Goal: Task Accomplishment & Management: Manage account settings

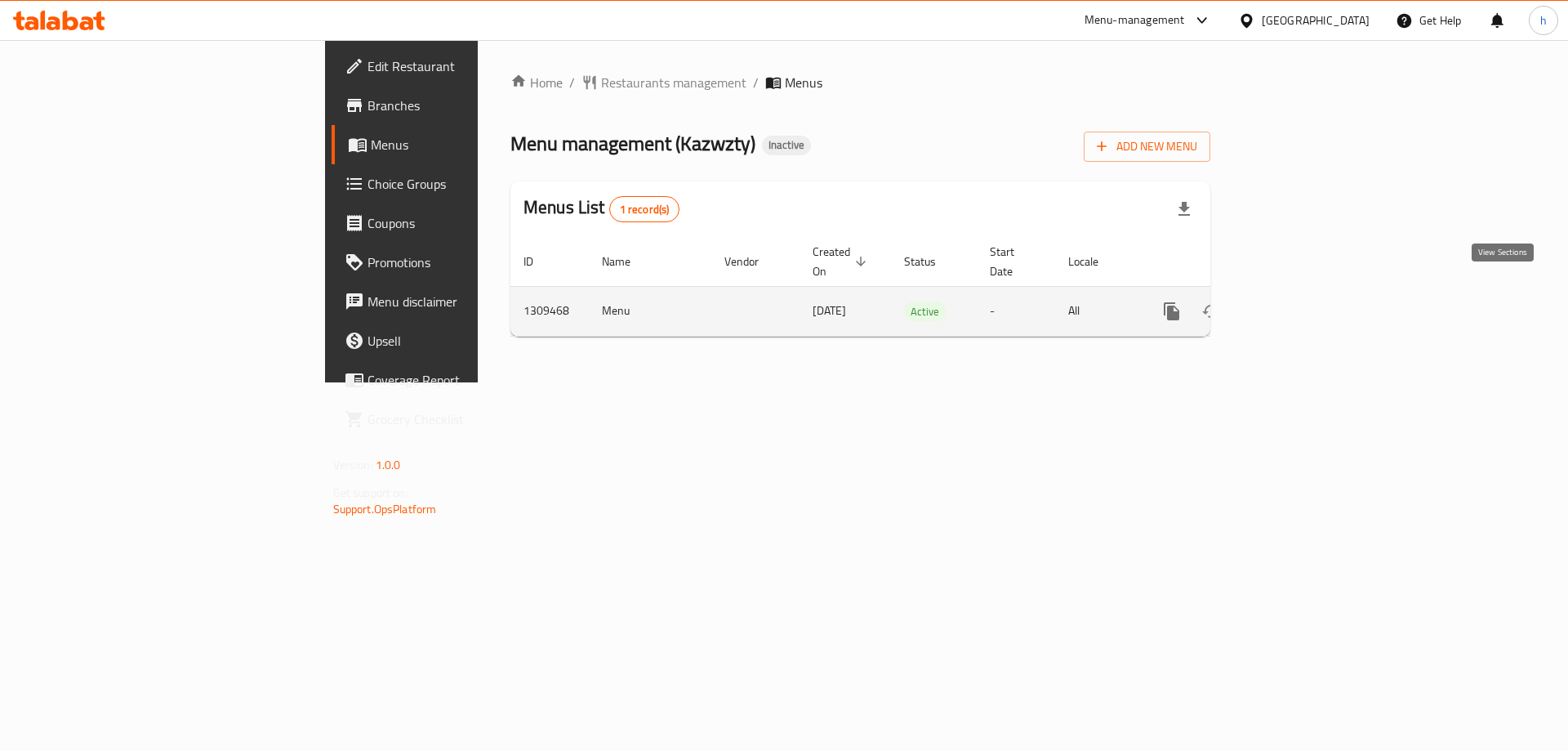
click at [1299, 301] on icon "enhanced table" at bounding box center [1289, 311] width 20 height 20
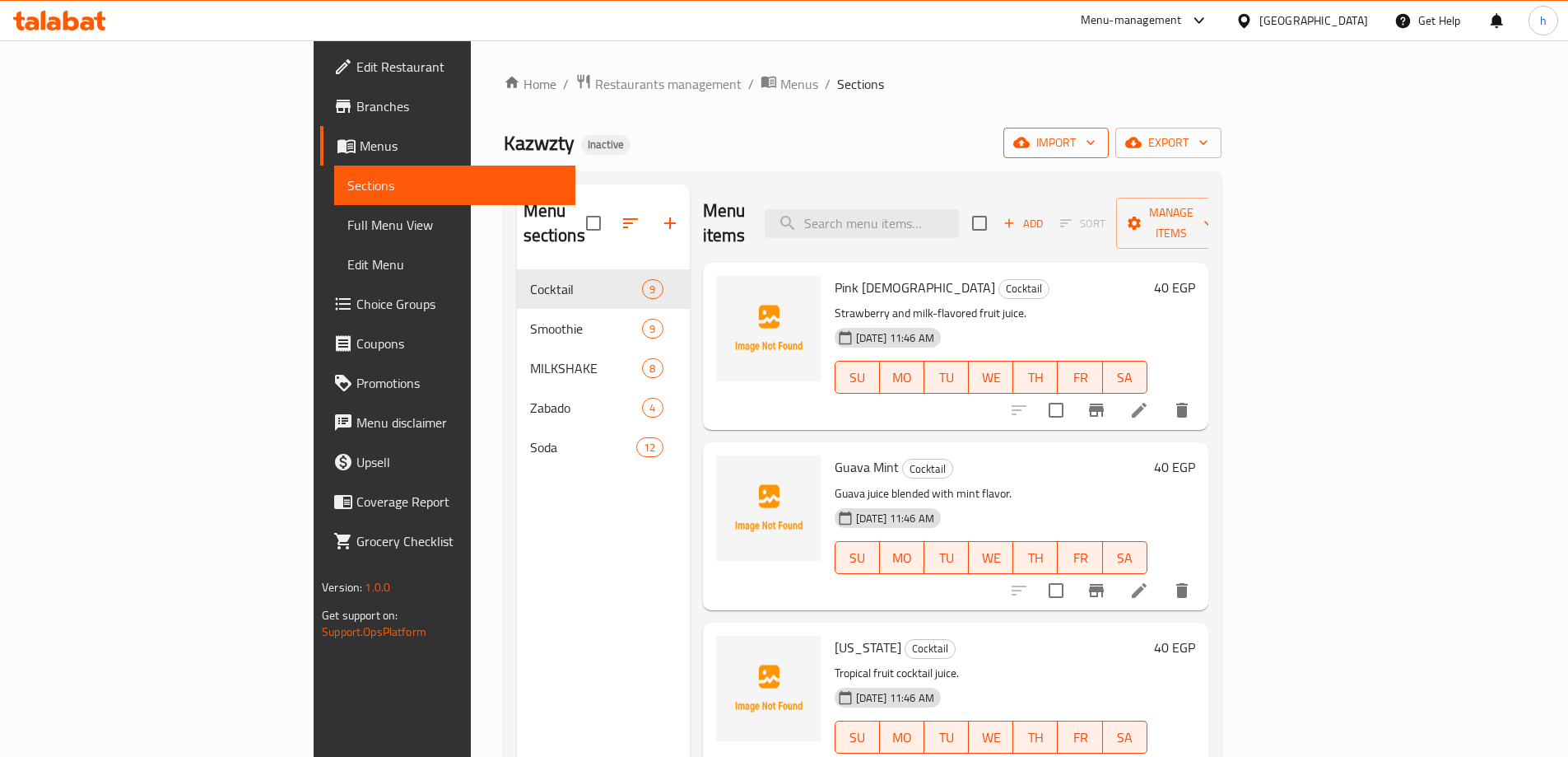
click at [1099, 141] on icon "button" at bounding box center [1090, 142] width 17 height 17
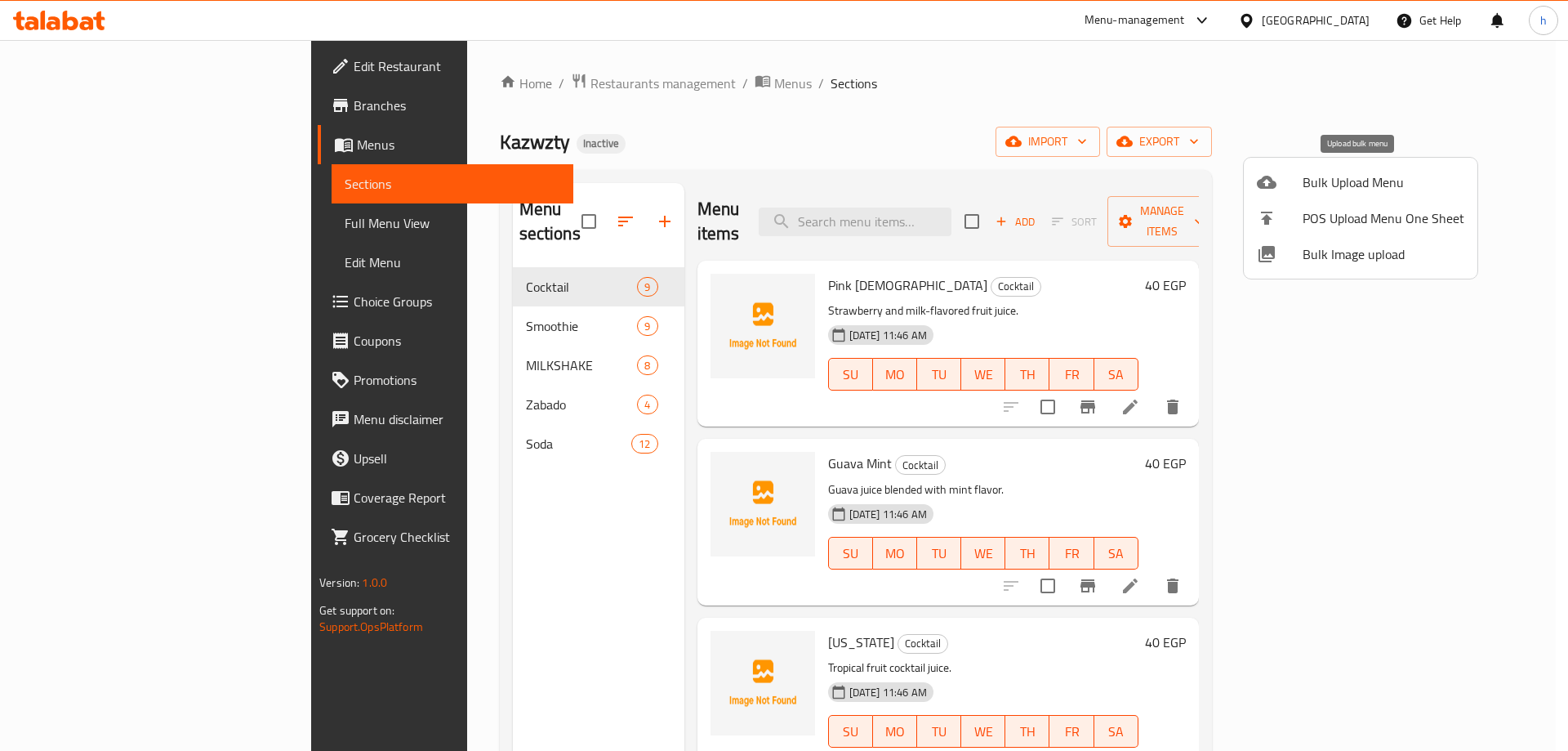
click at [1355, 186] on span "Bulk Upload Menu" at bounding box center [1383, 182] width 162 height 20
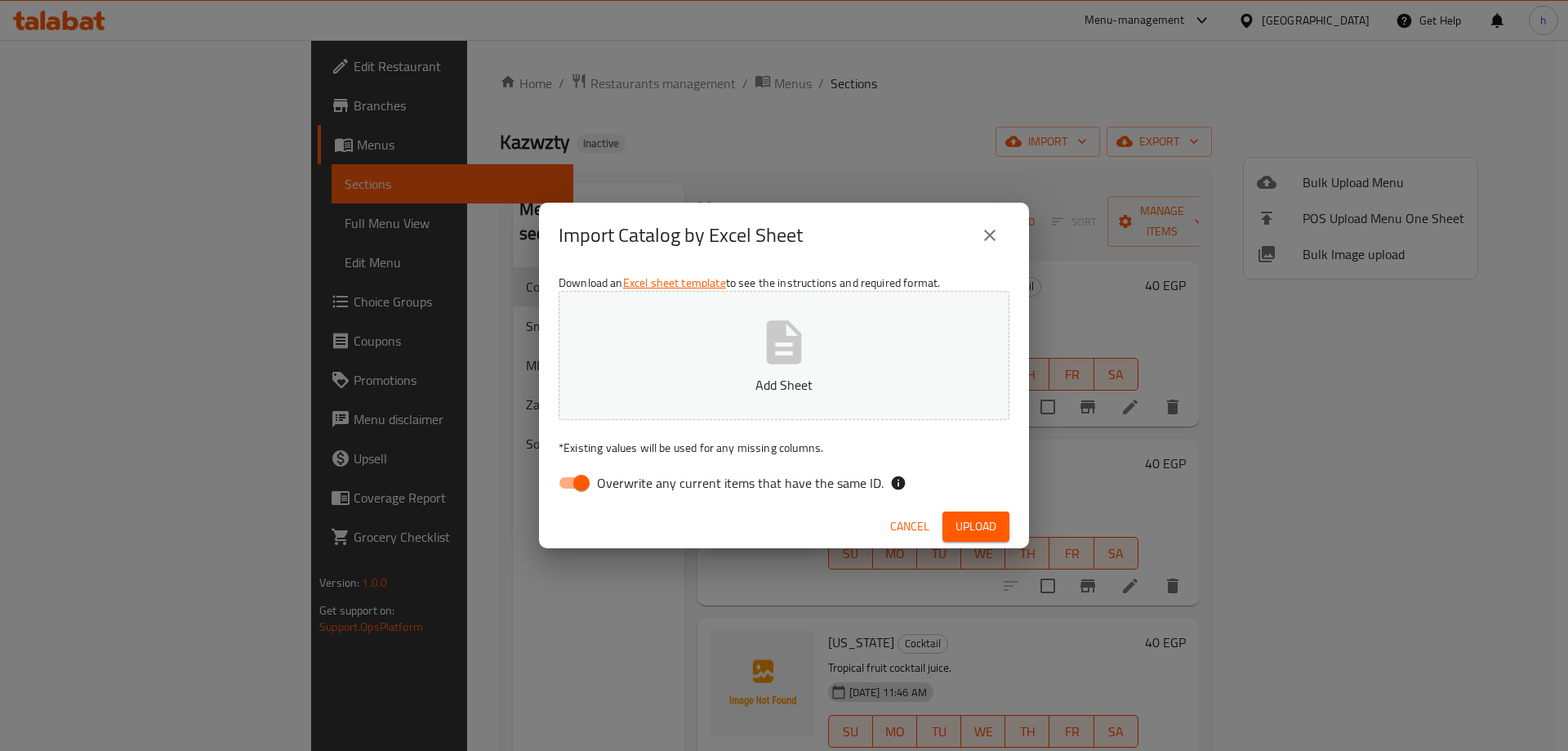
click at [567, 478] on input "Overwrite any current items that have the same ID." at bounding box center [582, 482] width 94 height 31
checkbox input "false"
click at [987, 232] on icon "close" at bounding box center [989, 235] width 11 height 11
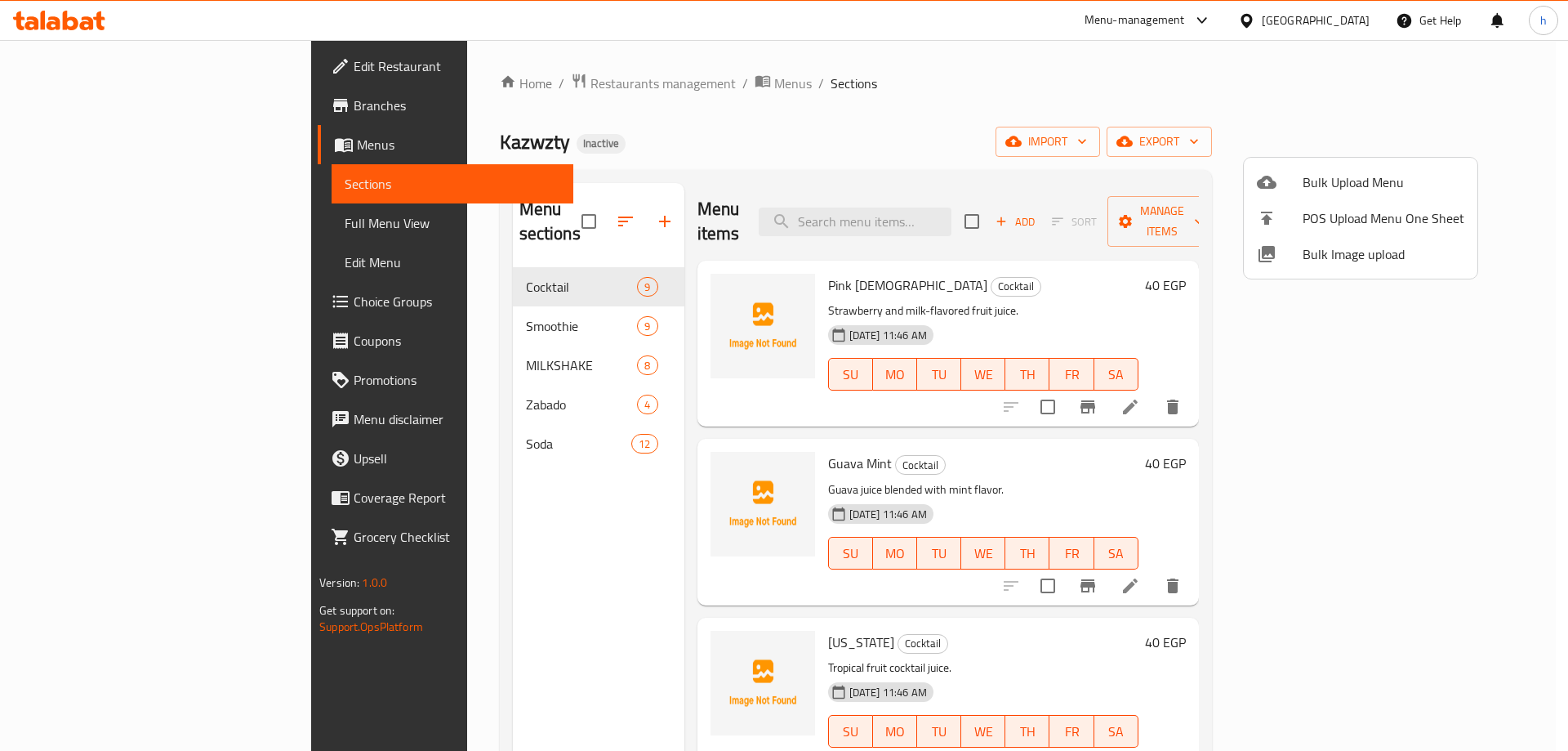
click at [1066, 104] on div at bounding box center [784, 375] width 1568 height 751
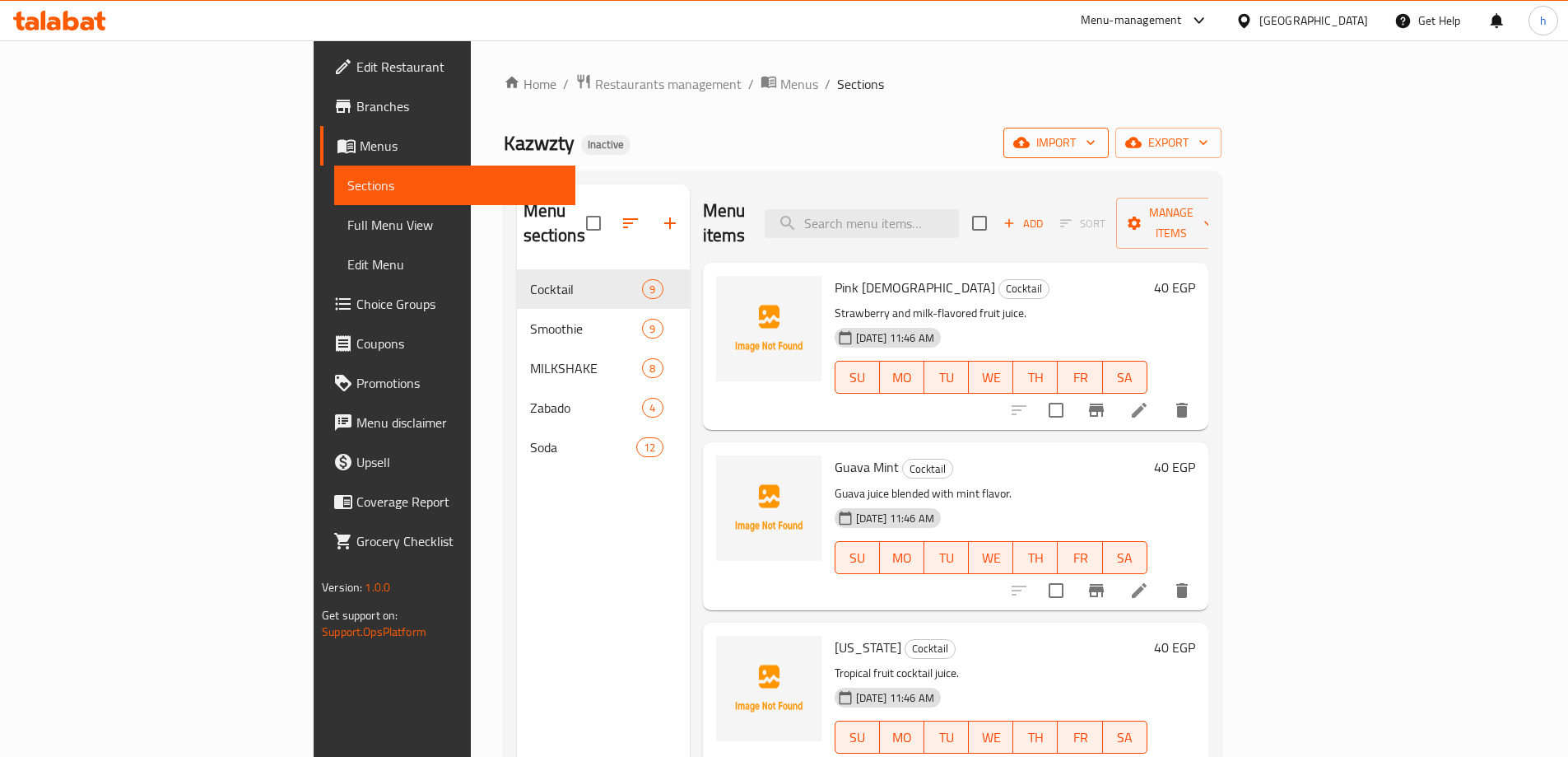
click at [1095, 150] on span "import" at bounding box center [1056, 143] width 79 height 21
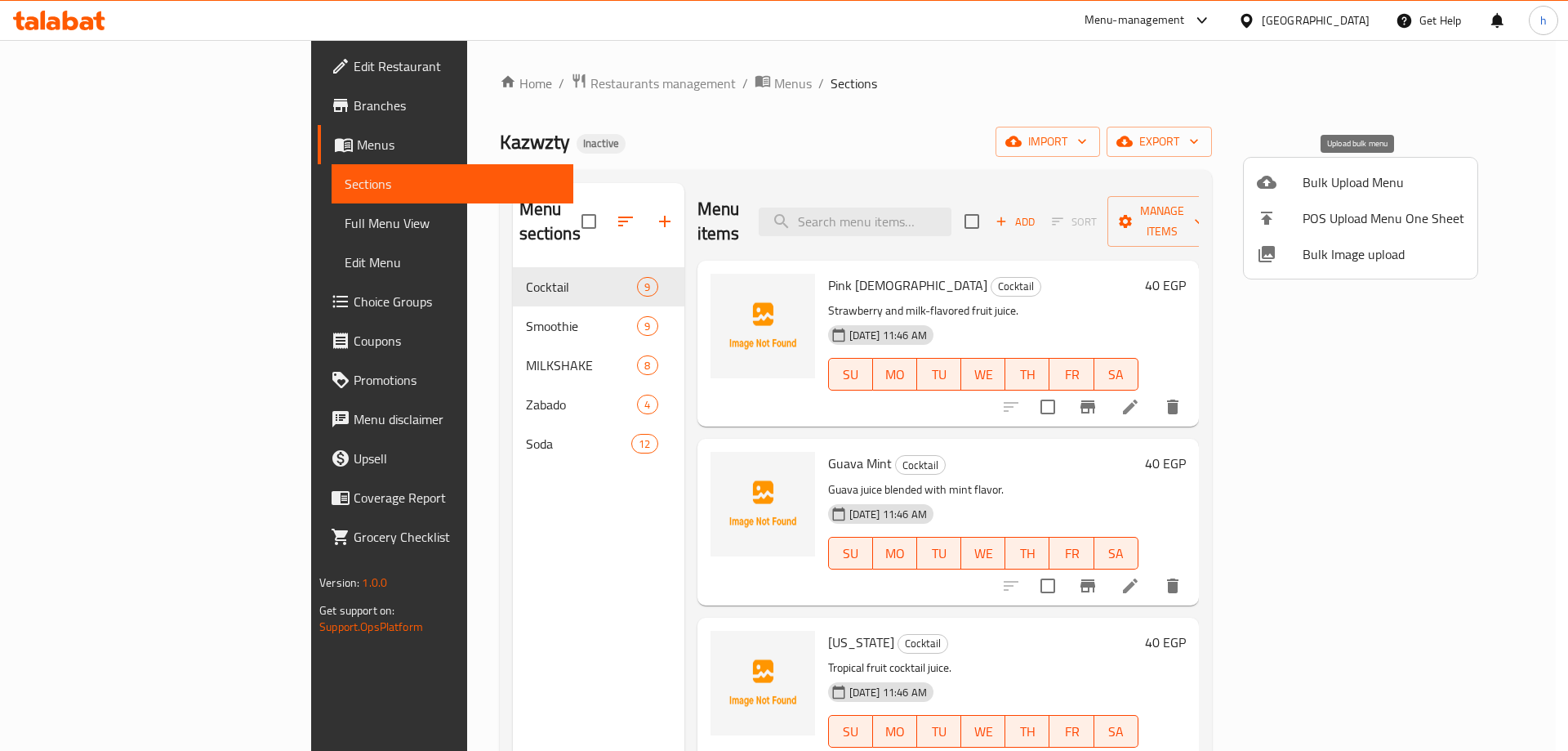
click at [1347, 189] on span "Bulk Upload Menu" at bounding box center [1383, 182] width 162 height 20
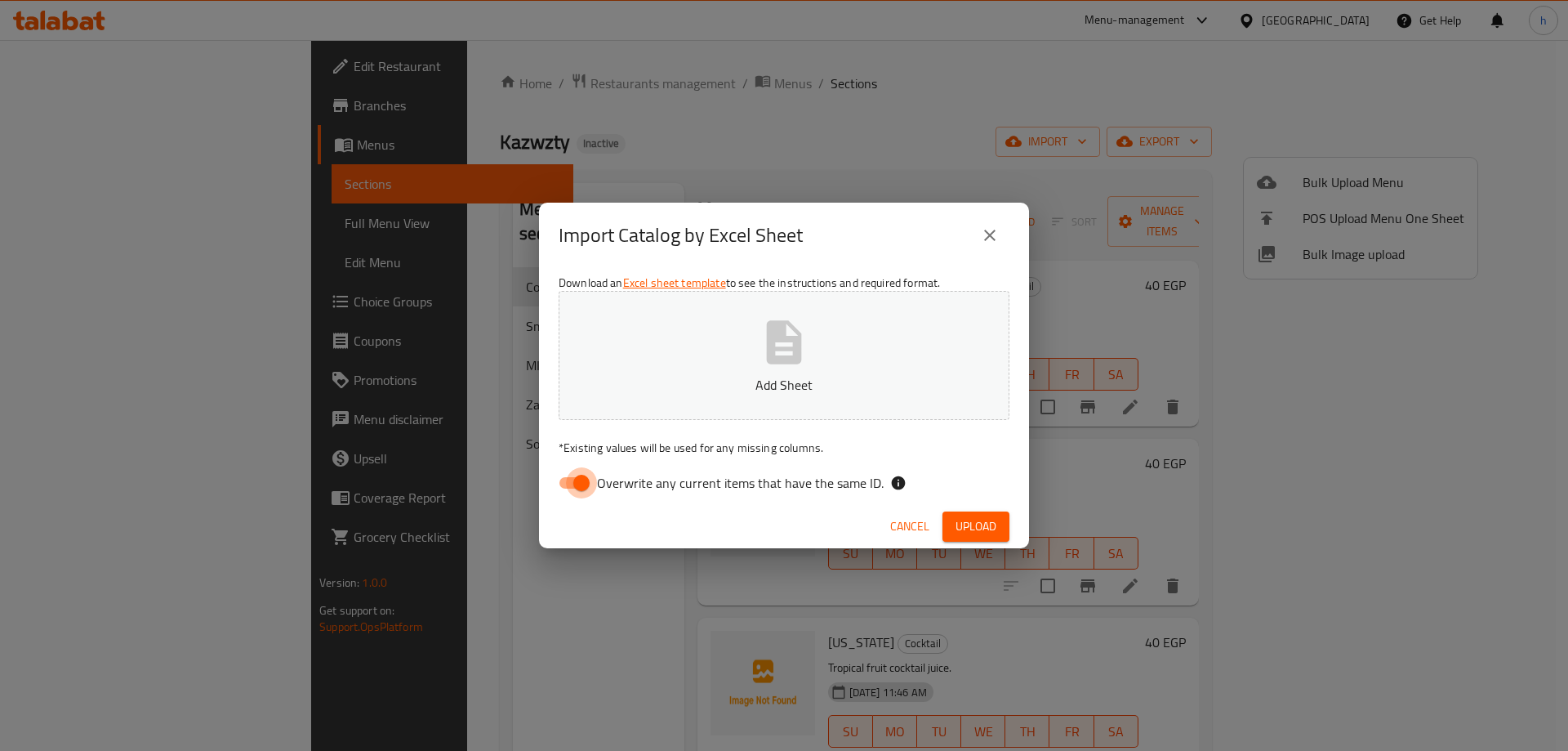
click at [569, 482] on input "Overwrite any current items that have the same ID." at bounding box center [582, 482] width 94 height 31
checkbox input "false"
click at [719, 383] on p "Add Sheet" at bounding box center [784, 385] width 400 height 20
click at [981, 531] on span "Upload" at bounding box center [975, 527] width 41 height 21
click at [997, 230] on icon "close" at bounding box center [990, 235] width 20 height 20
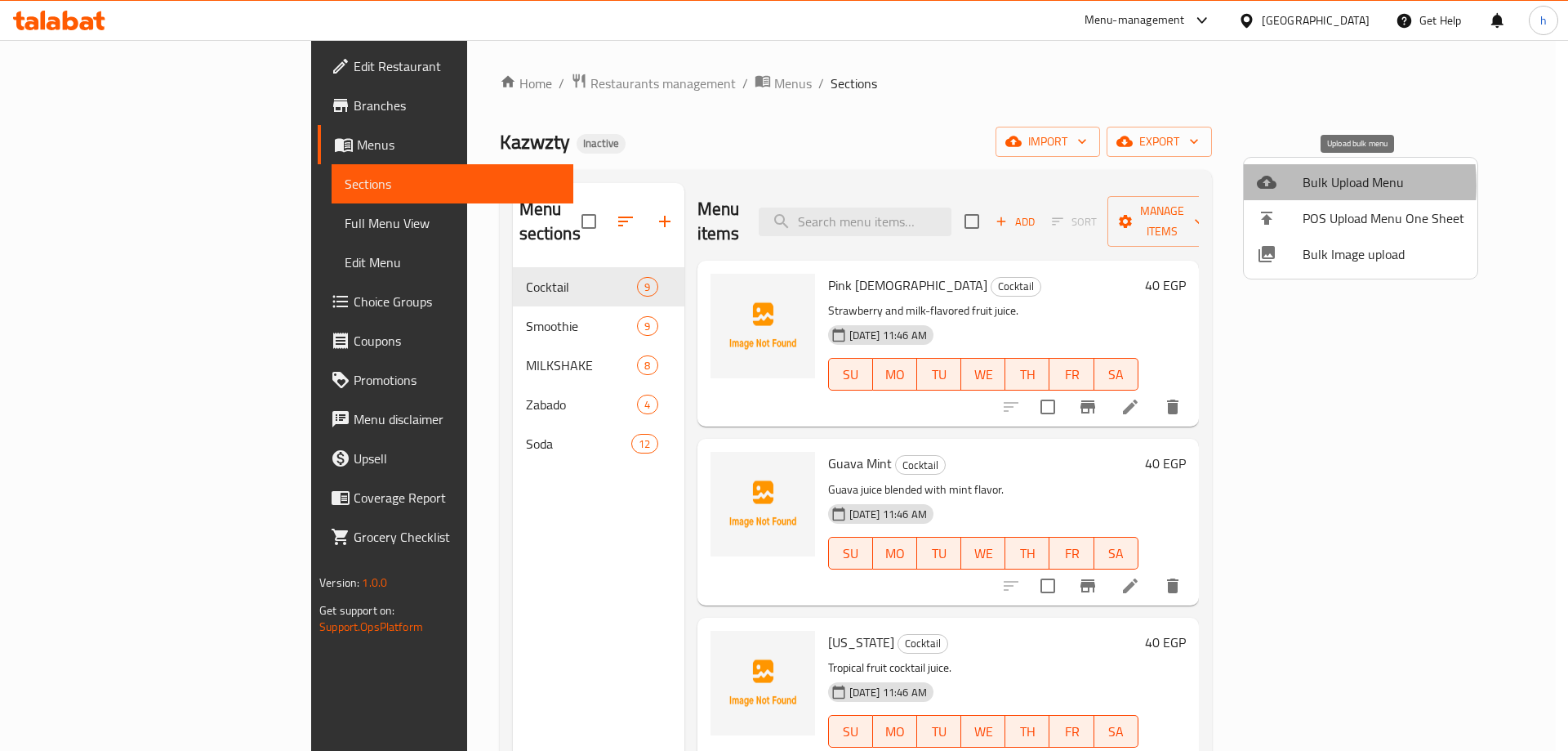
click at [1275, 185] on icon at bounding box center [1266, 182] width 20 height 13
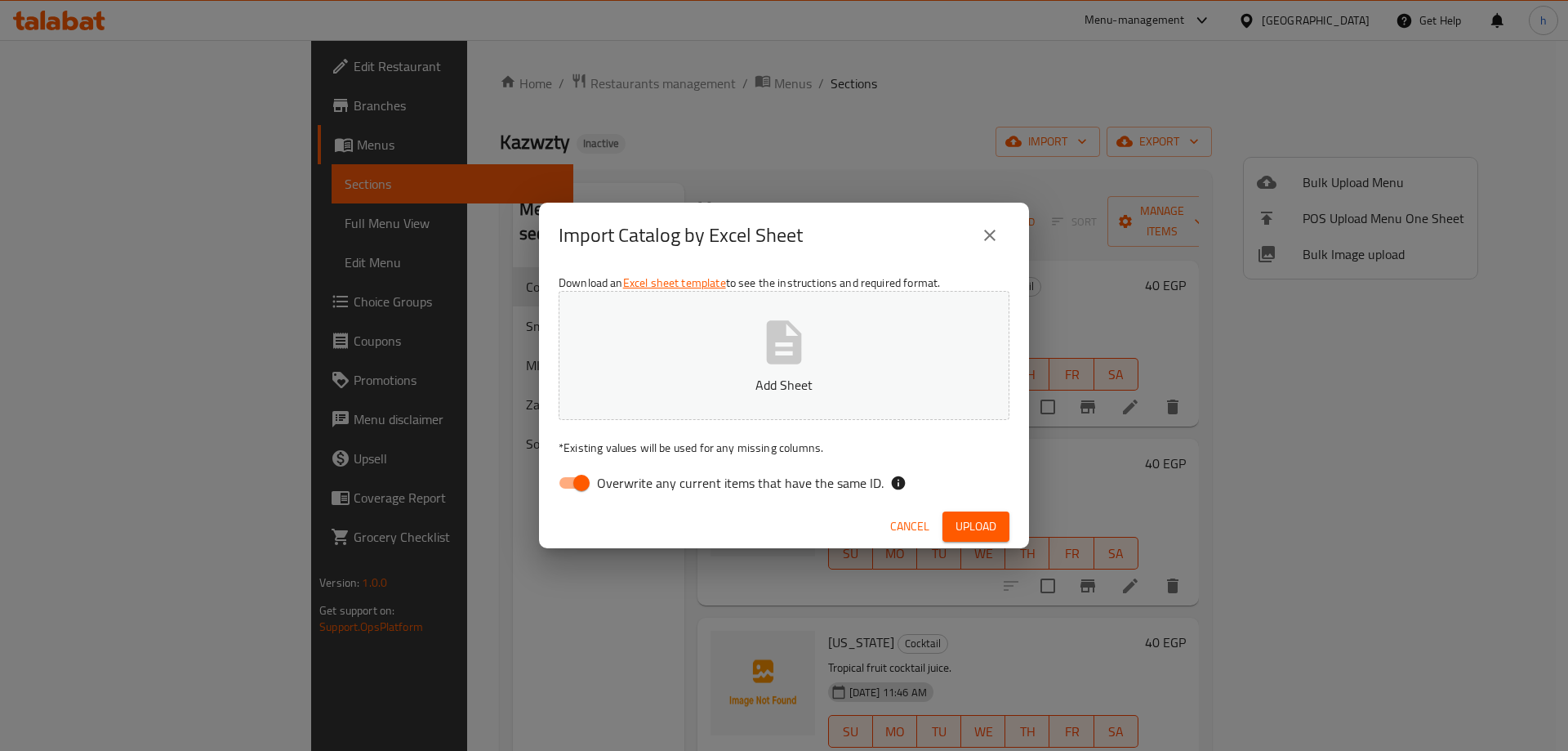
click at [598, 477] on span "Overwrite any current items that have the same ID." at bounding box center [739, 482] width 287 height 20
click at [598, 477] on input "Overwrite any current items that have the same ID." at bounding box center [582, 482] width 94 height 31
checkbox input "false"
click at [707, 396] on button "Add Sheet" at bounding box center [784, 355] width 451 height 129
click at [947, 513] on button "Upload" at bounding box center [975, 526] width 67 height 30
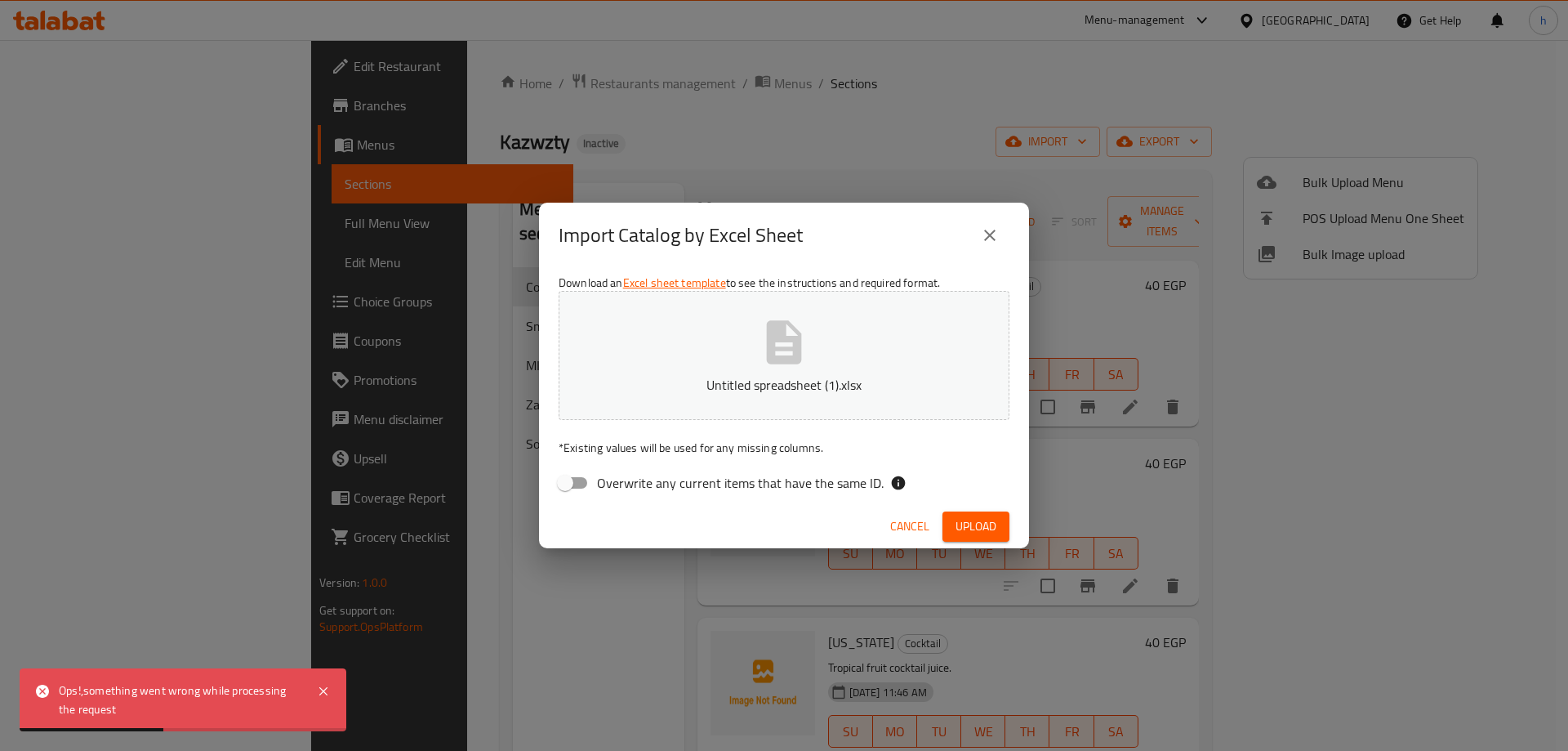
click at [820, 119] on div "Import Catalog by Excel Sheet Download an Excel sheet template to see the instr…" at bounding box center [784, 375] width 1568 height 751
click at [992, 230] on icon "close" at bounding box center [990, 235] width 20 height 20
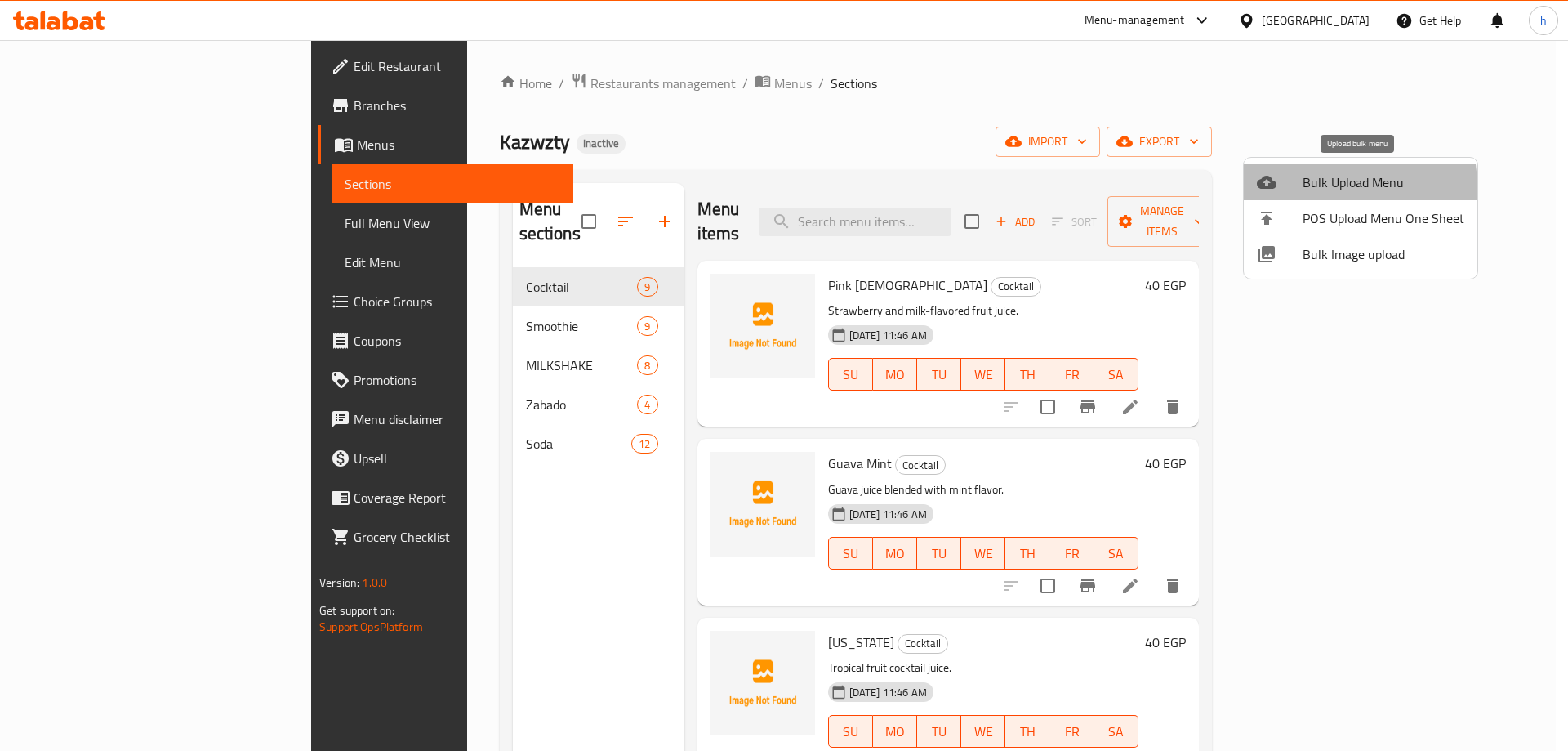
click at [1339, 185] on span "Bulk Upload Menu" at bounding box center [1383, 182] width 162 height 20
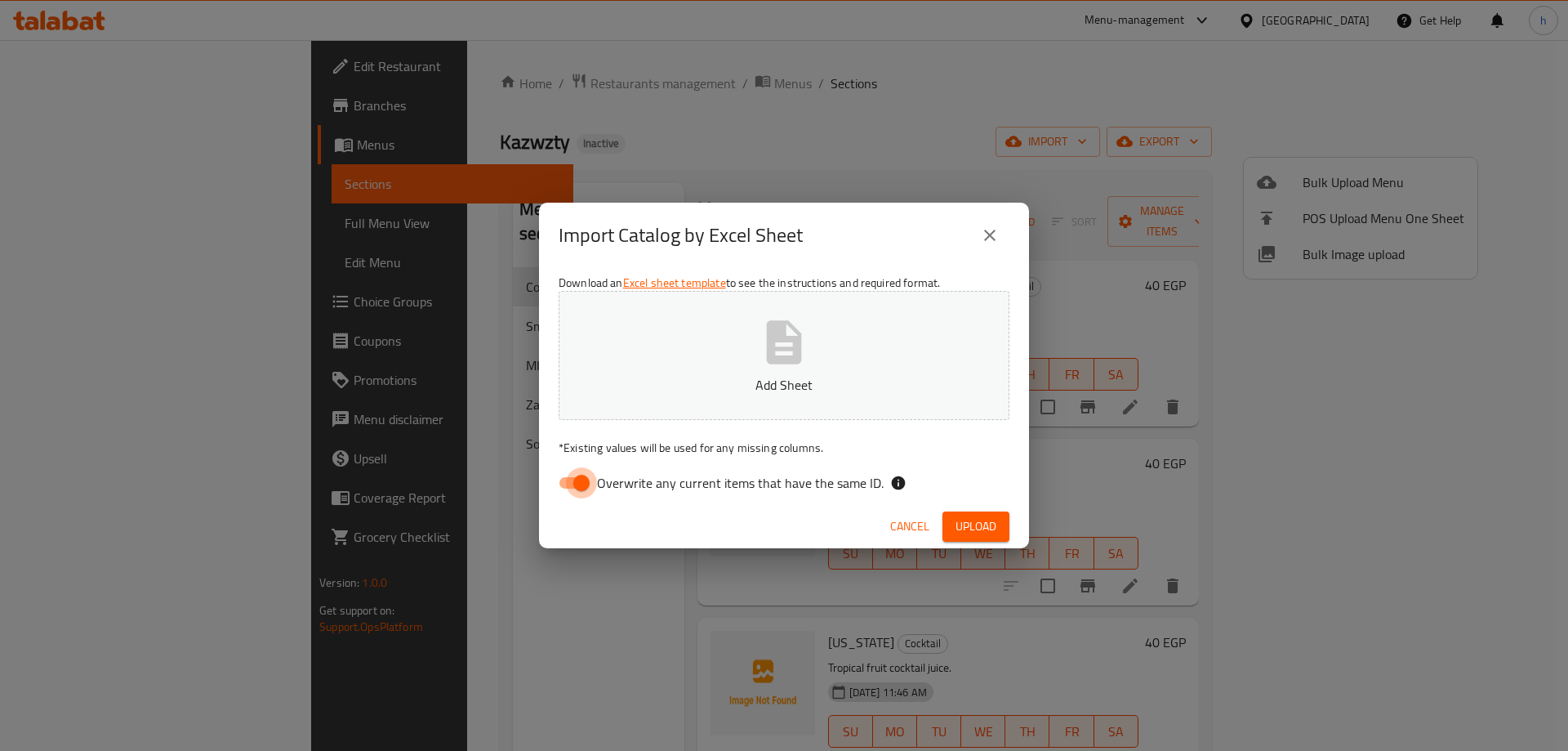
click at [589, 476] on input "Overwrite any current items that have the same ID." at bounding box center [582, 482] width 94 height 31
checkbox input "false"
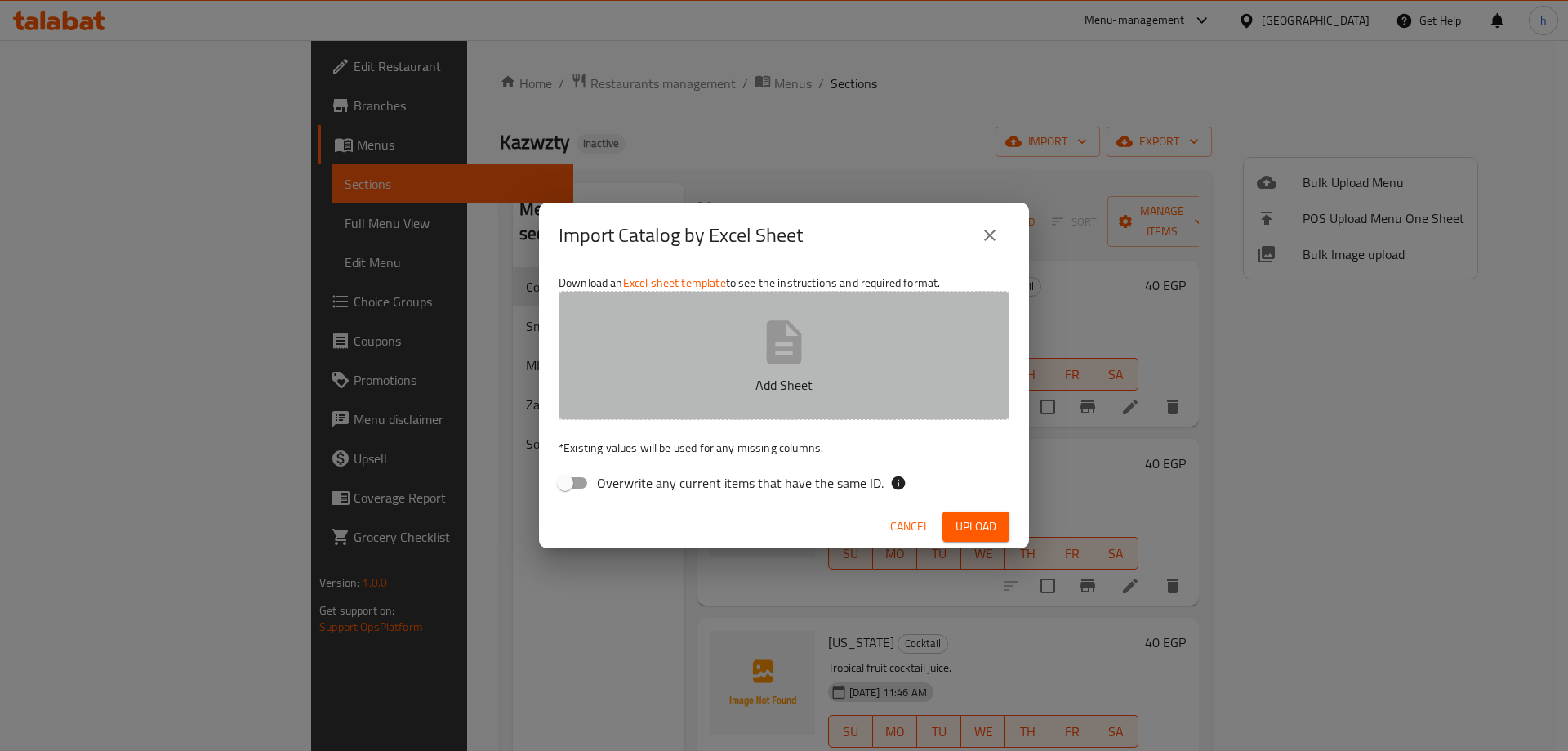
click at [712, 374] on button "Add Sheet" at bounding box center [784, 355] width 451 height 129
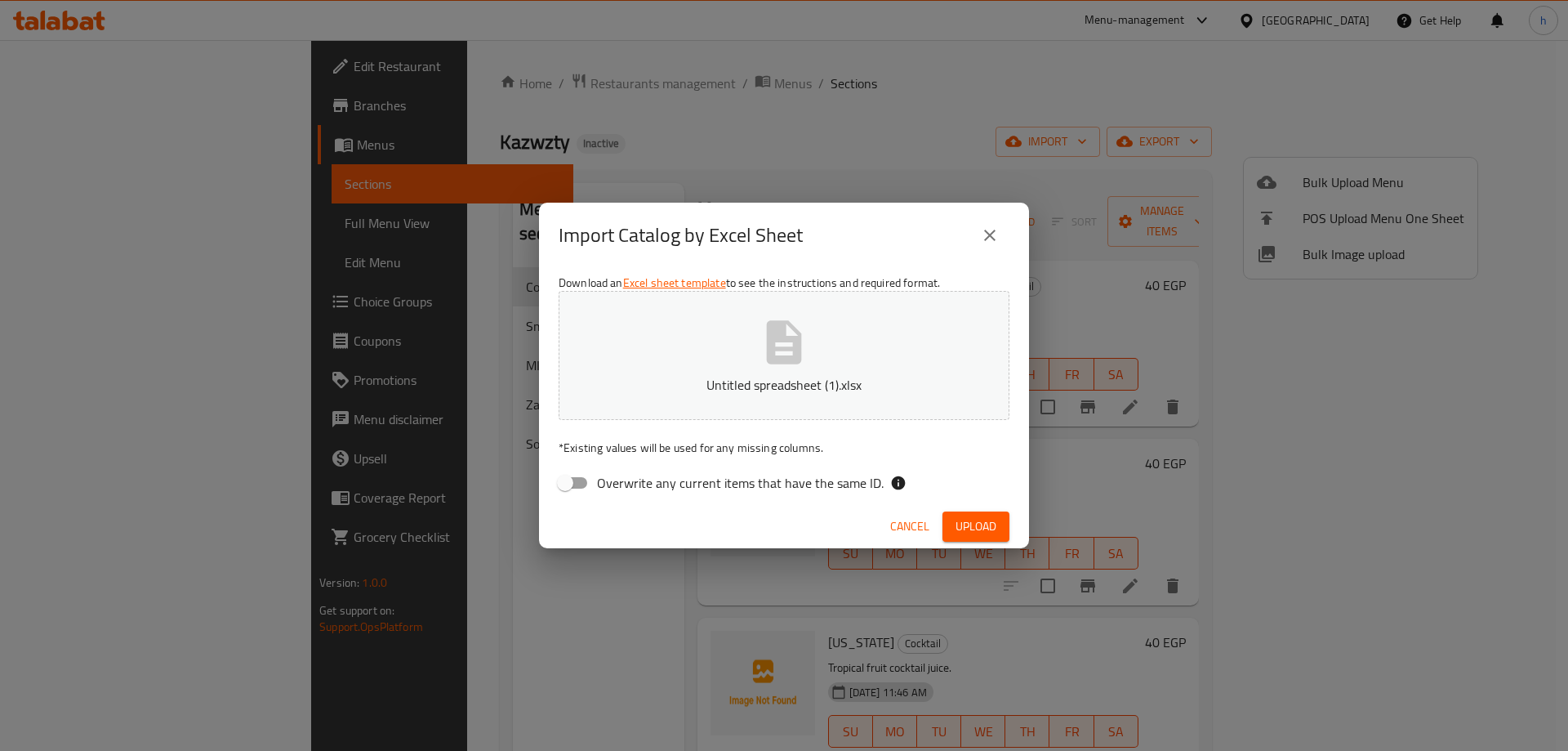
click at [983, 532] on span "Upload" at bounding box center [975, 527] width 41 height 21
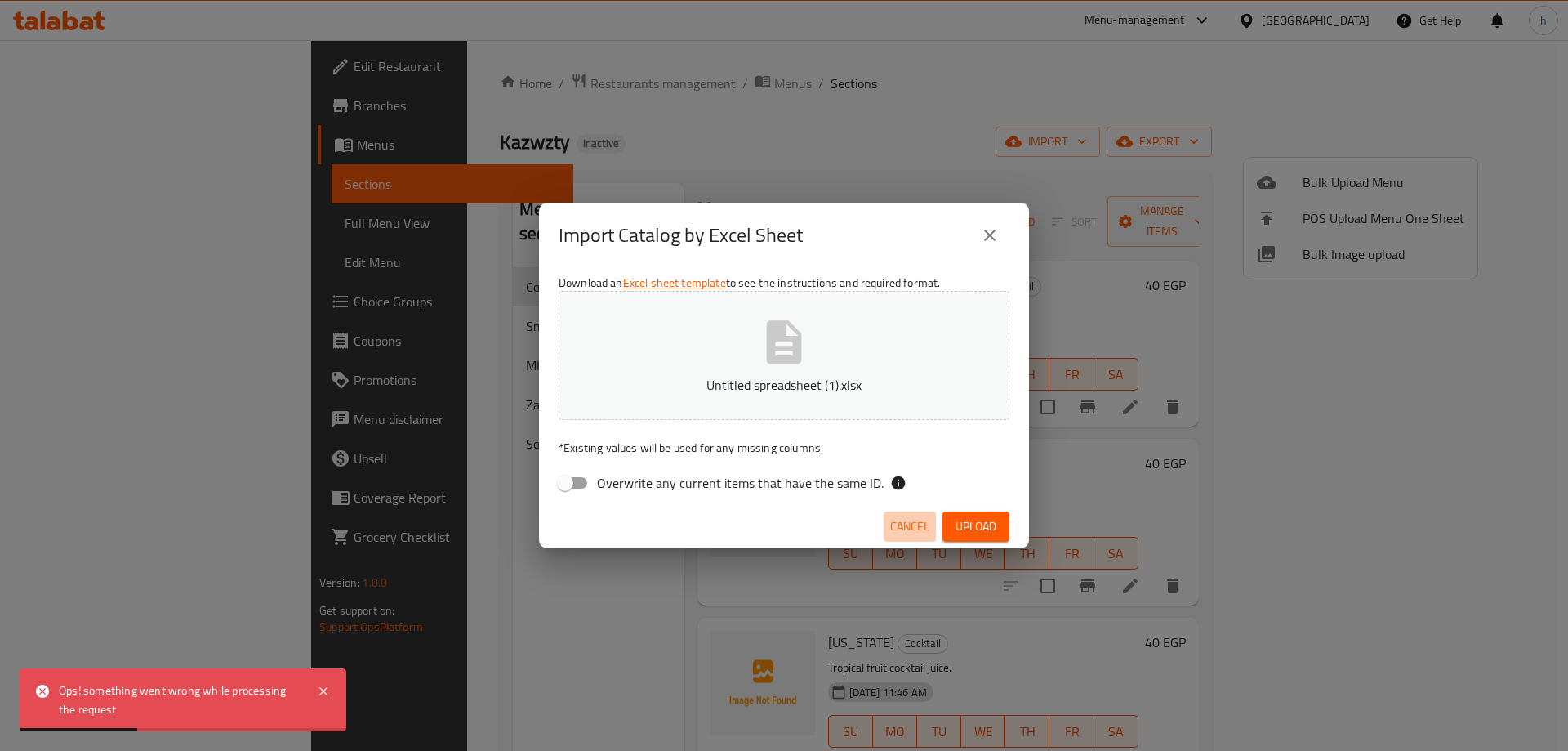
click at [925, 525] on span "Cancel" at bounding box center [909, 527] width 39 height 21
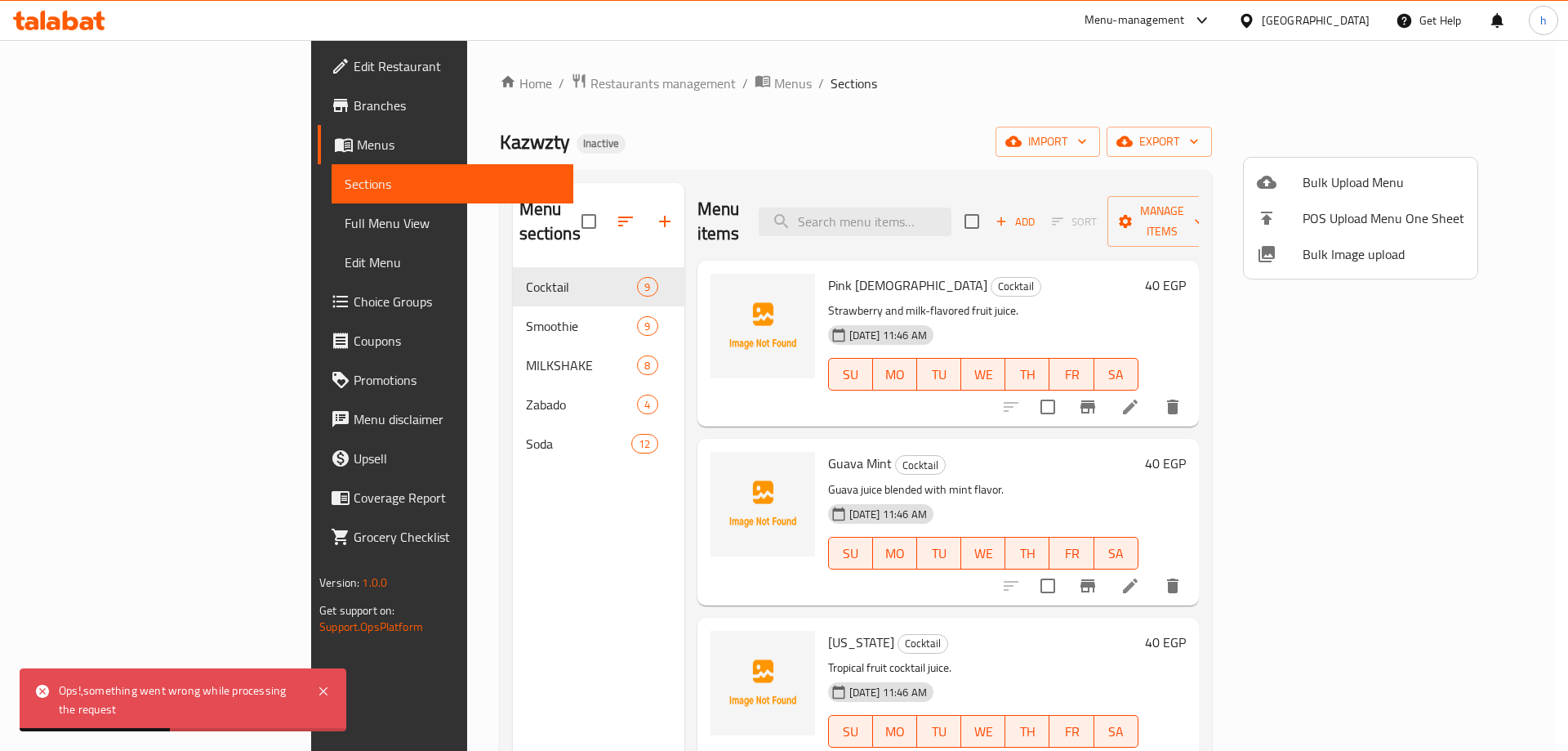
click at [464, 581] on div at bounding box center [784, 375] width 1568 height 751
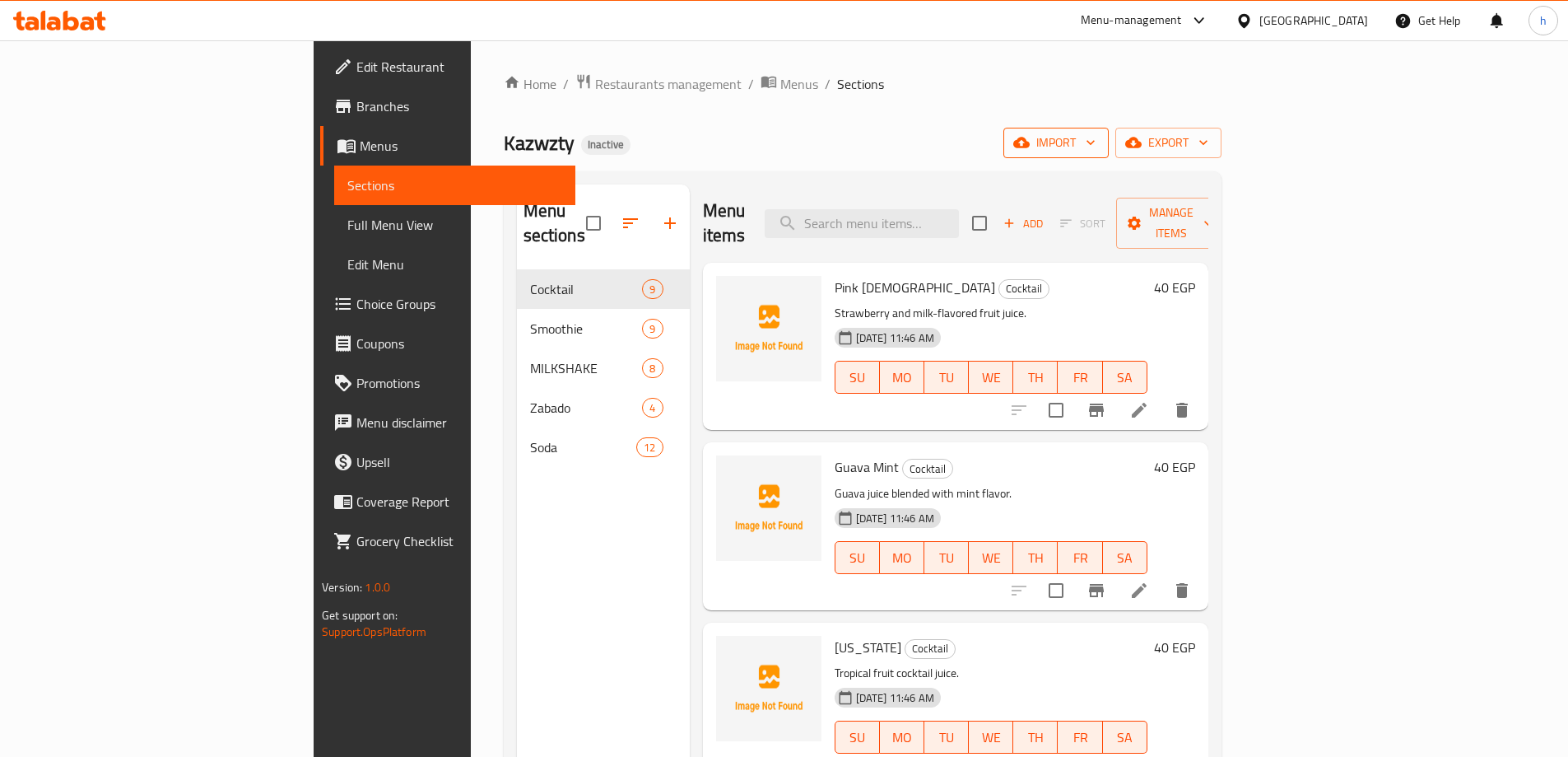
click at [1099, 135] on icon "button" at bounding box center [1090, 142] width 17 height 17
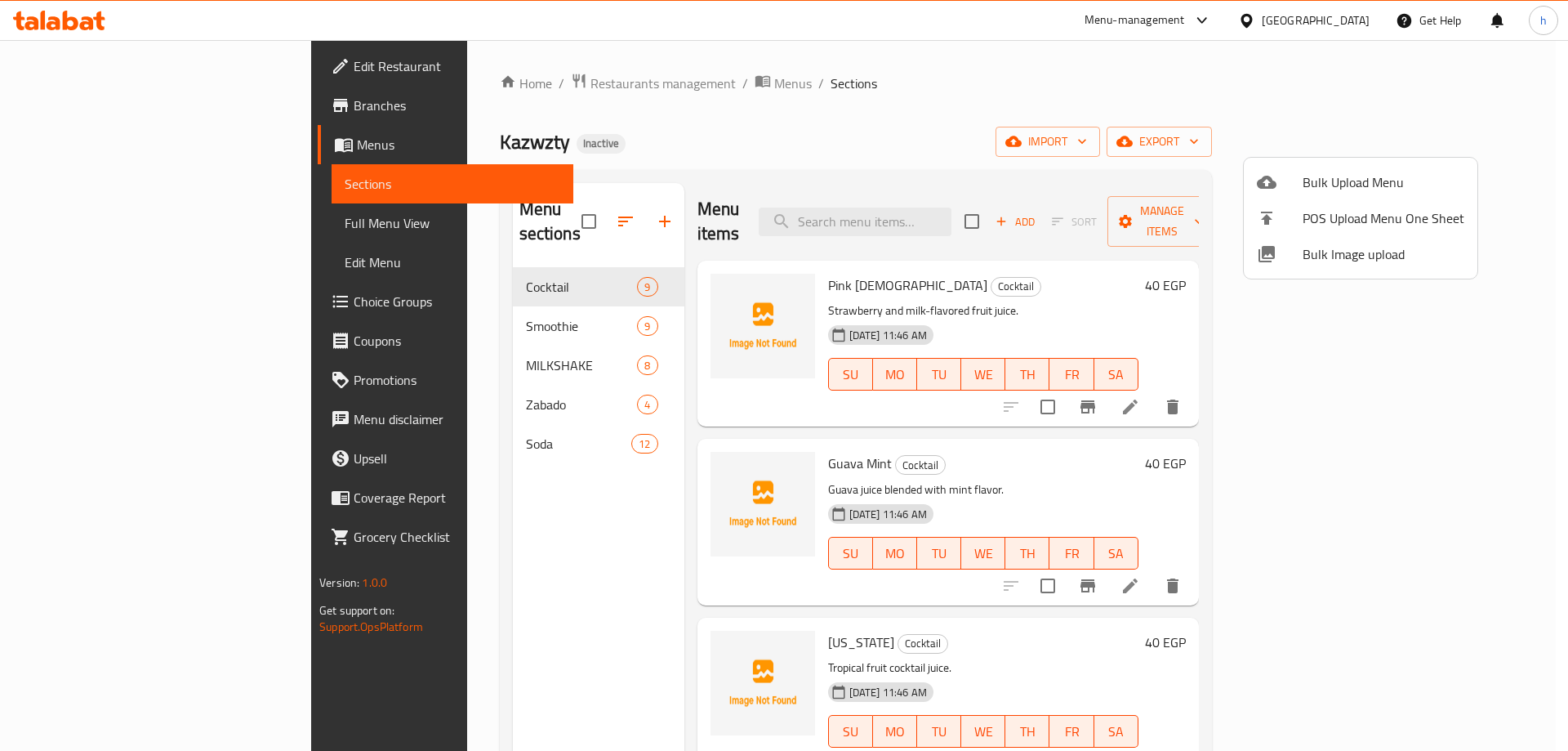
click at [1465, 136] on div at bounding box center [784, 375] width 1568 height 751
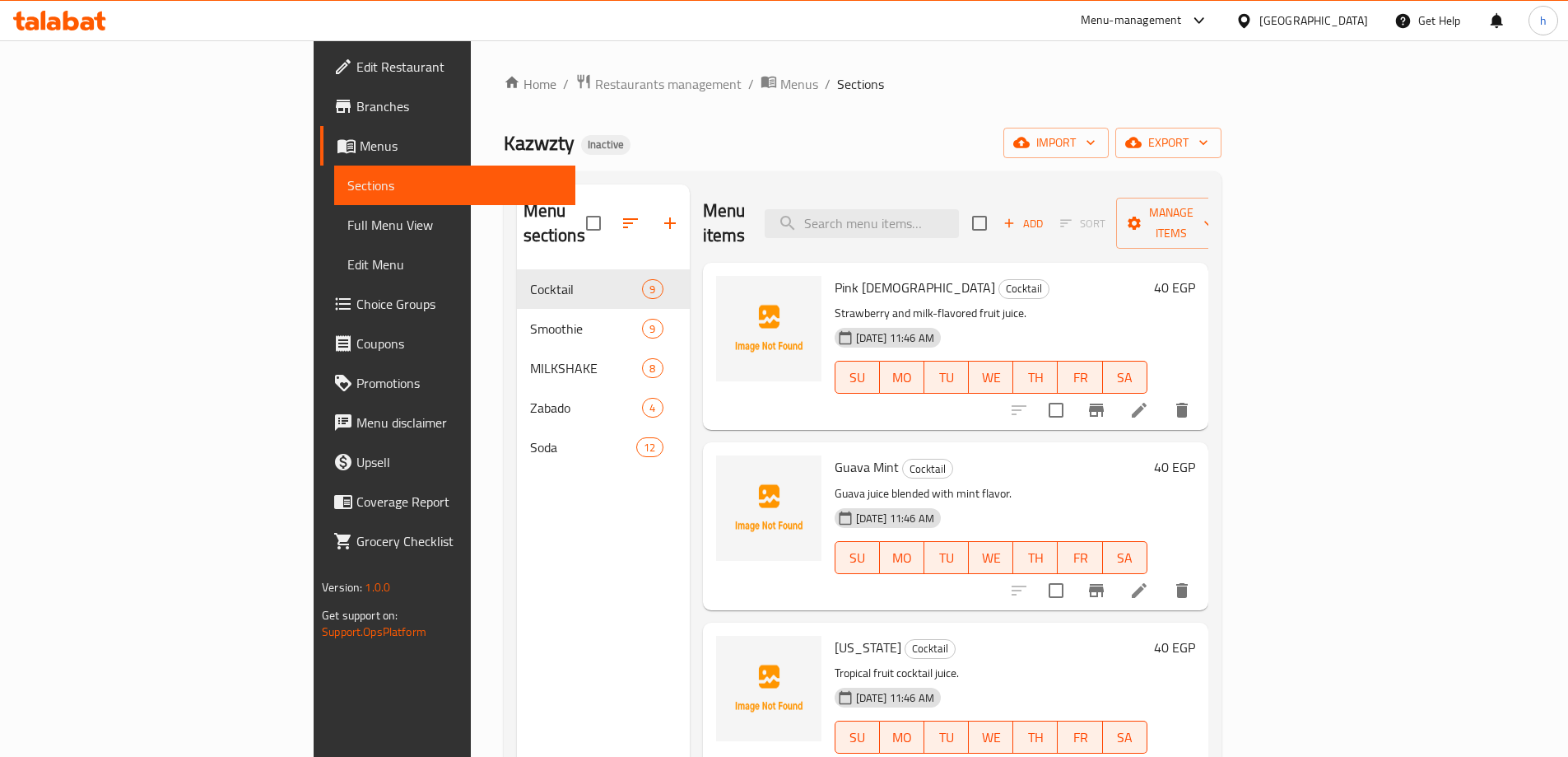
click at [1208, 137] on span "export" at bounding box center [1167, 143] width 79 height 21
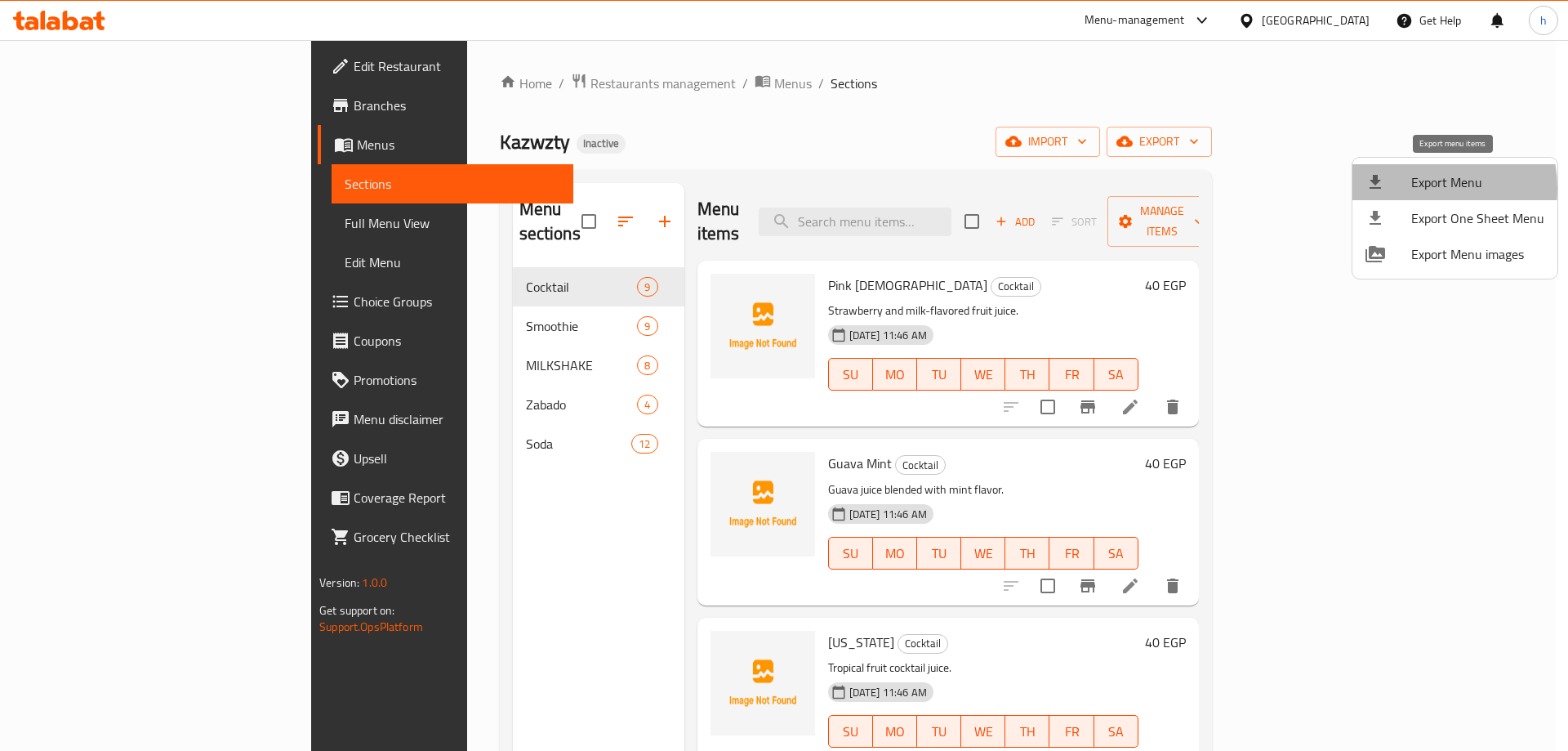
click at [1408, 189] on div at bounding box center [1388, 182] width 46 height 20
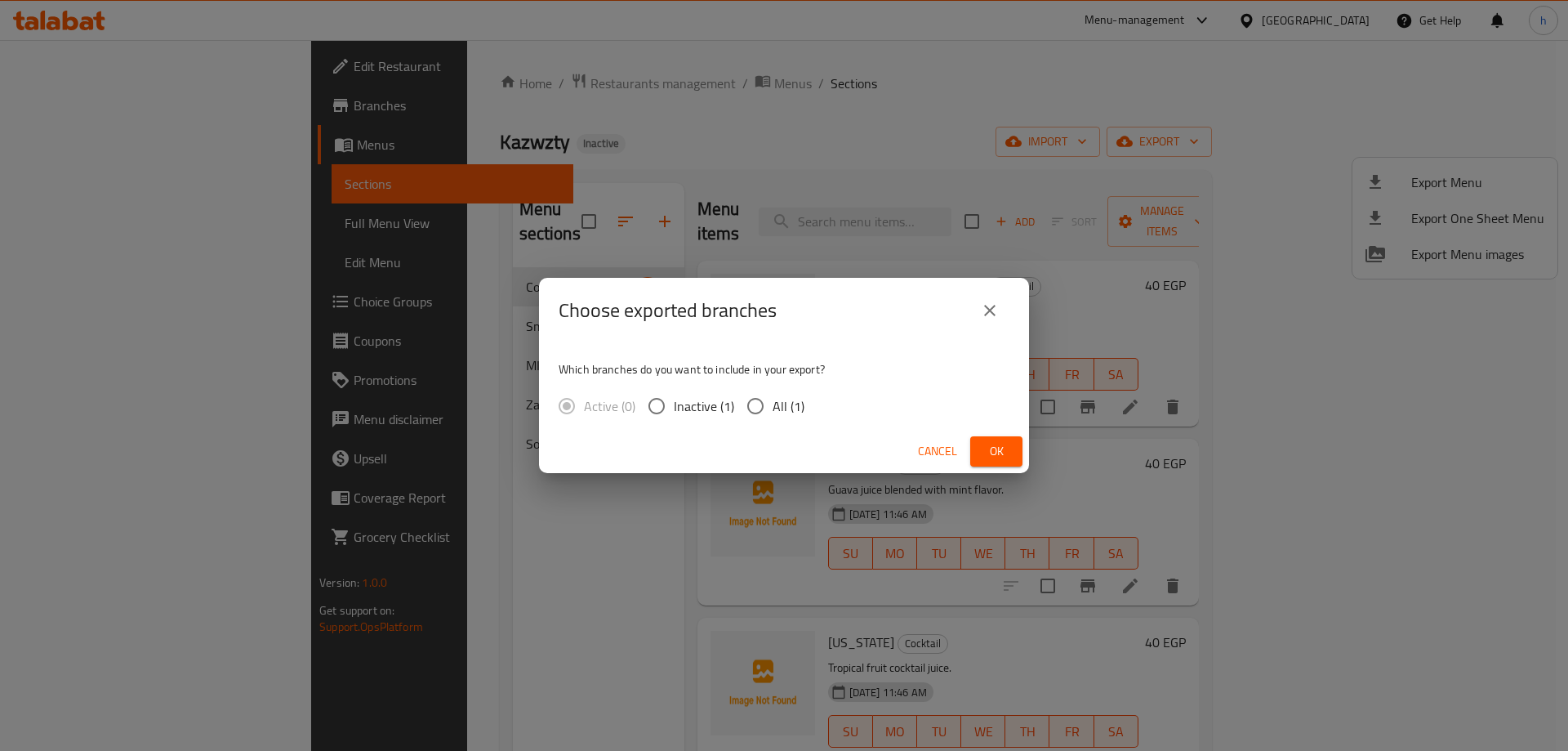
click at [1074, 113] on div "Choose exported branches Which branches do you want to include in your export? …" at bounding box center [784, 375] width 1568 height 751
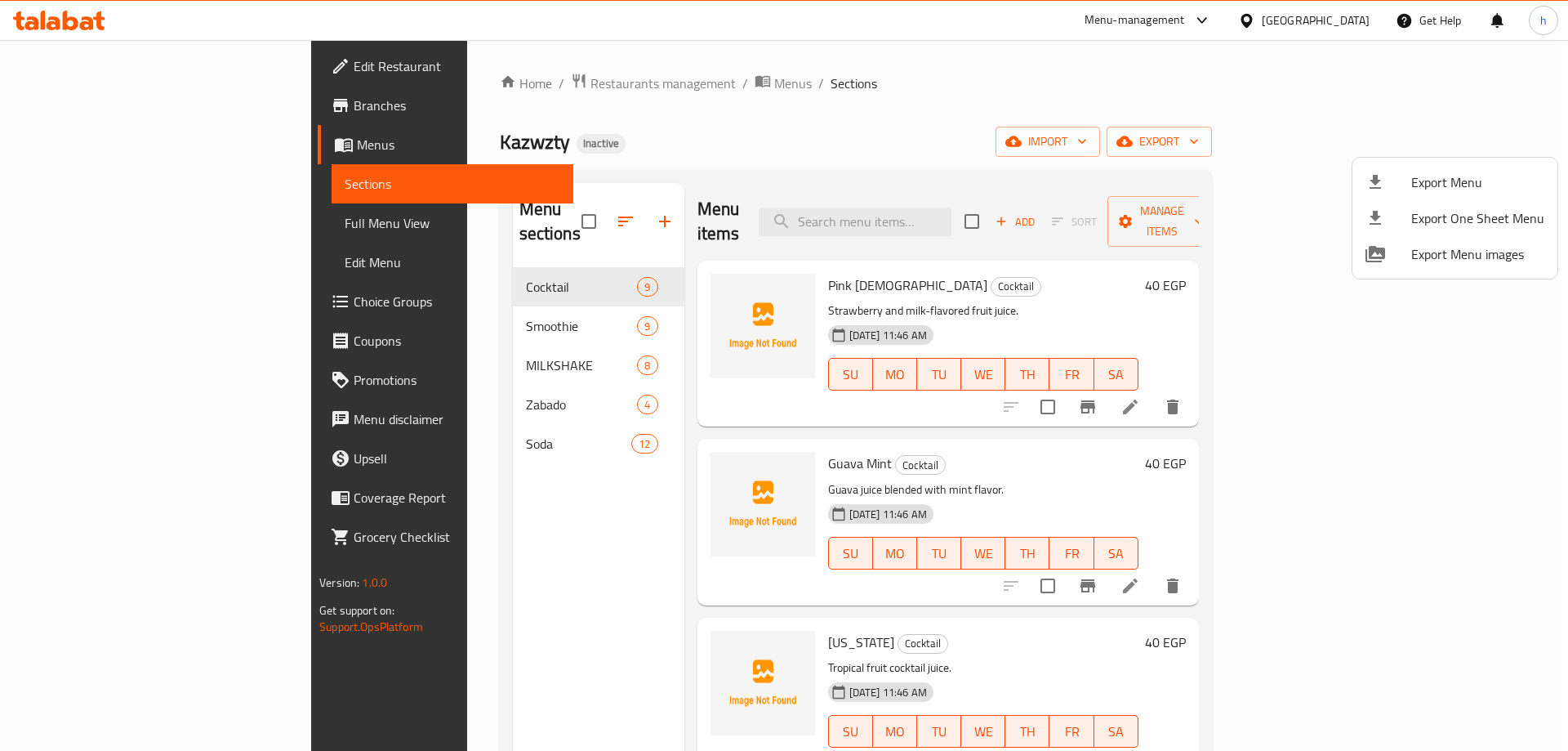
click at [1313, 144] on div at bounding box center [784, 375] width 1568 height 751
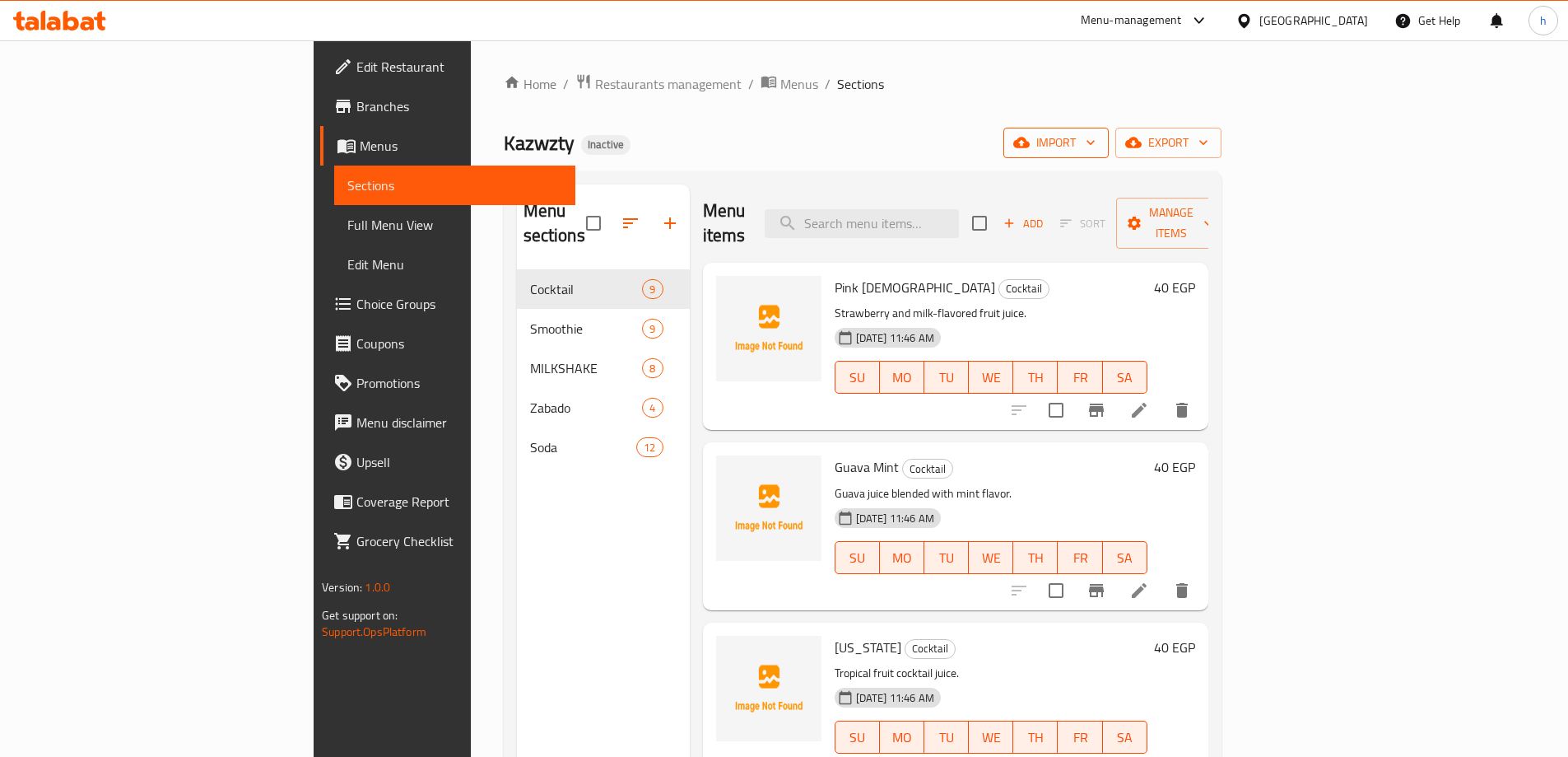
click at [1030, 144] on icon "button" at bounding box center [1021, 142] width 17 height 17
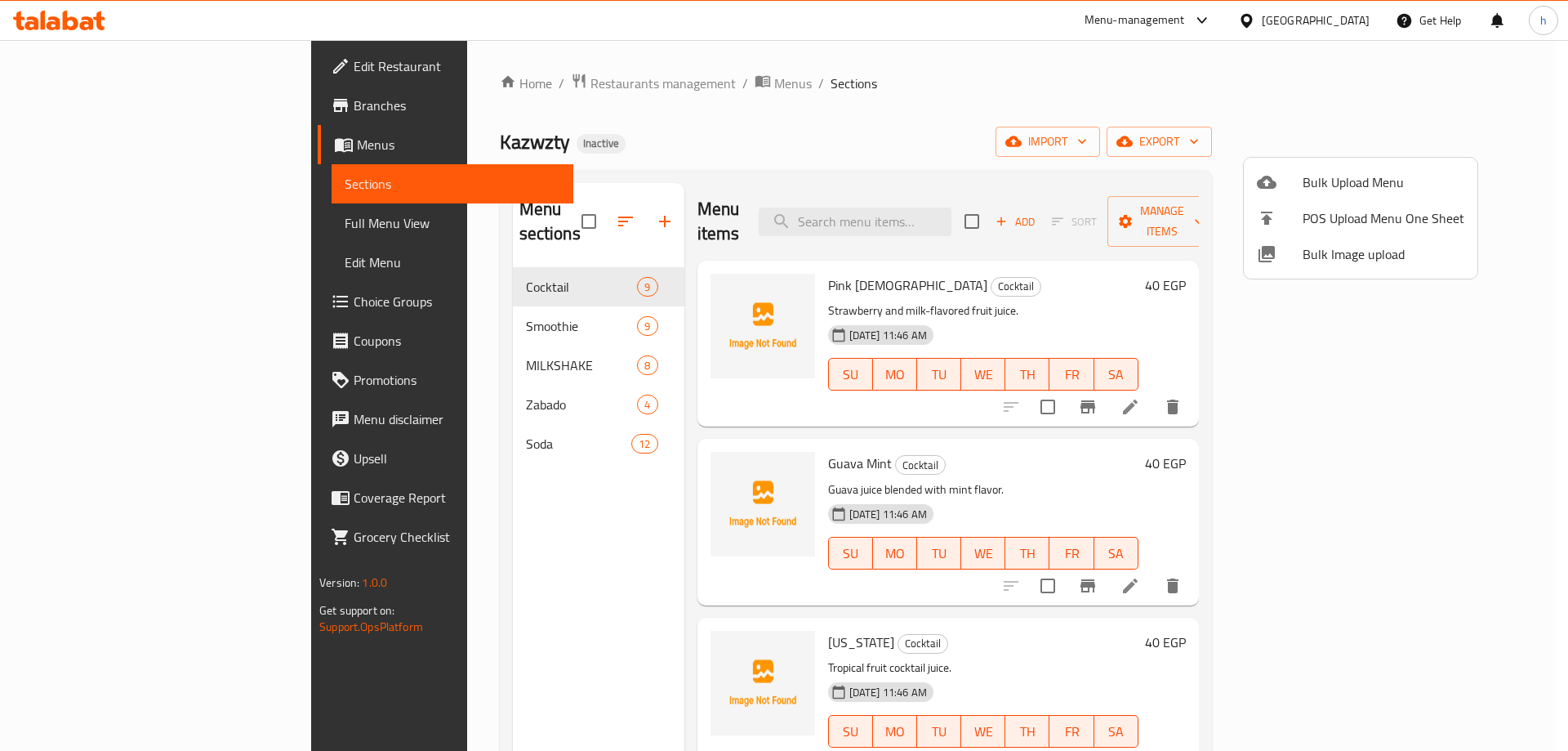
click at [1313, 192] on span "Bulk Upload Menu" at bounding box center [1383, 182] width 162 height 20
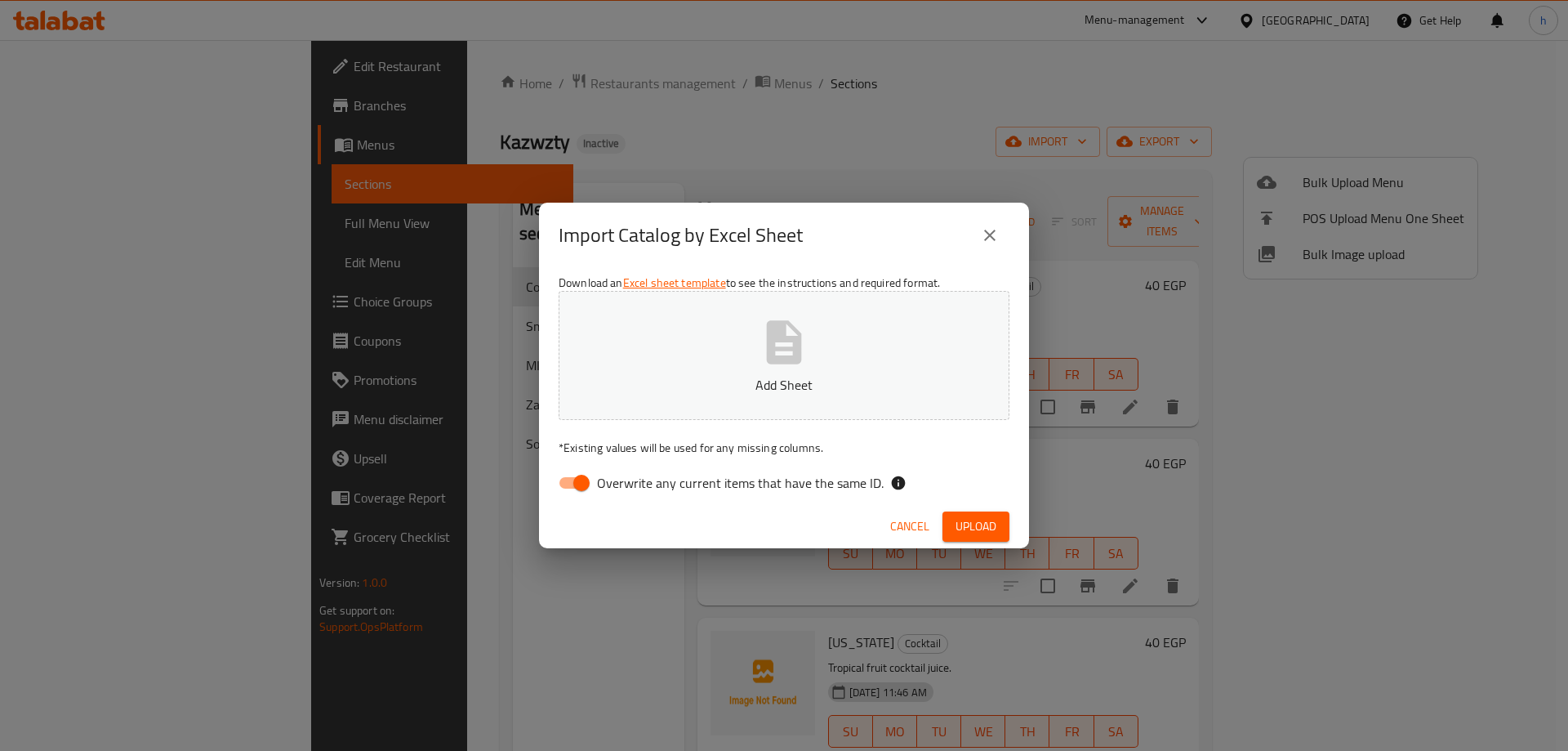
click at [899, 309] on button "Add Sheet" at bounding box center [784, 355] width 451 height 129
click at [598, 476] on span "Overwrite any current items that have the same ID." at bounding box center [739, 482] width 287 height 20
click at [598, 476] on input "Overwrite any current items that have the same ID." at bounding box center [582, 482] width 94 height 31
checkbox input "false"
click at [963, 533] on span "Upload" at bounding box center [975, 527] width 41 height 21
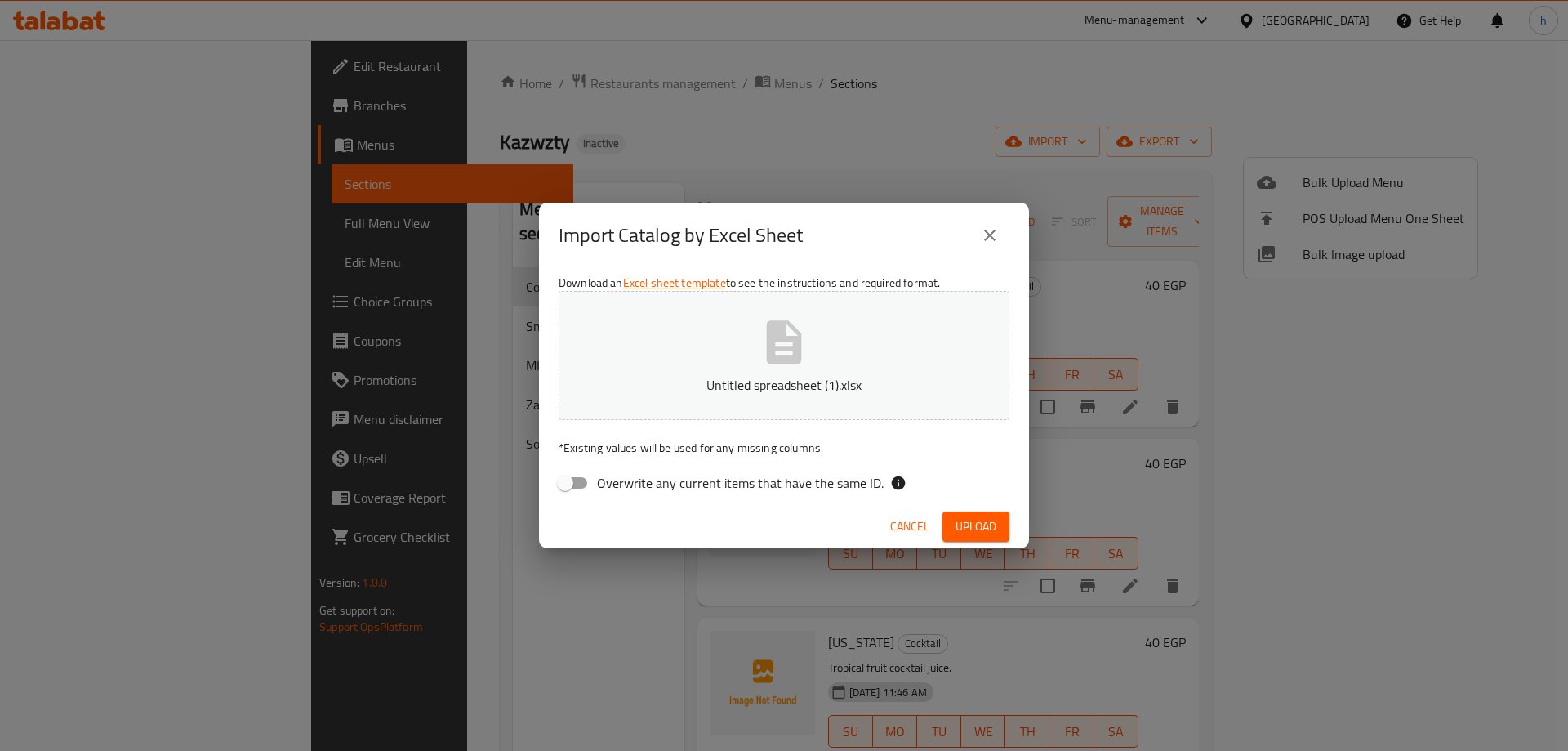
click at [987, 509] on div "Cancel Upload" at bounding box center [784, 527] width 490 height 43
click at [987, 511] on button "Upload" at bounding box center [975, 526] width 67 height 30
click at [995, 236] on icon "close" at bounding box center [990, 235] width 20 height 20
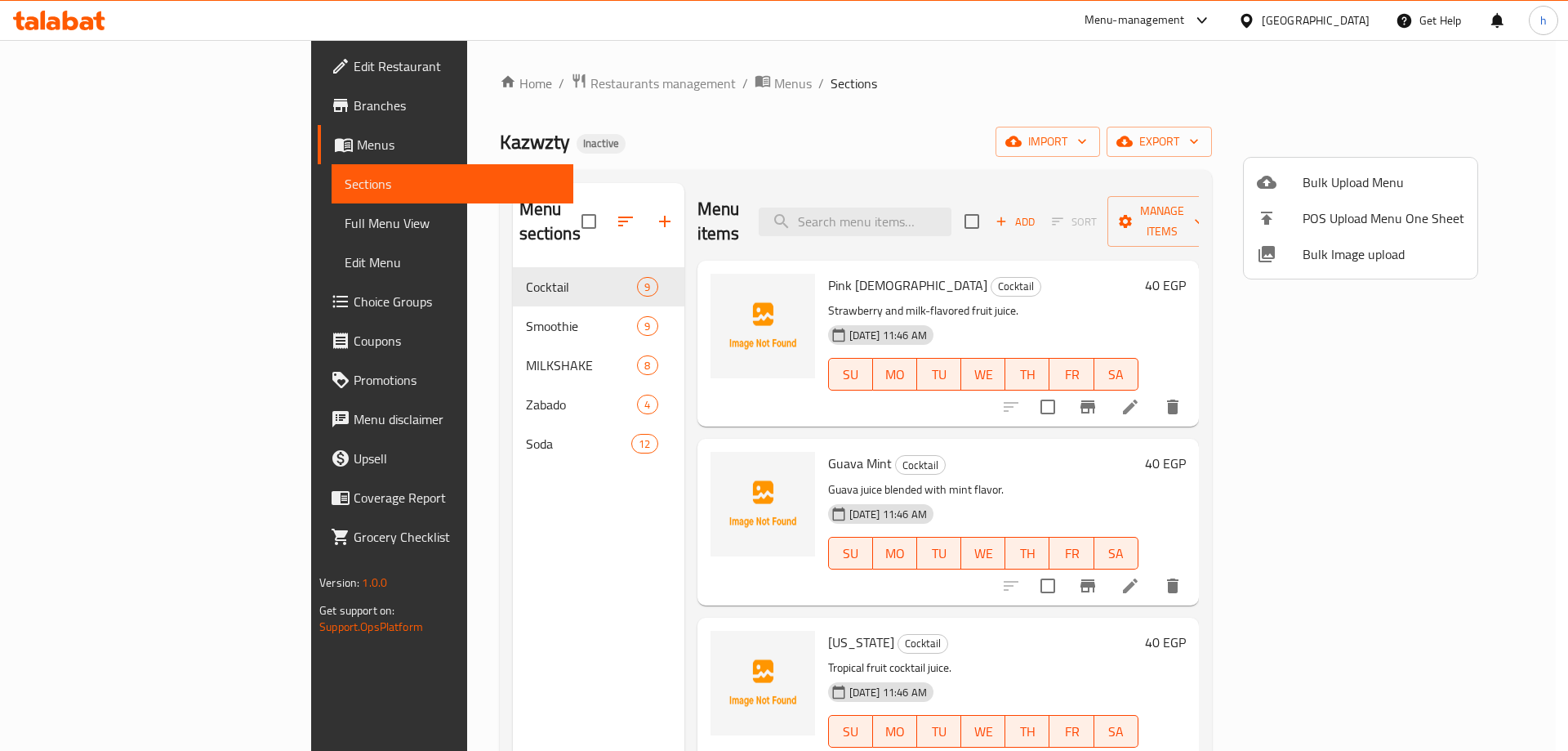
click at [1149, 83] on div at bounding box center [784, 375] width 1568 height 751
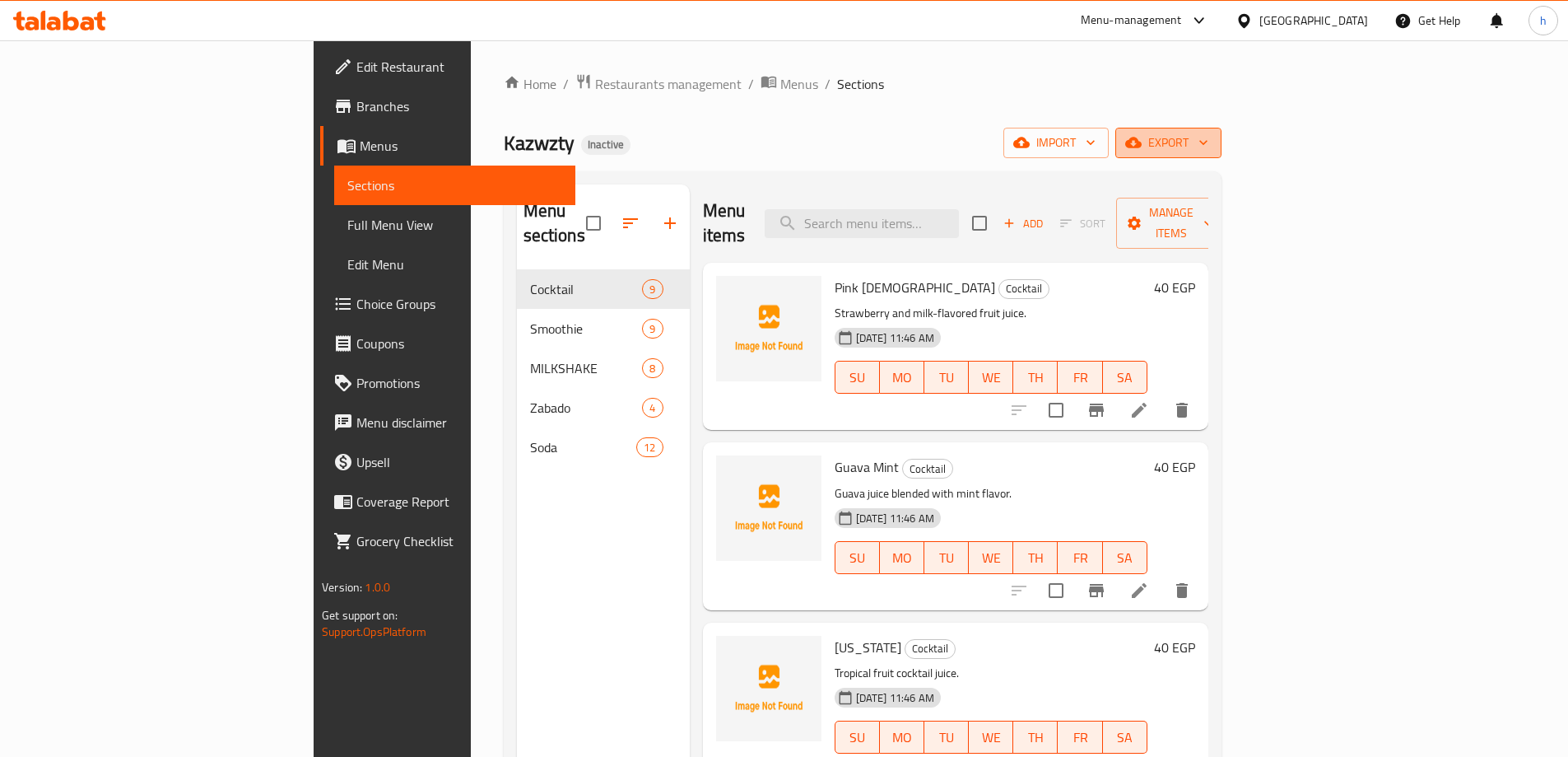
click at [1208, 149] on span "export" at bounding box center [1167, 143] width 79 height 21
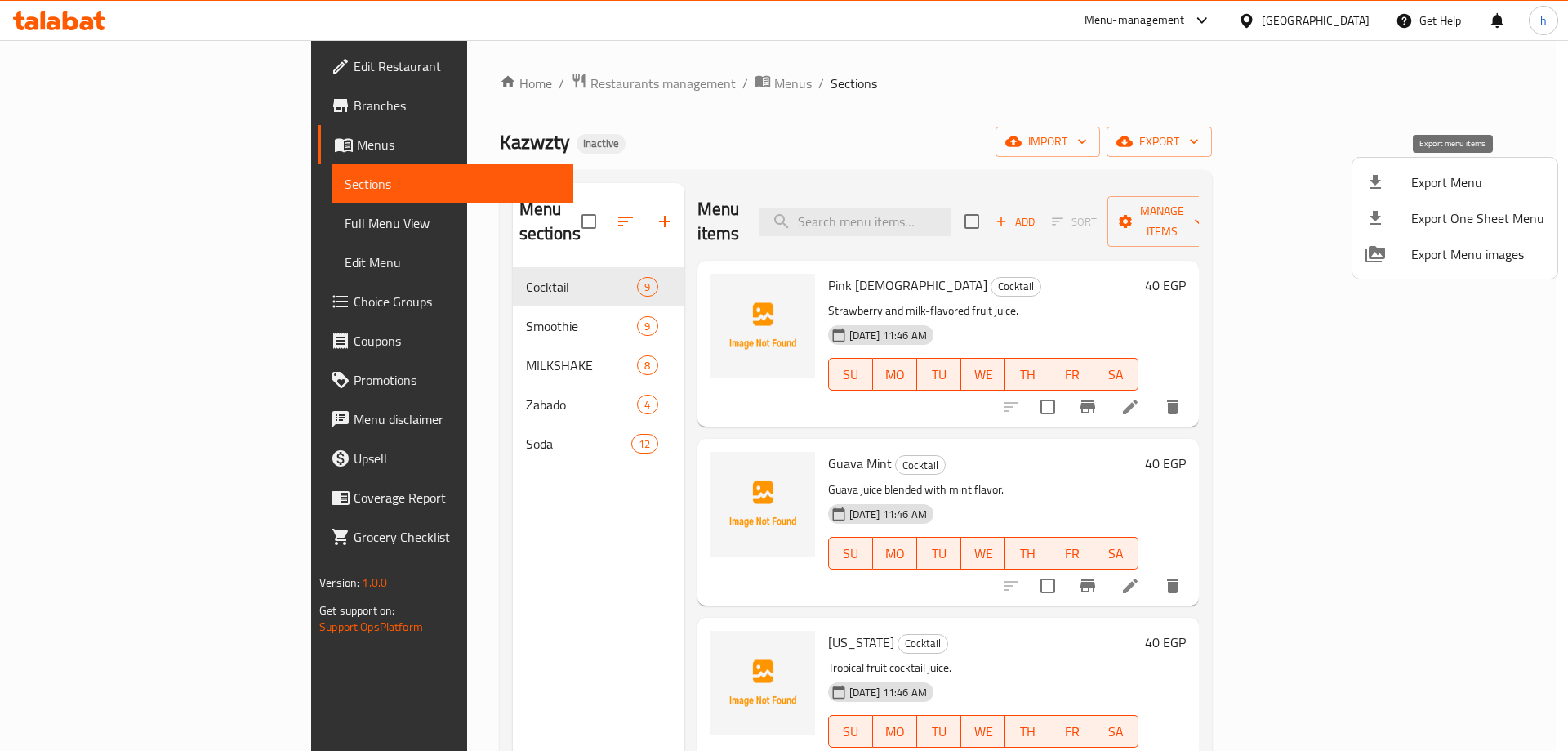
click at [1423, 178] on span "Export Menu" at bounding box center [1478, 182] width 133 height 20
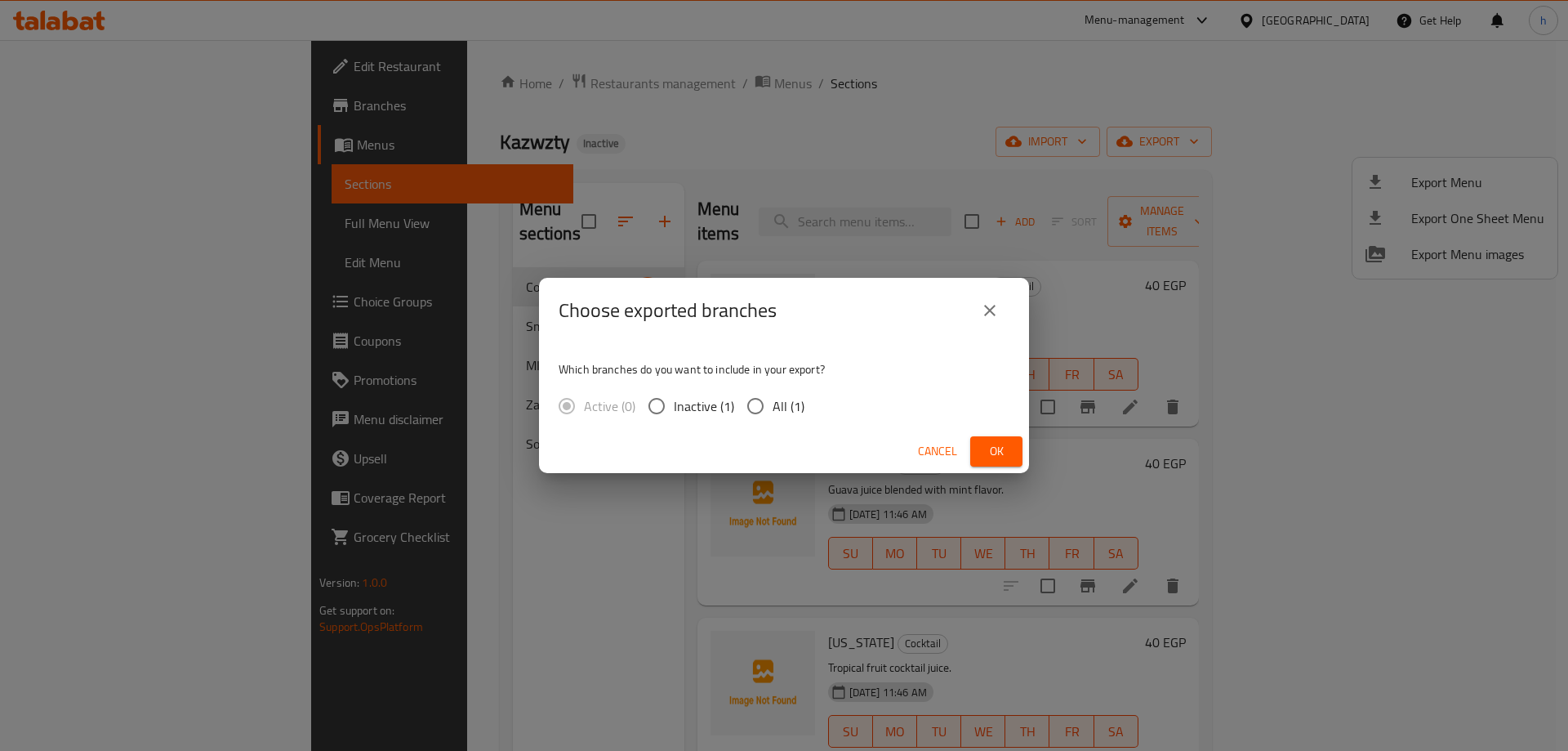
click at [1090, 94] on div "Choose exported branches Which branches do you want to include in your export? …" at bounding box center [784, 375] width 1568 height 751
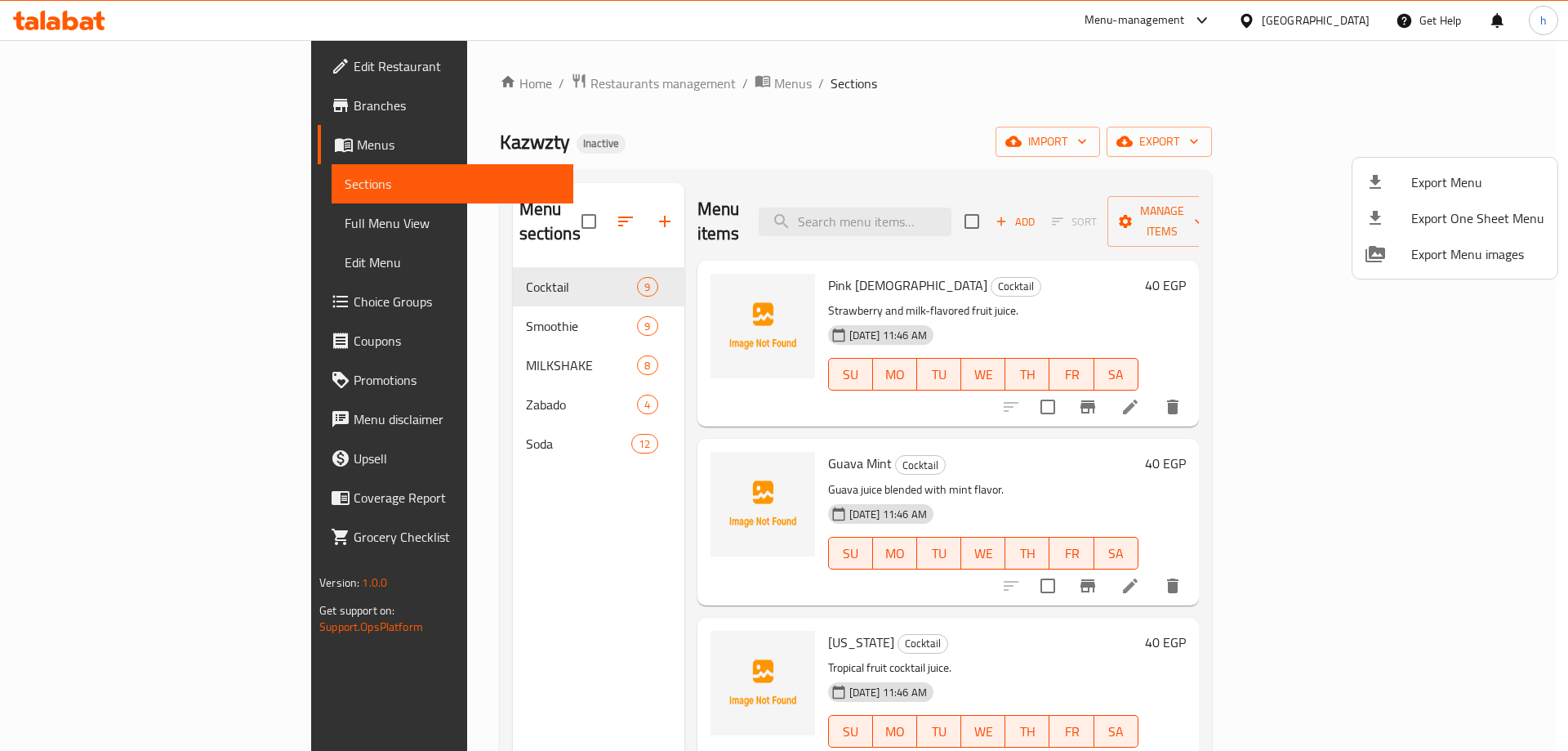
click at [1177, 87] on div at bounding box center [784, 375] width 1568 height 751
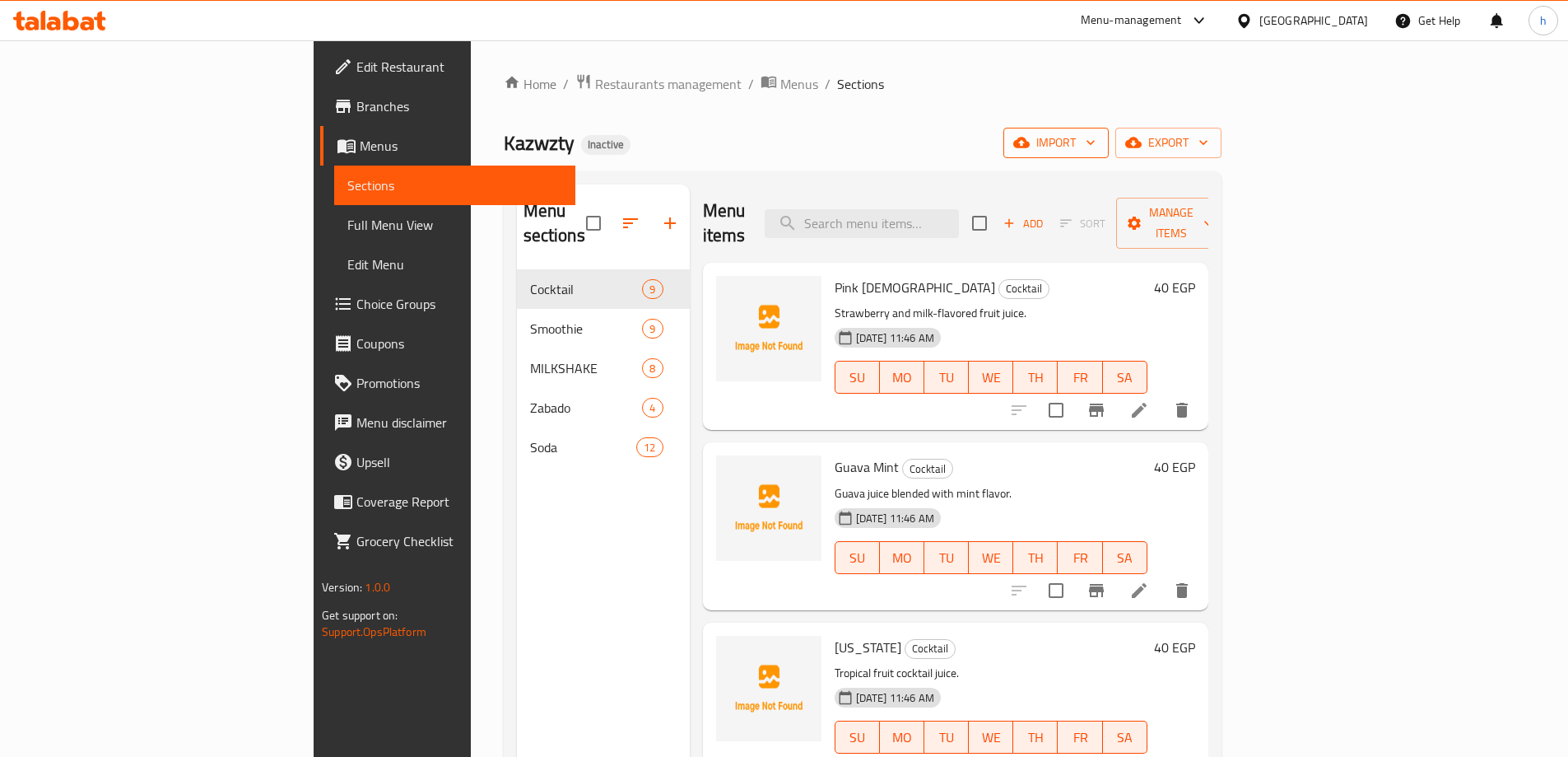
click at [1030, 145] on icon "button" at bounding box center [1021, 142] width 17 height 10
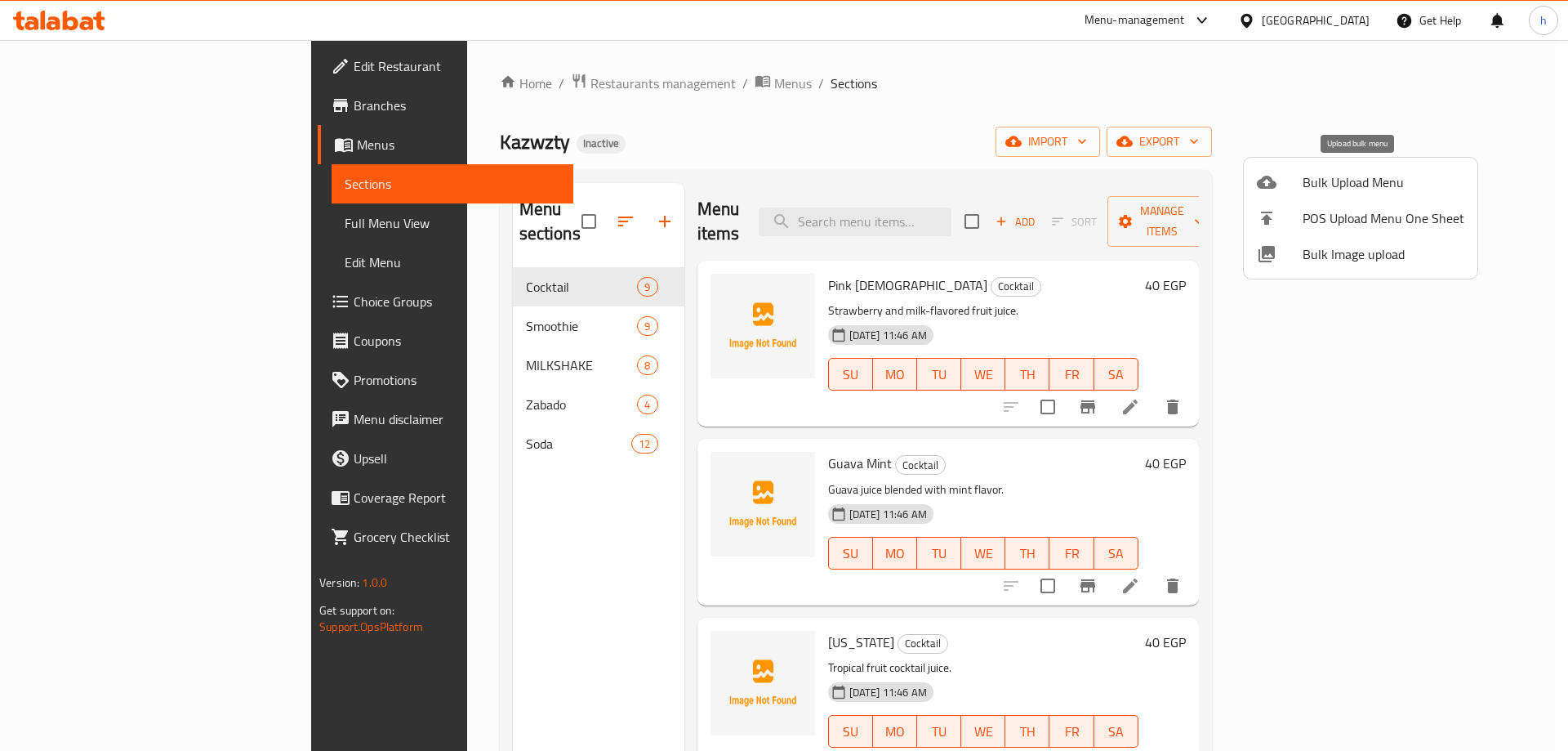
click at [1281, 172] on div at bounding box center [1279, 182] width 46 height 20
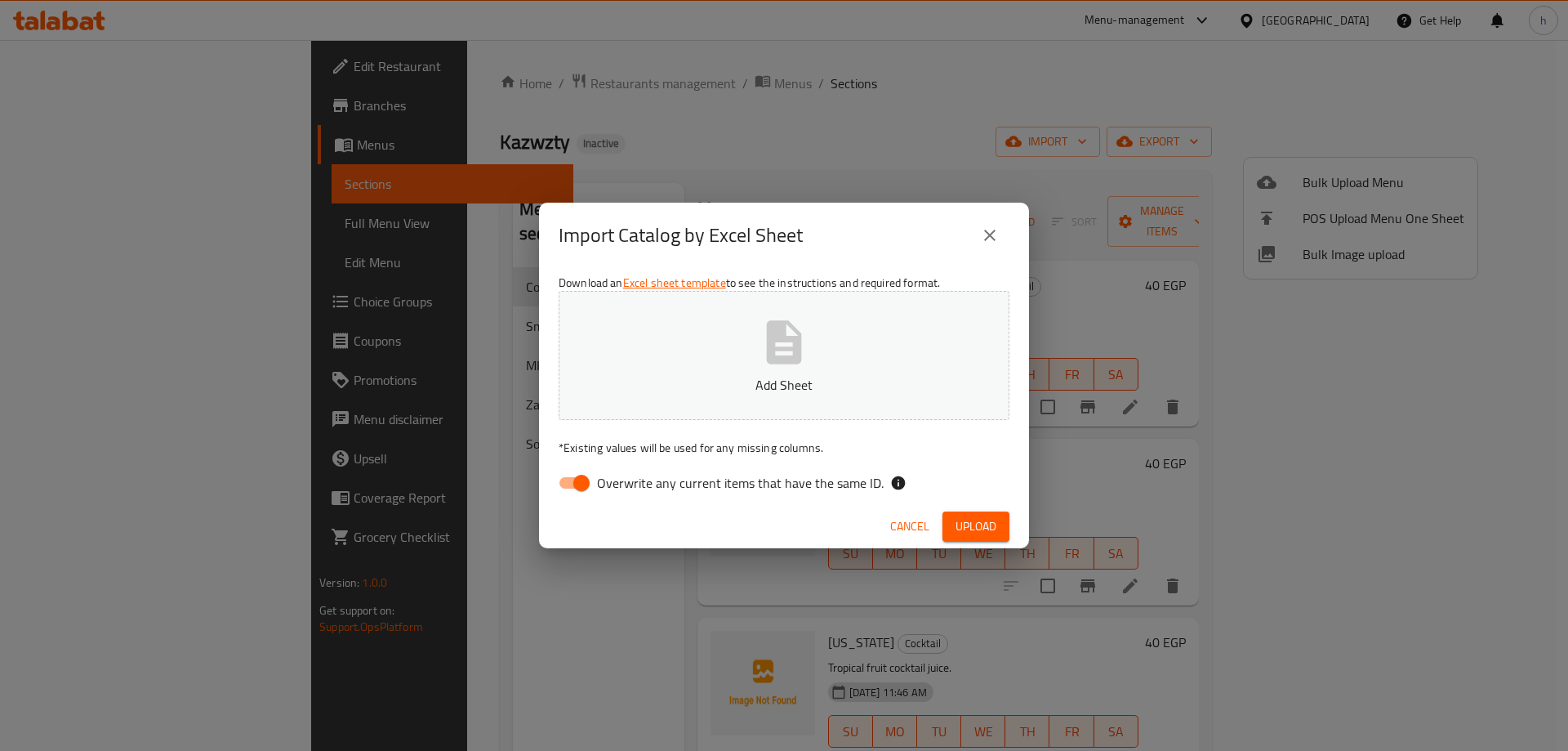
click at [575, 476] on input "Overwrite any current items that have the same ID." at bounding box center [582, 482] width 94 height 31
checkbox input "false"
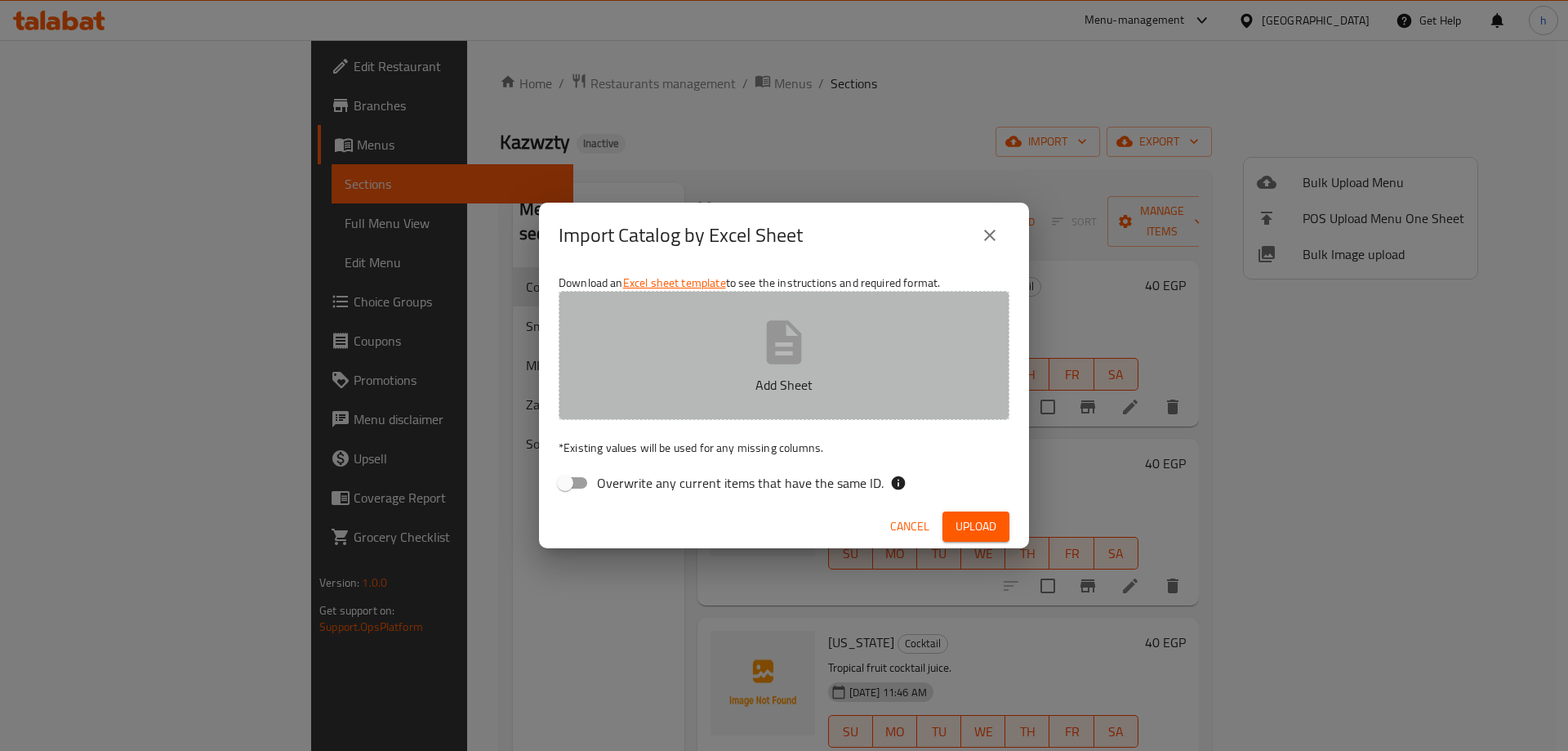
click at [690, 399] on button "Add Sheet" at bounding box center [784, 355] width 451 height 129
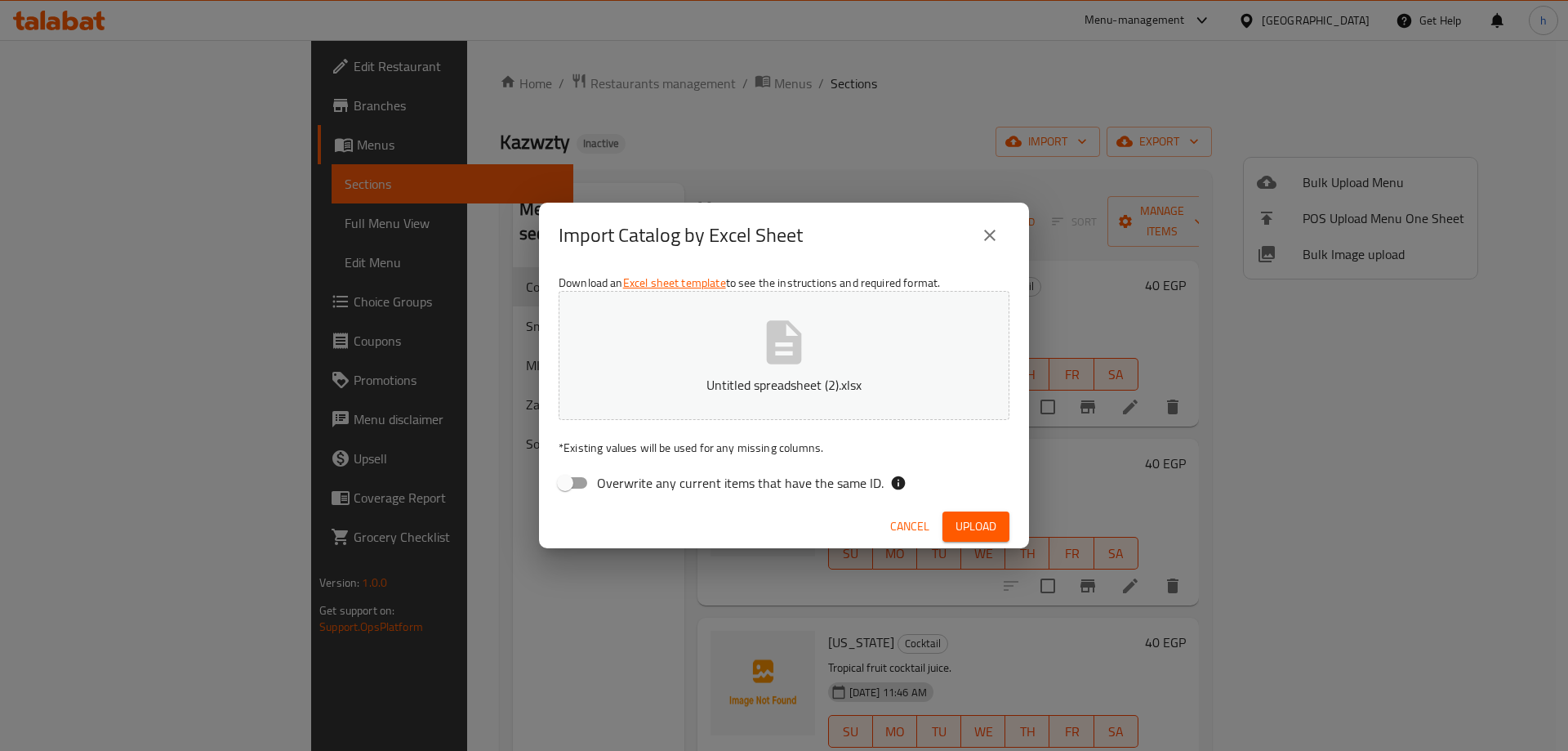
click at [975, 520] on span "Upload" at bounding box center [975, 527] width 41 height 21
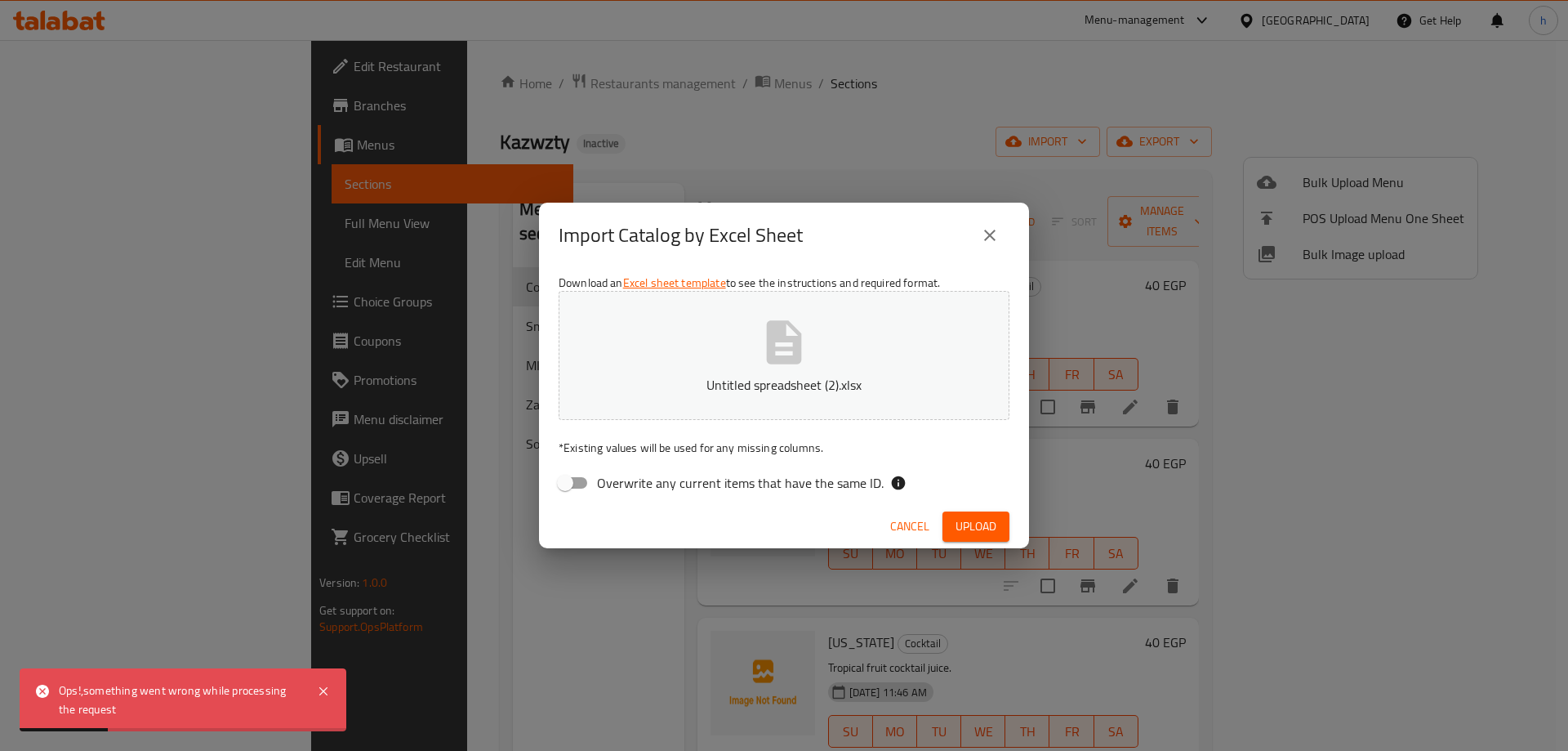
click at [997, 242] on icon "close" at bounding box center [990, 235] width 20 height 20
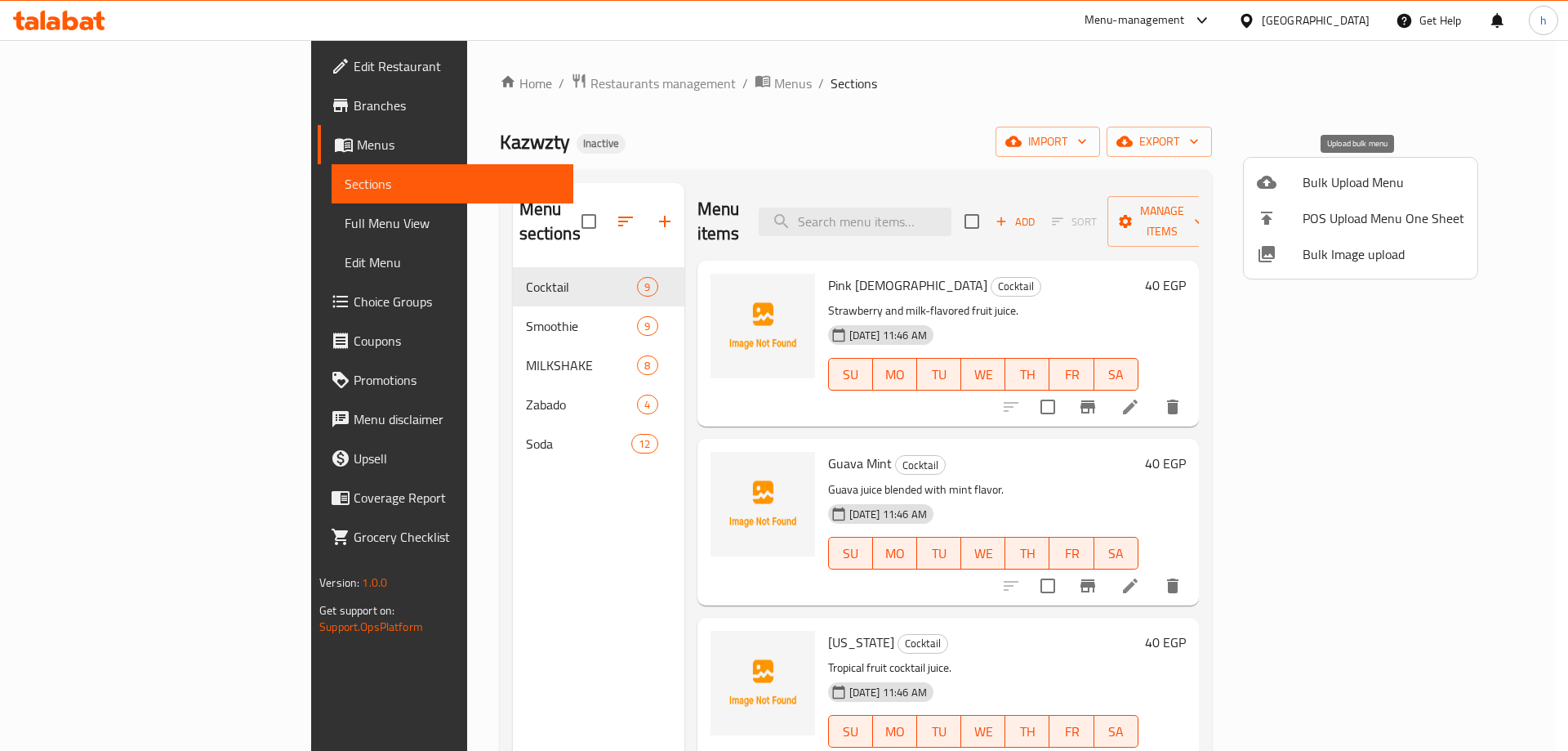
click at [1196, 135] on div at bounding box center [784, 375] width 1568 height 751
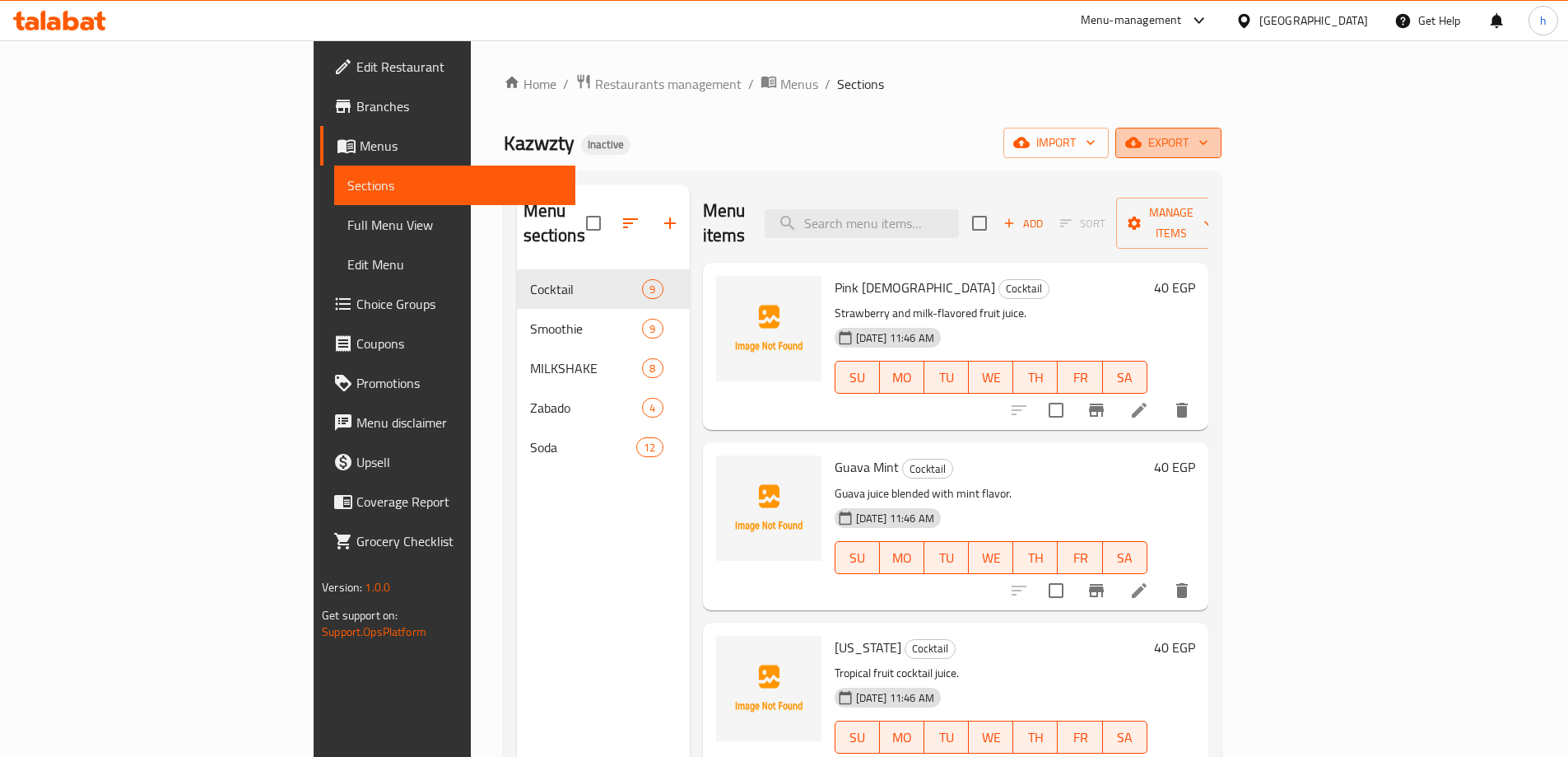
click at [1141, 141] on icon "button" at bounding box center [1133, 142] width 17 height 17
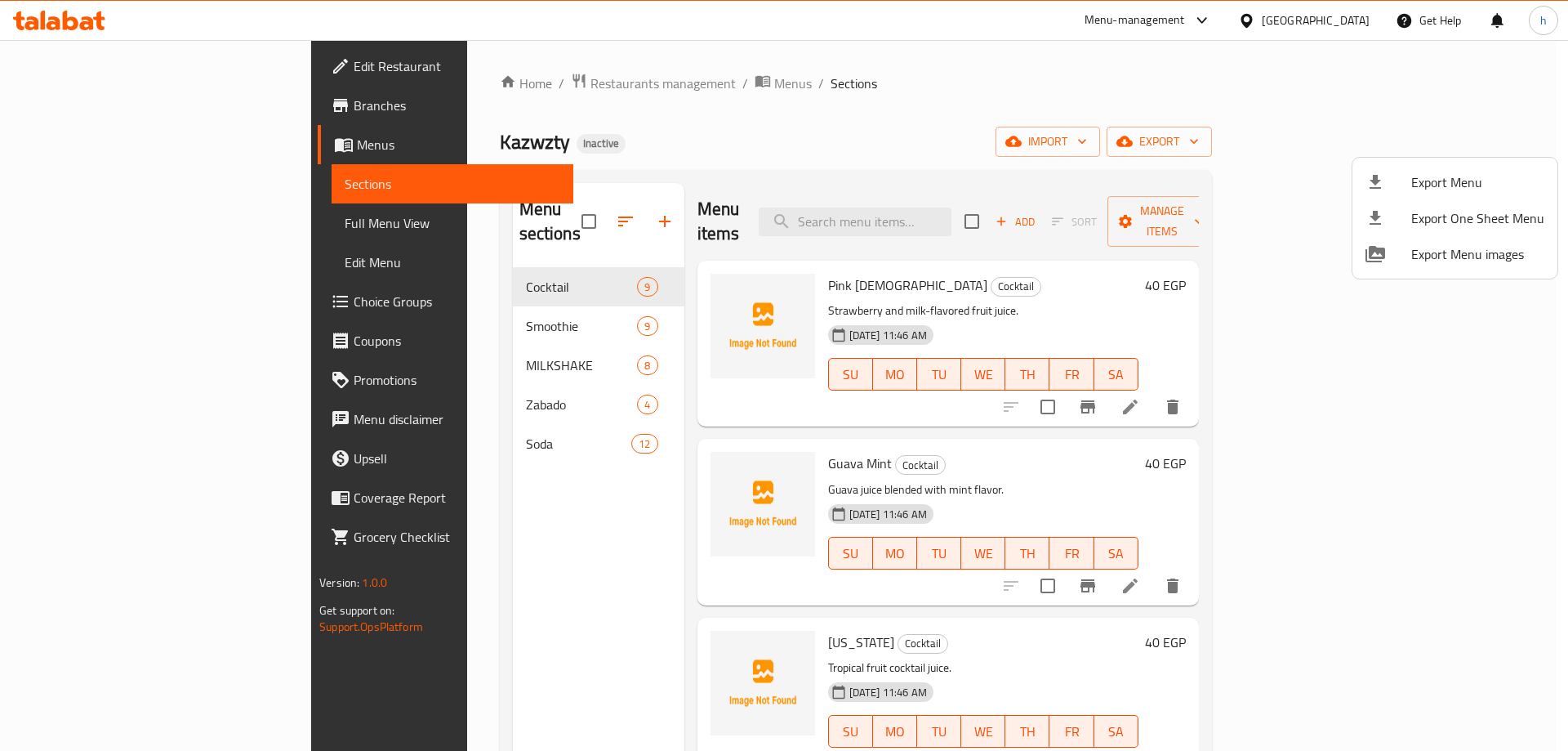
click at [1089, 143] on div at bounding box center [784, 375] width 1568 height 751
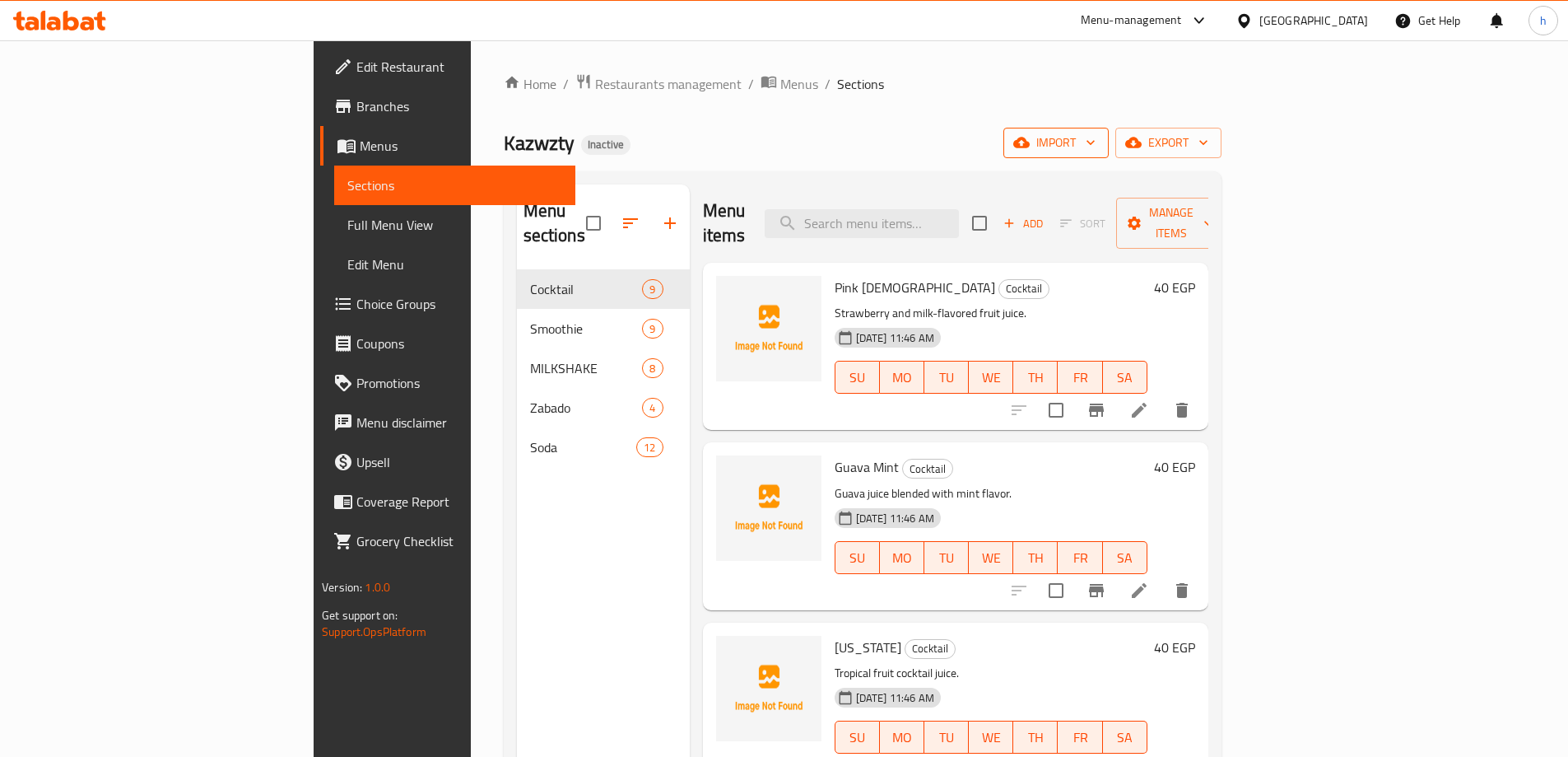
click at [1095, 136] on span "import" at bounding box center [1056, 143] width 79 height 21
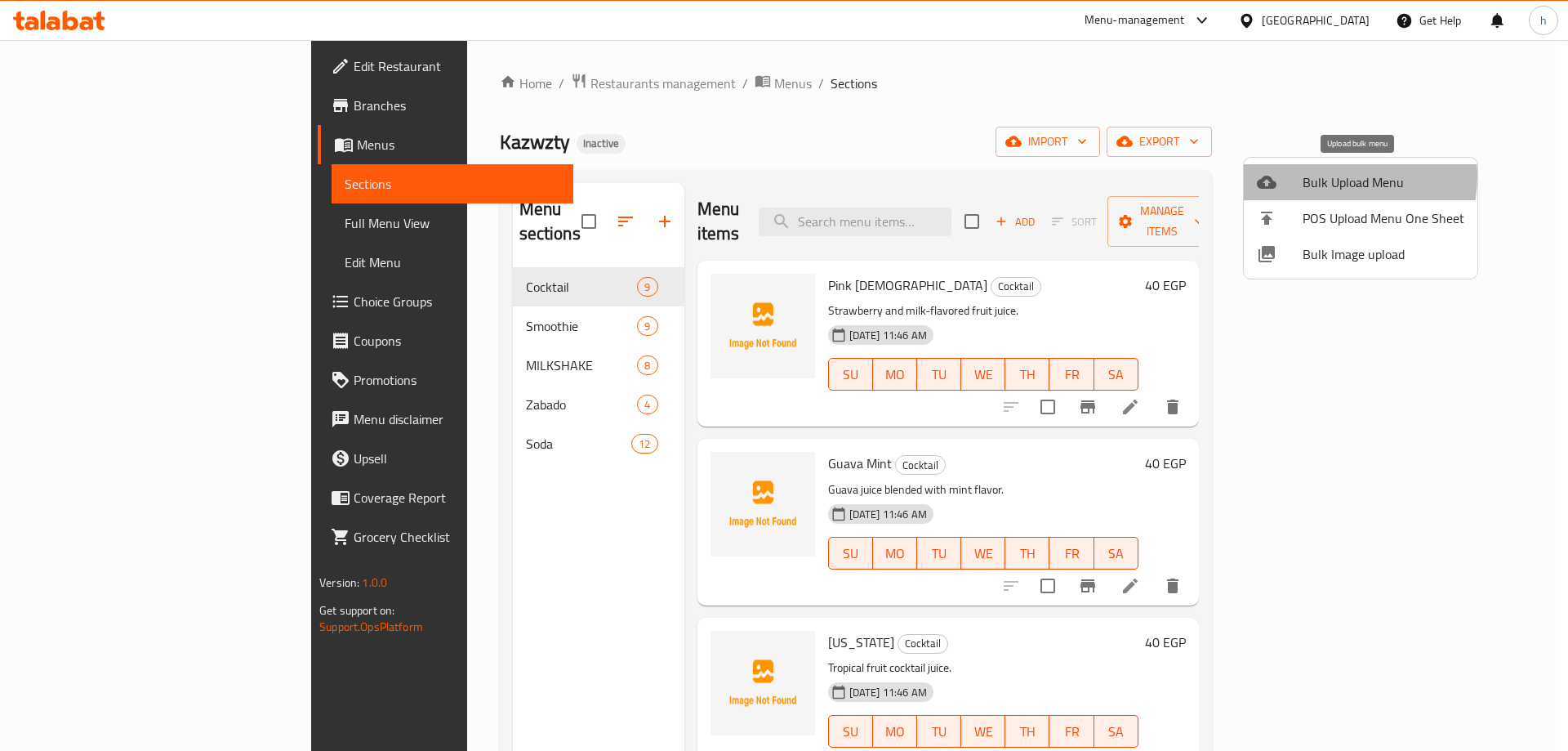
click at [1320, 177] on span "Bulk Upload Menu" at bounding box center [1383, 182] width 162 height 20
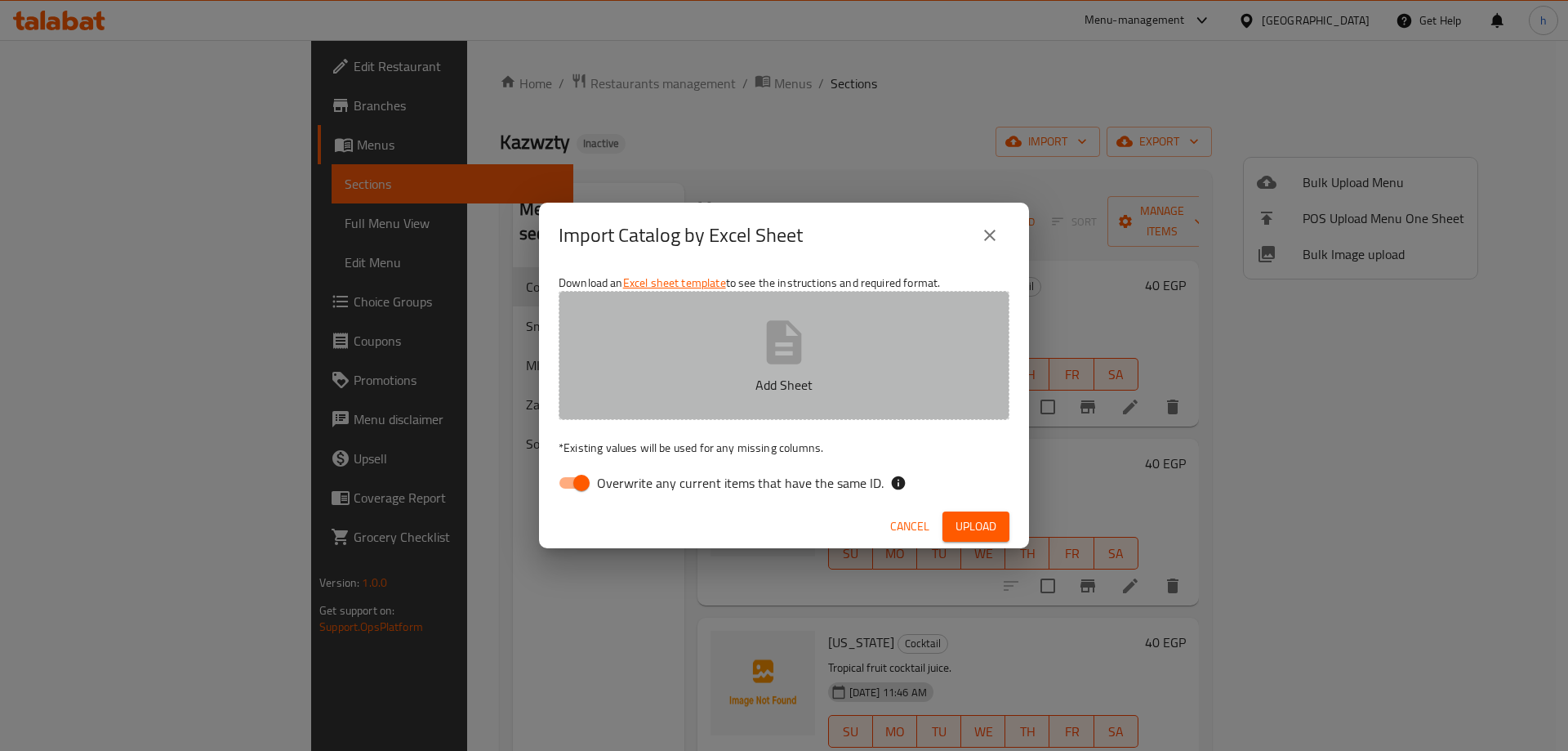
click at [745, 366] on button "Add Sheet" at bounding box center [784, 355] width 451 height 129
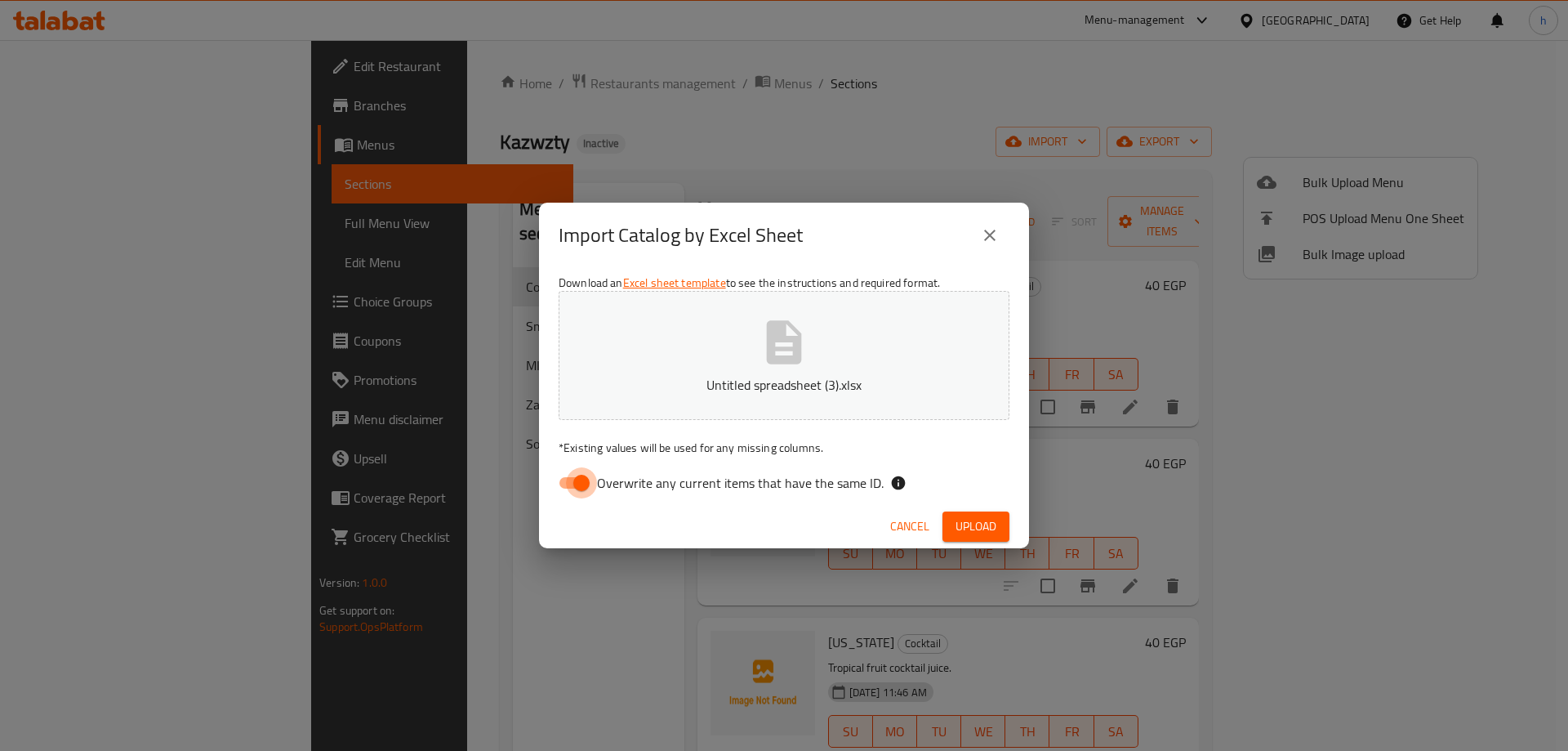
click at [576, 485] on input "Overwrite any current items that have the same ID." at bounding box center [582, 482] width 94 height 31
checkbox input "false"
click at [964, 527] on span "Upload" at bounding box center [975, 527] width 41 height 21
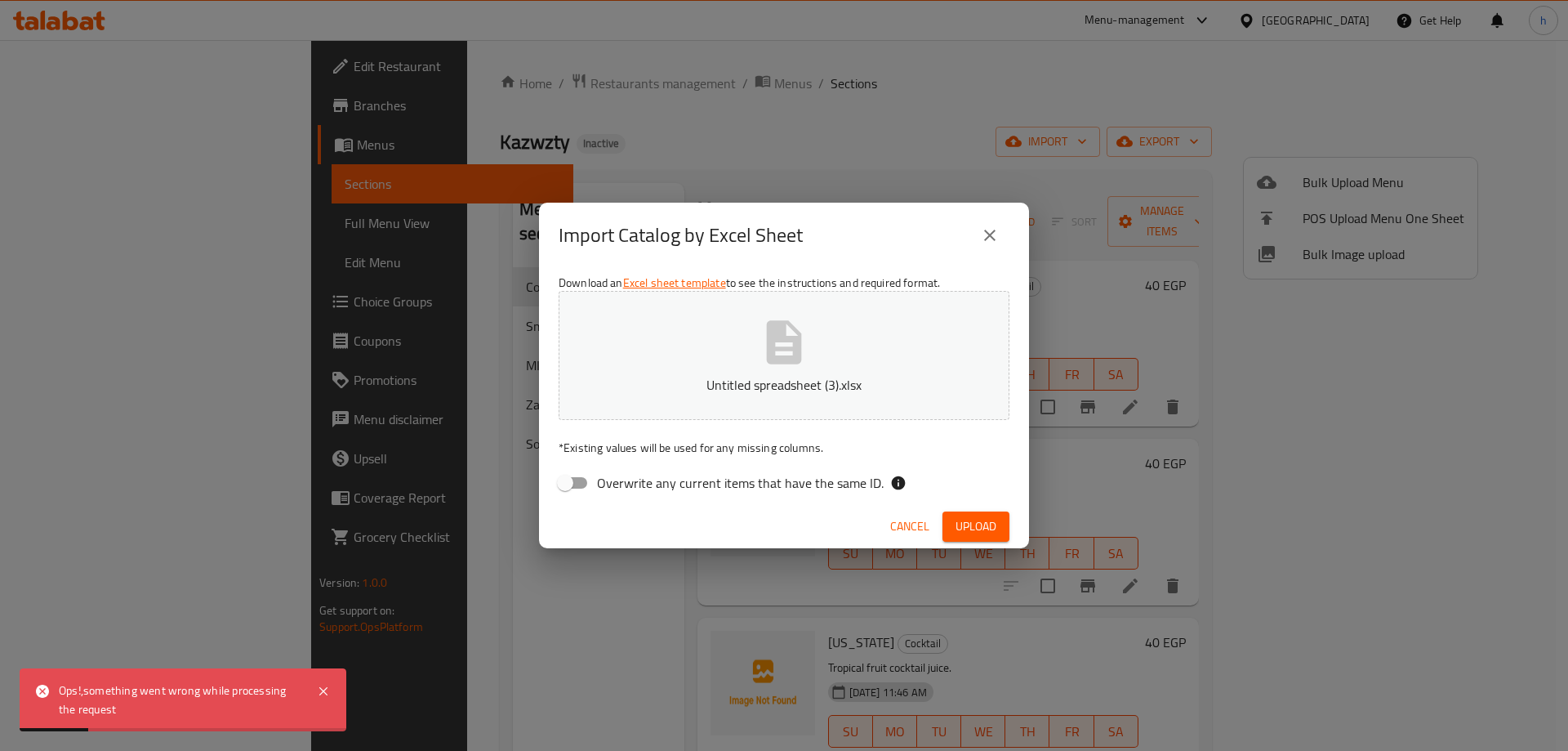
click at [321, 677] on div "Ops!,something went wrong while processing the request" at bounding box center [183, 699] width 326 height 63
click at [994, 241] on icon "close" at bounding box center [990, 235] width 20 height 20
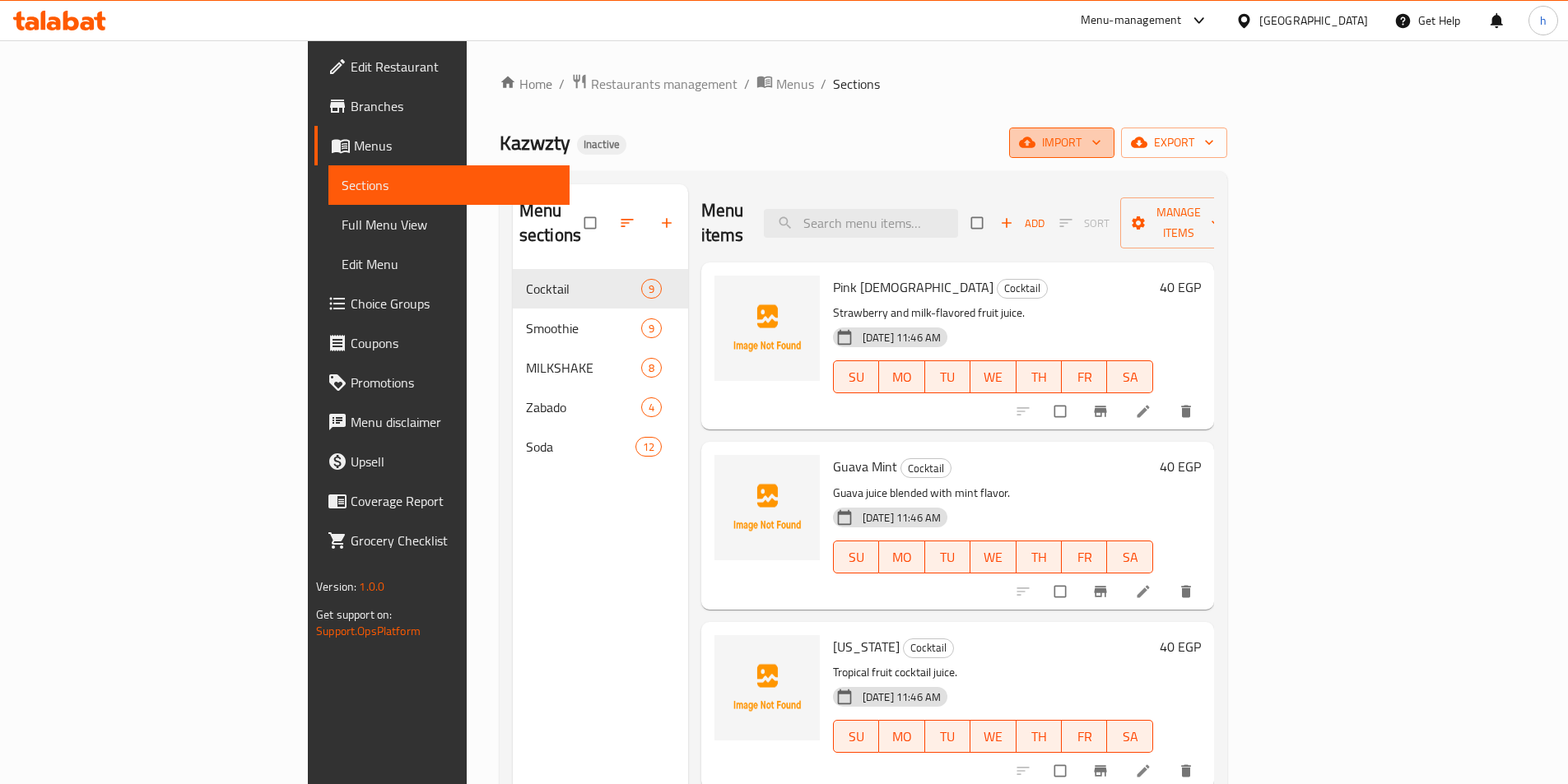
click at [1101, 147] on span "import" at bounding box center [1061, 143] width 79 height 21
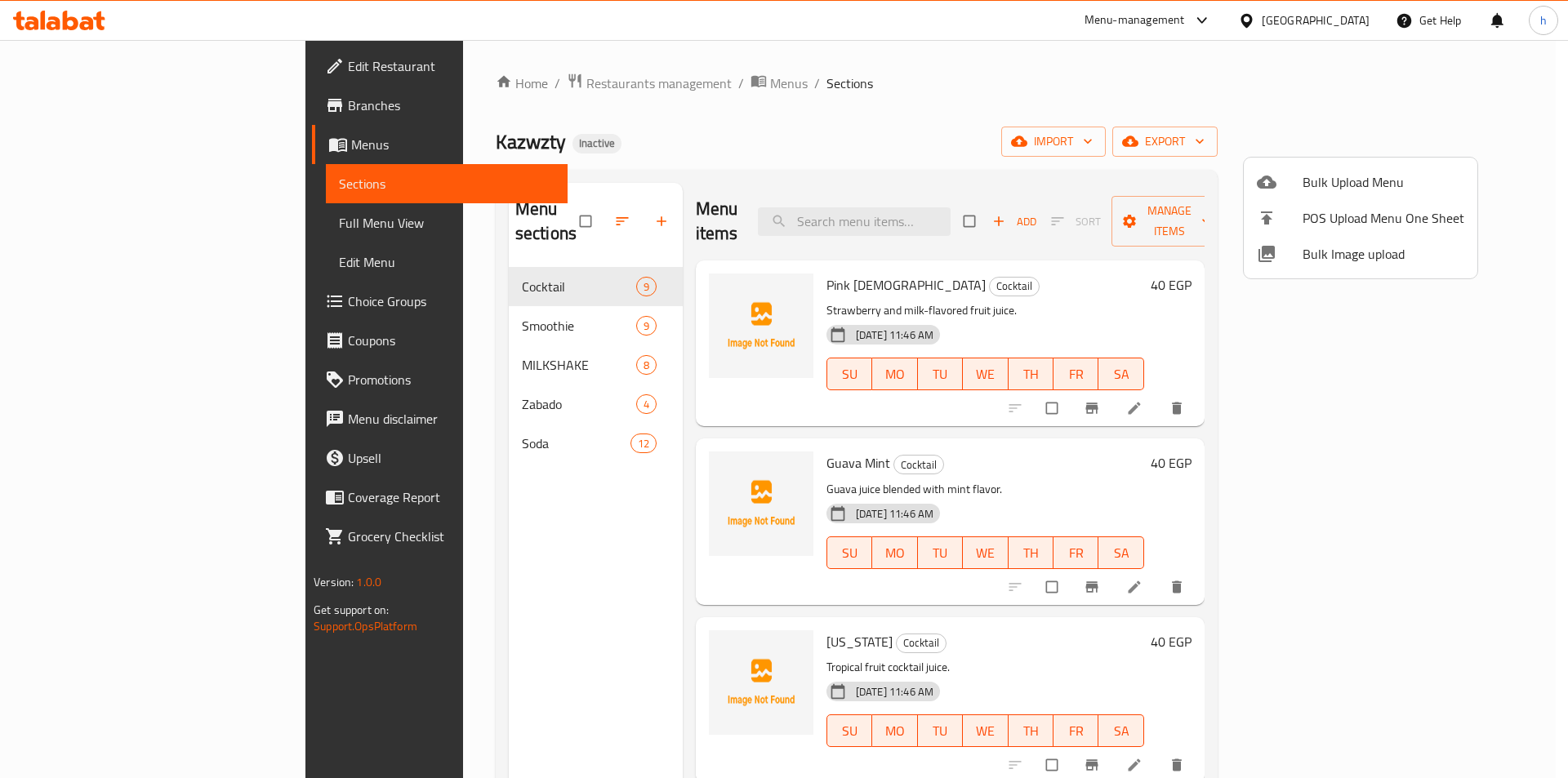
click at [1294, 182] on div at bounding box center [1279, 182] width 46 height 20
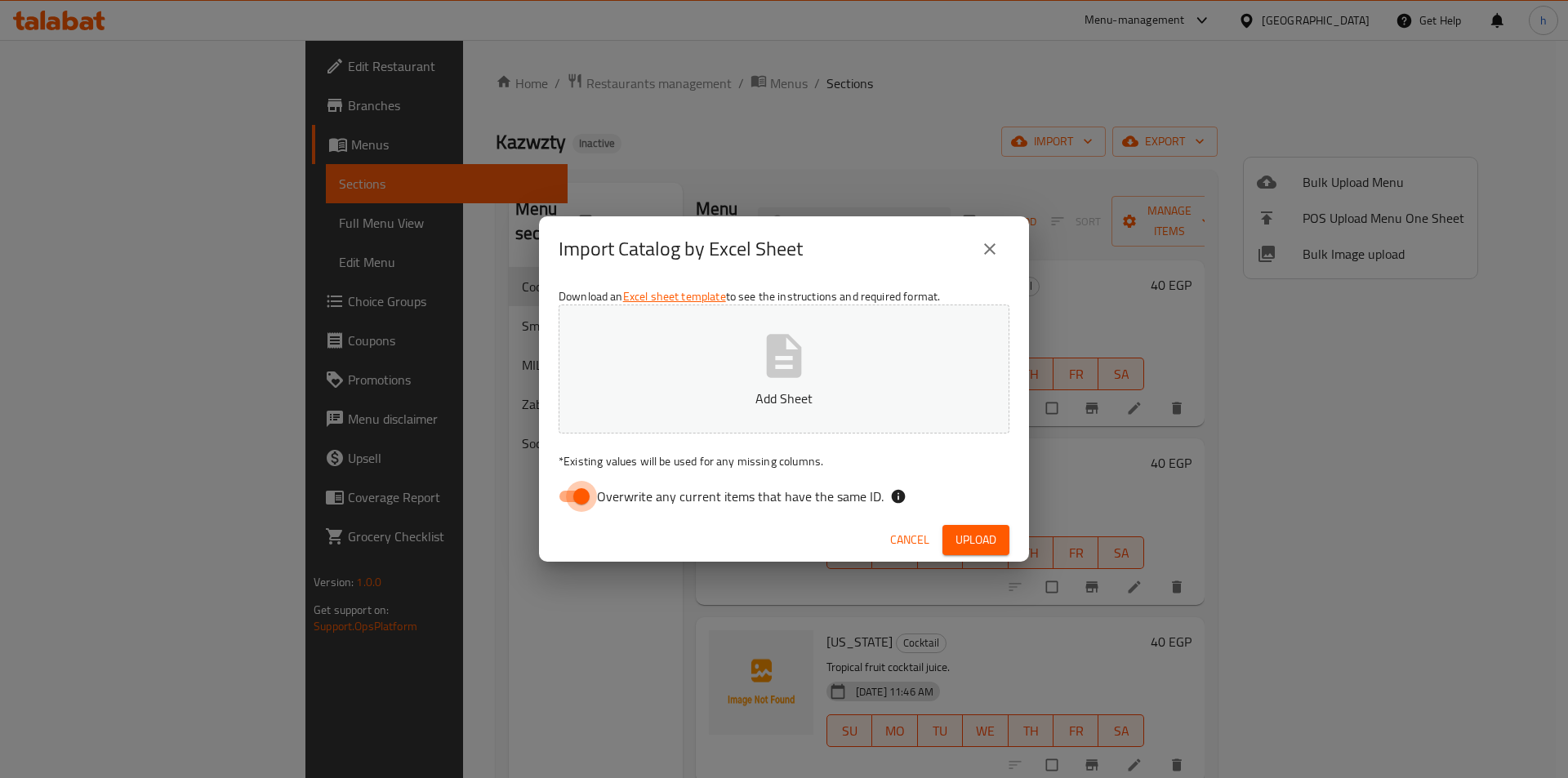
click at [561, 508] on input "Overwrite any current items that have the same ID." at bounding box center [582, 496] width 94 height 31
checkbox input "false"
click at [823, 380] on button "Add Sheet" at bounding box center [784, 369] width 451 height 129
click at [980, 546] on span "Upload" at bounding box center [975, 540] width 41 height 21
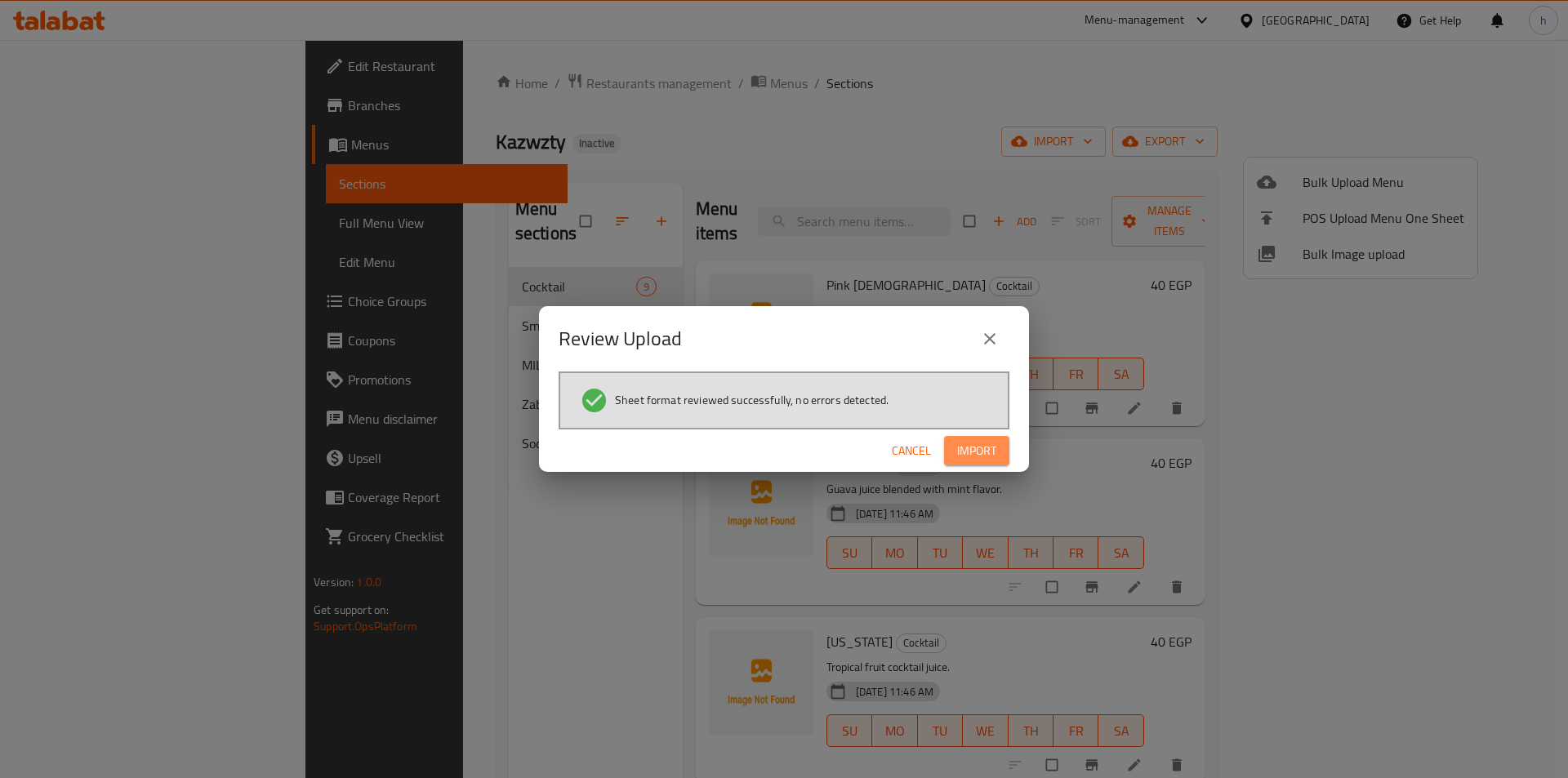
click at [969, 455] on span "Import" at bounding box center [976, 451] width 39 height 21
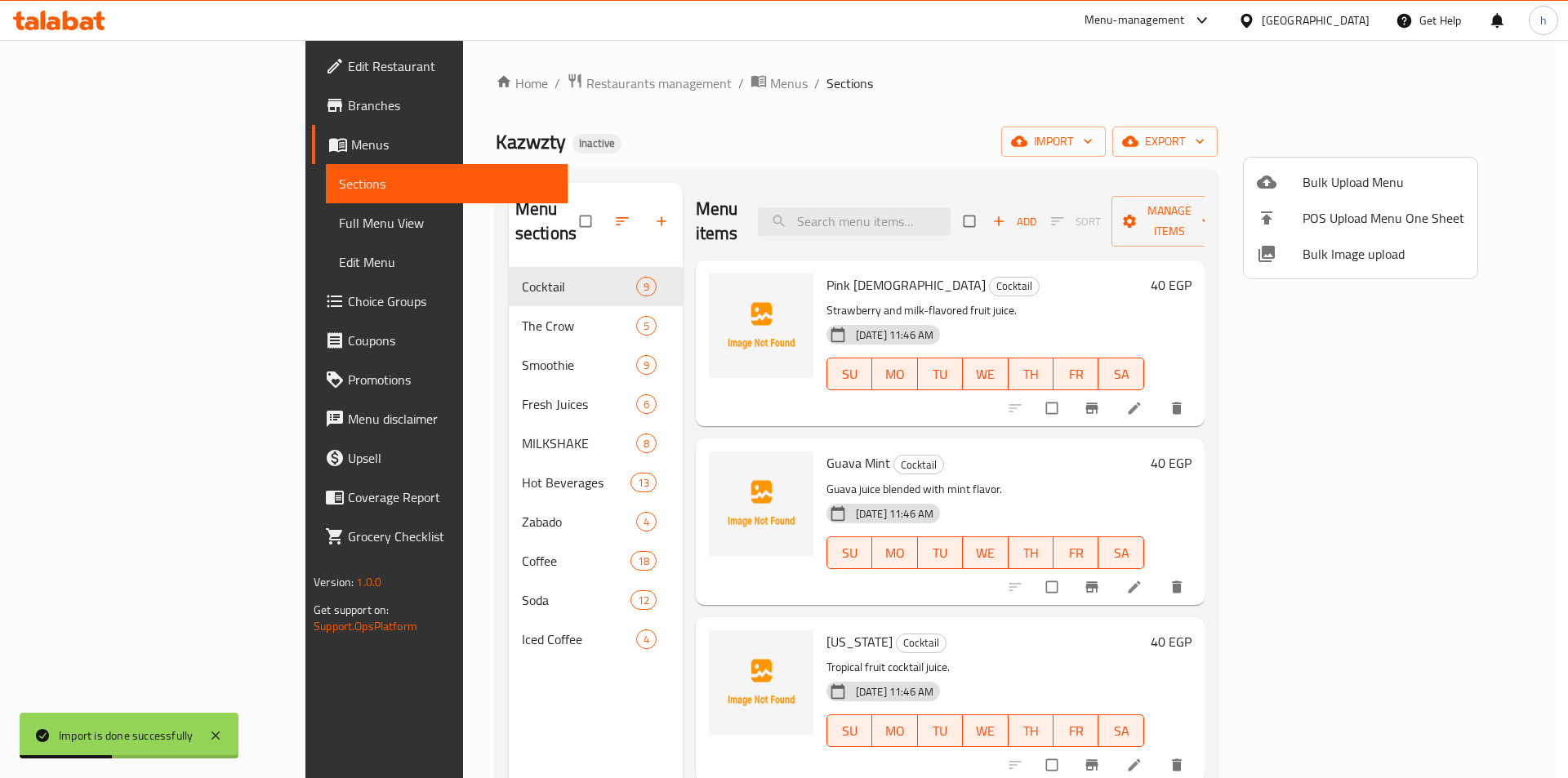
click at [429, 465] on div at bounding box center [784, 389] width 1568 height 778
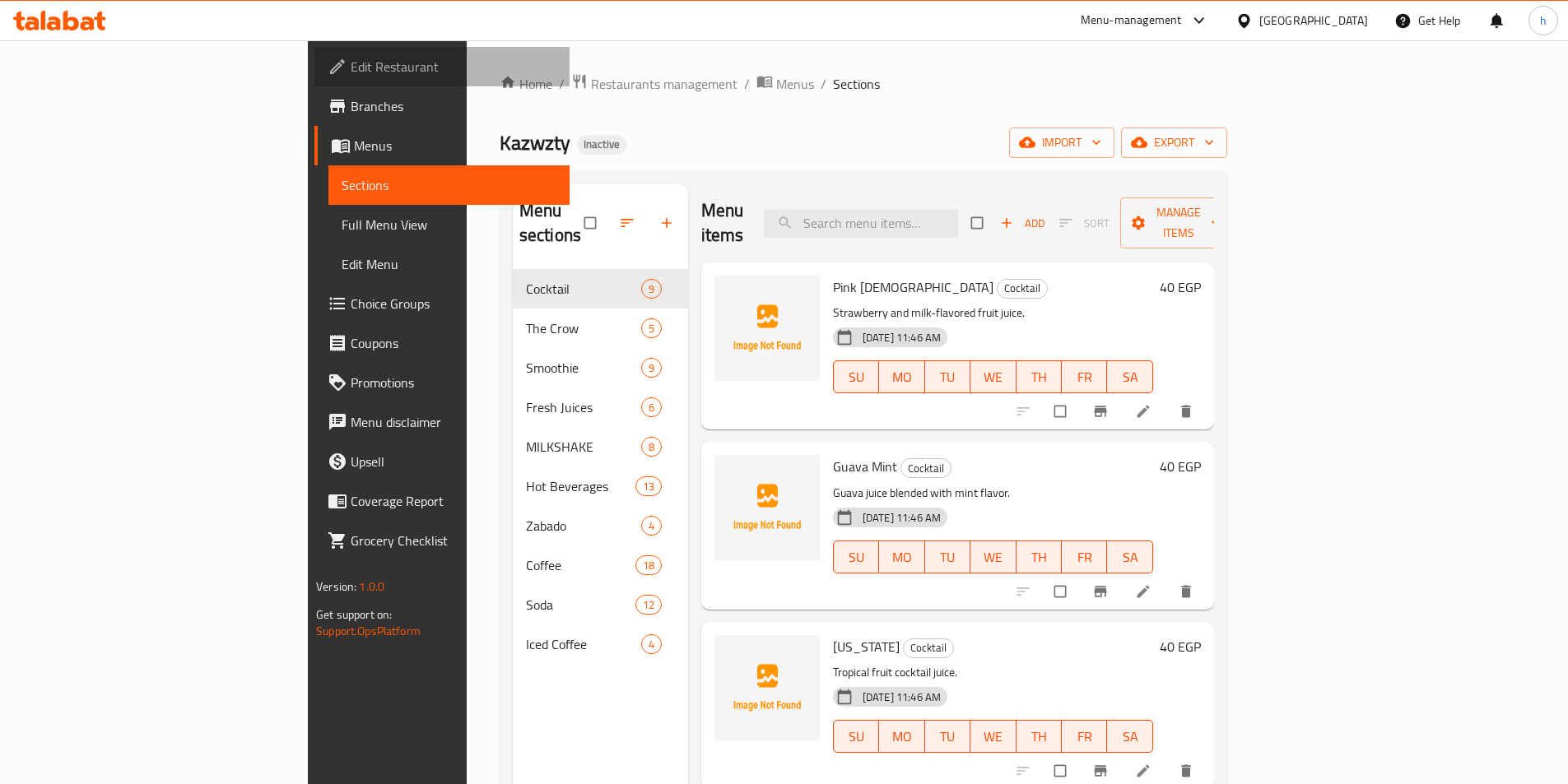
click at [351, 67] on span "Edit Restaurant" at bounding box center [454, 66] width 206 height 20
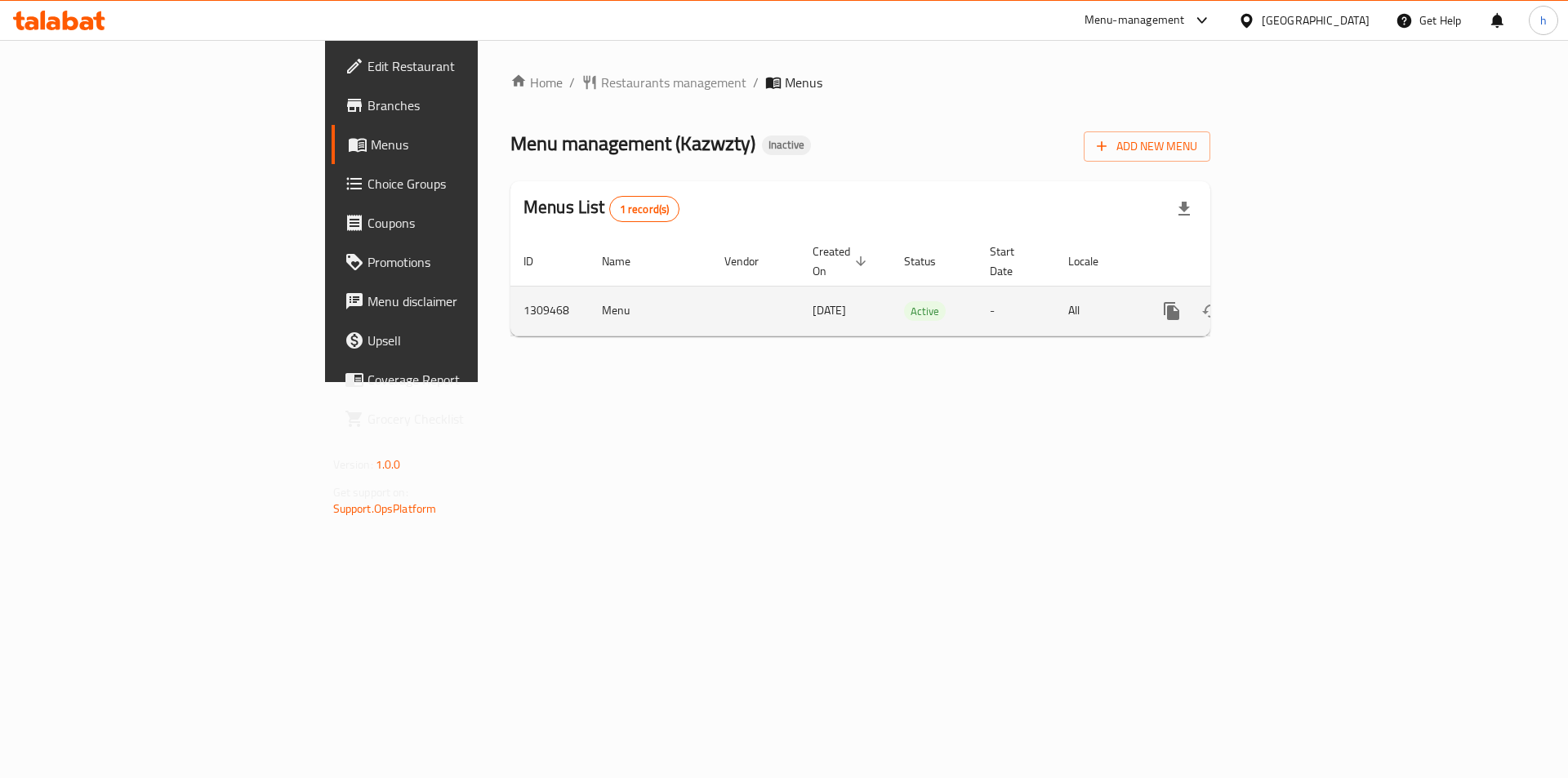
click at [1297, 304] on icon "enhanced table" at bounding box center [1289, 311] width 15 height 15
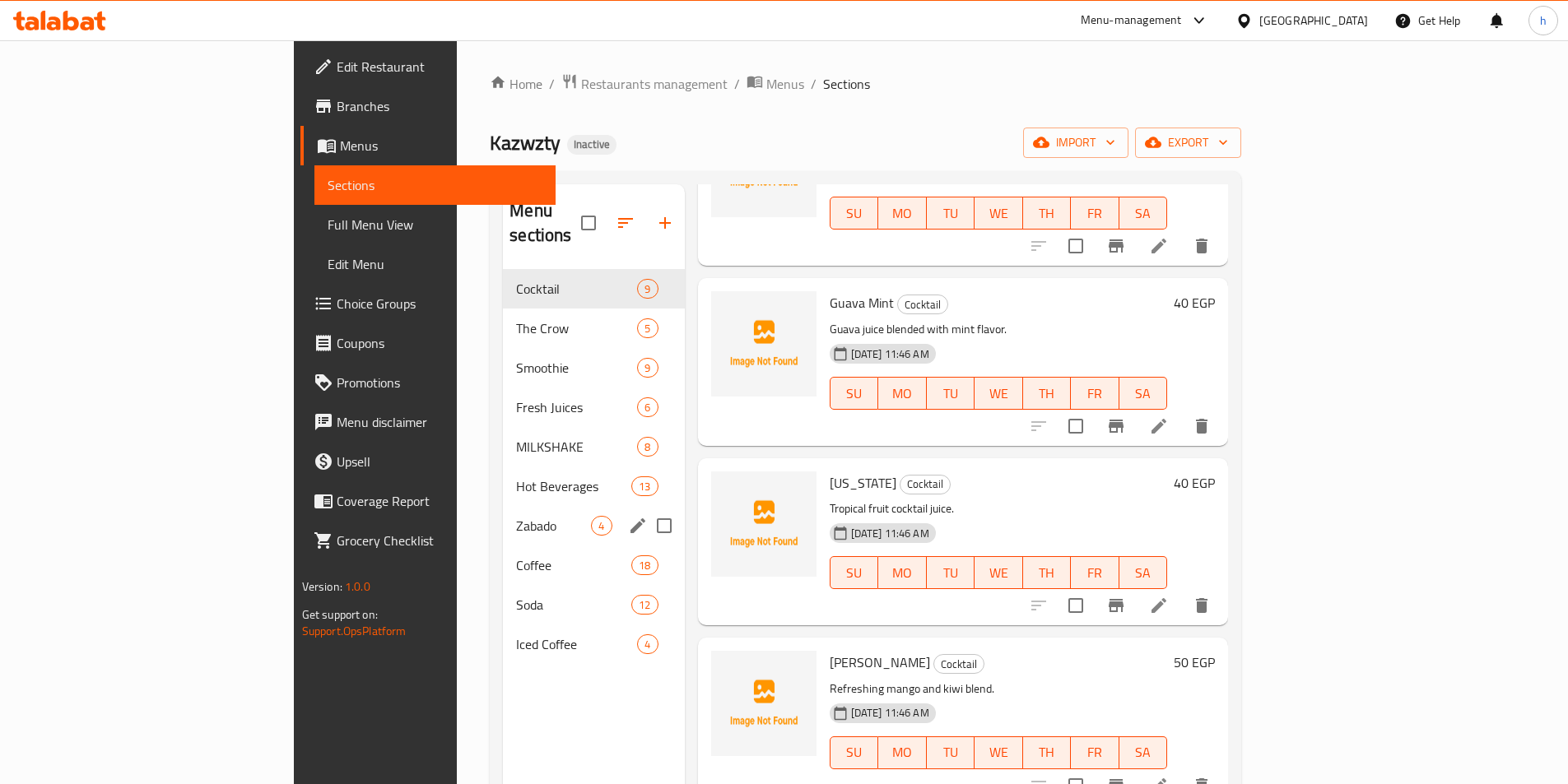
scroll to position [165, 0]
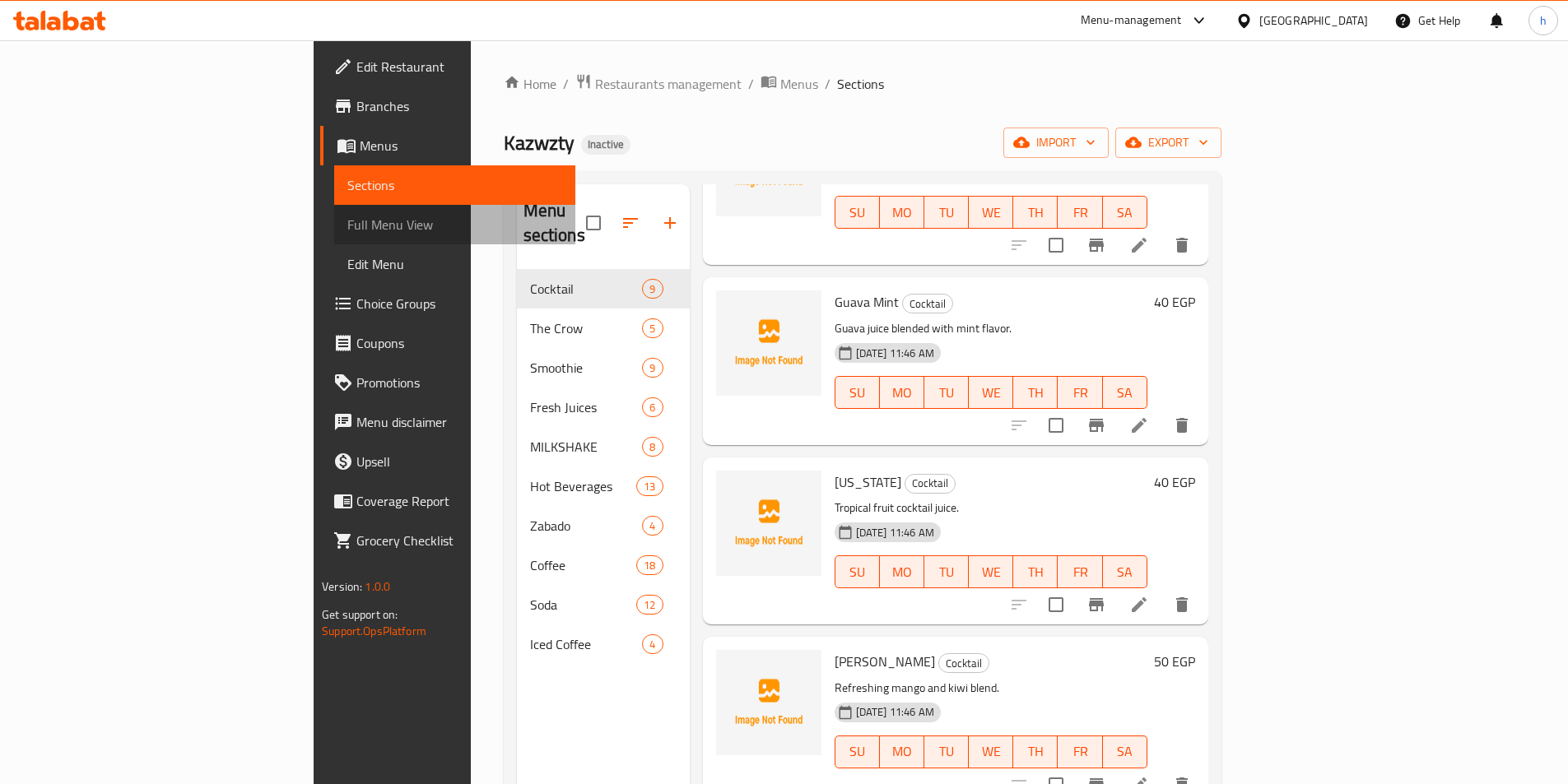
click at [347, 215] on span "Full Menu View" at bounding box center [455, 224] width 215 height 20
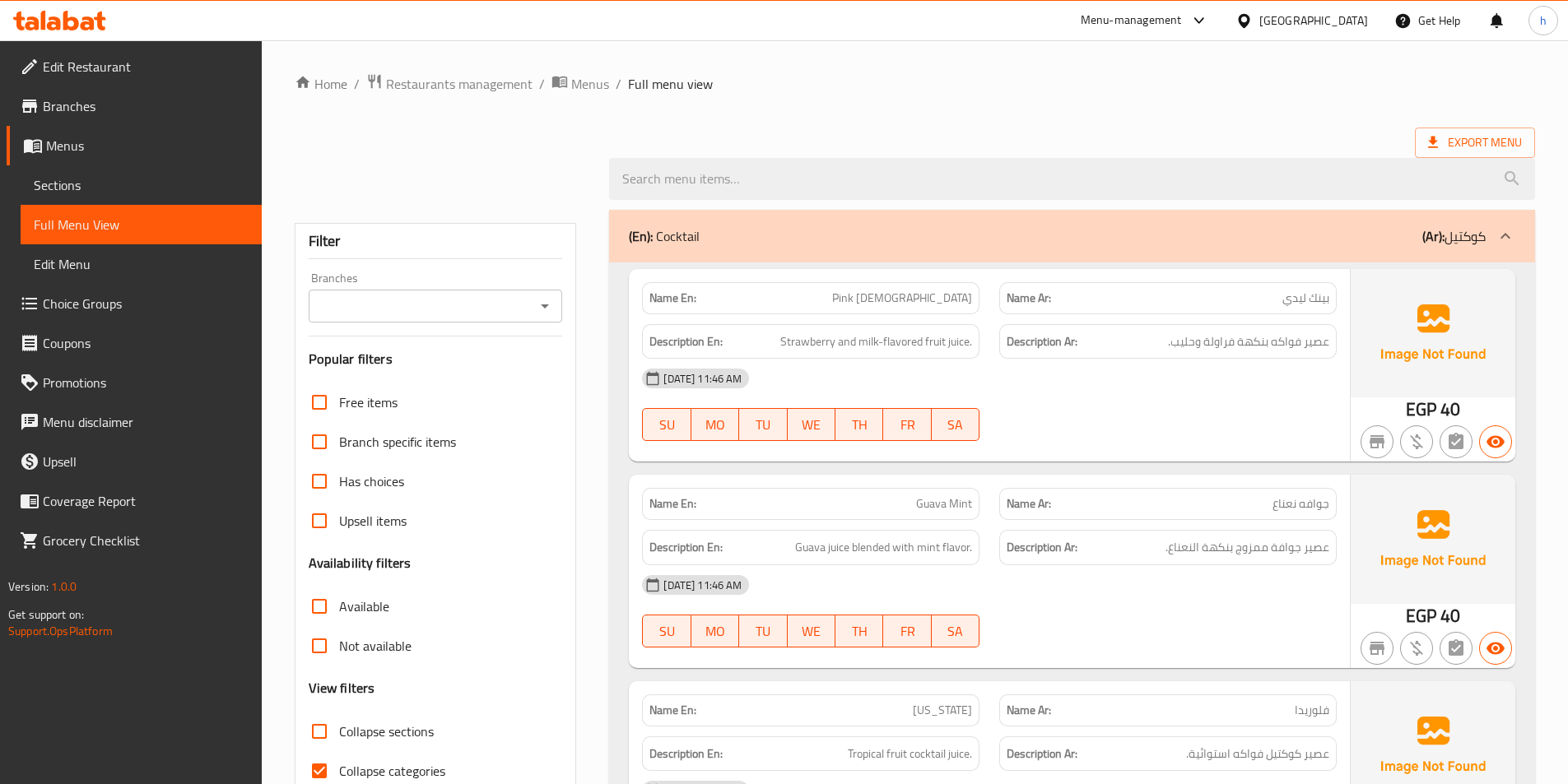
scroll to position [247, 0]
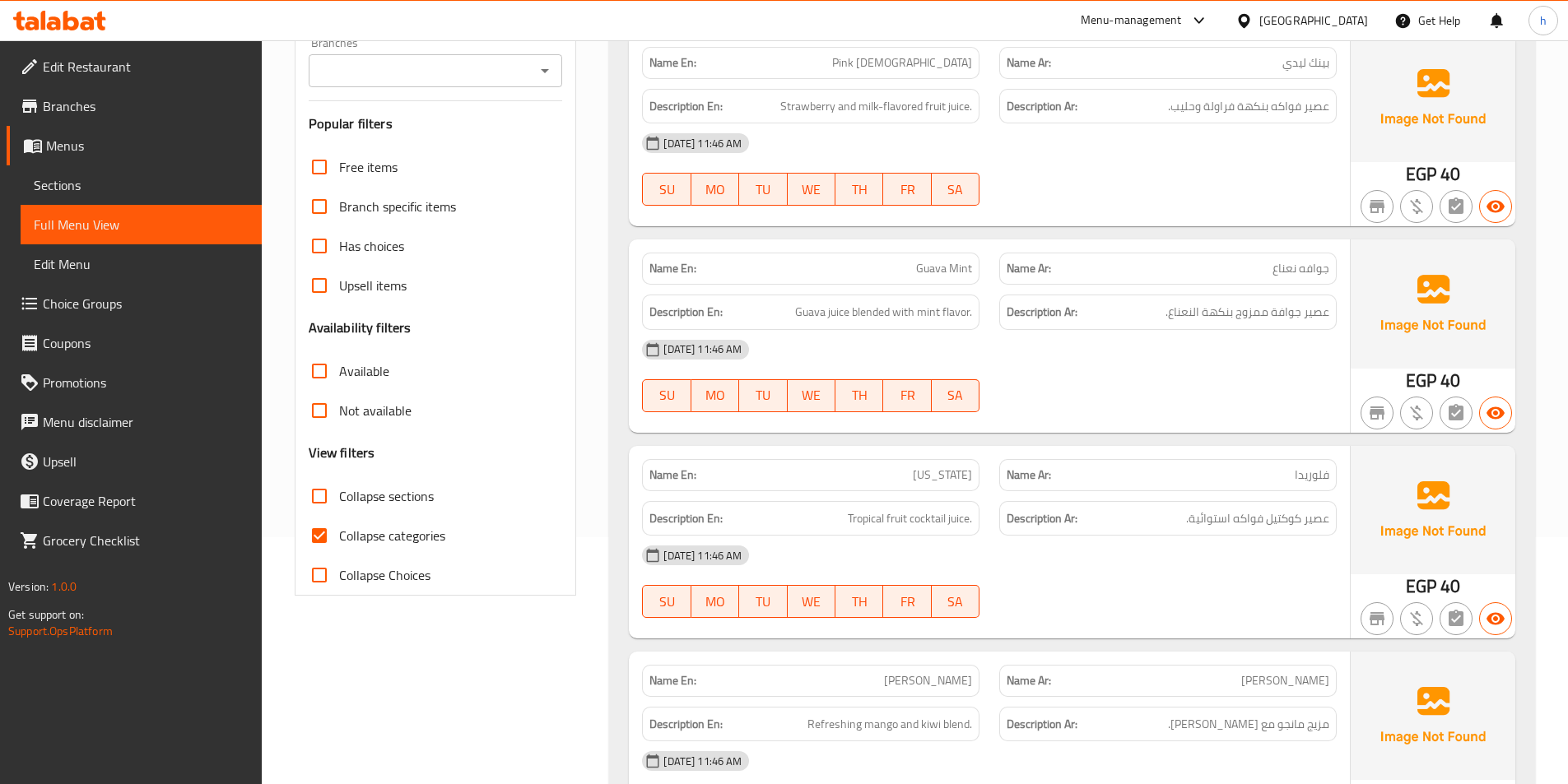
click at [318, 525] on input "Collapse categories" at bounding box center [318, 535] width 39 height 39
checkbox input "false"
click at [312, 499] on input "Collapse sections" at bounding box center [318, 495] width 39 height 39
checkbox input "true"
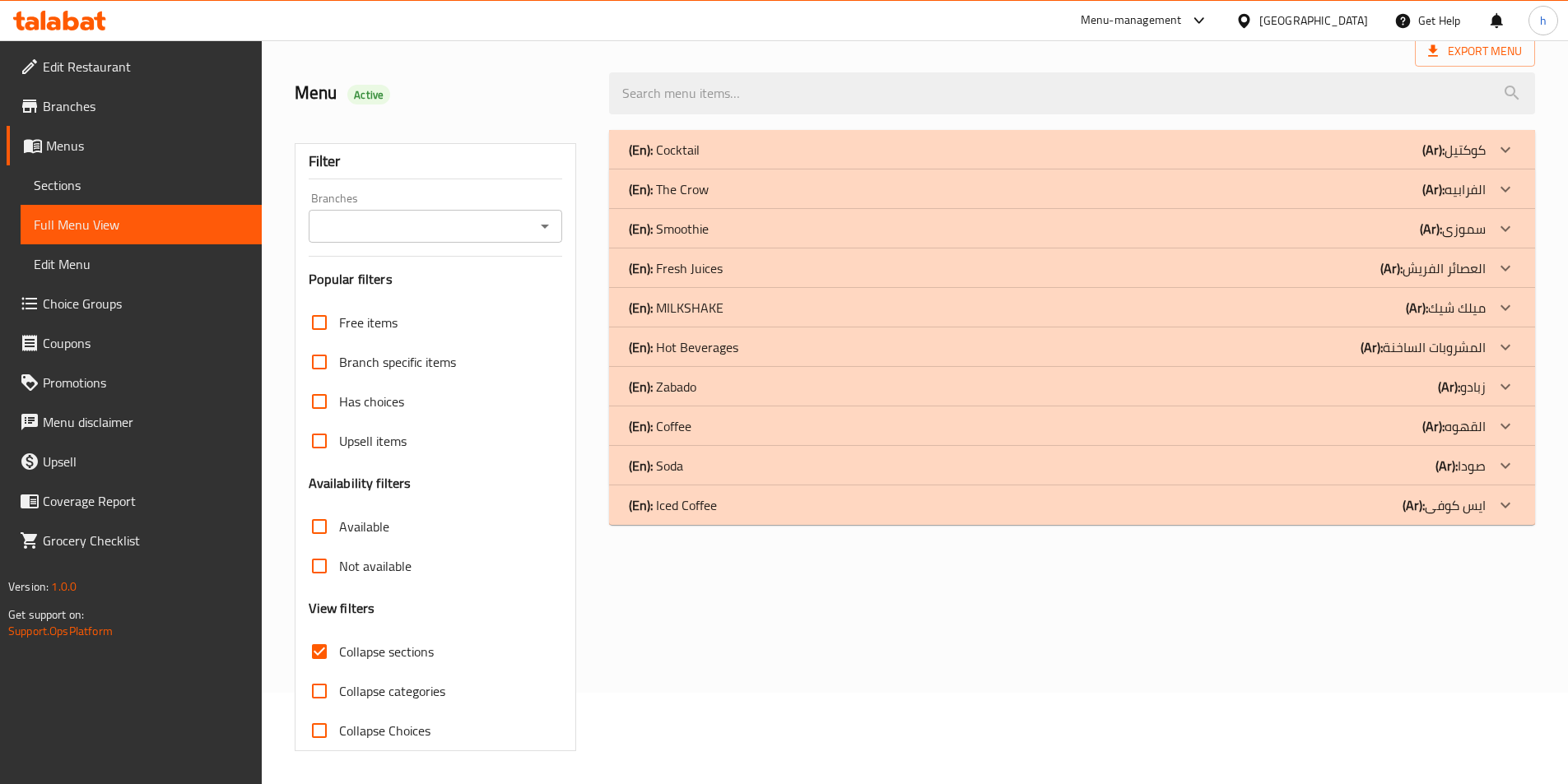
scroll to position [0, 0]
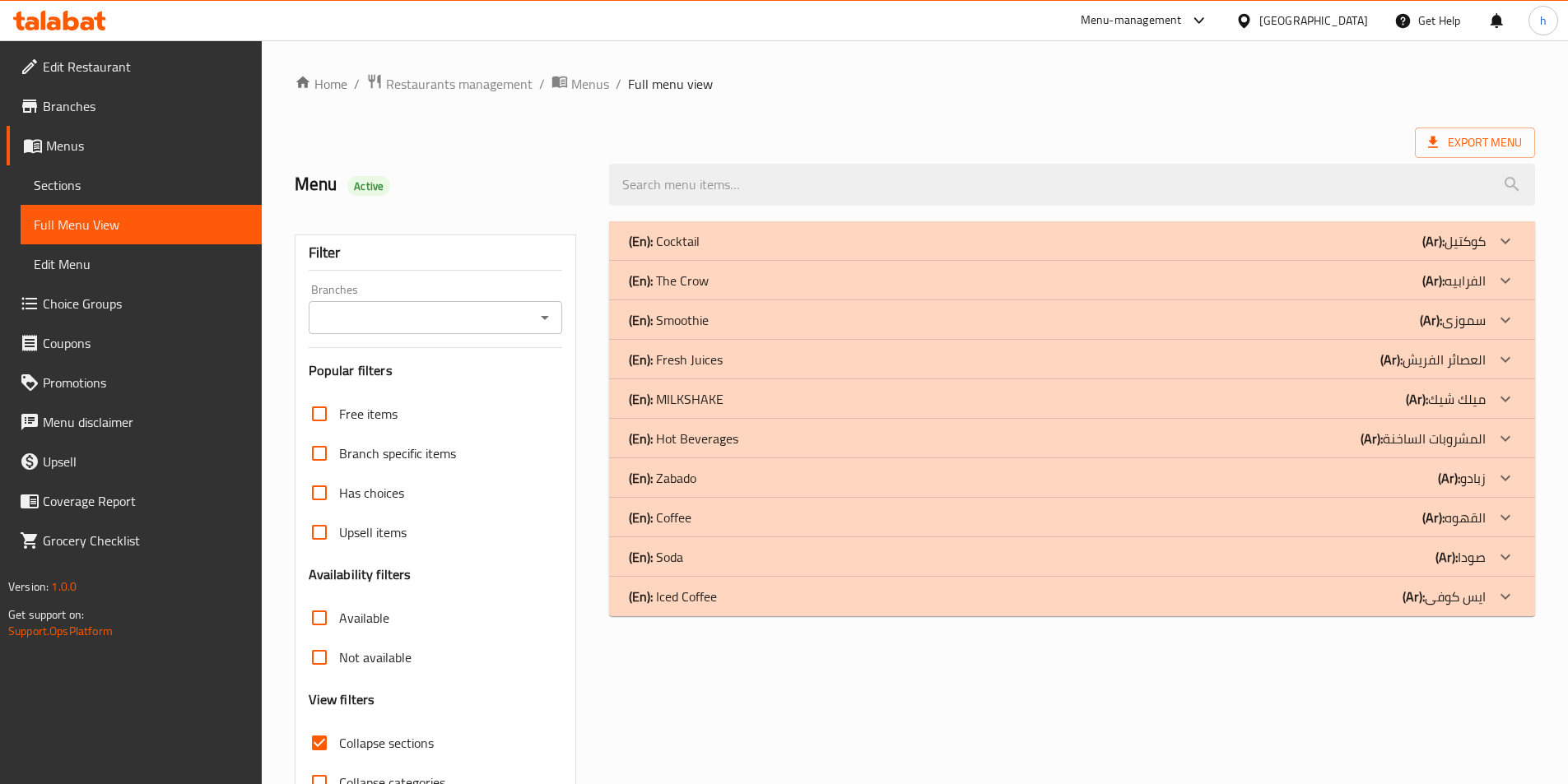
click at [1370, 251] on div "(En): Iced Coffee (Ar): ايس كوفى" at bounding box center [1058, 241] width 857 height 20
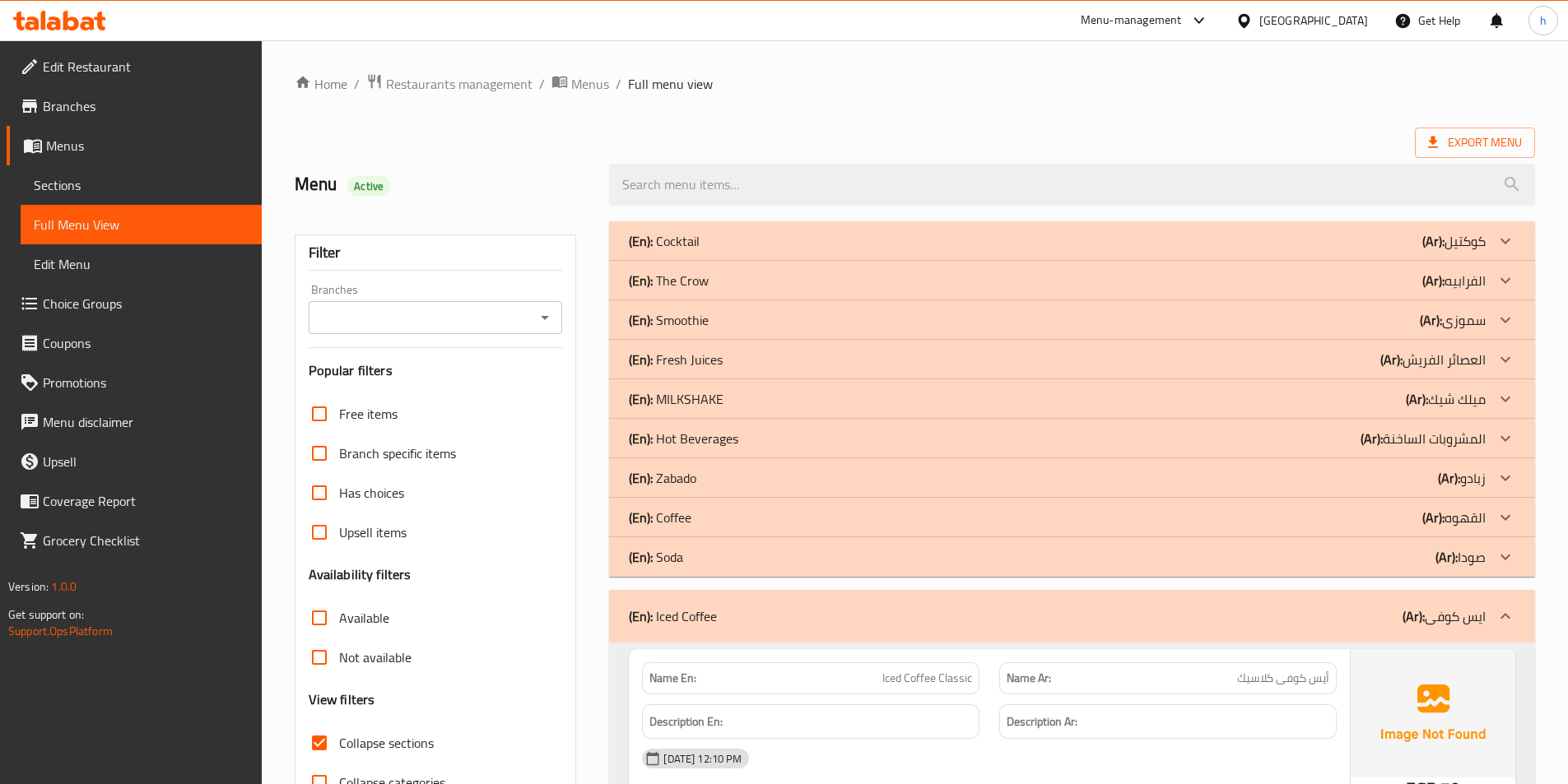
click at [937, 251] on div "(En): Coffee (Ar): القهوه" at bounding box center [1058, 241] width 857 height 20
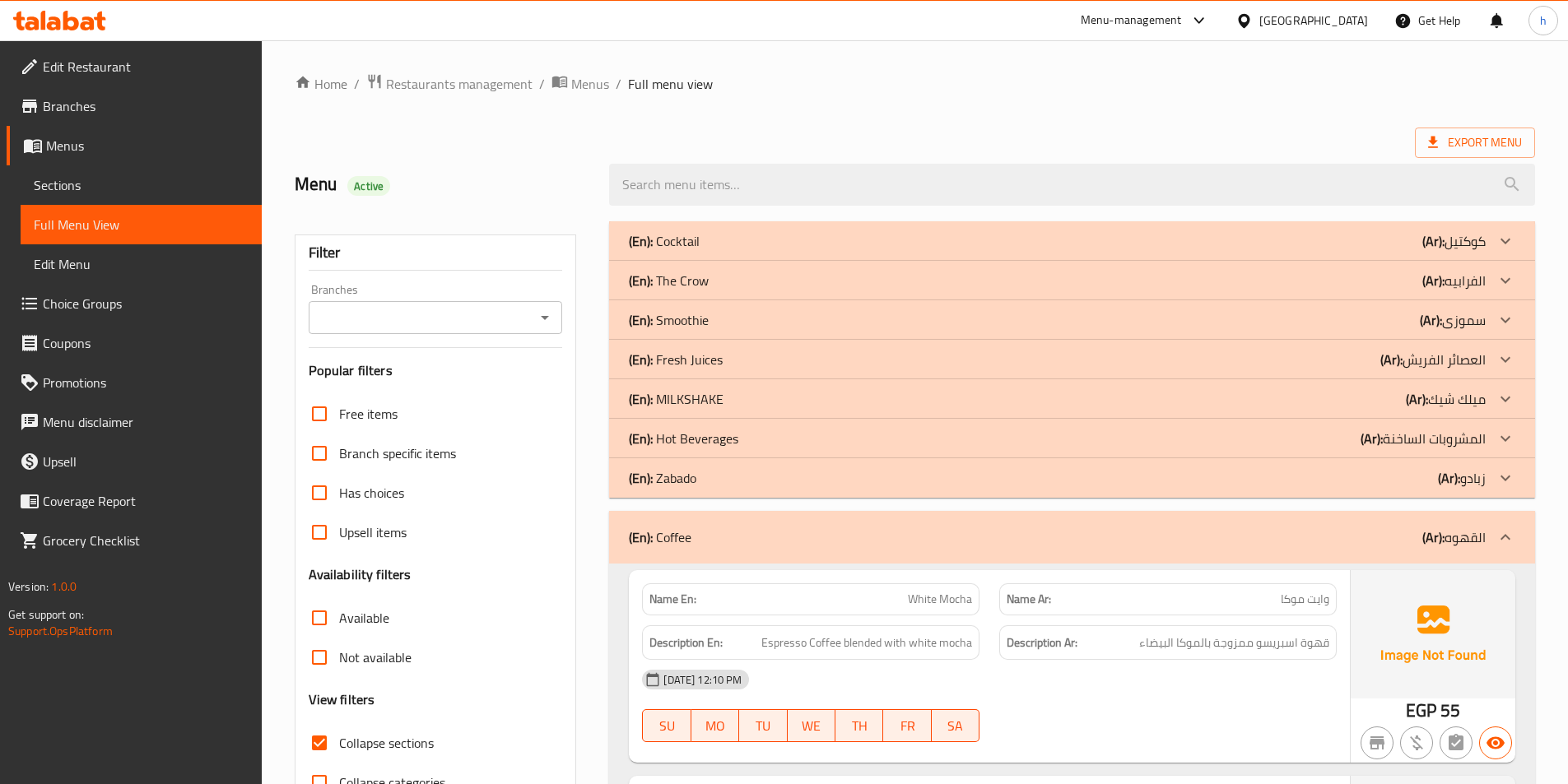
click at [852, 251] on div "(En): Hot Beverages (Ar): المشروبات الساخنة" at bounding box center [1058, 241] width 857 height 20
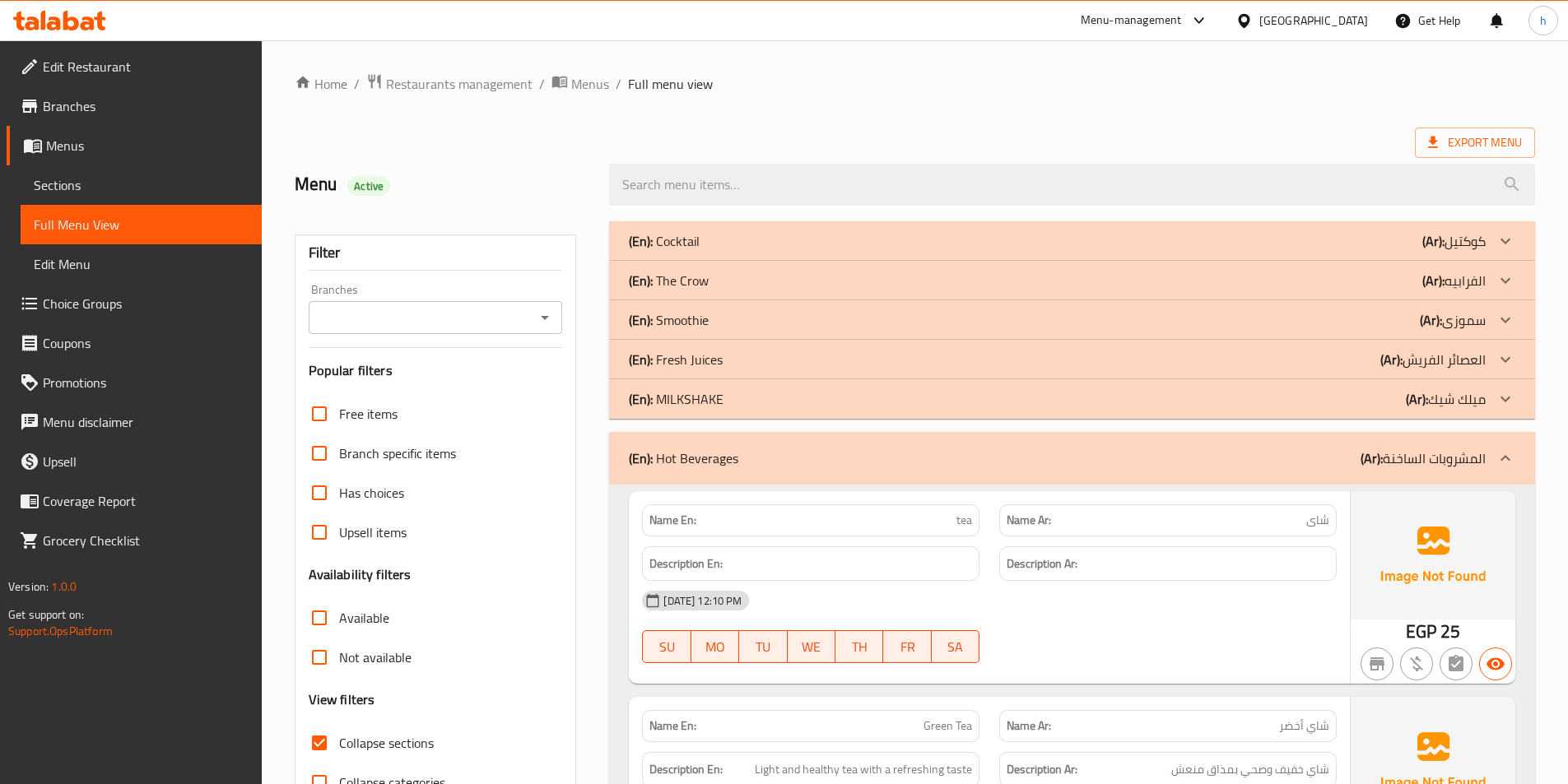
click at [752, 251] on div "(En): Fresh Juices (Ar): العصائر الفريش" at bounding box center [1058, 241] width 857 height 20
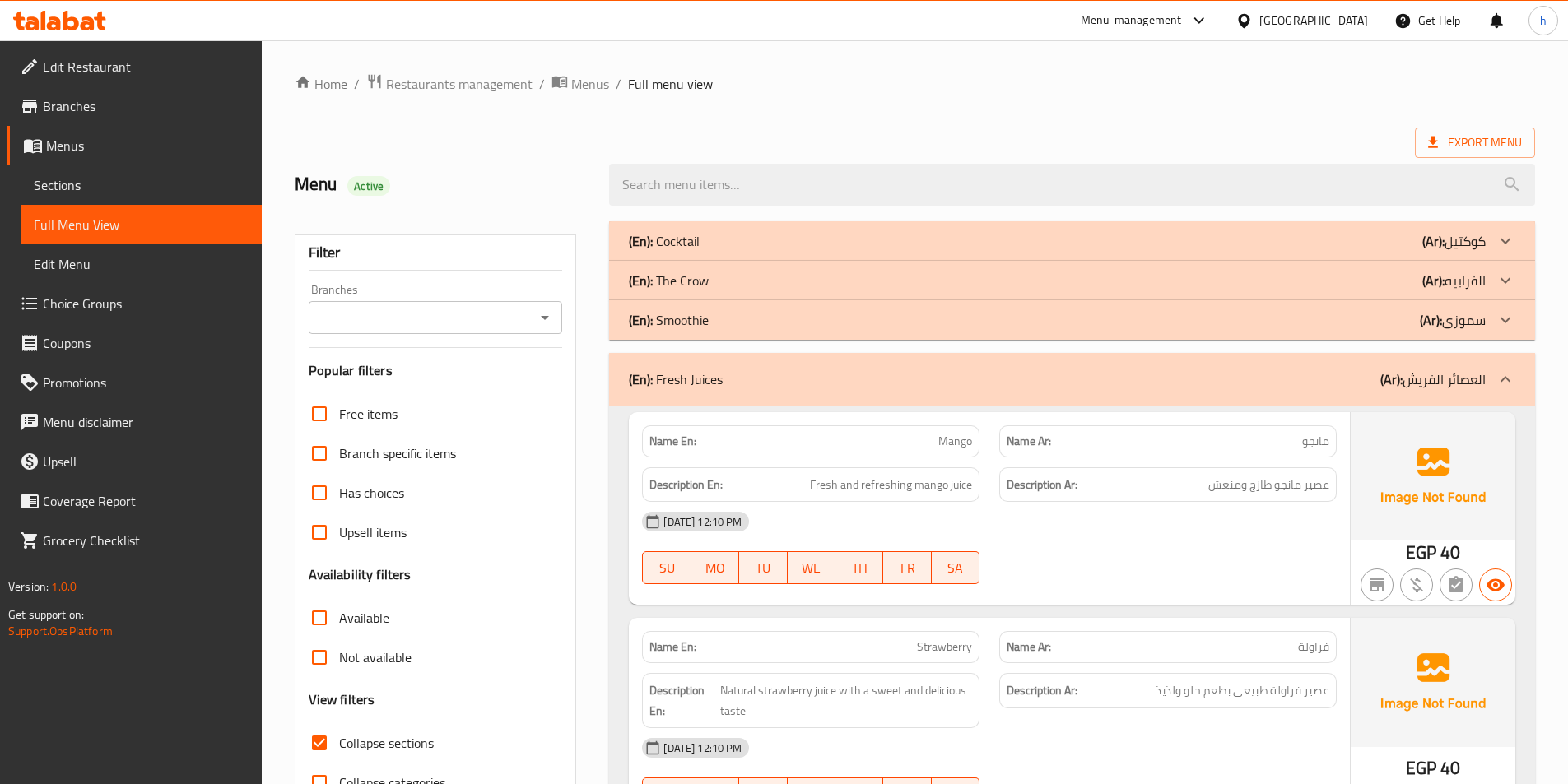
scroll to position [82, 0]
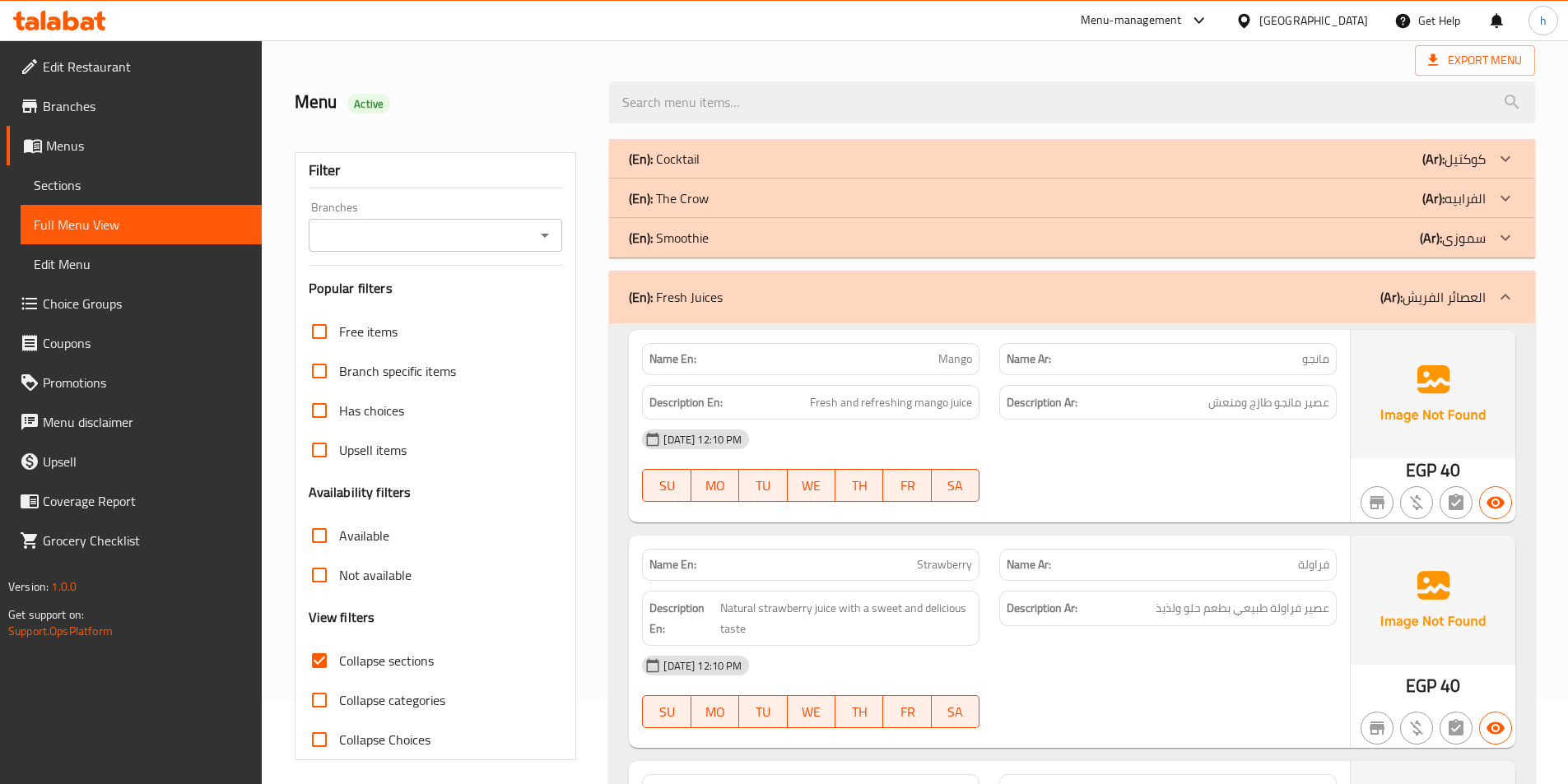
click at [742, 168] on div "(En): The Crow (Ar): الفرابيه" at bounding box center [1058, 159] width 857 height 20
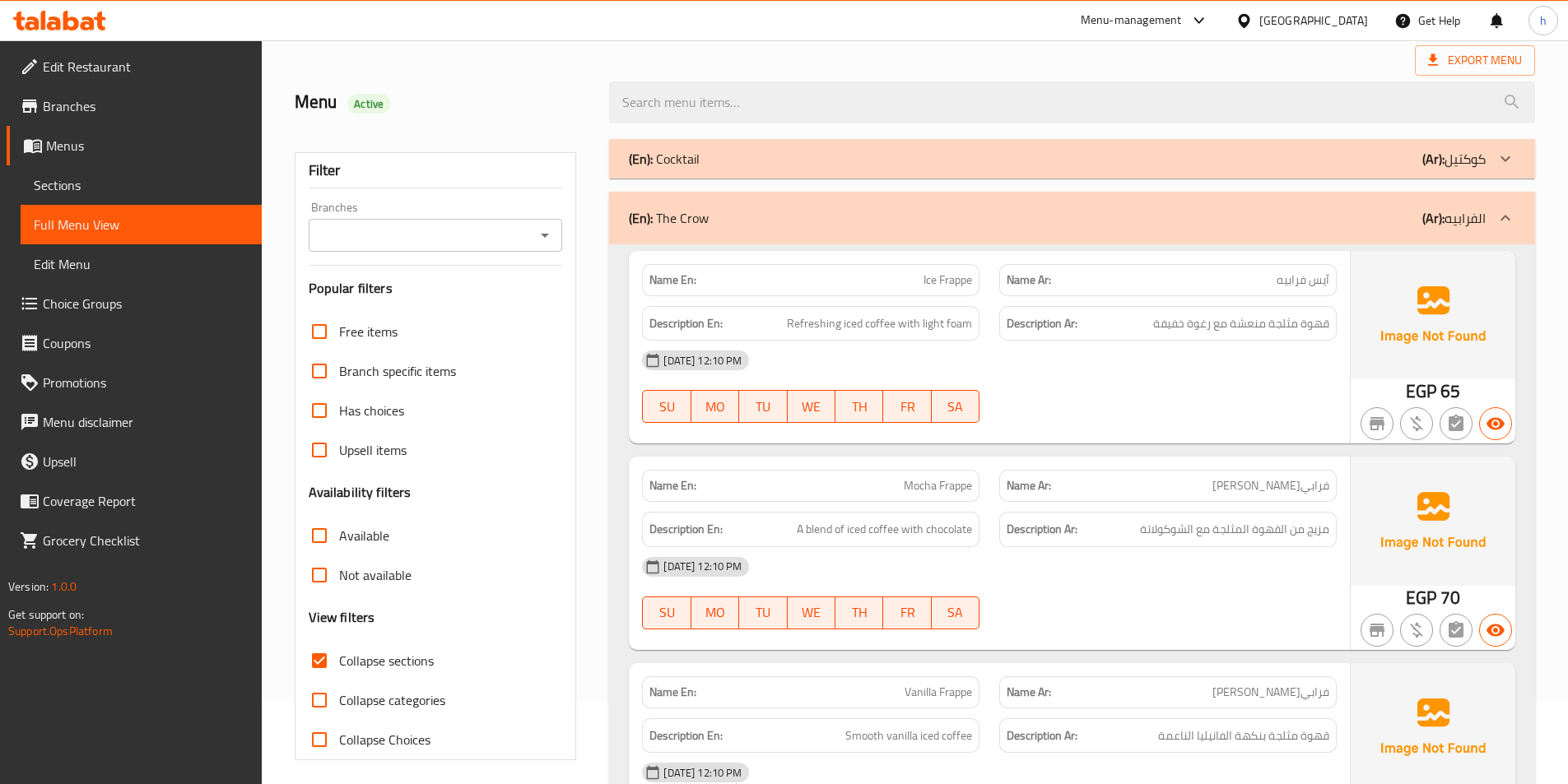
scroll to position [247, 0]
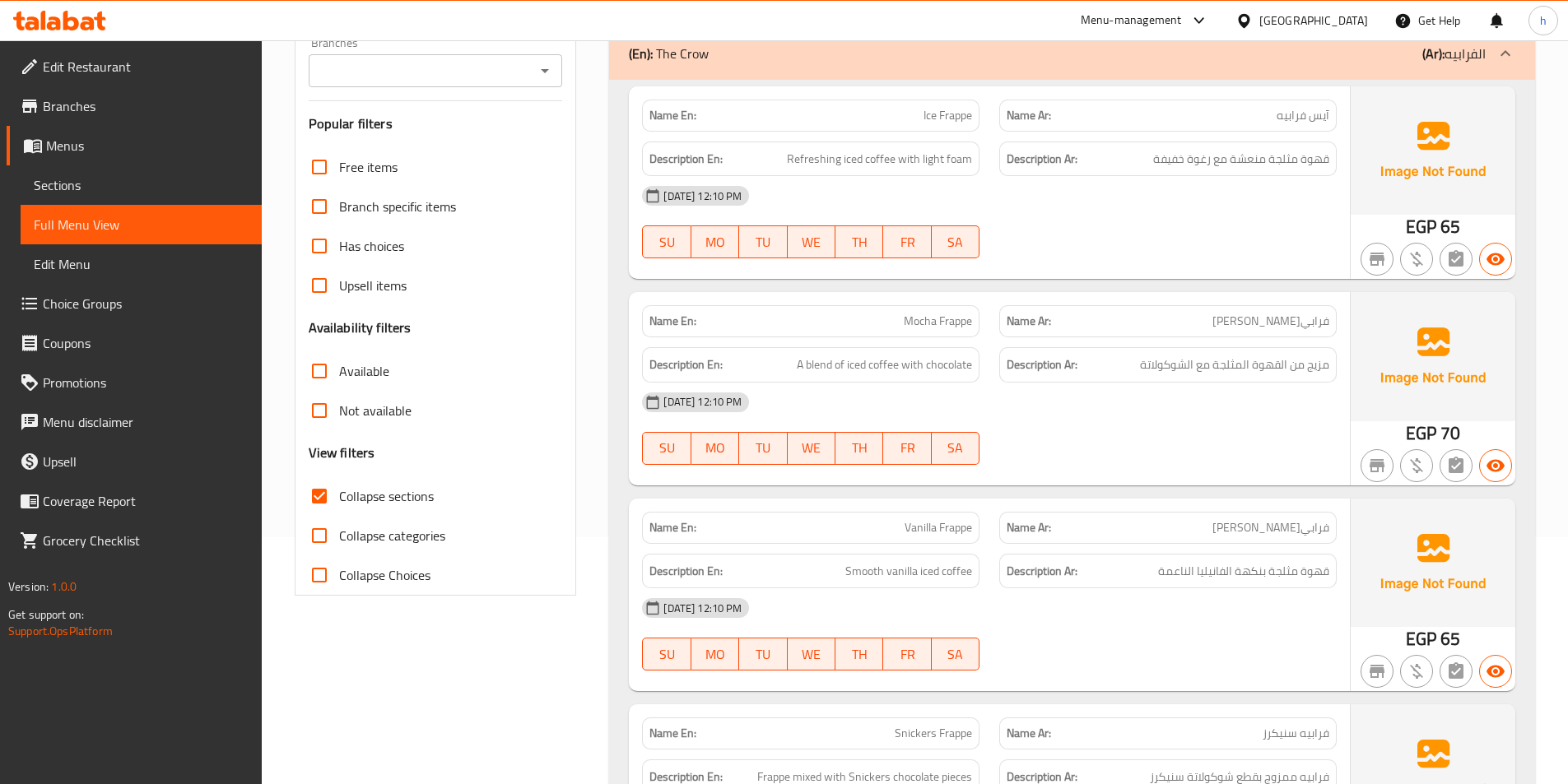
click at [965, 112] on span "Ice Frappe" at bounding box center [948, 116] width 49 height 17
copy span "Frappe"
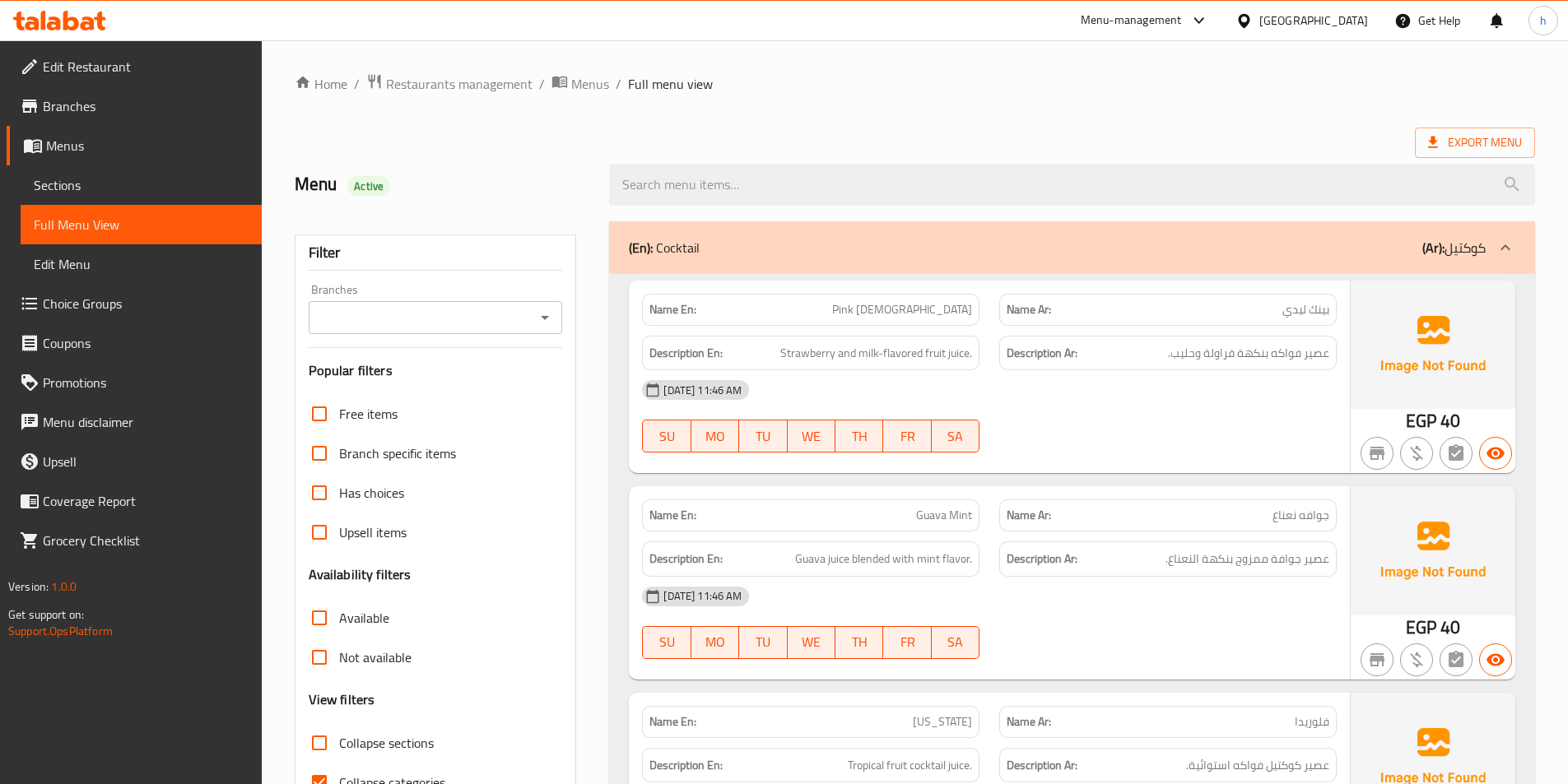
click at [145, 190] on span "Sections" at bounding box center [141, 185] width 215 height 20
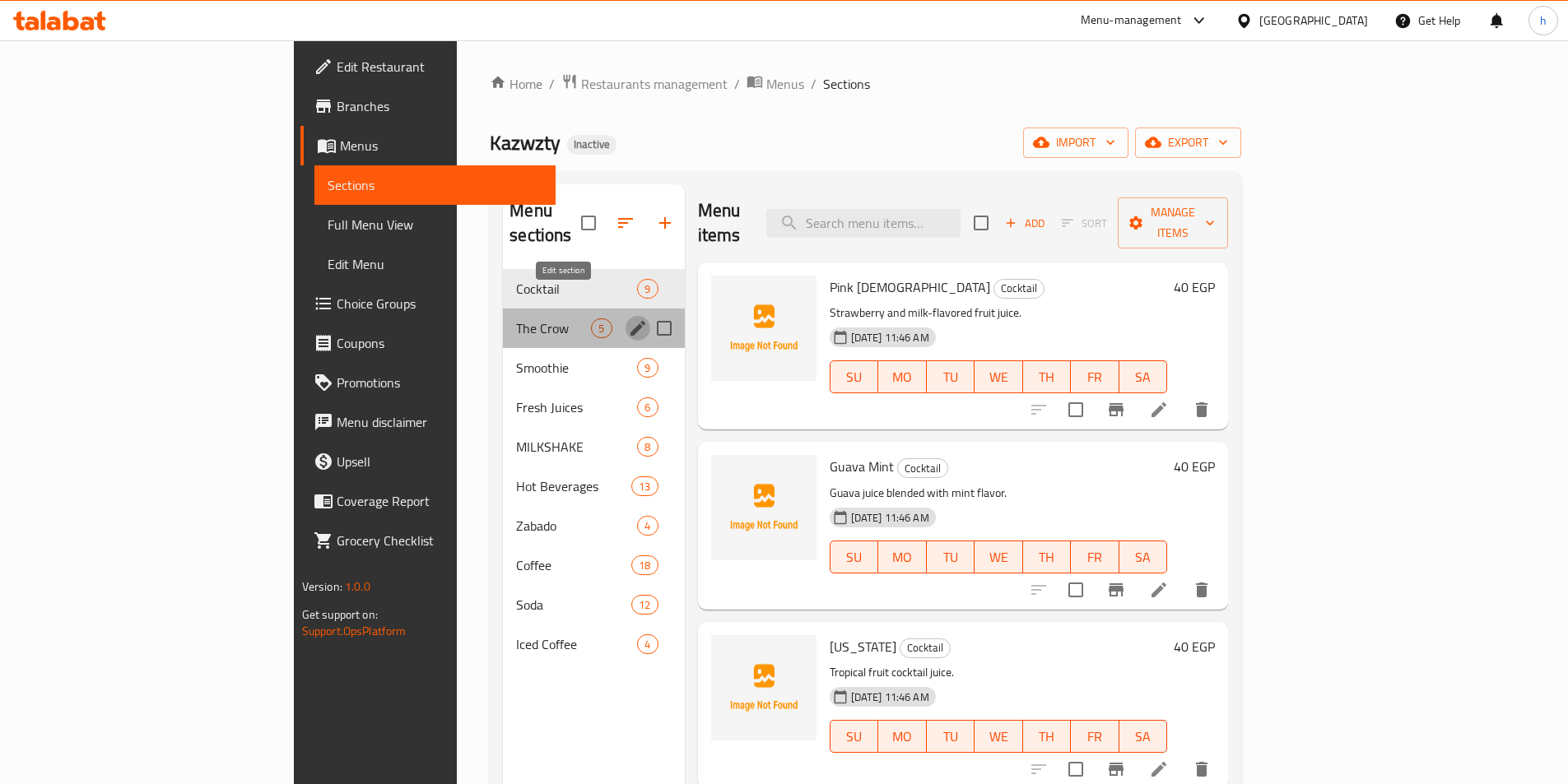
click at [628, 318] on icon "edit" at bounding box center [638, 328] width 20 height 20
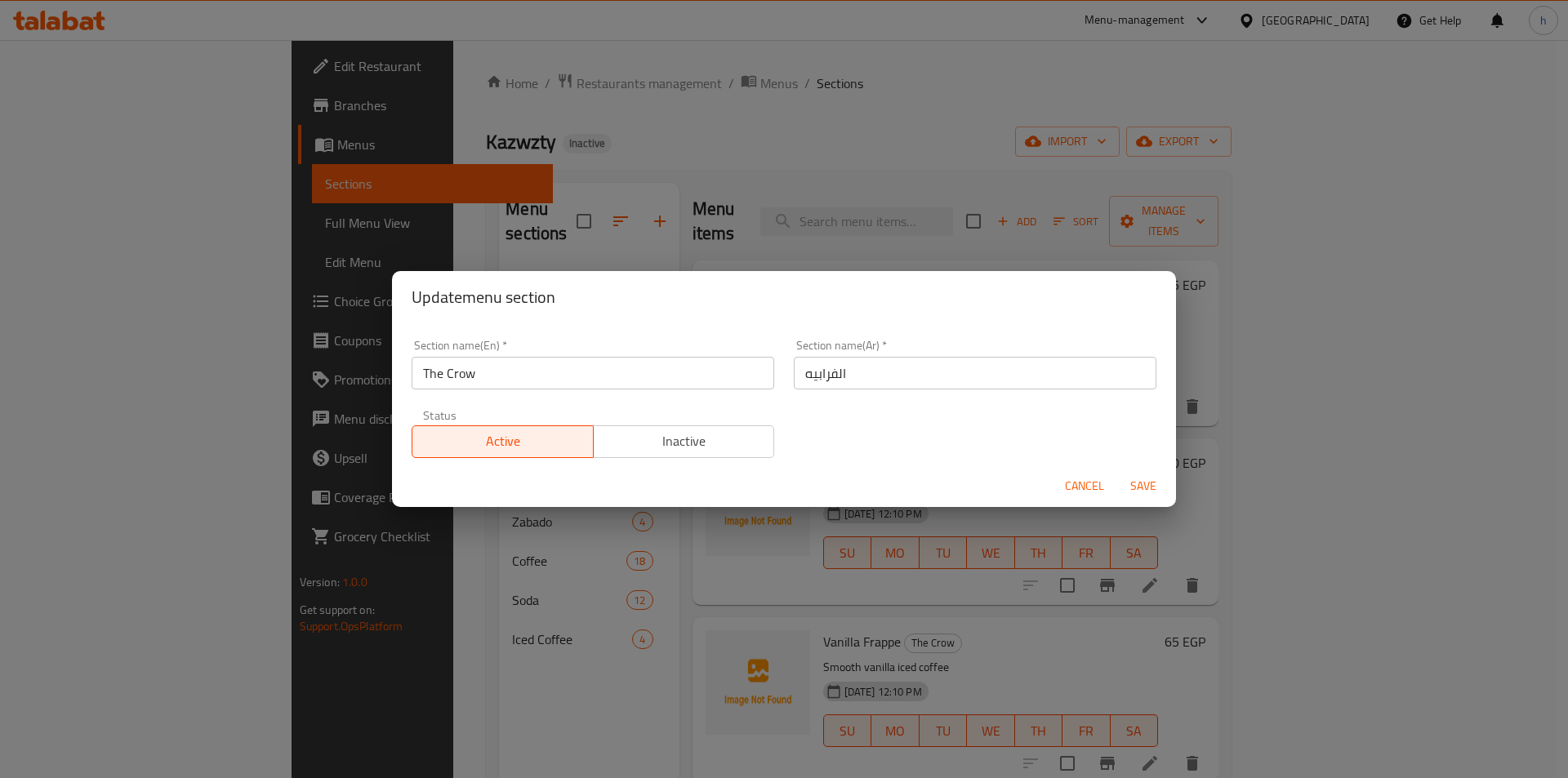
click at [633, 378] on input "The Crow" at bounding box center [592, 373] width 363 height 33
paste input "Frappe"
type input "Frappe"
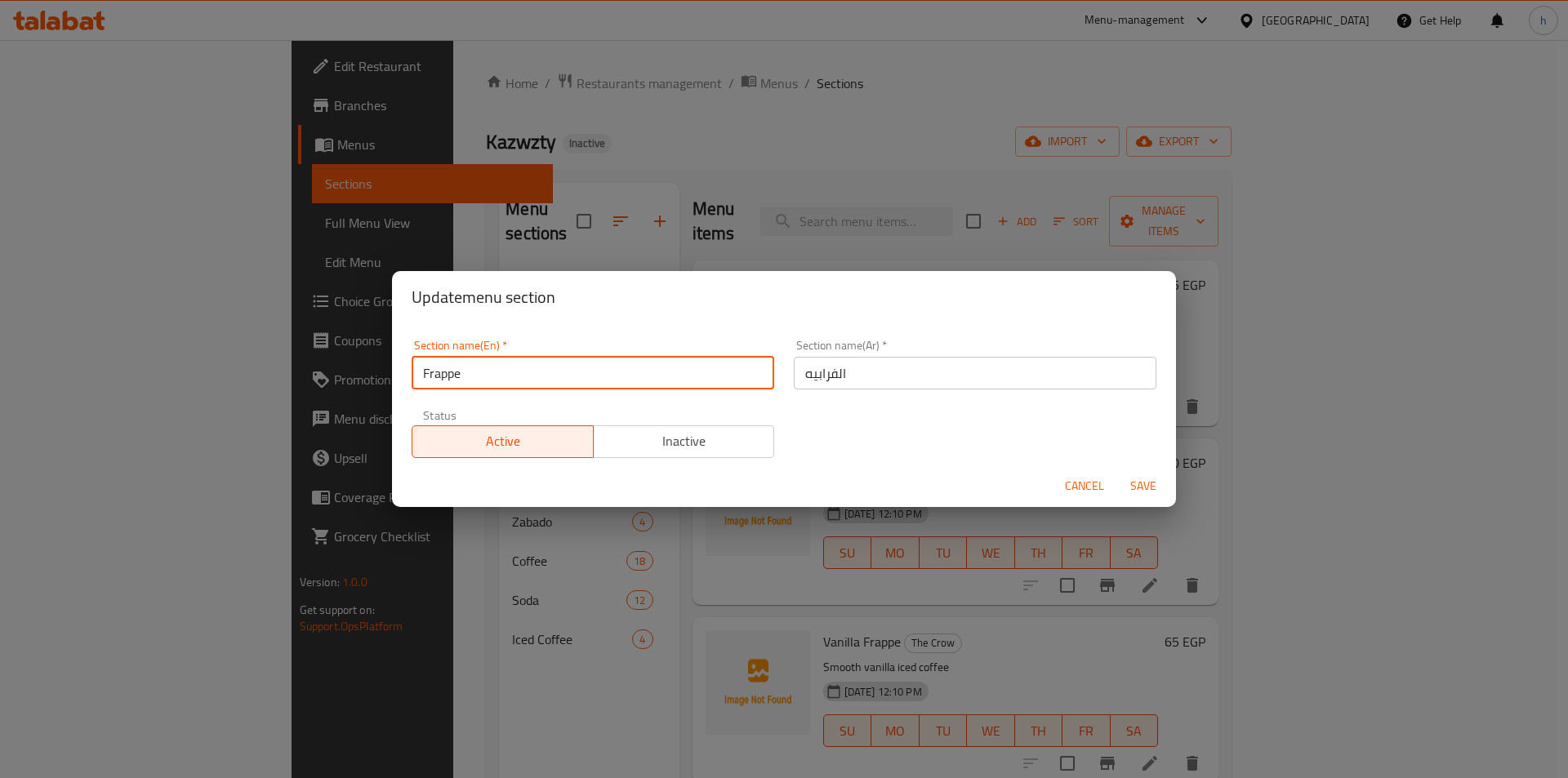
click at [1153, 486] on span "Save" at bounding box center [1143, 486] width 39 height 21
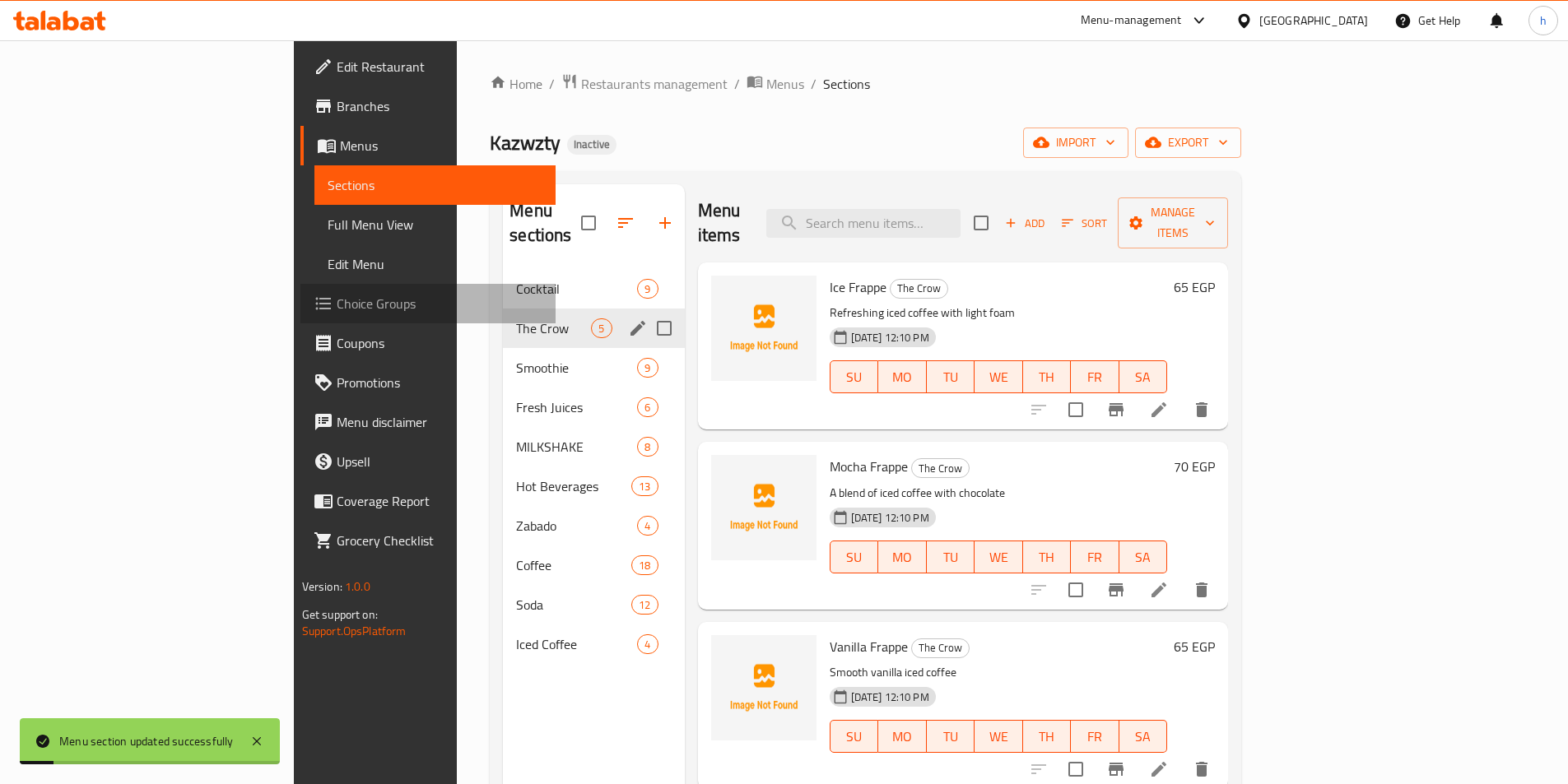
click at [337, 310] on span "Choice Groups" at bounding box center [440, 303] width 206 height 20
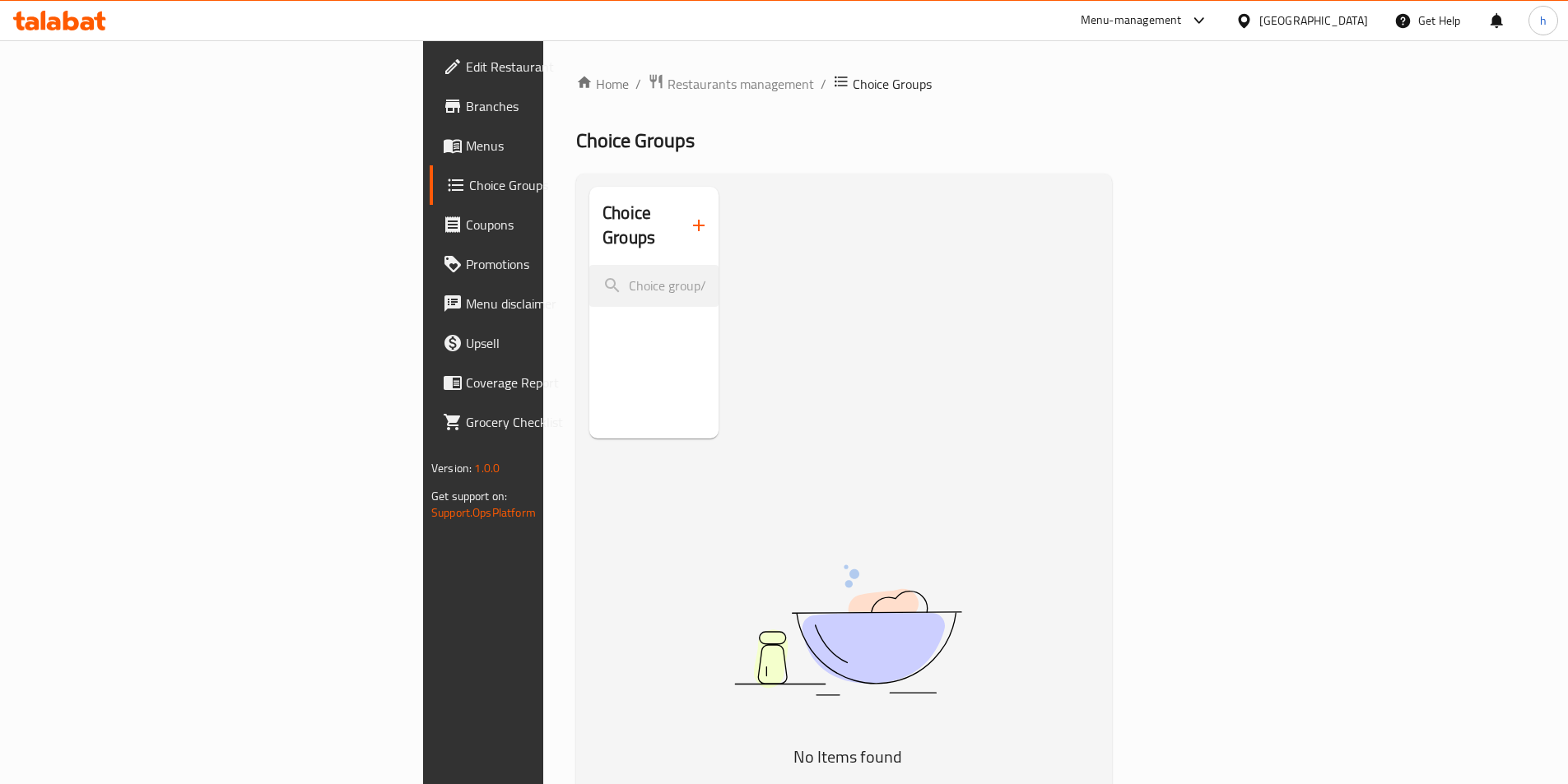
click at [679, 210] on button "button" at bounding box center [698, 225] width 39 height 39
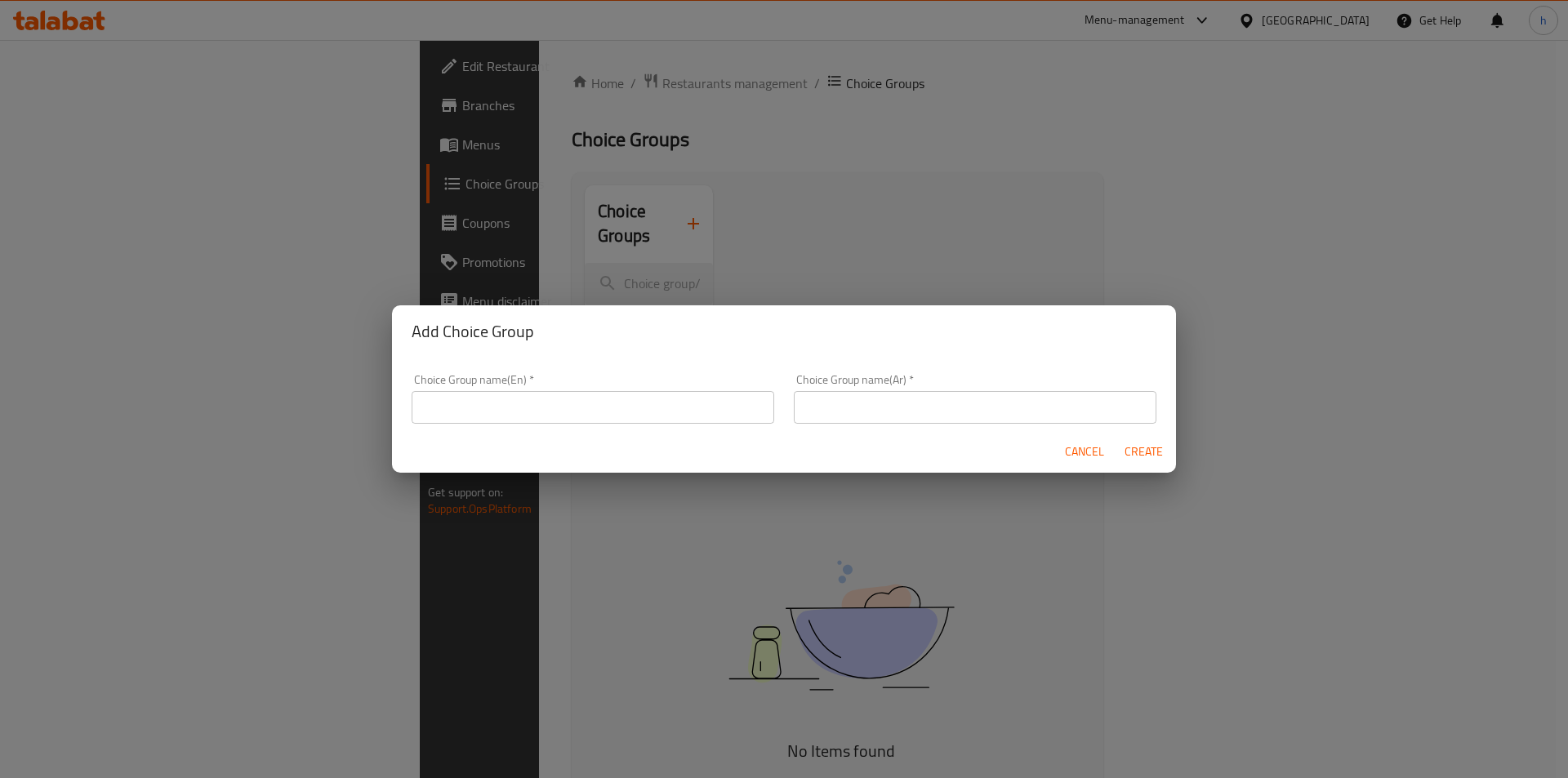
click at [595, 410] on input "text" at bounding box center [592, 408] width 363 height 33
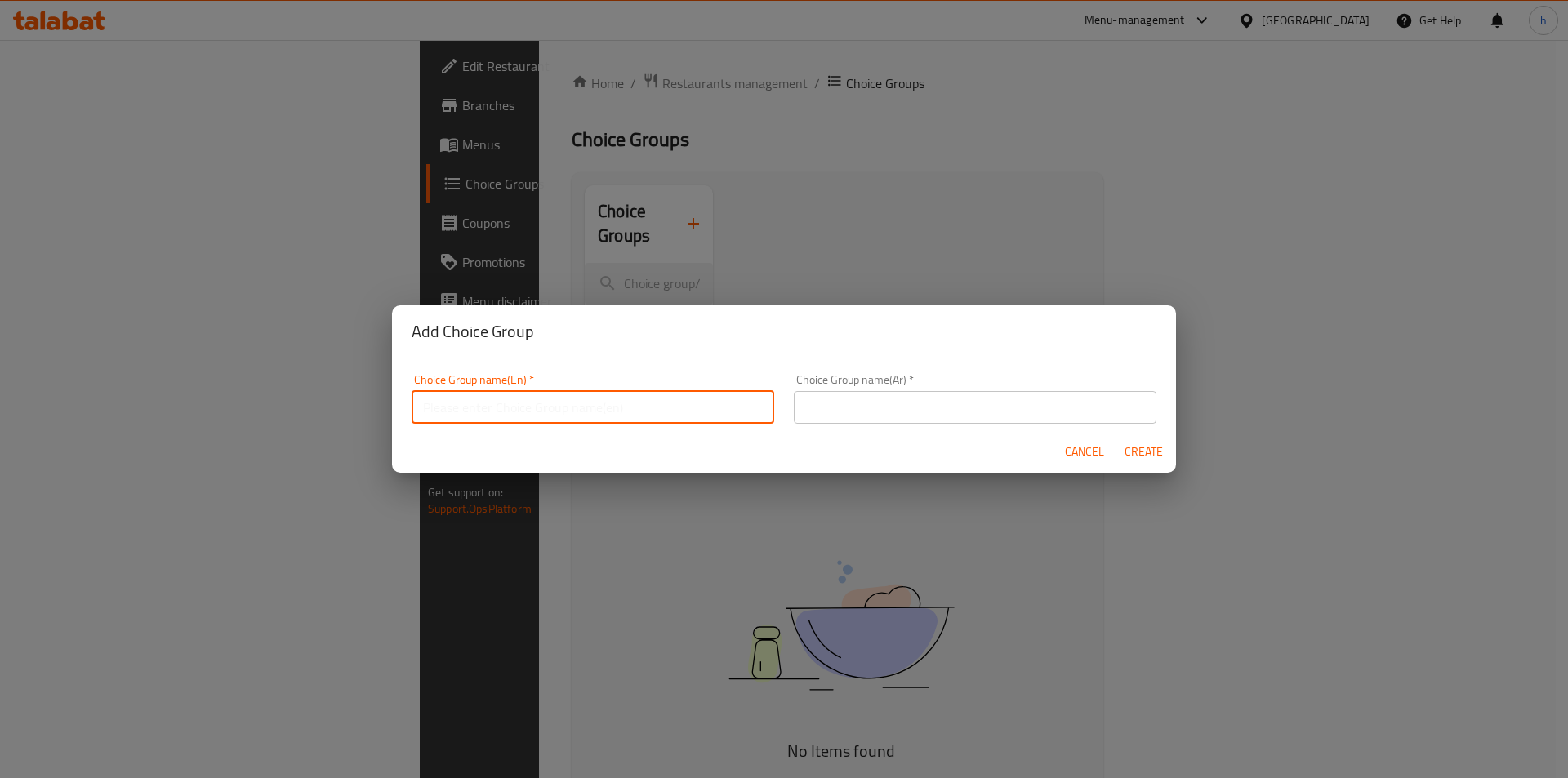
type input "Your Choice of"
click at [905, 396] on input "text" at bounding box center [975, 408] width 363 height 33
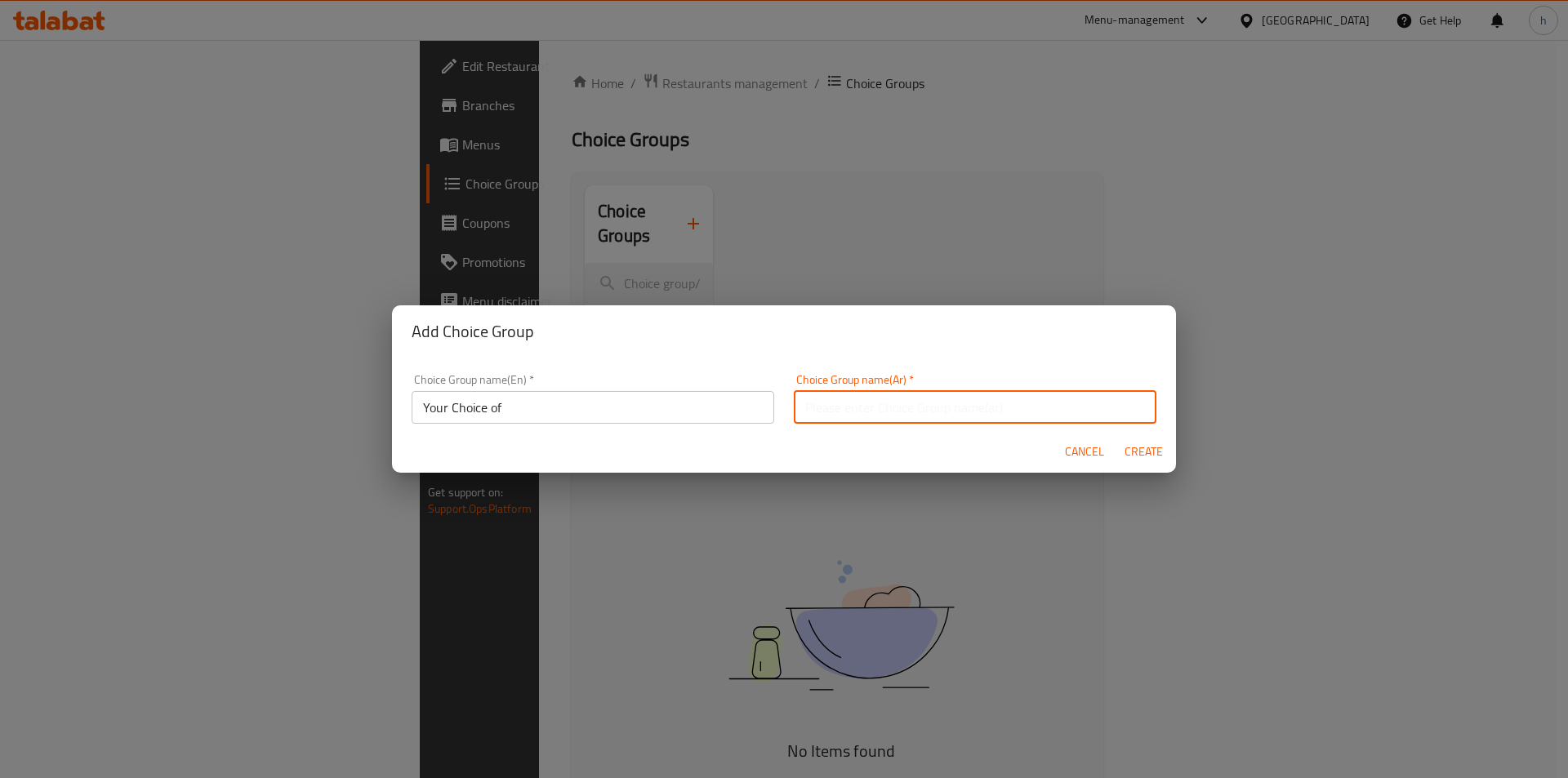
type input "إضافات"
click at [866, 421] on input "إضافات" at bounding box center [975, 408] width 363 height 33
click at [866, 421] on div "Choice Group name(Ar)   * إضافات Choice Group name(Ar) *" at bounding box center [974, 399] width 382 height 69
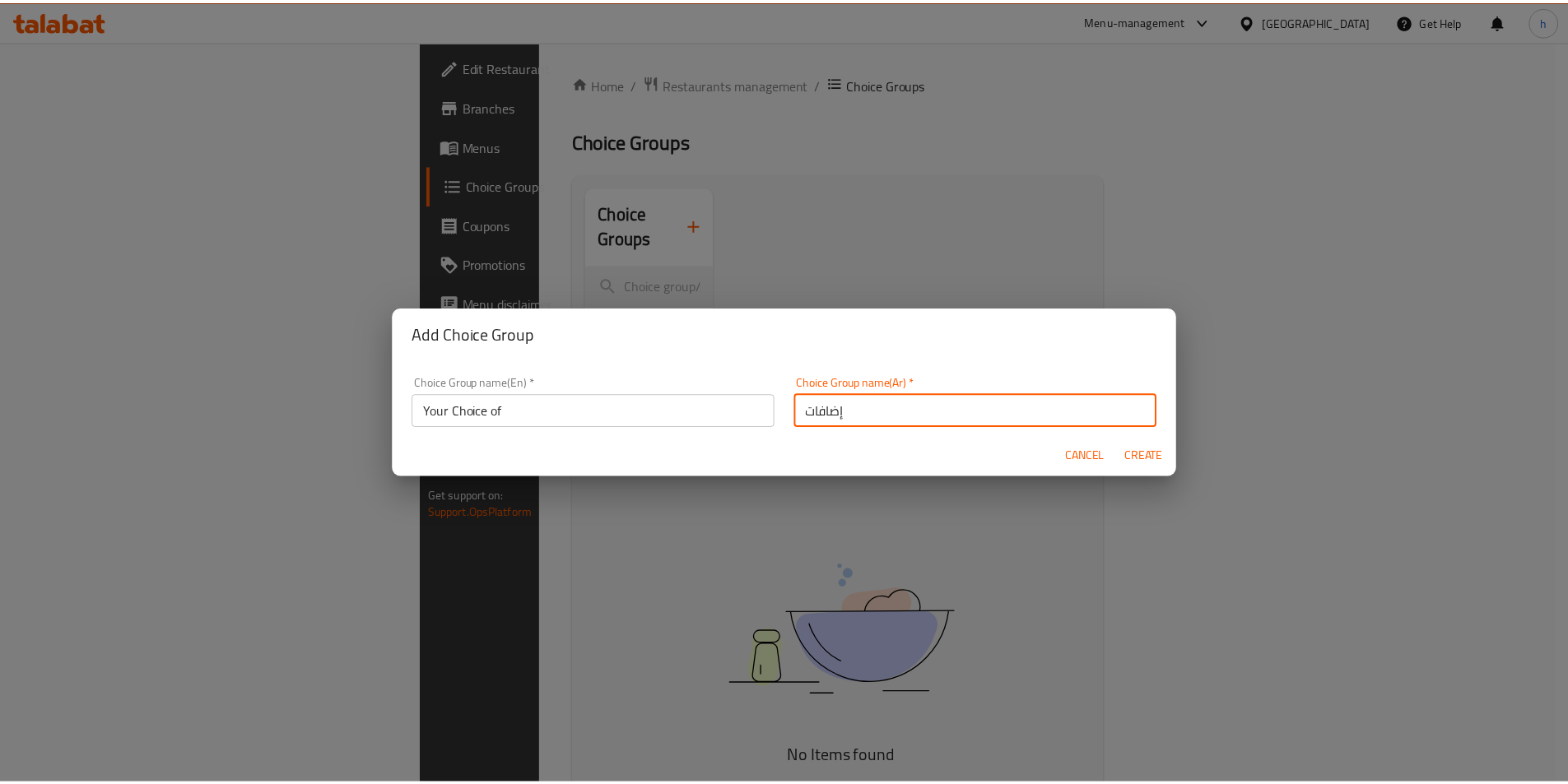
scroll to position [5, 0]
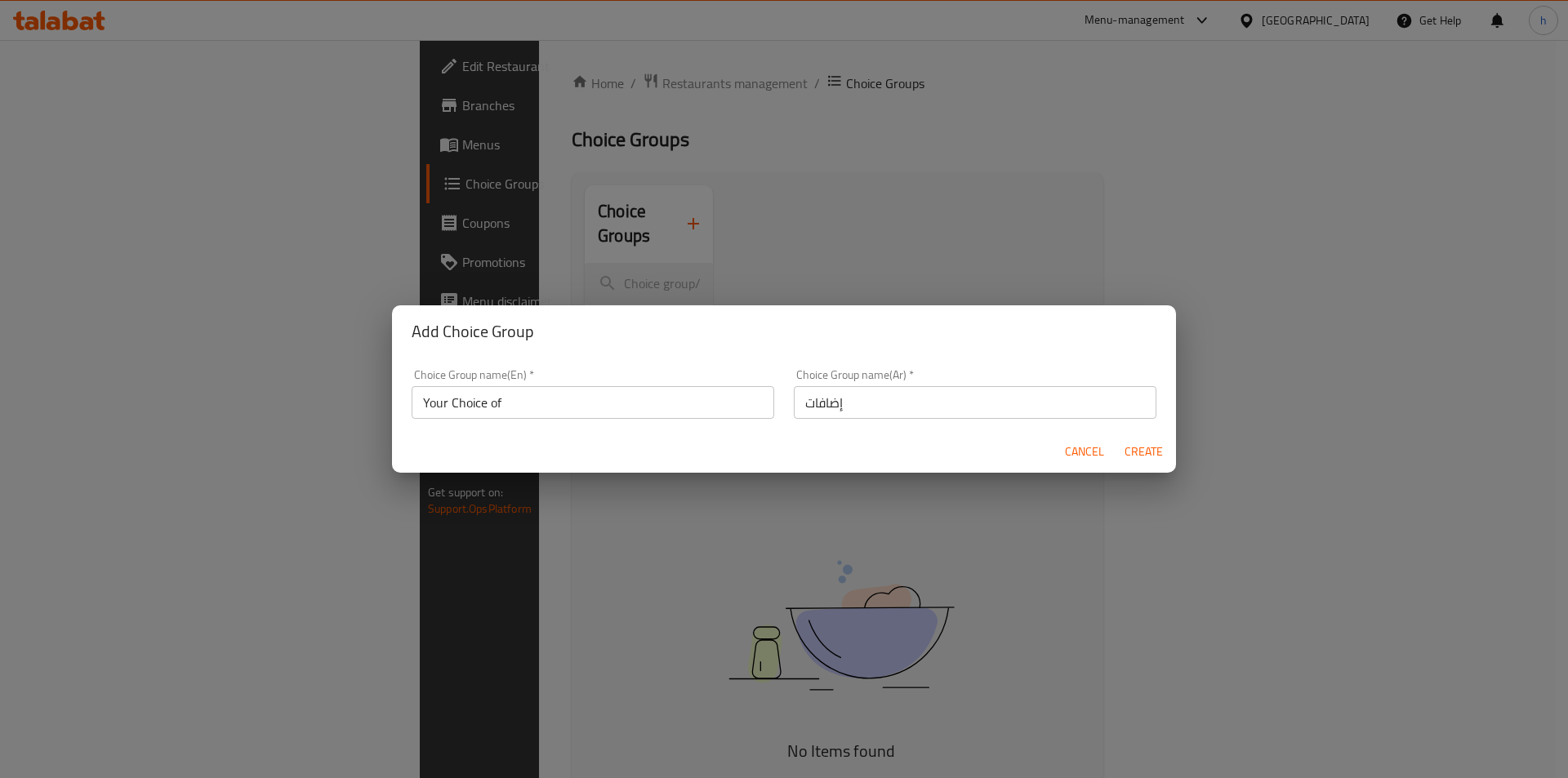
click at [866, 421] on div "Choice Group name(Ar)   * إضافات Choice Group name(Ar) *" at bounding box center [974, 394] width 382 height 69
click at [888, 391] on input "إضافات" at bounding box center [975, 402] width 363 height 33
click at [886, 396] on input "text" at bounding box center [975, 402] width 363 height 33
type input "اختيارك من"
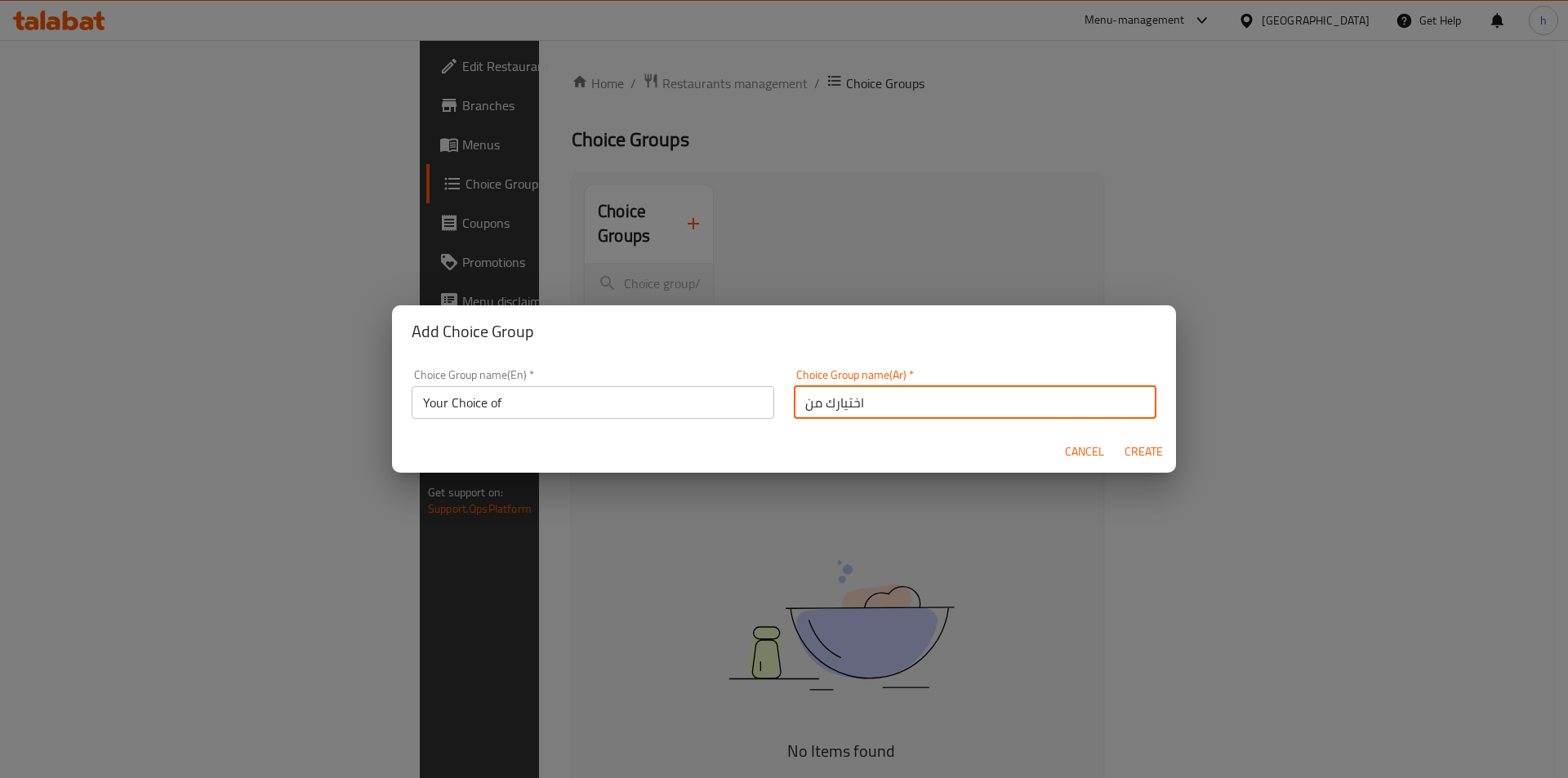
click at [1158, 448] on span "Create" at bounding box center [1143, 452] width 39 height 21
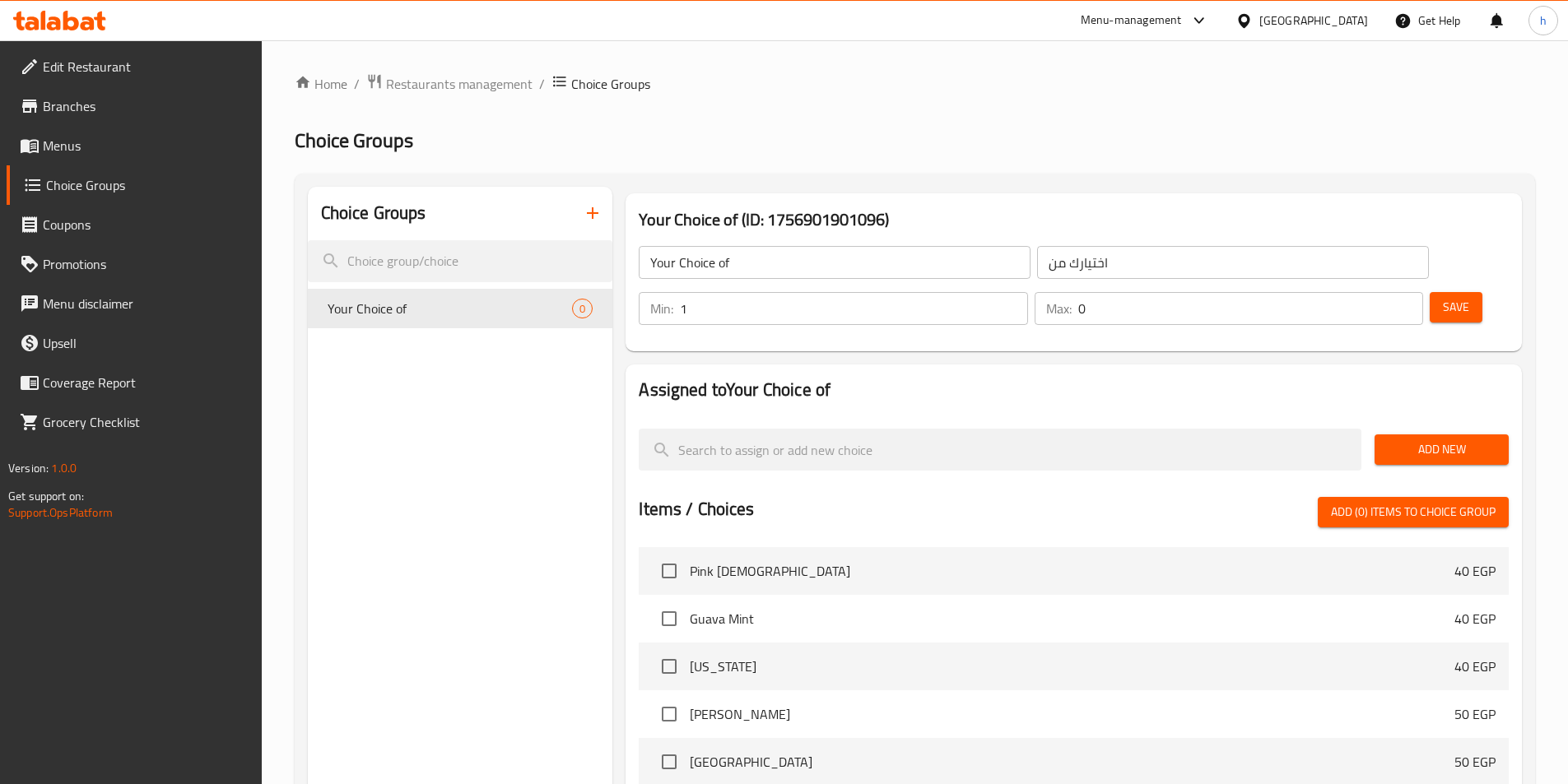
type input "1"
click at [1027, 292] on input "1" at bounding box center [853, 309] width 347 height 33
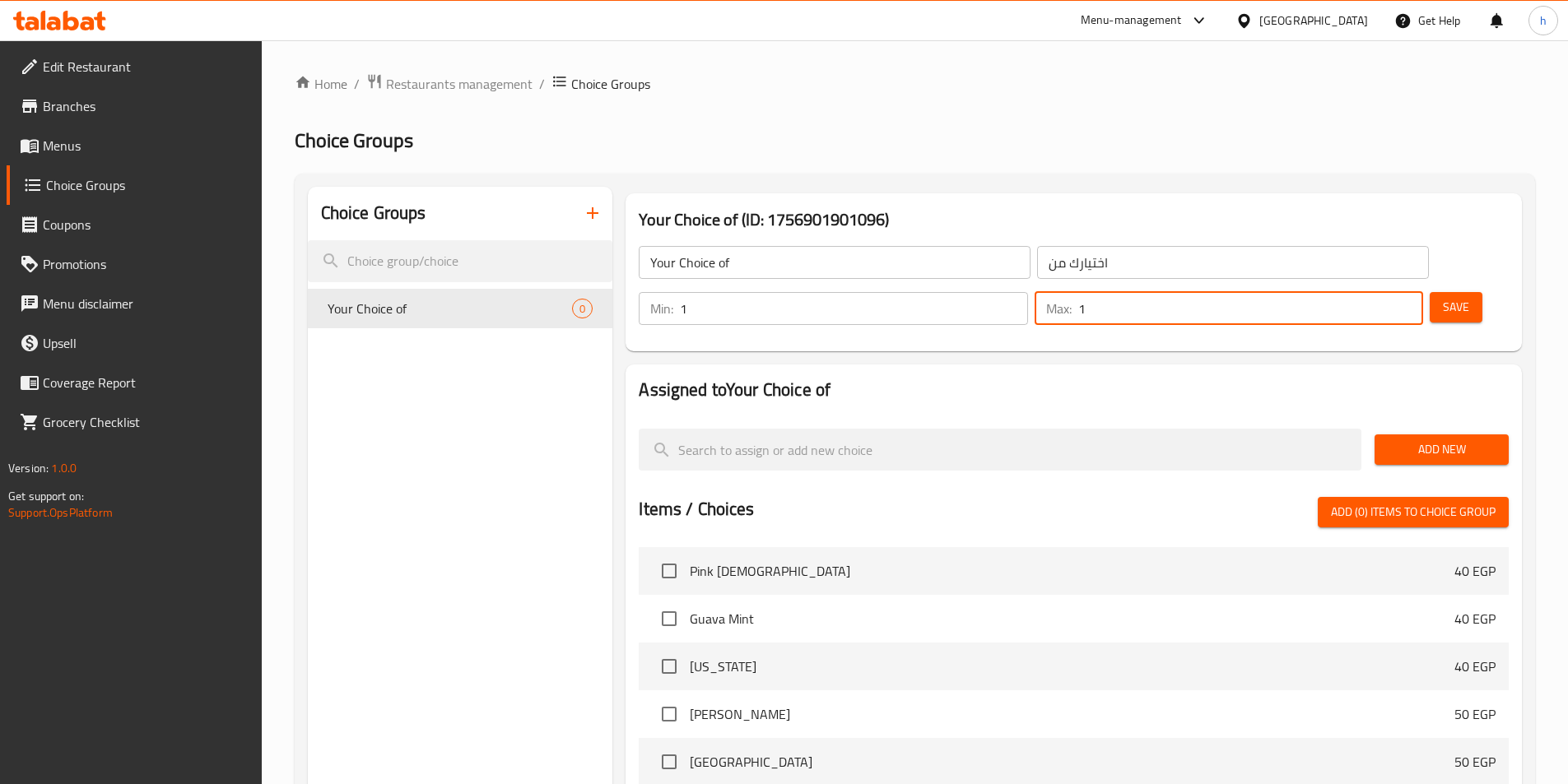
type input "1"
click at [1374, 292] on input "1" at bounding box center [1250, 309] width 345 height 33
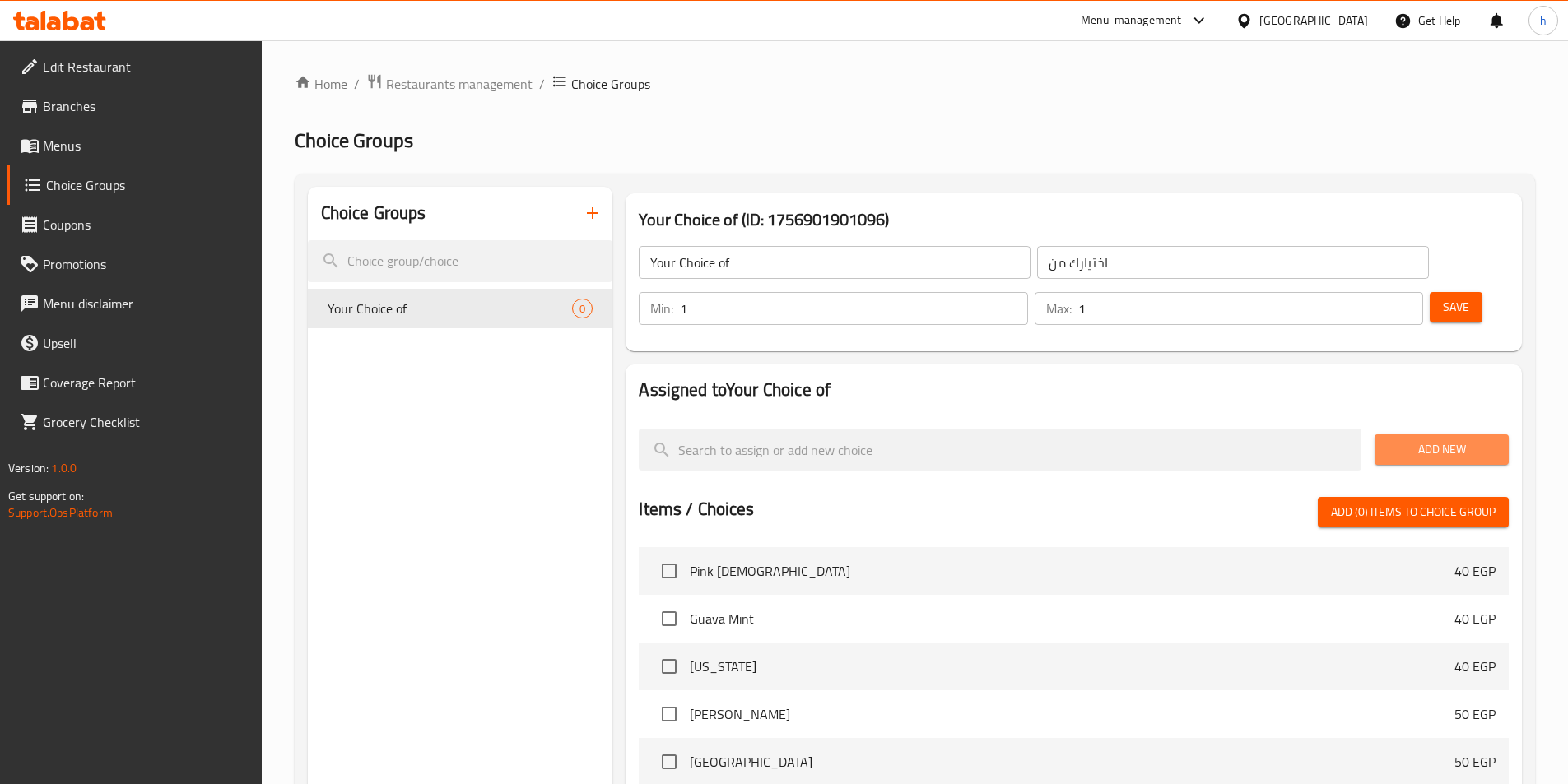
click at [1439, 440] on span "Add New" at bounding box center [1441, 450] width 108 height 21
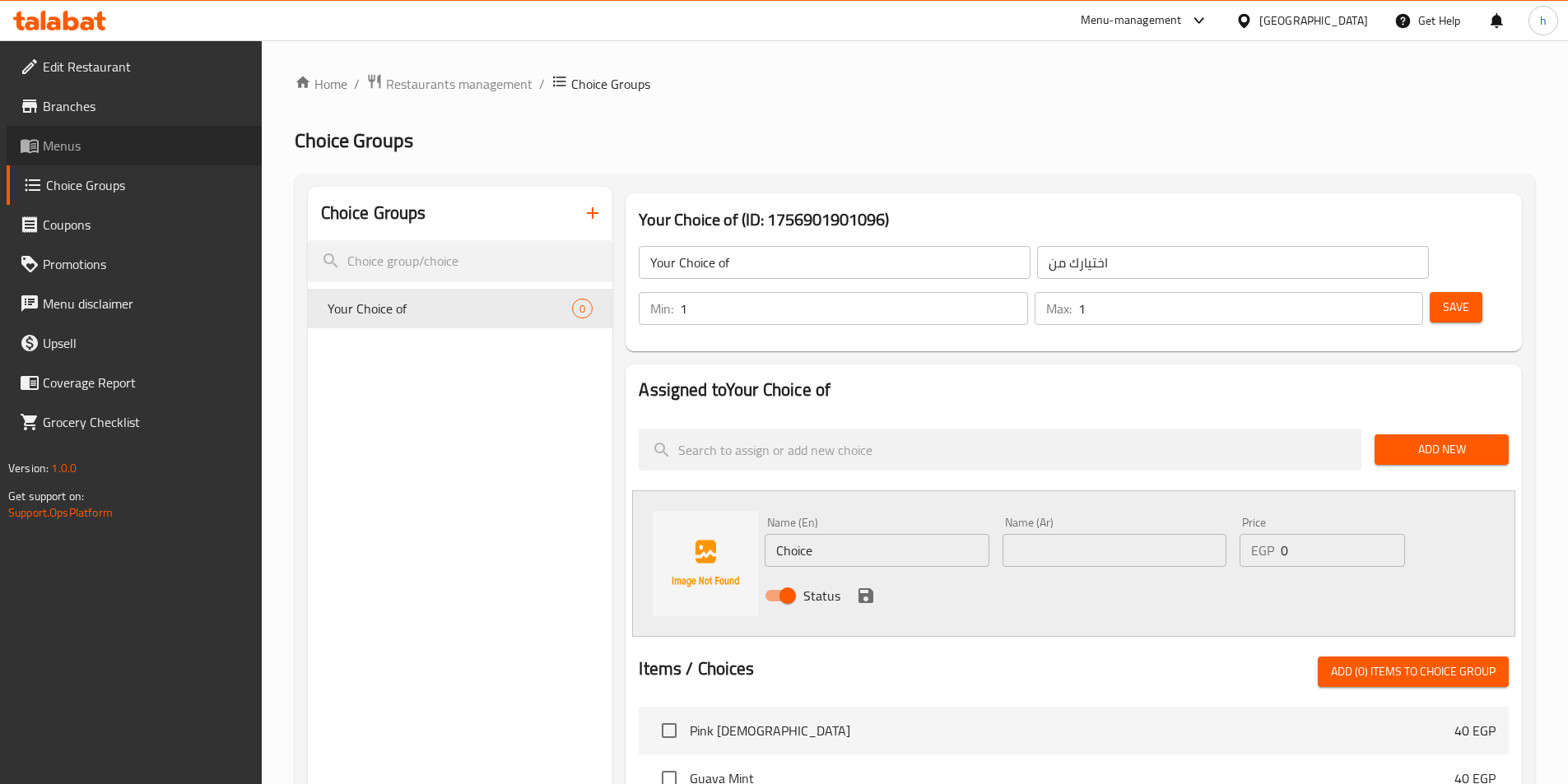
click at [179, 140] on span "Menus" at bounding box center [146, 146] width 206 height 20
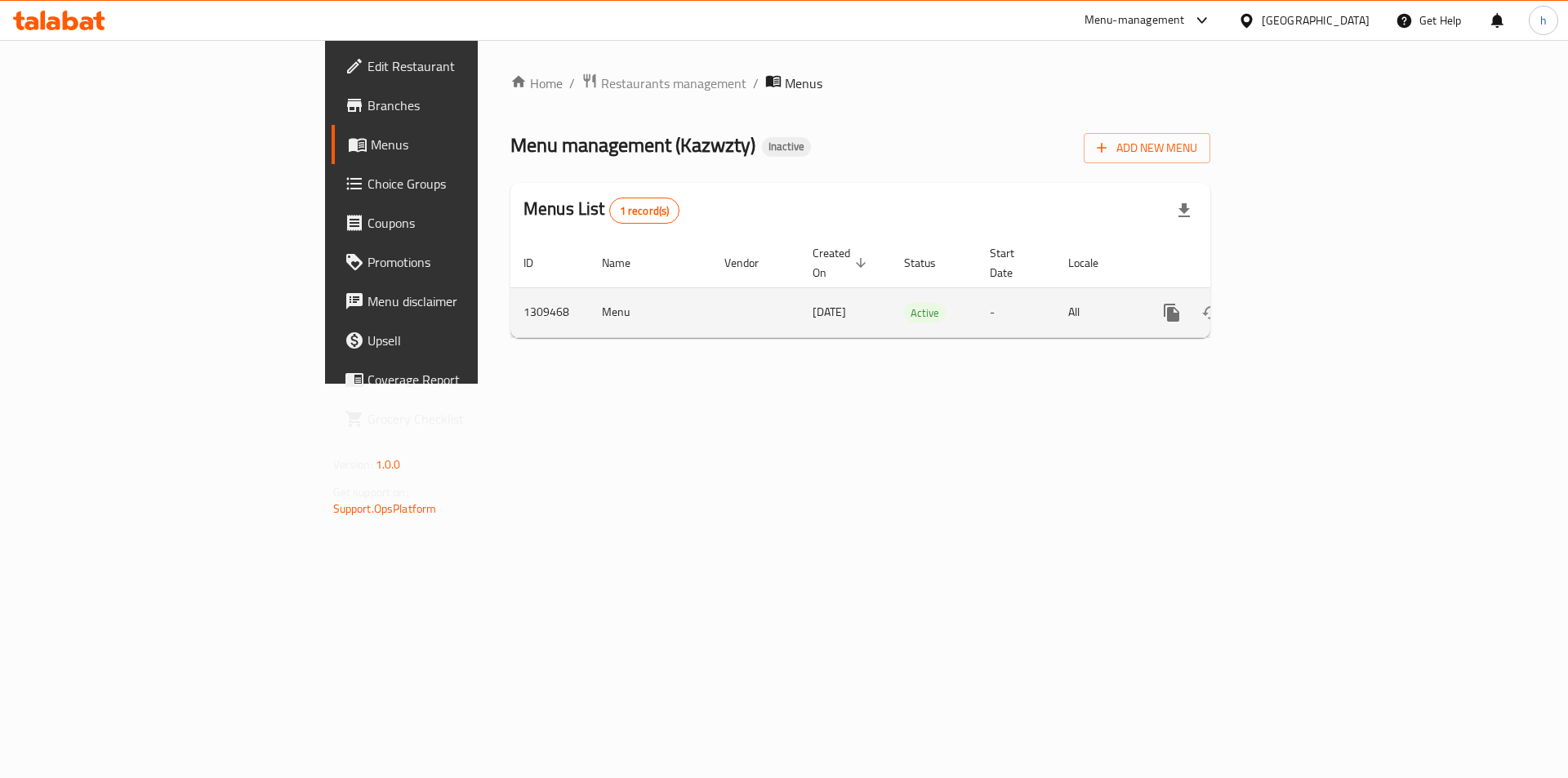
click at [1299, 303] on icon "enhanced table" at bounding box center [1289, 312] width 20 height 20
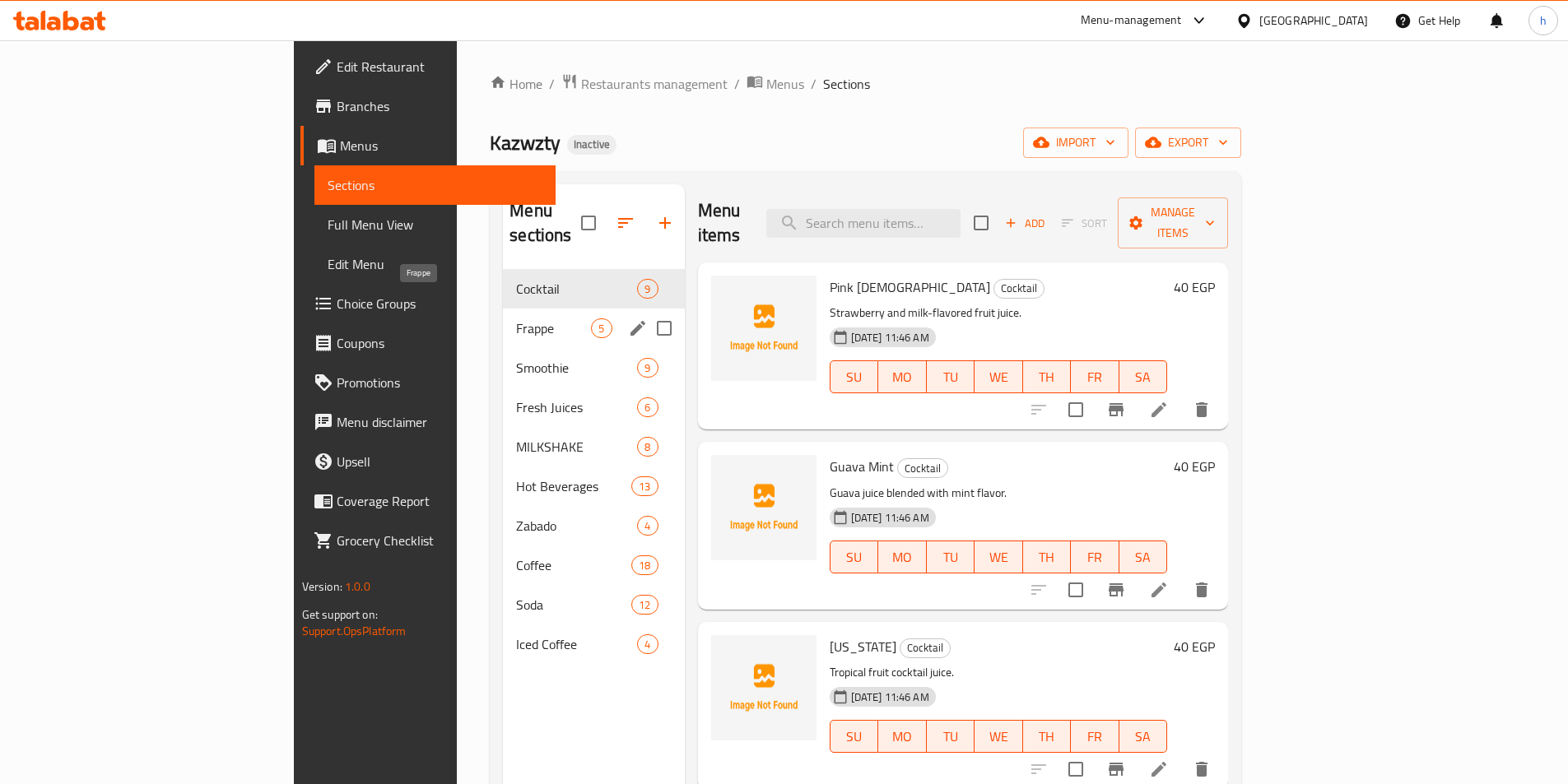
click at [516, 318] on span "Frappe" at bounding box center [553, 328] width 75 height 20
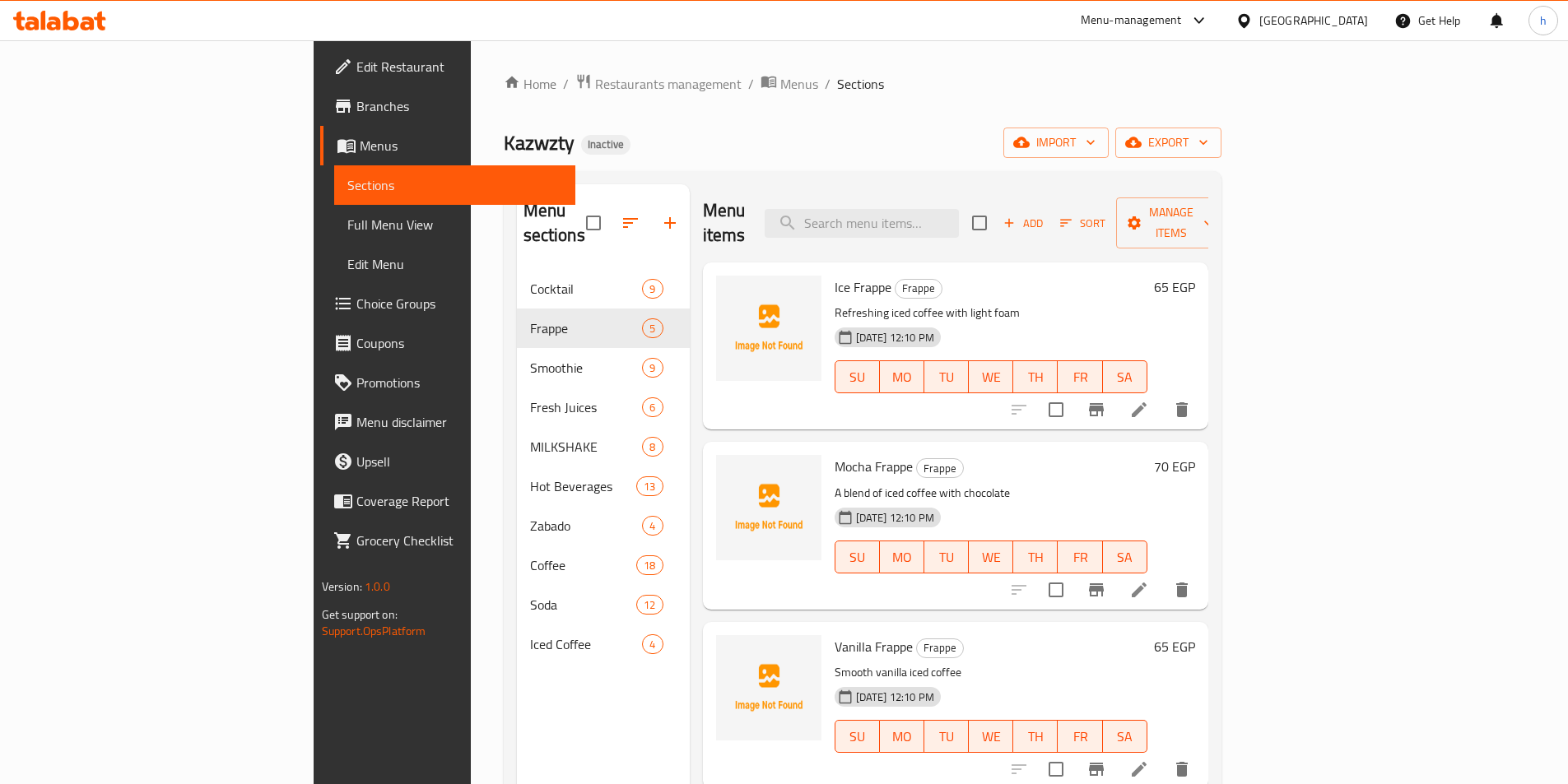
scroll to position [82, 0]
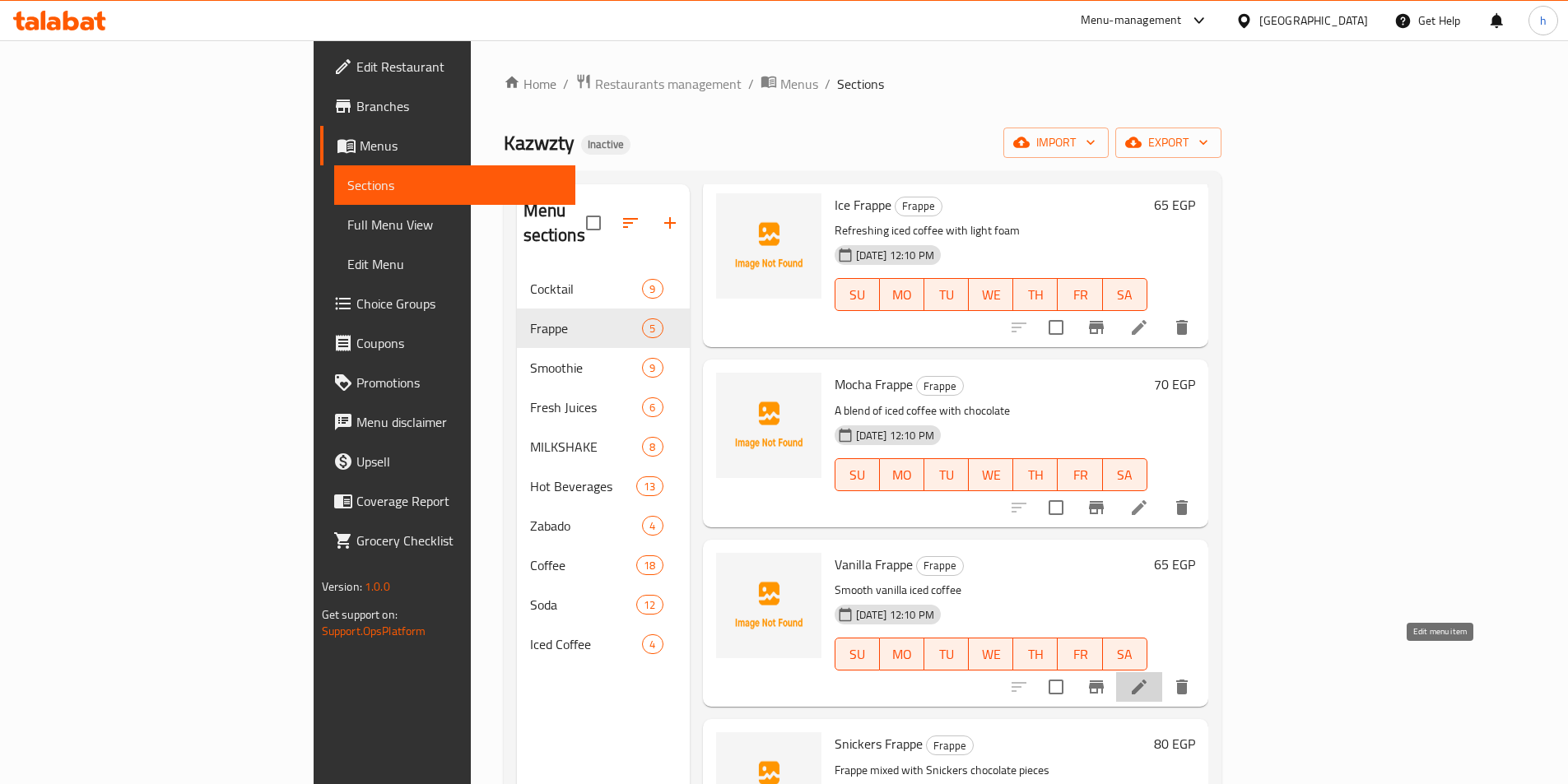
click at [1147, 679] on icon at bounding box center [1139, 686] width 15 height 15
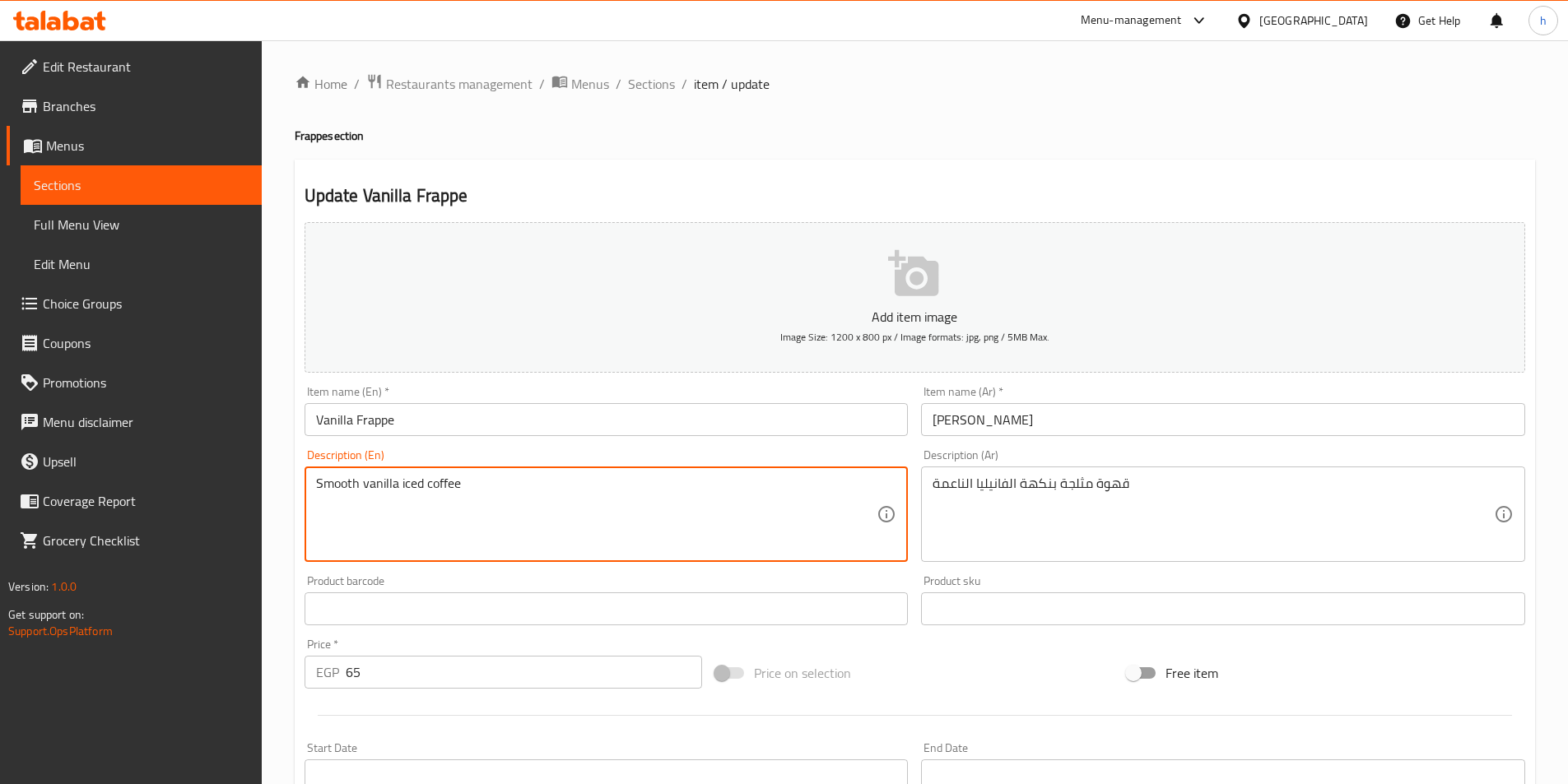
paste textarea "Flavored"
drag, startPoint x: 401, startPoint y: 486, endPoint x: 258, endPoint y: 479, distance: 143.2
click at [258, 479] on div "Edit Restaurant Branches Menus Sections Full Menu View Edit Menu Choice Groups …" at bounding box center [784, 601] width 1568 height 1121
click at [316, 479] on textarea "iced coffee Flavored" at bounding box center [596, 515] width 561 height 78
click at [458, 488] on textarea "iced coffee Flavored" at bounding box center [596, 515] width 561 height 78
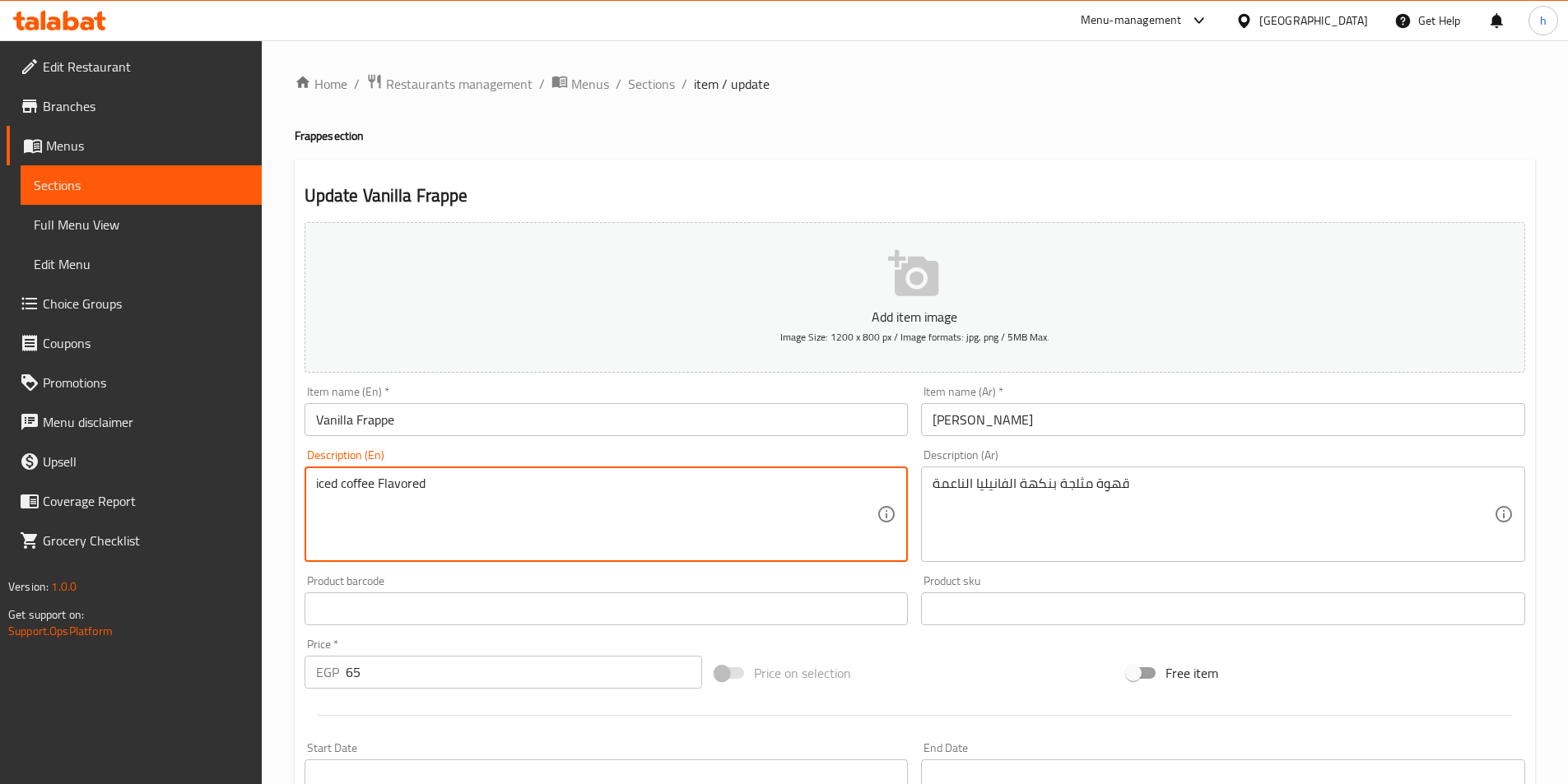
paste textarea "Smooth vanilla"
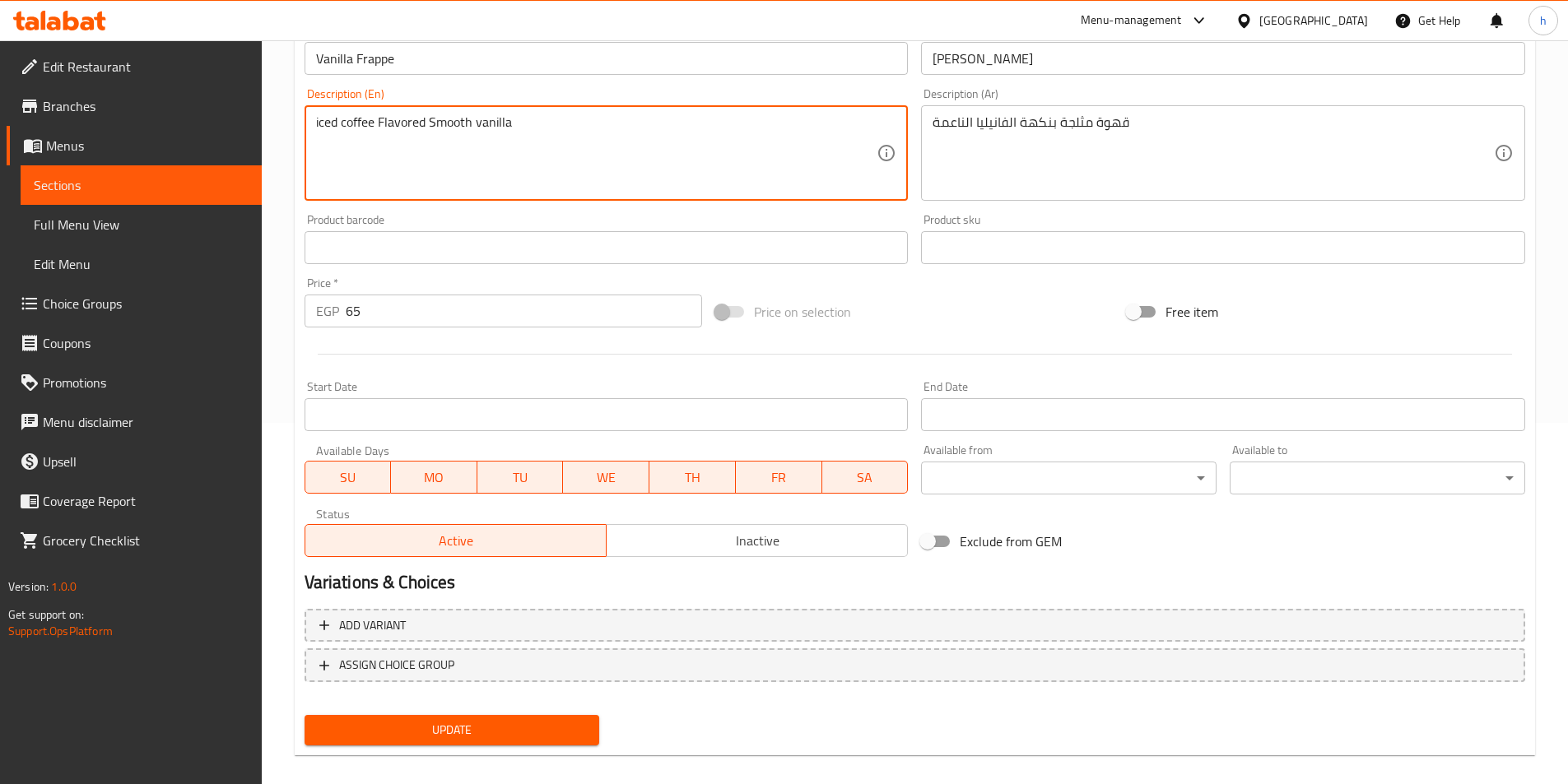
scroll to position [378, 0]
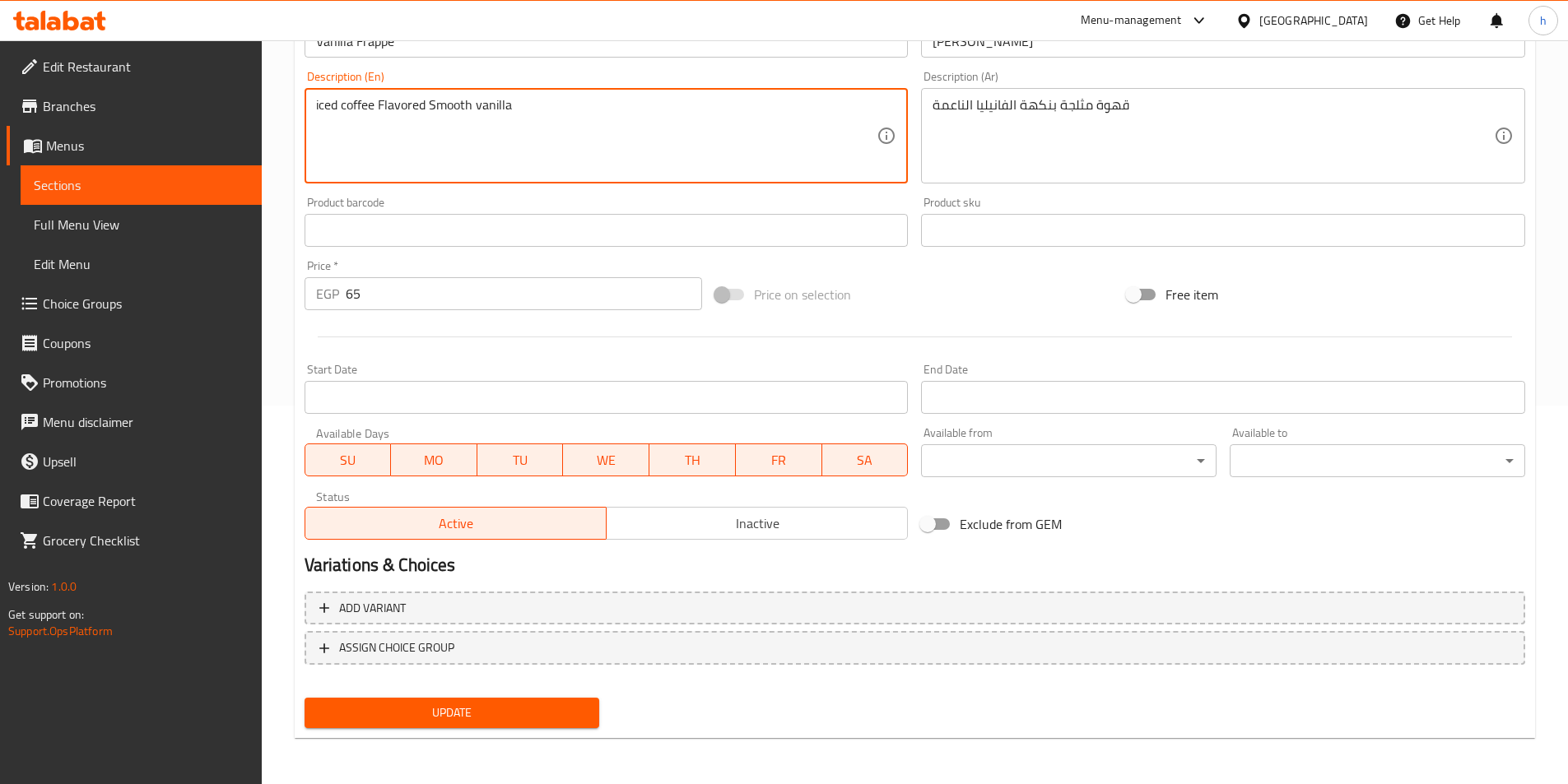
type textarea "iced coffee Flavored Smooth vanilla"
click at [555, 709] on span "Update" at bounding box center [452, 712] width 269 height 21
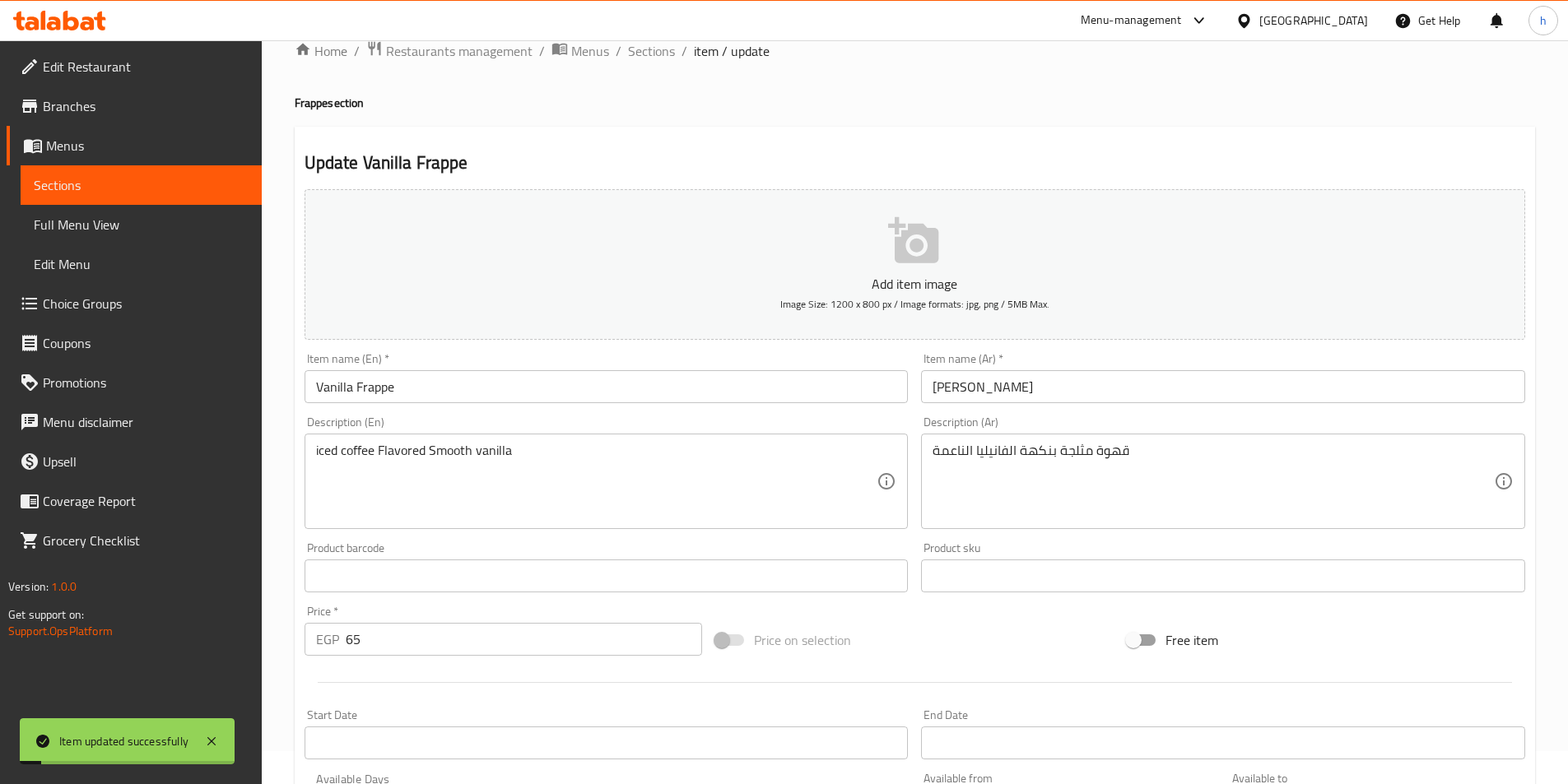
scroll to position [0, 0]
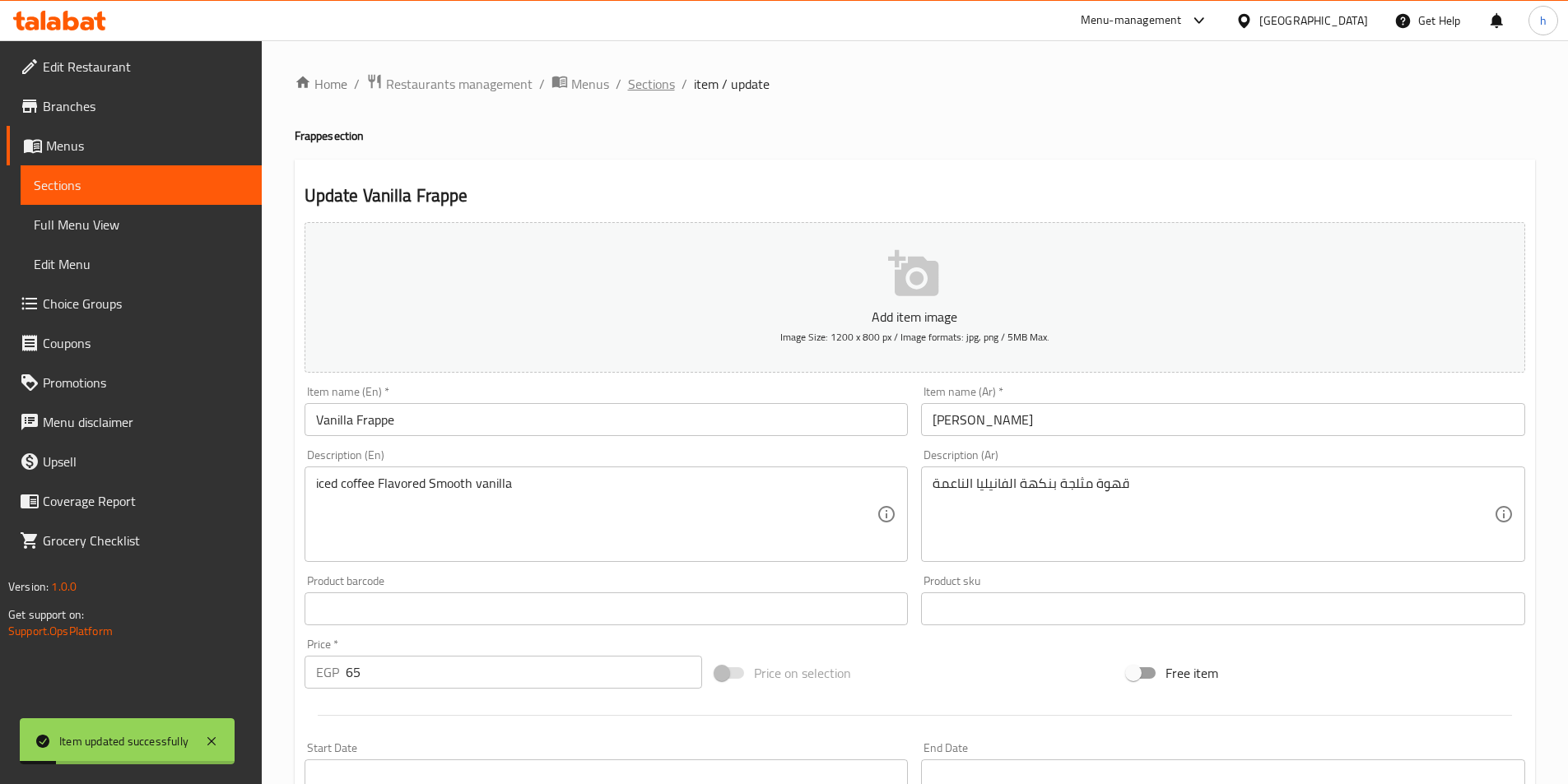
click at [659, 79] on span "Sections" at bounding box center [652, 84] width 47 height 20
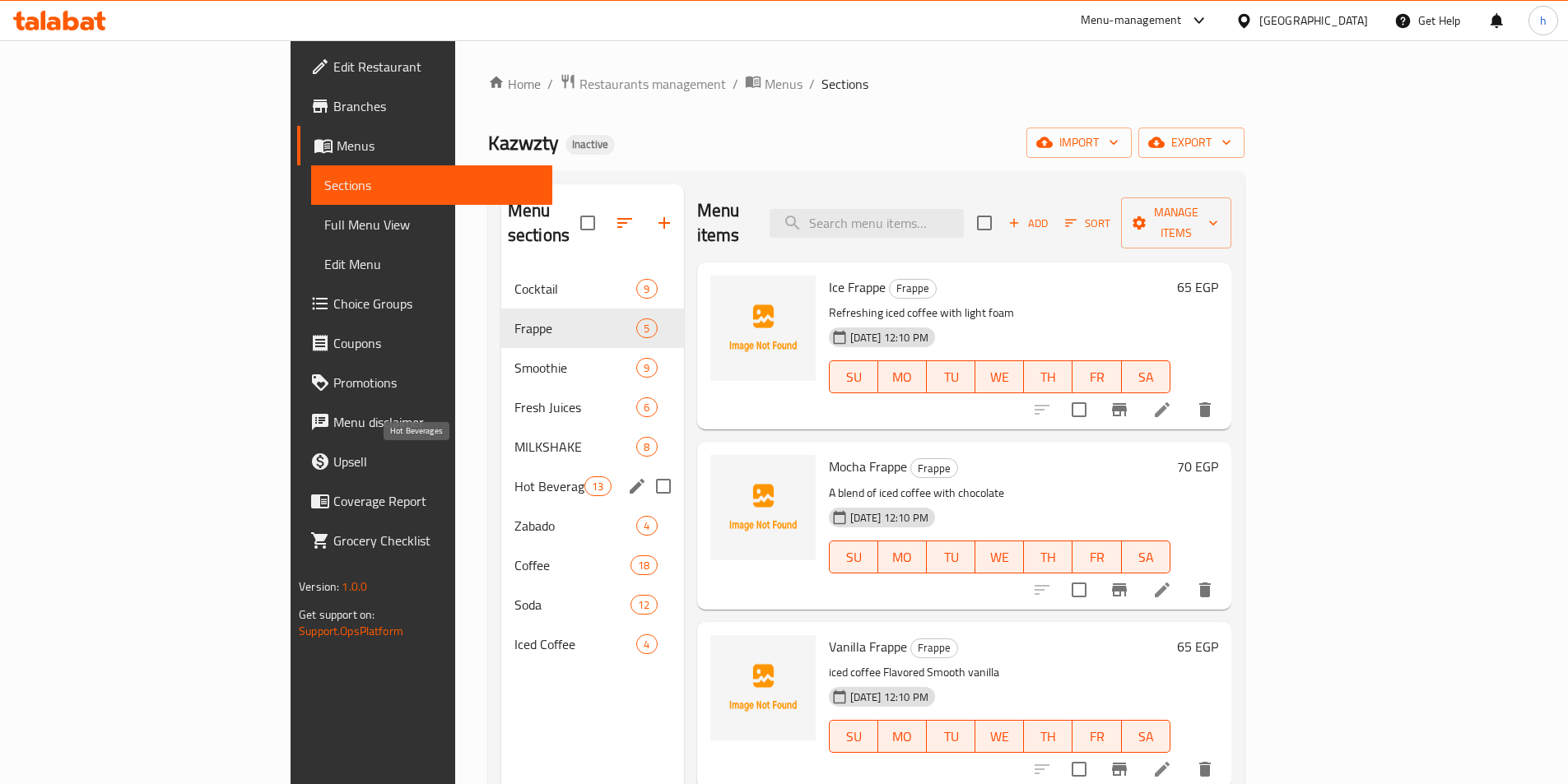
click at [514, 476] on span "Hot Beverages" at bounding box center [549, 486] width 70 height 20
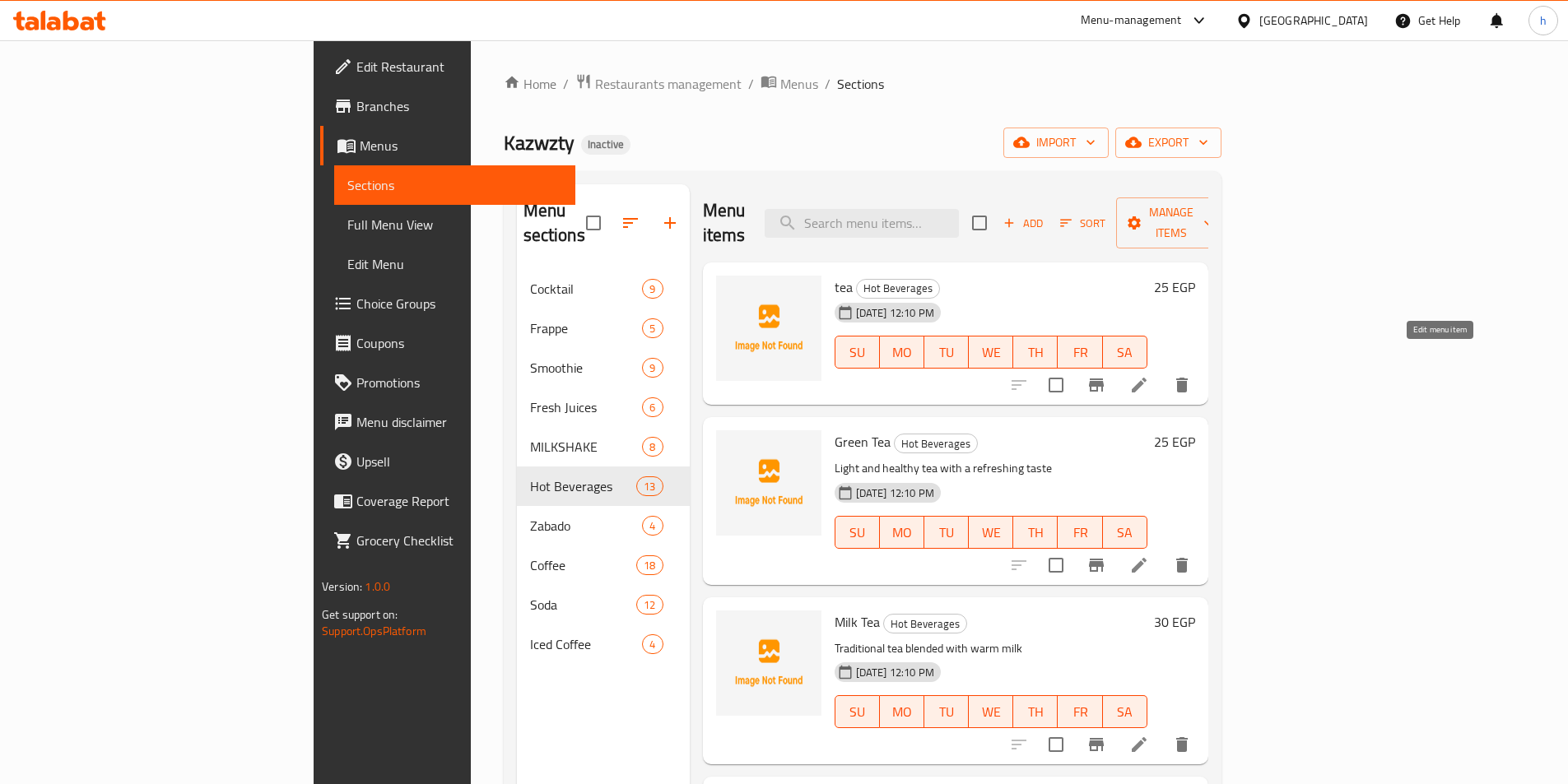
click at [1149, 375] on icon at bounding box center [1139, 385] width 20 height 20
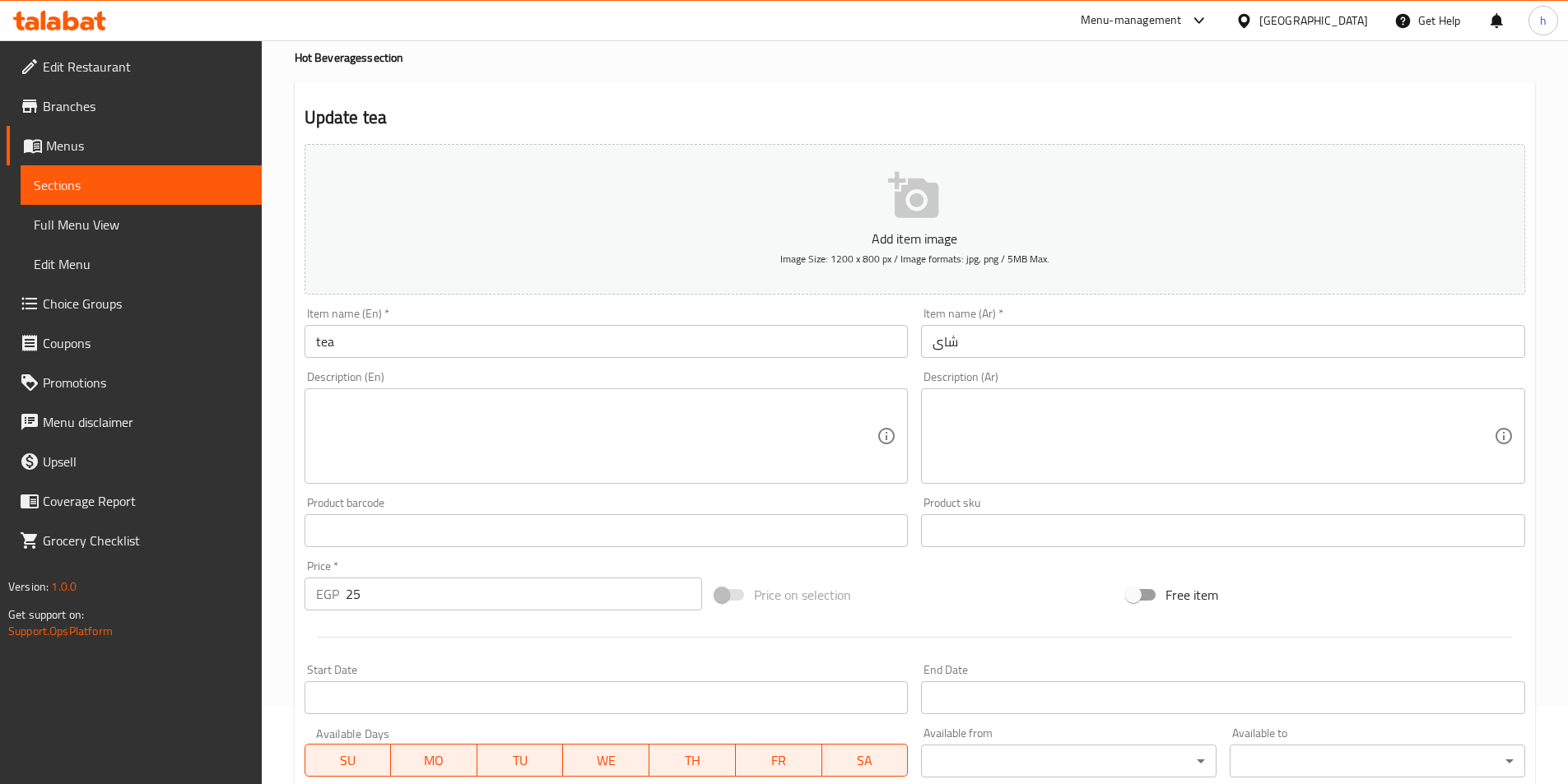
scroll to position [82, 0]
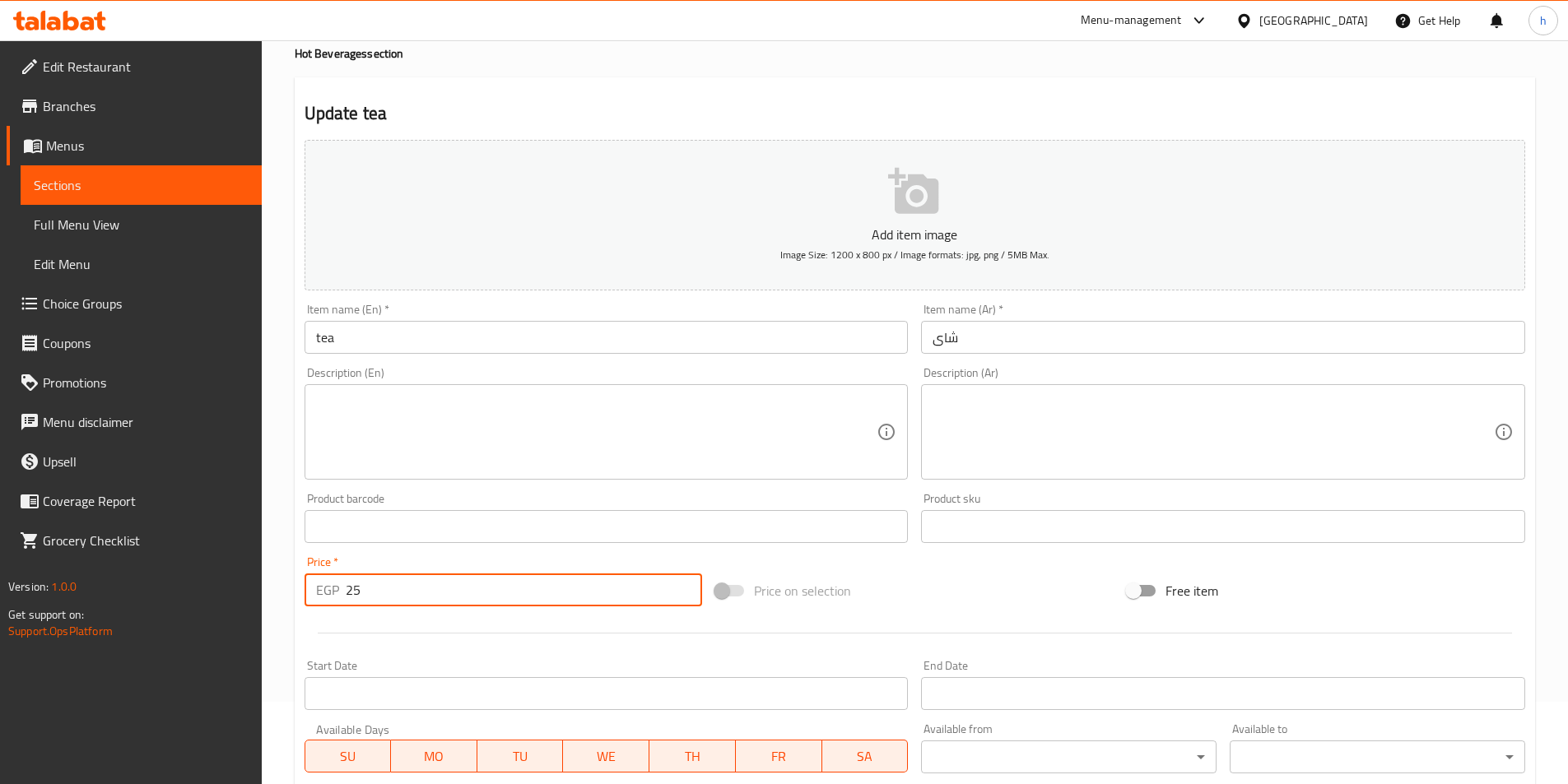
drag, startPoint x: 376, startPoint y: 596, endPoint x: 335, endPoint y: 595, distance: 41.0
click at [335, 595] on div "EGP 25 Price *" at bounding box center [503, 590] width 398 height 33
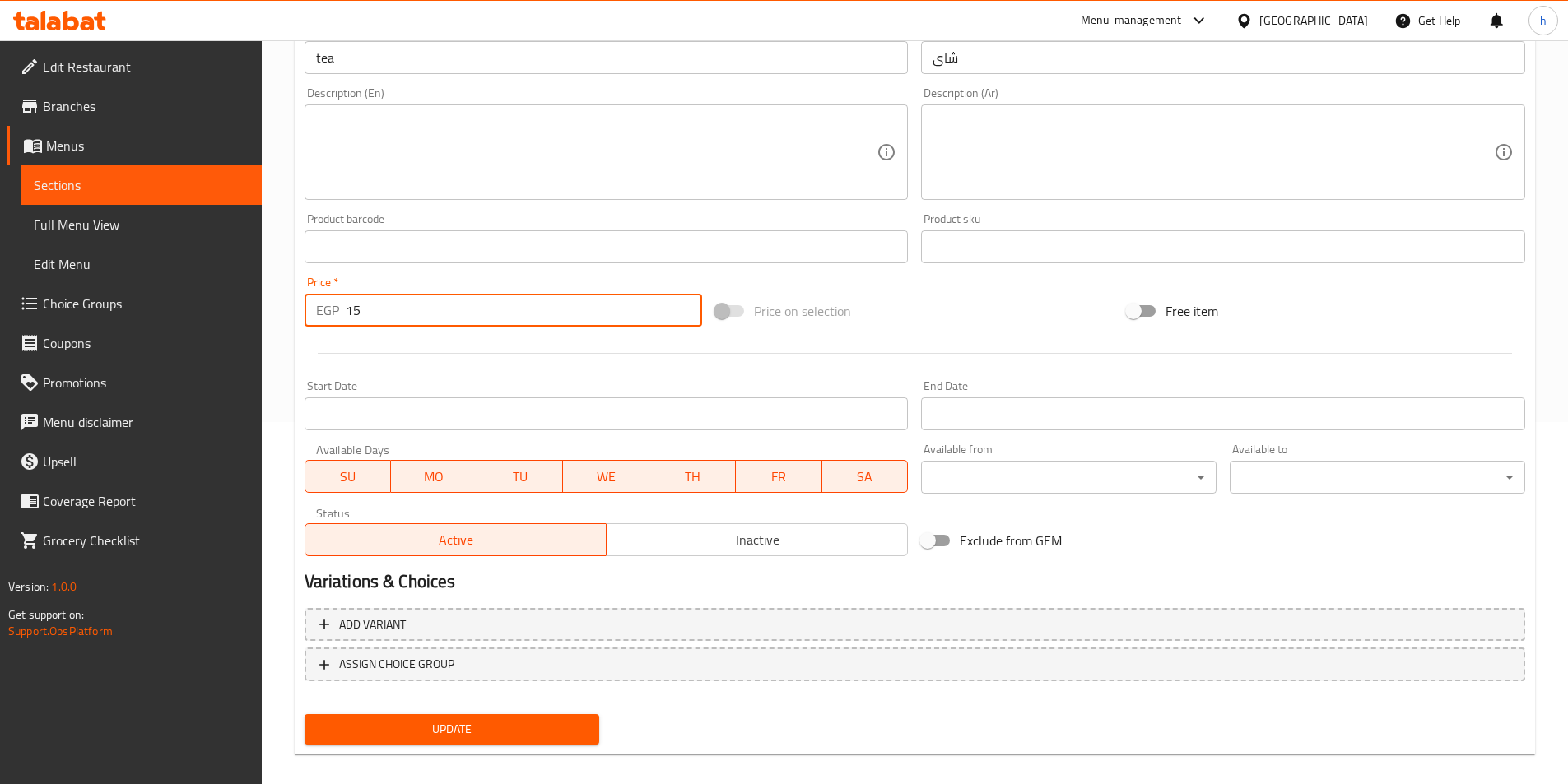
scroll to position [378, 0]
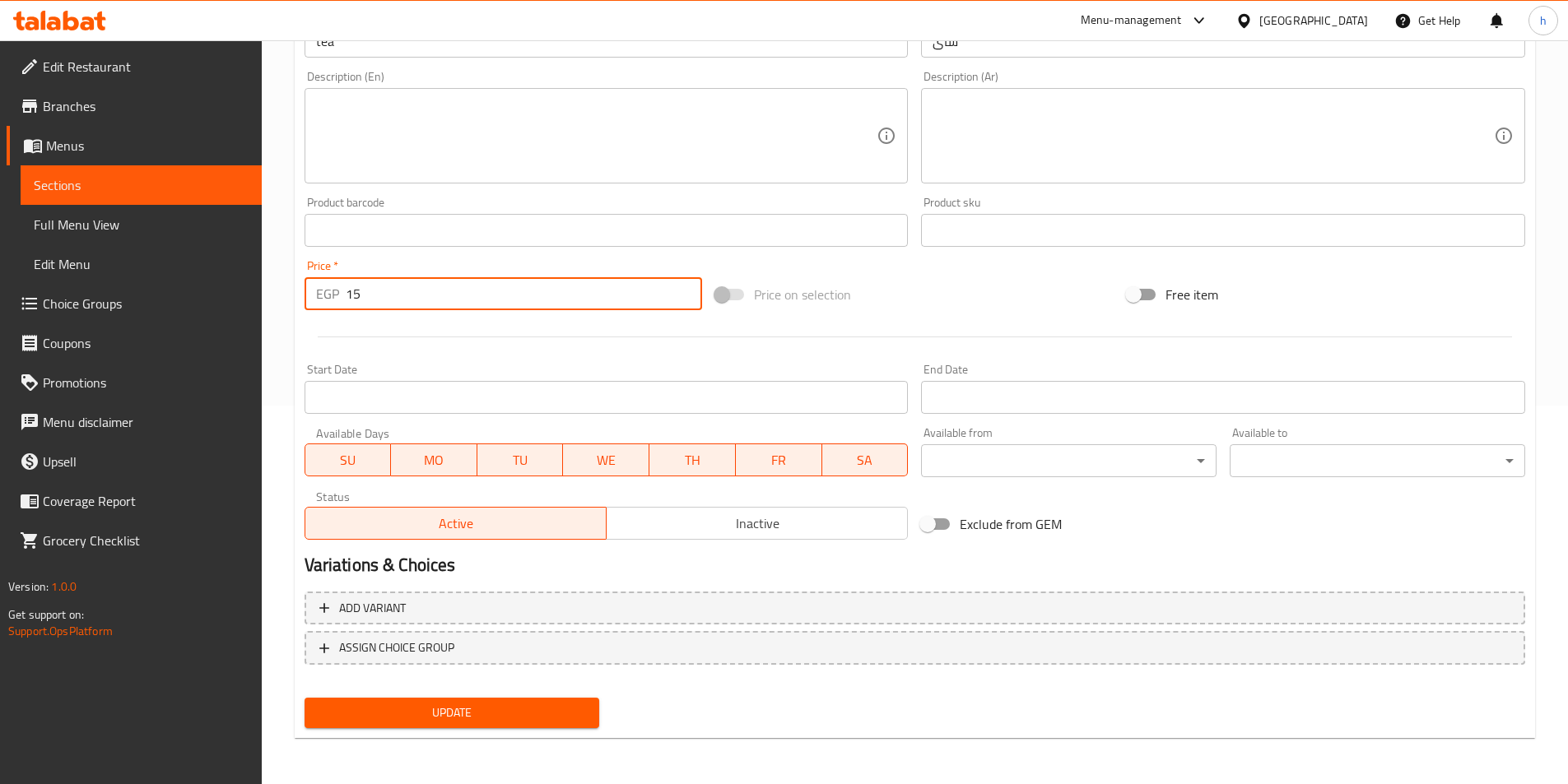
type input "15"
click at [584, 713] on span "Update" at bounding box center [452, 712] width 269 height 21
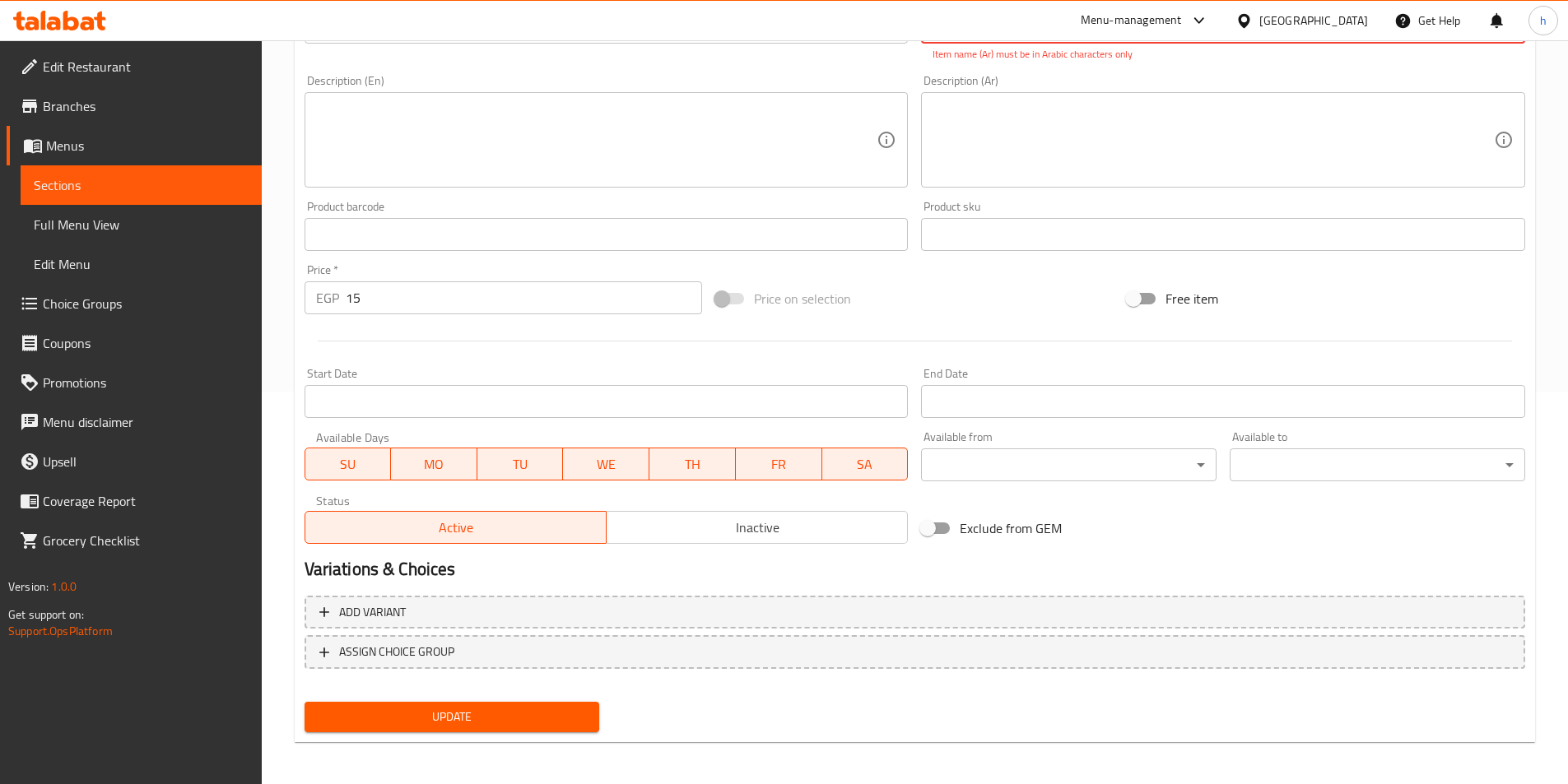
scroll to position [397, 0]
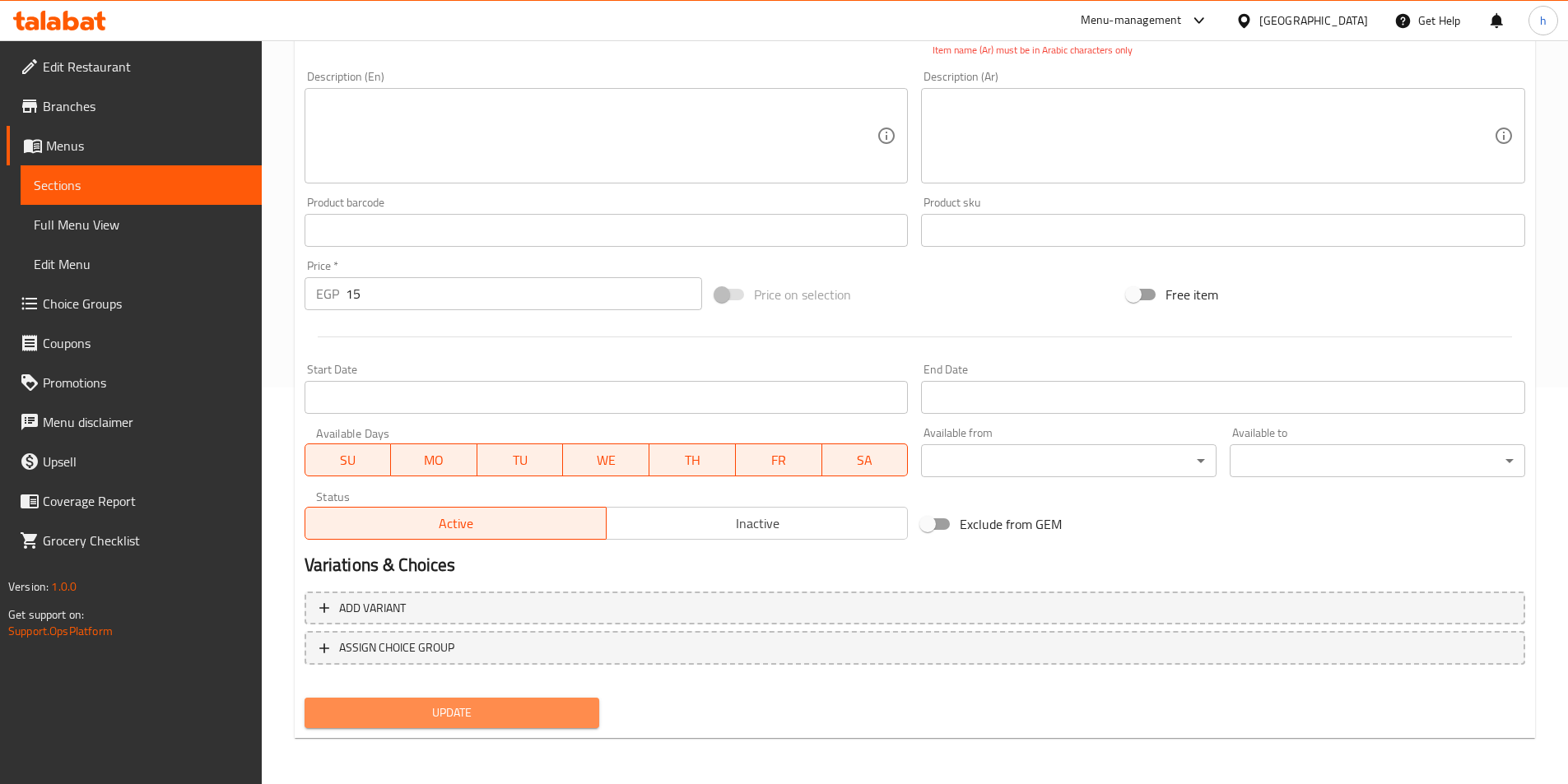
click at [558, 704] on span "Update" at bounding box center [452, 712] width 269 height 21
click at [542, 722] on span "Update" at bounding box center [452, 712] width 269 height 21
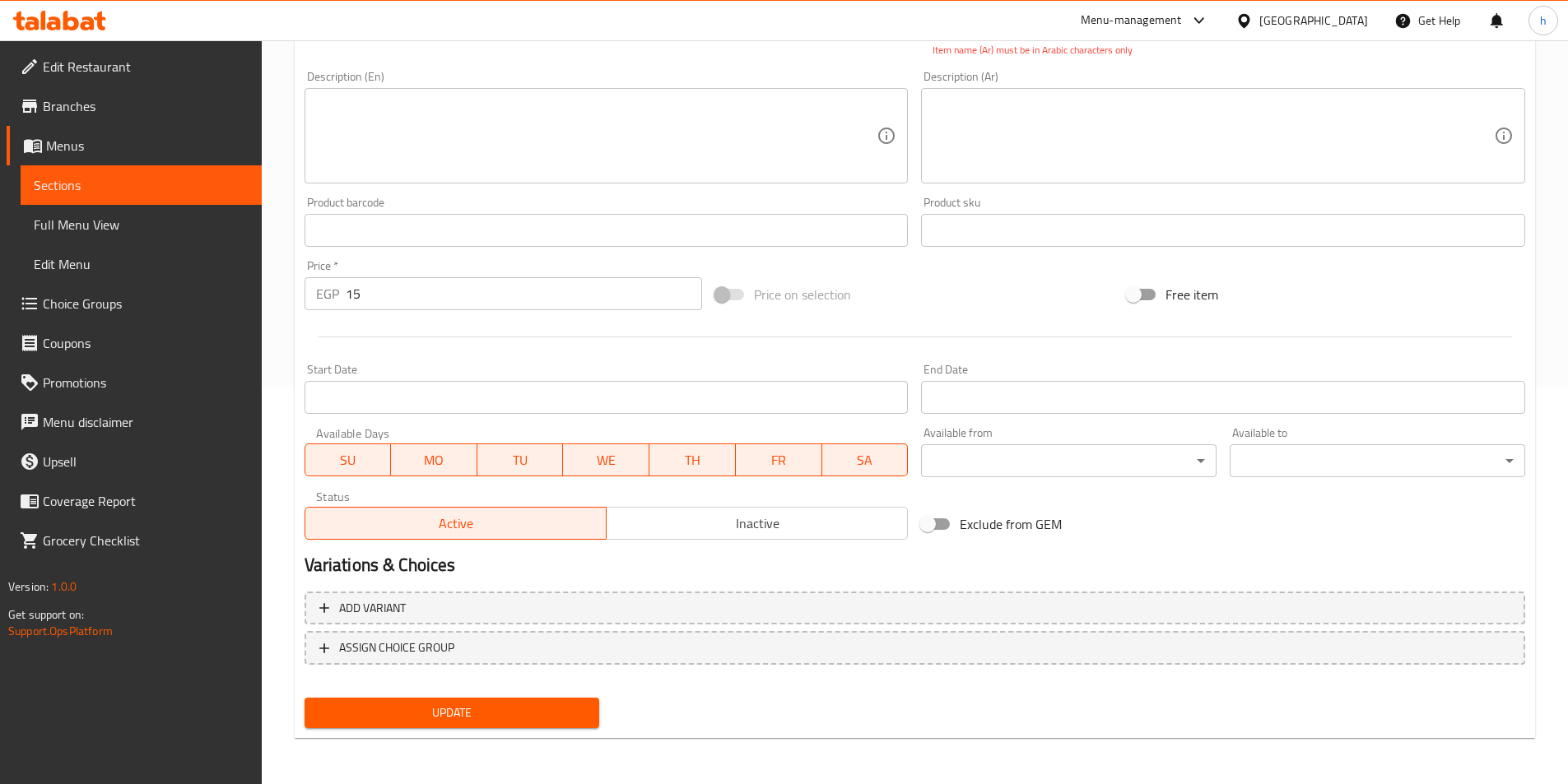
click at [542, 722] on span "Update" at bounding box center [452, 712] width 269 height 21
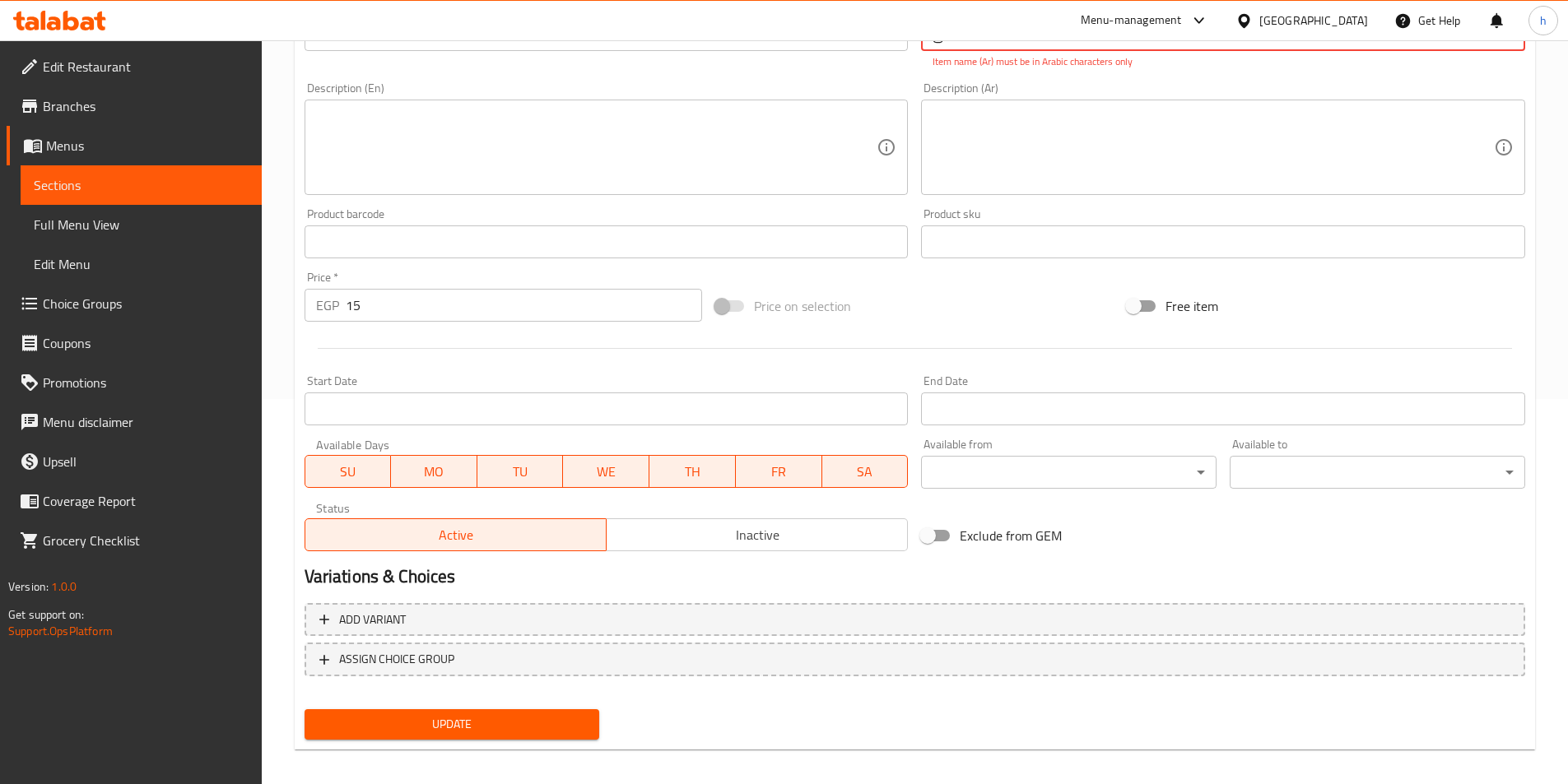
scroll to position [0, 0]
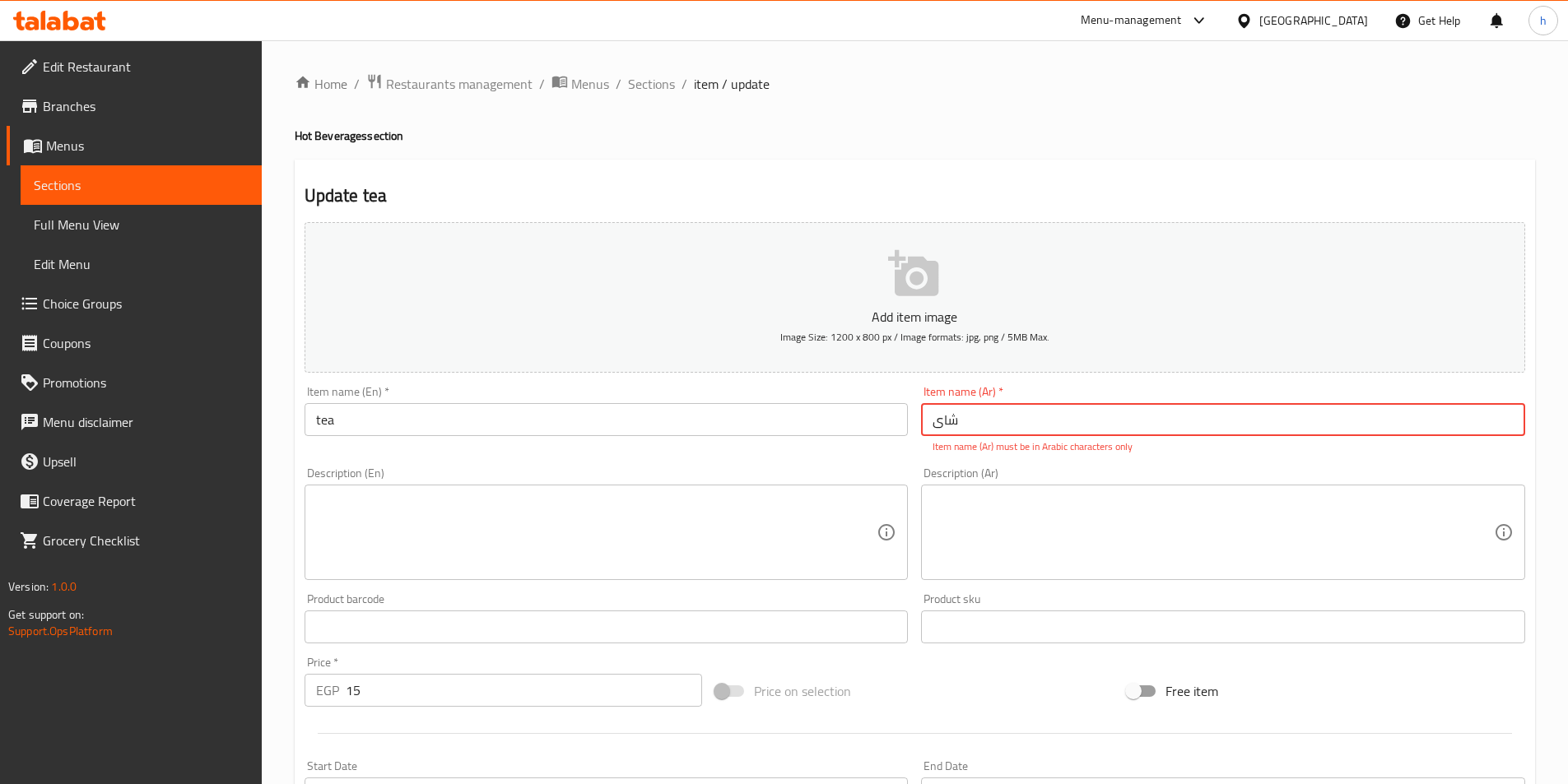
click at [999, 418] on input "شای" at bounding box center [1222, 419] width 604 height 33
drag, startPoint x: 927, startPoint y: 423, endPoint x: 1034, endPoint y: 467, distance: 115.7
click at [1034, 467] on div "Description (Ar) Description (Ar)" at bounding box center [1222, 523] width 617 height 126
click at [1005, 426] on input "شای" at bounding box center [1222, 419] width 604 height 33
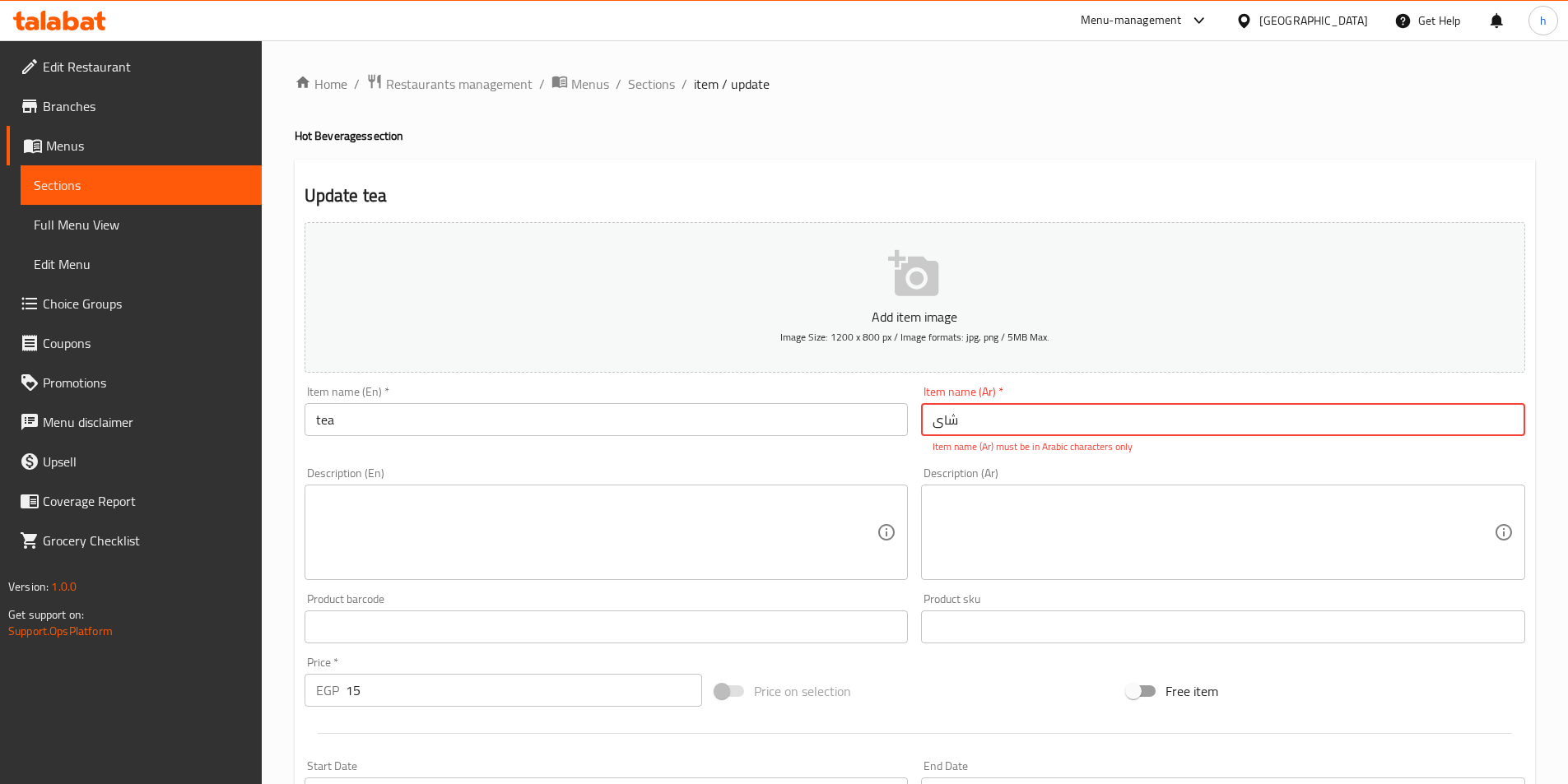
click at [1005, 426] on input "شای" at bounding box center [1222, 419] width 604 height 33
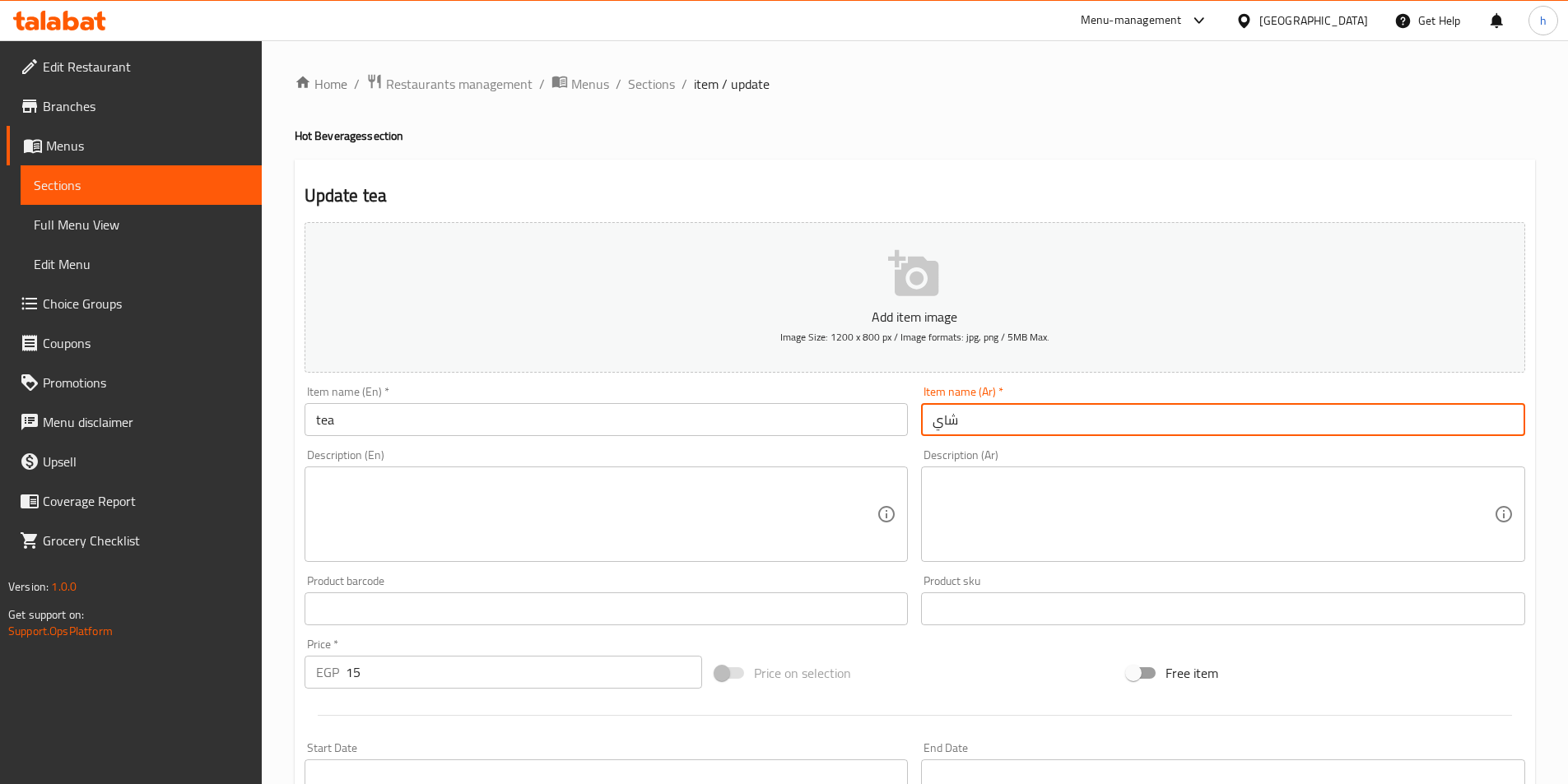
type input "شاي"
click at [841, 658] on label "Price on selection" at bounding box center [778, 673] width 145 height 31
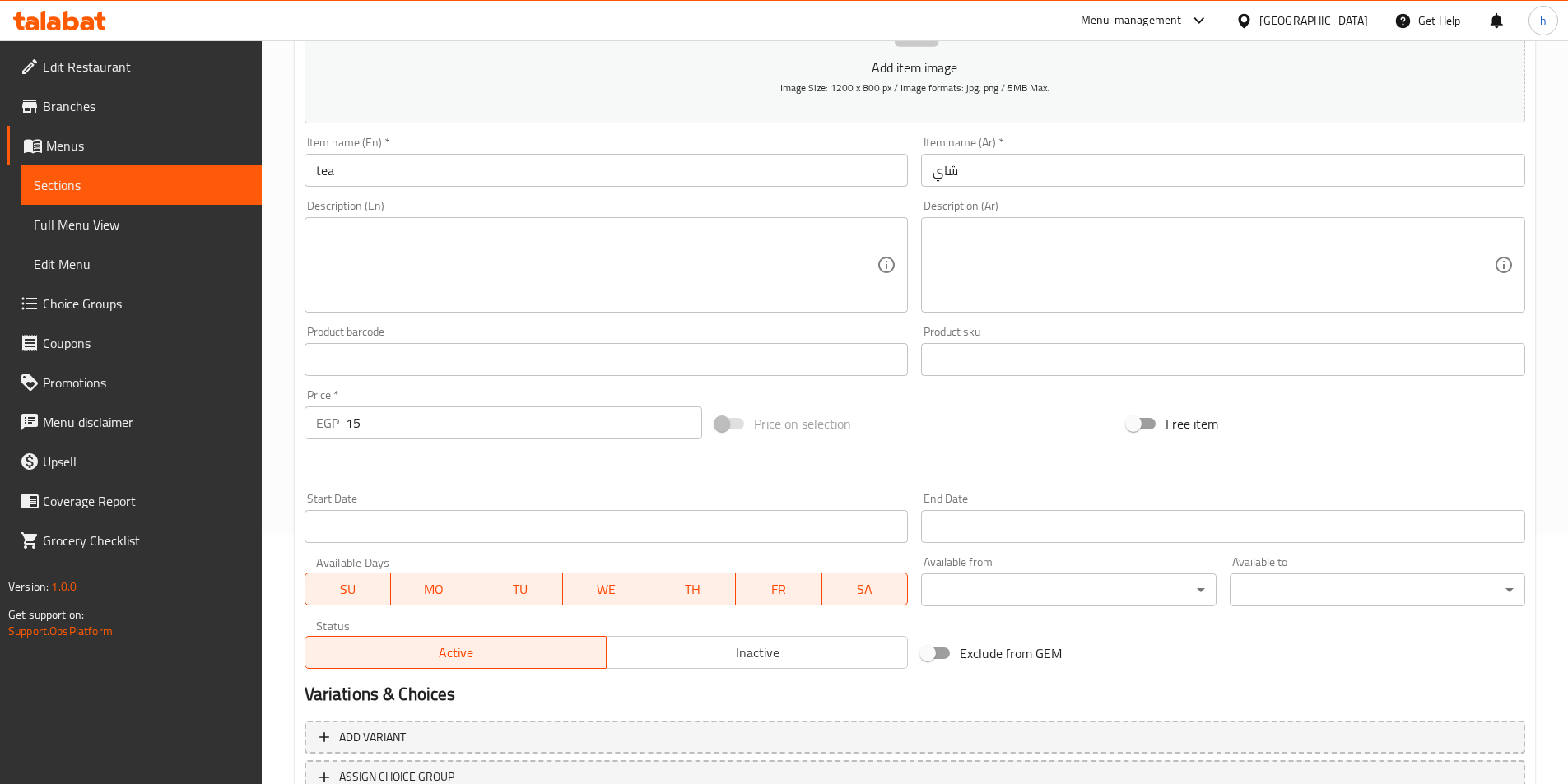
scroll to position [378, 0]
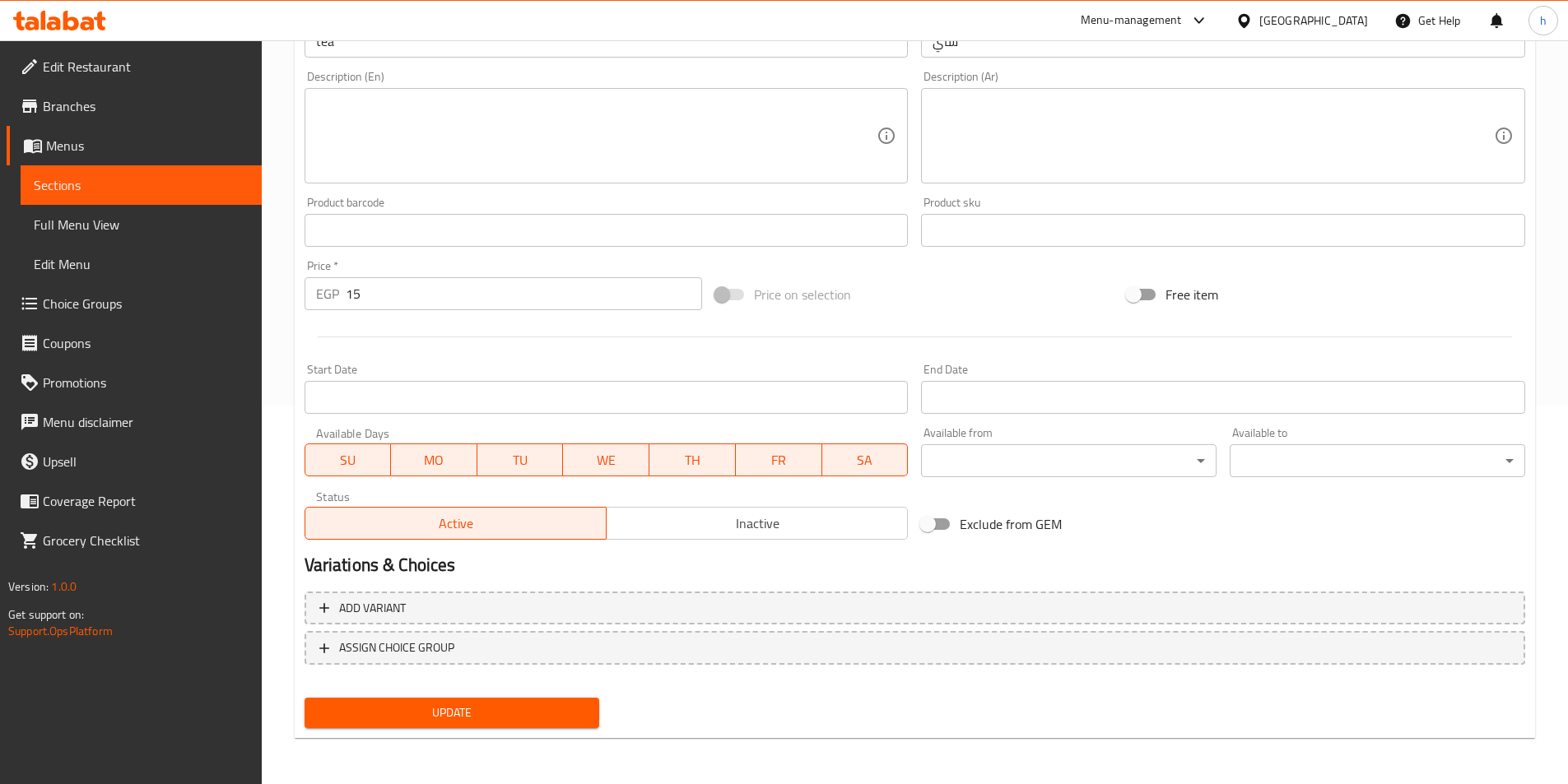
click at [558, 730] on div "Update" at bounding box center [452, 712] width 309 height 44
click at [562, 715] on span "Update" at bounding box center [452, 712] width 269 height 21
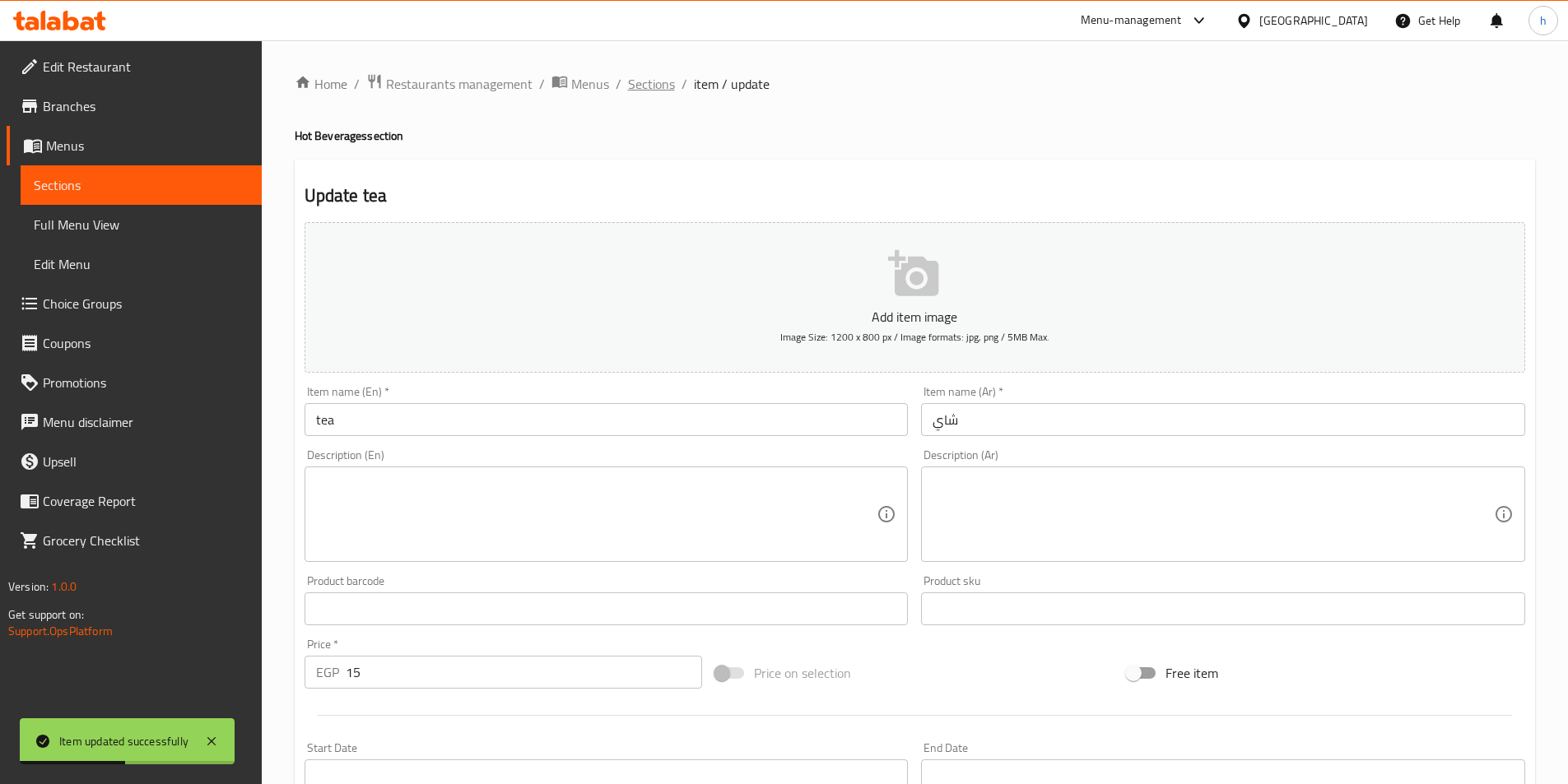
click at [667, 84] on span "Sections" at bounding box center [652, 84] width 47 height 20
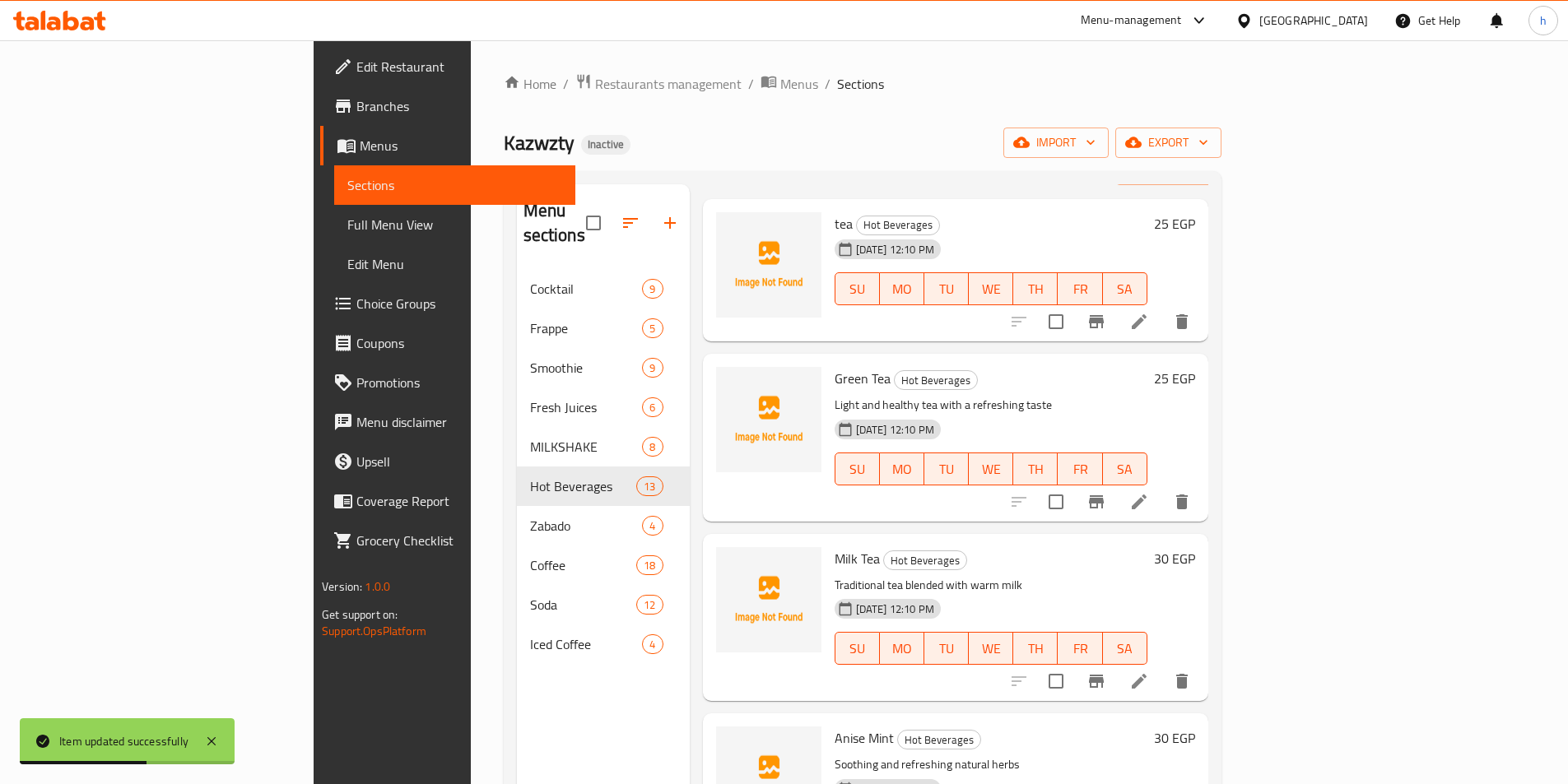
scroll to position [82, 0]
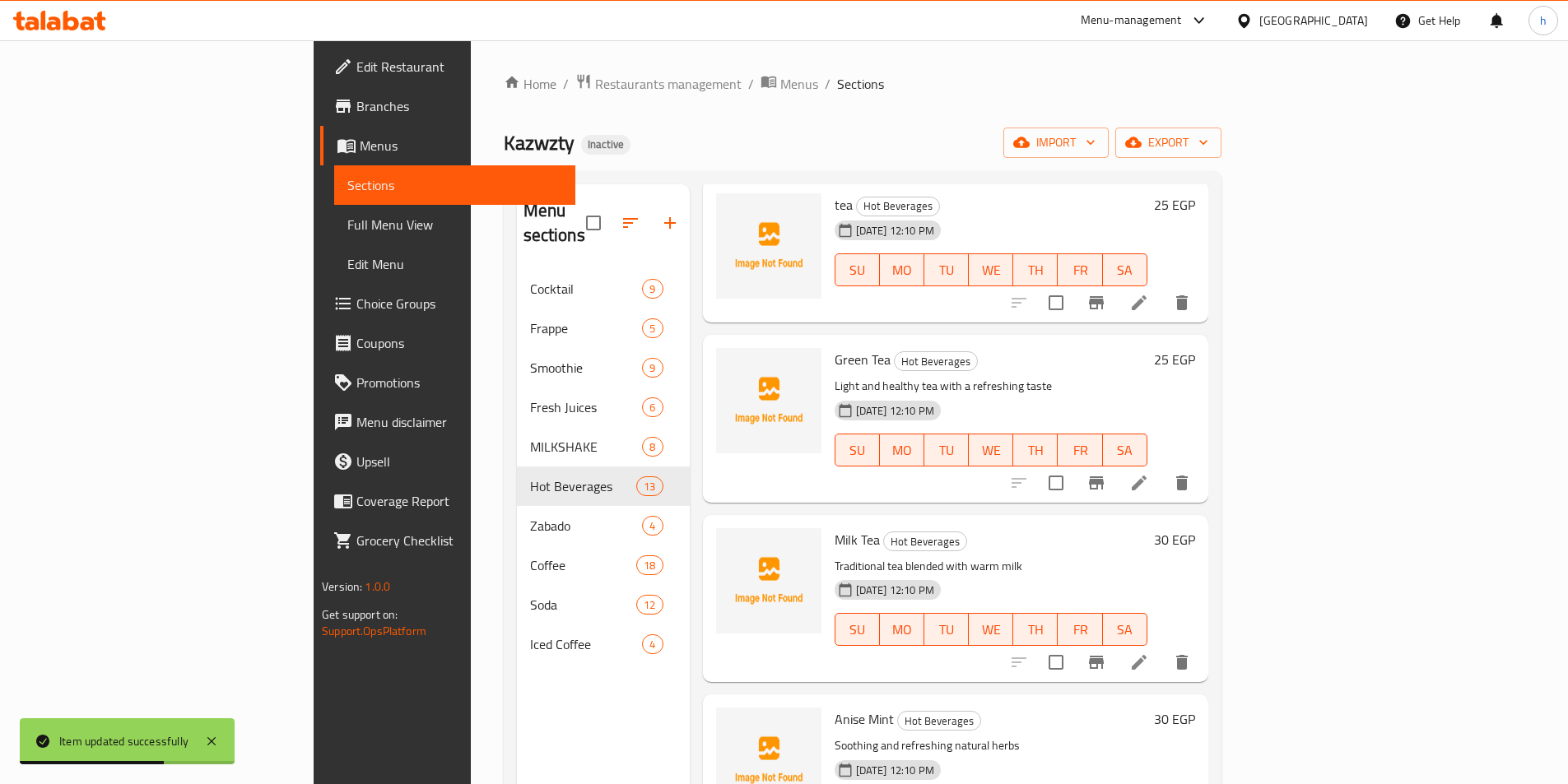
click at [1162, 468] on li at bounding box center [1139, 483] width 46 height 30
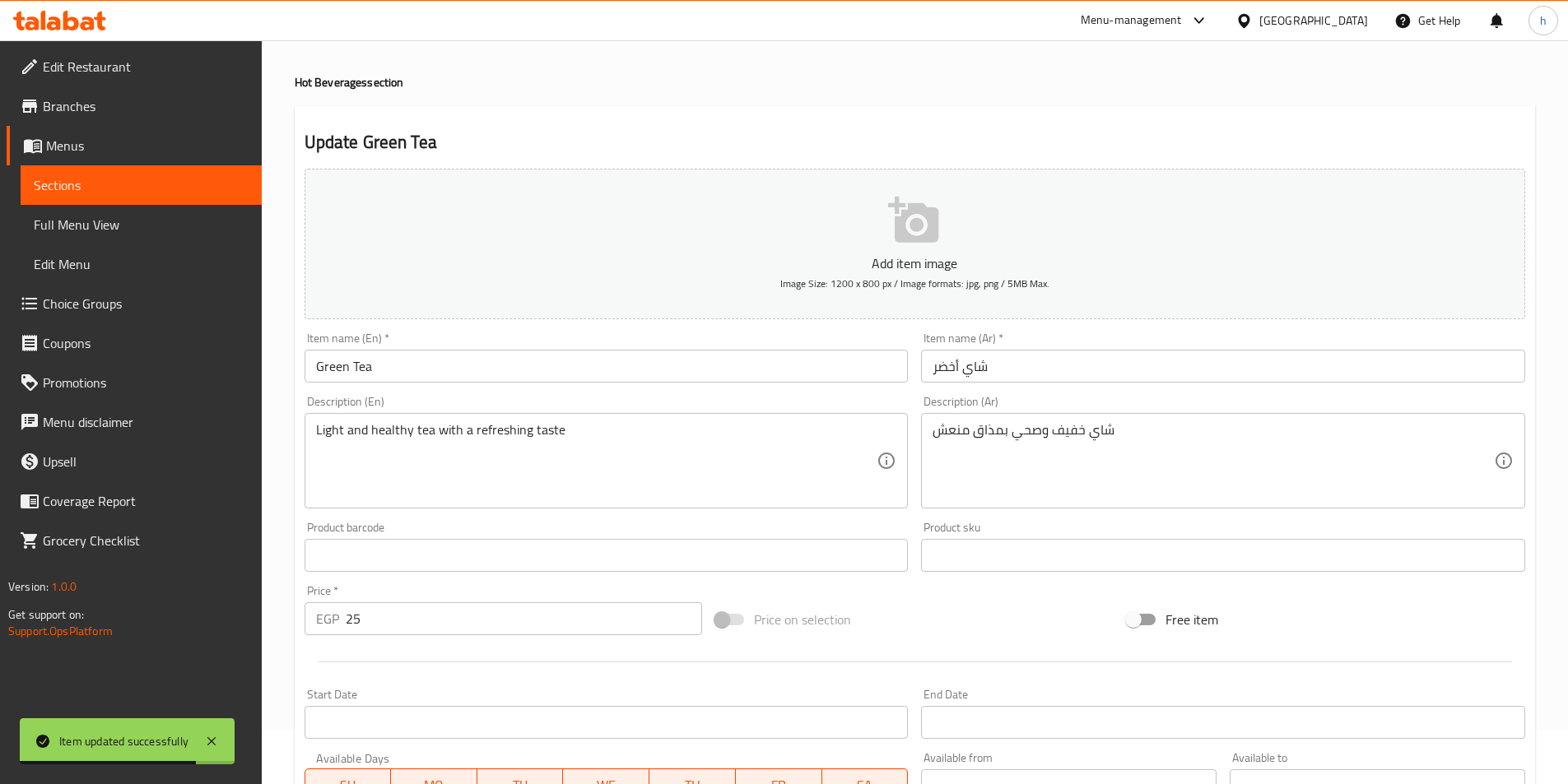
scroll to position [82, 0]
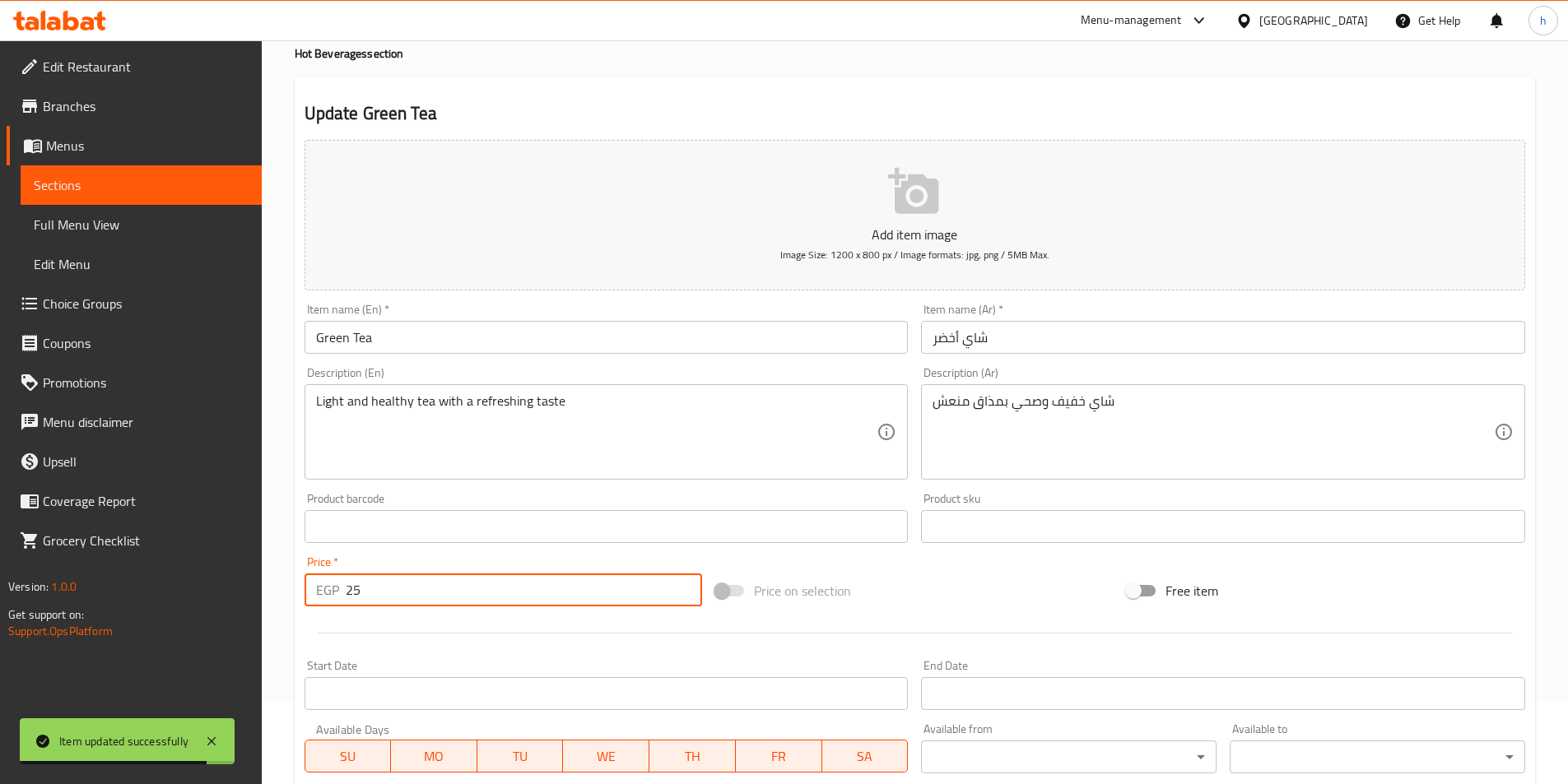
drag, startPoint x: 379, startPoint y: 596, endPoint x: 343, endPoint y: 597, distance: 36.0
click at [343, 597] on div "EGP 25 Price *" at bounding box center [503, 590] width 398 height 33
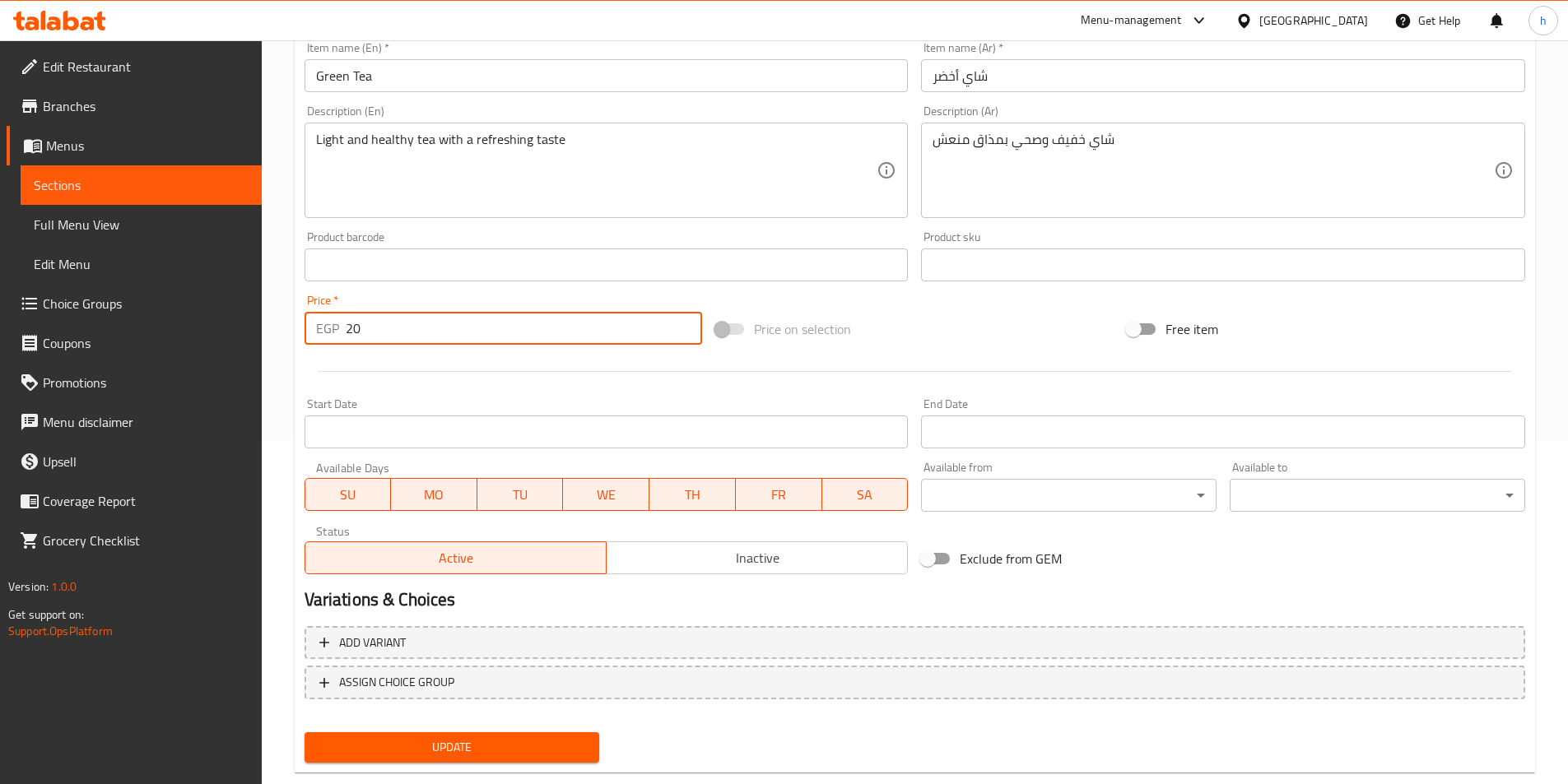
scroll to position [378, 0]
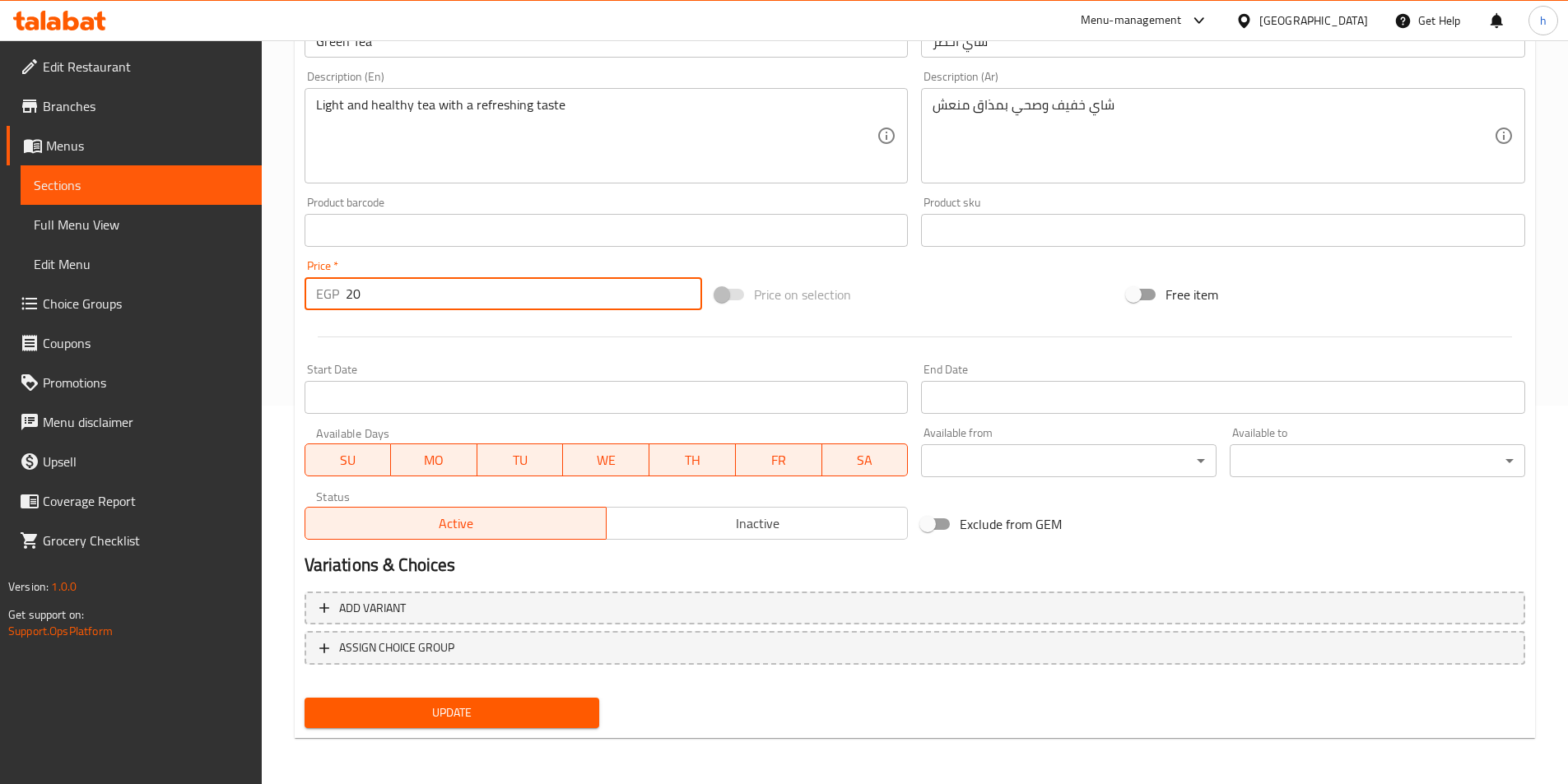
type input "20"
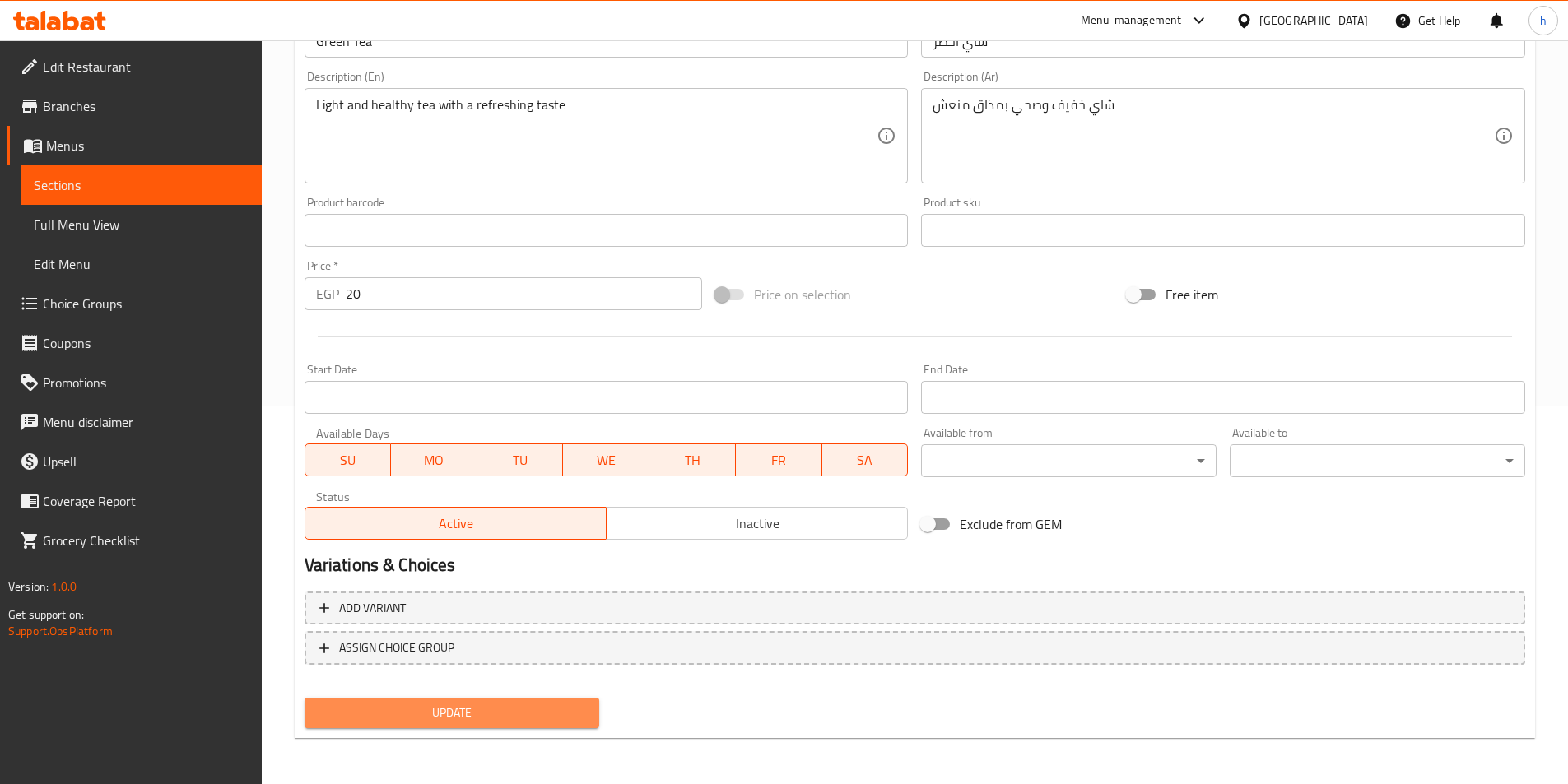
click at [489, 723] on span "Update" at bounding box center [452, 712] width 269 height 21
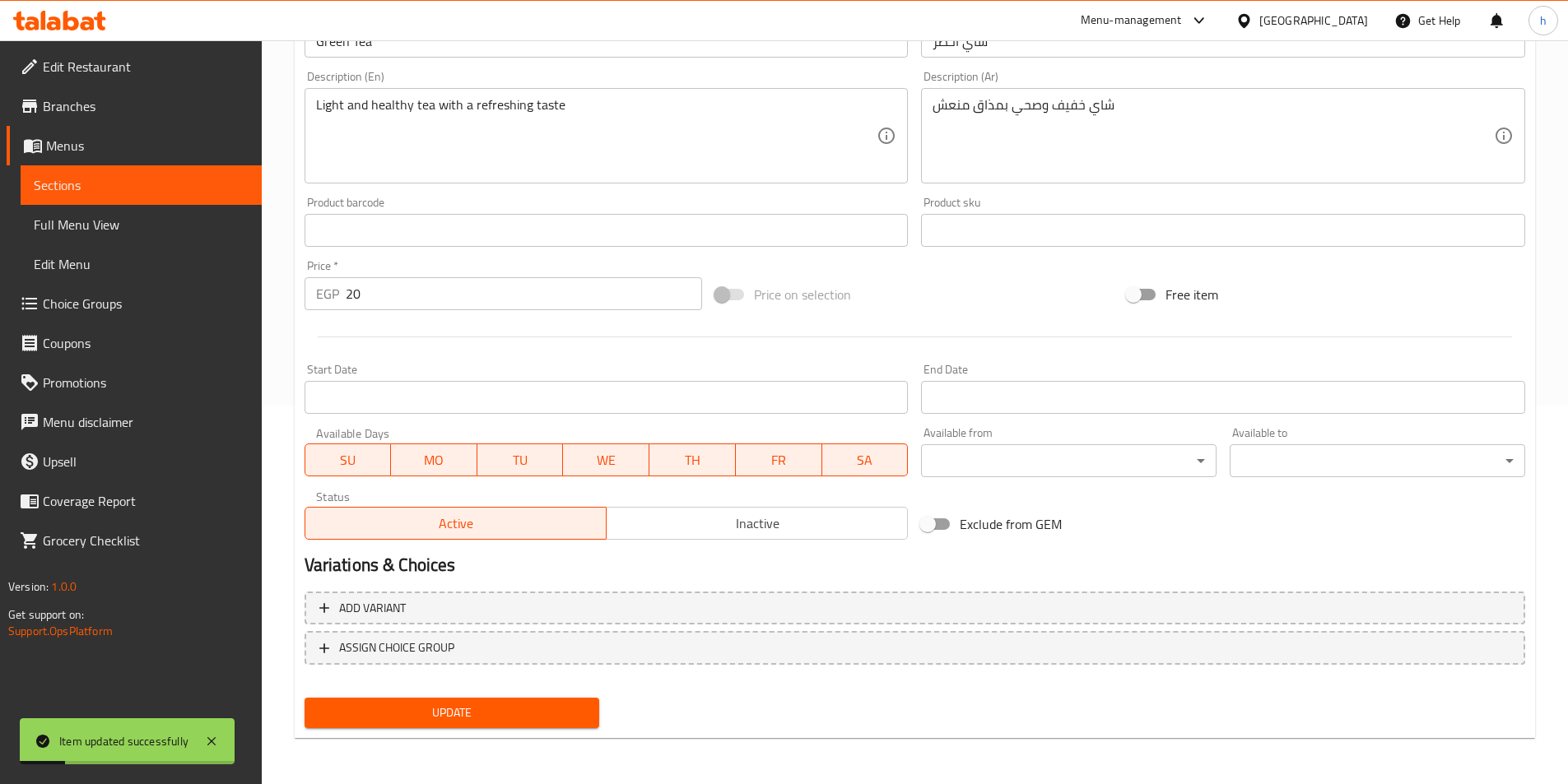
click at [543, 699] on button "Update" at bounding box center [452, 712] width 296 height 31
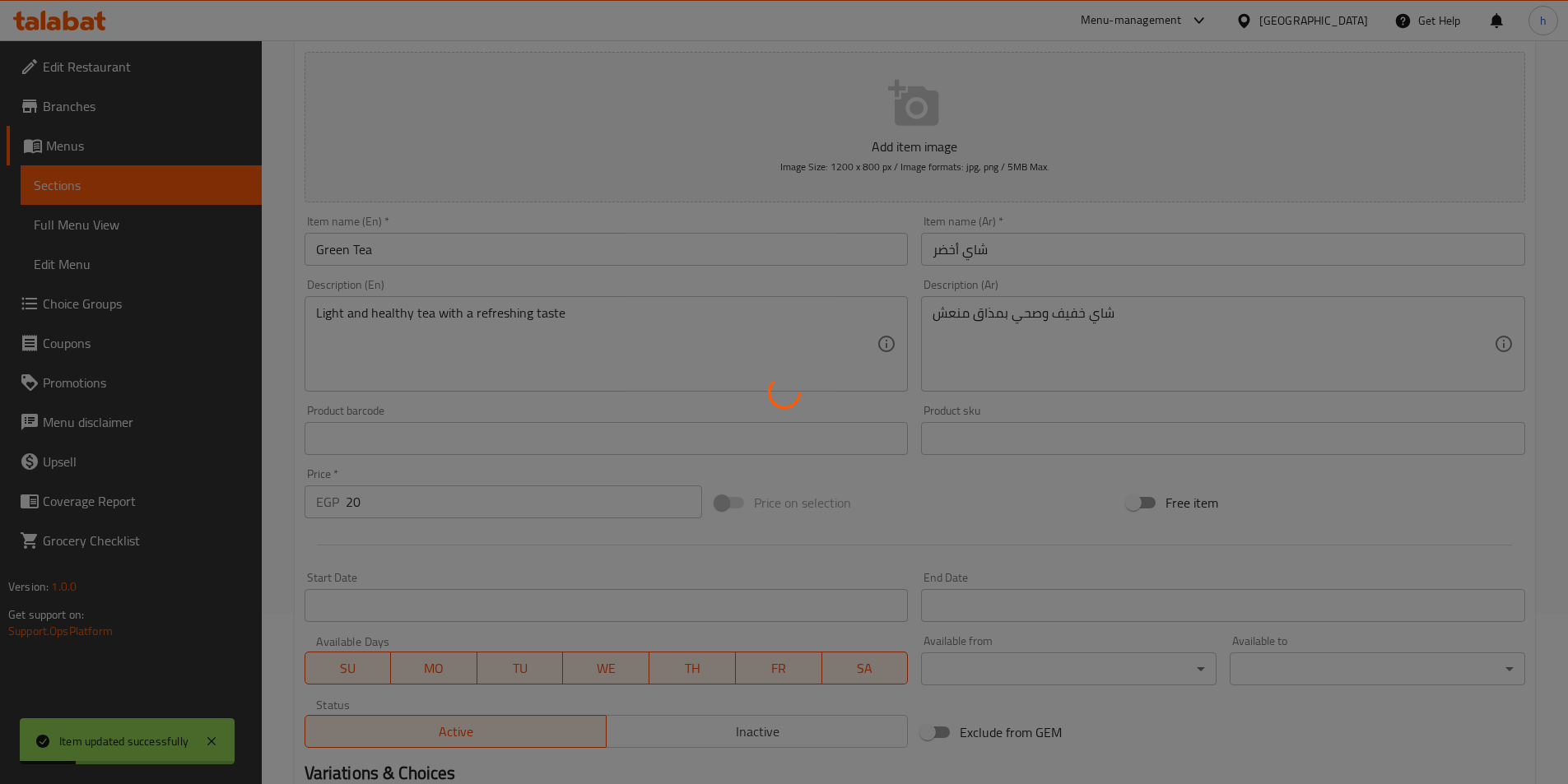
scroll to position [0, 0]
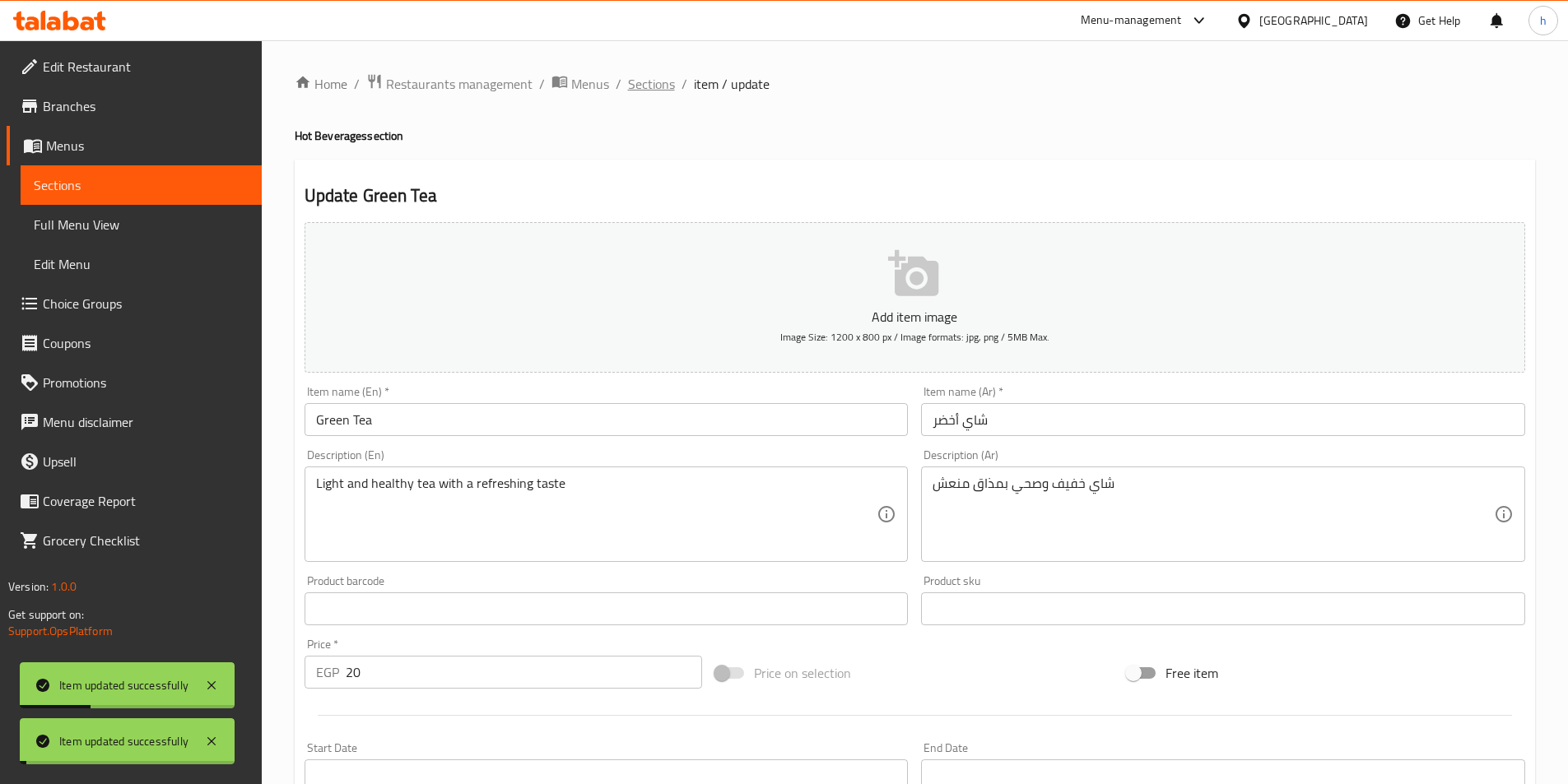
click at [658, 83] on span "Sections" at bounding box center [652, 84] width 47 height 20
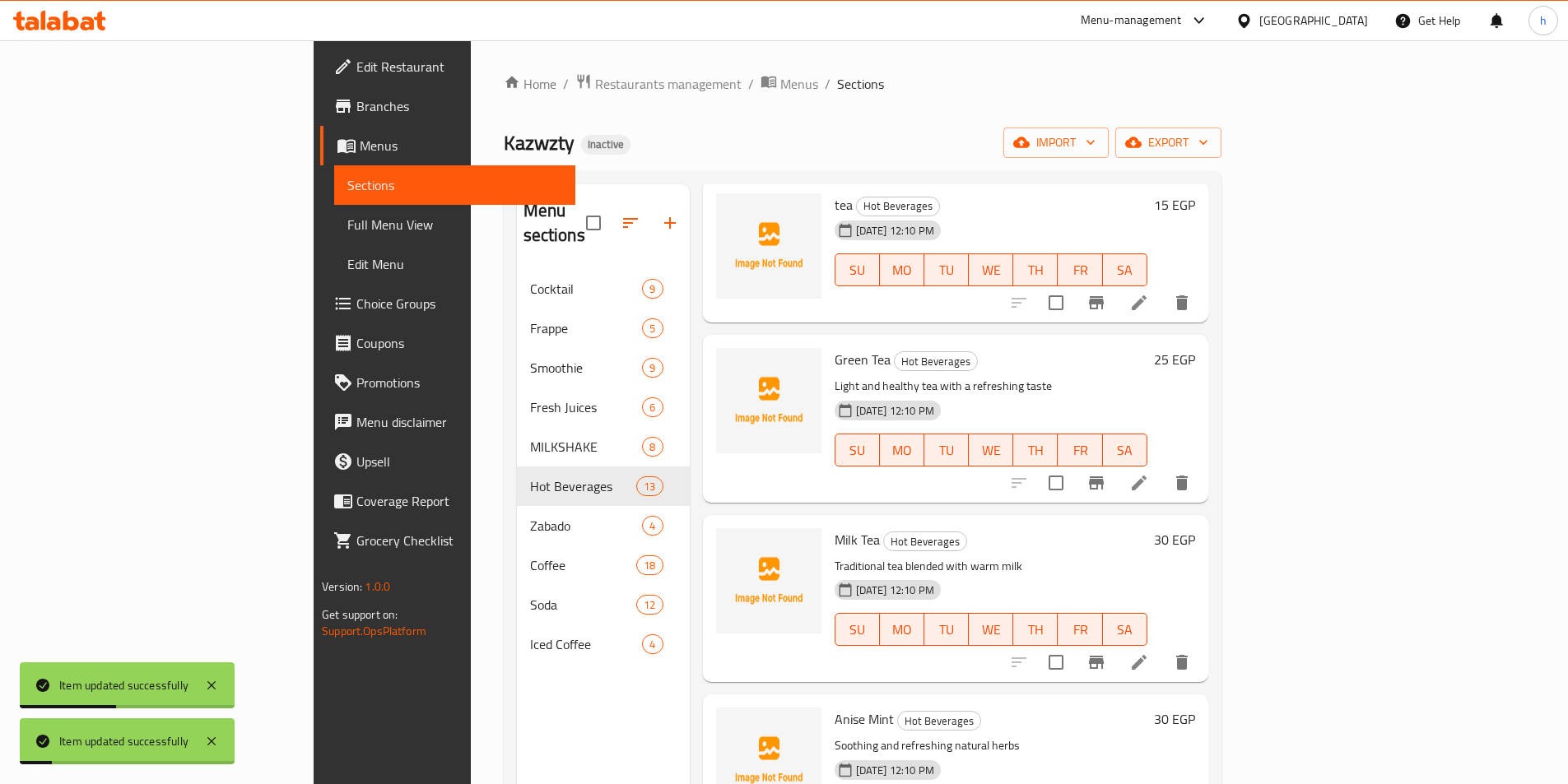
scroll to position [165, 0]
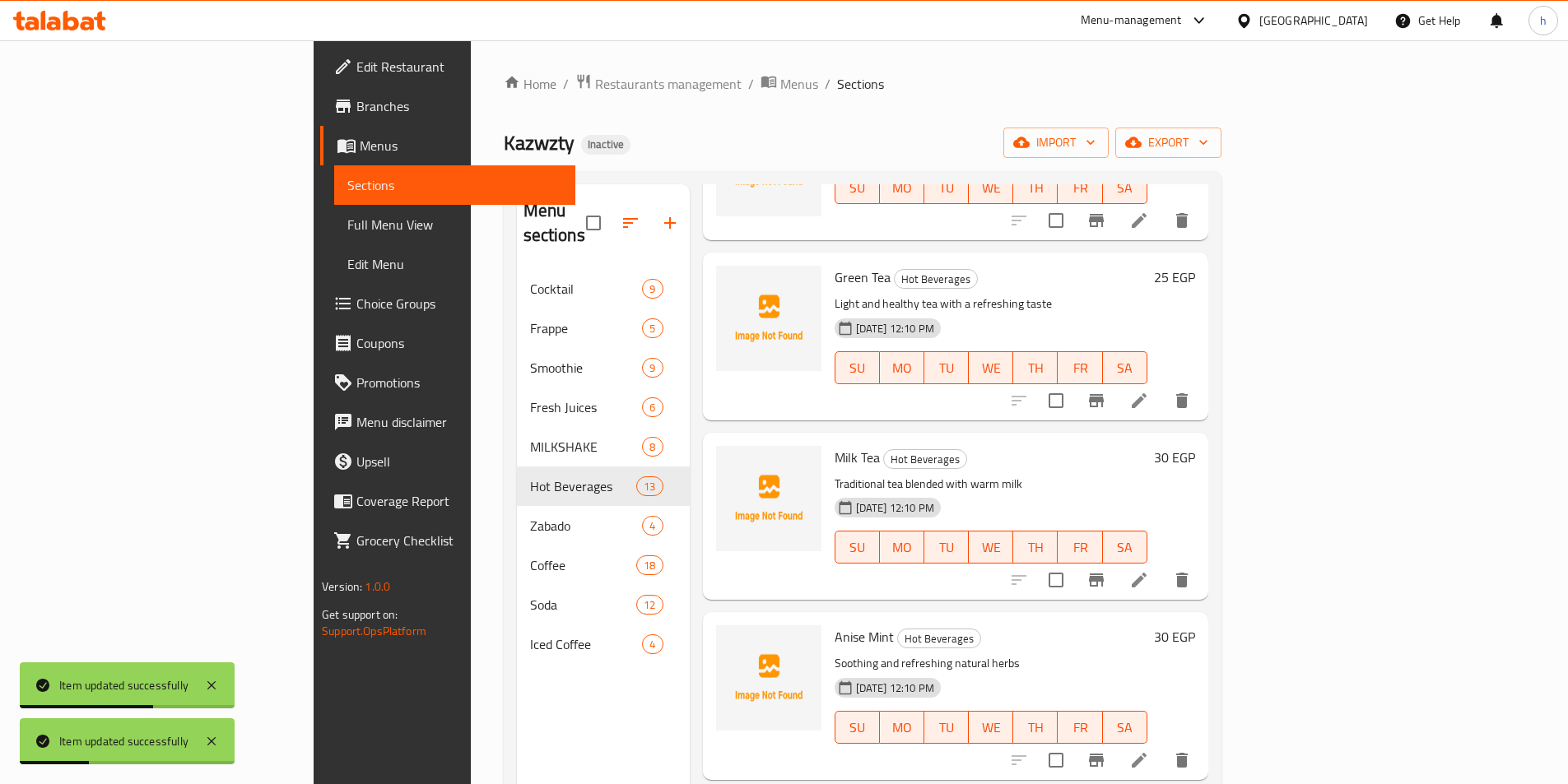
click at [1147, 572] on icon at bounding box center [1139, 579] width 15 height 15
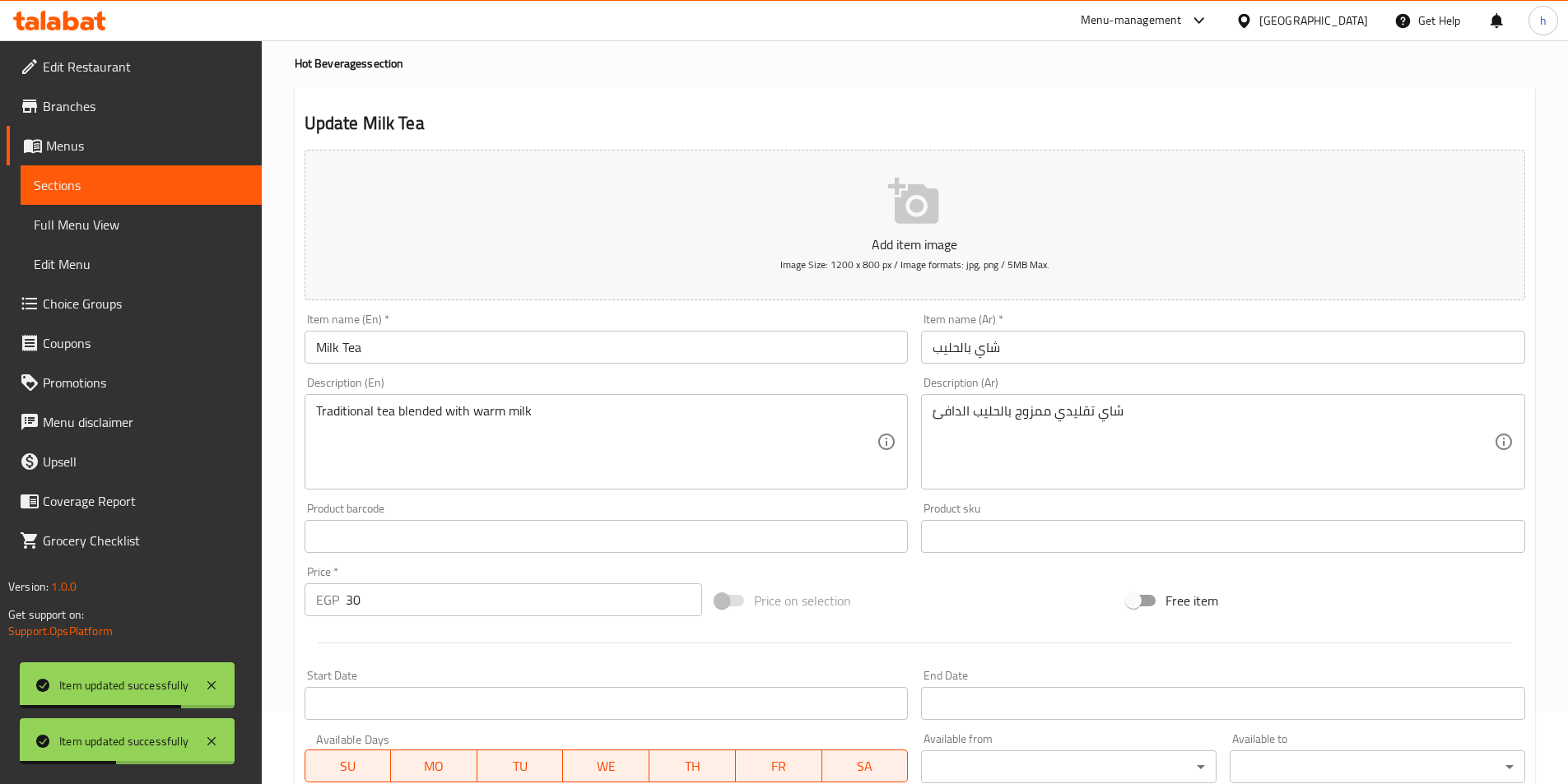
scroll to position [165, 0]
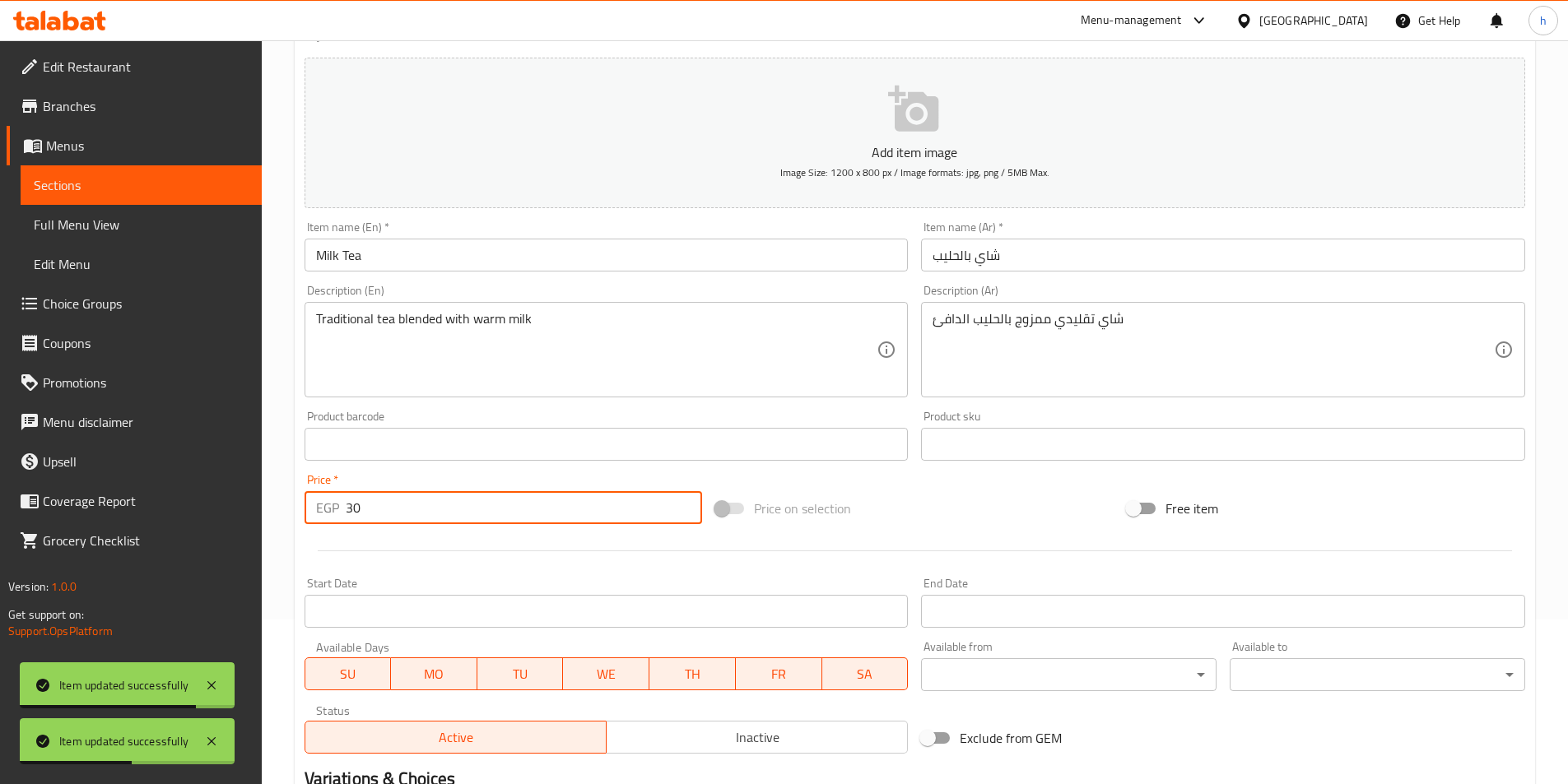
drag, startPoint x: 374, startPoint y: 507, endPoint x: 335, endPoint y: 511, distance: 39.2
click at [335, 511] on div "EGP 30 Price *" at bounding box center [503, 508] width 398 height 33
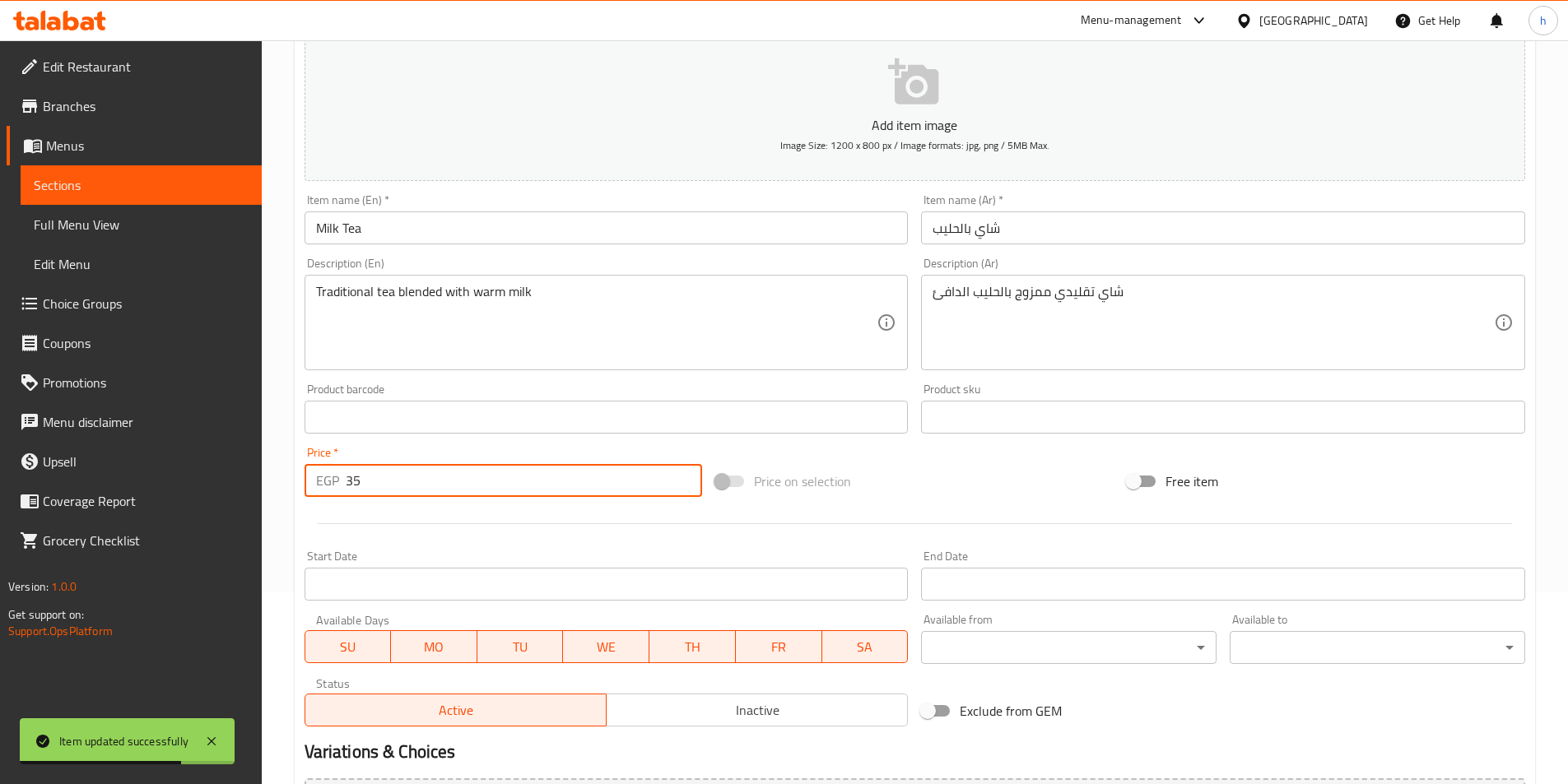
scroll to position [378, 0]
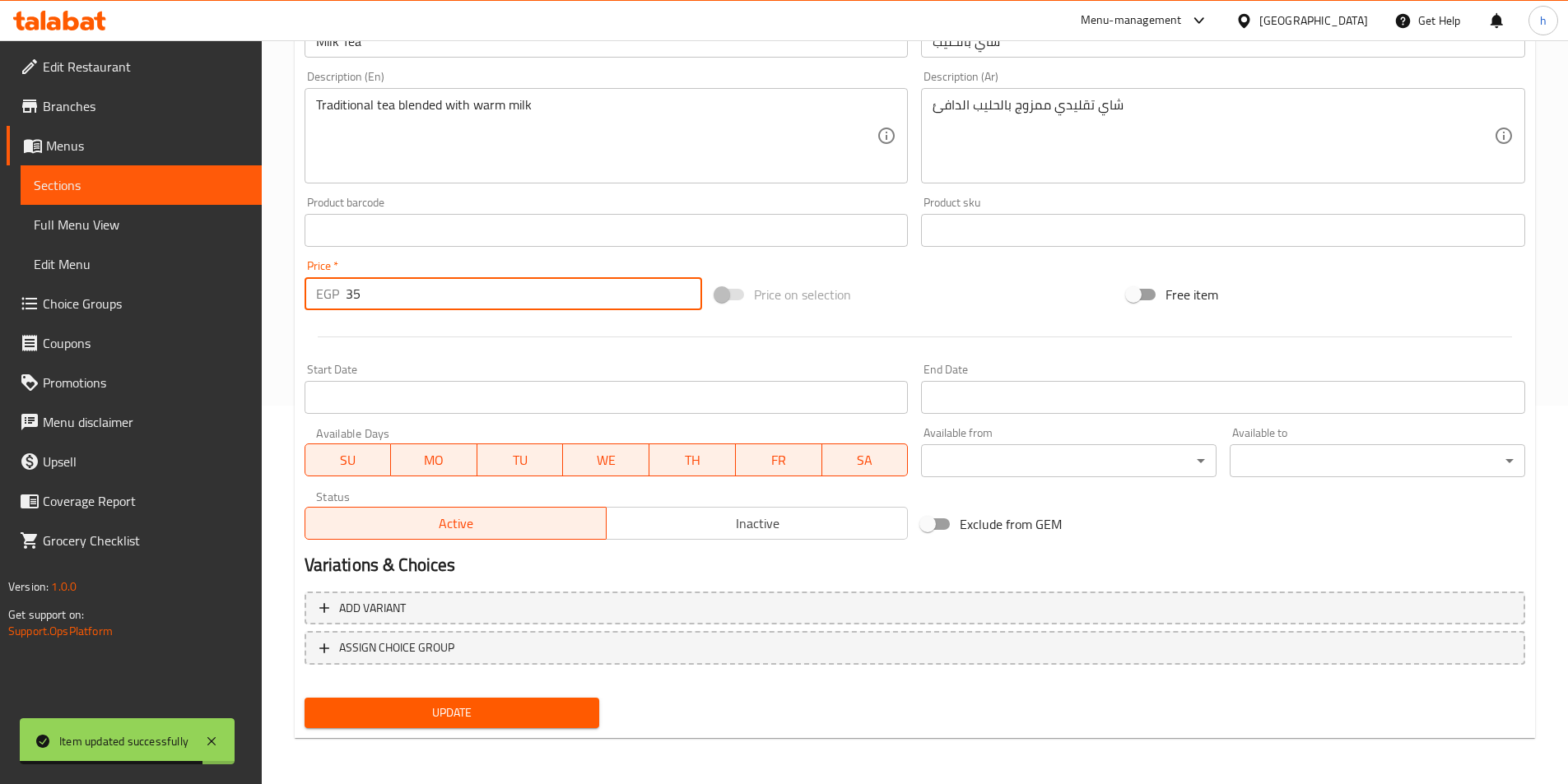
type input "35"
click at [562, 707] on span "Update" at bounding box center [452, 712] width 269 height 21
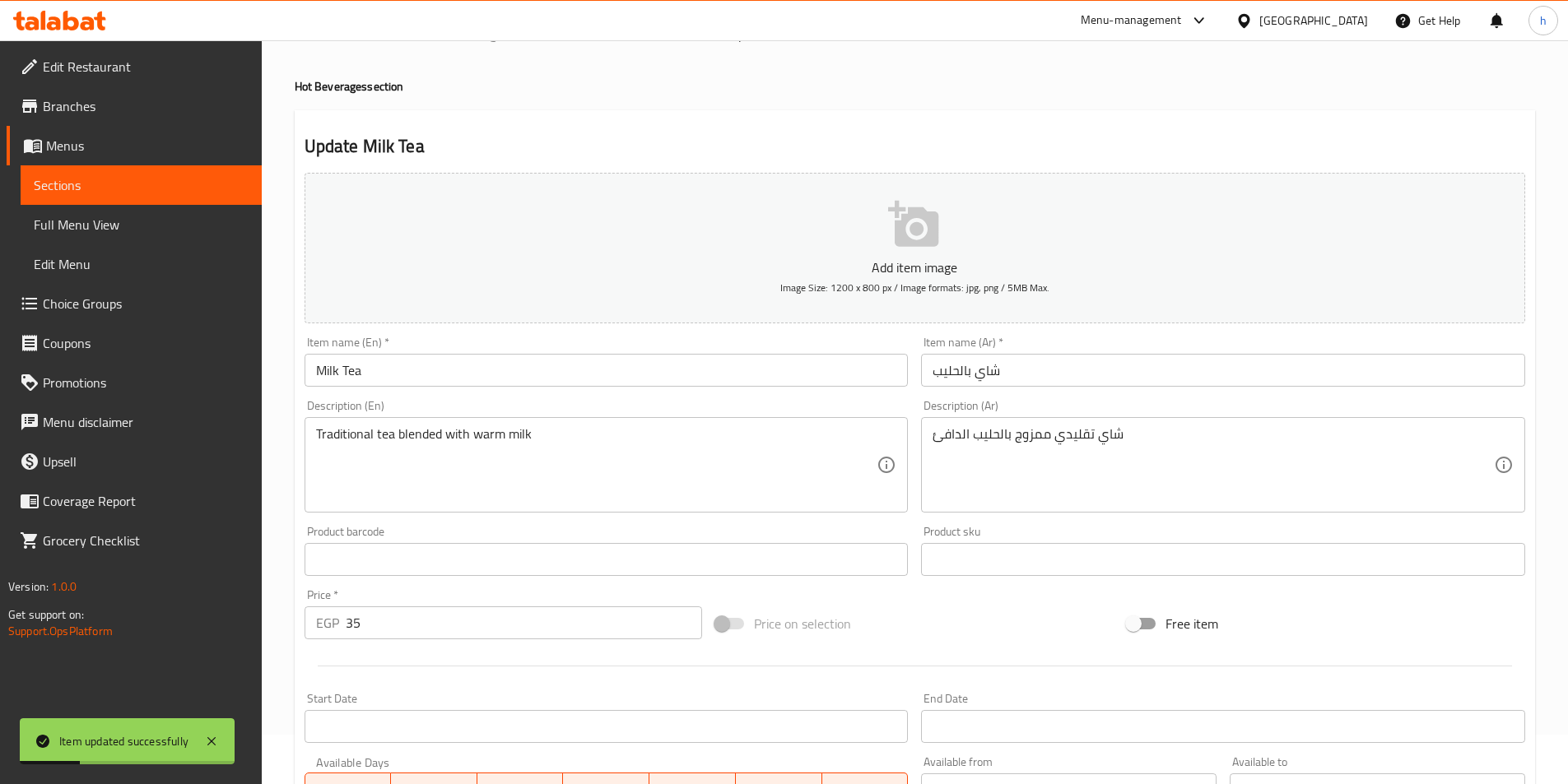
scroll to position [0, 0]
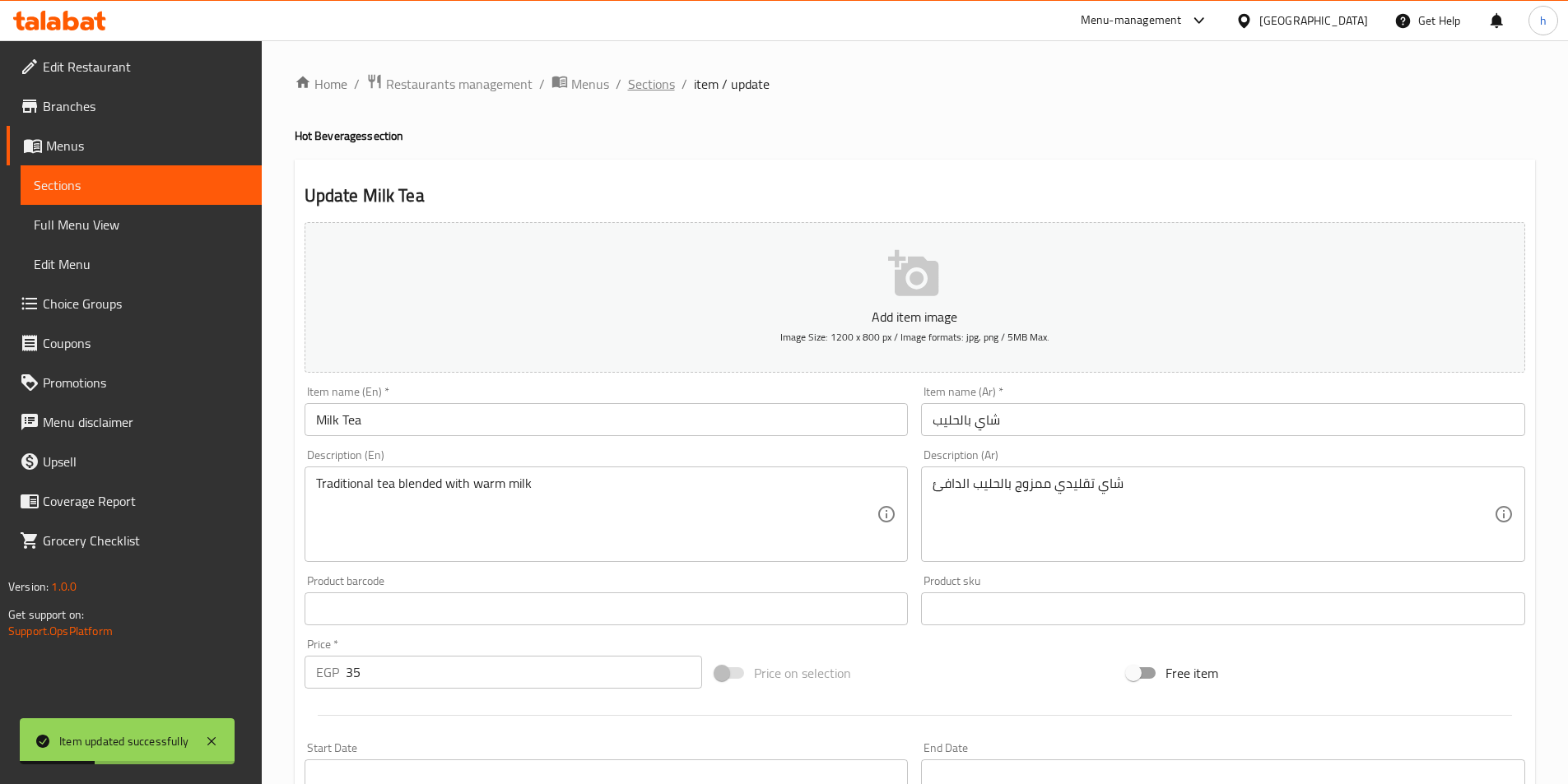
click at [650, 79] on span "Sections" at bounding box center [652, 84] width 47 height 20
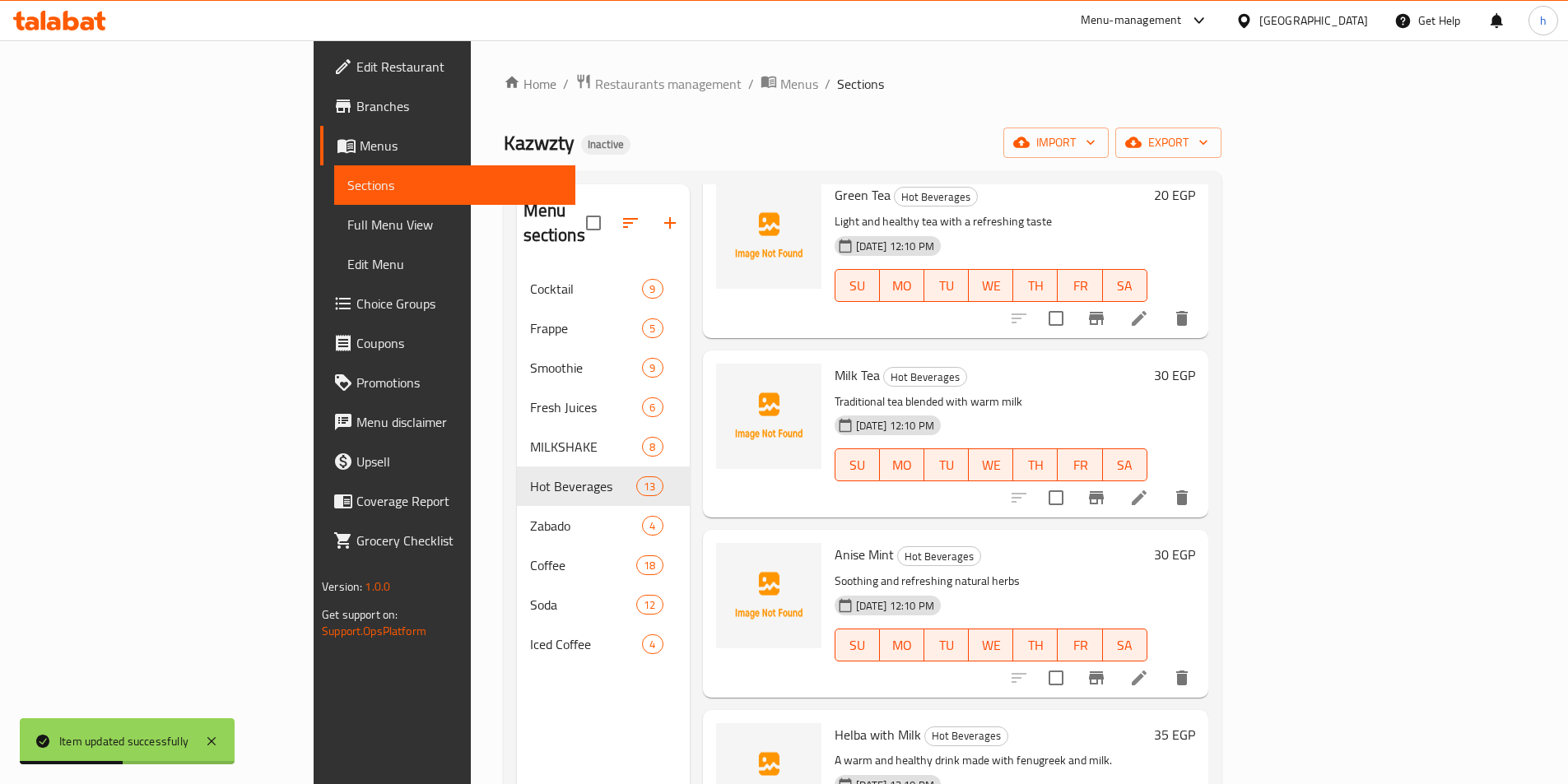
scroll to position [329, 0]
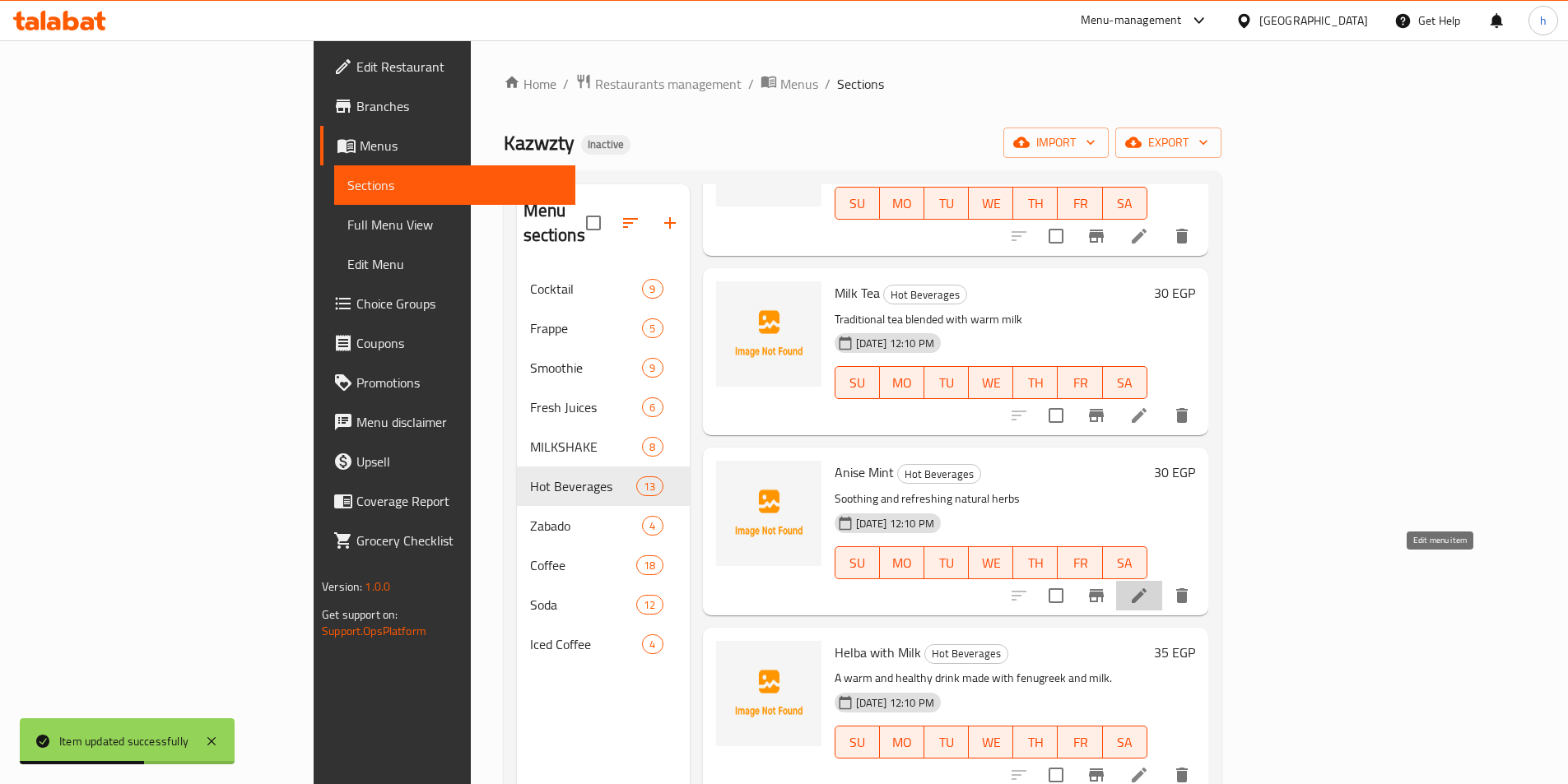
click at [1149, 585] on icon at bounding box center [1139, 595] width 20 height 20
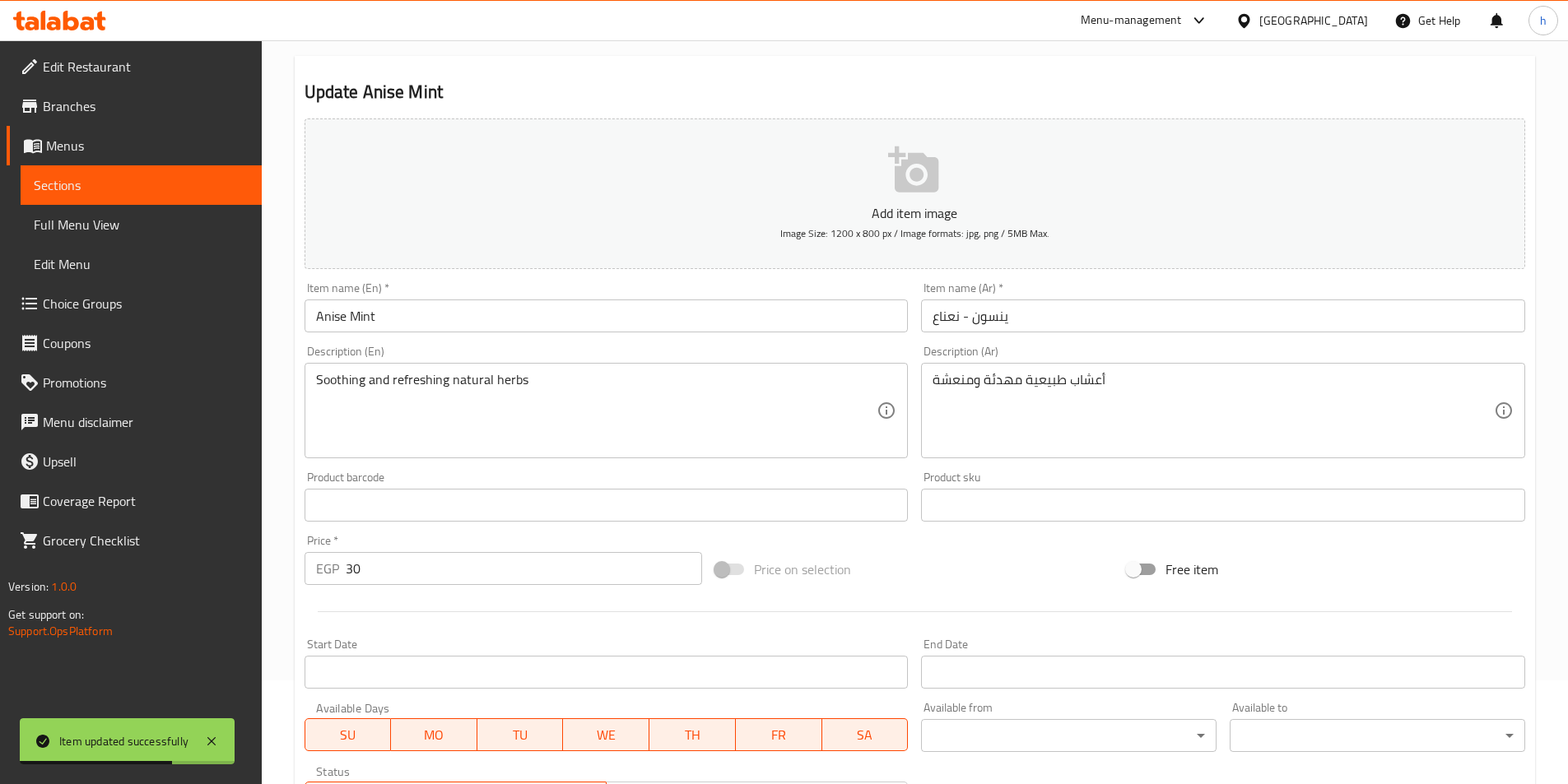
scroll to position [247, 0]
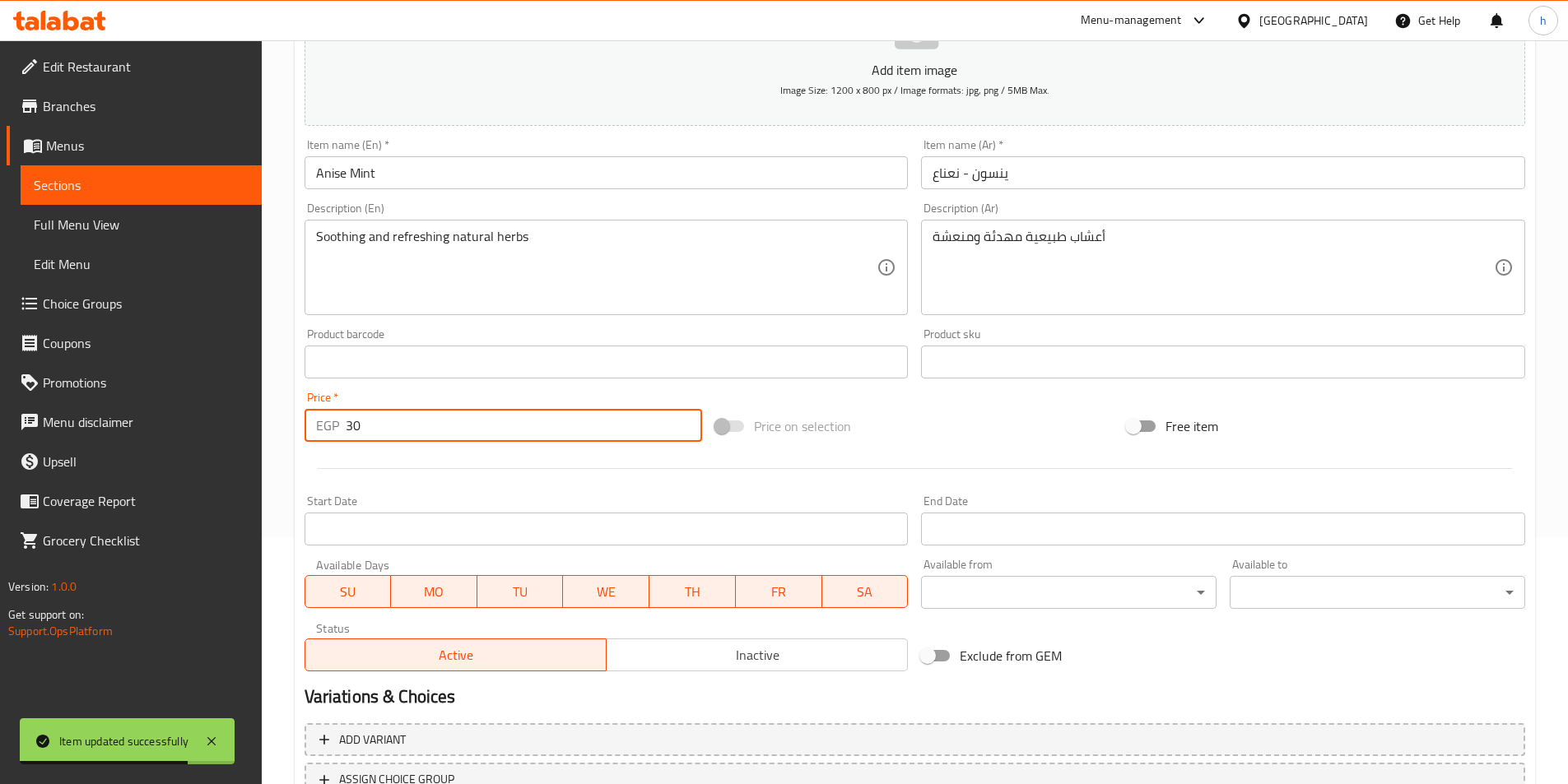
drag, startPoint x: 368, startPoint y: 421, endPoint x: 297, endPoint y: 428, distance: 71.3
click at [297, 428] on div "Update Anise Mint Add item image Image Size: 1200 x 800 px / Image formats: jpg…" at bounding box center [914, 392] width 1240 height 958
click at [362, 400] on div "Price   * EGP 30 Price *" at bounding box center [503, 417] width 398 height 51
drag, startPoint x: 366, startPoint y: 419, endPoint x: 328, endPoint y: 424, distance: 38.3
click at [330, 424] on div "EGP 30 Price *" at bounding box center [503, 426] width 398 height 33
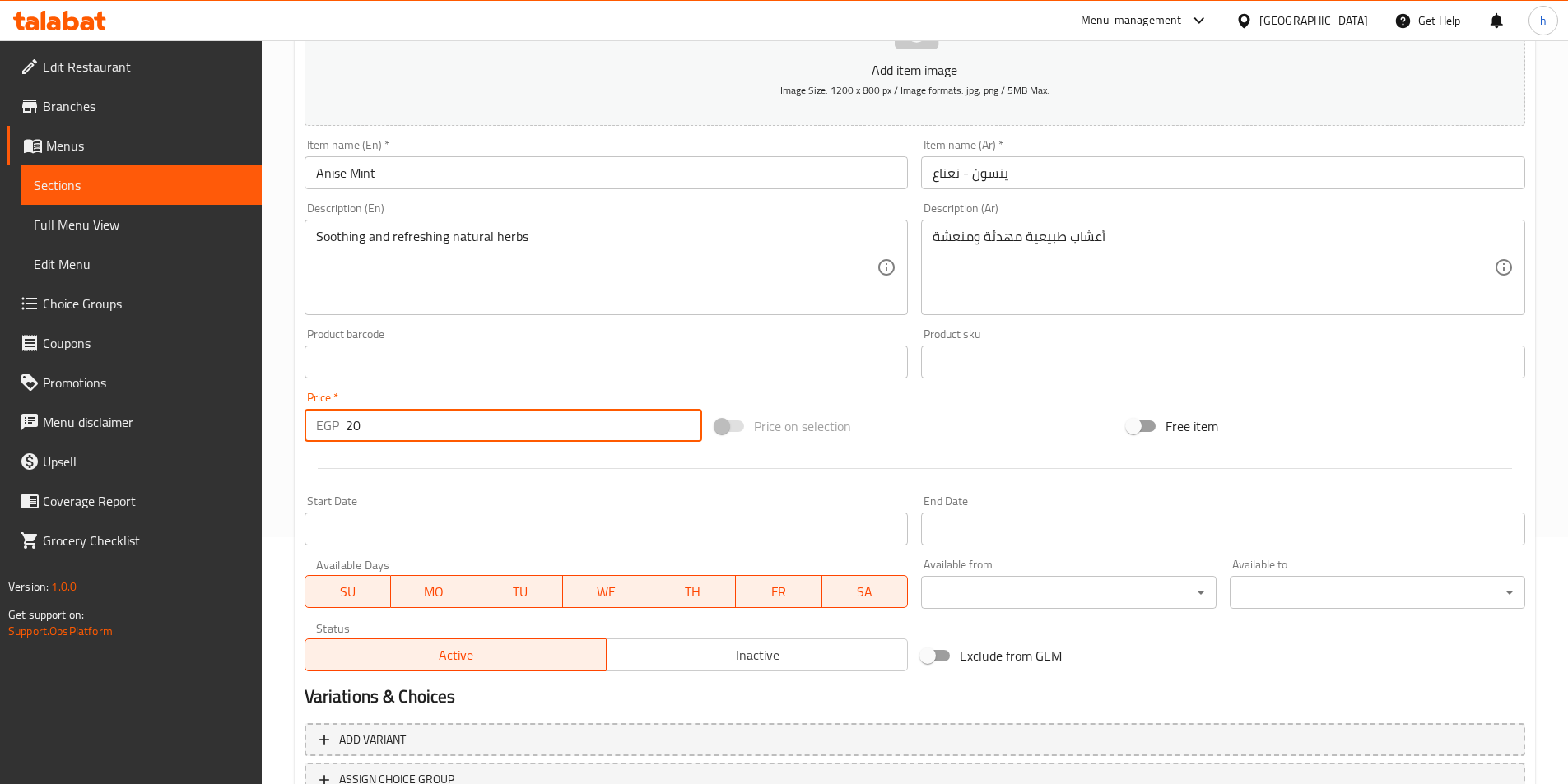
scroll to position [378, 0]
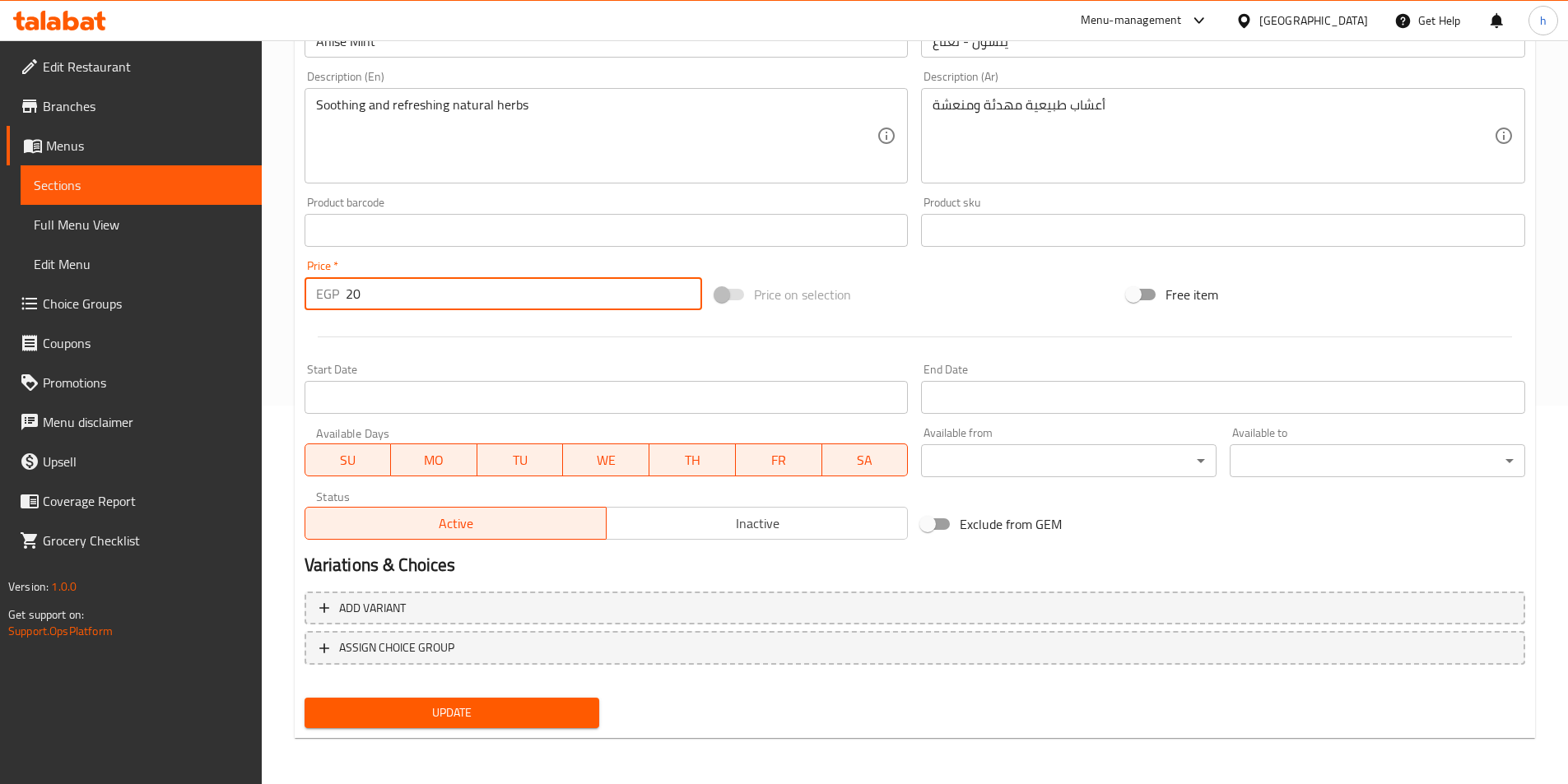
type input "20"
click at [515, 706] on span "Update" at bounding box center [452, 712] width 269 height 21
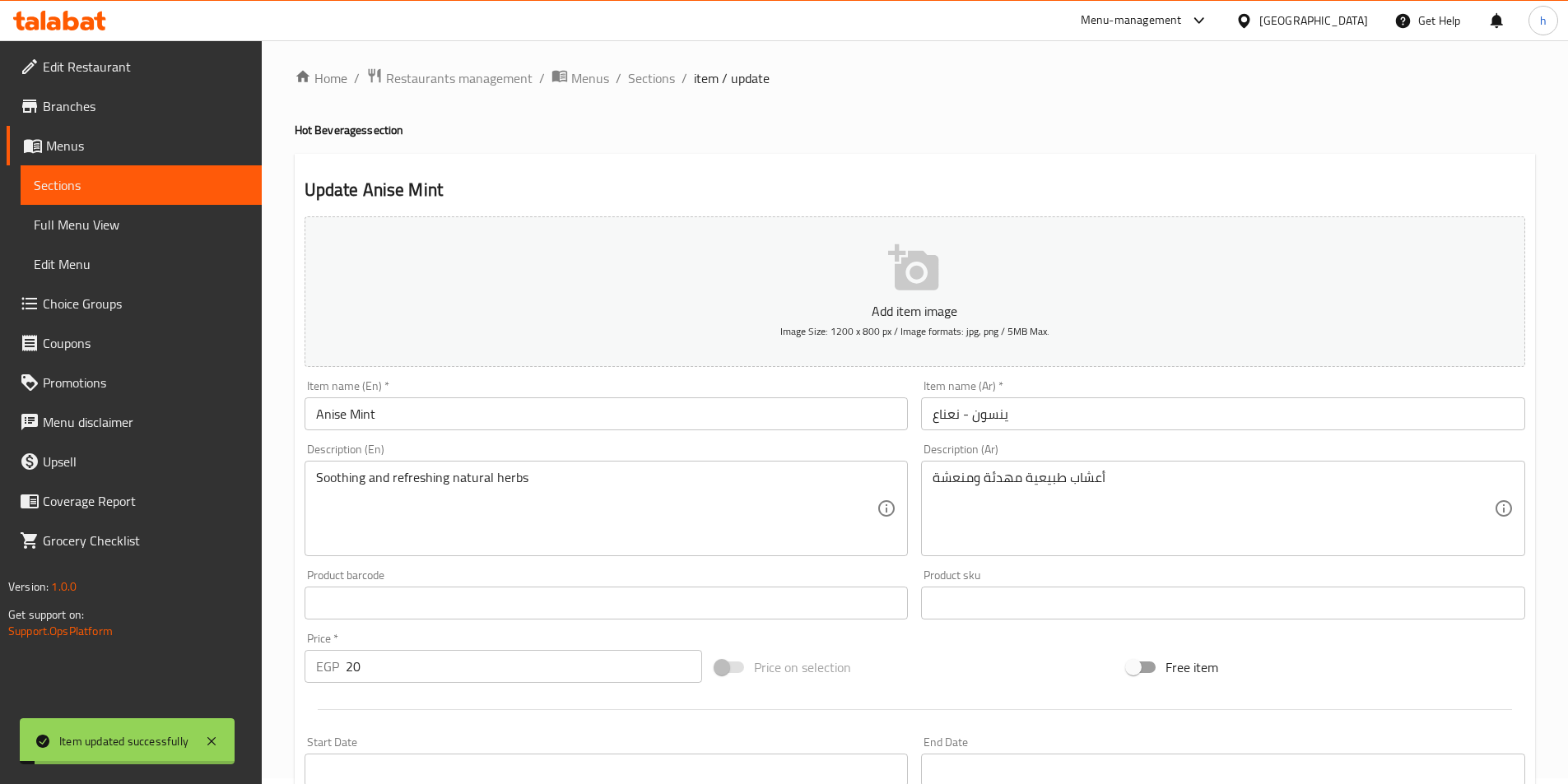
scroll to position [0, 0]
click at [660, 78] on span "Sections" at bounding box center [652, 84] width 47 height 20
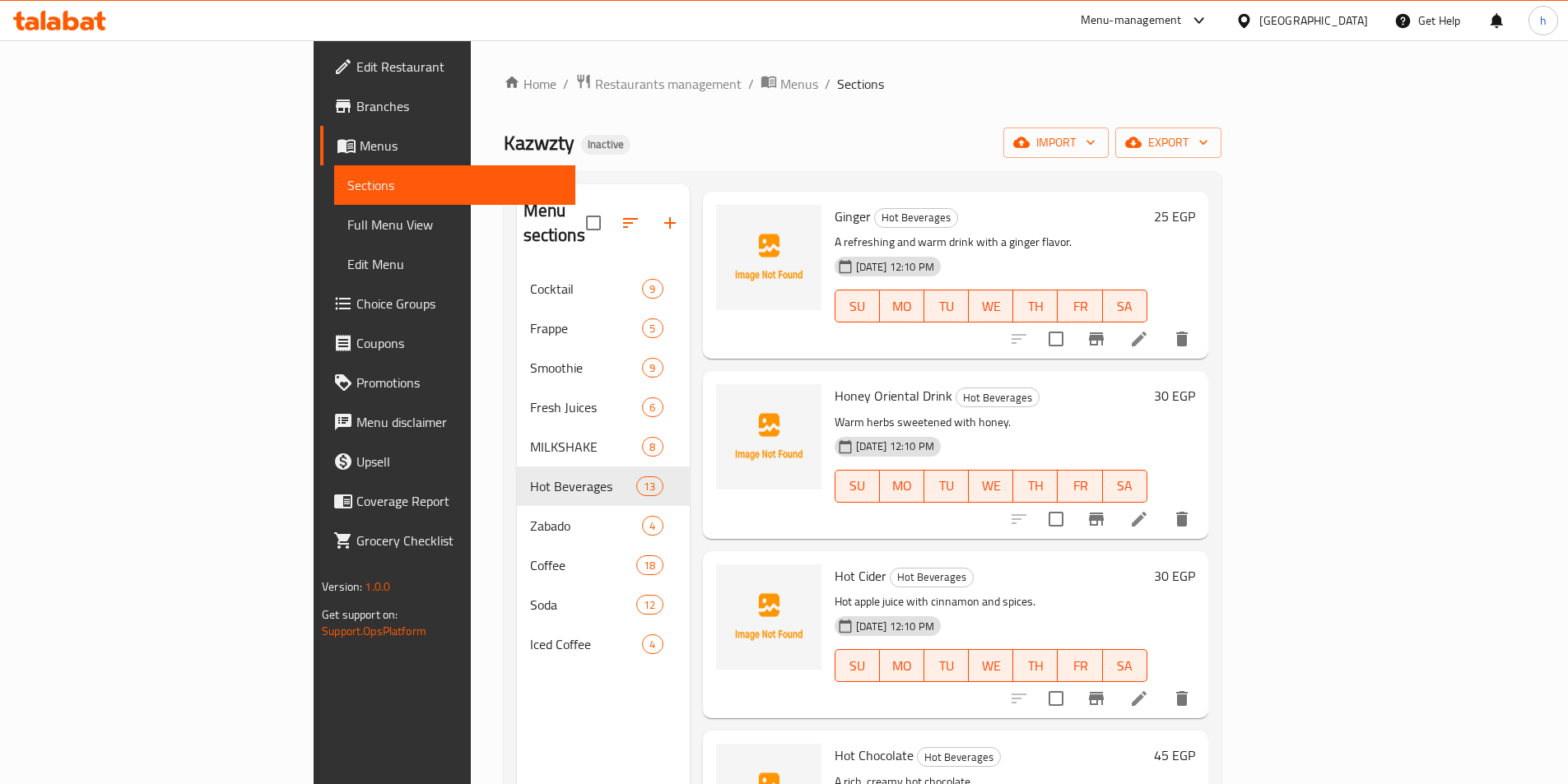
scroll to position [1234, 0]
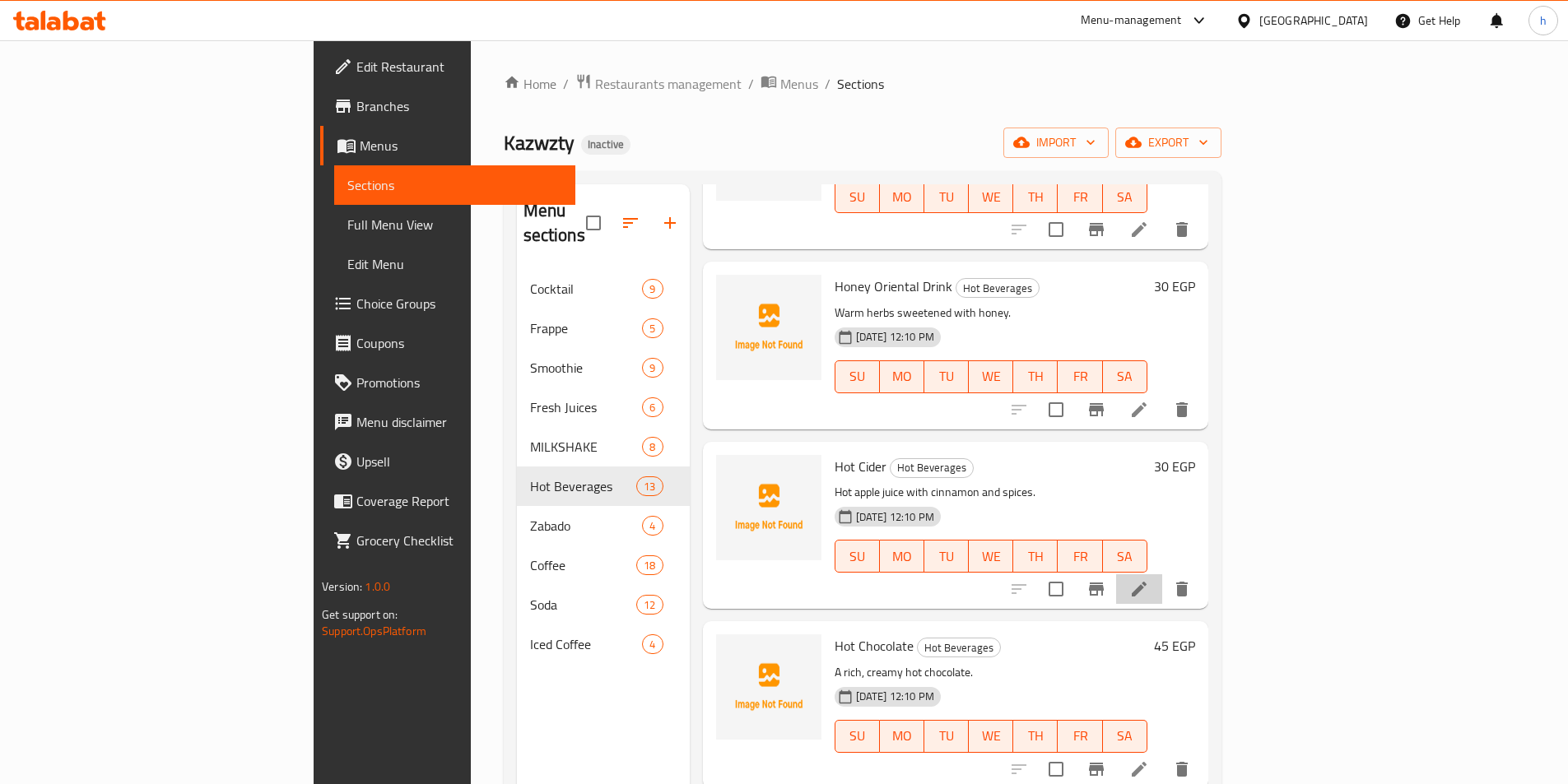
click at [1162, 574] on li at bounding box center [1139, 589] width 46 height 30
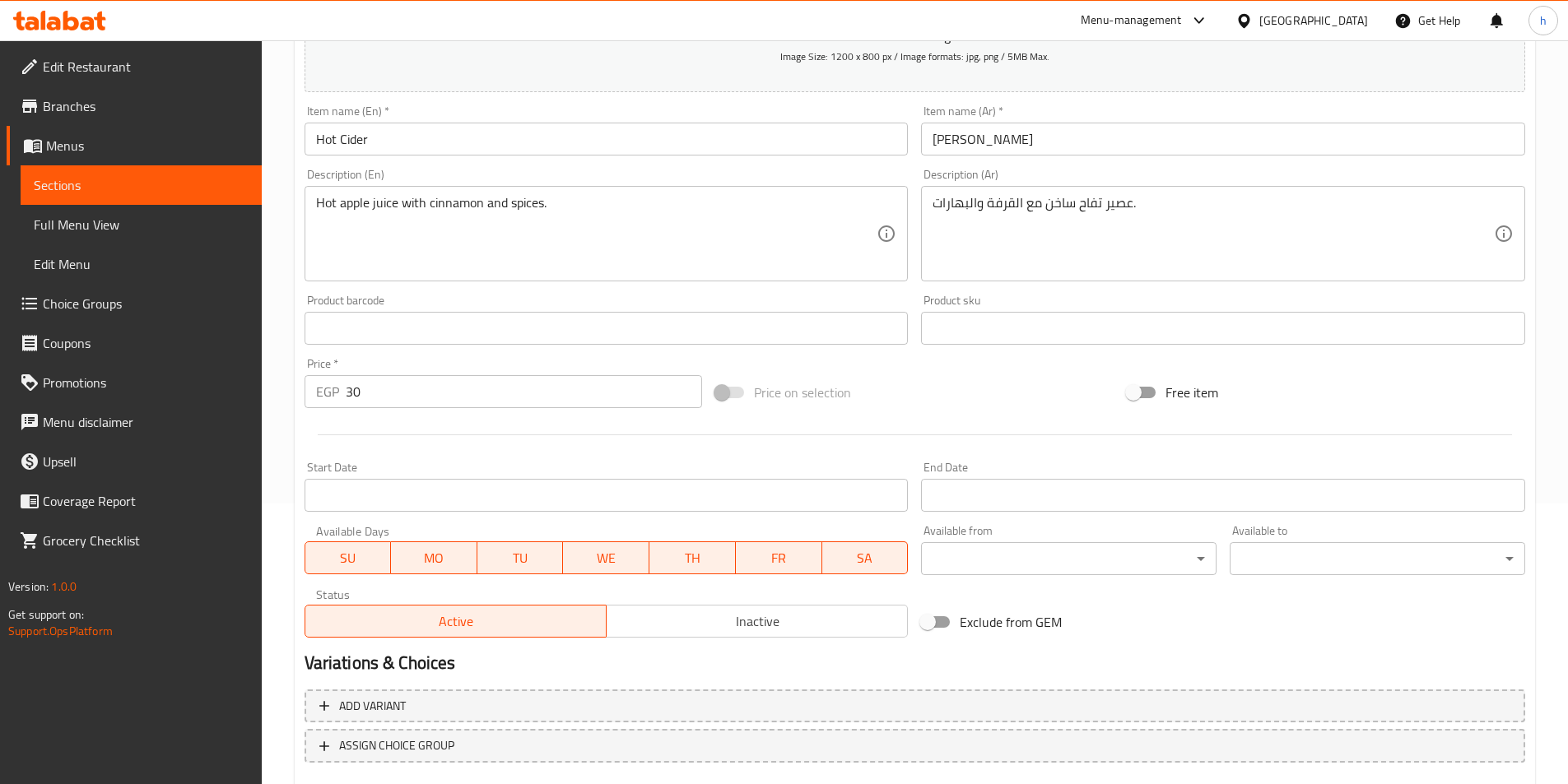
scroll to position [378, 0]
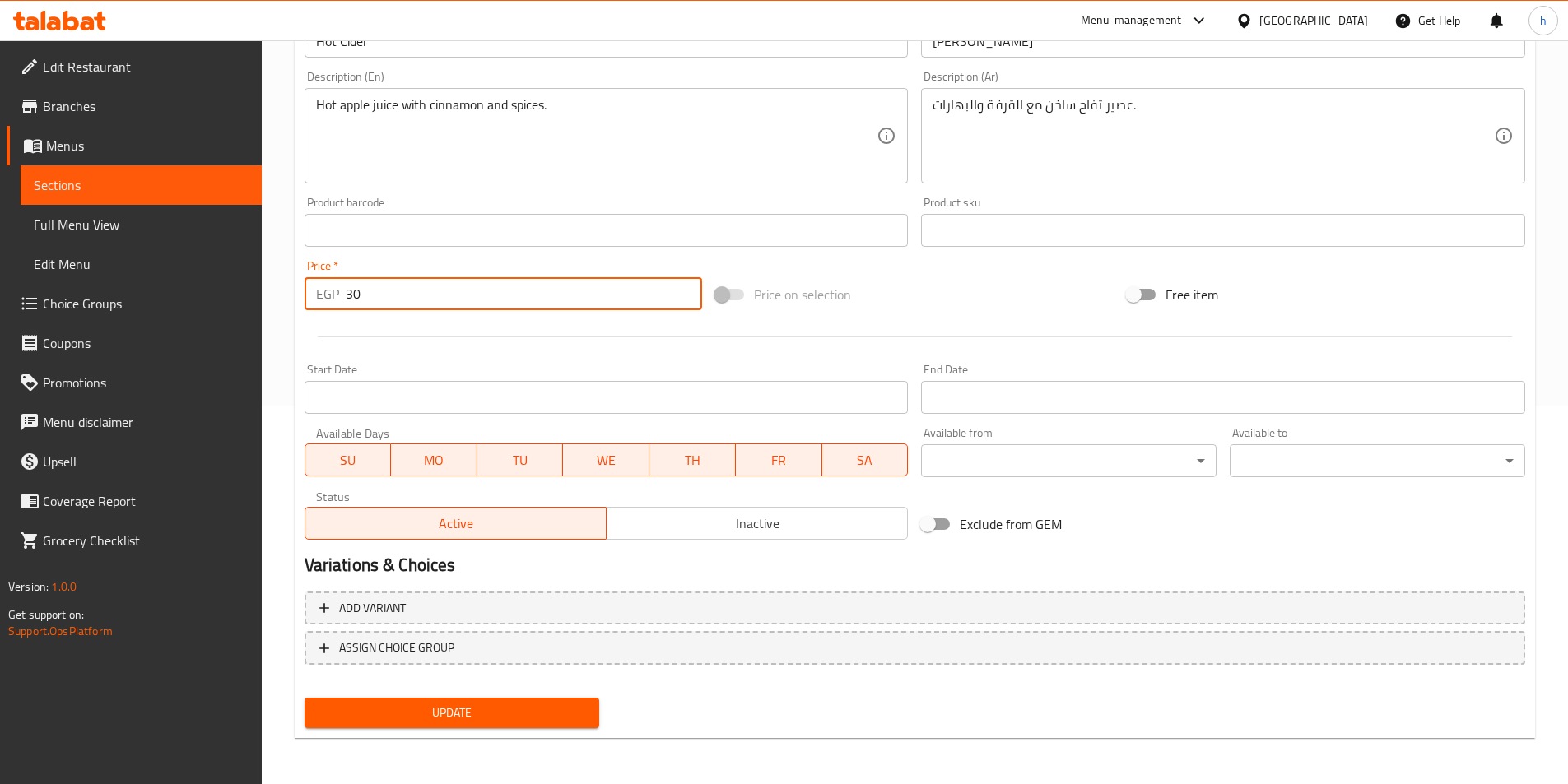
drag, startPoint x: 367, startPoint y: 280, endPoint x: 325, endPoint y: 290, distance: 43.2
click at [325, 290] on div "EGP 30 Price *" at bounding box center [503, 294] width 398 height 33
type input "35"
click at [539, 718] on span "Update" at bounding box center [452, 712] width 269 height 21
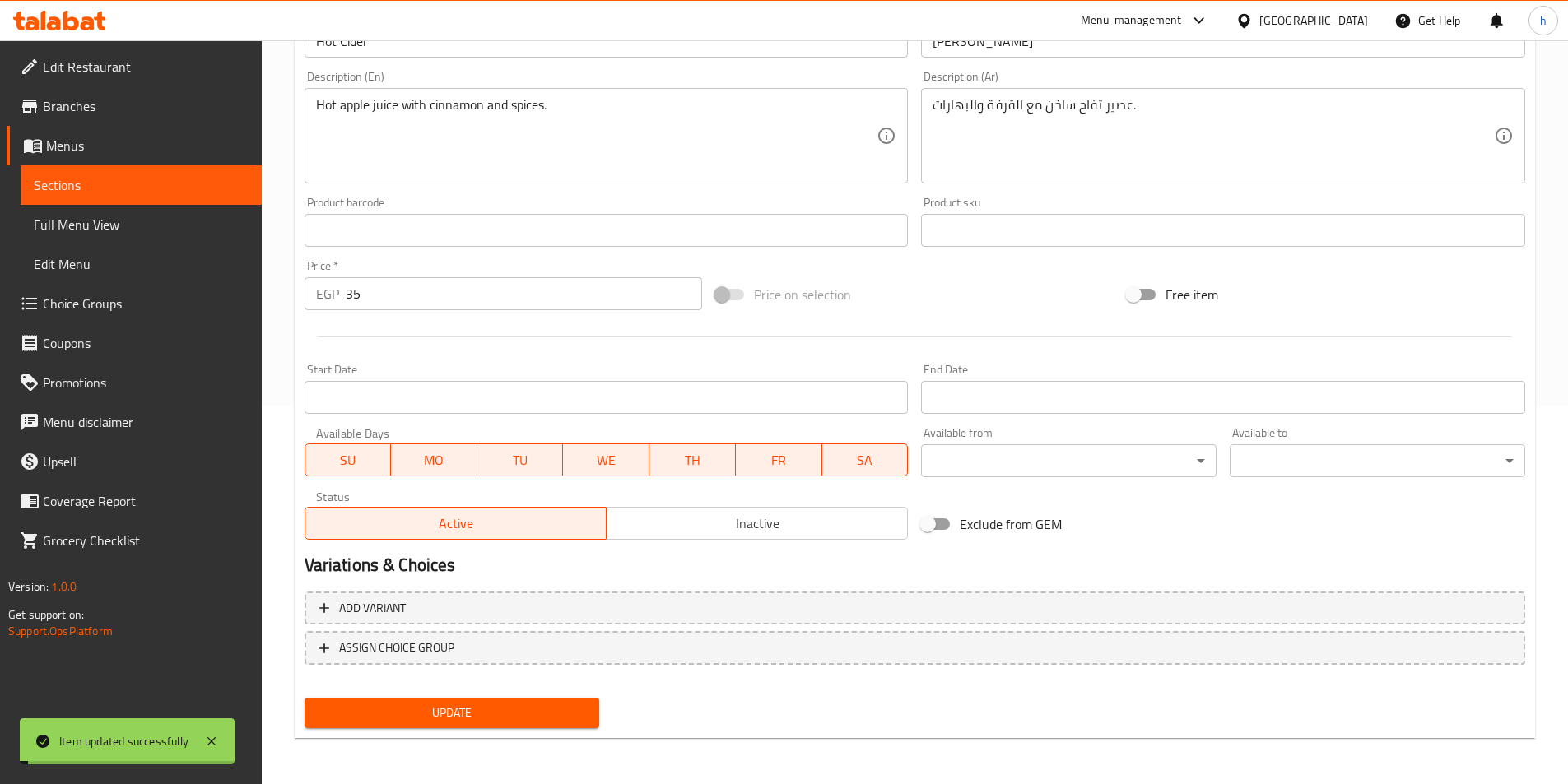
scroll to position [0, 0]
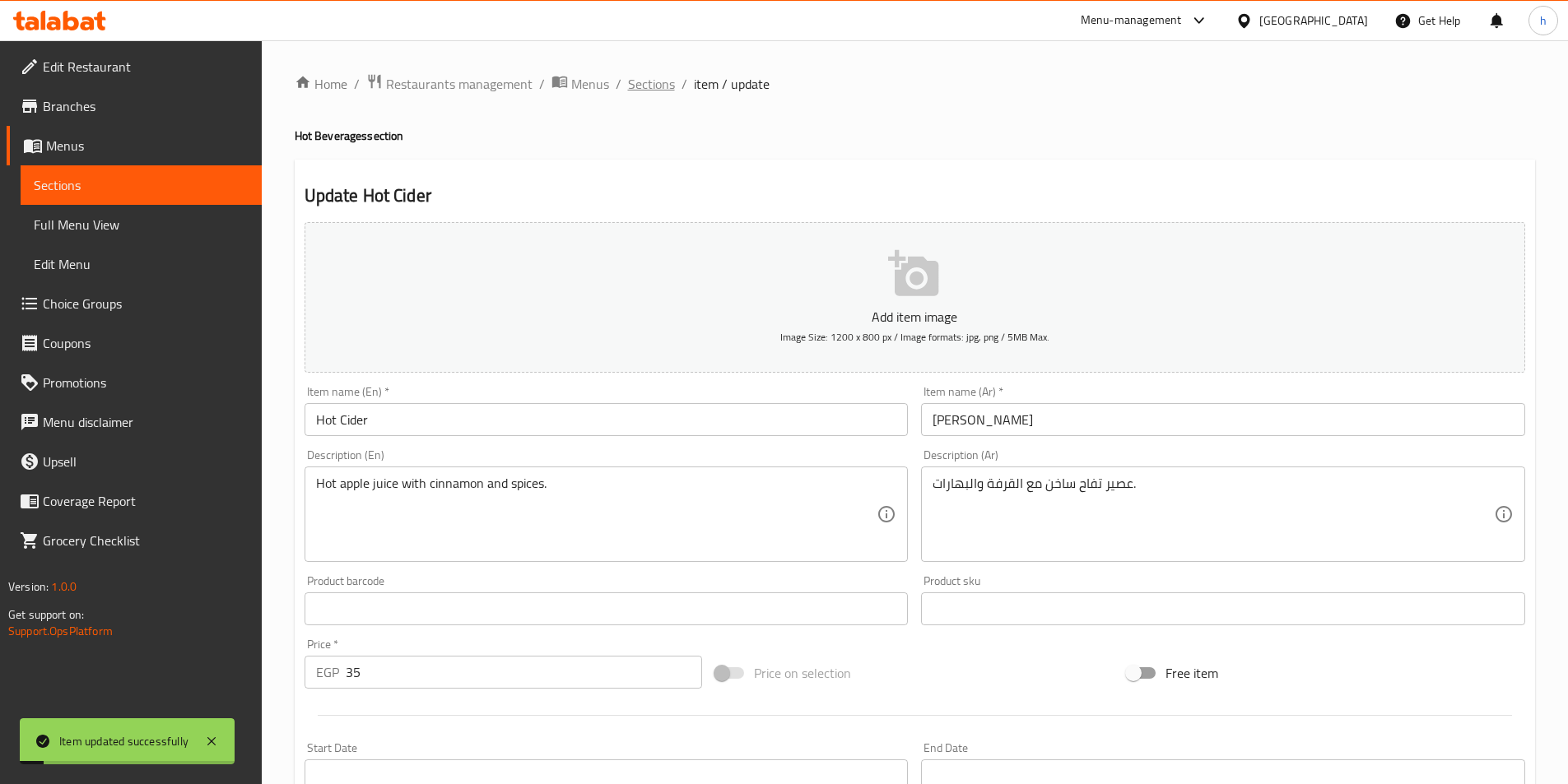
click at [655, 90] on span "Sections" at bounding box center [652, 84] width 47 height 20
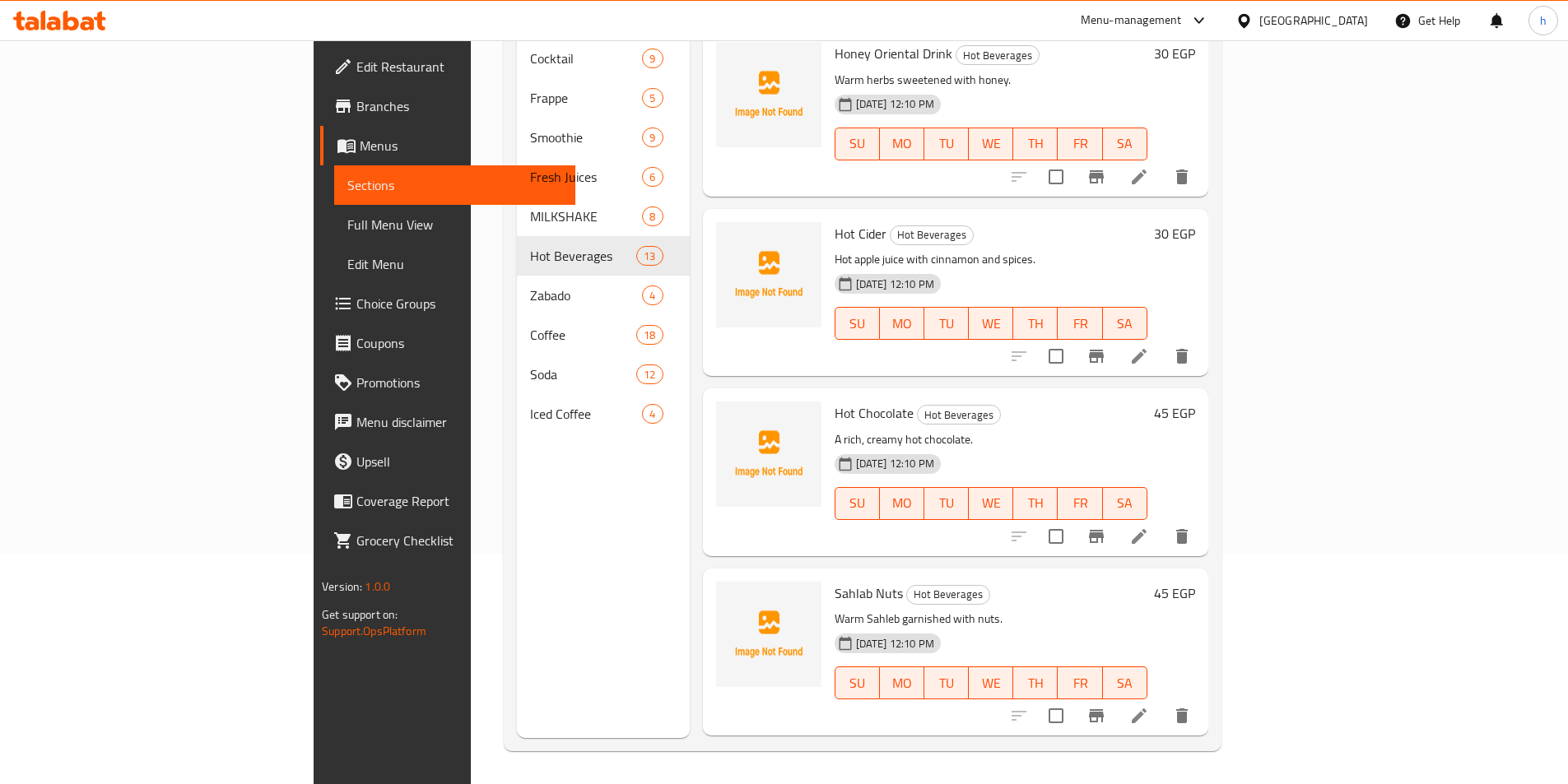
scroll to position [1157, 0]
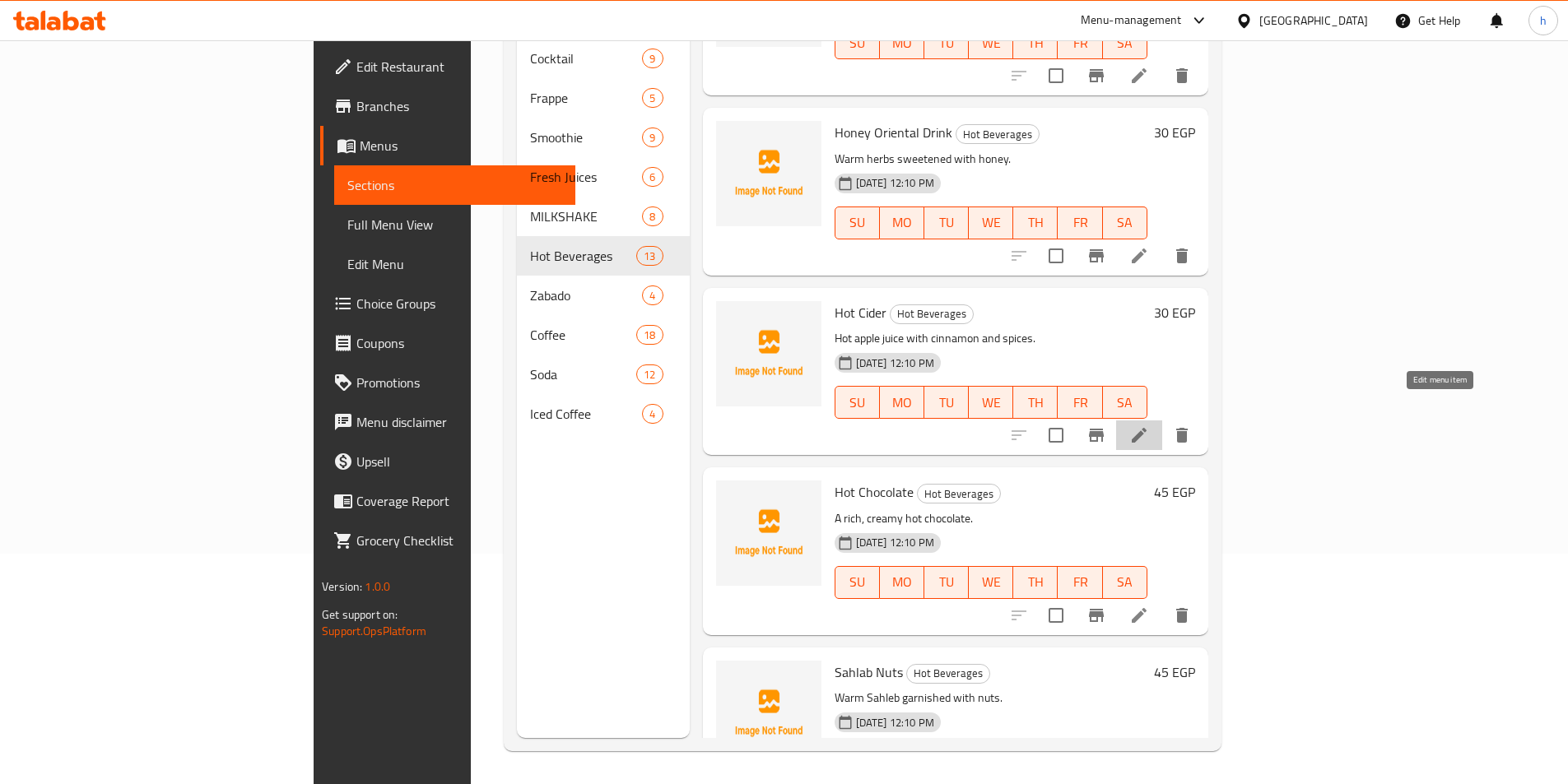
click at [1149, 426] on icon at bounding box center [1139, 435] width 20 height 20
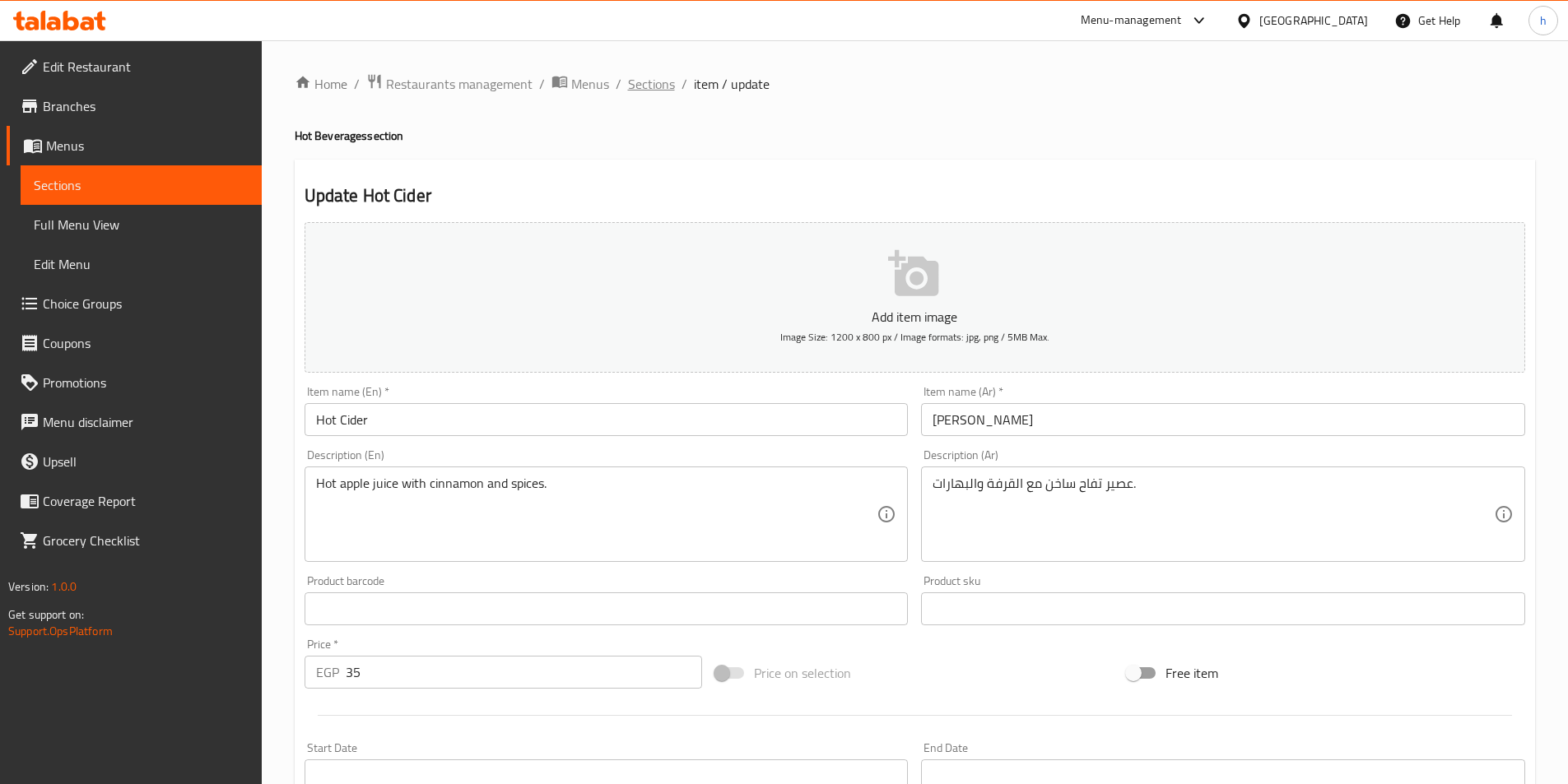
click at [668, 85] on span "Sections" at bounding box center [652, 84] width 47 height 20
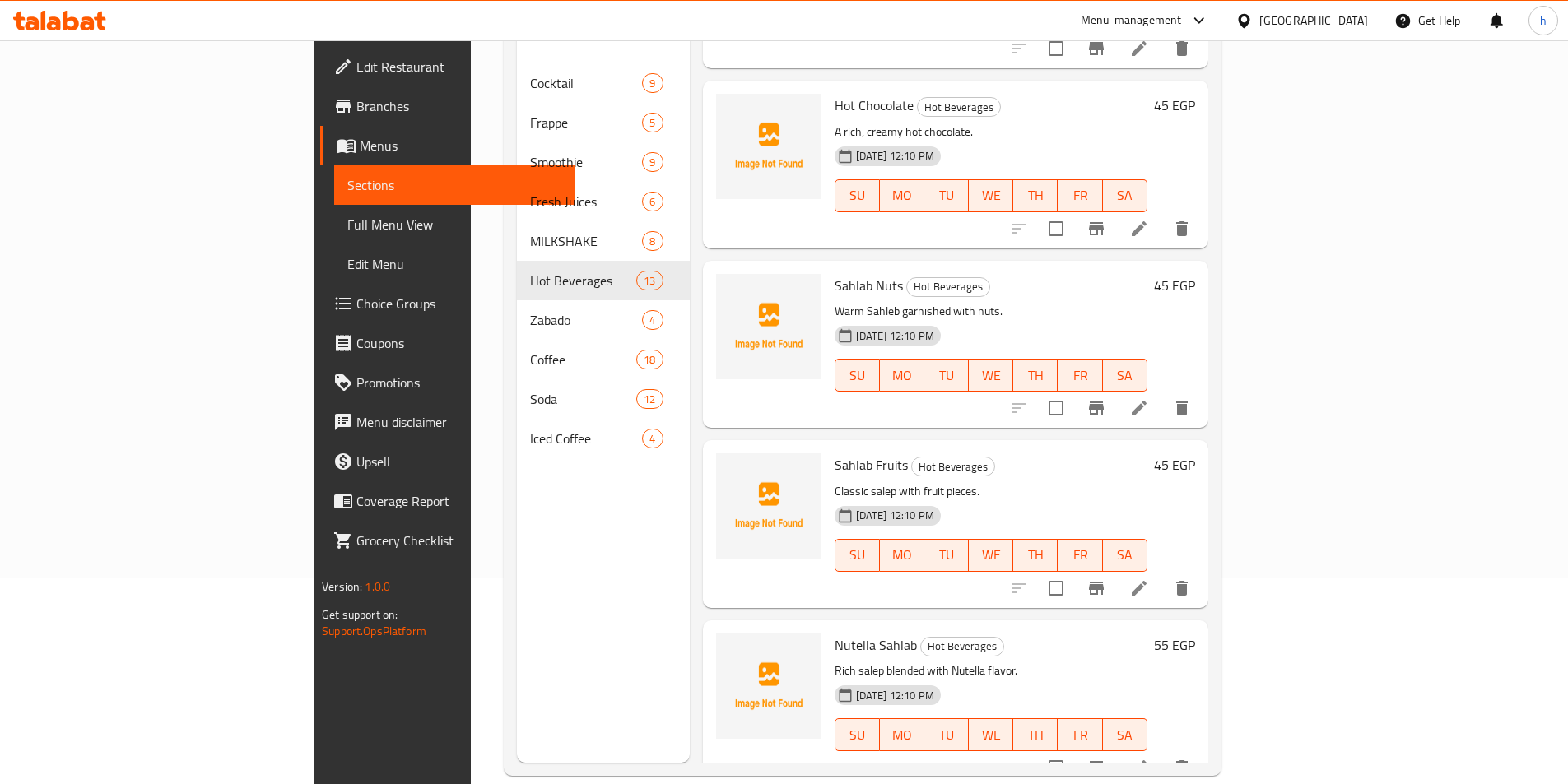
scroll to position [230, 0]
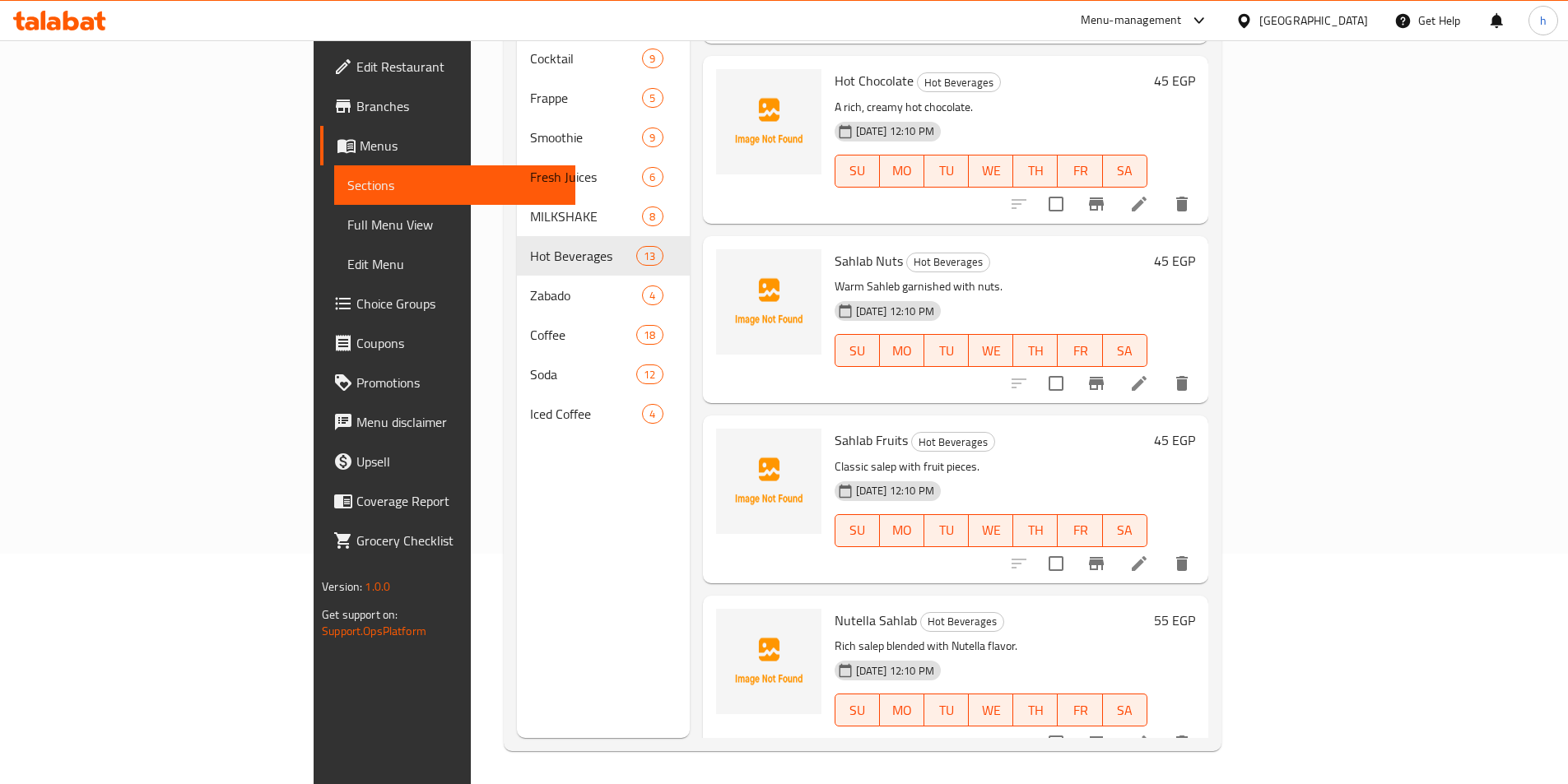
click at [1149, 733] on icon at bounding box center [1139, 742] width 20 height 20
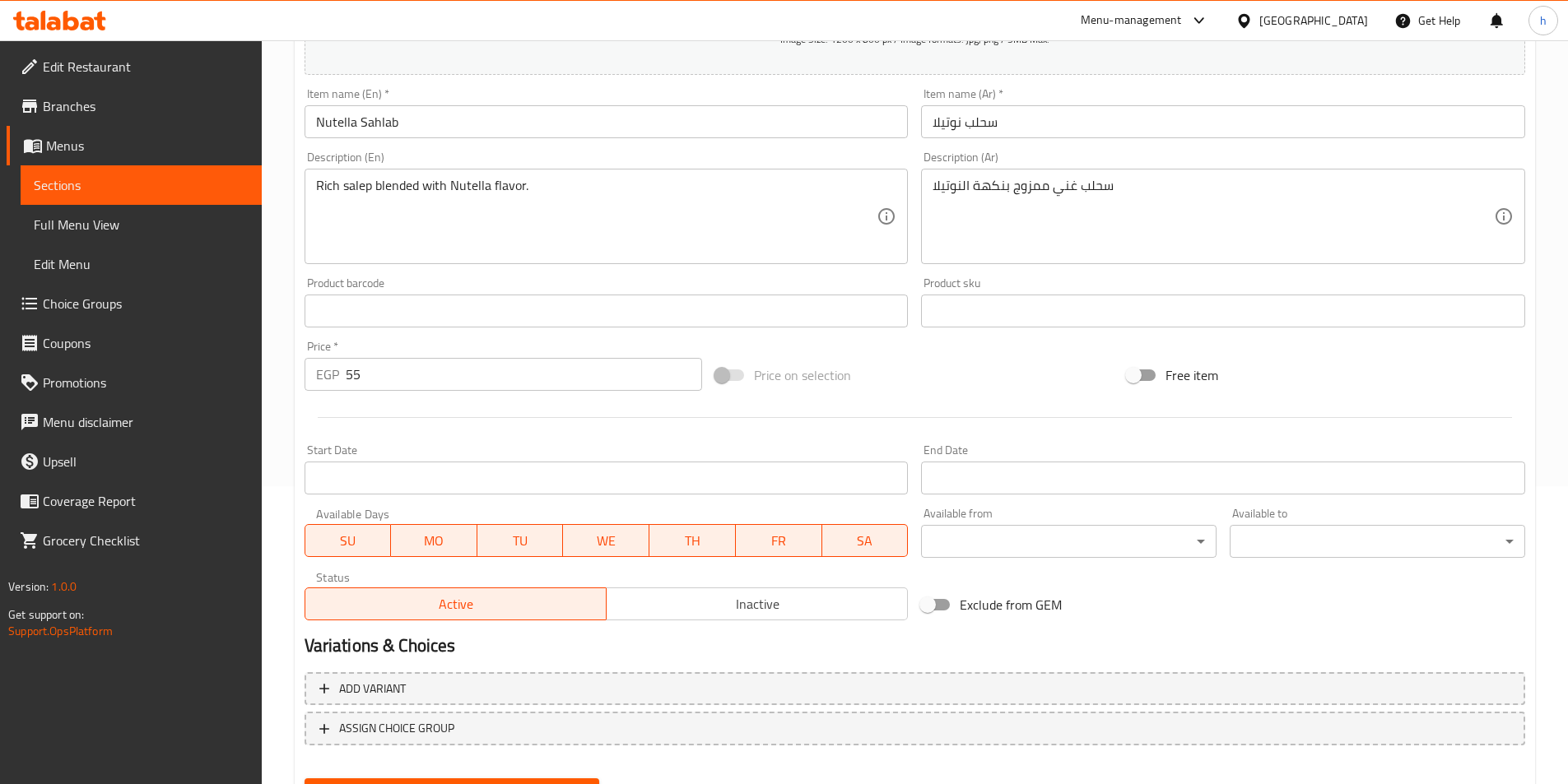
scroll to position [378, 0]
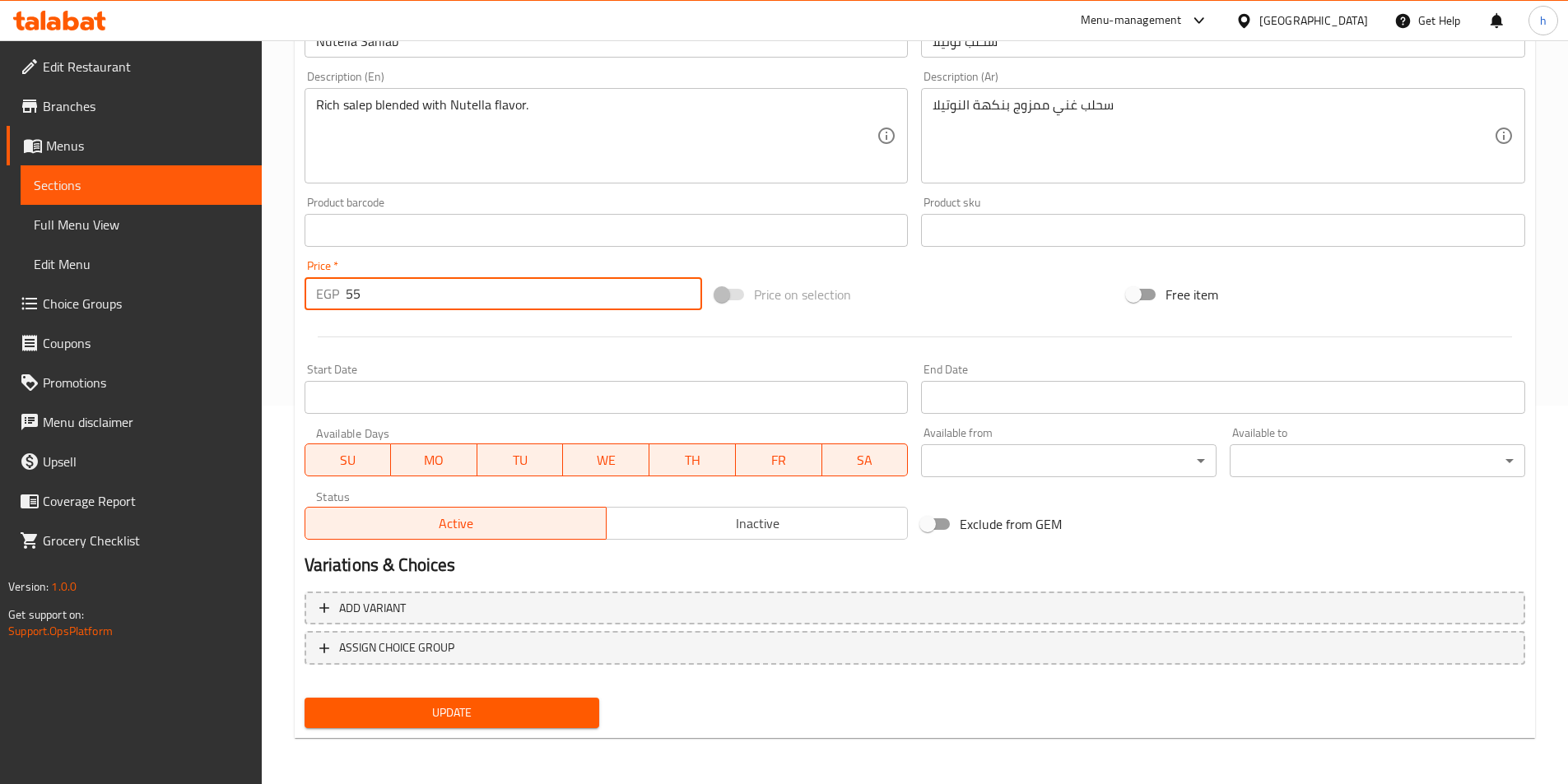
drag, startPoint x: 361, startPoint y: 293, endPoint x: 325, endPoint y: 296, distance: 36.1
click at [325, 296] on div "EGP 55 Price *" at bounding box center [503, 294] width 398 height 33
type input "45"
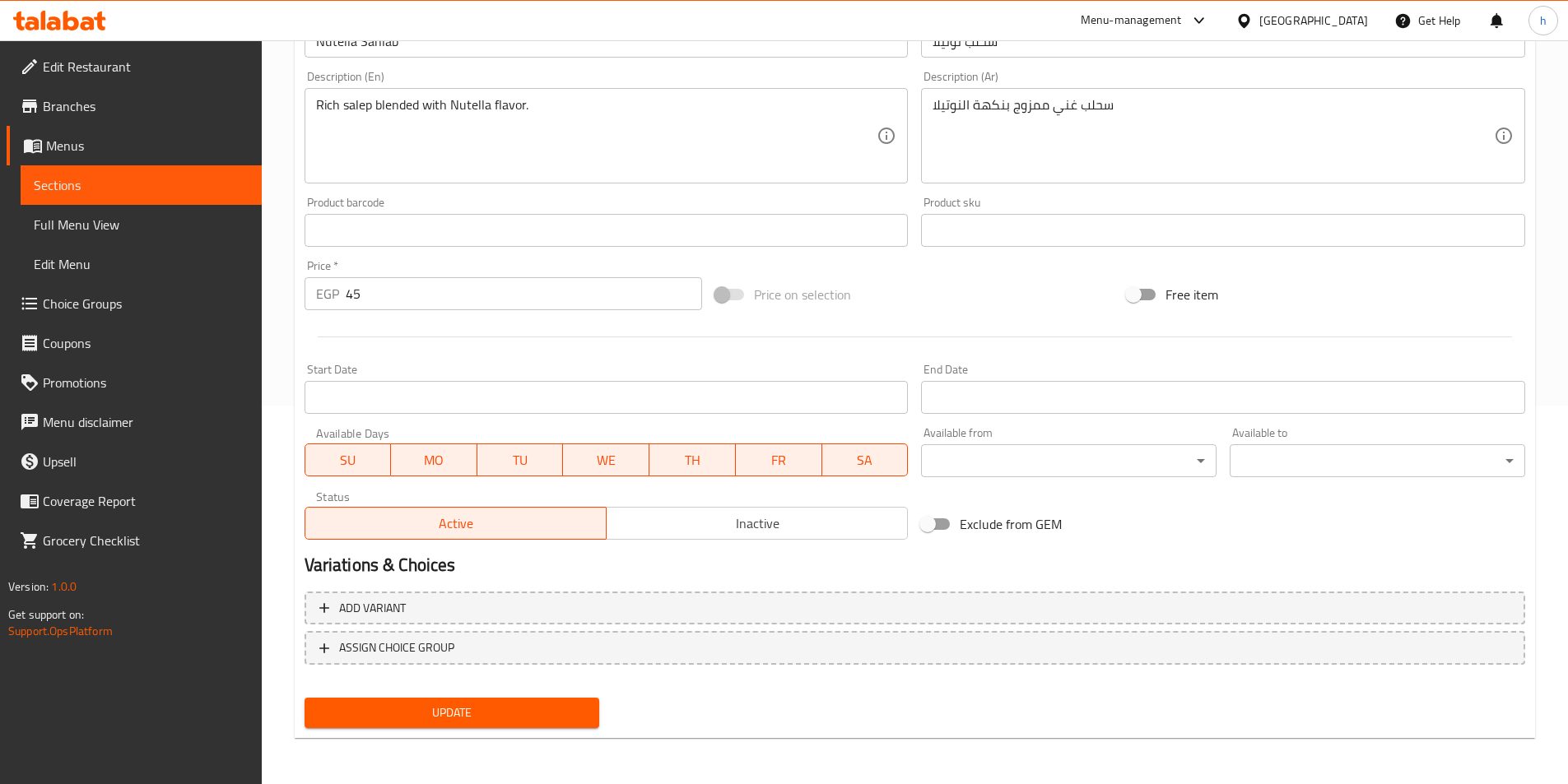
click at [553, 697] on div "Update" at bounding box center [452, 712] width 309 height 44
click at [553, 704] on span "Update" at bounding box center [452, 712] width 269 height 21
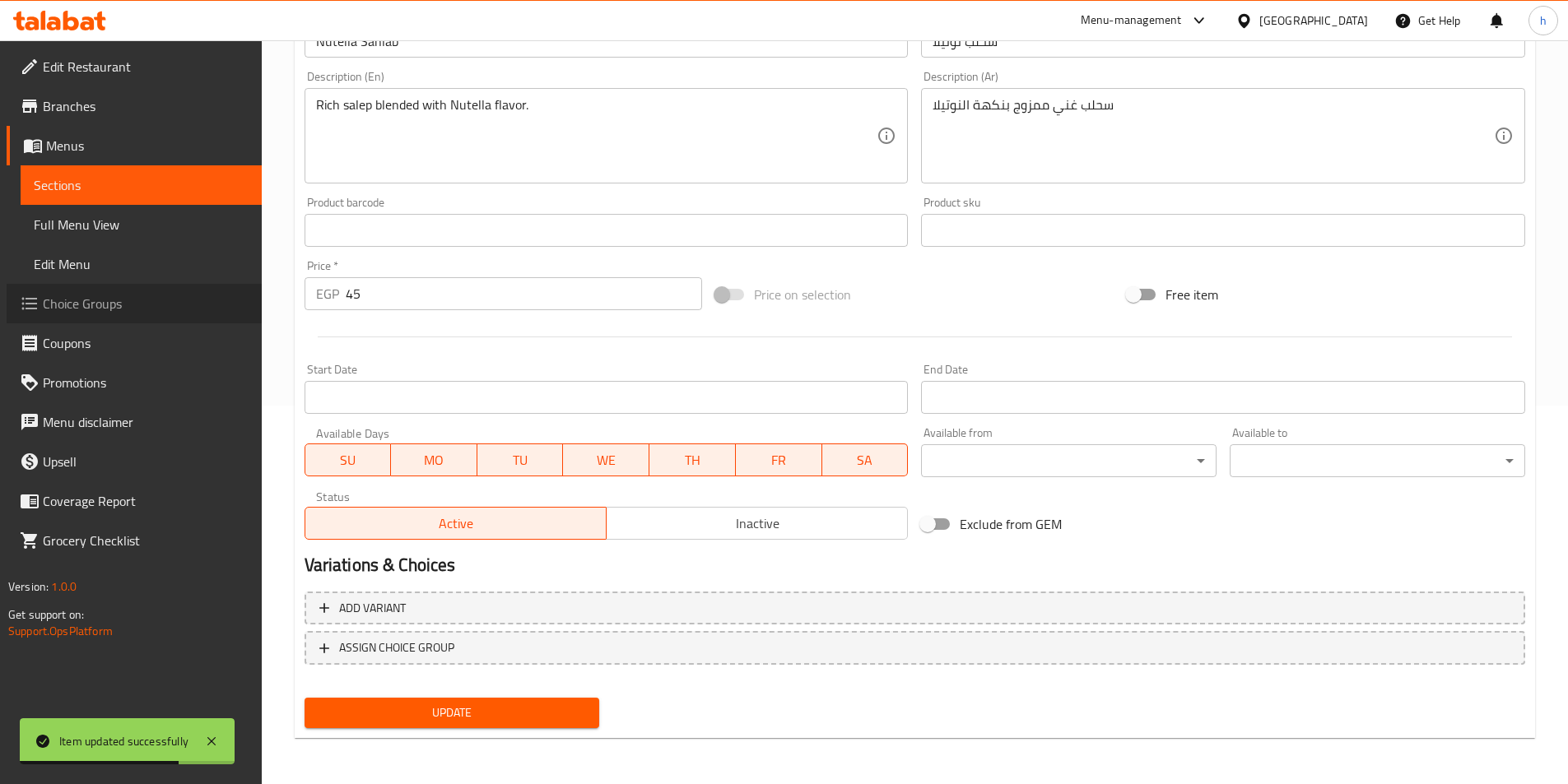
click at [131, 309] on span "Choice Groups" at bounding box center [146, 303] width 206 height 20
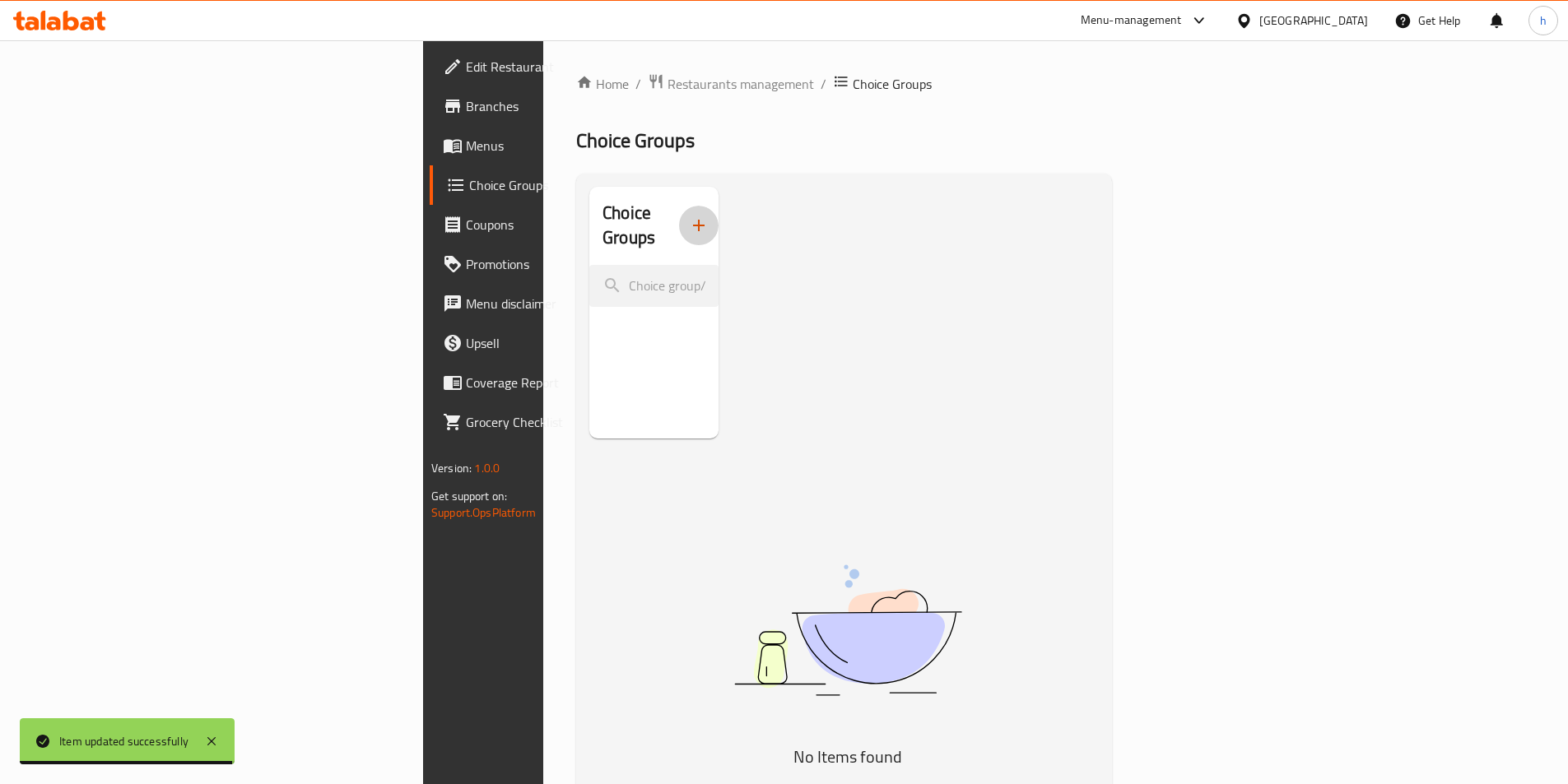
click at [679, 215] on button "button" at bounding box center [698, 225] width 39 height 39
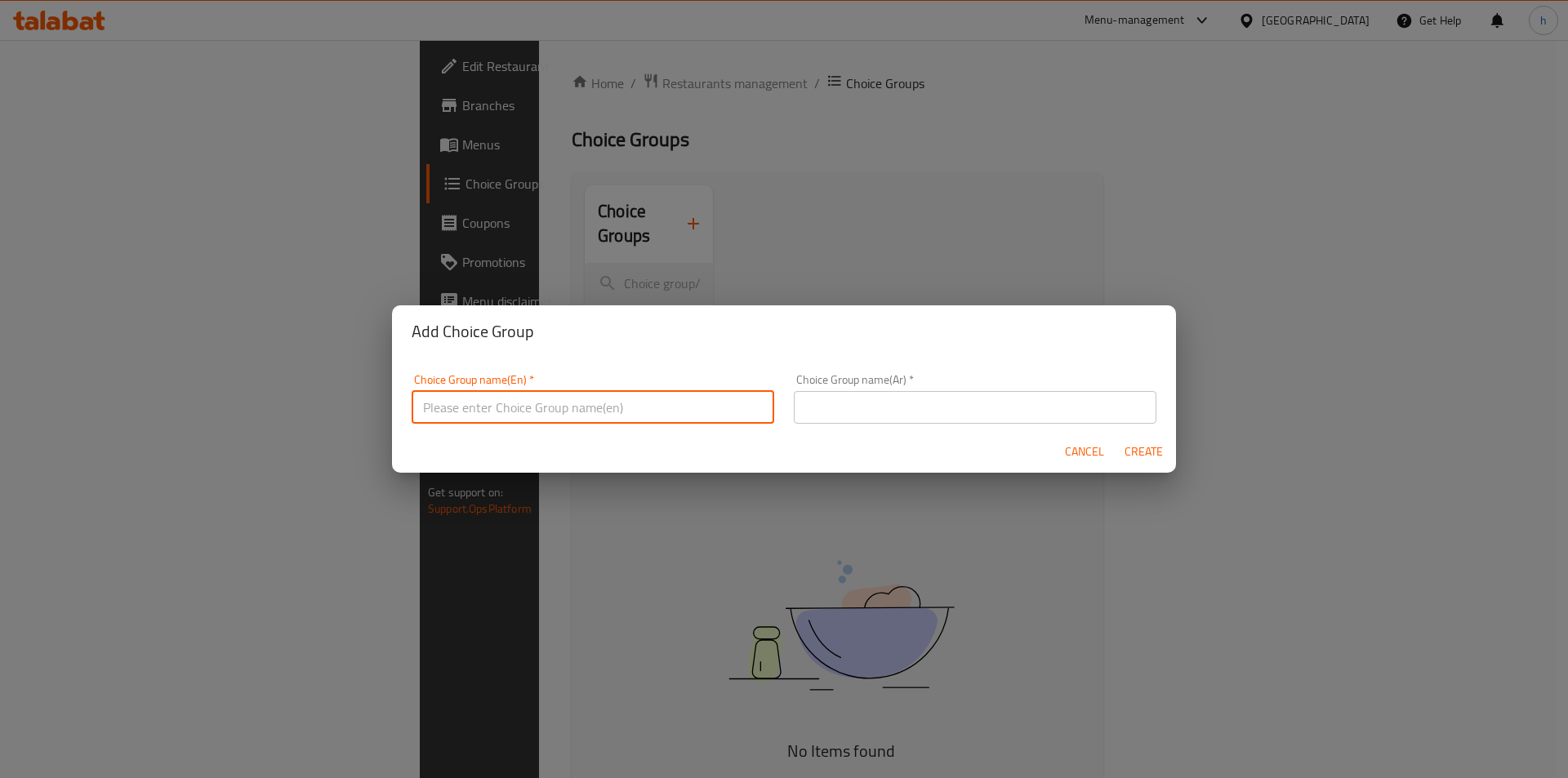
click at [610, 421] on input "text" at bounding box center [592, 408] width 363 height 33
type input "Your Choice of"
click at [895, 397] on input "text" at bounding box center [975, 408] width 363 height 33
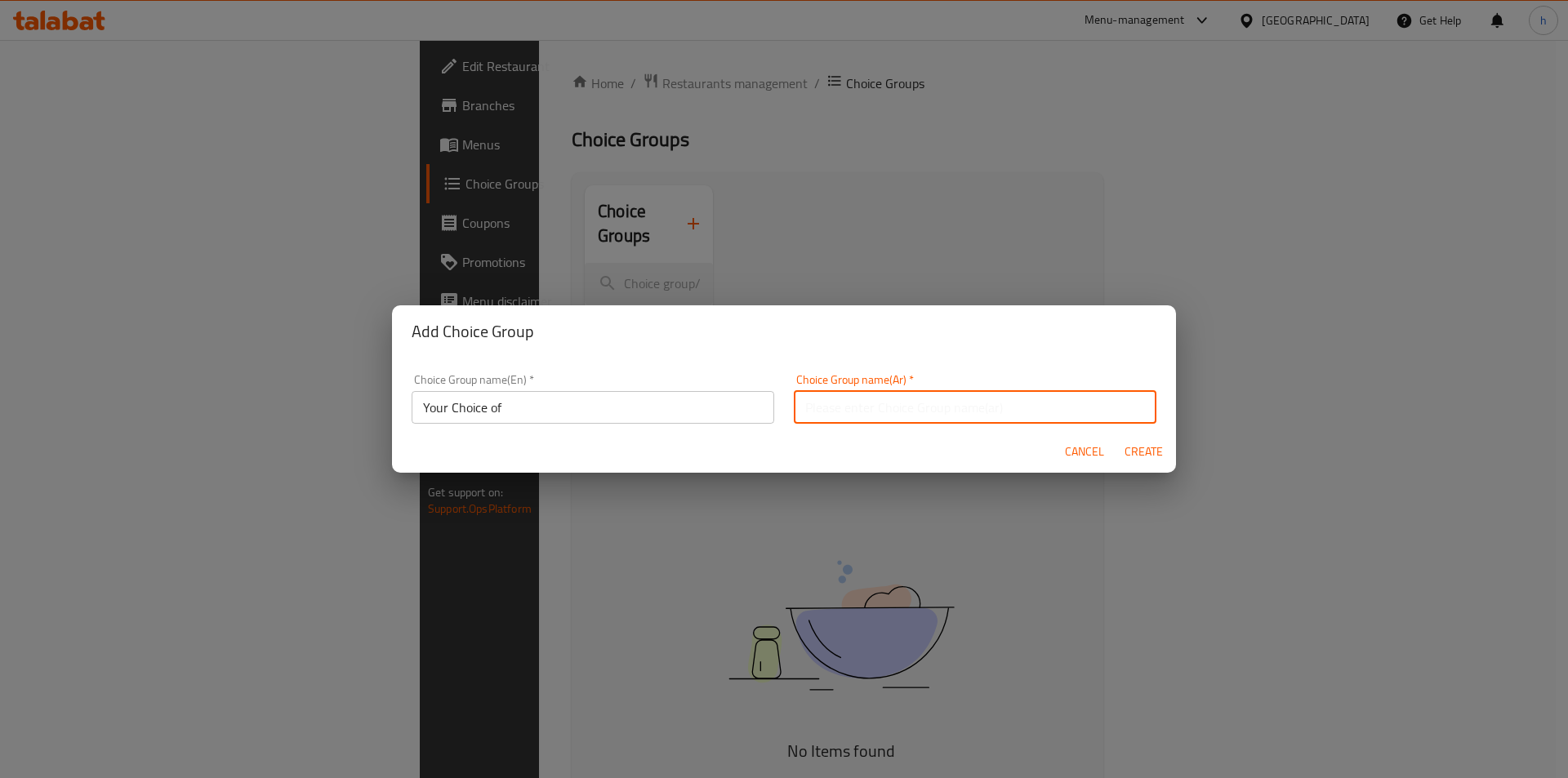
type input "اختيارك من"
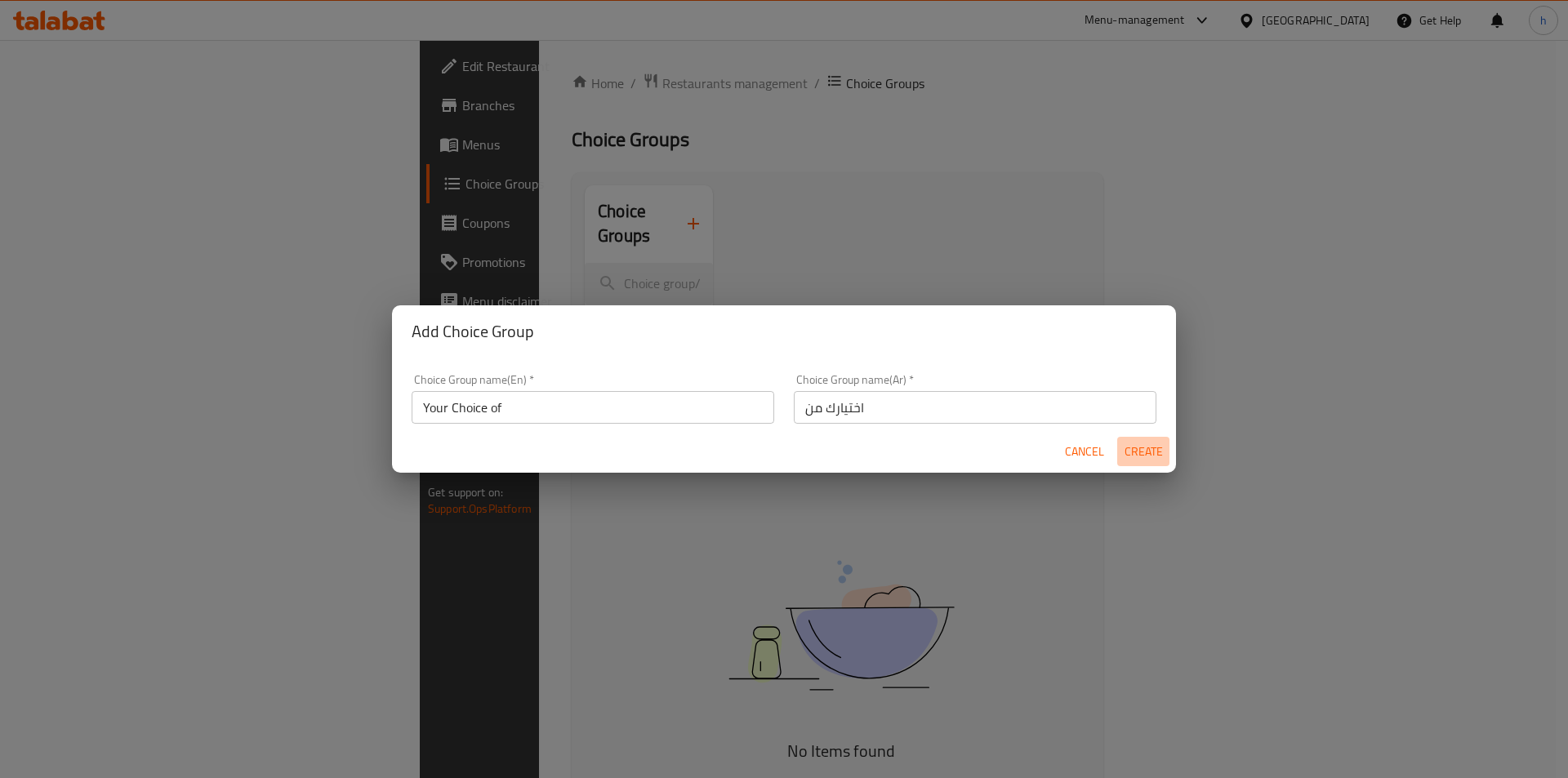
click at [1153, 462] on button "Create" at bounding box center [1143, 452] width 52 height 30
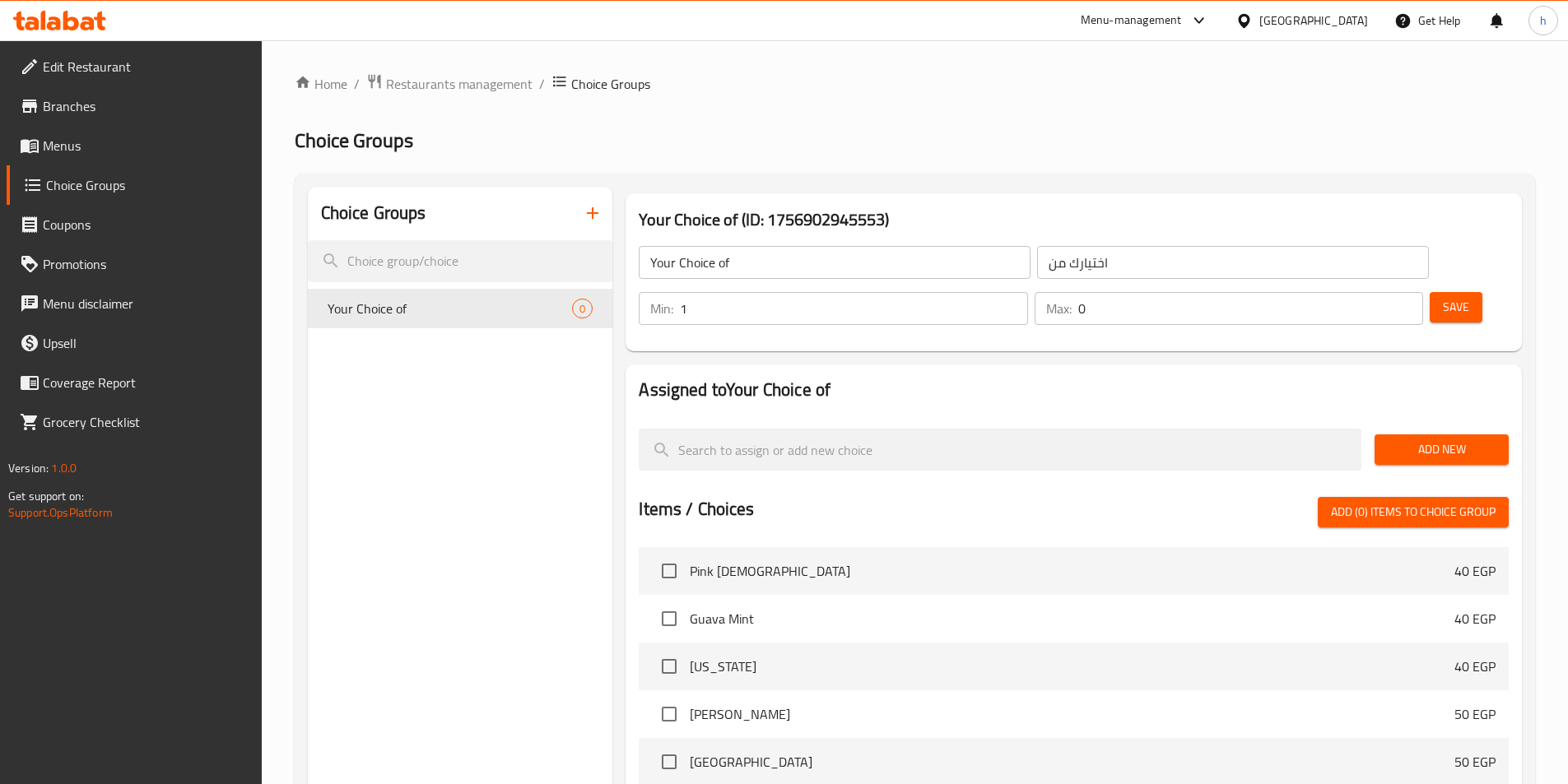
type input "1"
click at [1027, 292] on input "1" at bounding box center [853, 309] width 347 height 33
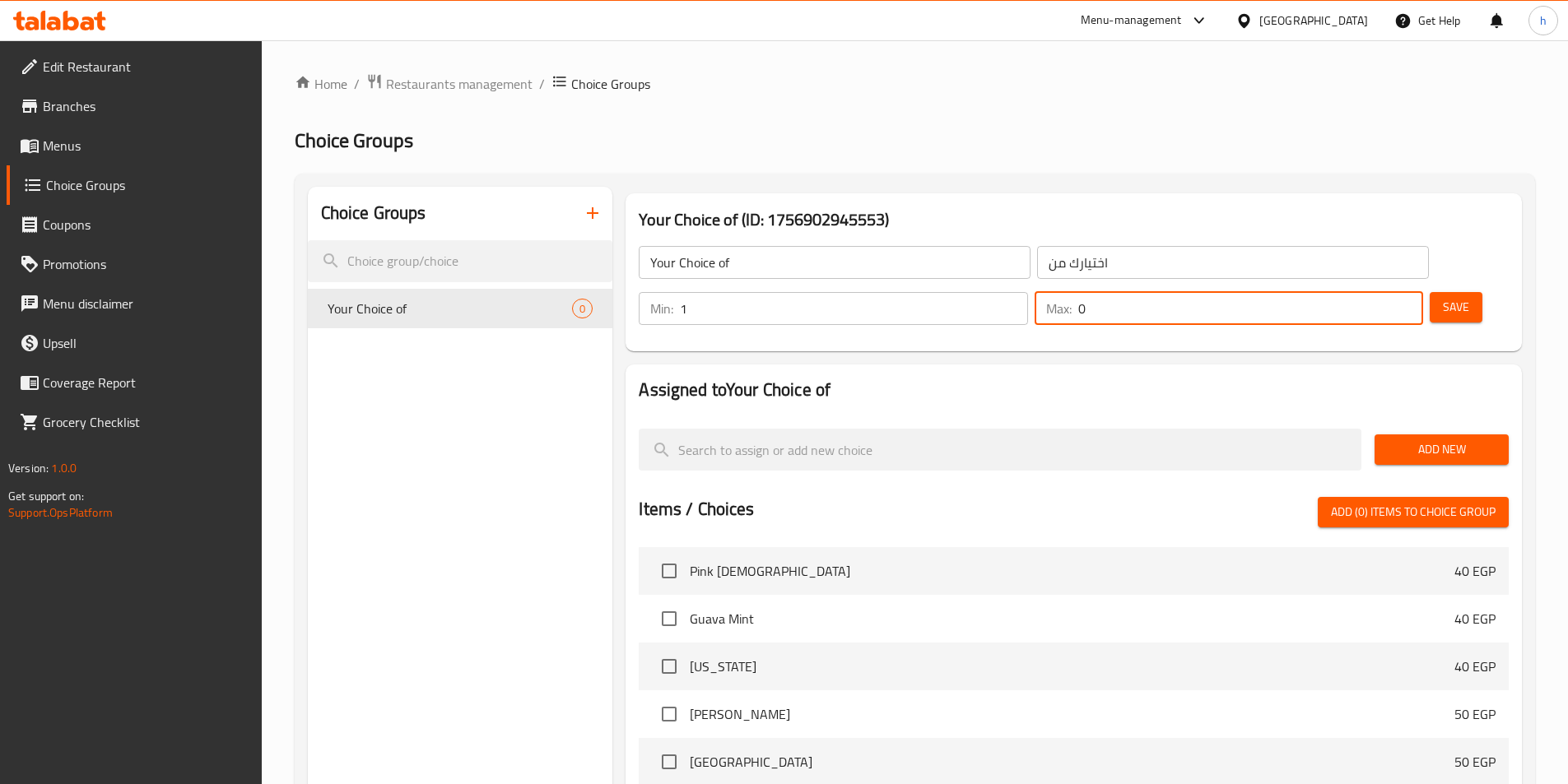
click at [1370, 292] on input "0" at bounding box center [1250, 309] width 345 height 33
type input "1"
click at [1380, 292] on input "1" at bounding box center [1250, 309] width 345 height 33
click at [1408, 440] on span "Add New" at bounding box center [1441, 450] width 108 height 21
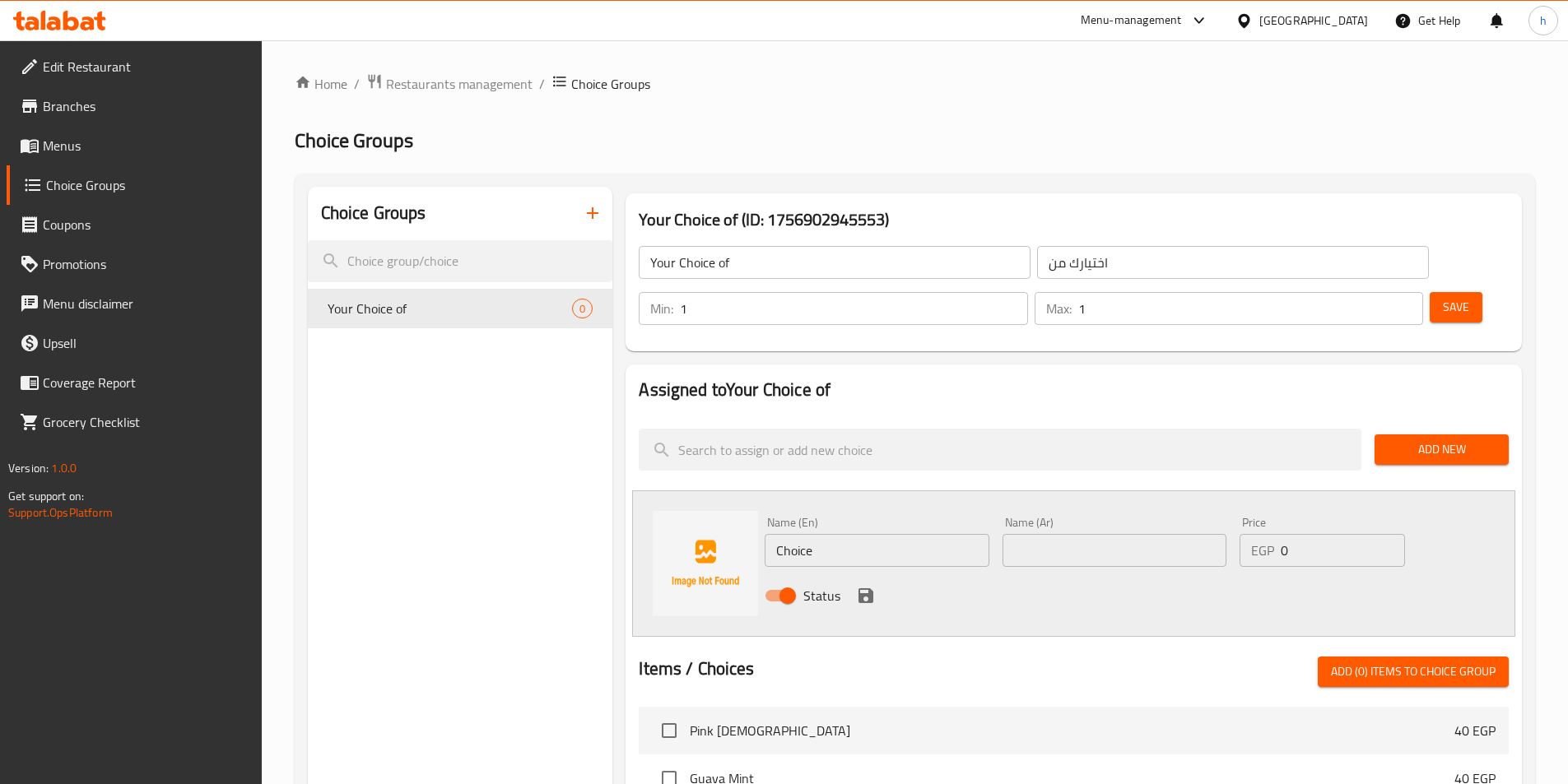
click at [901, 534] on input "Choice" at bounding box center [876, 550] width 224 height 33
paste input "Anise"
type input "Anise"
click at [1180, 525] on div "Name (Ar) Name (Ar)" at bounding box center [1114, 542] width 237 height 64
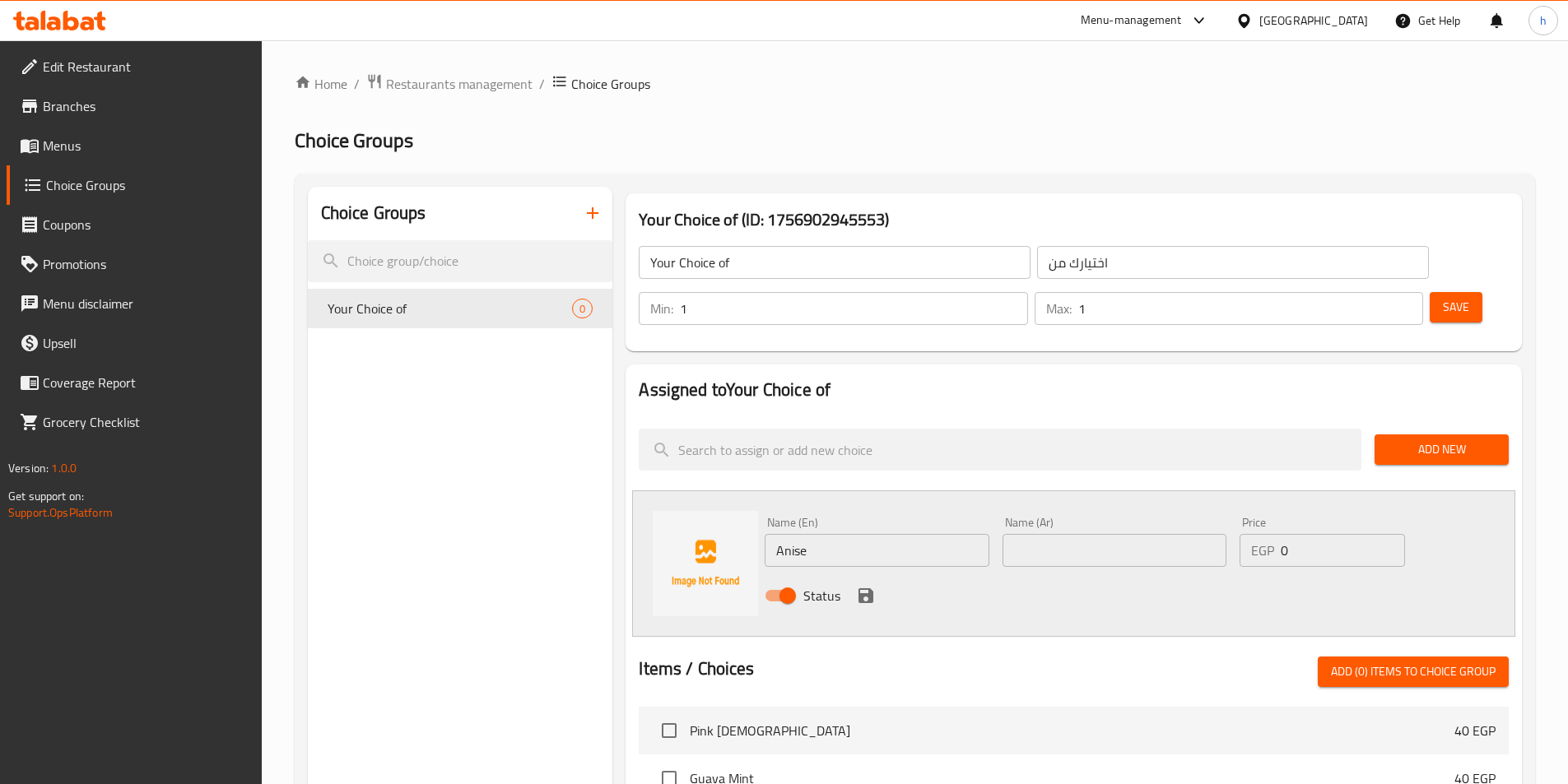
click at [1179, 534] on input "text" at bounding box center [1114, 550] width 224 height 33
paste input "ينسون"
type input "ينسون"
click at [867, 588] on icon "save" at bounding box center [866, 595] width 15 height 15
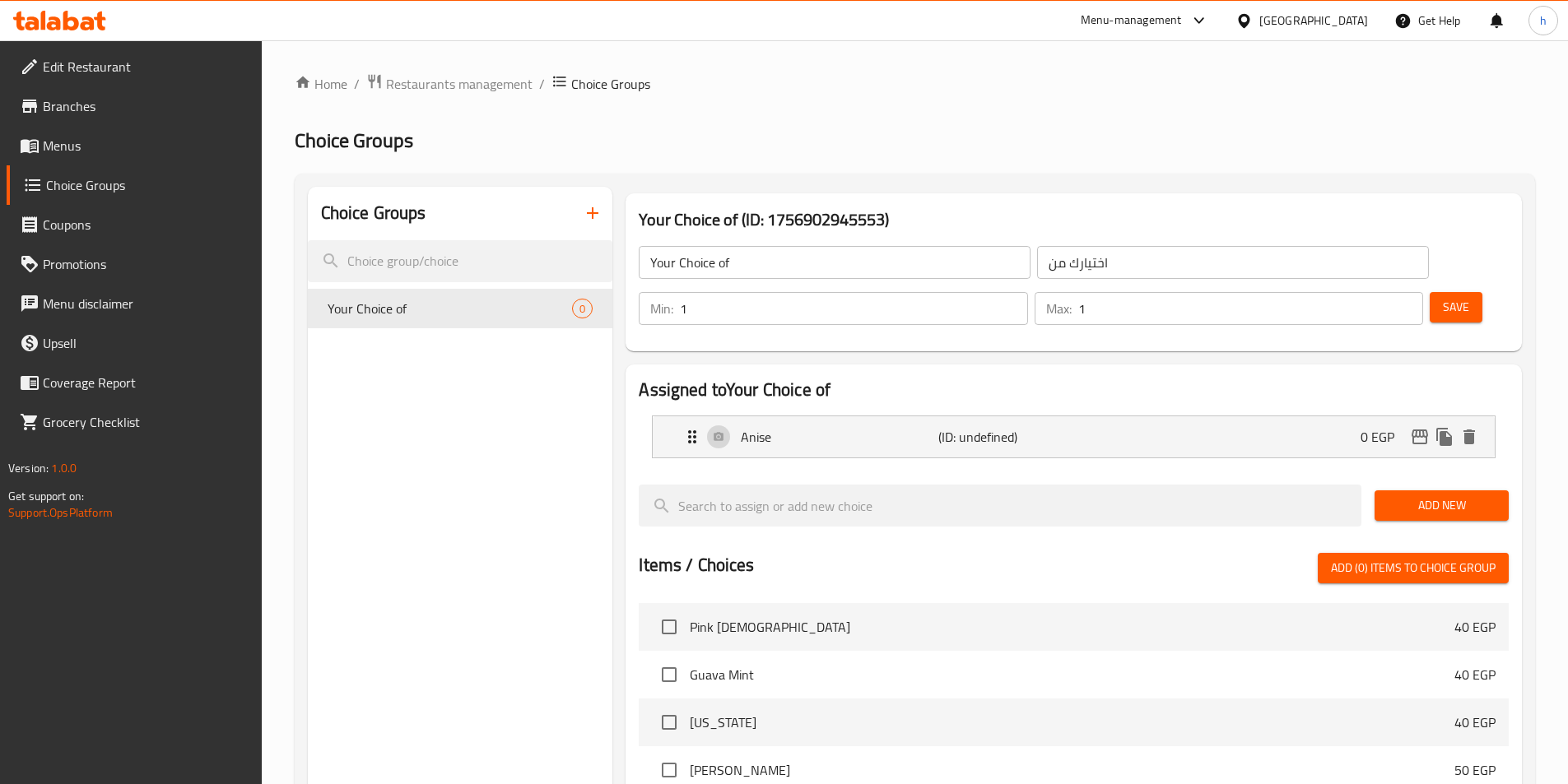
click at [1393, 495] on span "Add New" at bounding box center [1441, 506] width 108 height 21
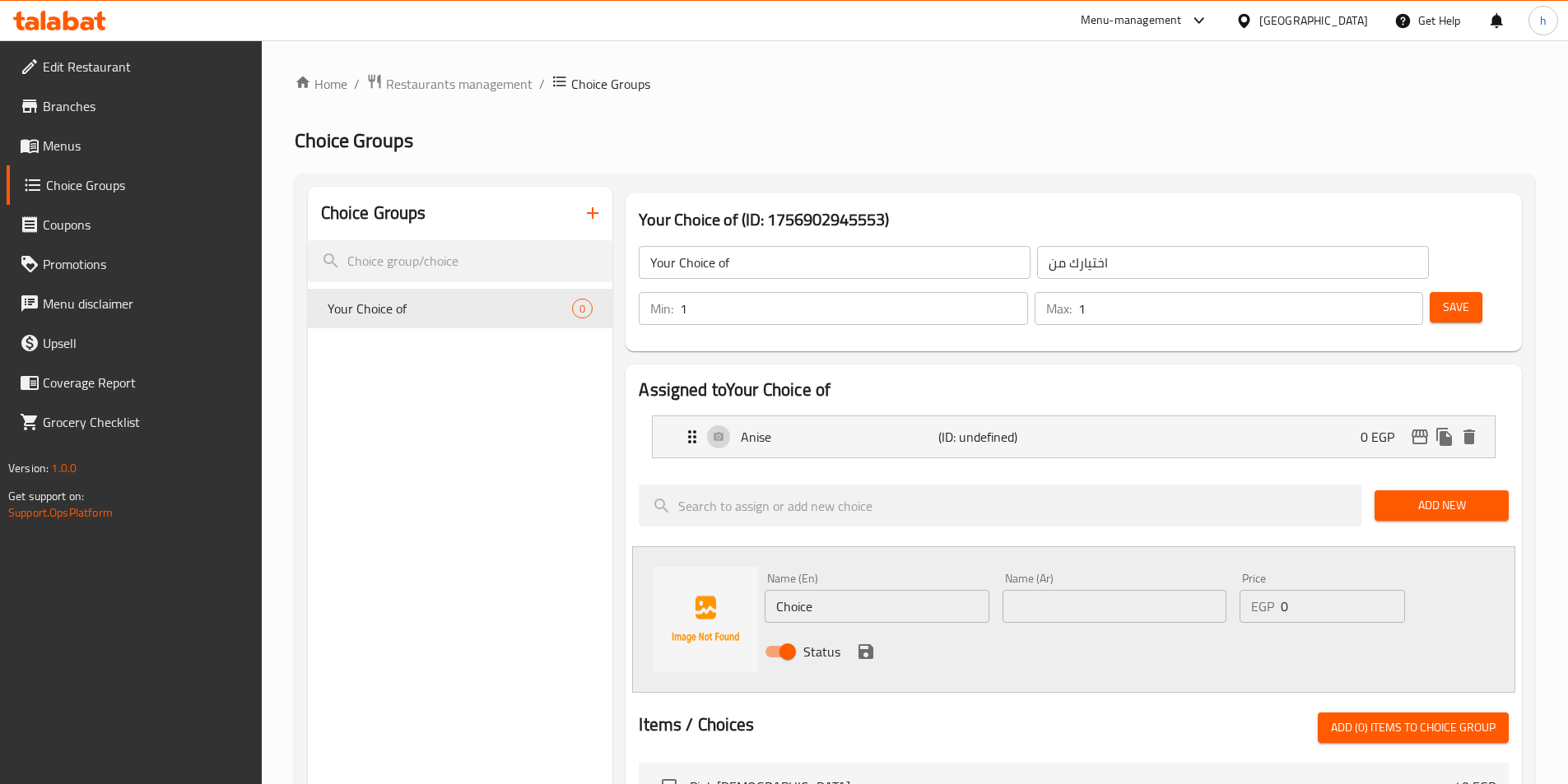
click at [945, 590] on input "Choice" at bounding box center [876, 606] width 224 height 33
paste input "Mint"
type input "Mint"
click at [1143, 590] on input "text" at bounding box center [1114, 606] width 224 height 33
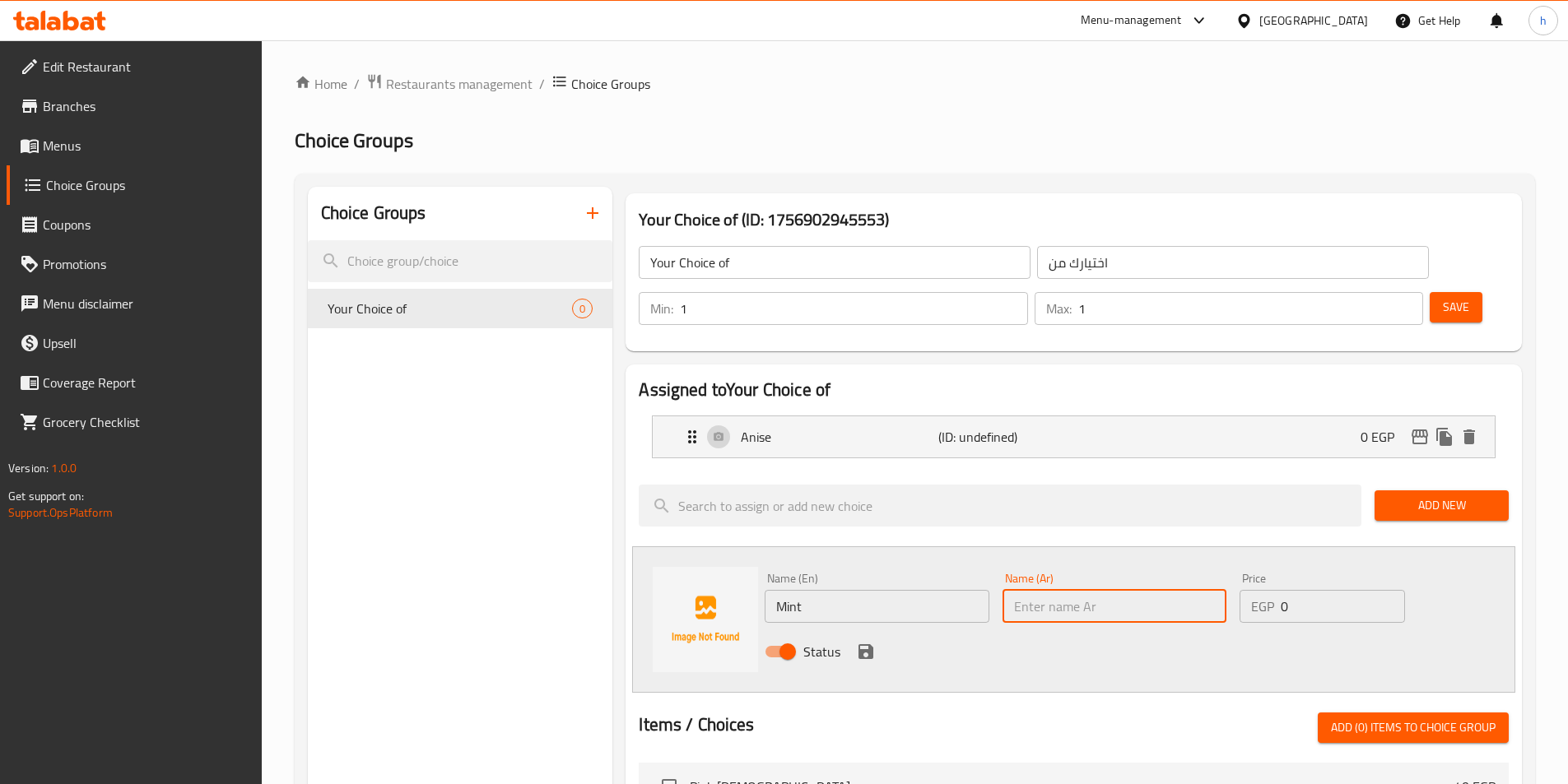
paste input "نعناع"
type input "نعناع"
drag, startPoint x: 977, startPoint y: 622, endPoint x: 969, endPoint y: 621, distance: 8.1
click at [977, 629] on div "Status" at bounding box center [1114, 651] width 713 height 44
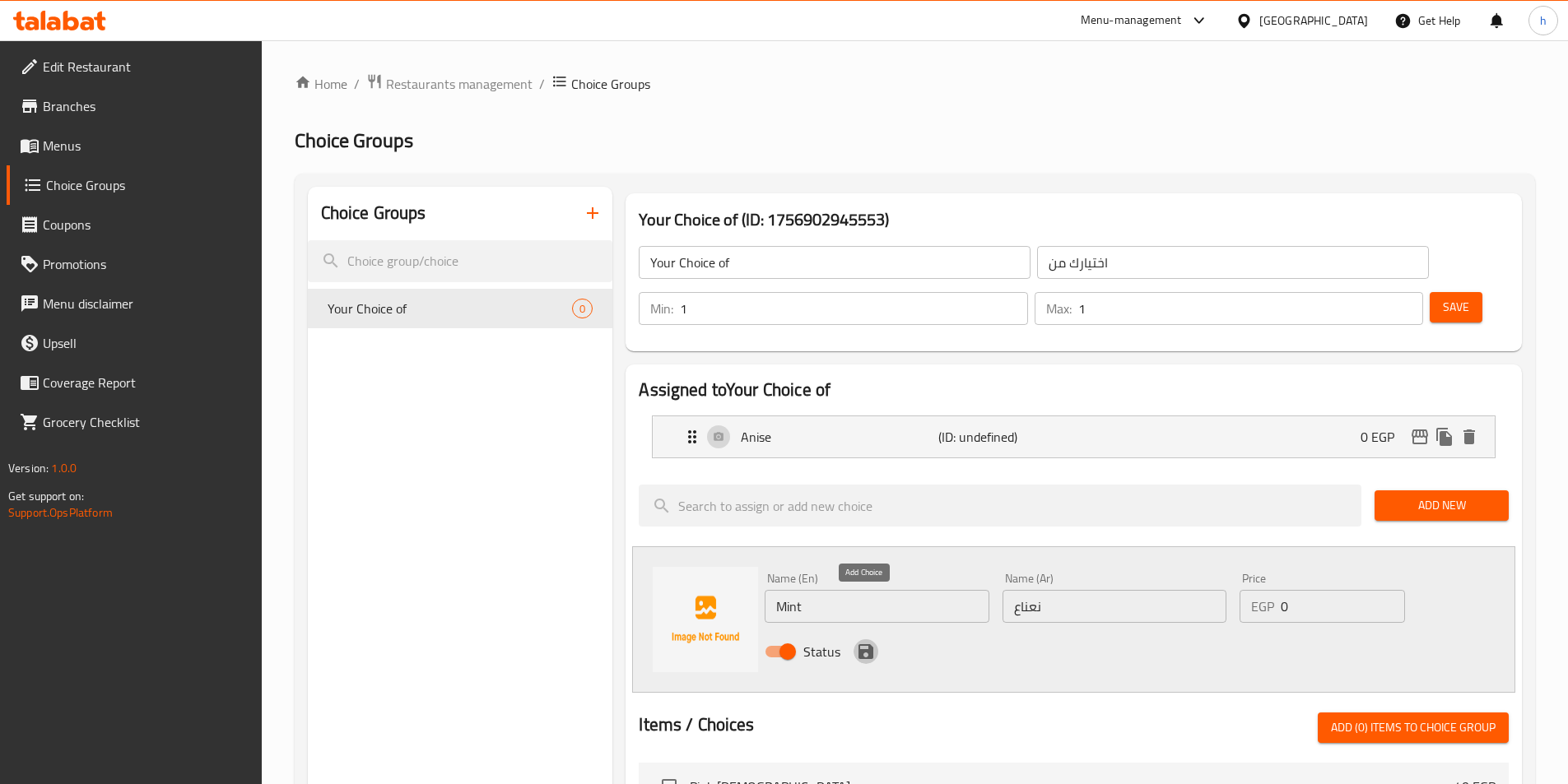
click at [863, 642] on icon "save" at bounding box center [866, 651] width 20 height 20
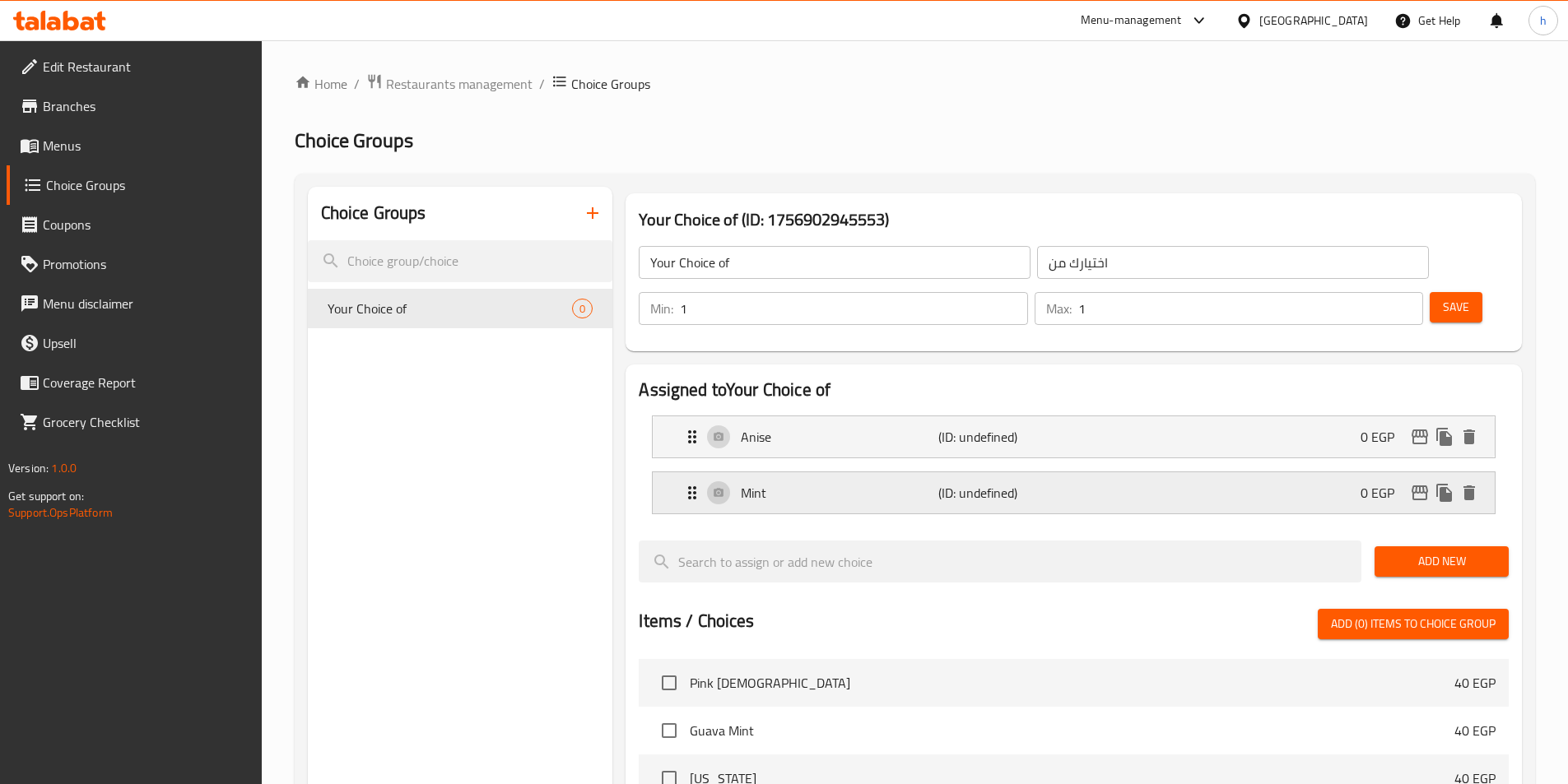
click at [1225, 472] on div "Mint (ID: undefined) 0 EGP" at bounding box center [1078, 492] width 792 height 41
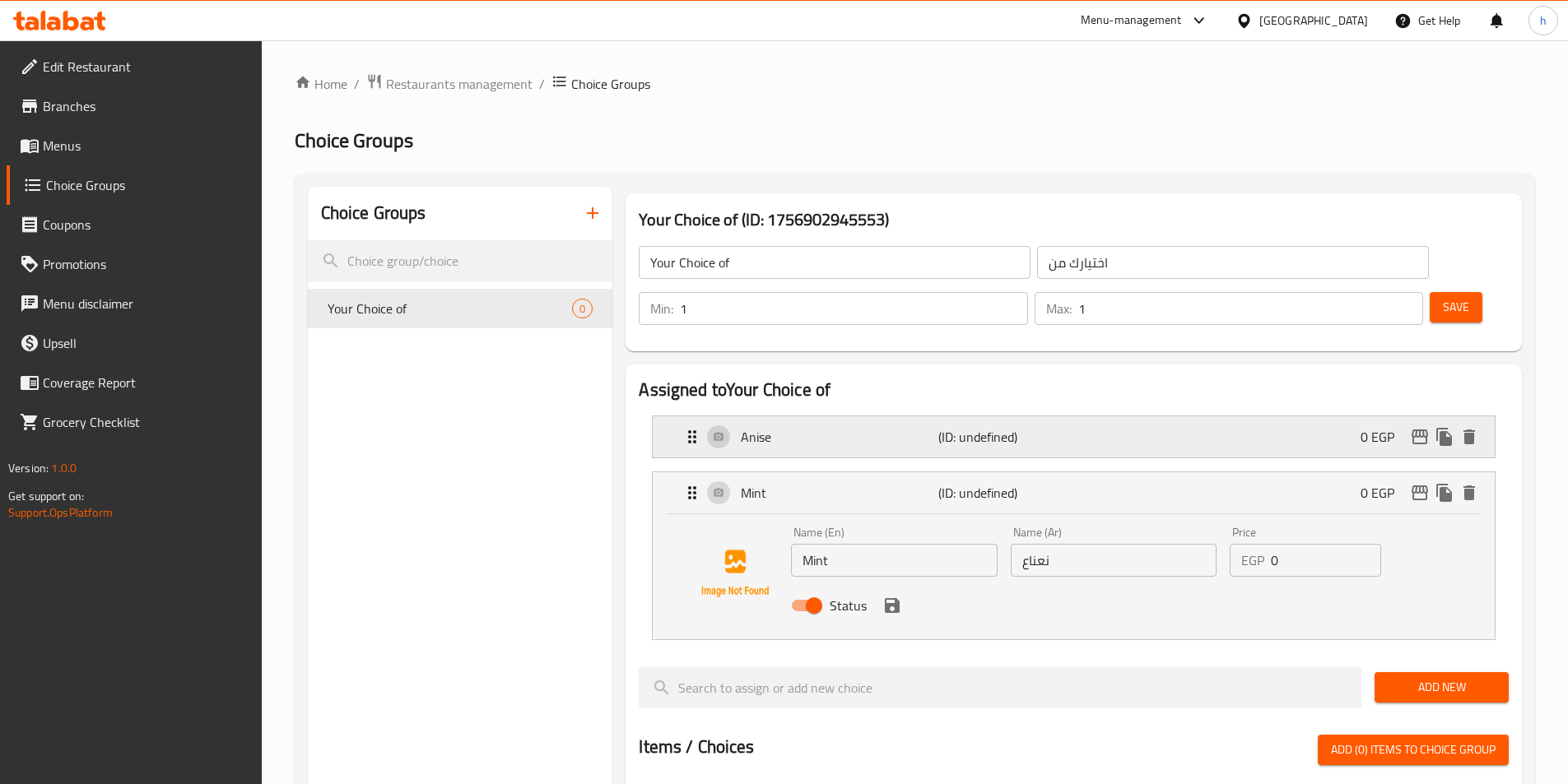
click at [1126, 416] on div "Anise (ID: undefined) 0 EGP" at bounding box center [1078, 436] width 792 height 41
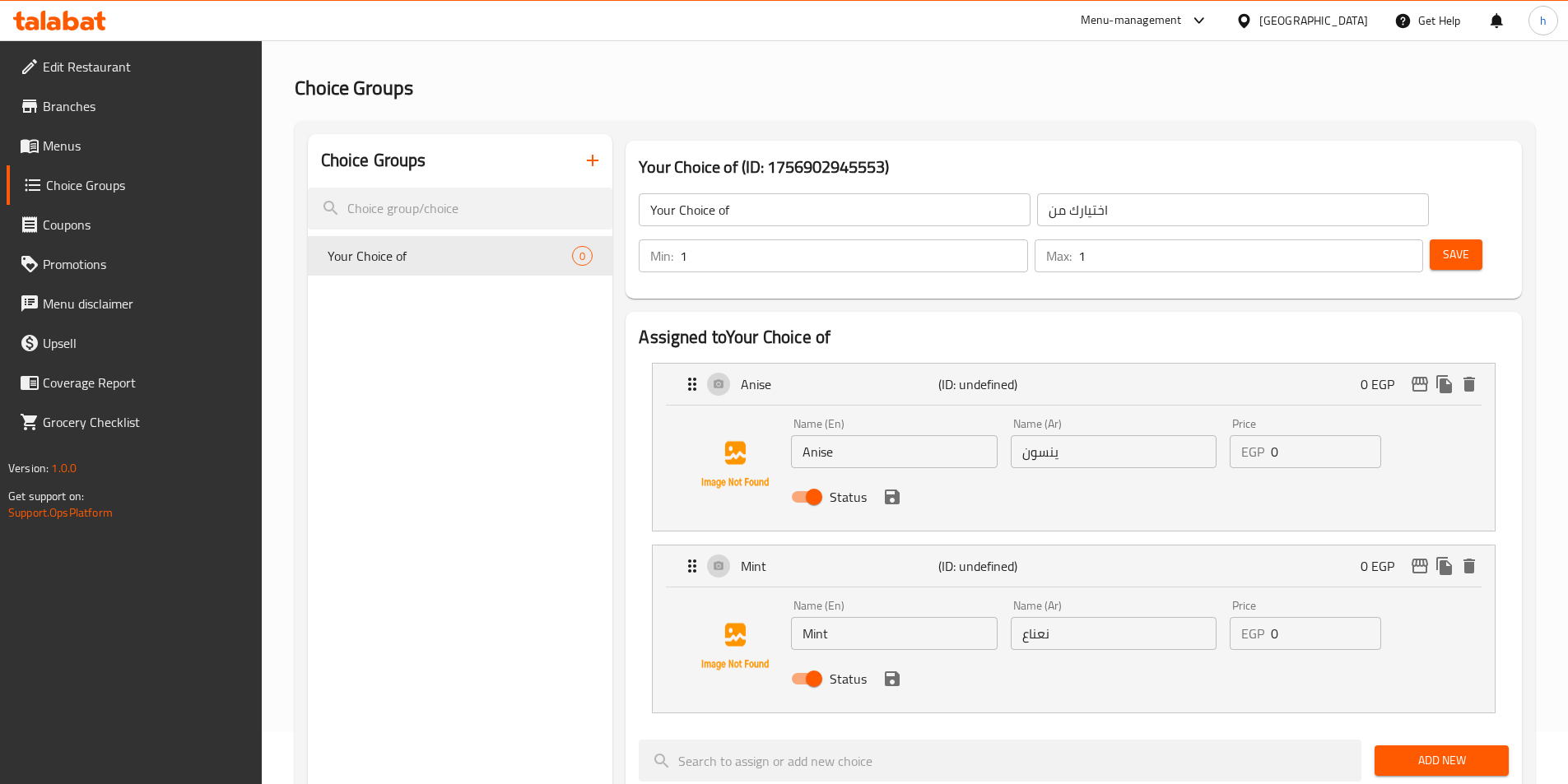
scroll to position [82, 0]
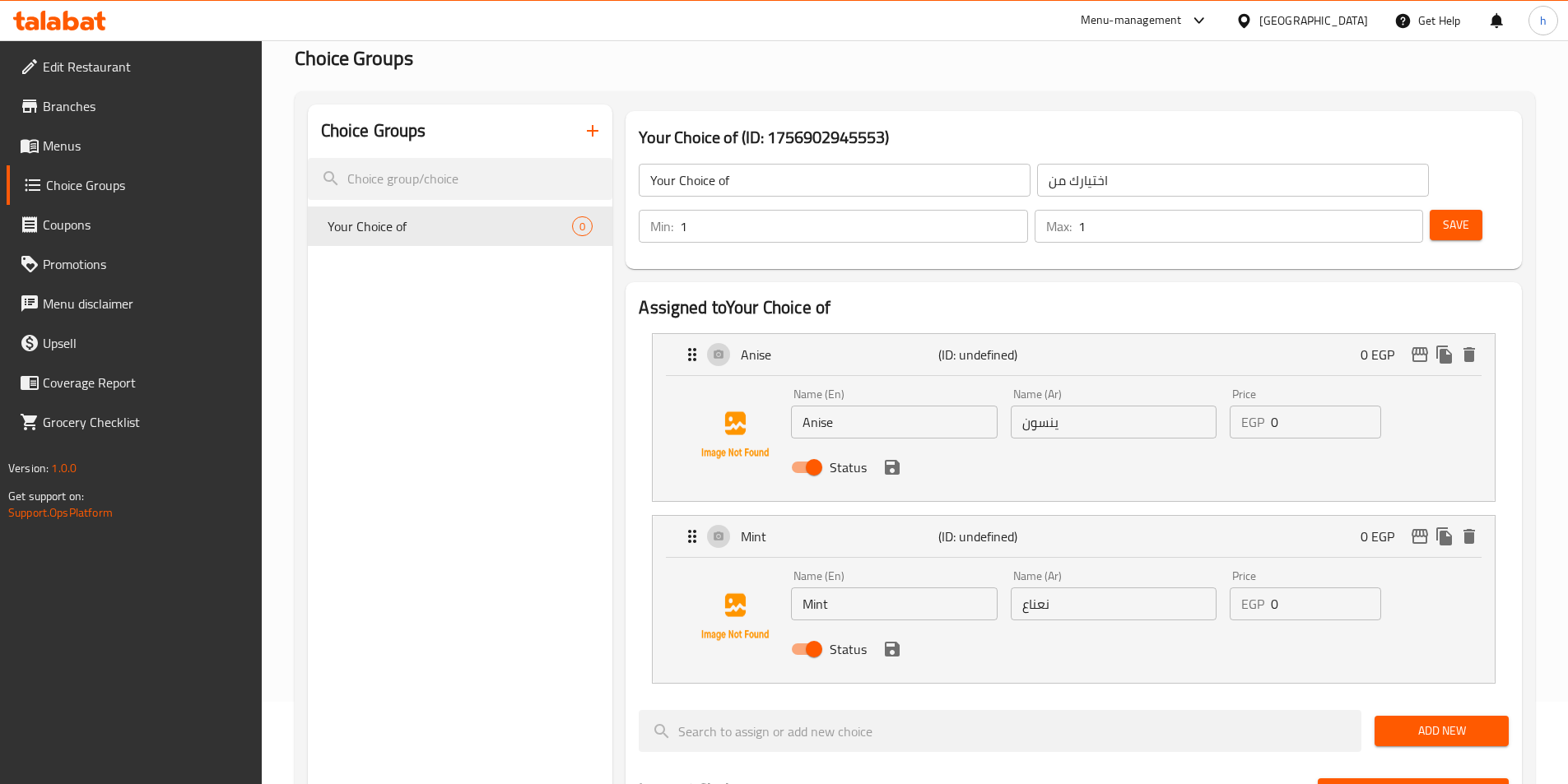
click at [1442, 215] on span "Save" at bounding box center [1455, 225] width 26 height 21
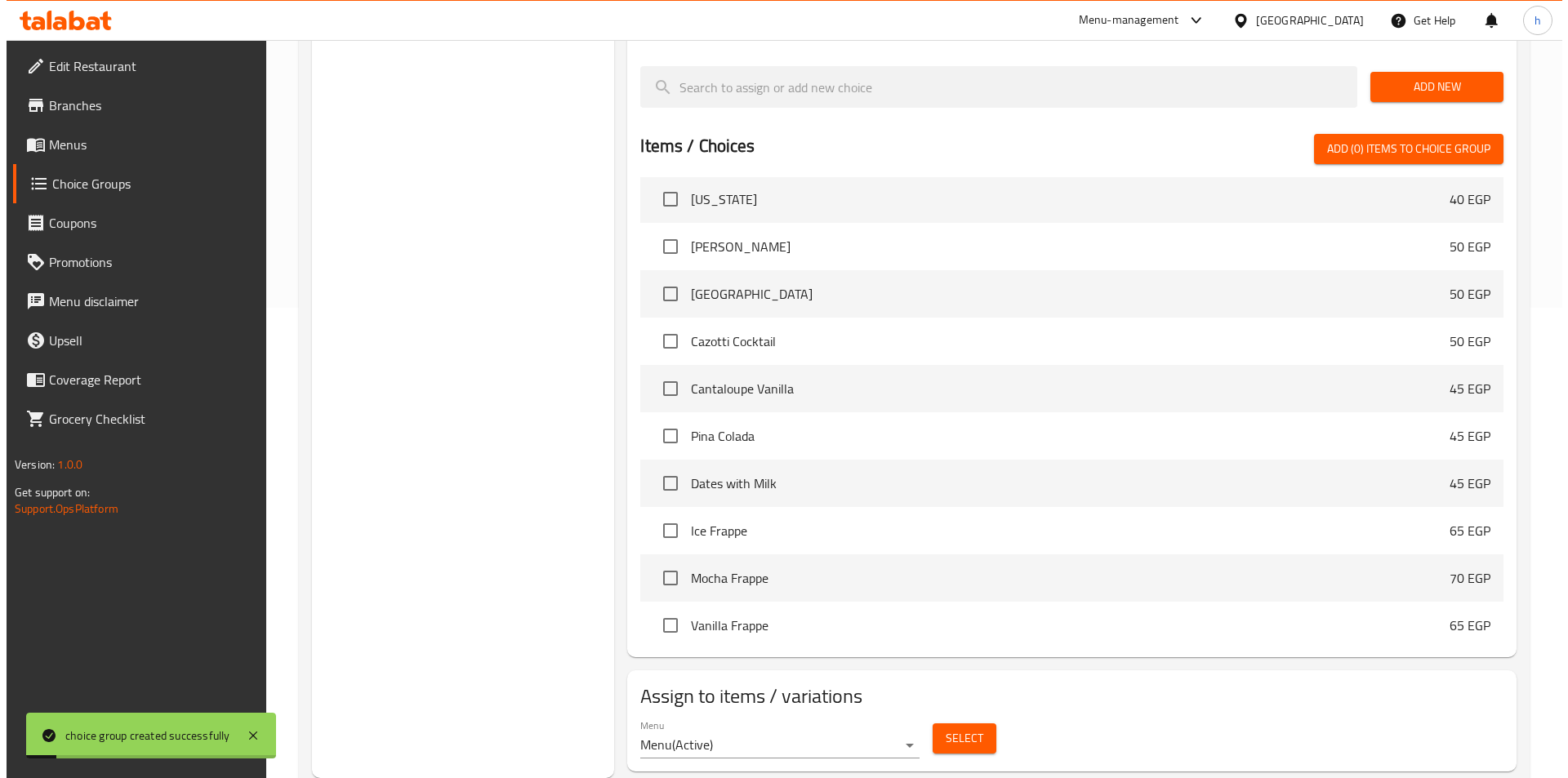
scroll to position [164, 0]
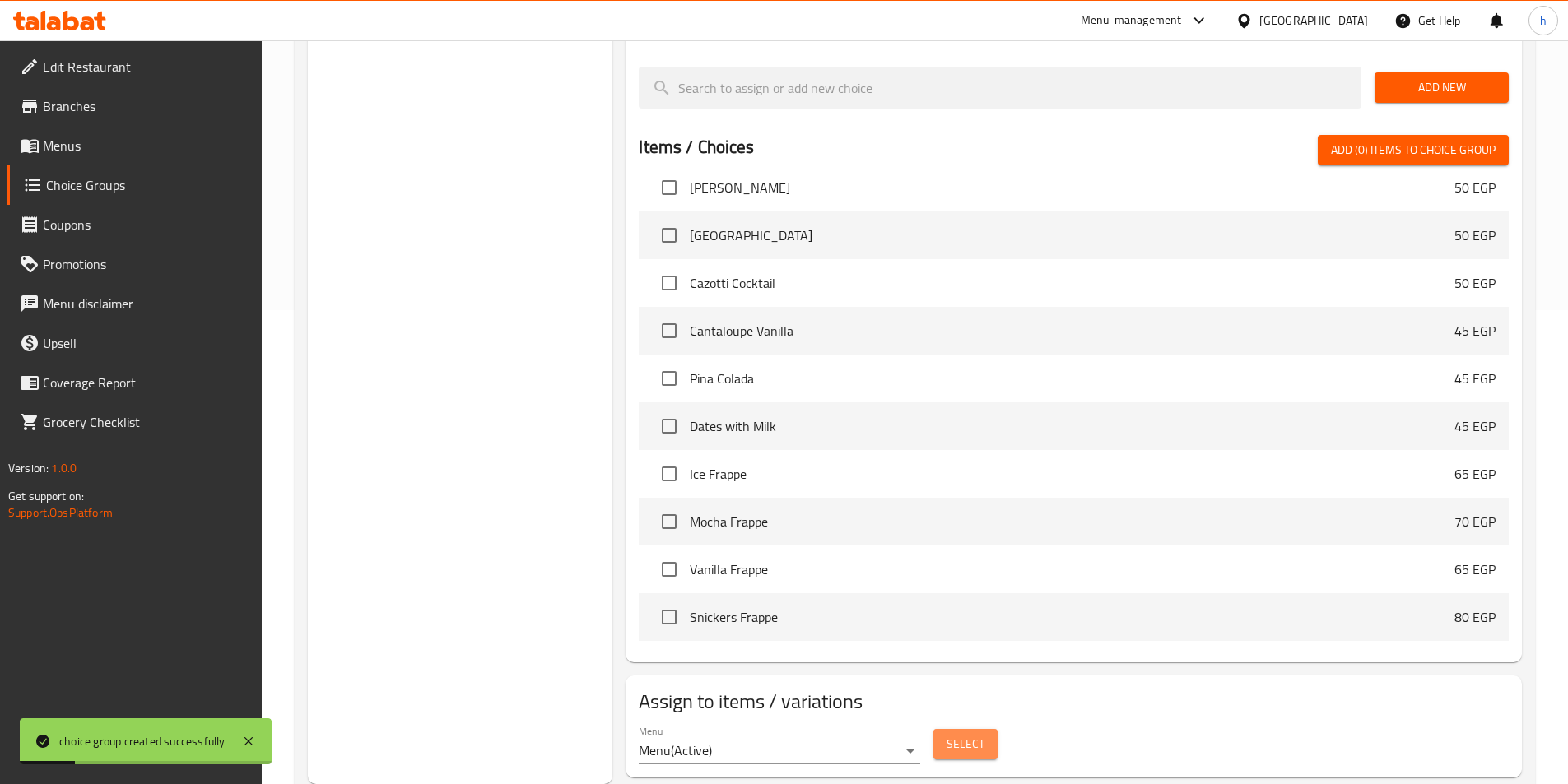
click at [965, 733] on span "Select" at bounding box center [965, 744] width 38 height 21
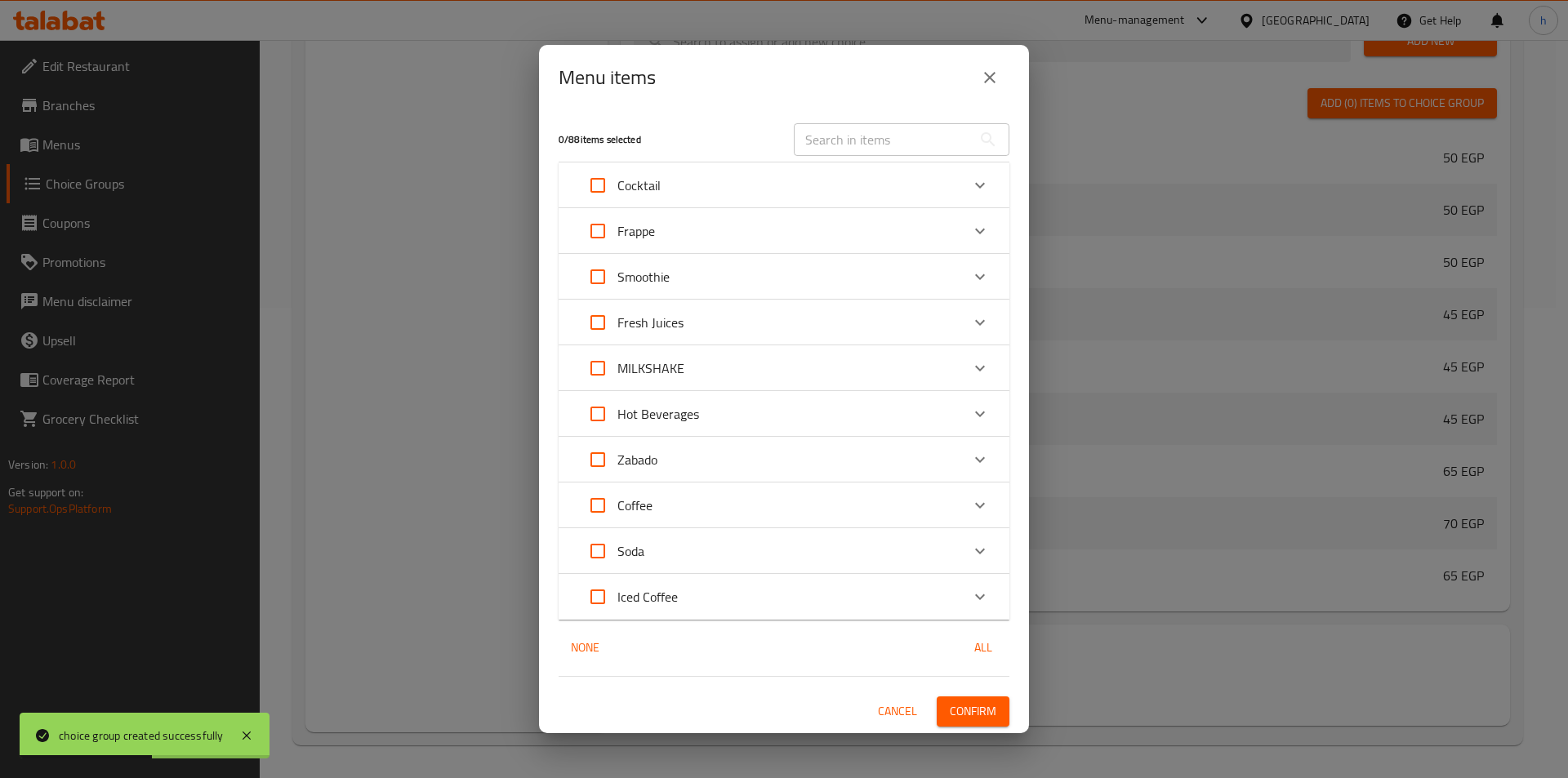
click at [754, 425] on div "Hot Beverages" at bounding box center [769, 414] width 382 height 39
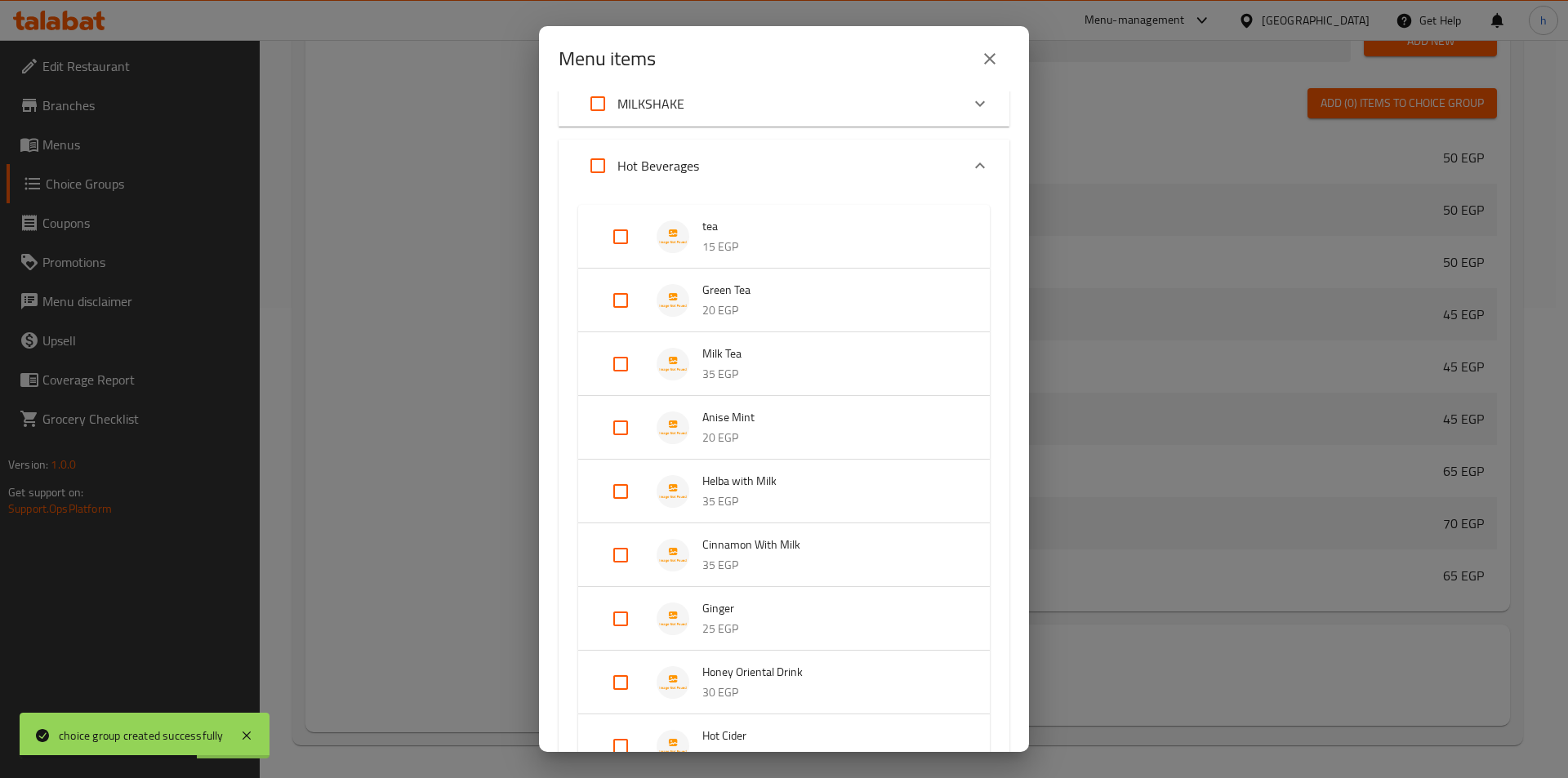
scroll to position [326, 0]
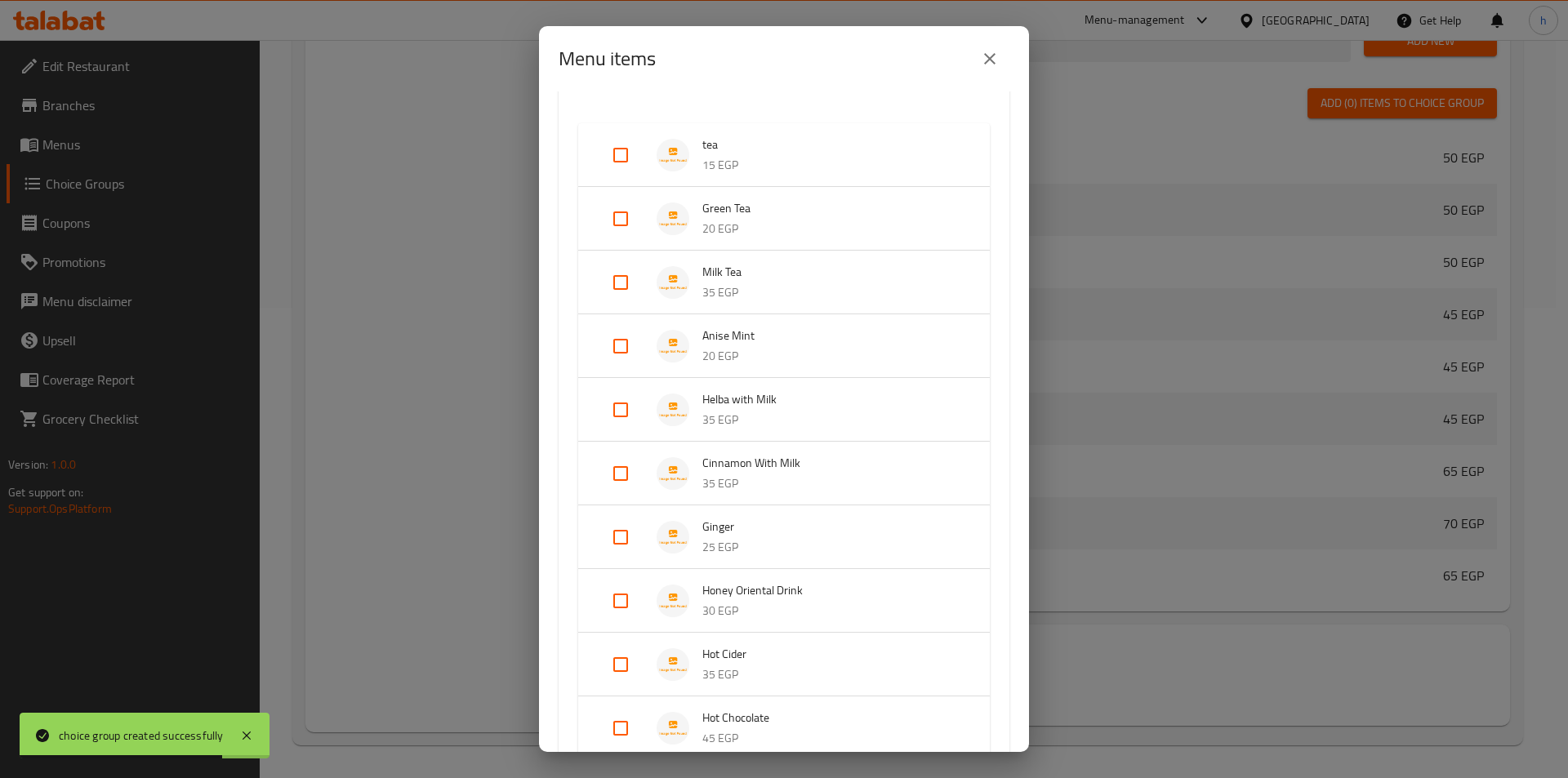
click at [628, 339] on input "Expand" at bounding box center [620, 345] width 39 height 39
checkbox input "true"
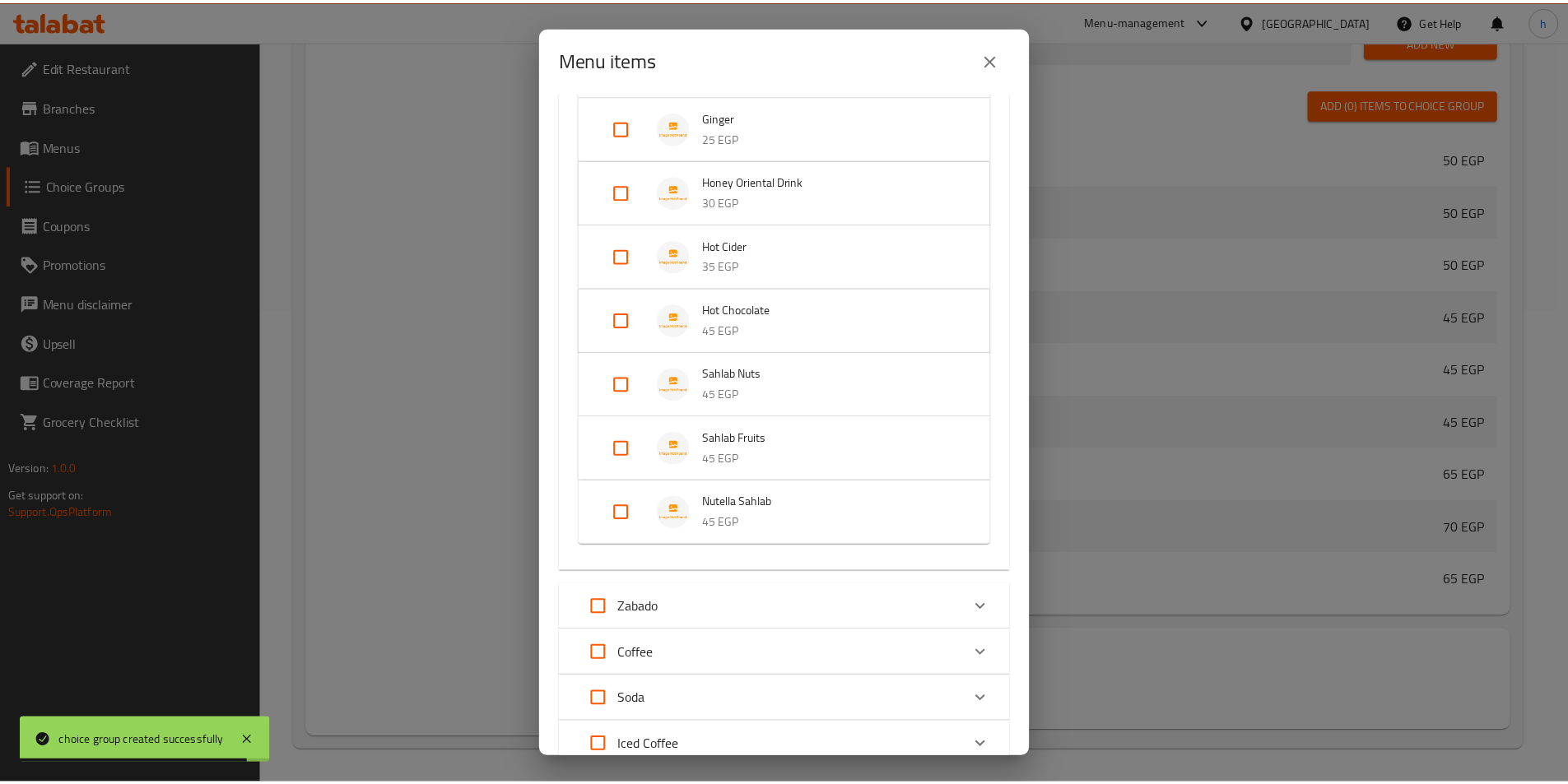
scroll to position [894, 0]
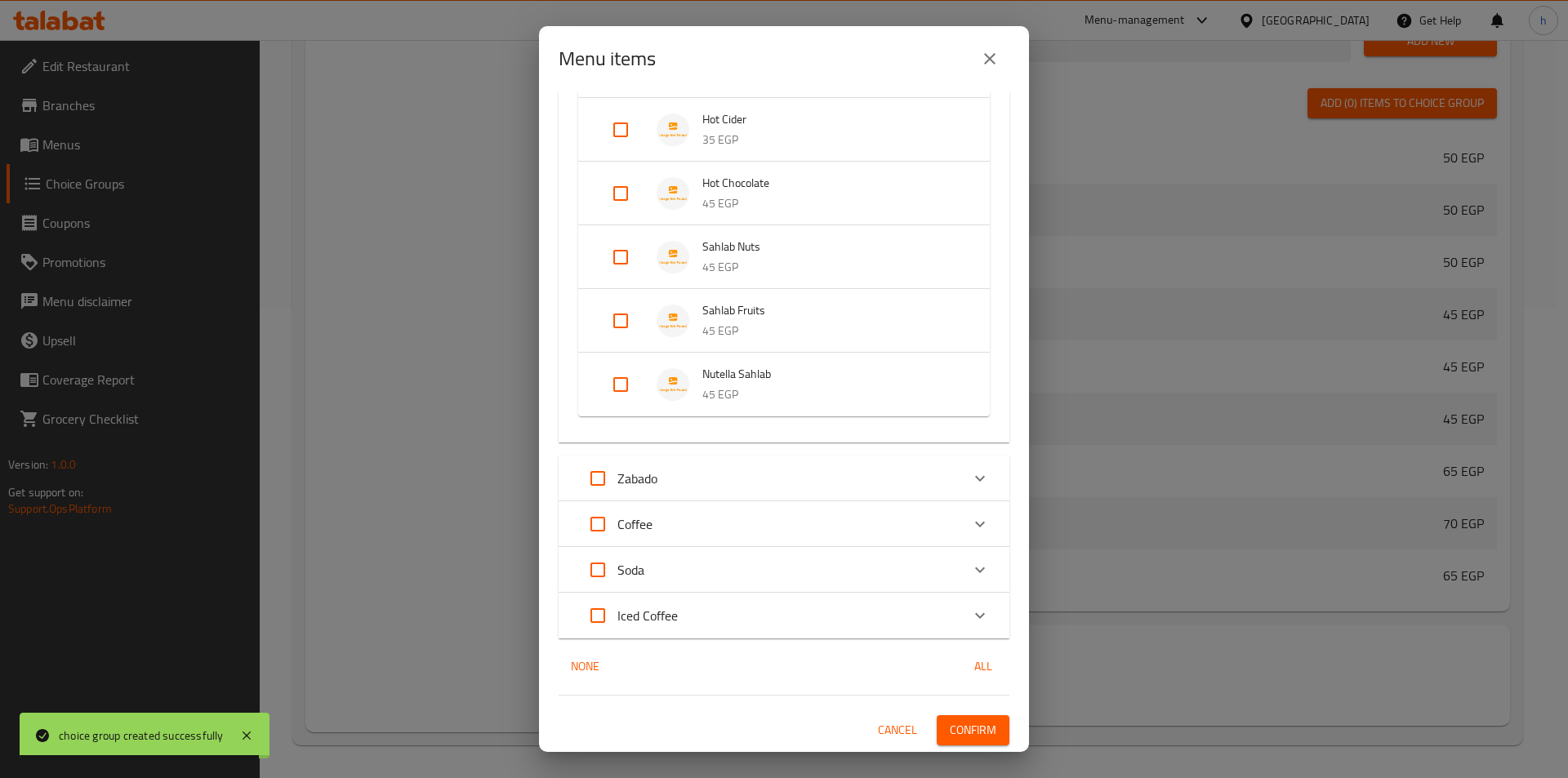
click at [980, 751] on div "1 / 88 items selected ​ Cocktail Pink Lady 40 EGP Guava Mint 40 EGP Florida 40 …" at bounding box center [784, 421] width 490 height 660
click at [980, 730] on span "Confirm" at bounding box center [973, 730] width 47 height 21
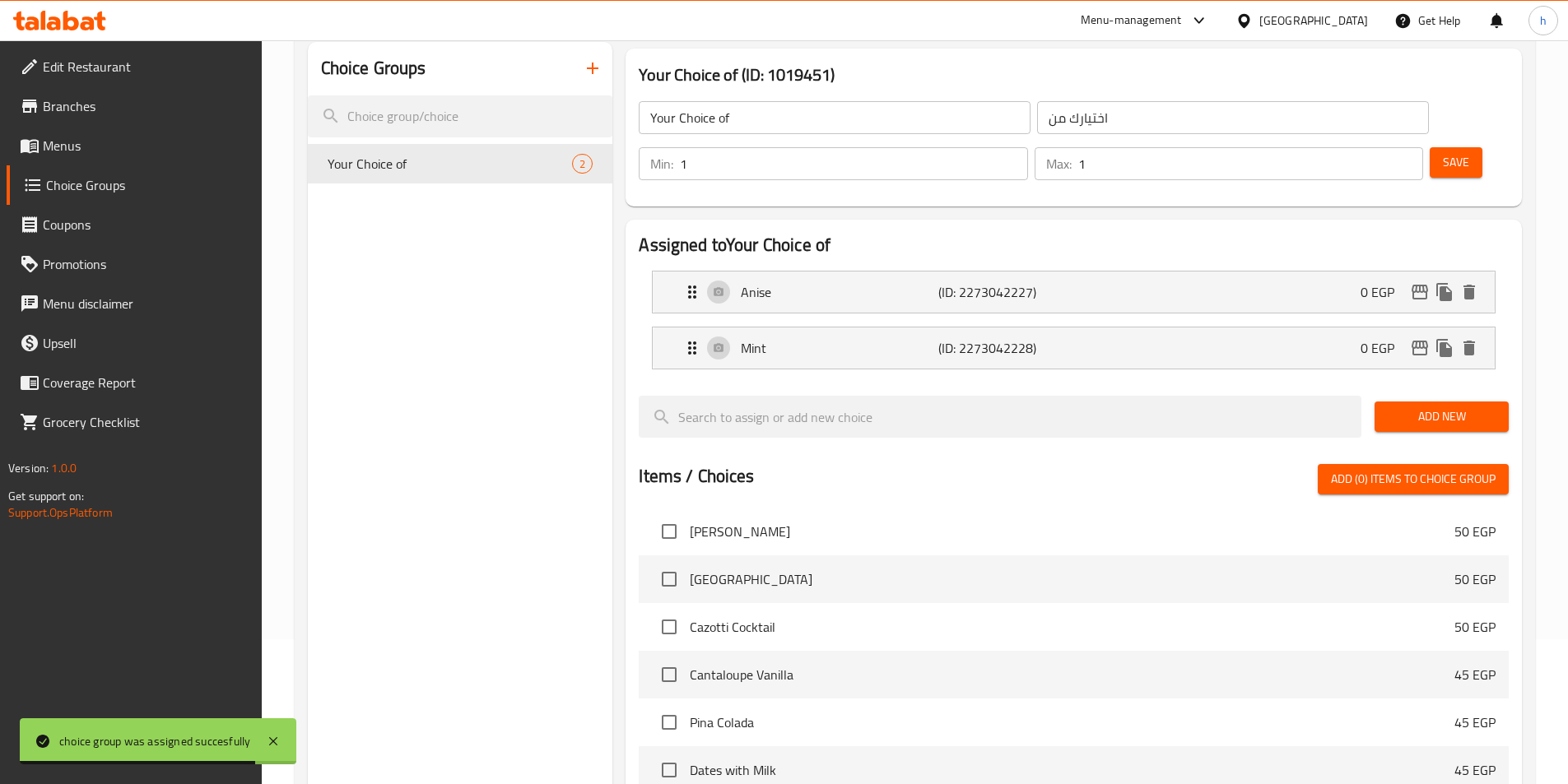
scroll to position [0, 0]
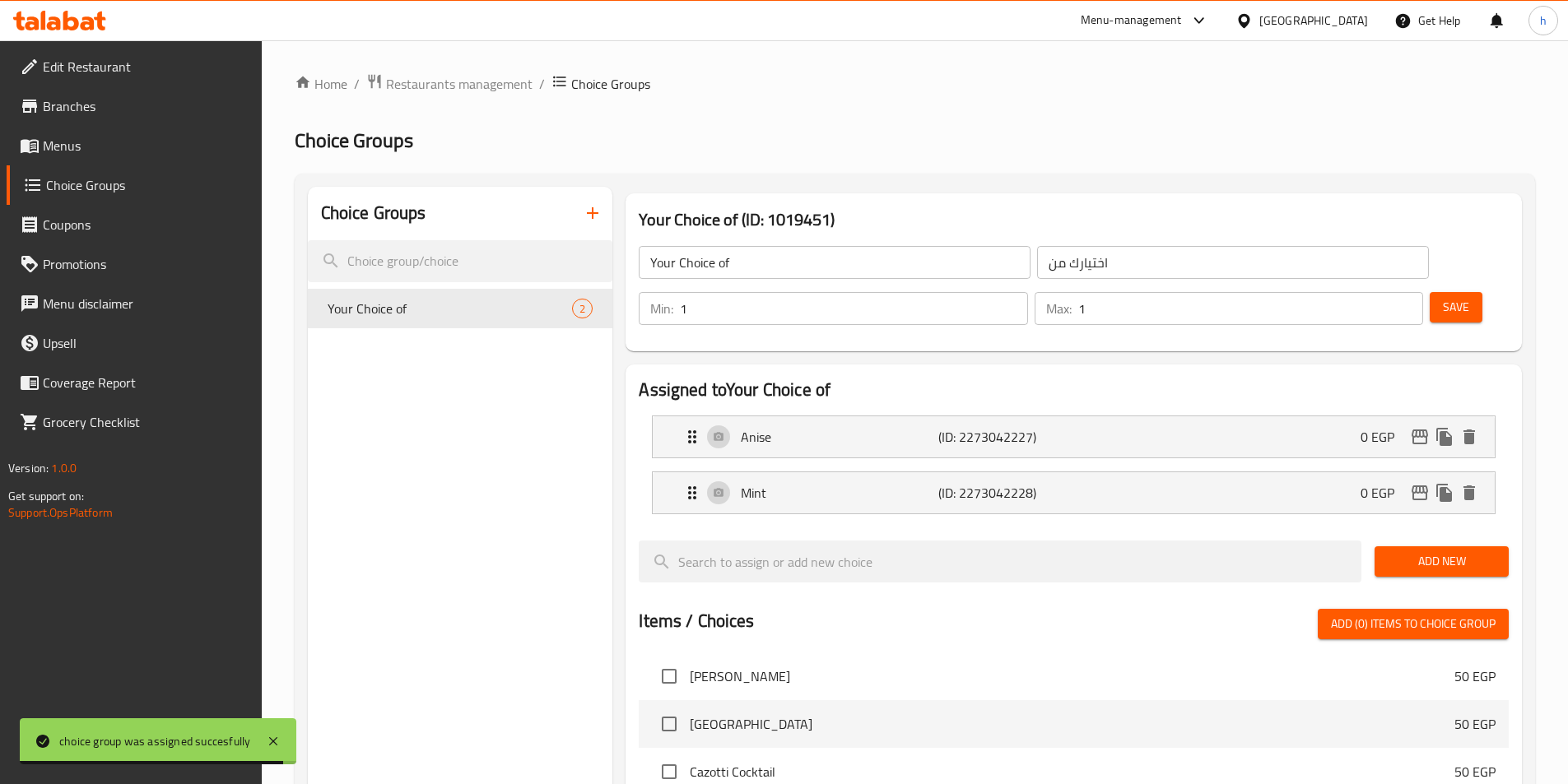
click at [127, 144] on span "Menus" at bounding box center [146, 146] width 206 height 20
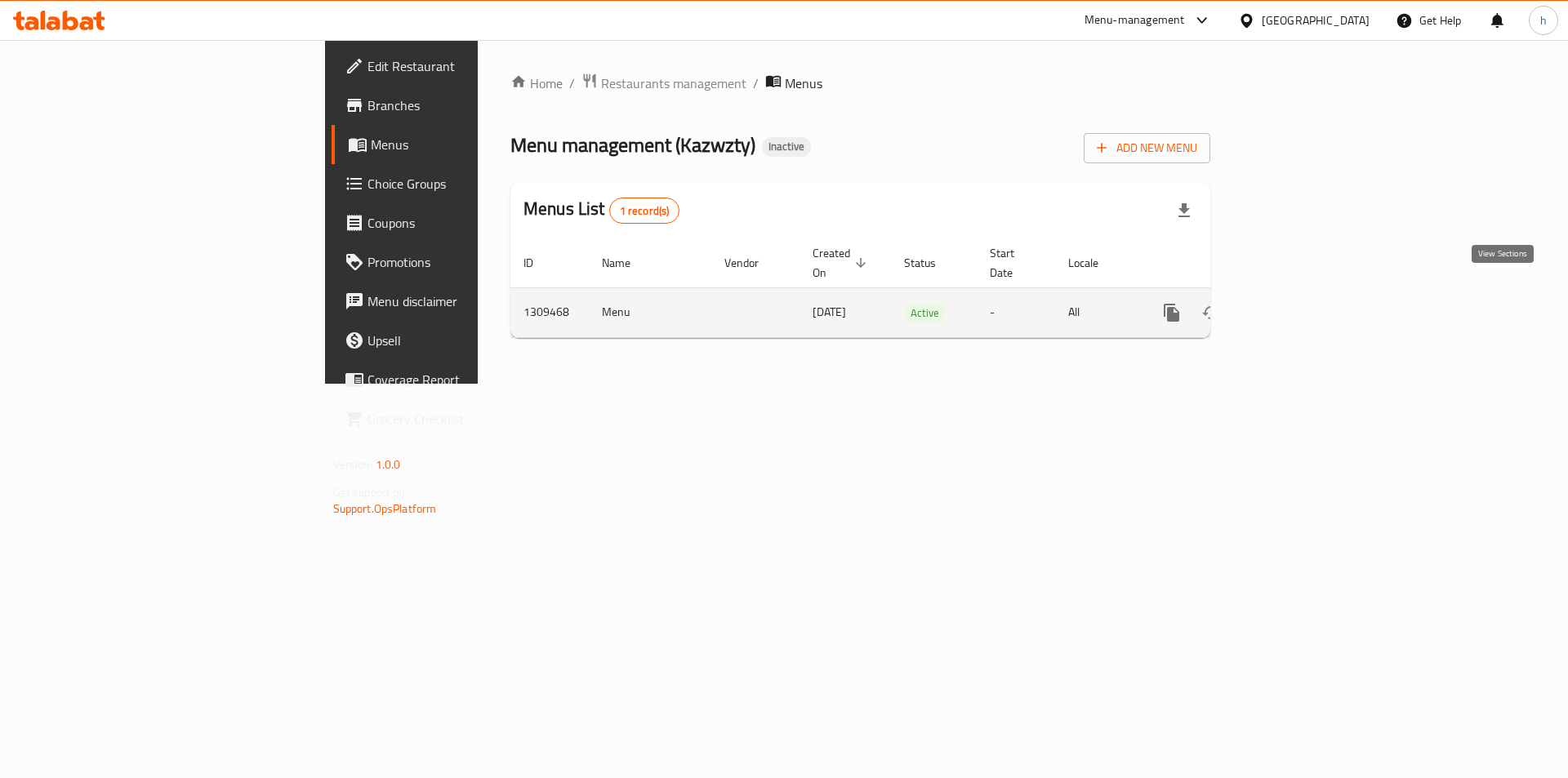
click at [1309, 299] on link "enhanced table" at bounding box center [1289, 312] width 39 height 39
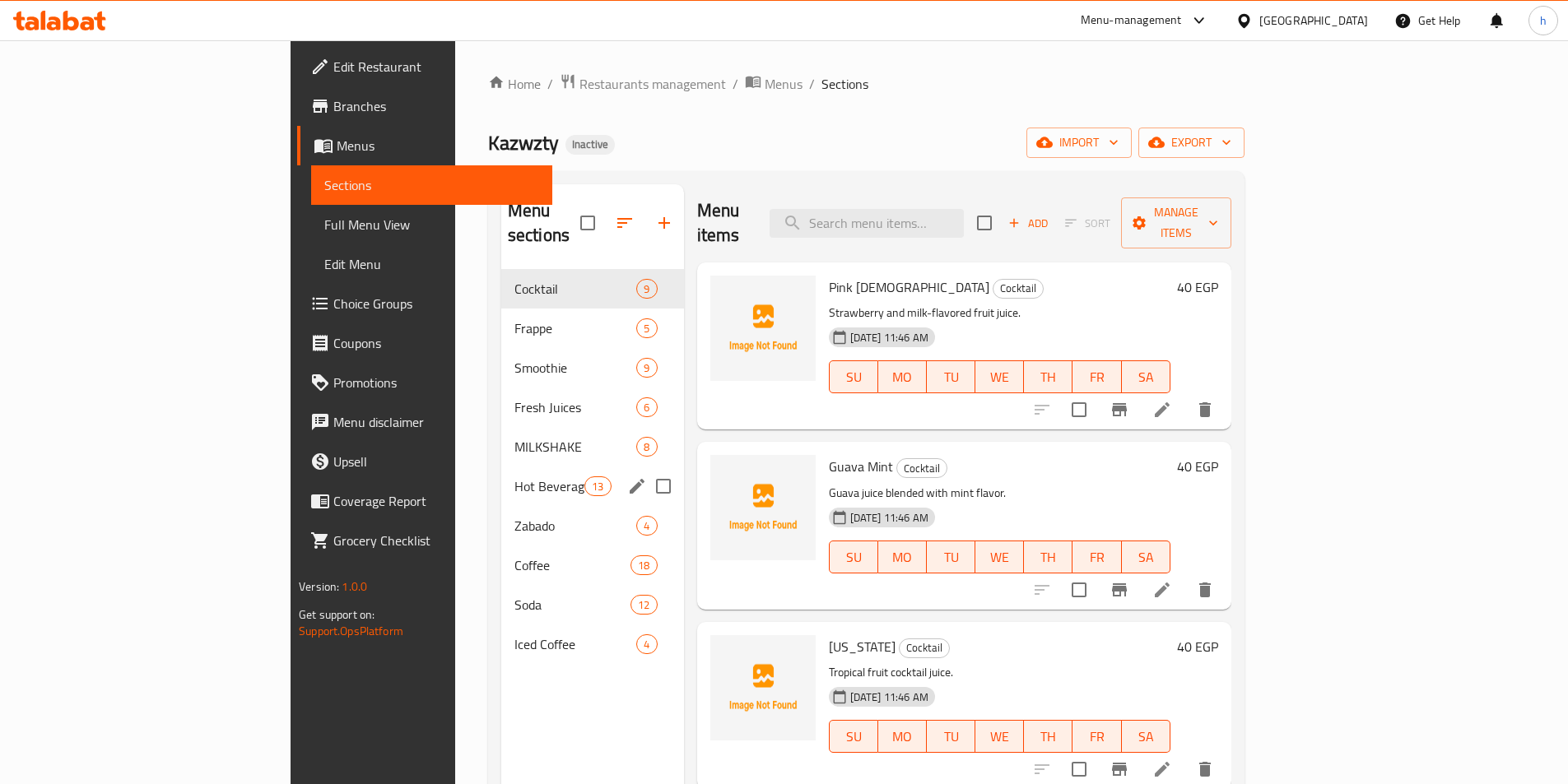
click at [501, 467] on div "Hot Beverages 13" at bounding box center [592, 486] width 182 height 39
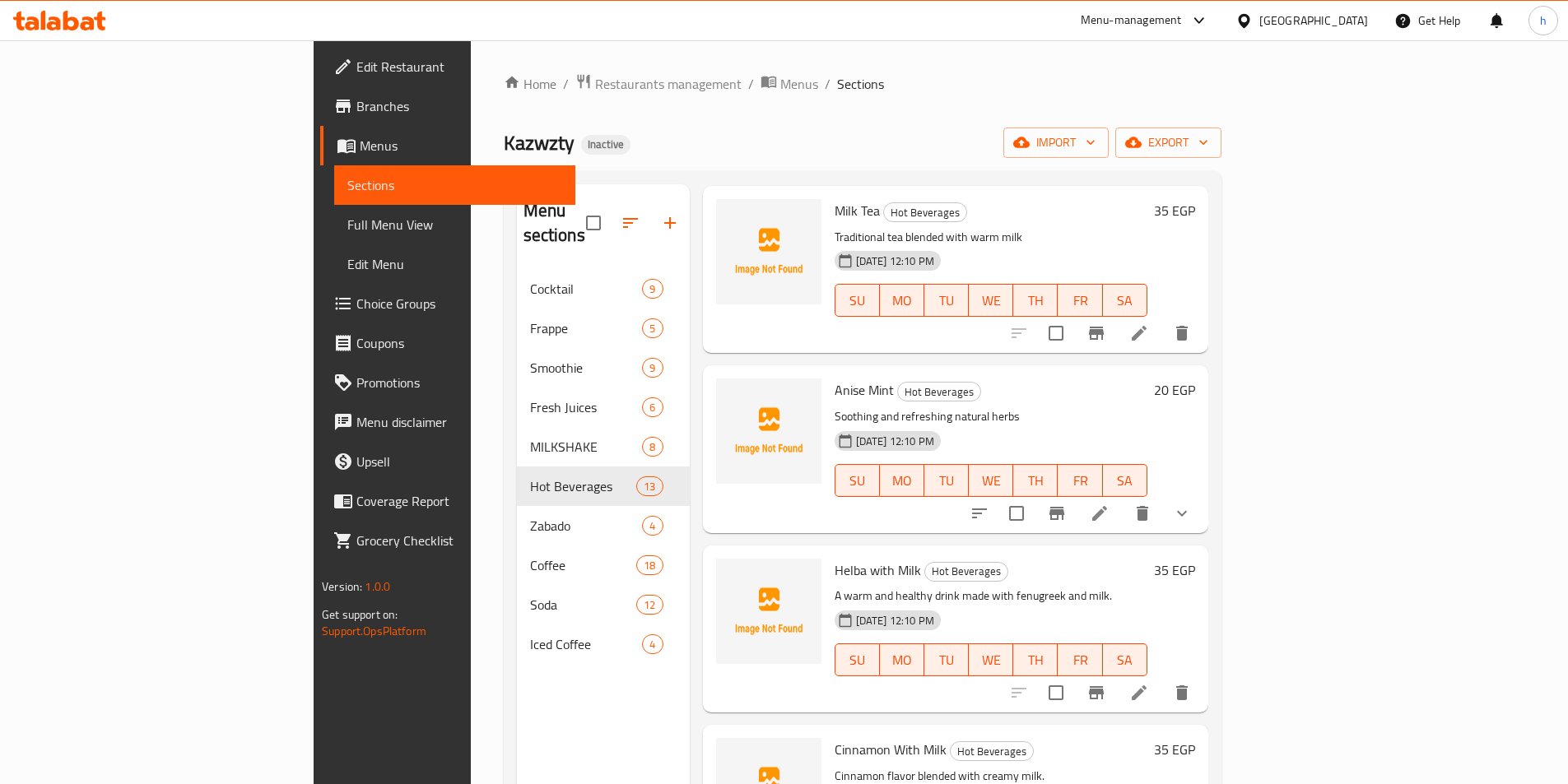
scroll to position [494, 0]
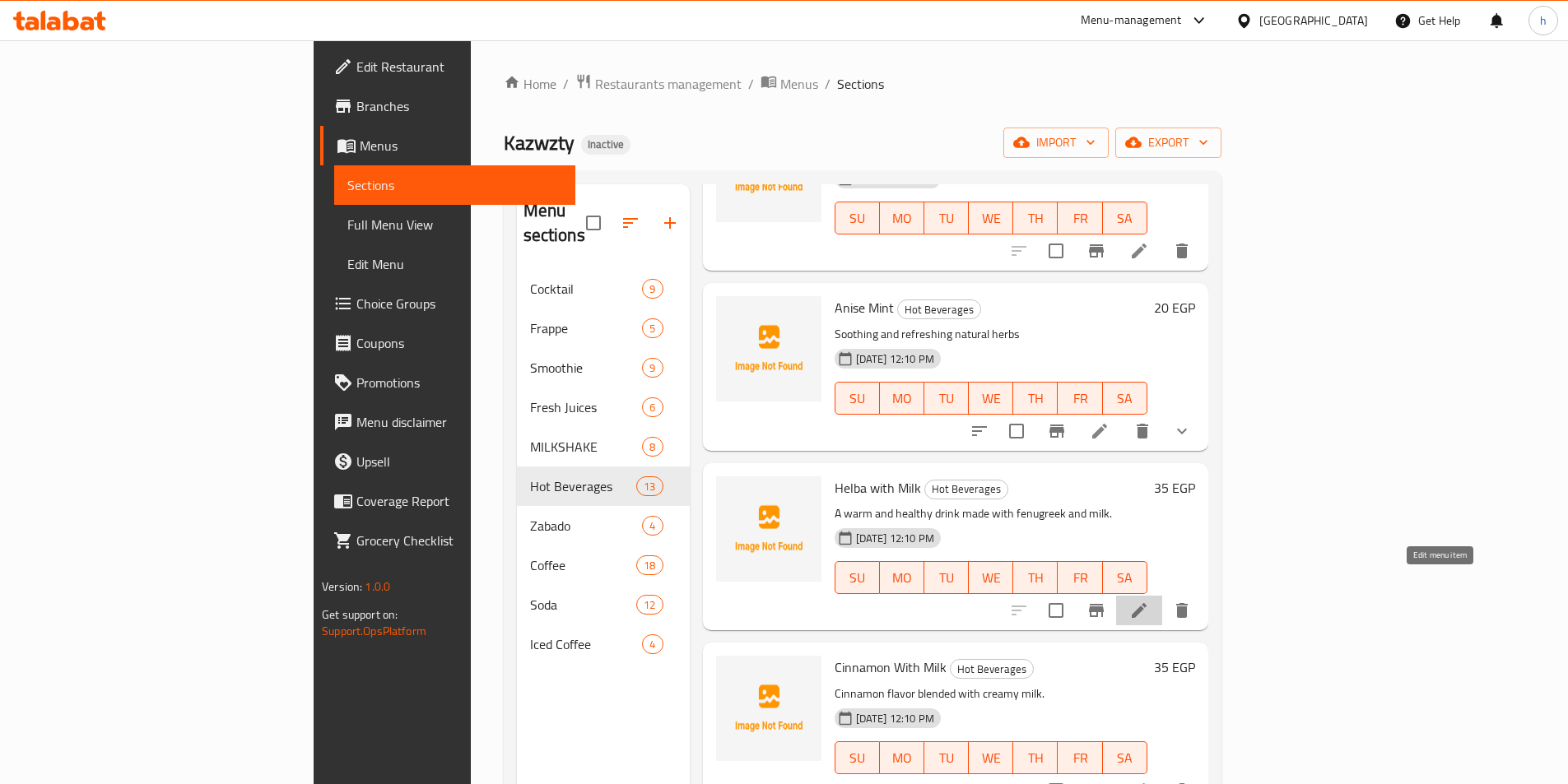
click at [1149, 600] on icon at bounding box center [1139, 610] width 20 height 20
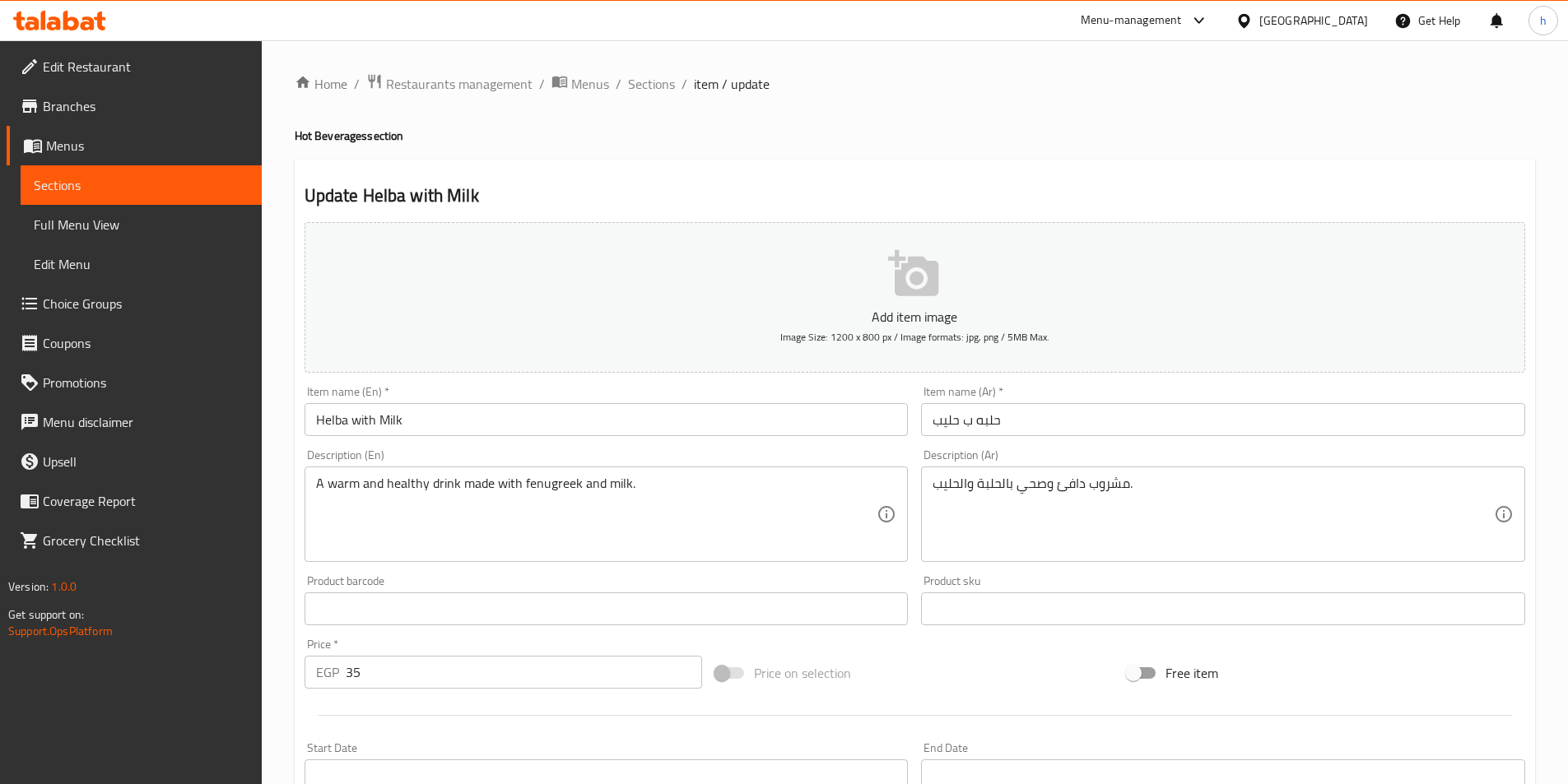
click at [333, 418] on input "Helba with Milk" at bounding box center [606, 419] width 604 height 33
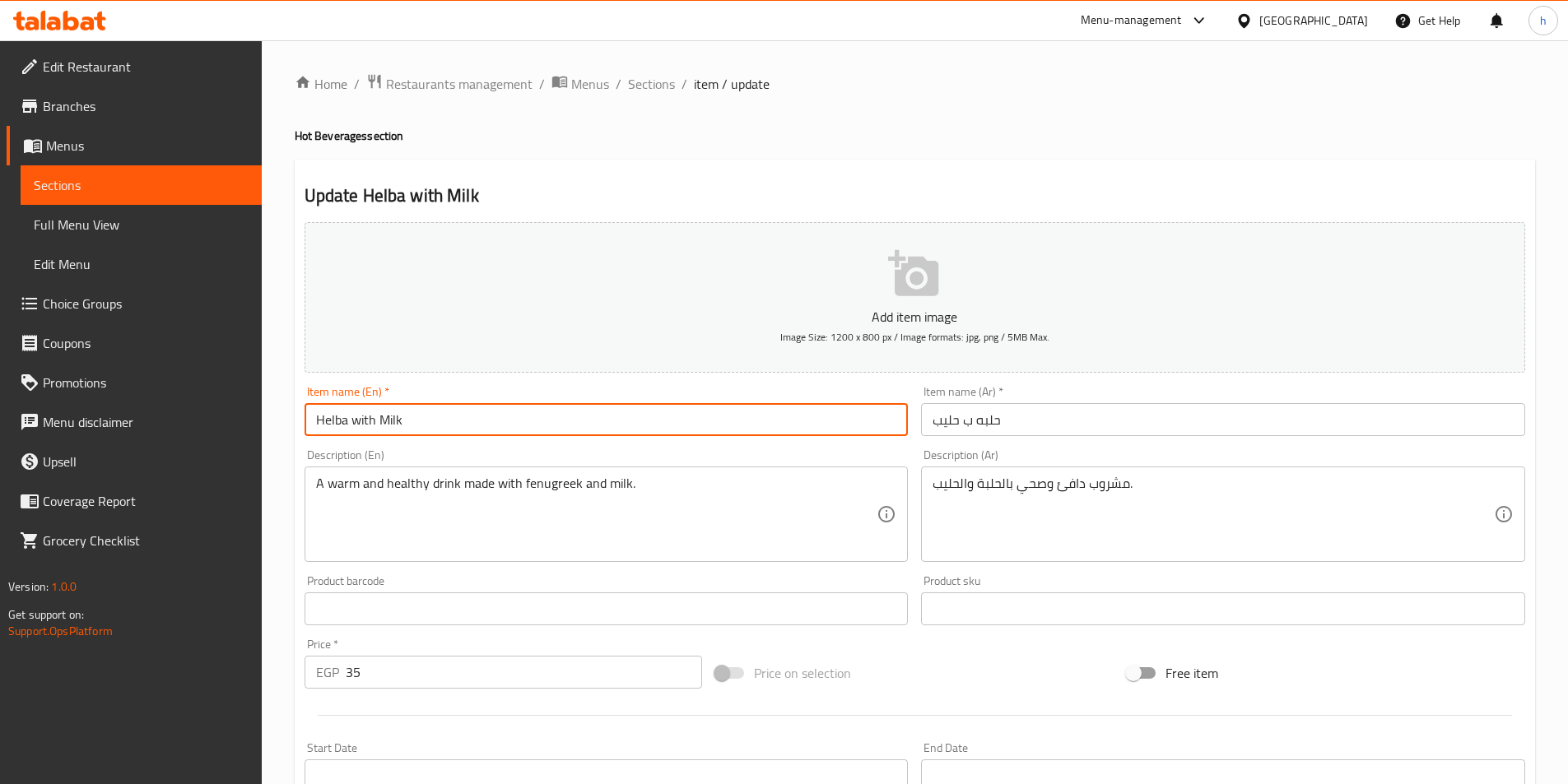
click at [333, 418] on input "Helba with Milk" at bounding box center [606, 419] width 604 height 33
paste input "Fenugreek"
type input "Fenugreek with Milk"
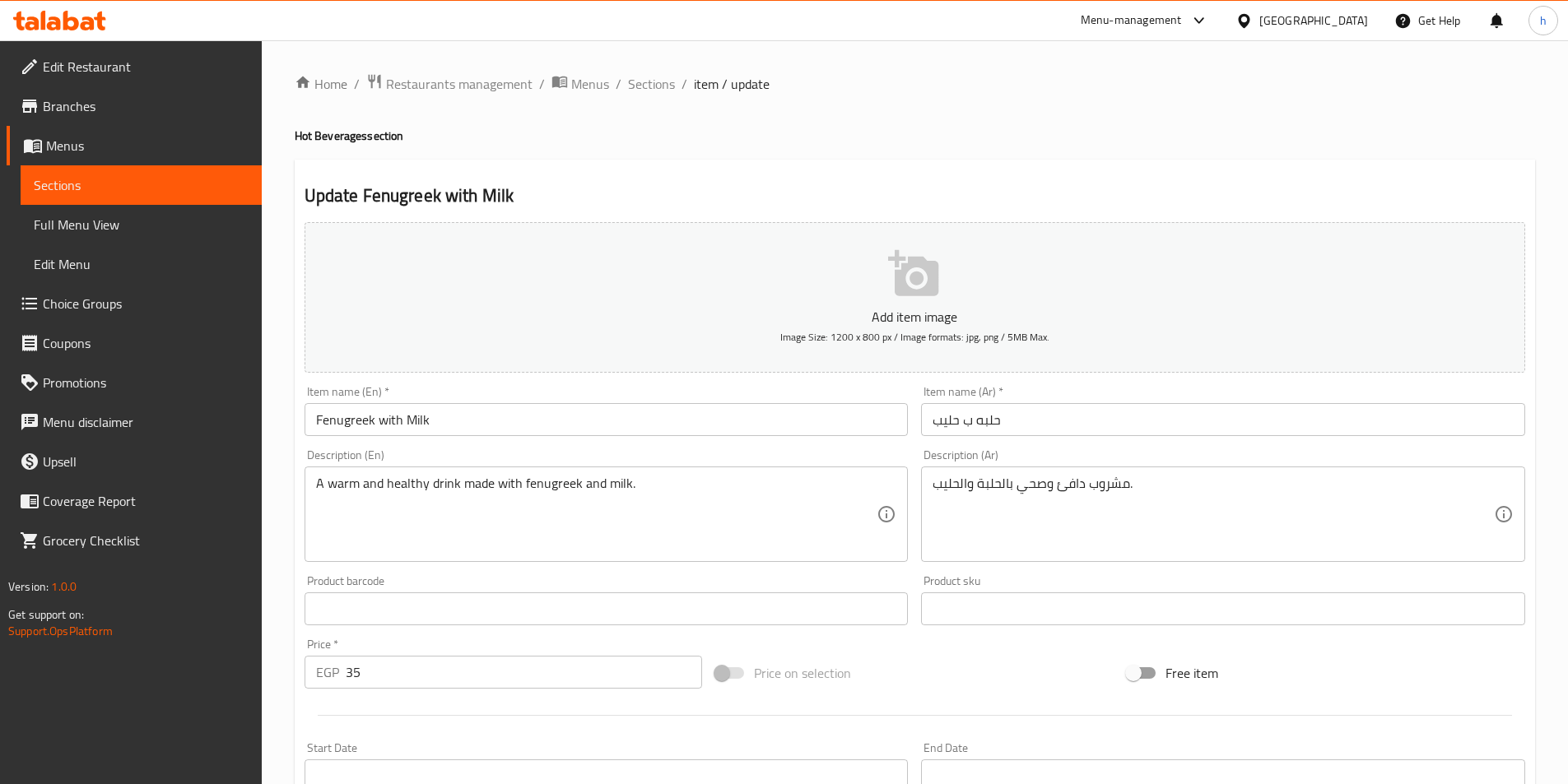
click at [607, 454] on div "Description (En) A warm and healthy drink made with fenugreek and milk. Descrip…" at bounding box center [606, 505] width 604 height 112
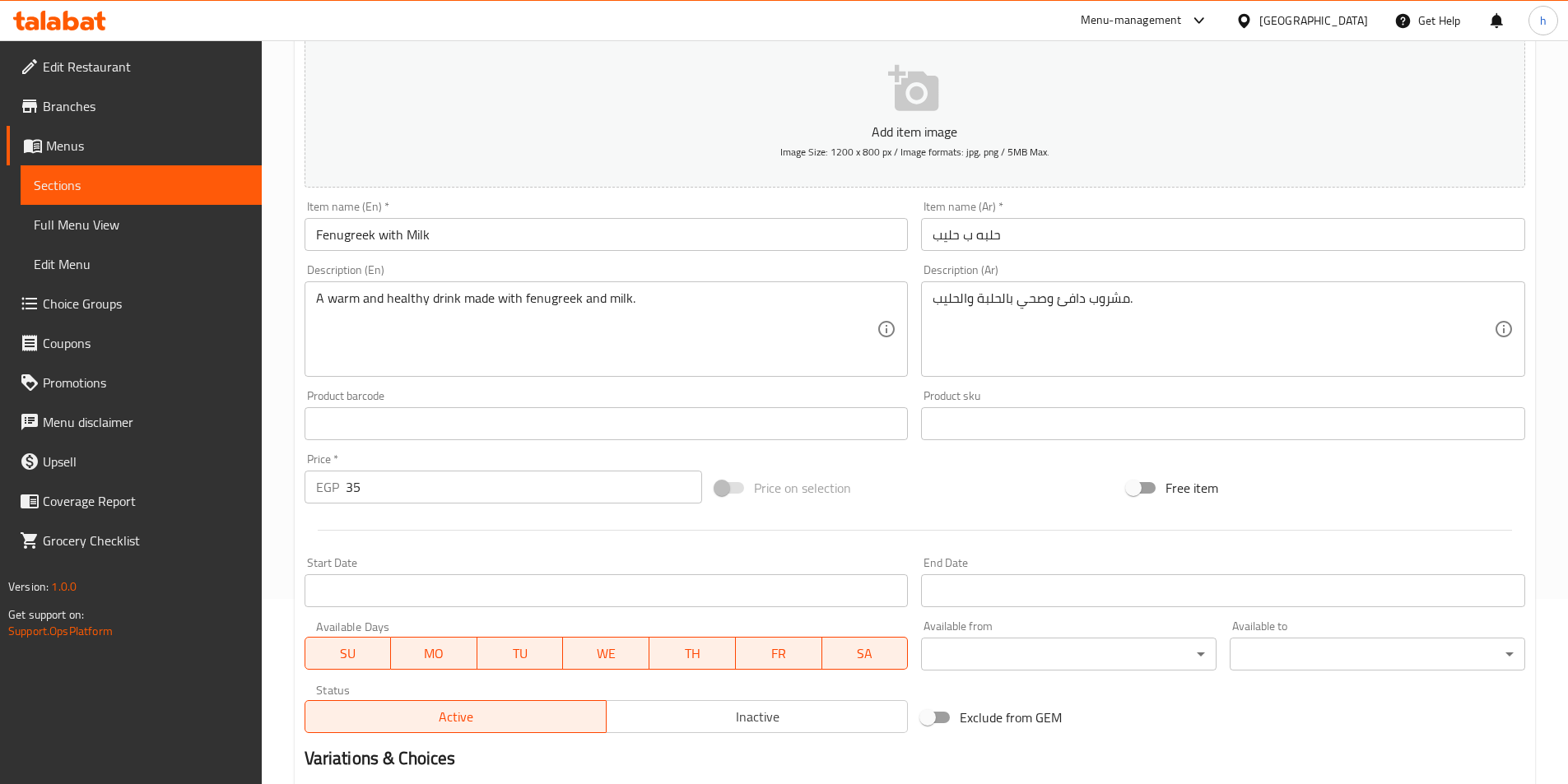
scroll to position [378, 0]
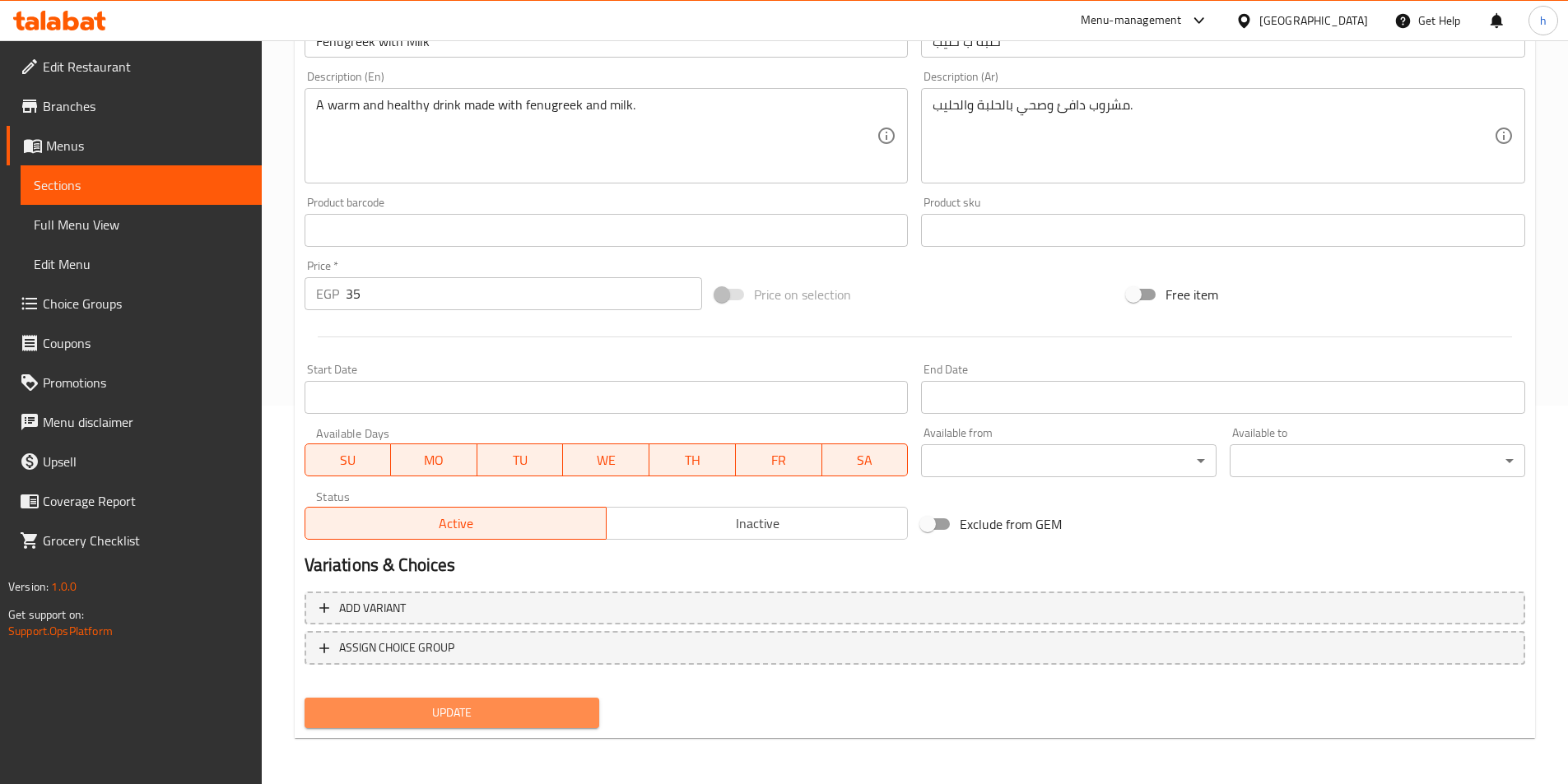
click at [574, 718] on span "Update" at bounding box center [452, 712] width 269 height 21
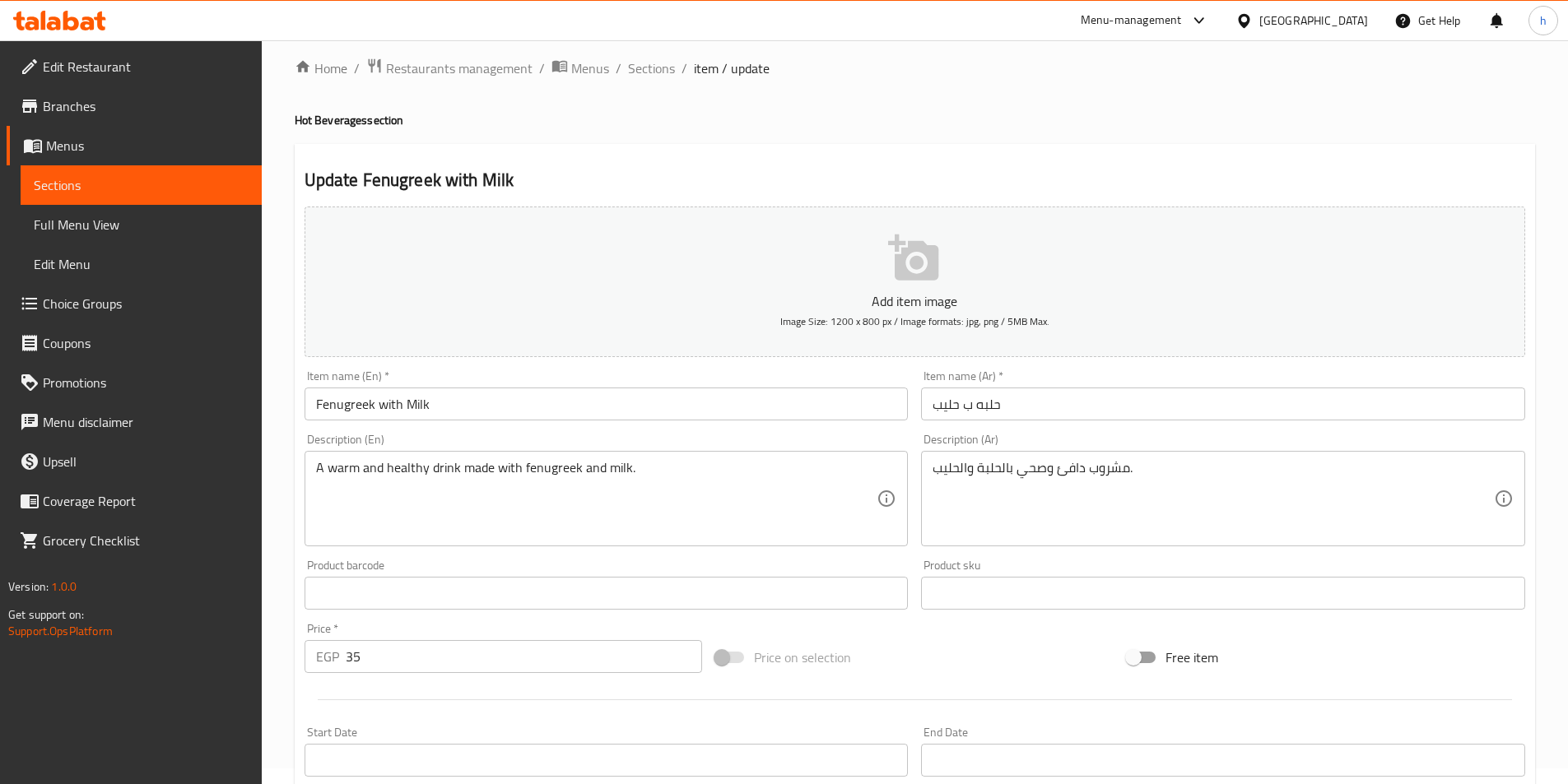
scroll to position [0, 0]
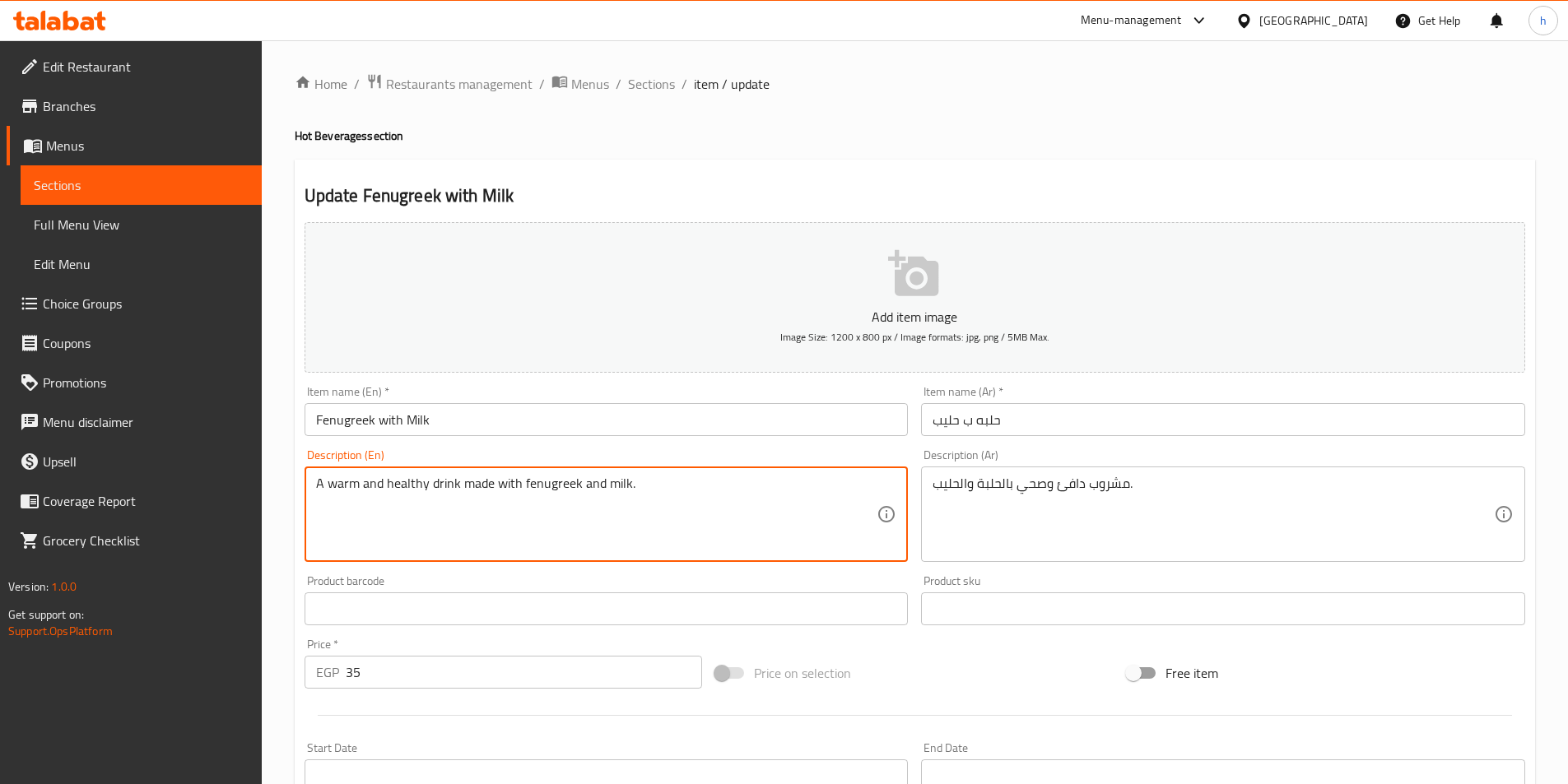
drag, startPoint x: 526, startPoint y: 493, endPoint x: 569, endPoint y: 517, distance: 49.2
click at [572, 532] on textarea "A warm and healthy drink made with fenugreek and milk." at bounding box center [596, 515] width 561 height 78
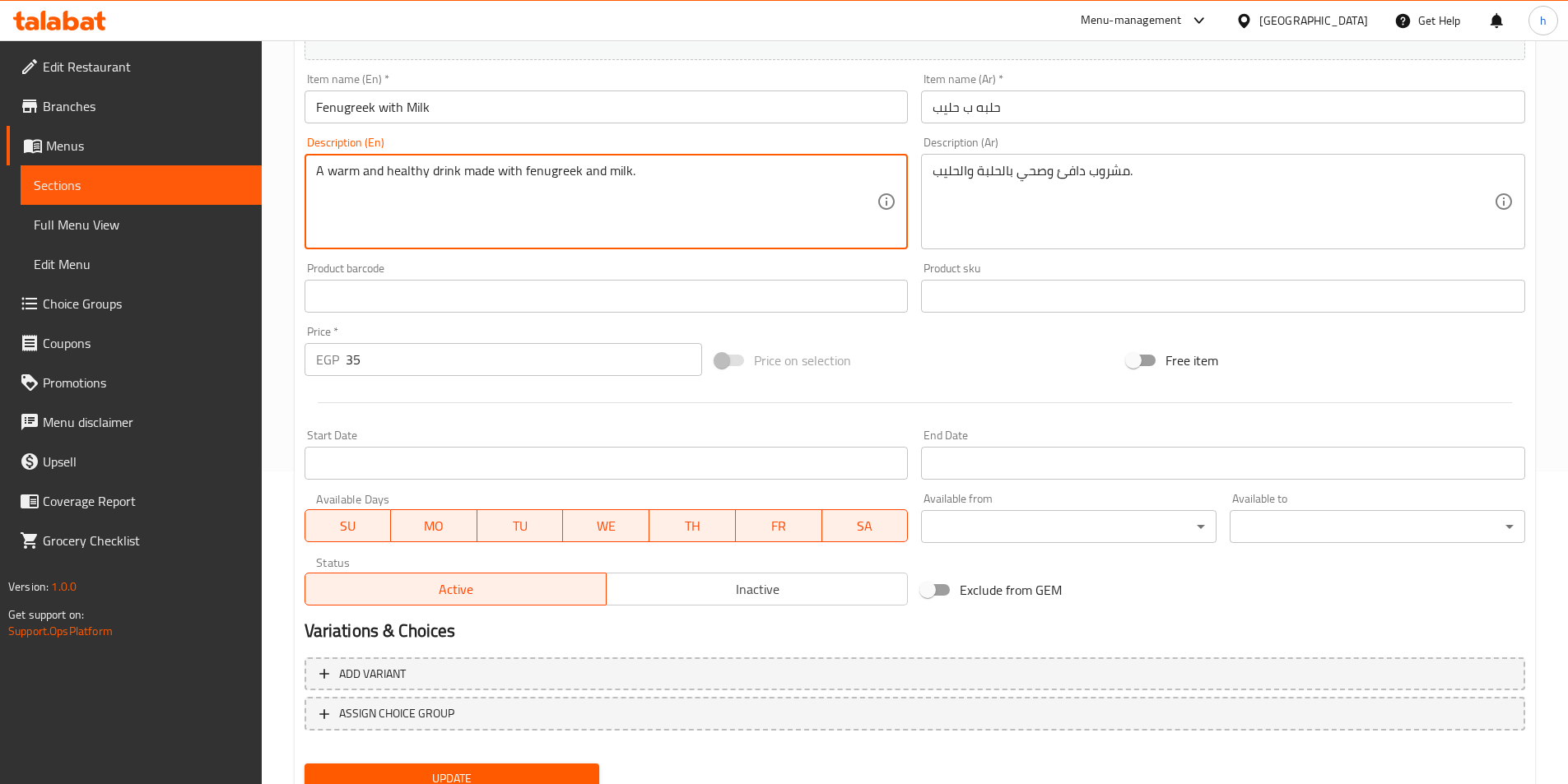
scroll to position [378, 0]
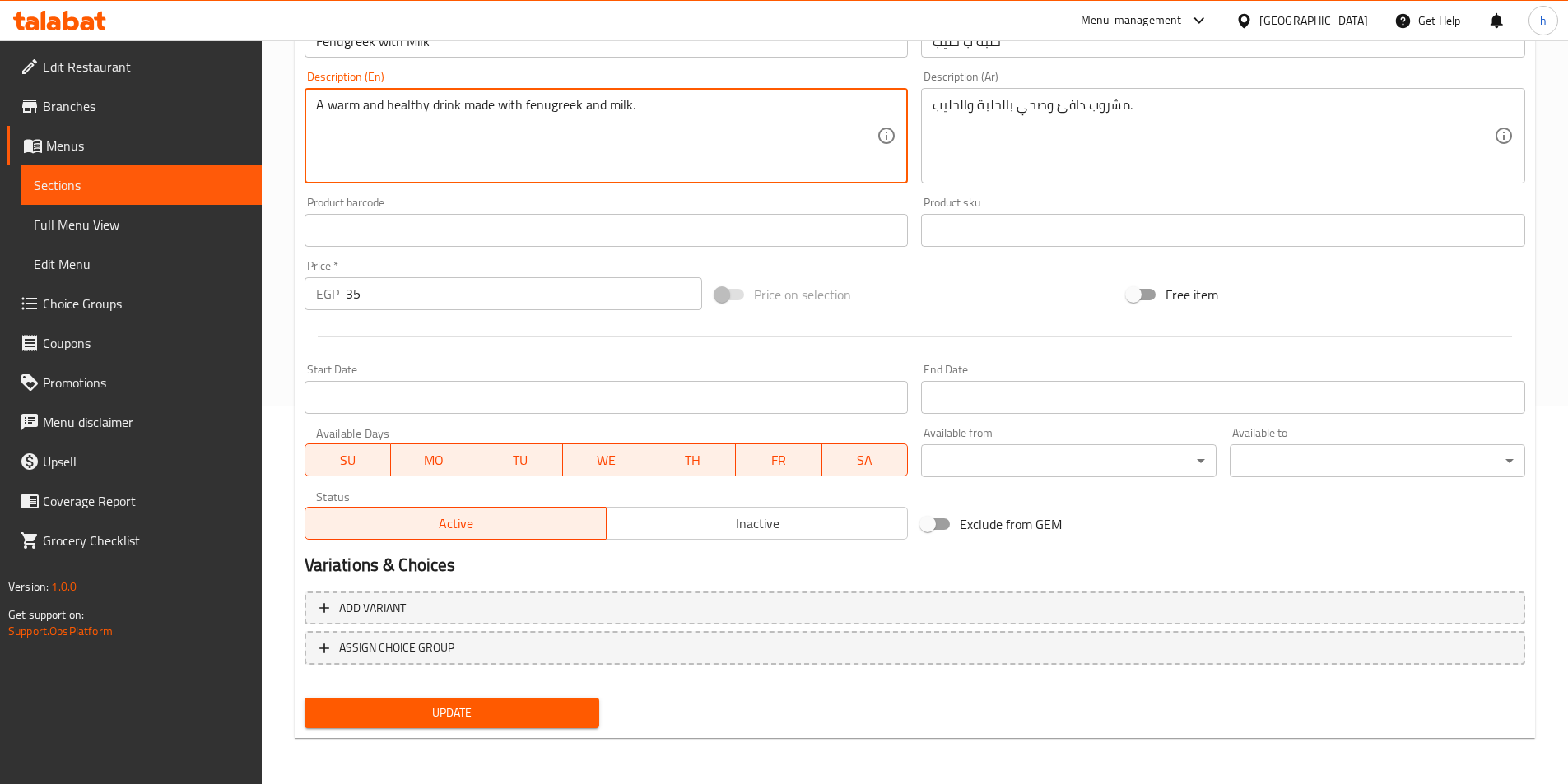
click at [534, 711] on span "Update" at bounding box center [452, 712] width 269 height 21
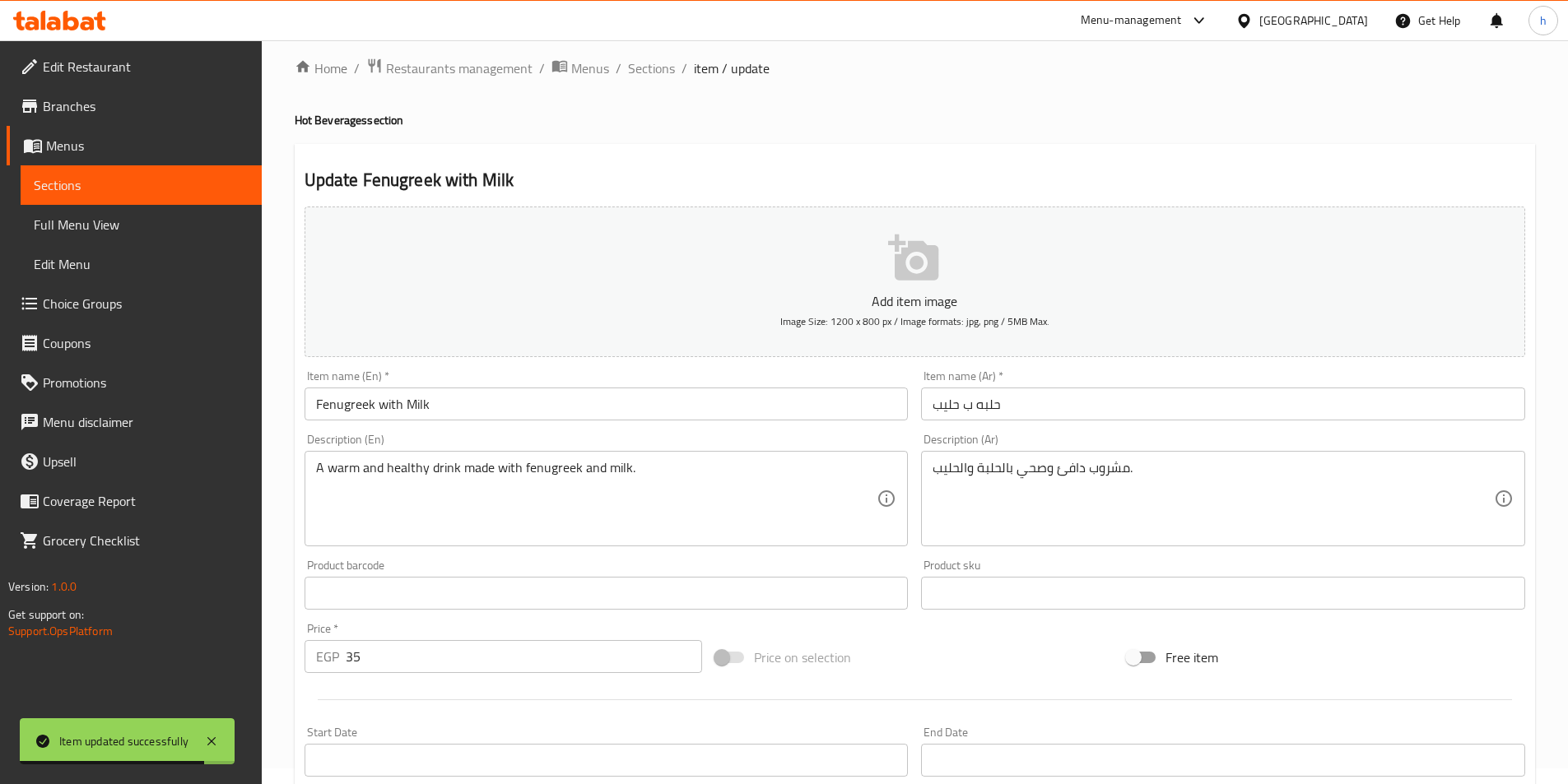
scroll to position [0, 0]
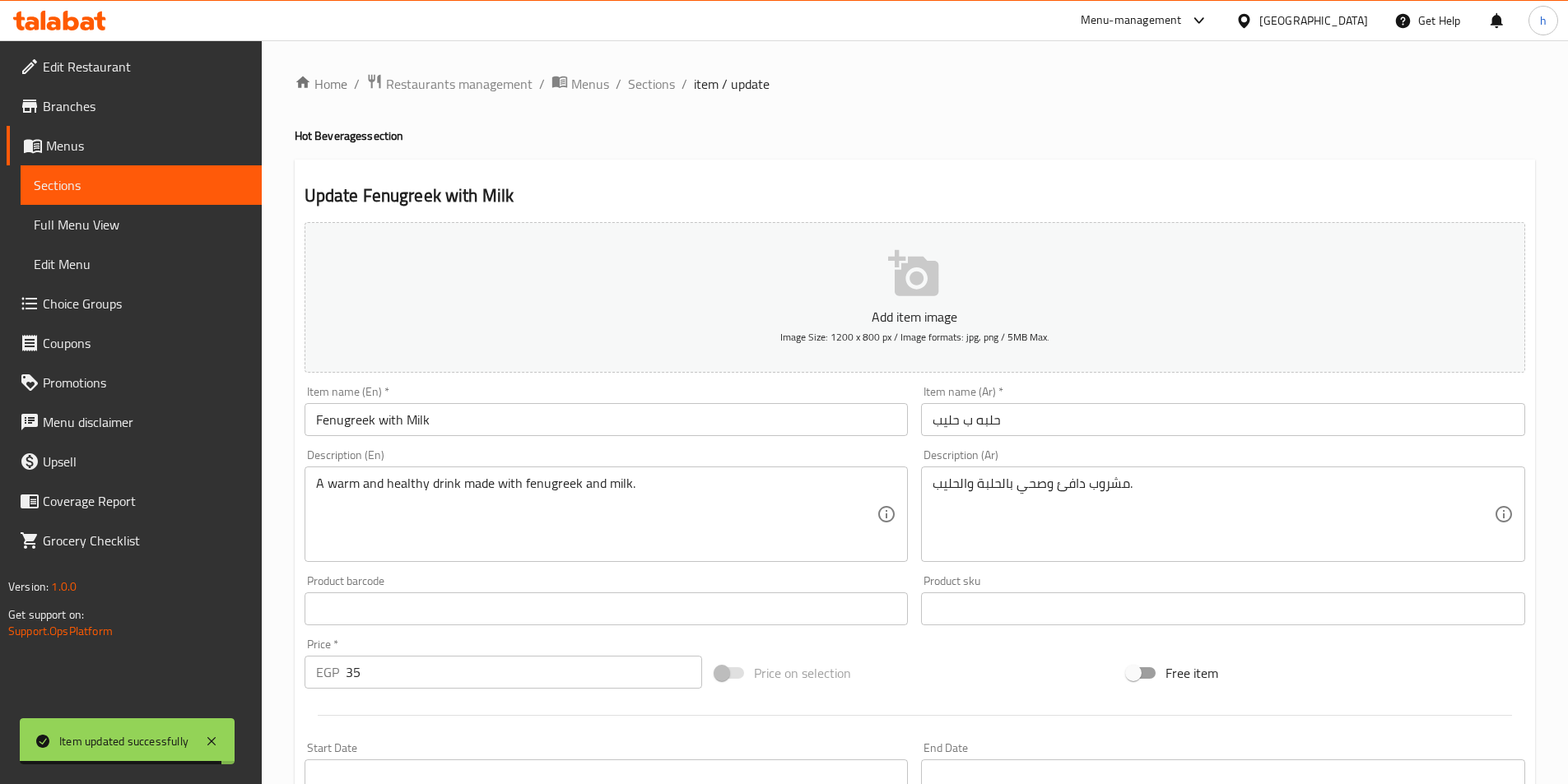
click at [647, 65] on div "Home / Restaurants management / Menus / Sections / item / update Hot Beverages …" at bounding box center [914, 601] width 1306 height 1121
click at [648, 89] on span "Sections" at bounding box center [652, 84] width 47 height 20
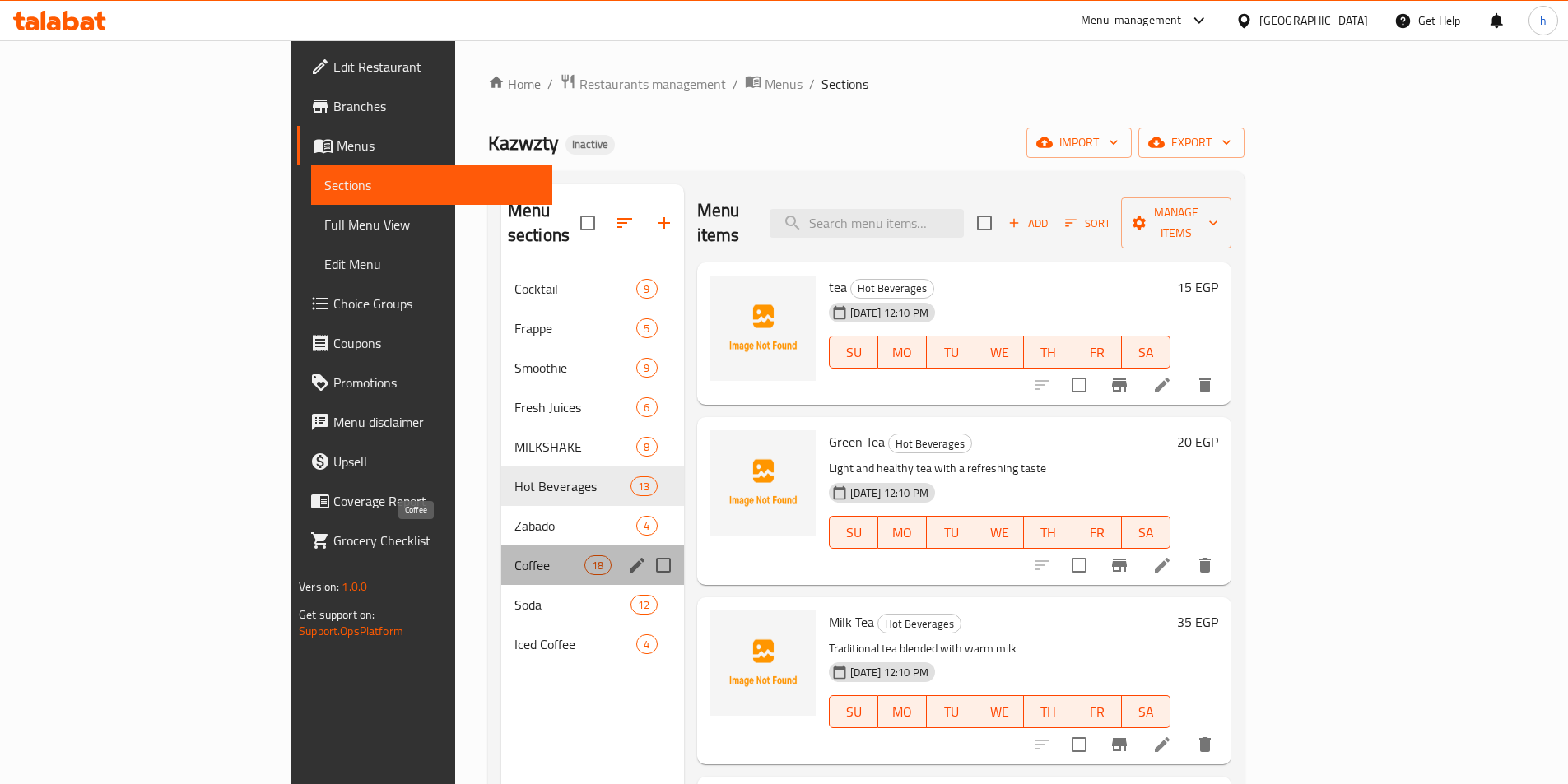
click at [514, 556] on span "Coffee" at bounding box center [549, 565] width 70 height 20
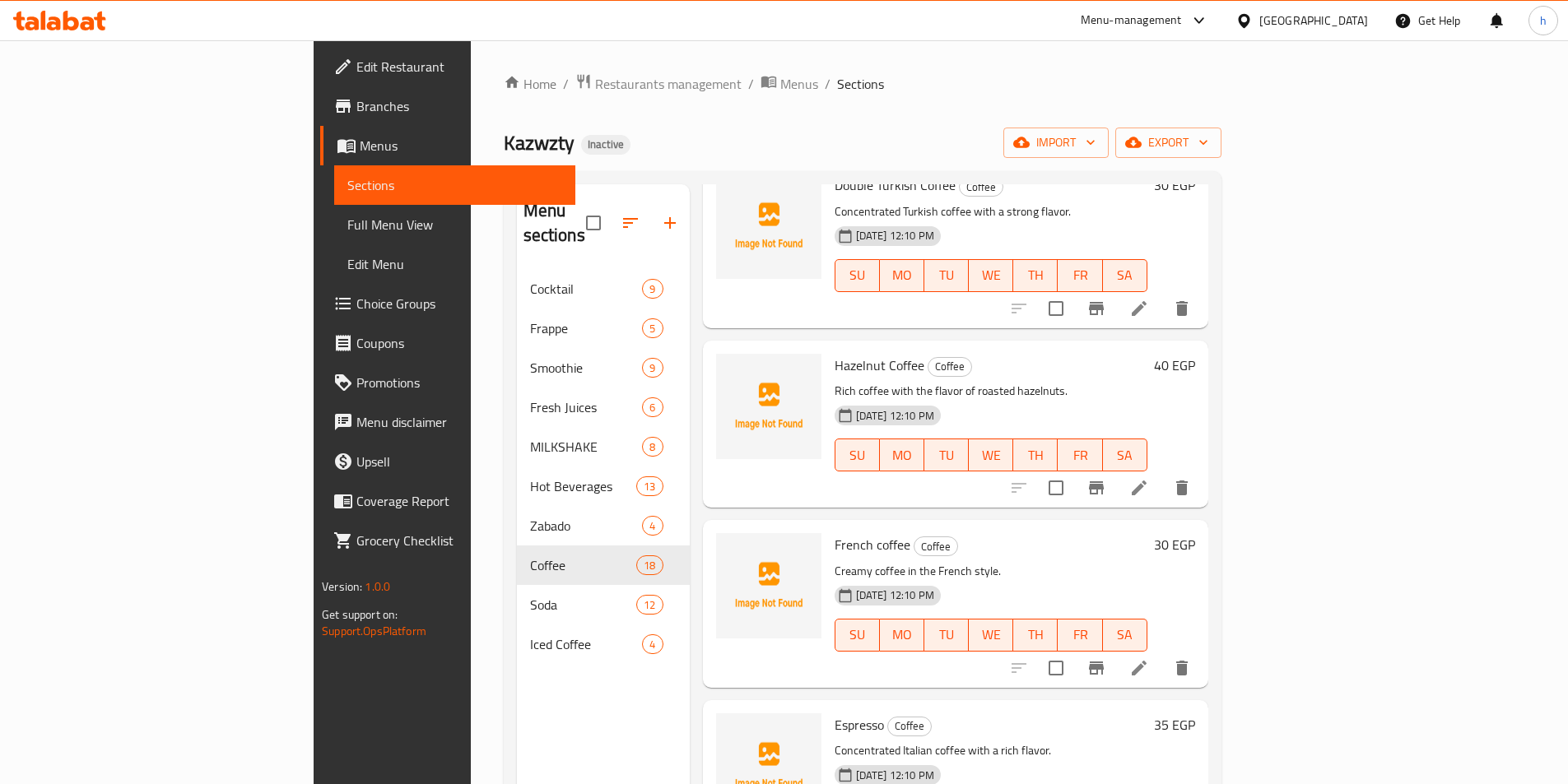
scroll to position [658, 0]
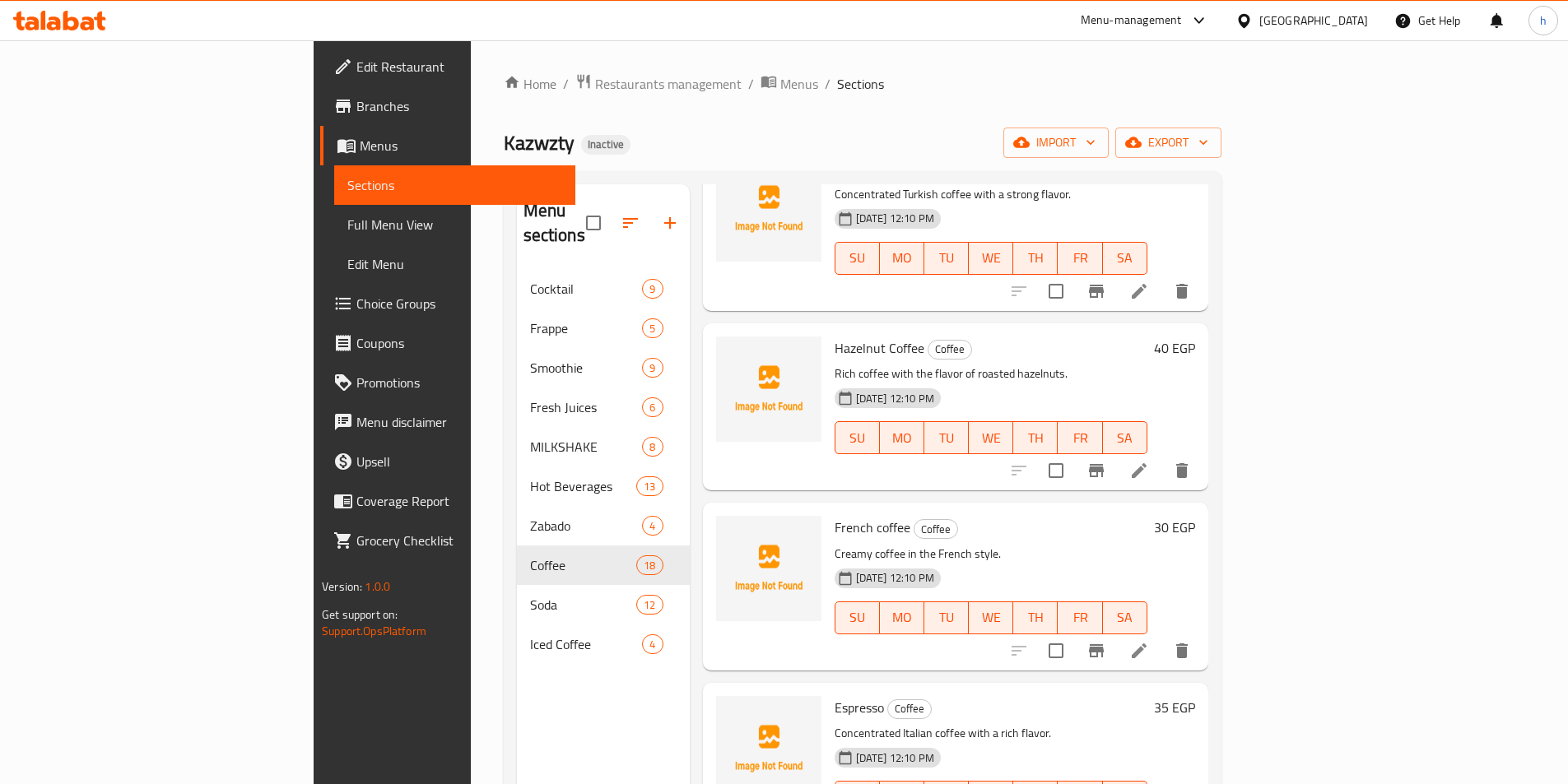
click at [1147, 644] on icon at bounding box center [1139, 651] width 15 height 15
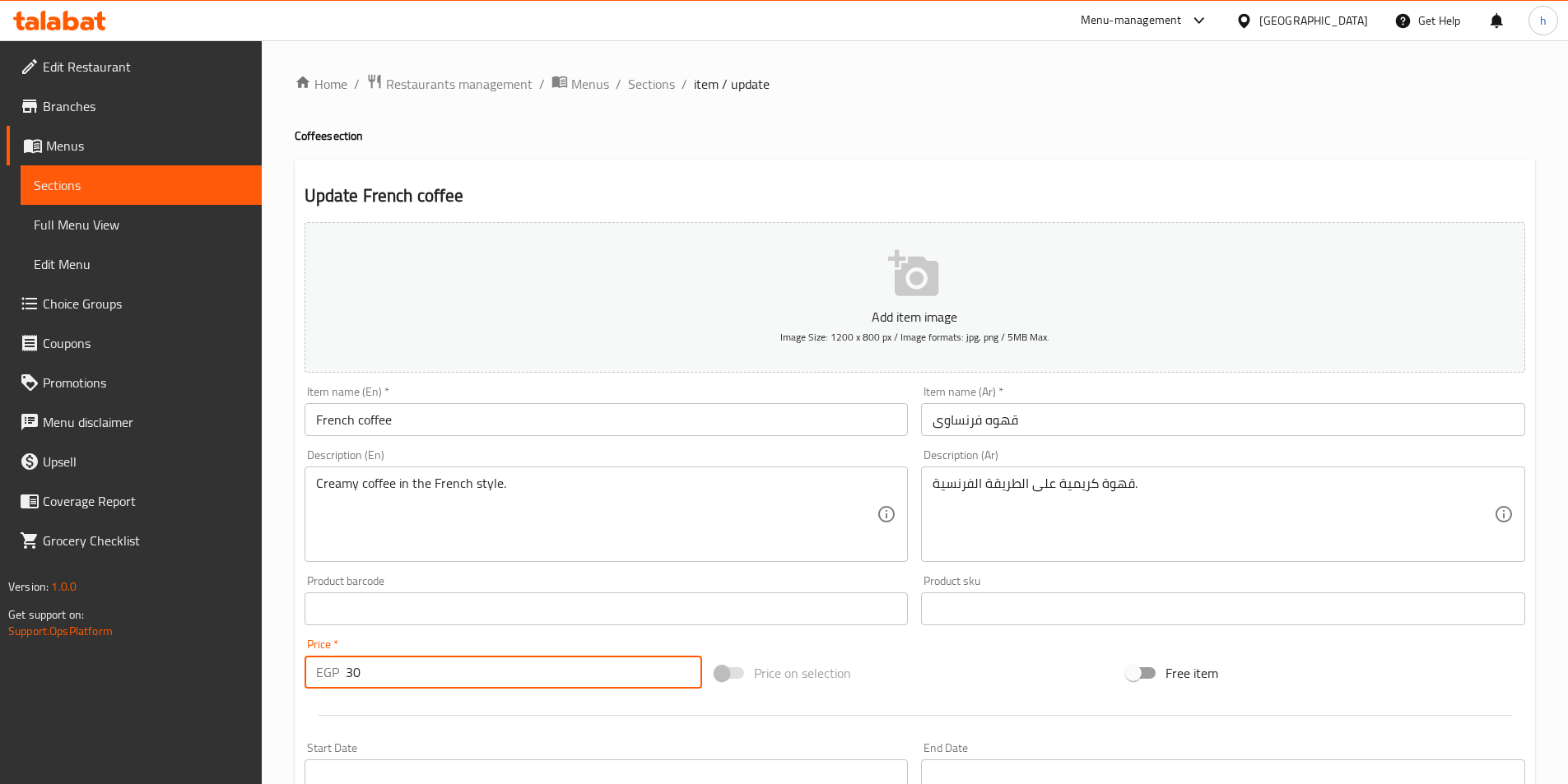
drag, startPoint x: 400, startPoint y: 662, endPoint x: 339, endPoint y: 662, distance: 61.0
click at [339, 662] on div "EGP 30 Price *" at bounding box center [503, 672] width 398 height 33
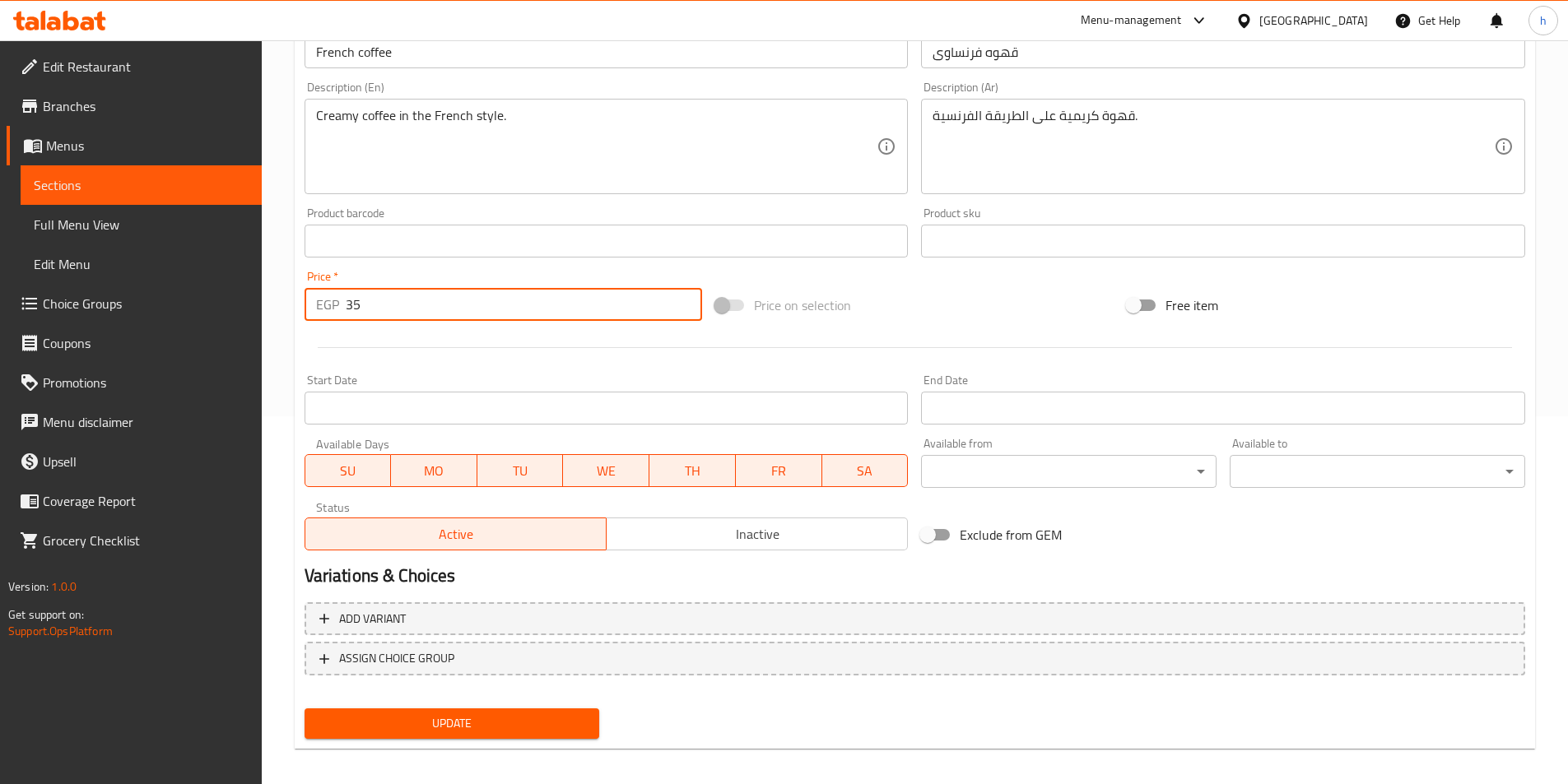
scroll to position [378, 0]
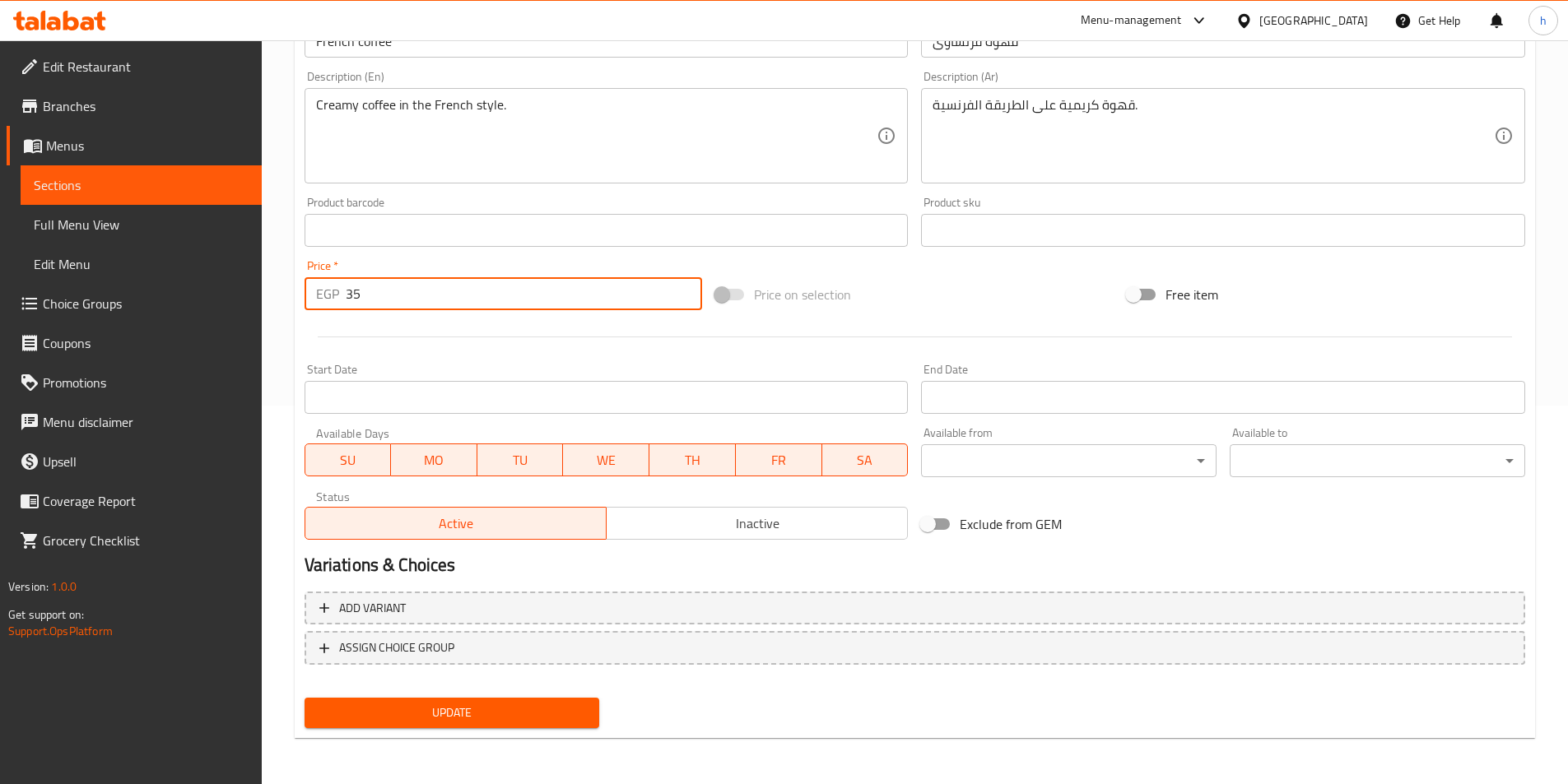
type input "35"
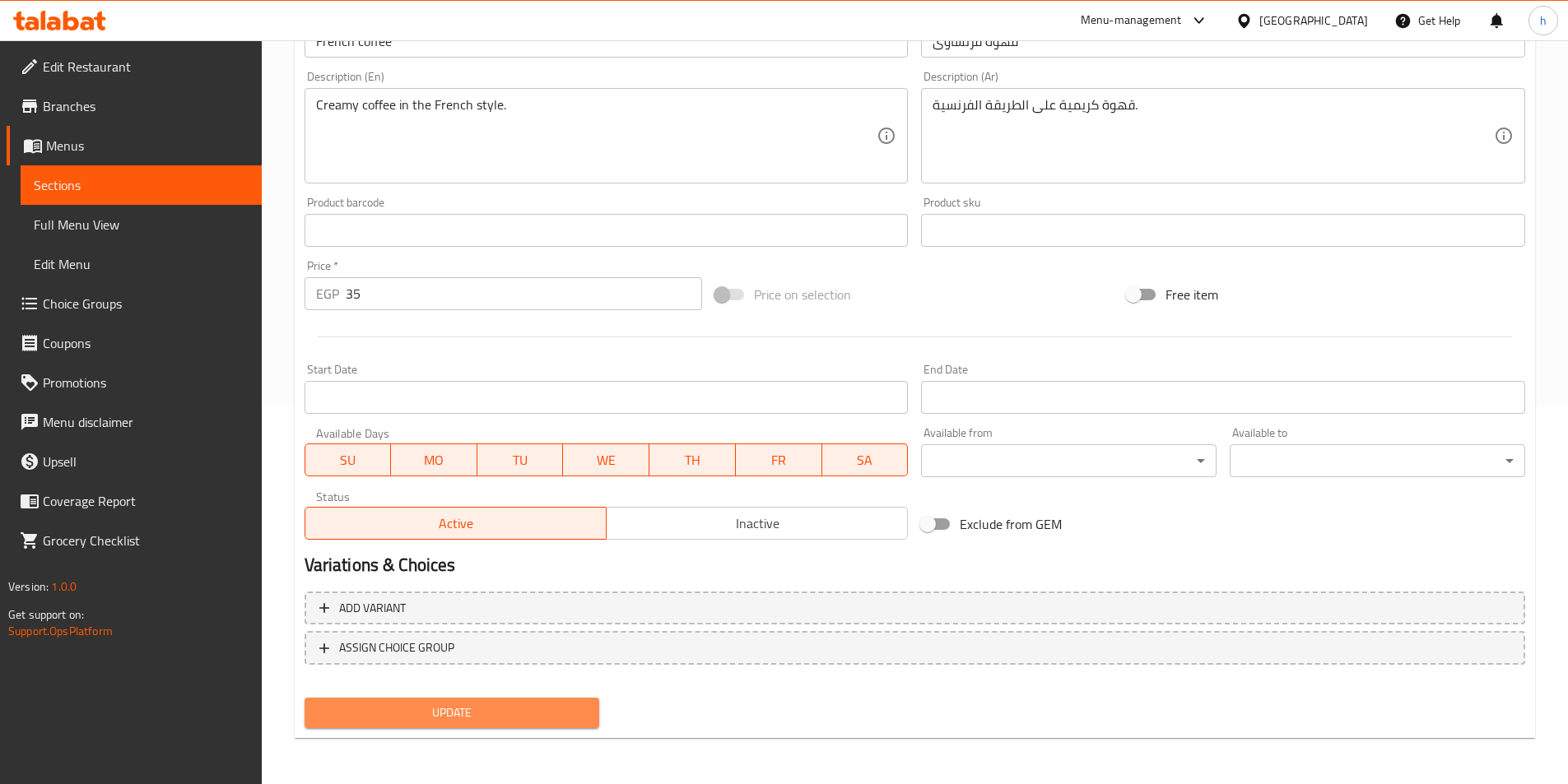
click at [547, 706] on span "Update" at bounding box center [452, 712] width 269 height 21
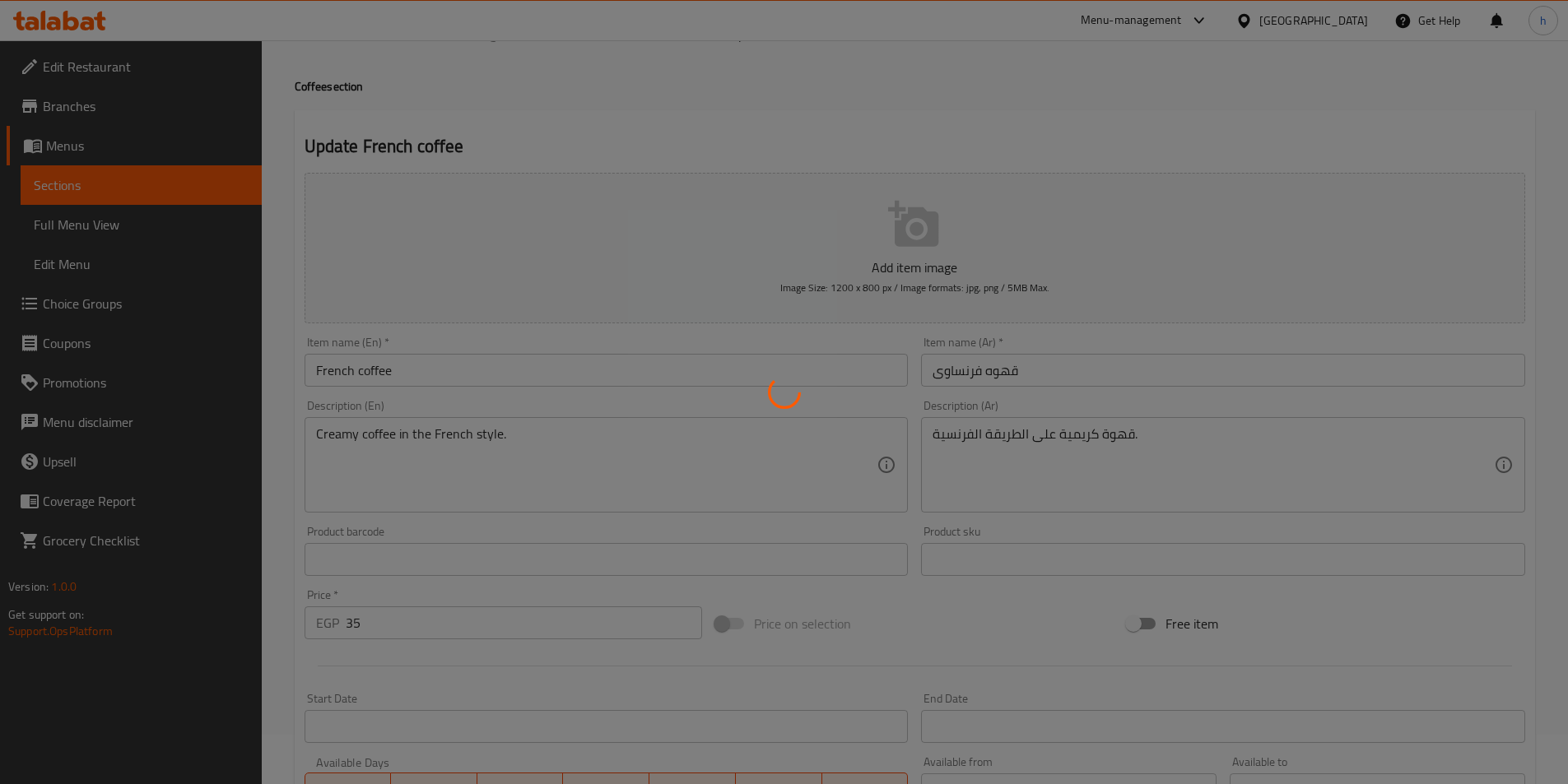
scroll to position [0, 0]
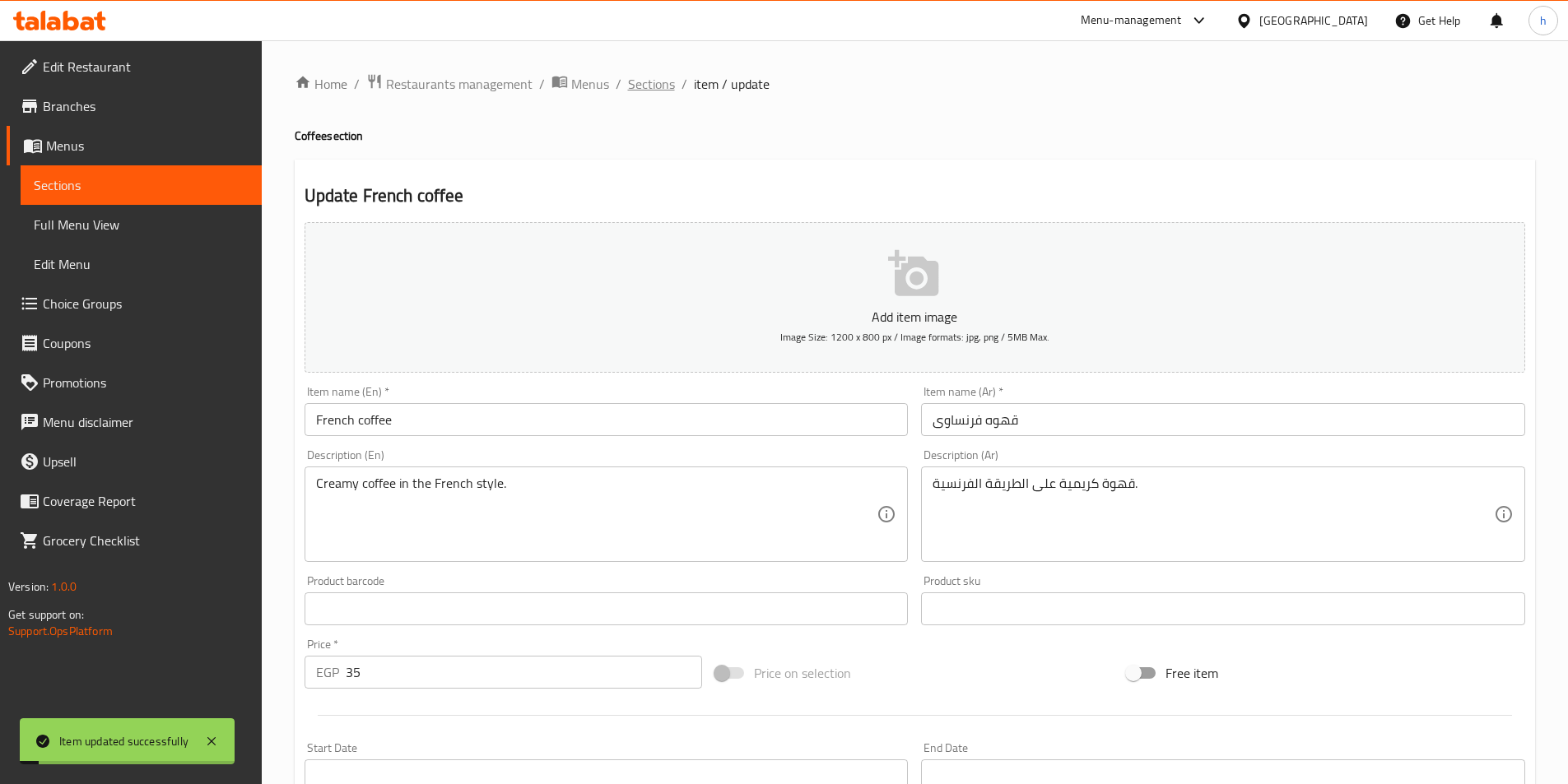
click at [650, 86] on span "Sections" at bounding box center [652, 84] width 47 height 20
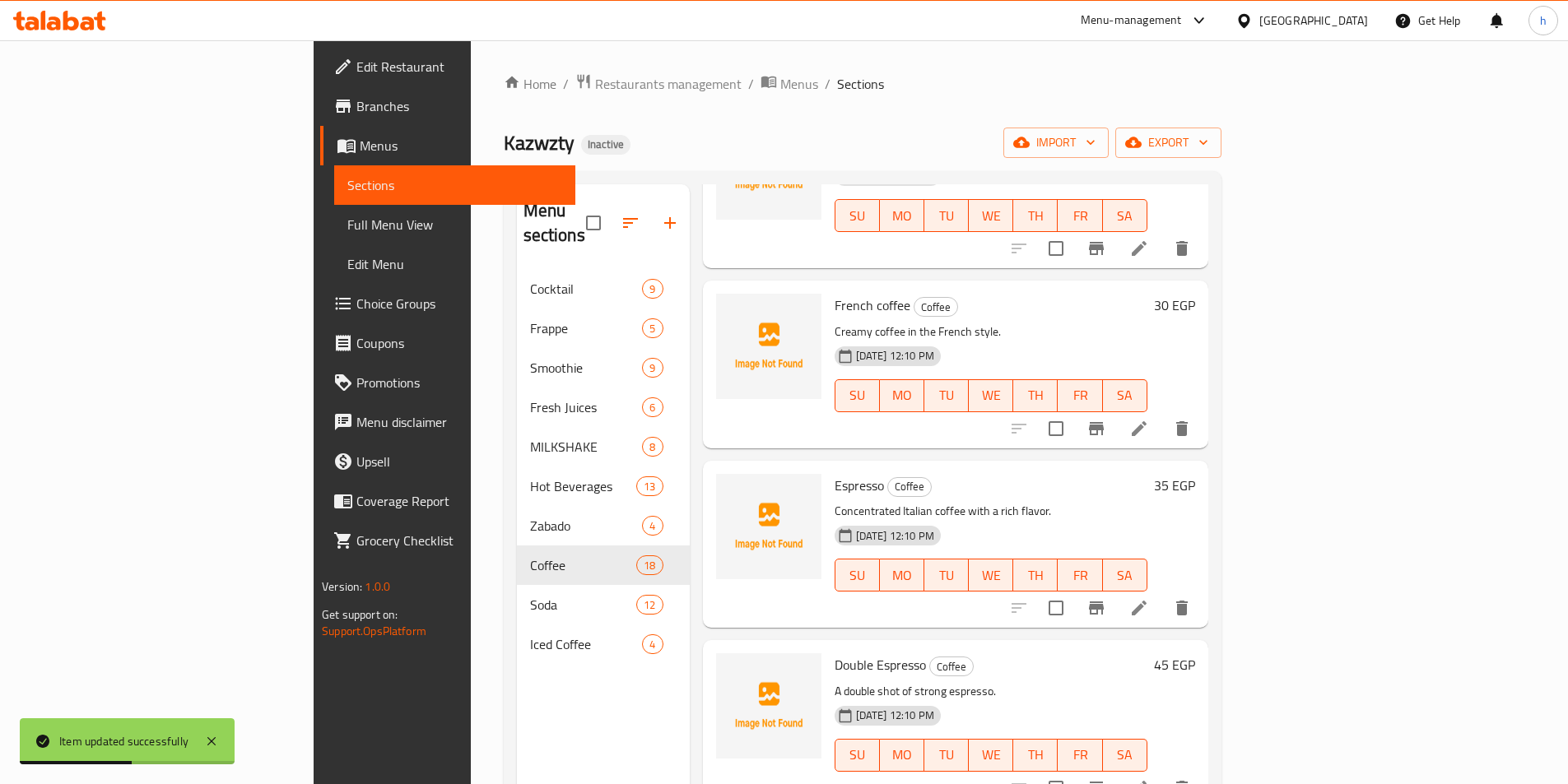
scroll to position [904, 0]
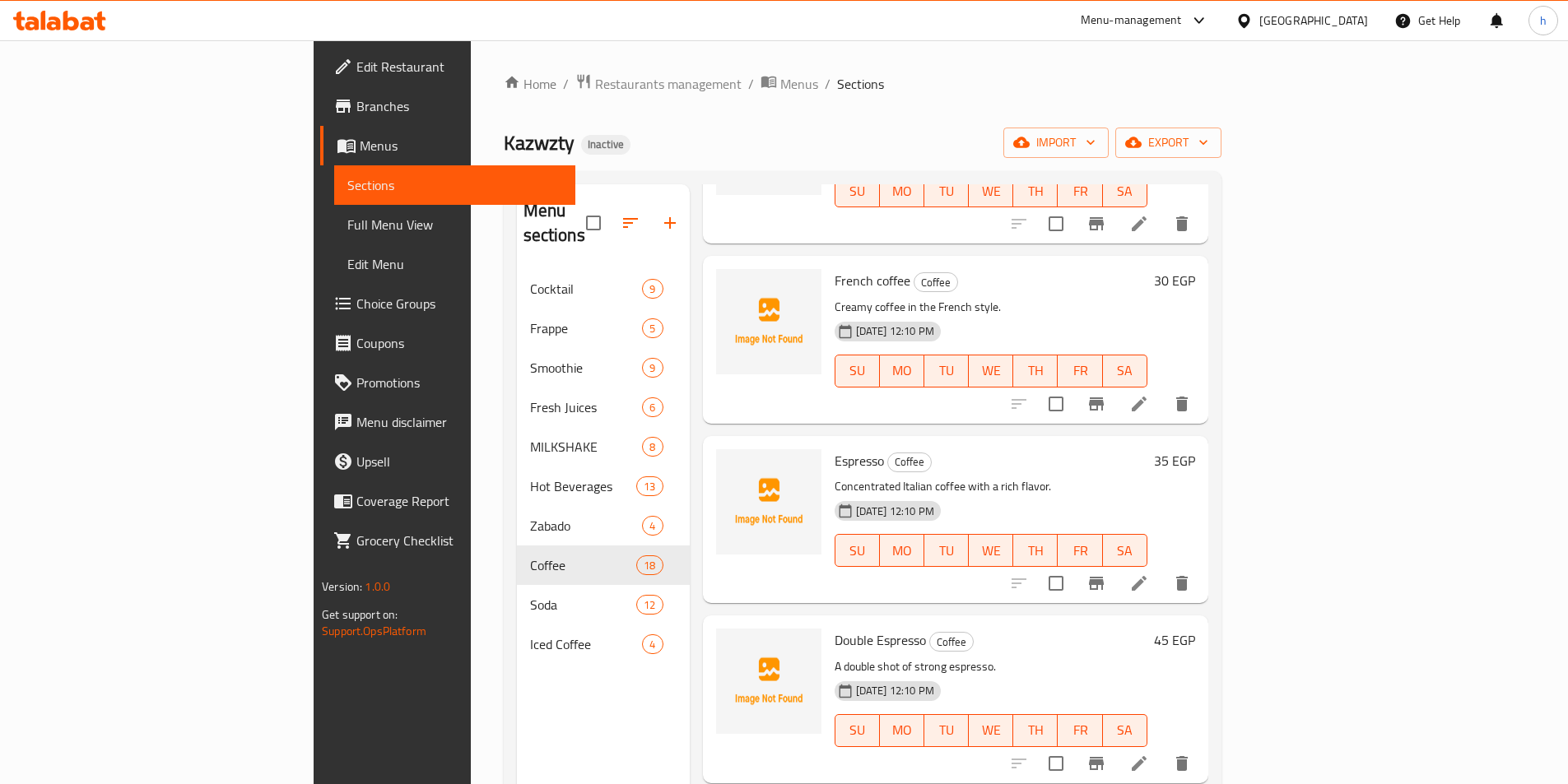
click at [1162, 569] on li at bounding box center [1139, 583] width 46 height 30
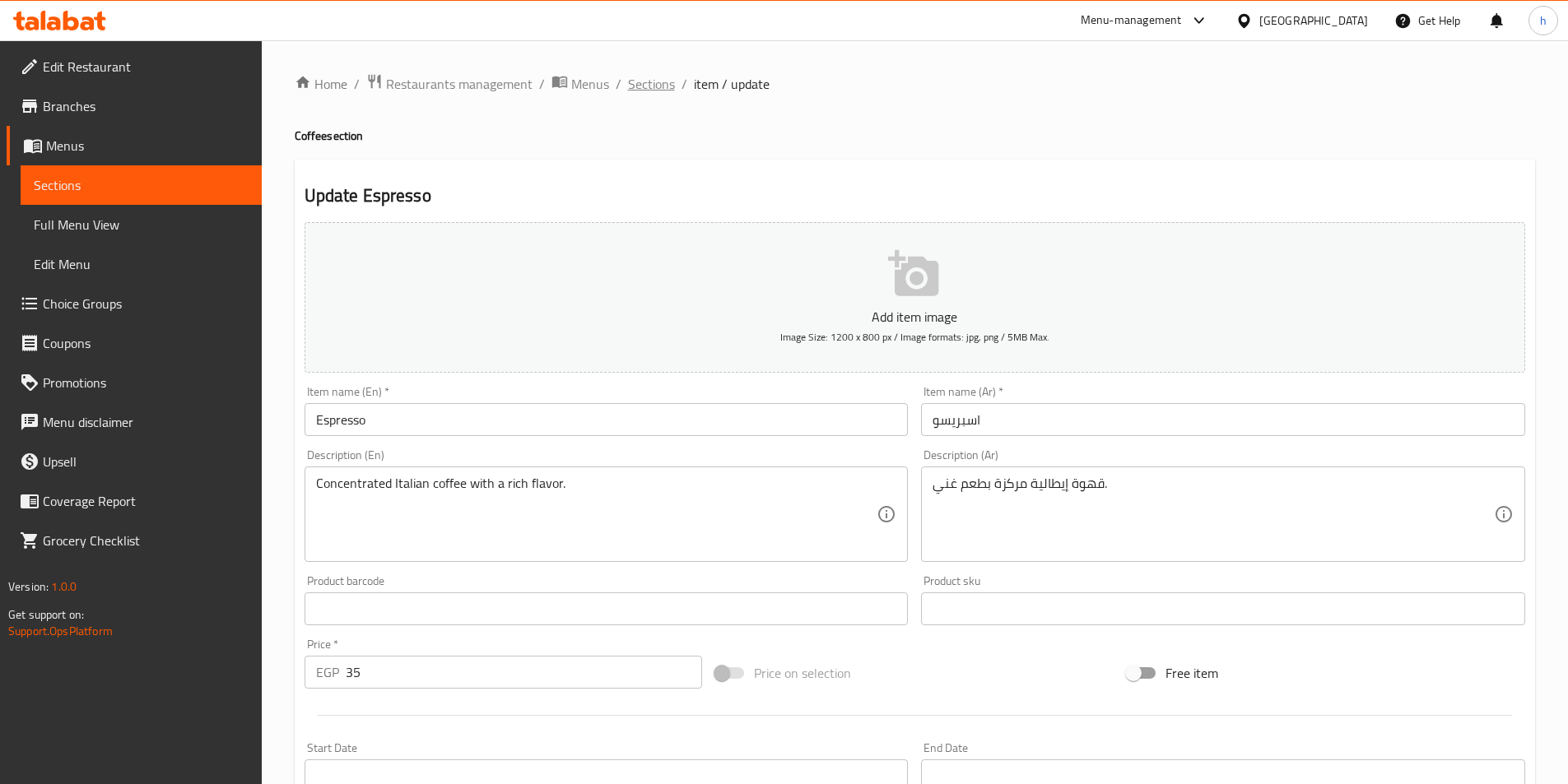
click at [647, 77] on span "Sections" at bounding box center [652, 84] width 47 height 20
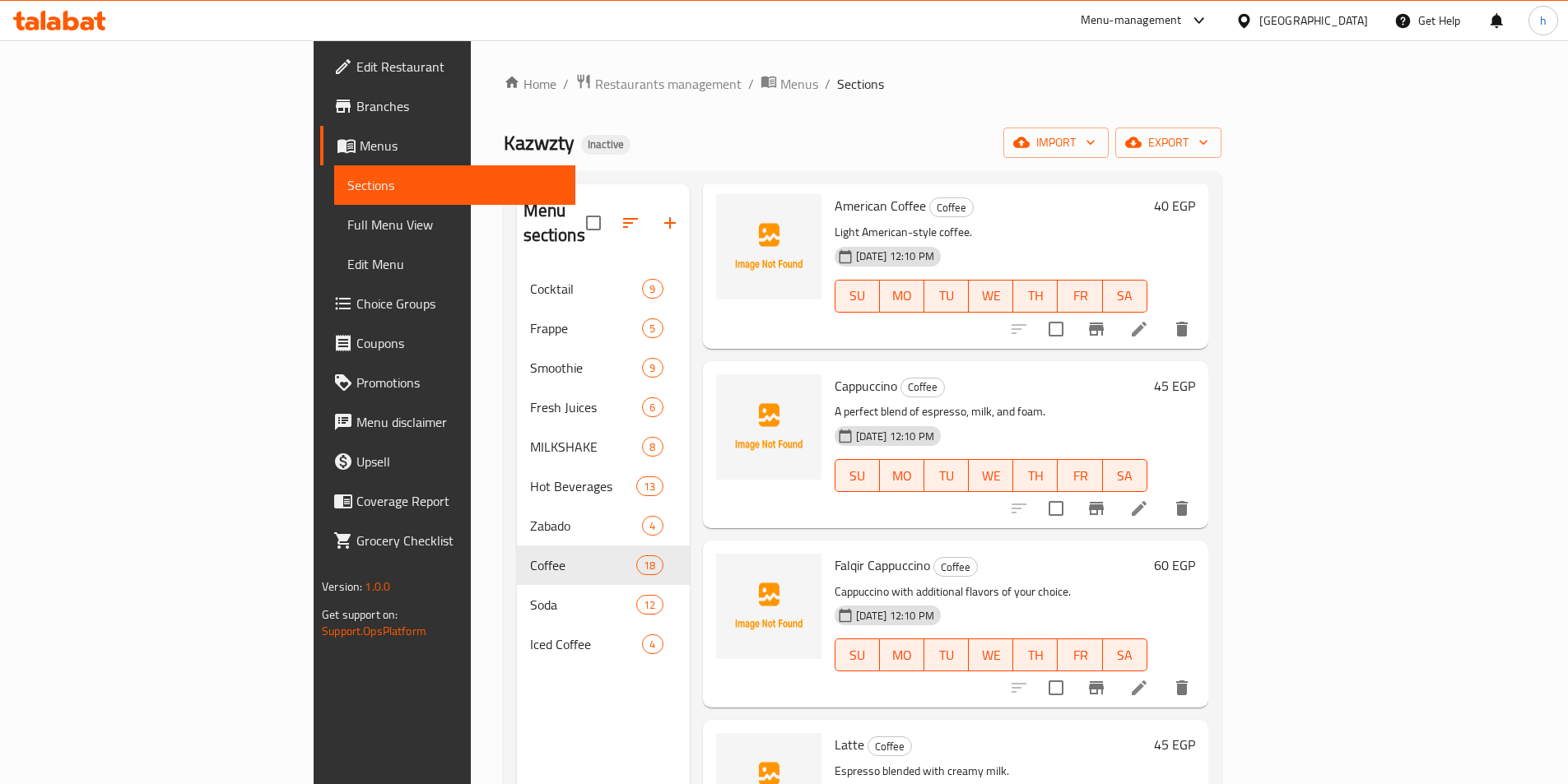
scroll to position [1728, 0]
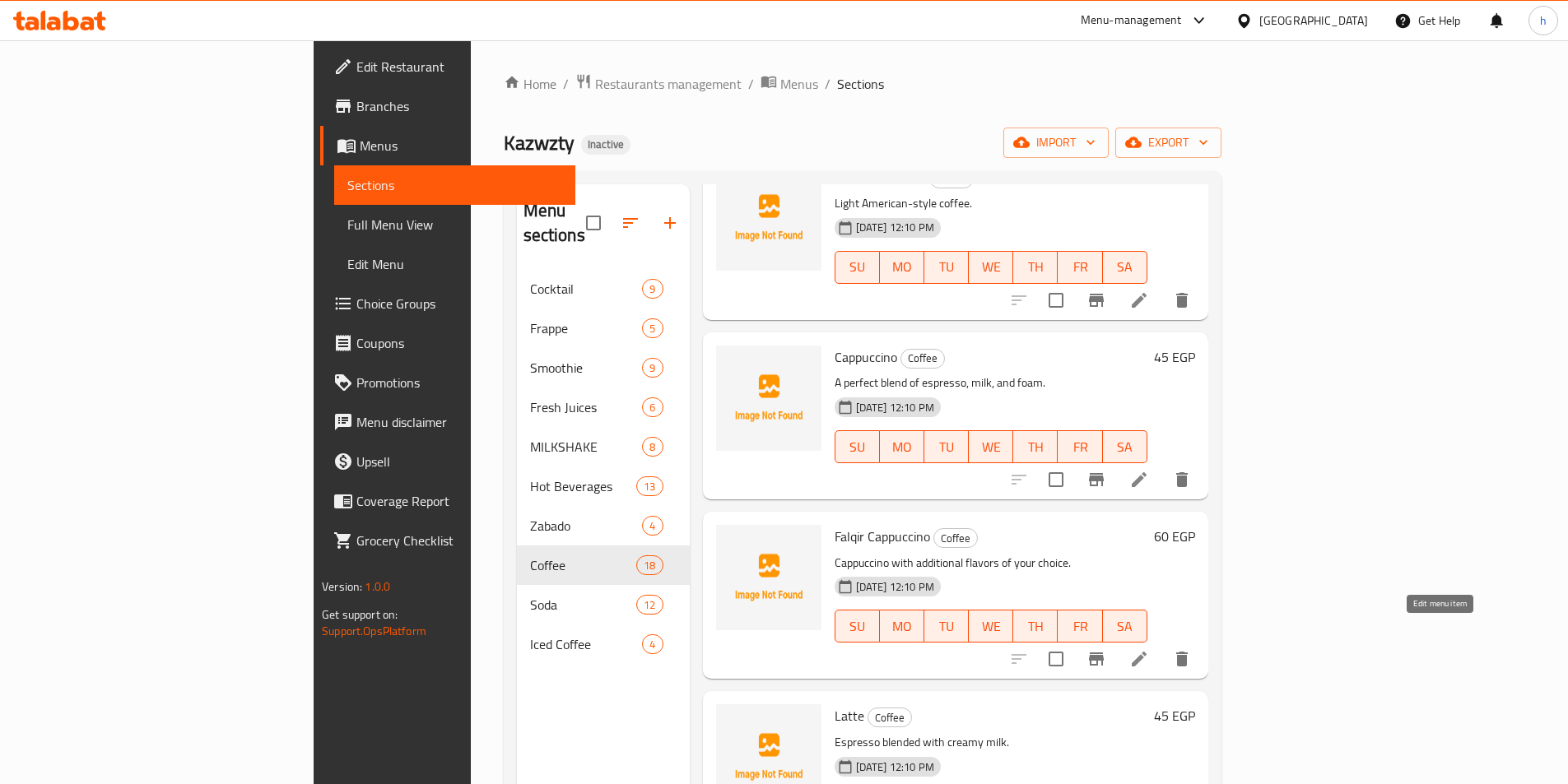
click at [1149, 649] on icon at bounding box center [1139, 658] width 20 height 20
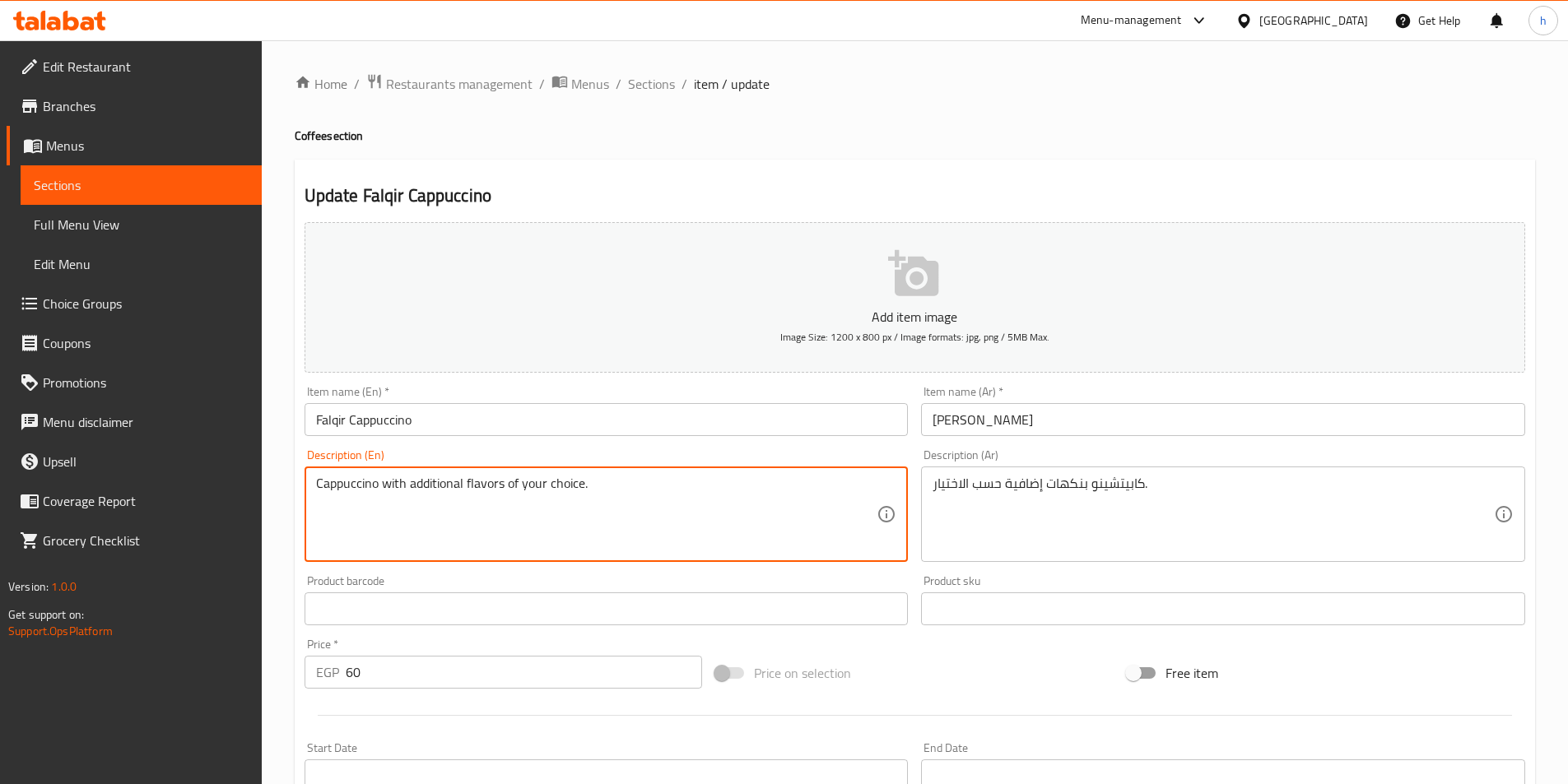
drag, startPoint x: 496, startPoint y: 484, endPoint x: 464, endPoint y: 484, distance: 32.0
click at [333, 424] on input "Falqir Cappuccino" at bounding box center [606, 419] width 604 height 33
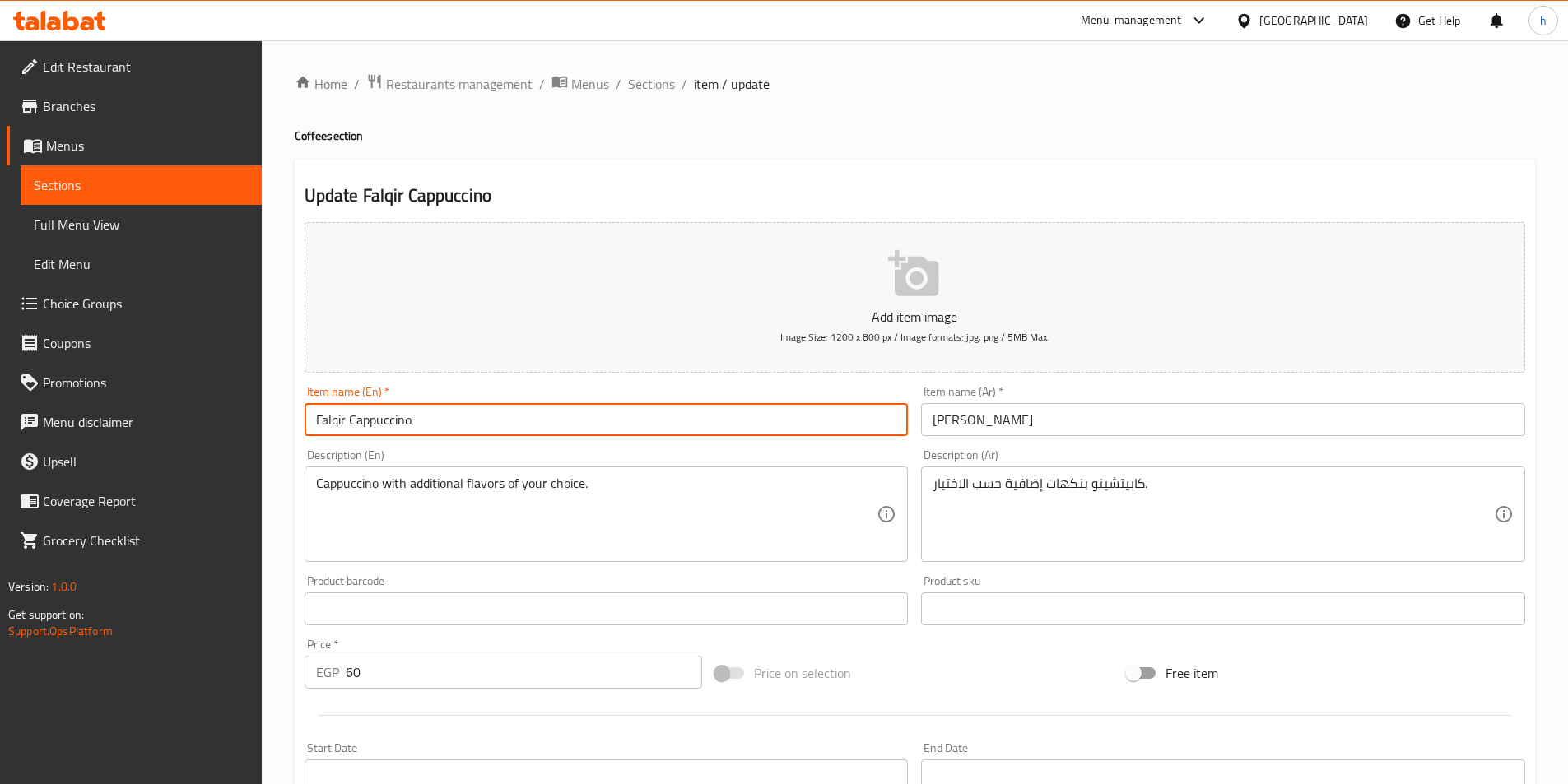
click at [333, 424] on input "Falqir Cappuccino" at bounding box center [606, 419] width 604 height 33
paste input "flavor"
type input "flavor Cappuccino"
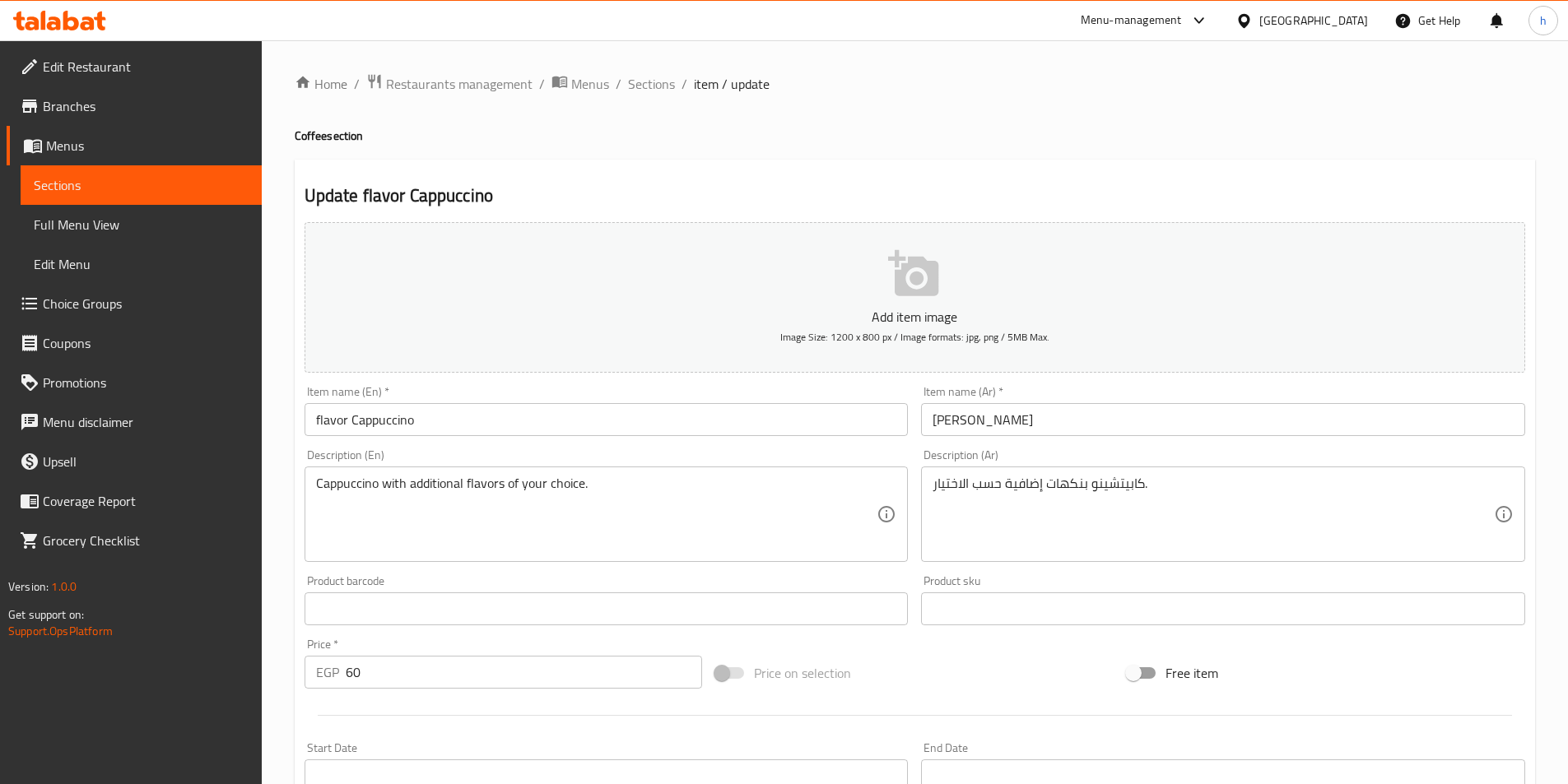
click at [449, 453] on div "Description (En) Cappuccino with additional flavors of your choice. Description…" at bounding box center [606, 505] width 604 height 112
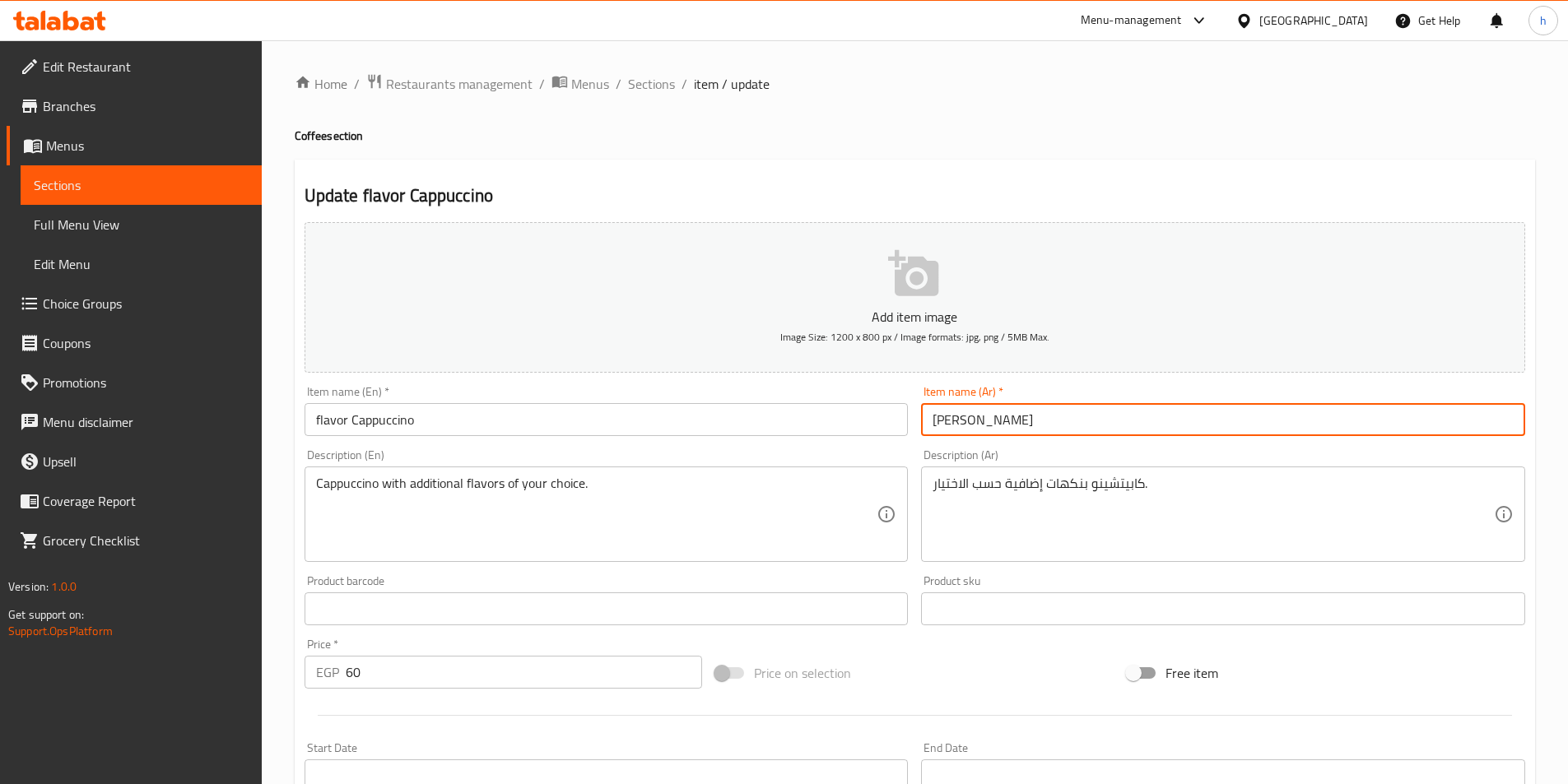
click at [948, 424] on input "[PERSON_NAME]" at bounding box center [1222, 419] width 604 height 33
type input "كابيتشينو فلفير"
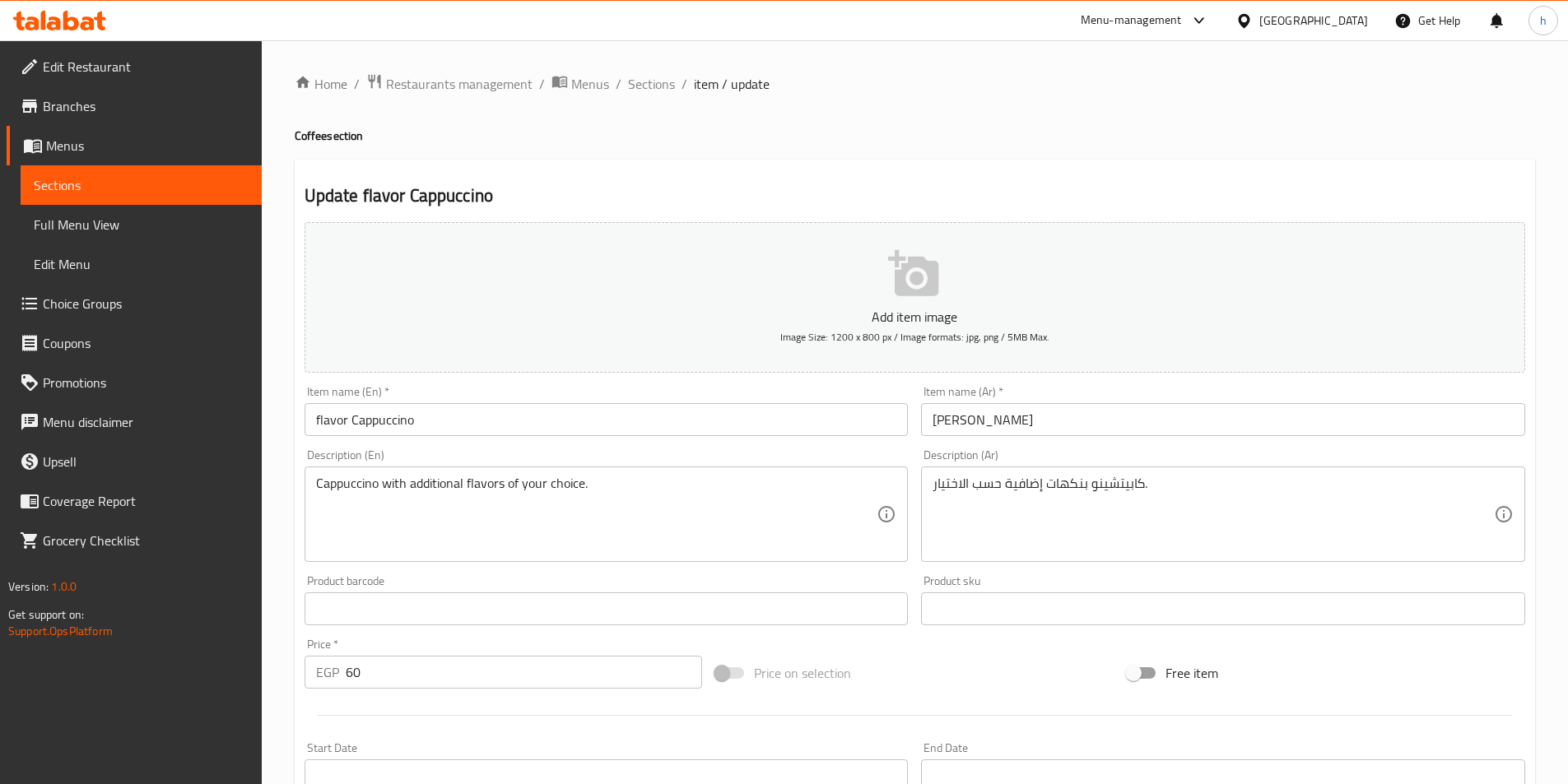
click at [869, 448] on div "Description (En) Cappuccino with additional flavors of your choice. Description…" at bounding box center [606, 505] width 617 height 126
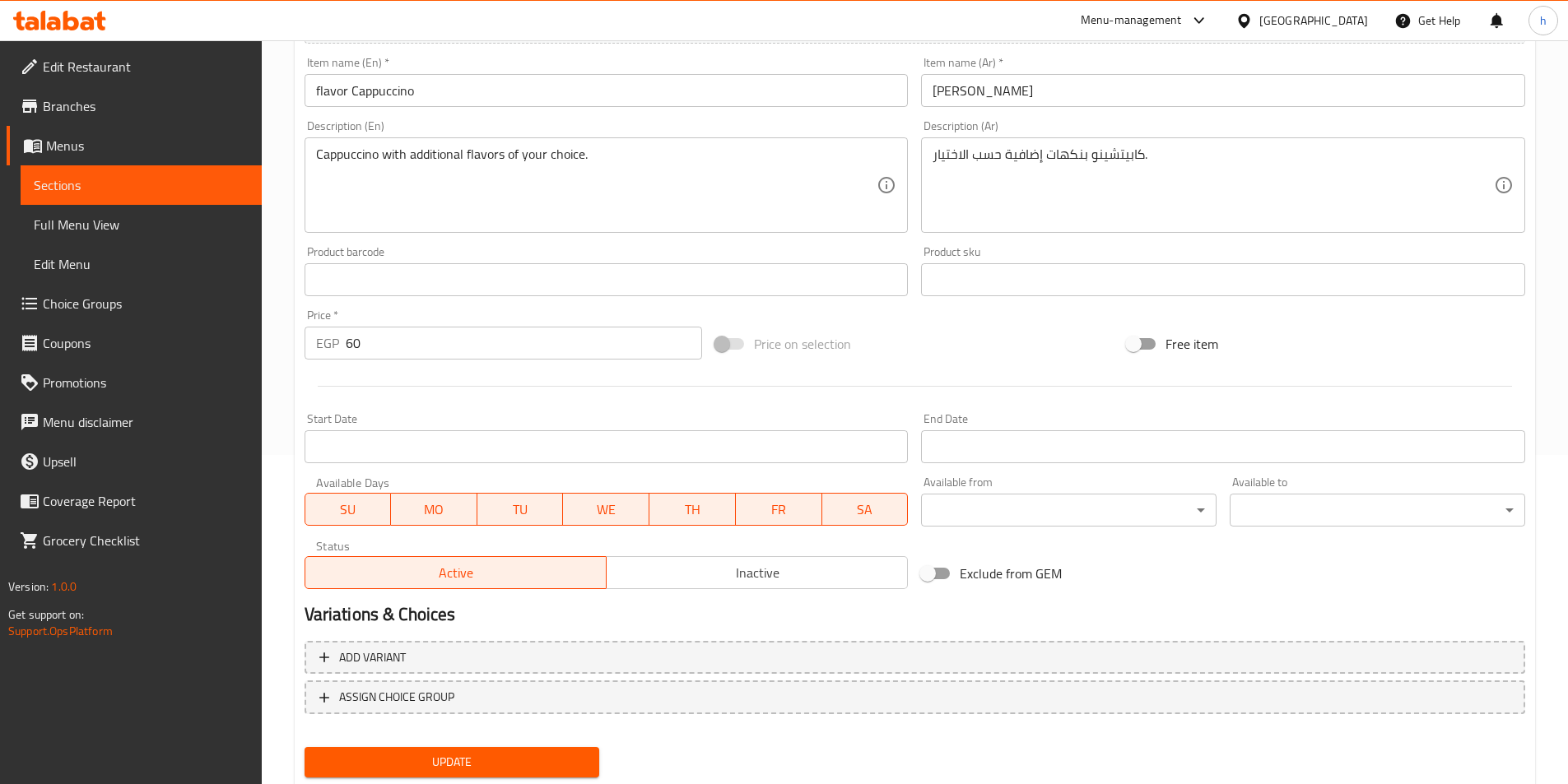
scroll to position [378, 0]
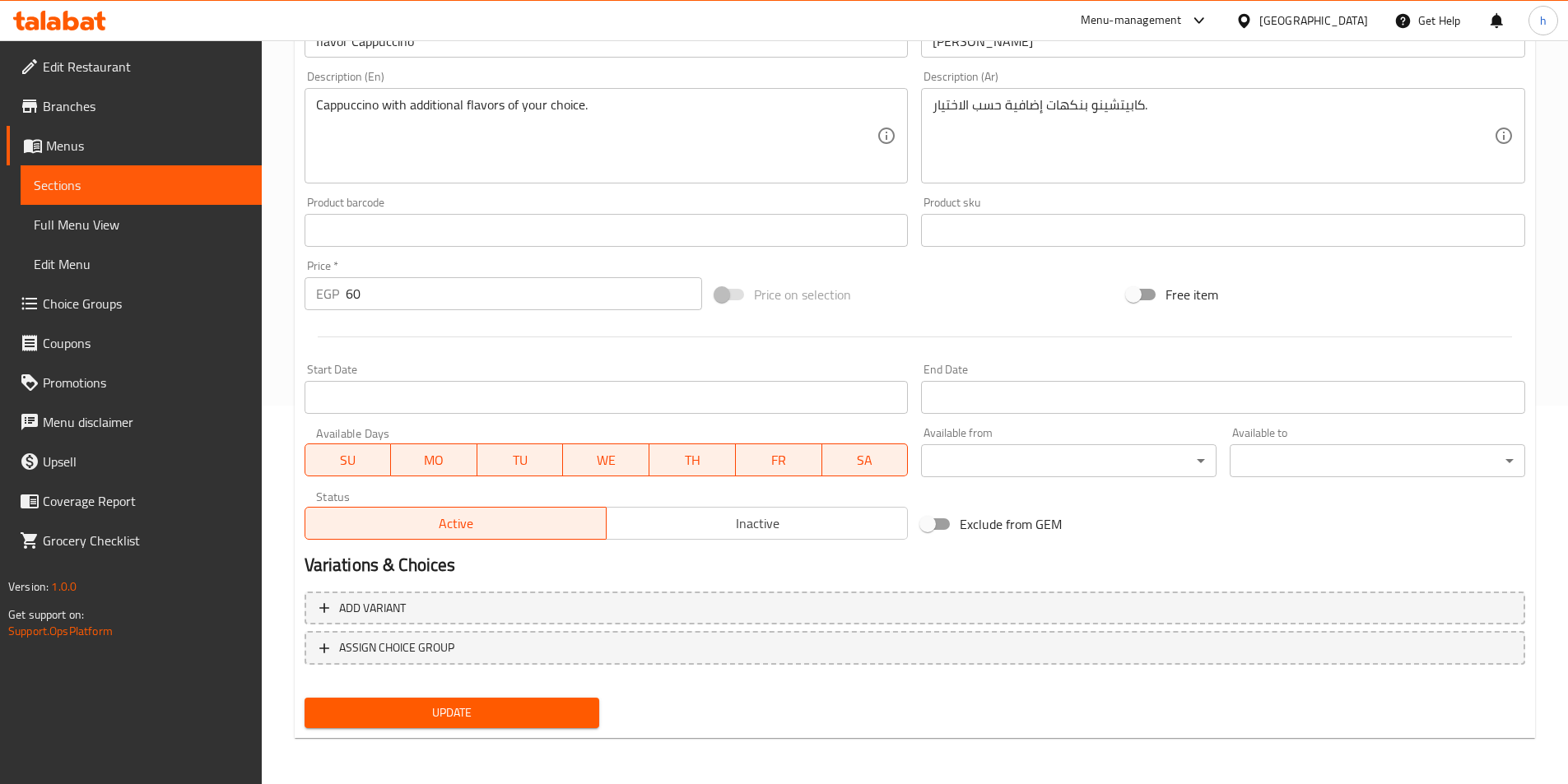
click at [592, 711] on button "Update" at bounding box center [452, 712] width 296 height 31
click at [572, 329] on div at bounding box center [914, 337] width 1234 height 40
click at [1088, 561] on h2 "Variations & Choices" at bounding box center [914, 565] width 1221 height 24
drag, startPoint x: 538, startPoint y: 706, endPoint x: 595, endPoint y: 705, distance: 57.0
click at [538, 706] on span "Update" at bounding box center [452, 712] width 269 height 21
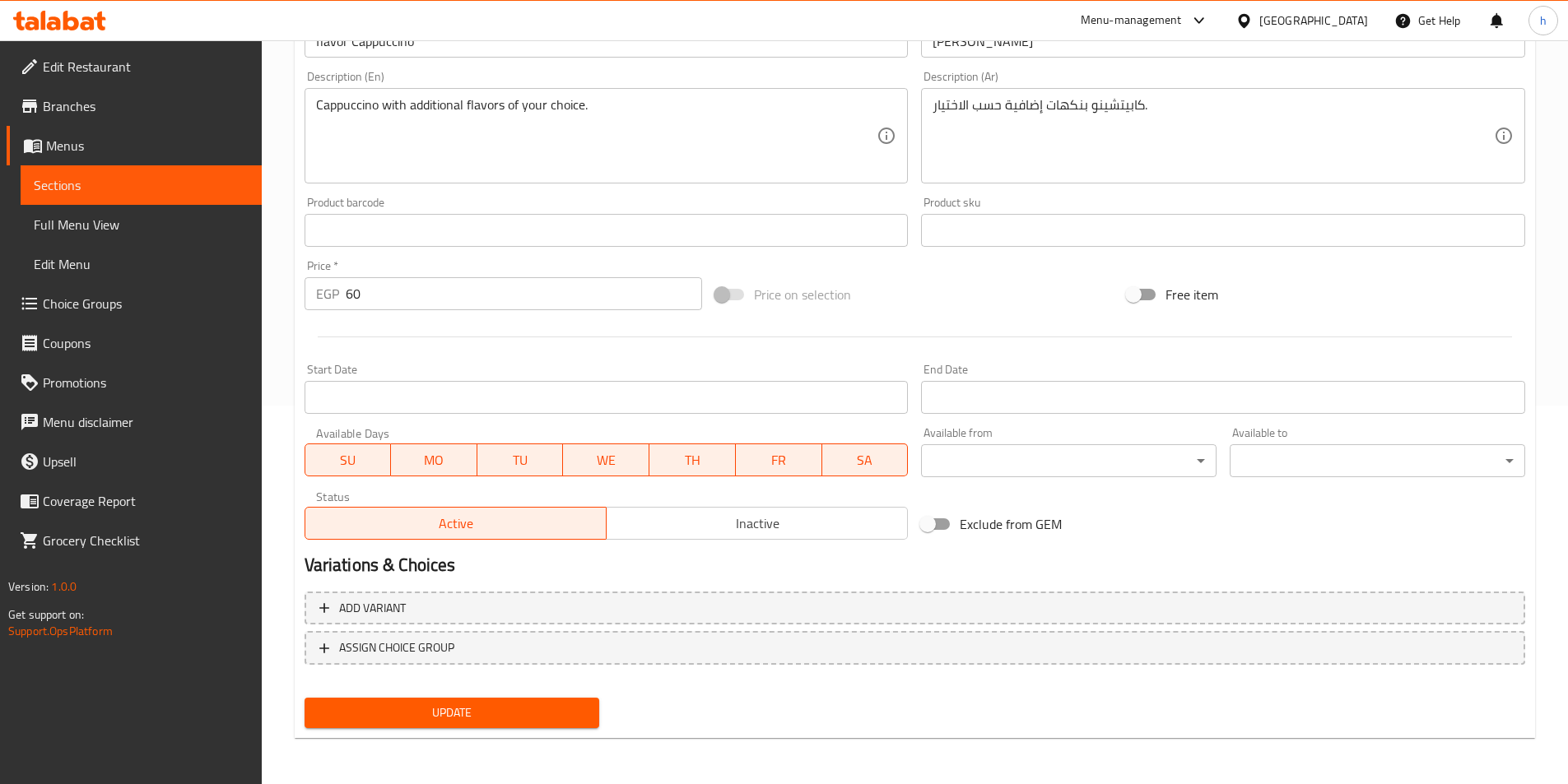
click at [510, 718] on span "Update" at bounding box center [452, 712] width 269 height 21
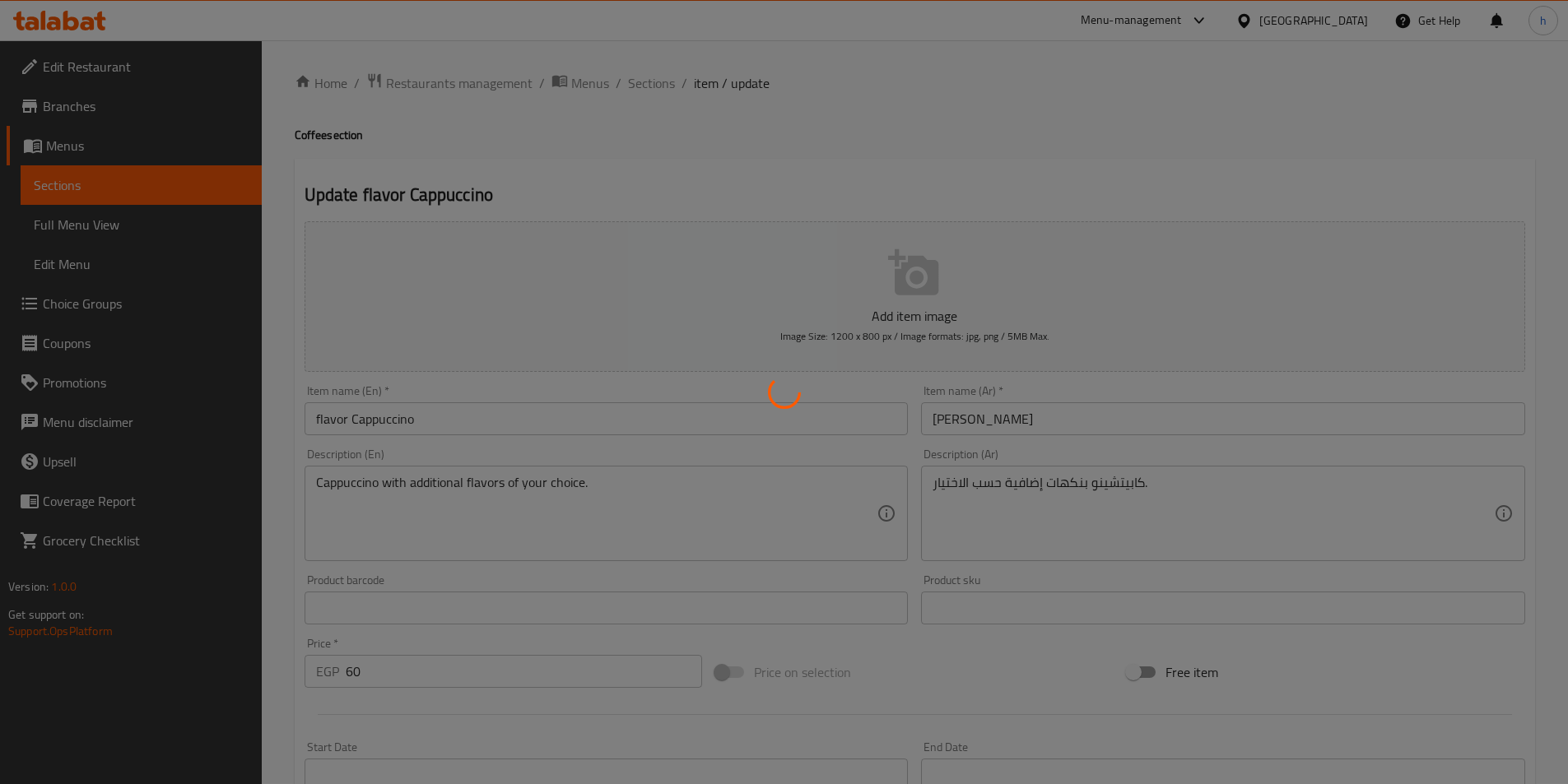
scroll to position [0, 0]
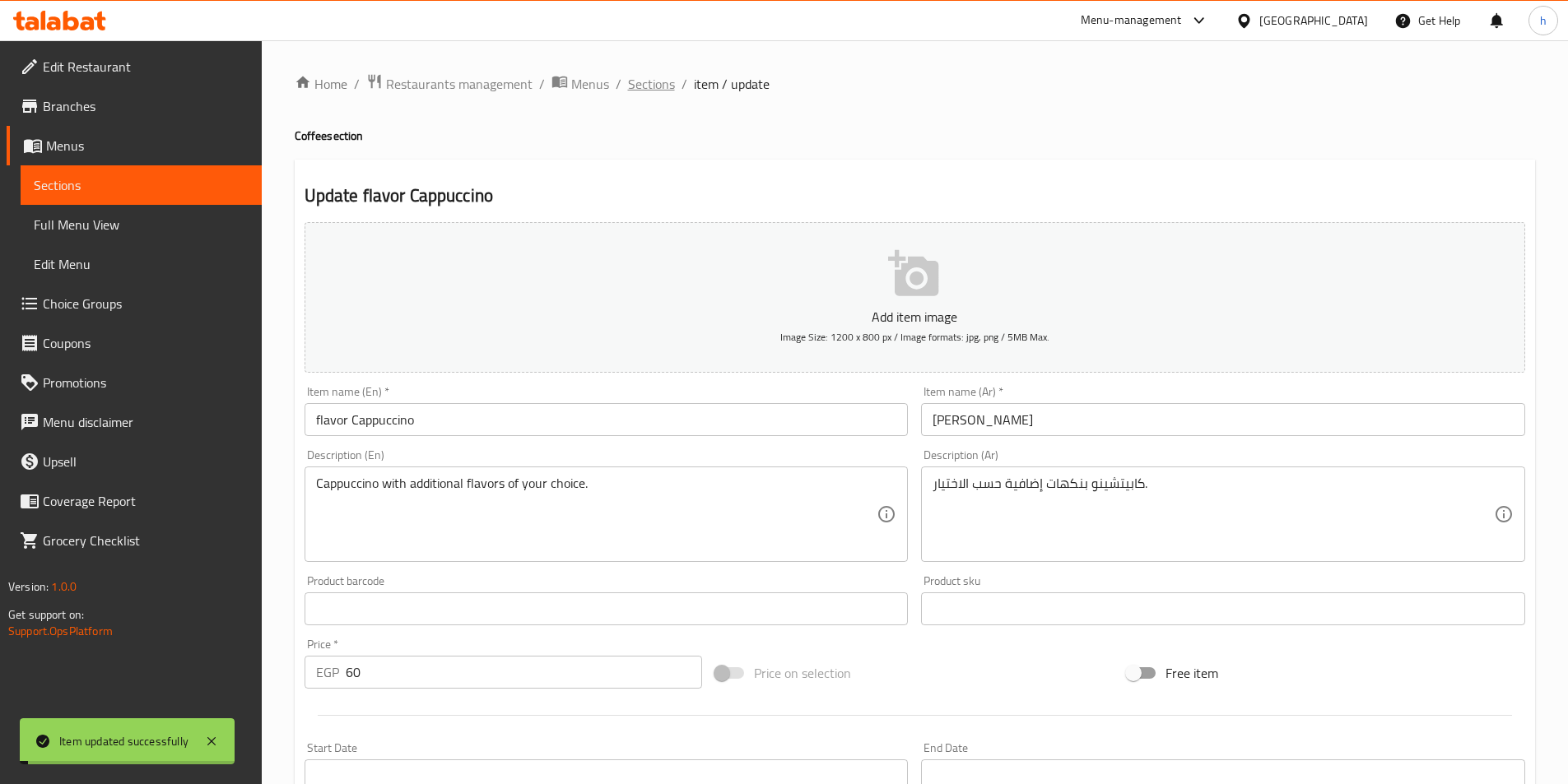
click at [664, 89] on span "Sections" at bounding box center [652, 84] width 47 height 20
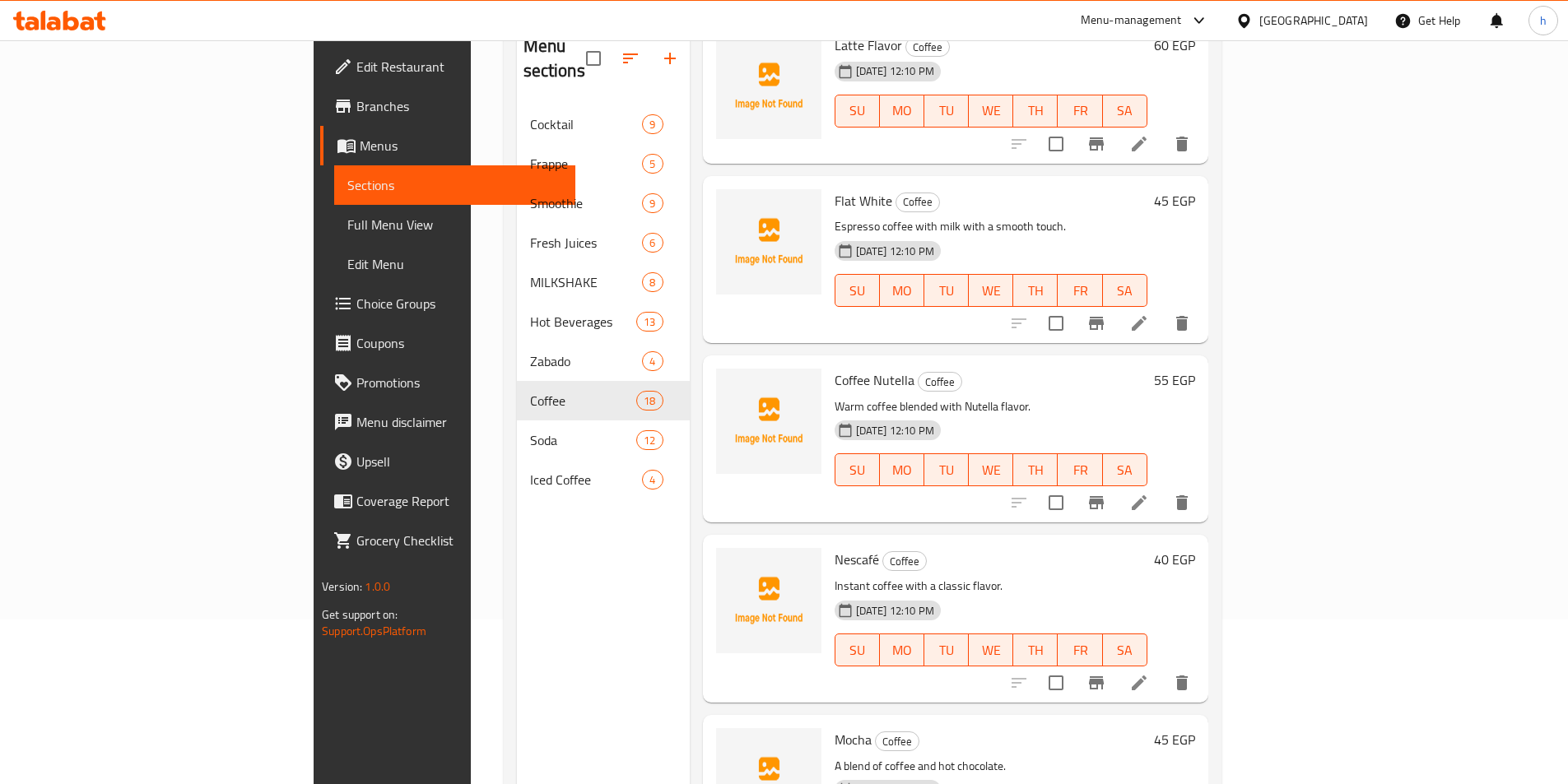
scroll to position [2384, 0]
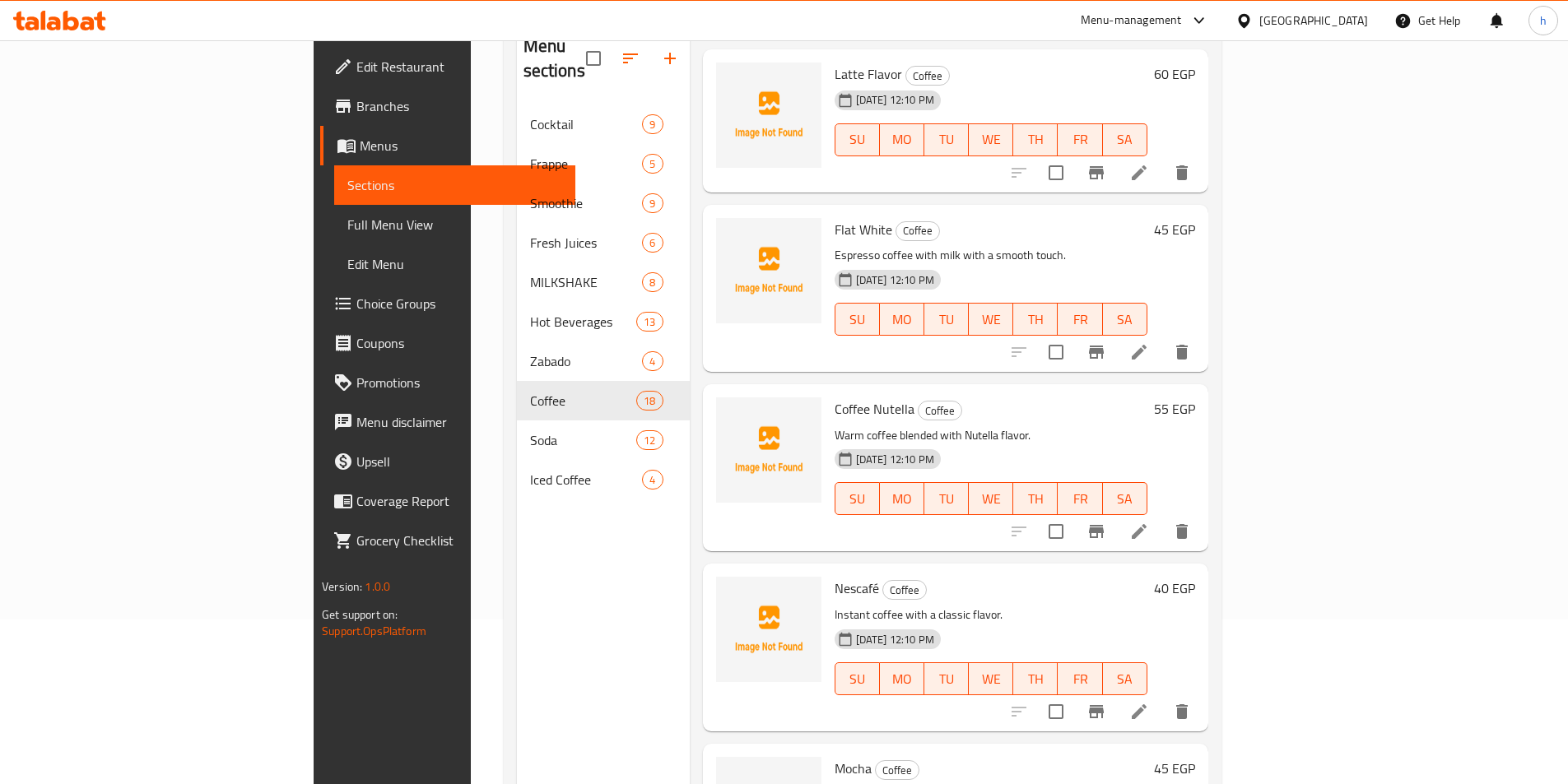
click at [550, 579] on div "Menu sections Cocktail 9 Frappe 5 Smoothie 9 Fresh Juices 6 MILKSHAKE 8 Hot Bev…" at bounding box center [603, 412] width 173 height 784
click at [1149, 701] on icon at bounding box center [1139, 711] width 20 height 20
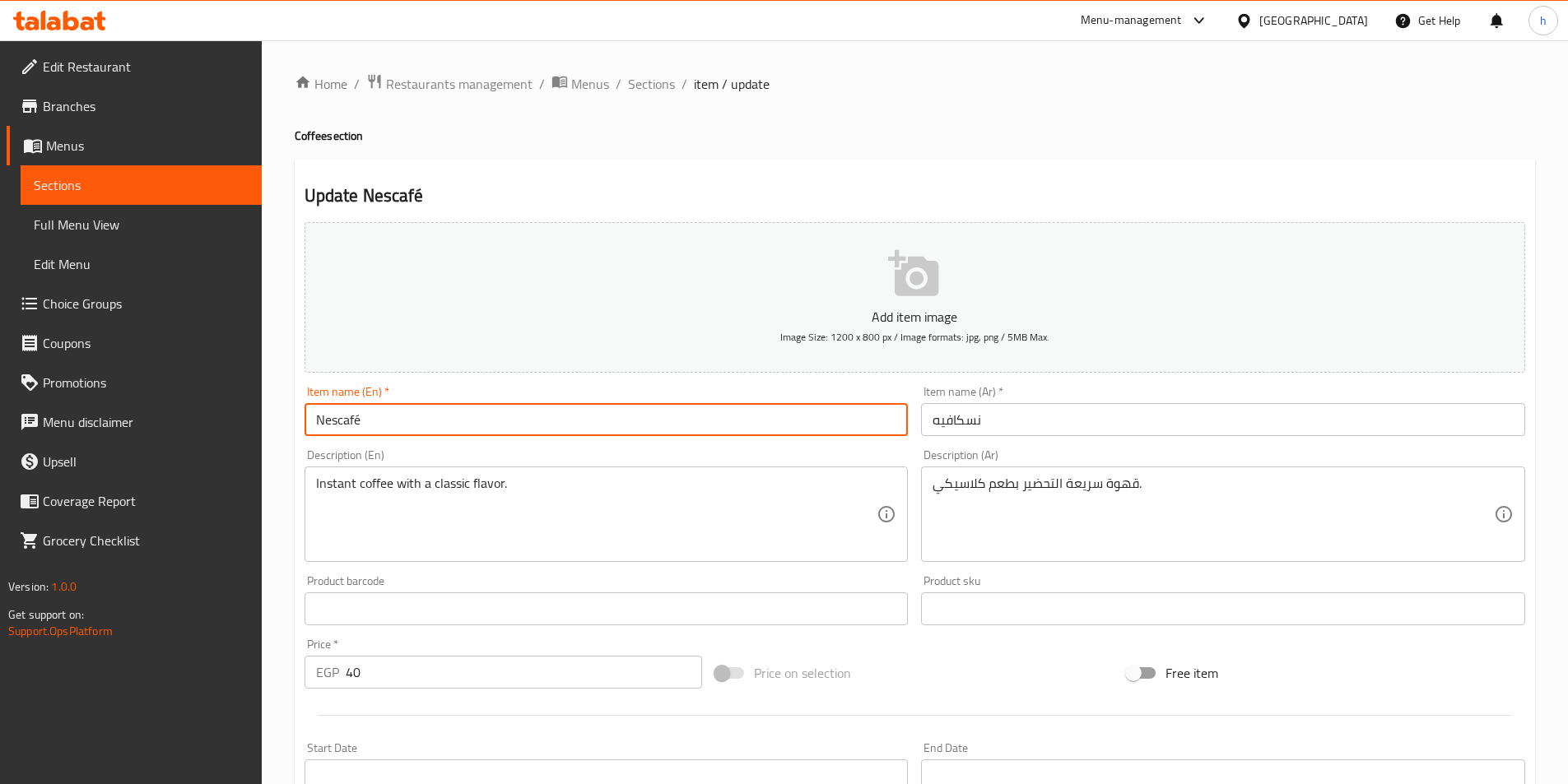
drag, startPoint x: 364, startPoint y: 417, endPoint x: 354, endPoint y: 416, distance: 10.0
click at [354, 416] on input "Nescafé" at bounding box center [606, 419] width 604 height 33
type input "Nescafe"
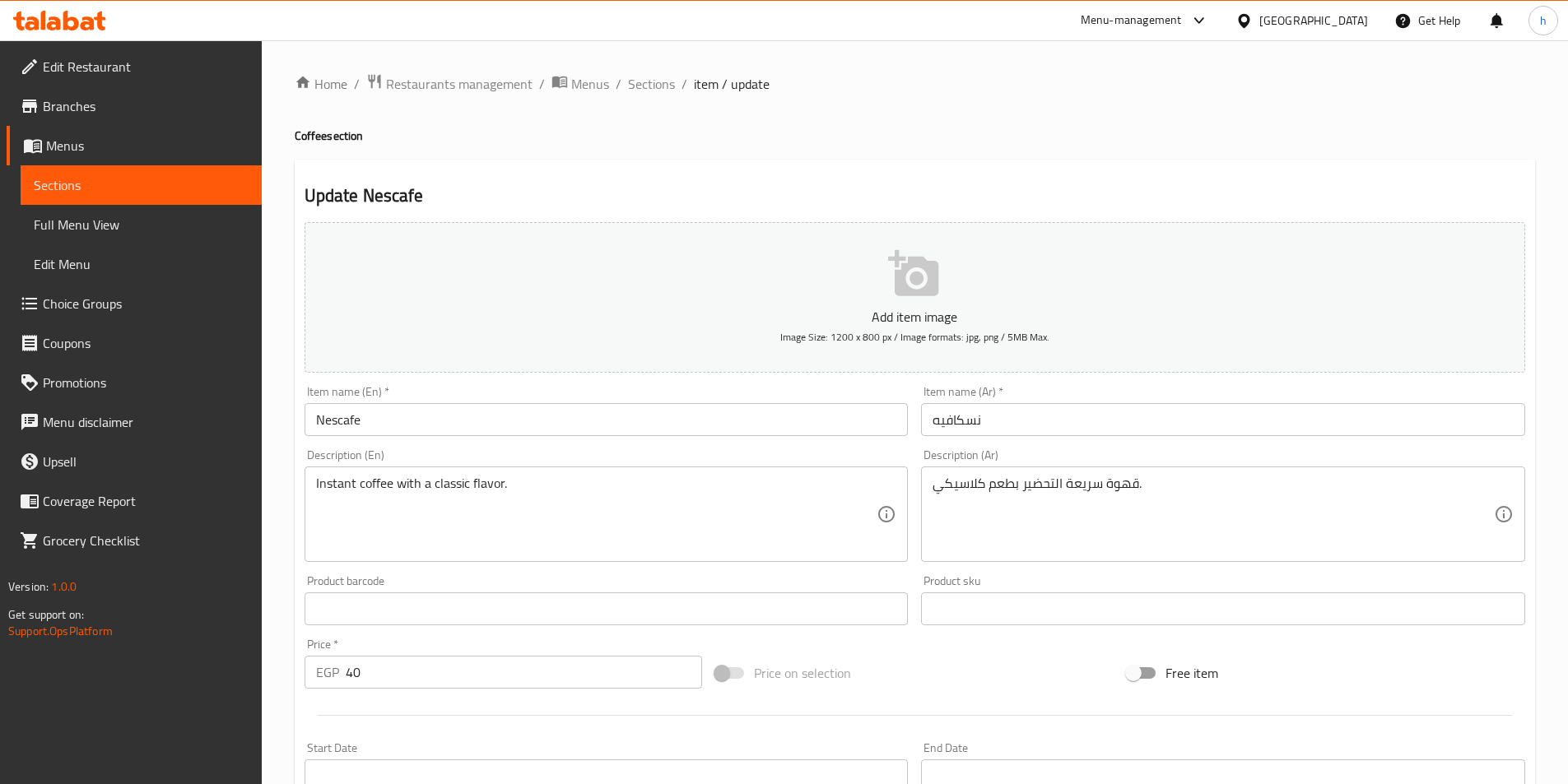
click at [659, 460] on div "Description (En) Instant coffee with a classic flavor. Description (En)" at bounding box center [606, 505] width 604 height 112
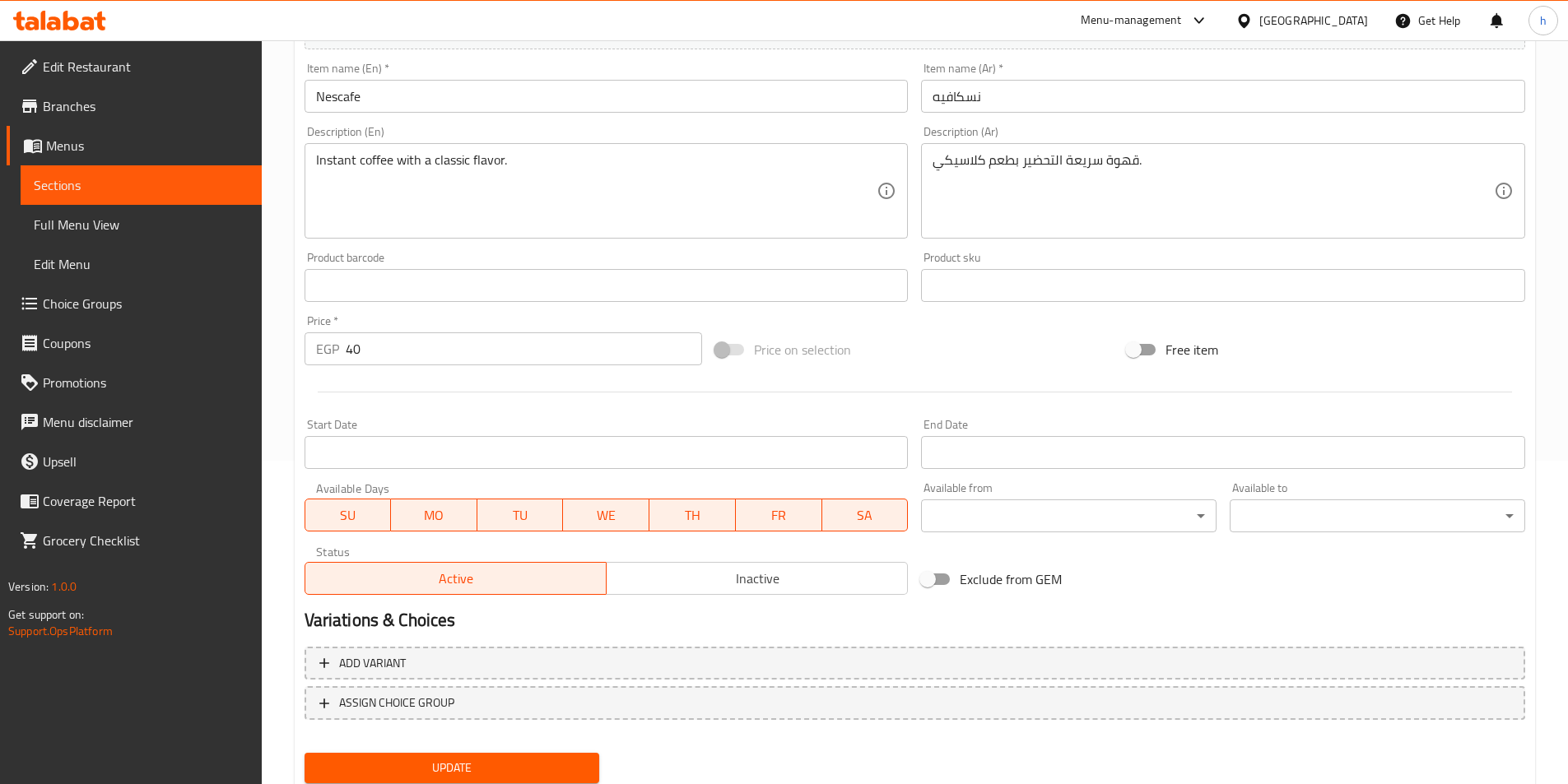
scroll to position [378, 0]
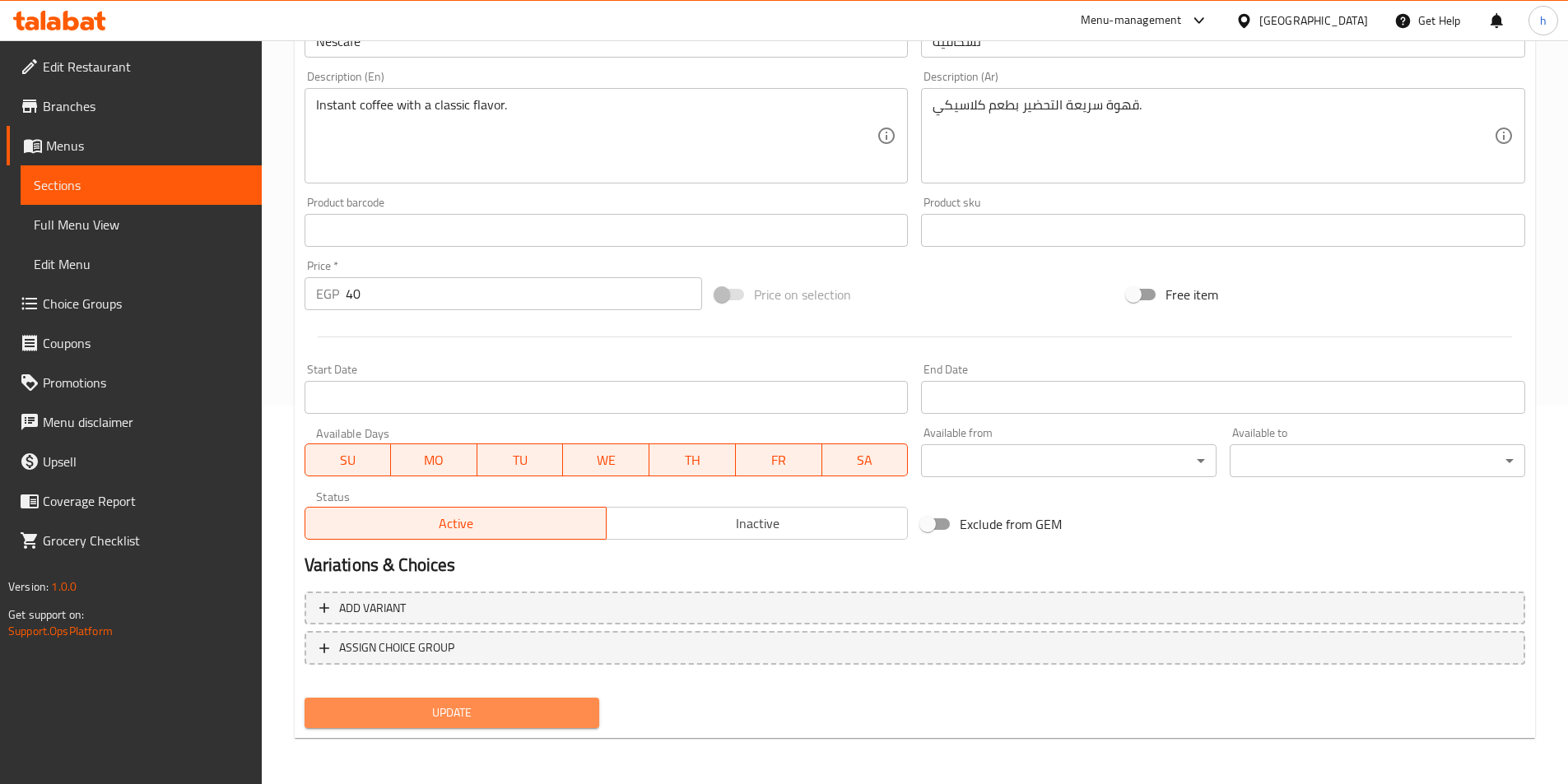
click at [536, 705] on span "Update" at bounding box center [452, 712] width 269 height 21
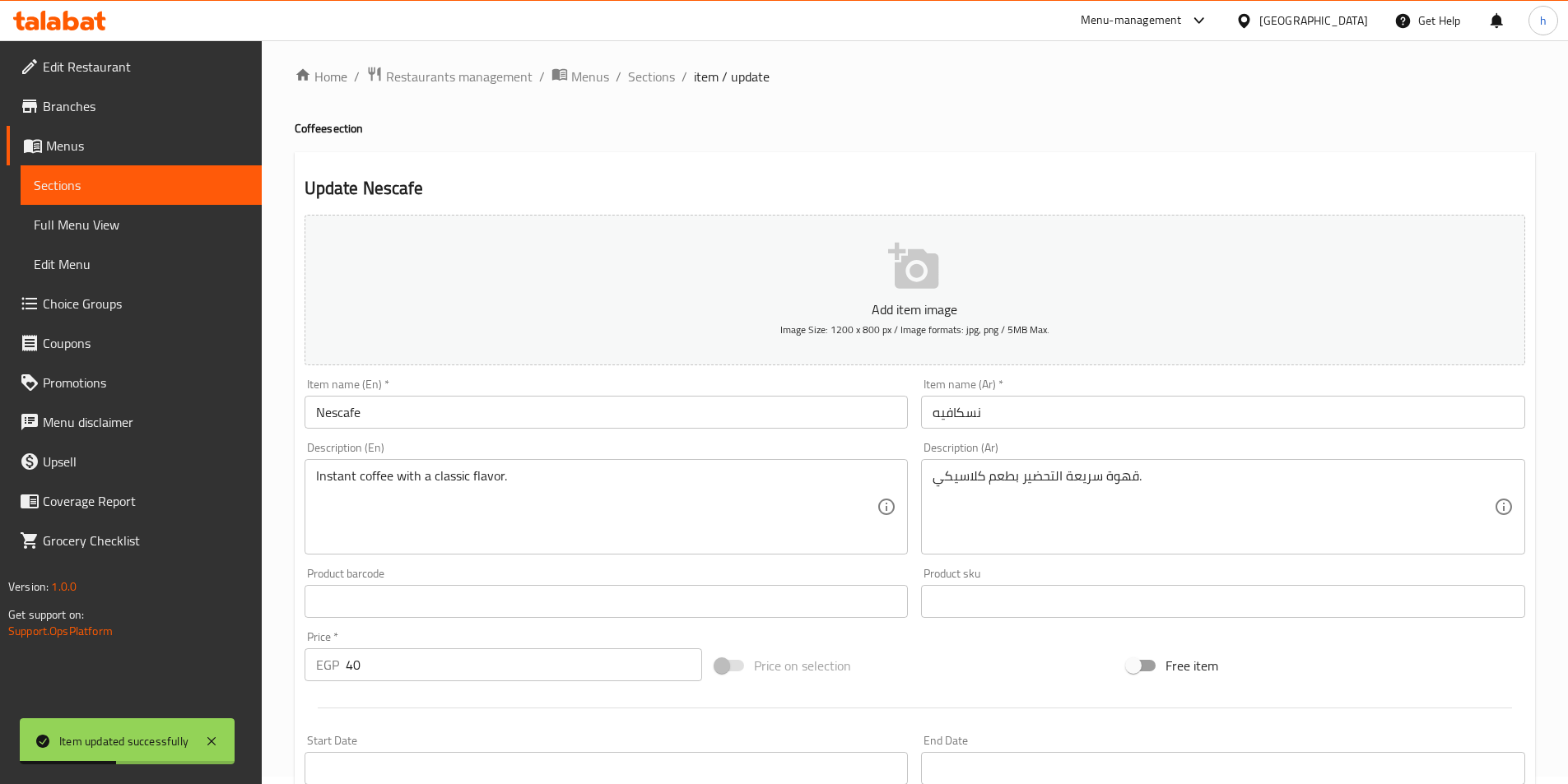
scroll to position [0, 0]
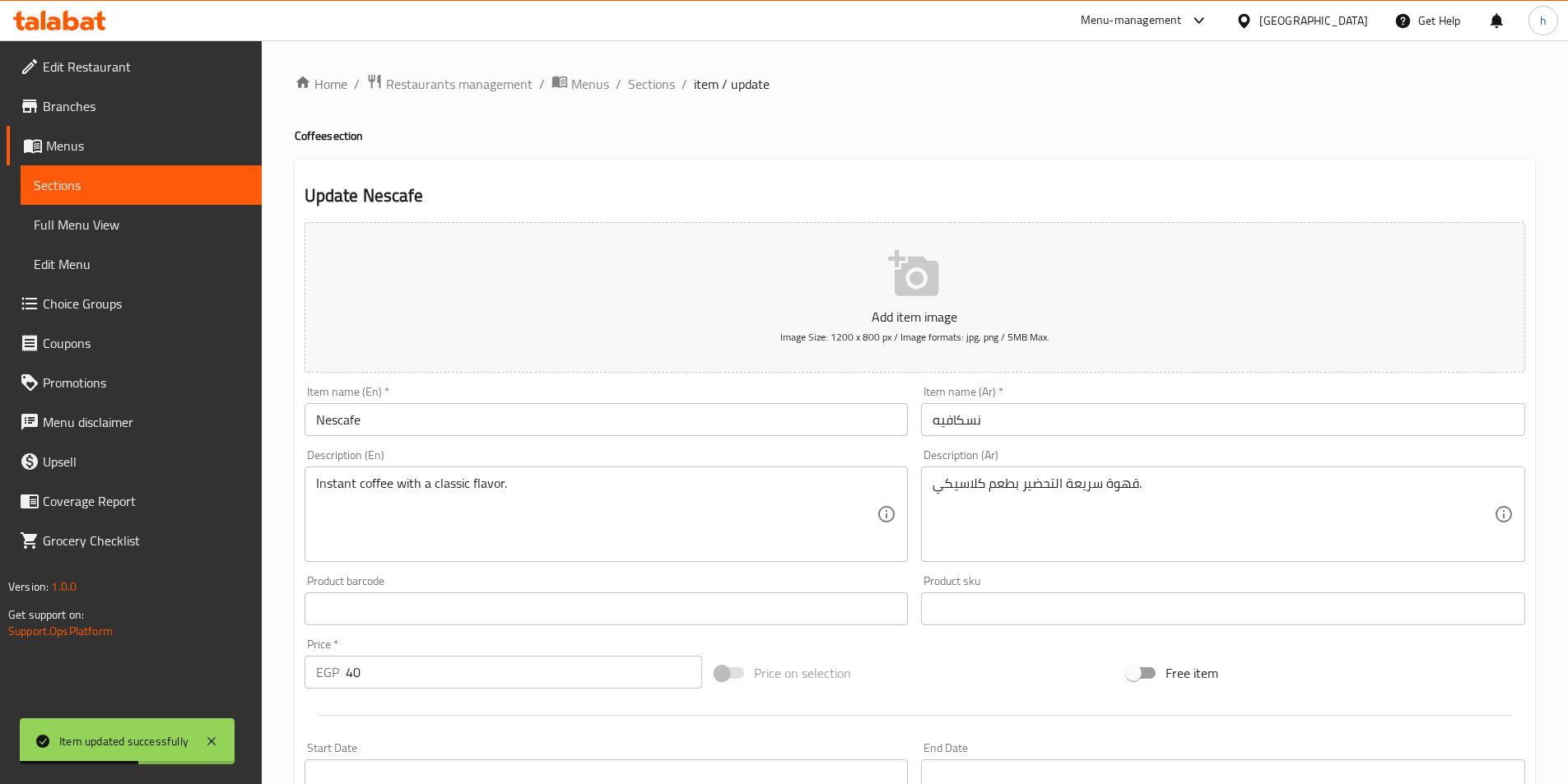
click at [620, 84] on ol "Home / Restaurants management / Menus / Sections / item / update" at bounding box center [914, 84] width 1240 height 22
click at [637, 85] on span "Sections" at bounding box center [652, 84] width 47 height 20
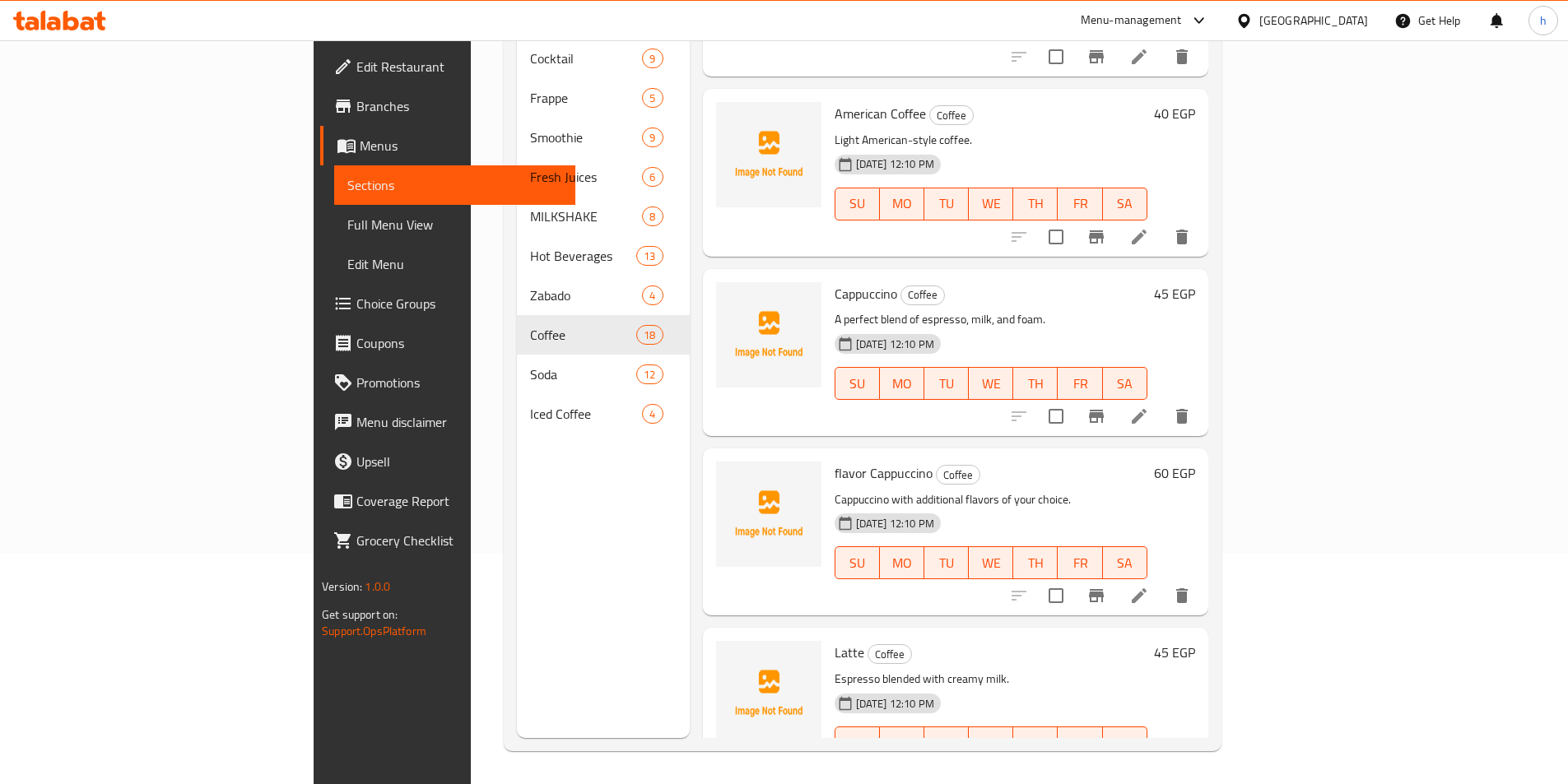
scroll to position [1562, 0]
click at [1149, 584] on icon at bounding box center [1139, 594] width 20 height 20
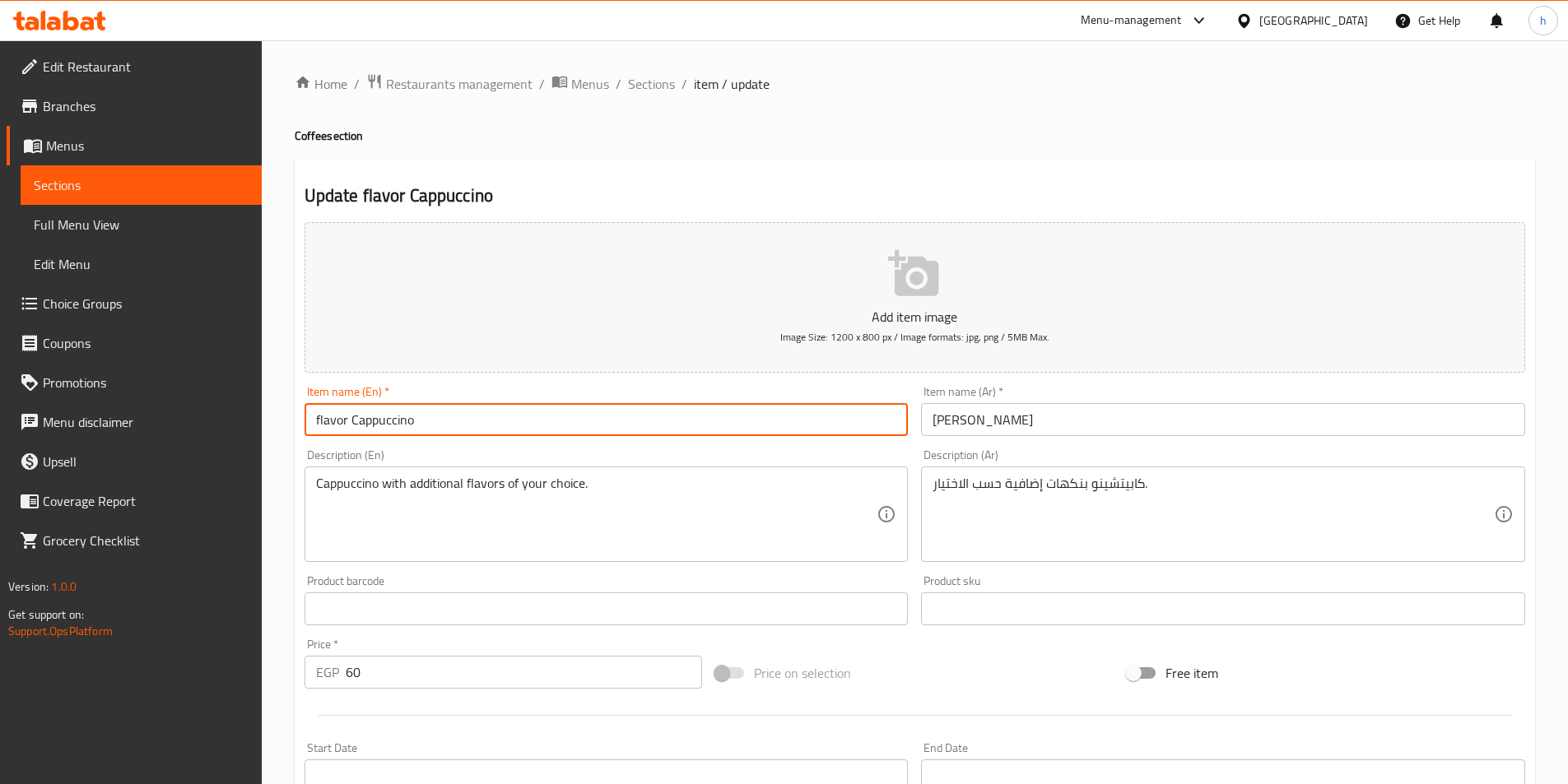
click at [451, 425] on input "flavor Cappuccino" at bounding box center [606, 419] width 604 height 33
click at [551, 426] on input "flavor Cappuccino" at bounding box center [606, 419] width 604 height 33
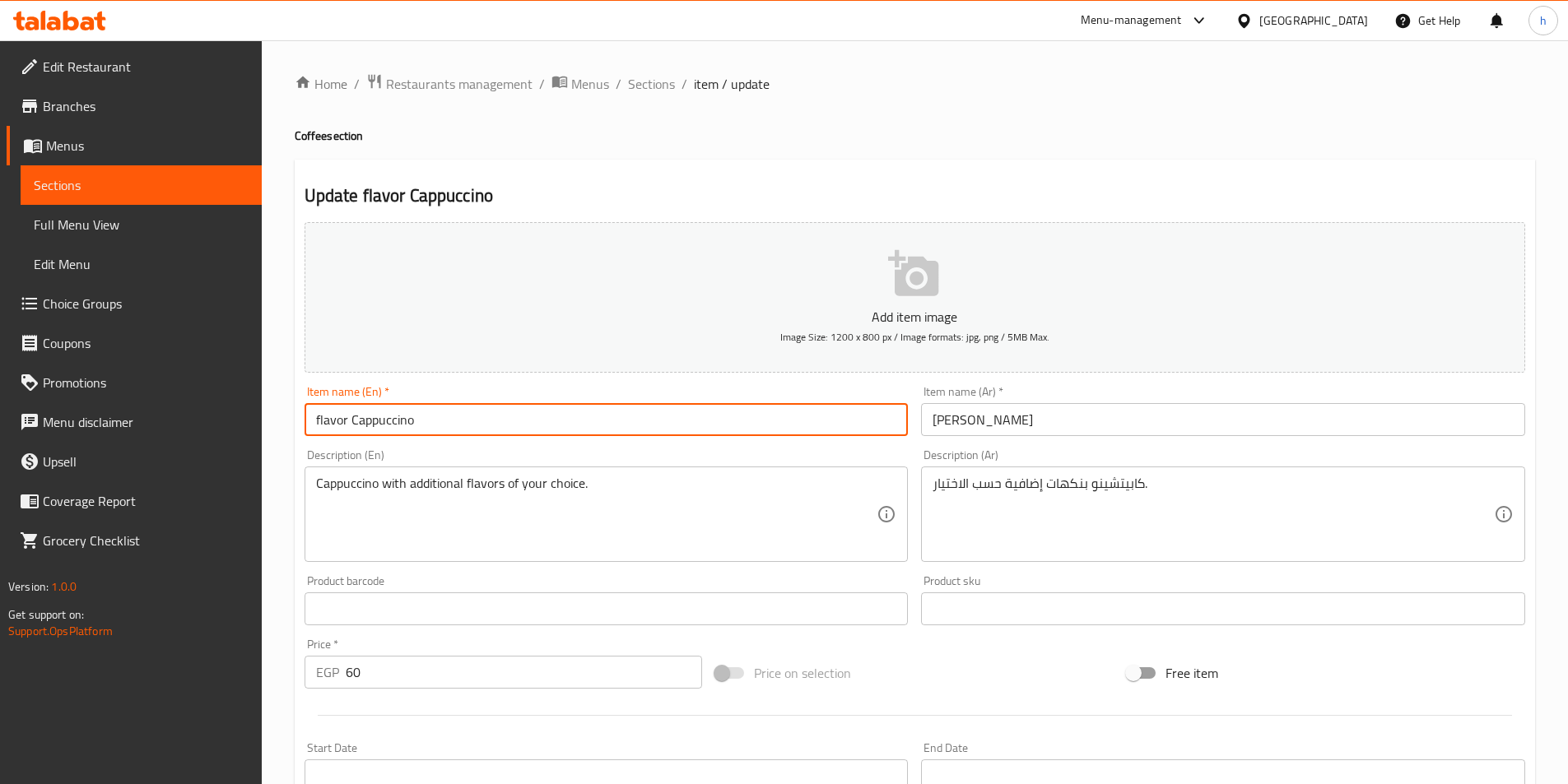
click at [551, 426] on input "flavor Cappuccino" at bounding box center [606, 419] width 604 height 33
paste input "Flavored"
type input "Flavored Cappuccino"
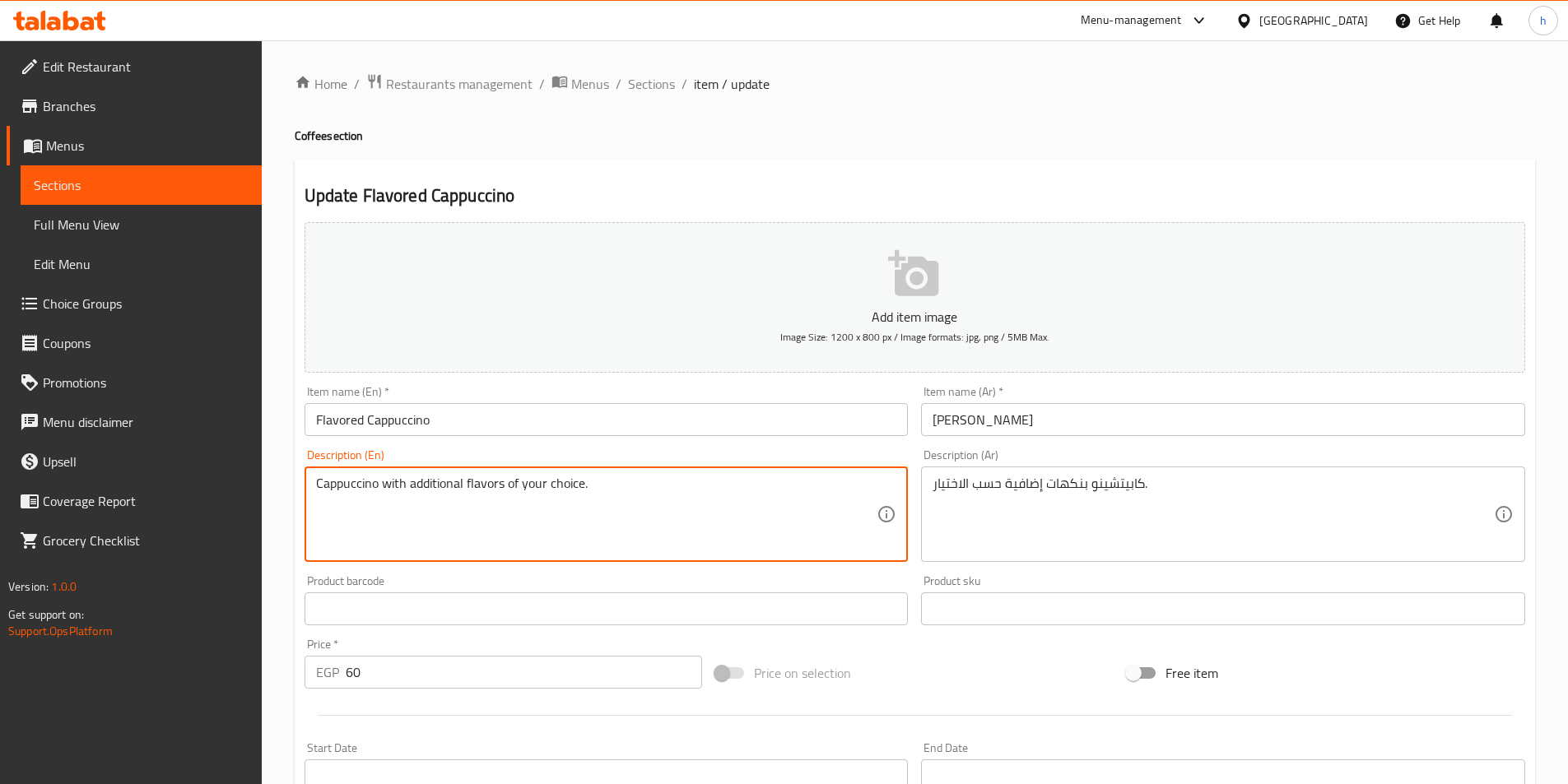
click at [674, 475] on textarea "Cappuccino with additional flavors of your choice." at bounding box center [596, 515] width 561 height 78
click at [932, 494] on div "كابيتشينو بنكهات إضافية حسب الاختيار. Description (Ar)" at bounding box center [1222, 514] width 604 height 95
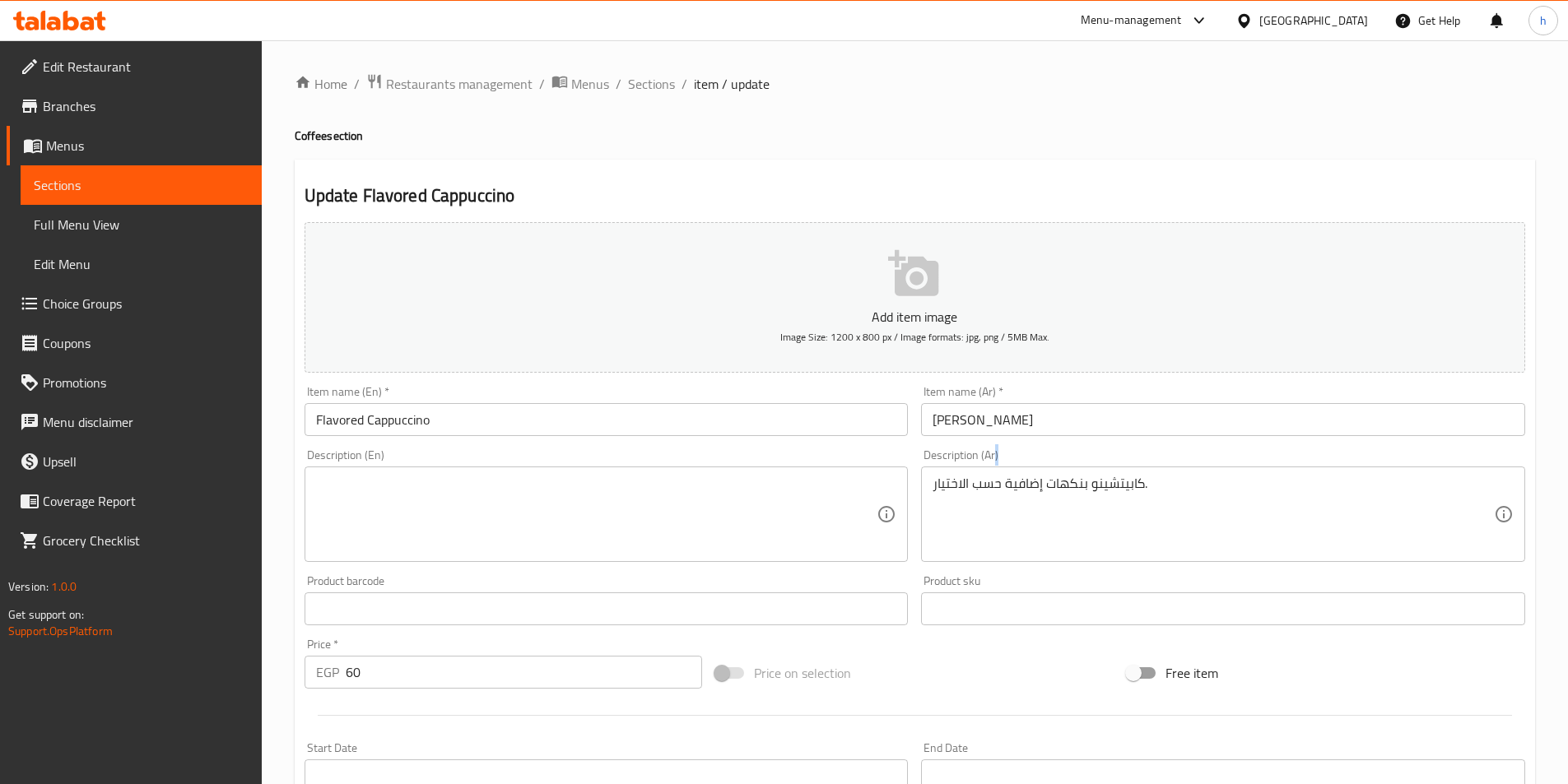
click at [932, 494] on div "كابيتشينو بنكهات إضافية حسب الاختيار. Description (Ar)" at bounding box center [1222, 514] width 604 height 95
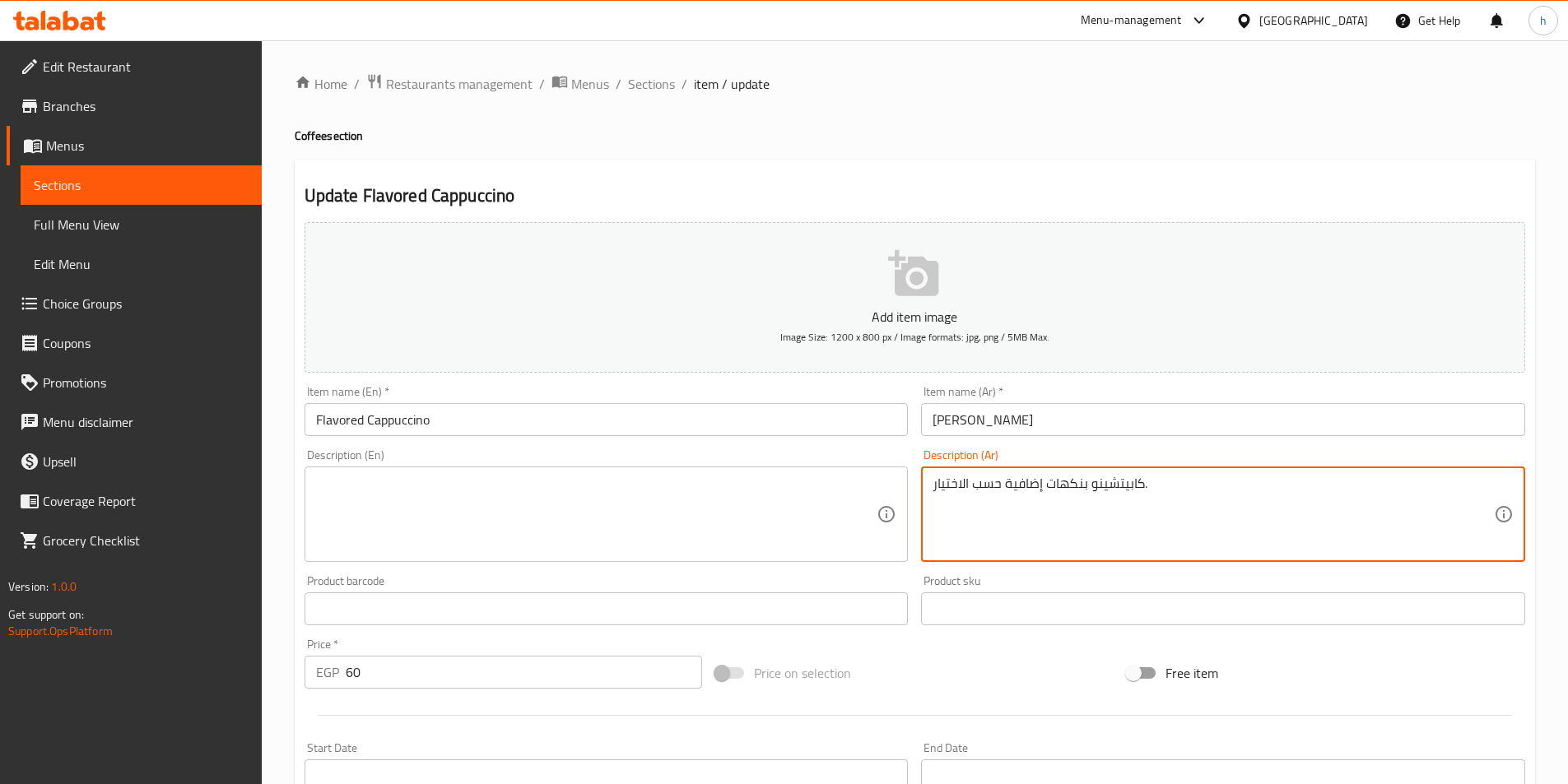
click at [971, 487] on textarea "كابيتشينو بنكهات إضافية حسب الاختيار." at bounding box center [1213, 515] width 561 height 78
click at [706, 526] on textarea at bounding box center [596, 515] width 561 height 78
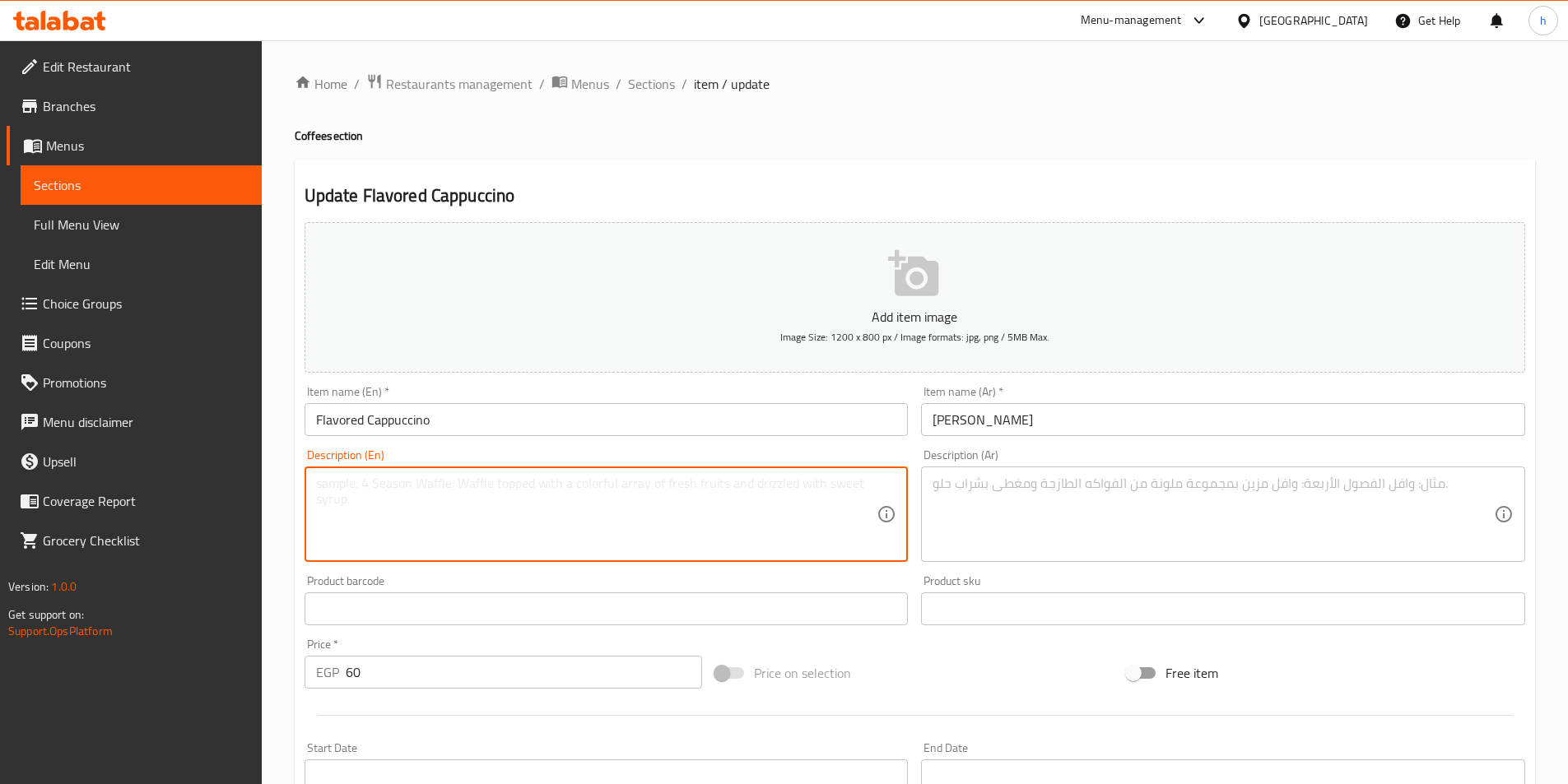
paste textarea "Cappuccino with added flavor."
type textarea "Cappuccino with added flavor."
click at [1044, 503] on textarea at bounding box center [1213, 515] width 561 height 78
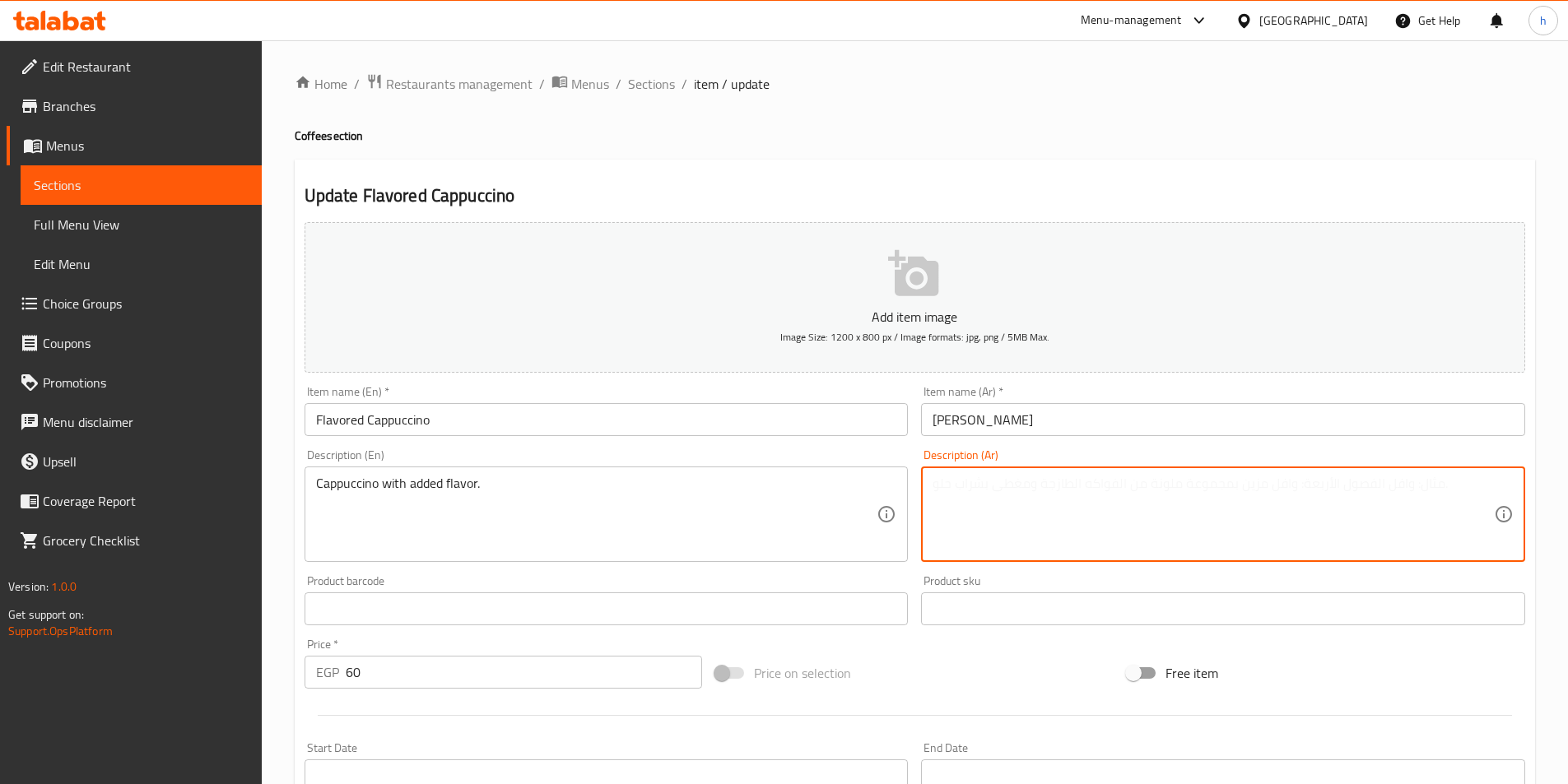
paste textarea "كابتشينو بنكهة إضافية."
type textarea "كابتشينو بنكهة إضافية."
click at [1024, 575] on div "Product sku Product sku" at bounding box center [1222, 600] width 604 height 51
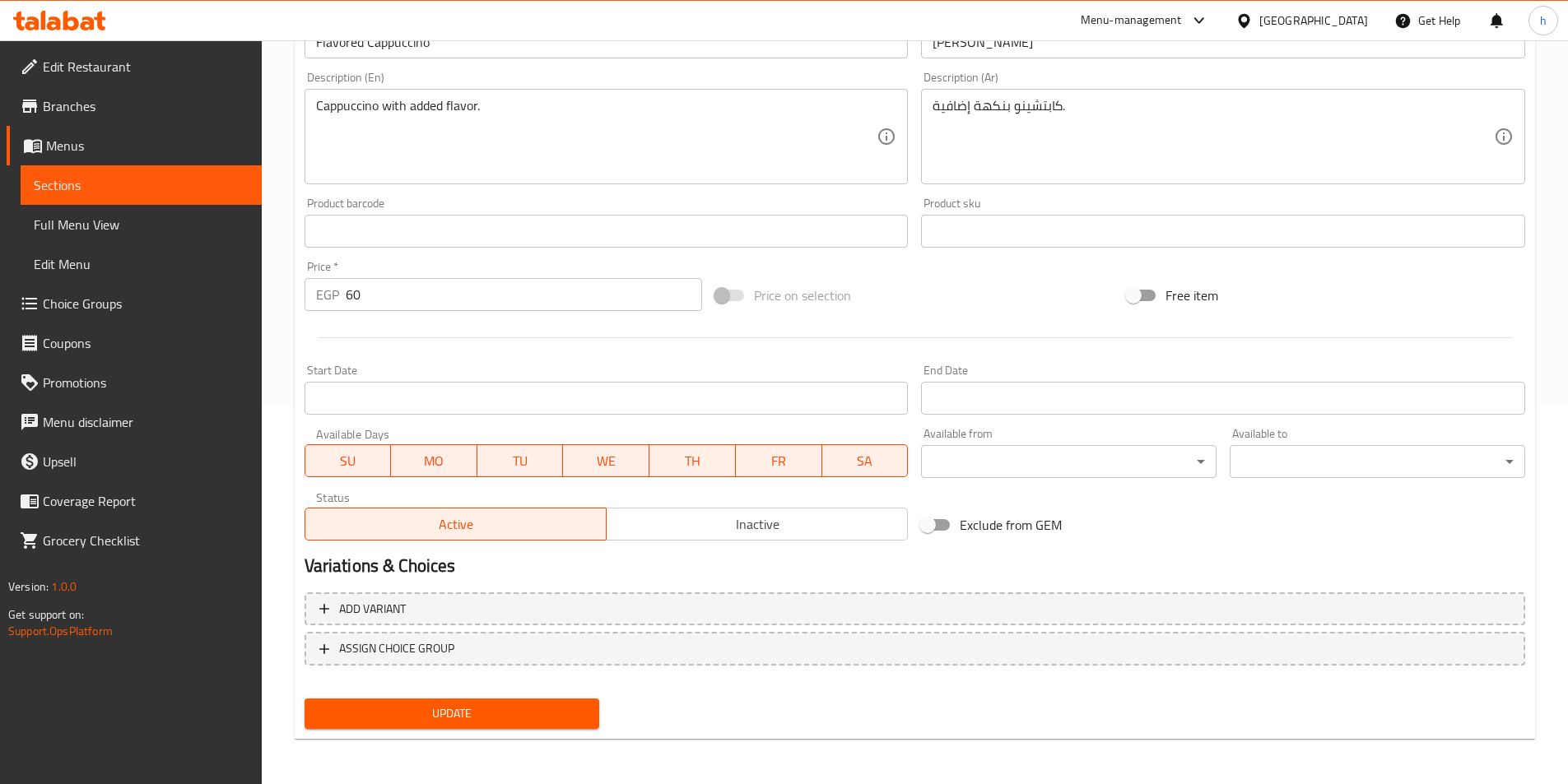
scroll to position [378, 0]
click at [537, 699] on button "Update" at bounding box center [452, 712] width 296 height 31
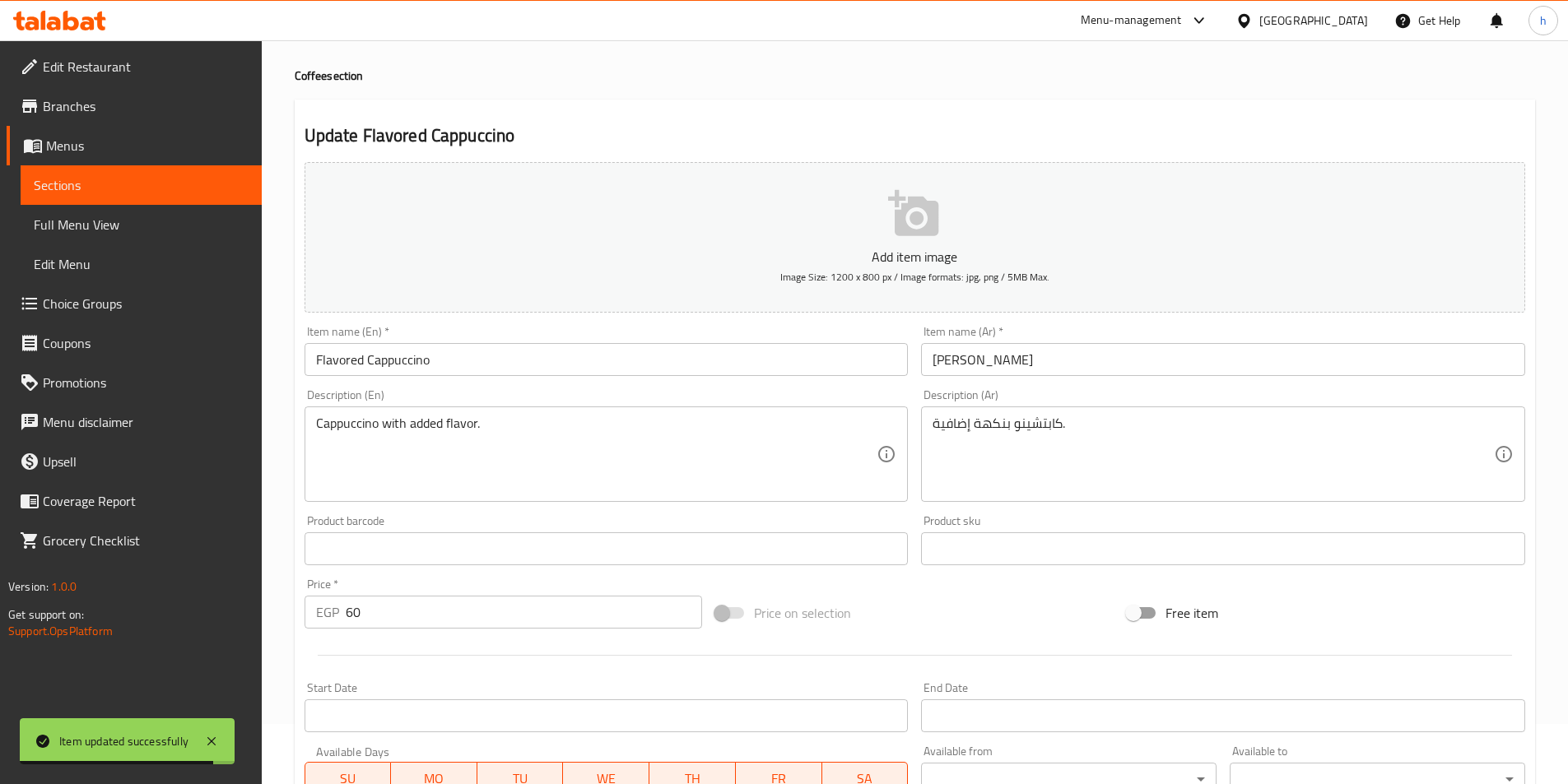
scroll to position [50, 0]
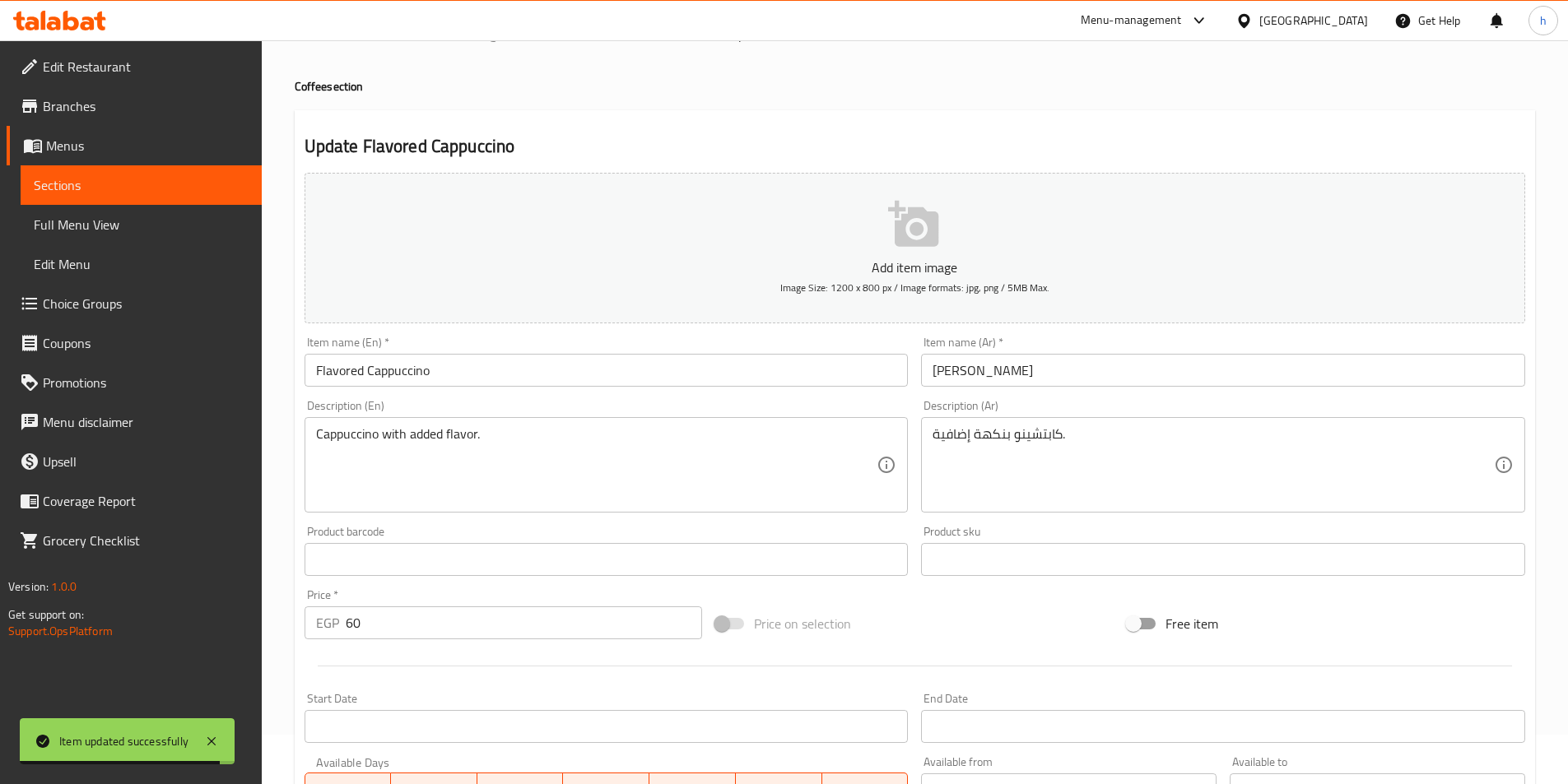
click at [398, 353] on div "Item name (En)   * Flavored Cappuccino Item name (En) *" at bounding box center [606, 362] width 604 height 51
click at [405, 375] on input "Flavored Cappuccino" at bounding box center [606, 371] width 604 height 33
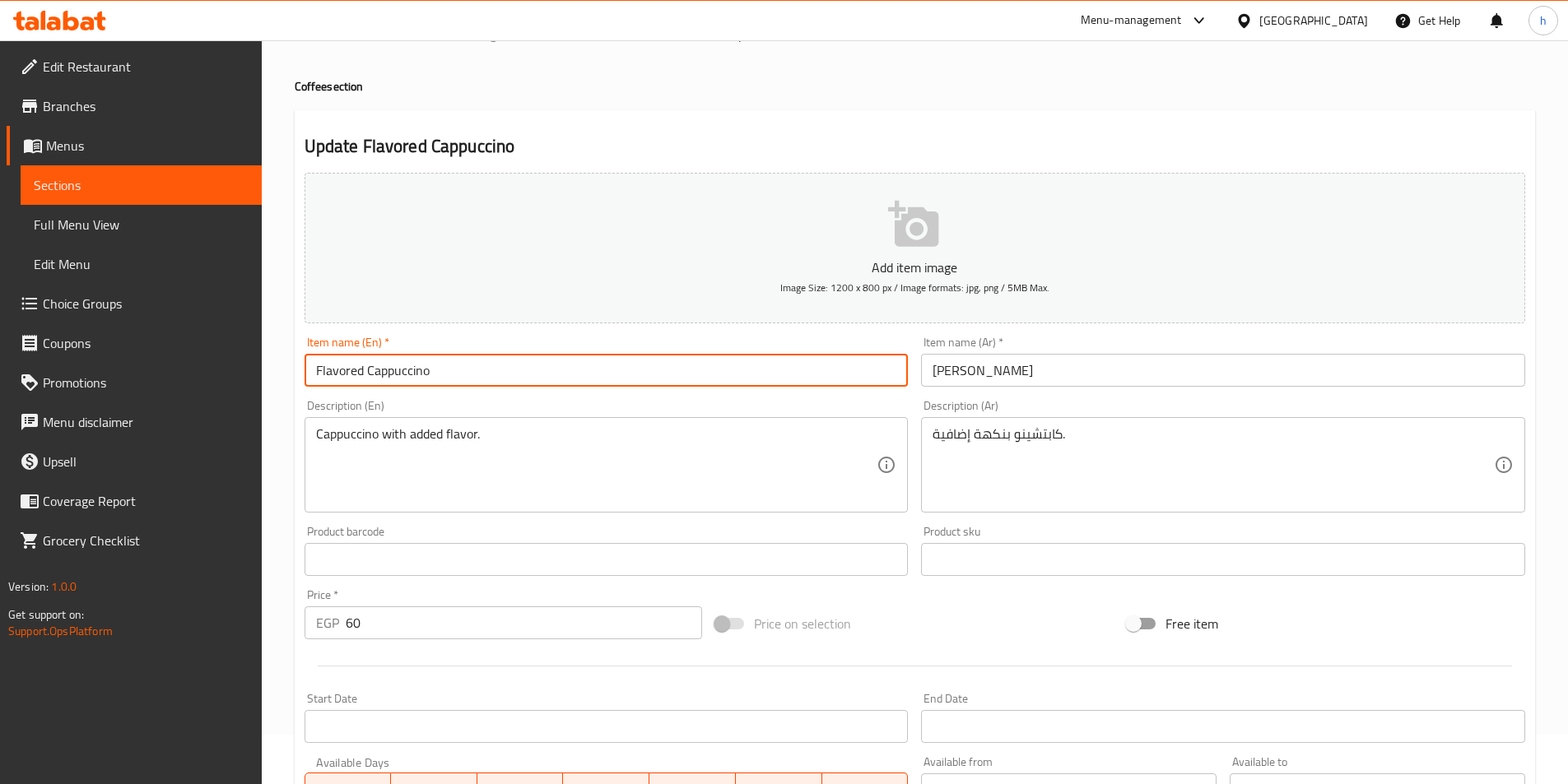
click at [441, 381] on input "Flavored Cappuccino" at bounding box center [606, 371] width 604 height 33
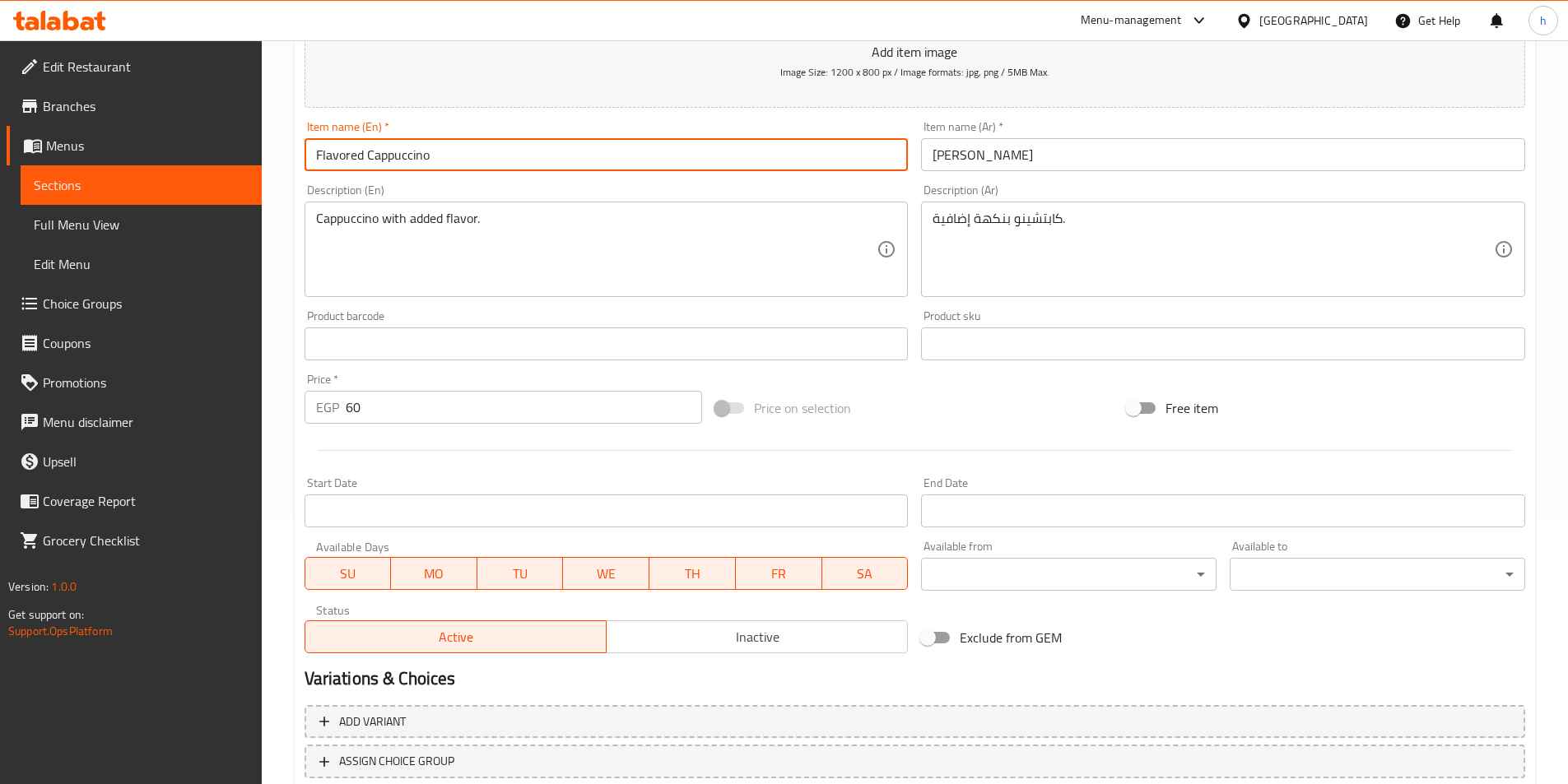
scroll to position [378, 0]
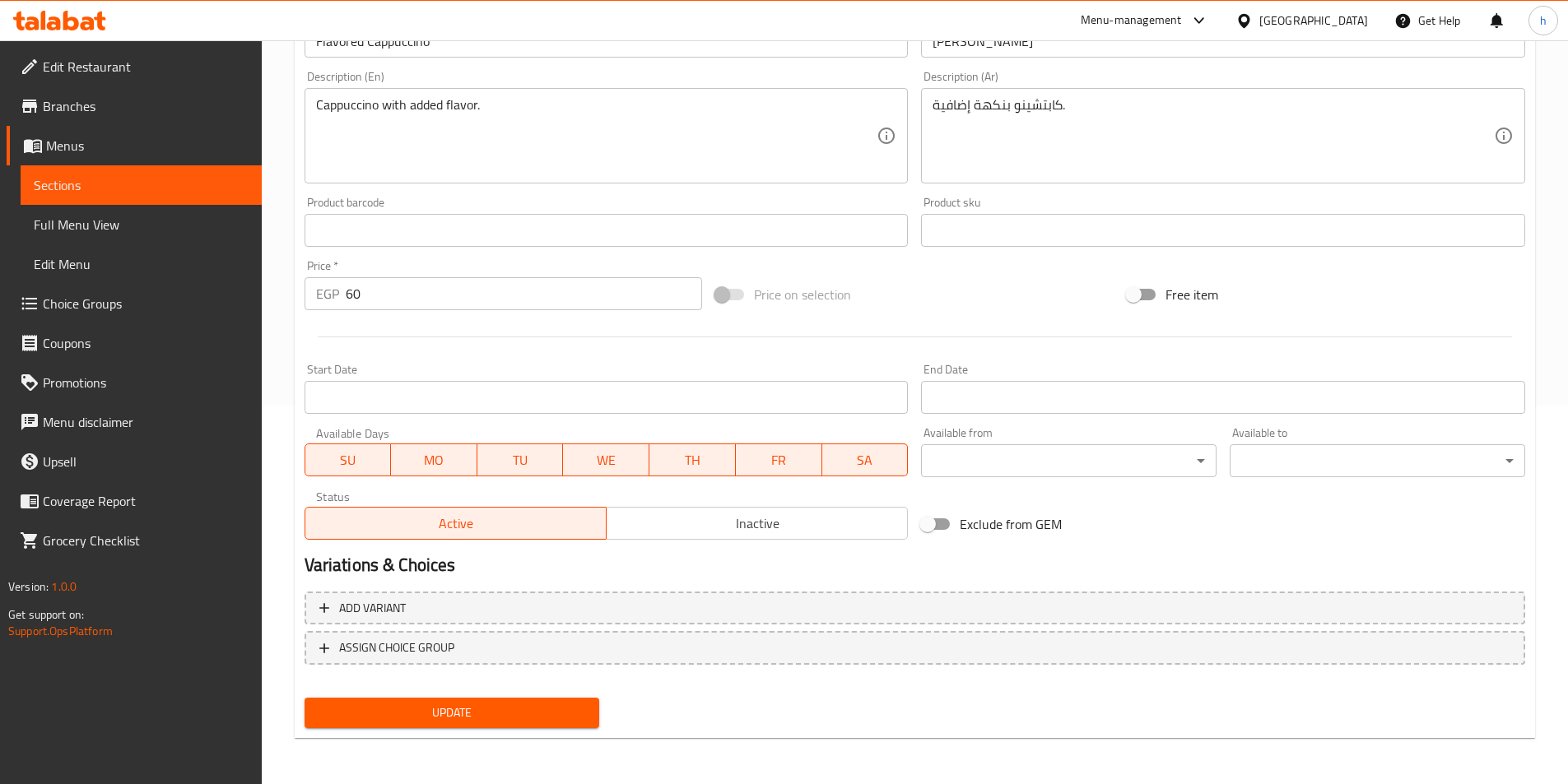
click at [1106, 494] on div "Add item image Image Size: 1200 x 800 px / Image formats: jpg, png / 5MB Max. I…" at bounding box center [914, 191] width 1234 height 709
click at [491, 715] on span "Update" at bounding box center [452, 712] width 269 height 21
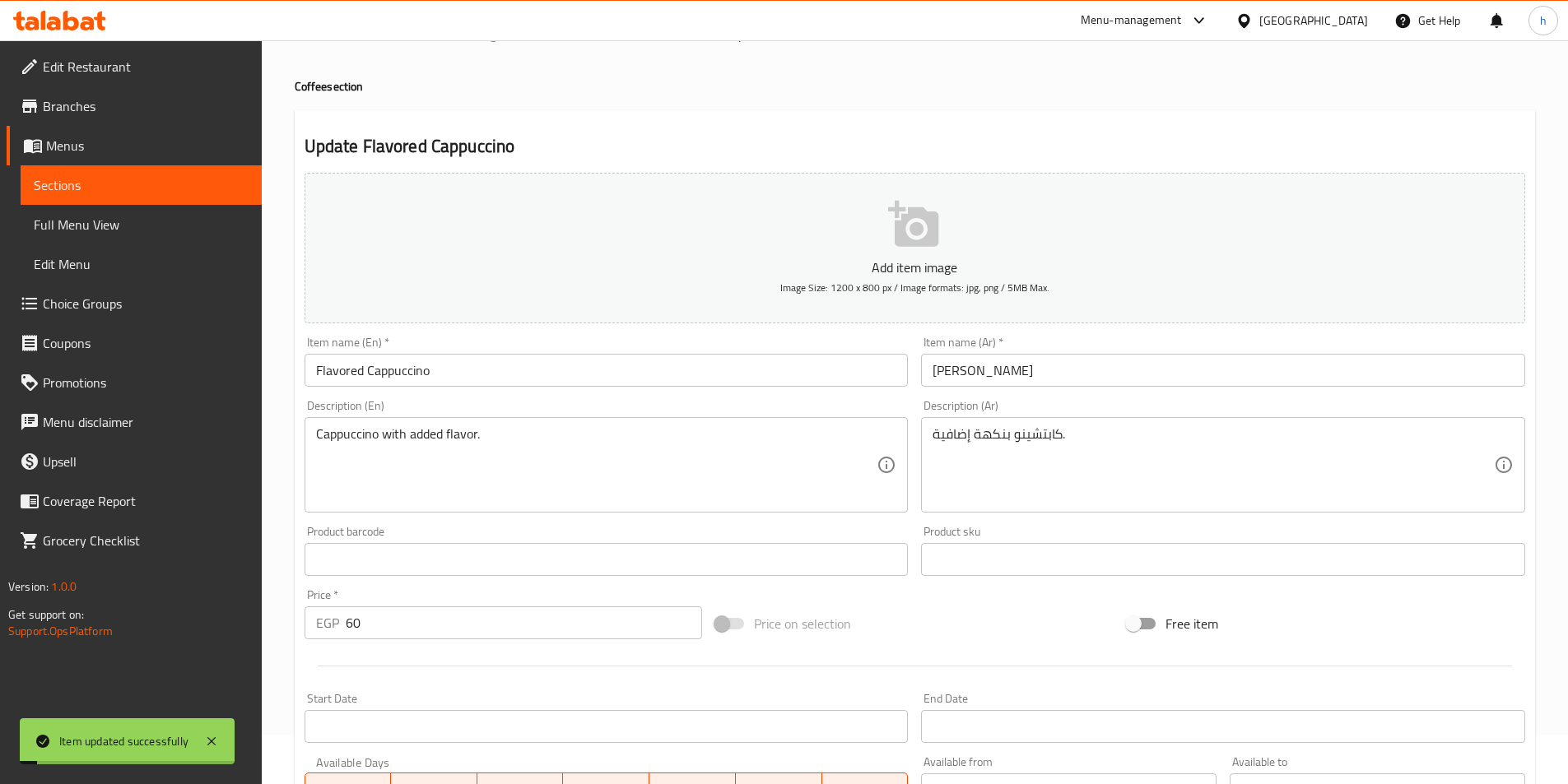
scroll to position [0, 0]
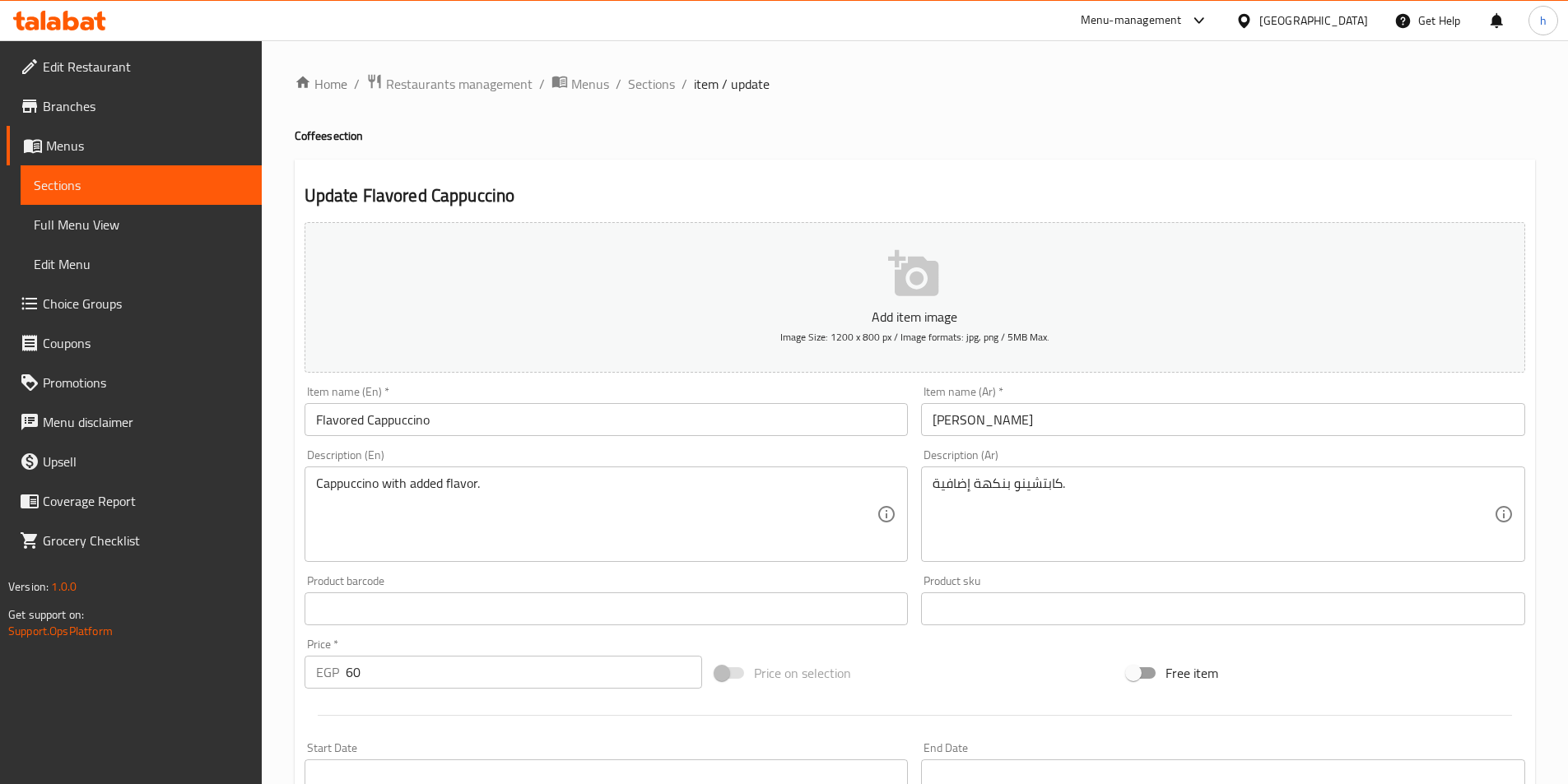
click at [1058, 588] on div "Product sku Product sku" at bounding box center [1222, 600] width 604 height 51
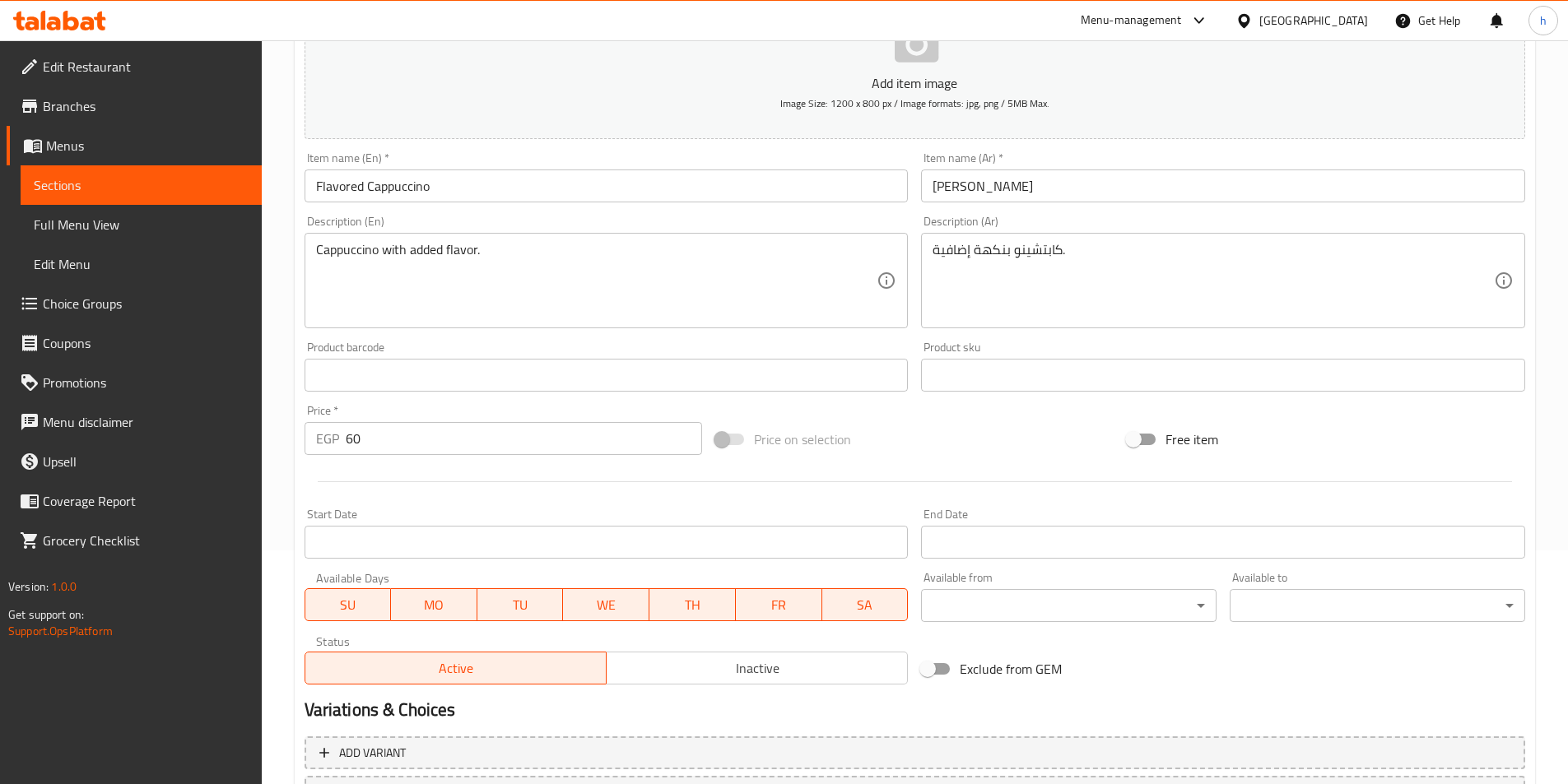
scroll to position [378, 0]
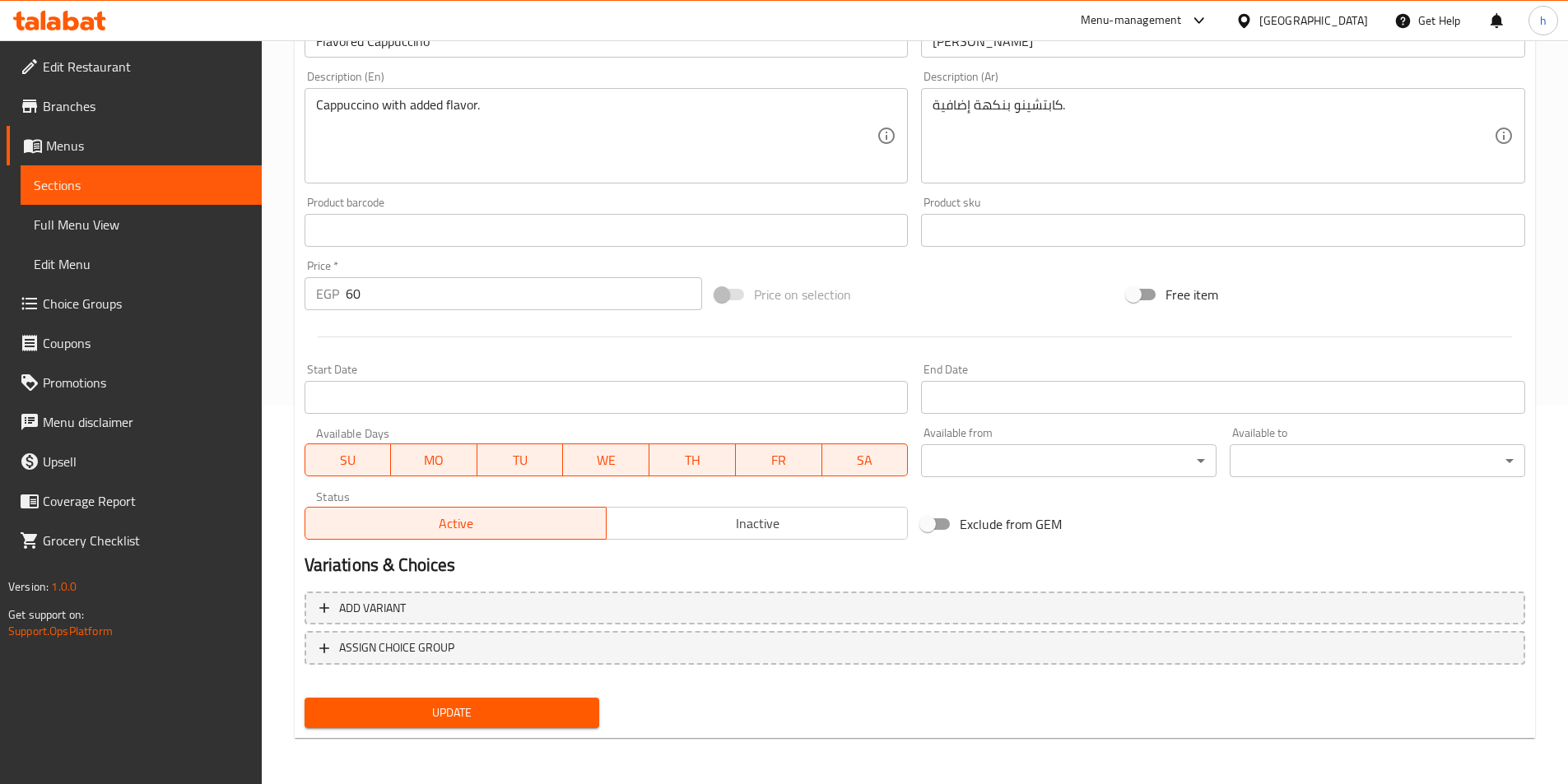
click at [571, 708] on span "Update" at bounding box center [452, 712] width 269 height 21
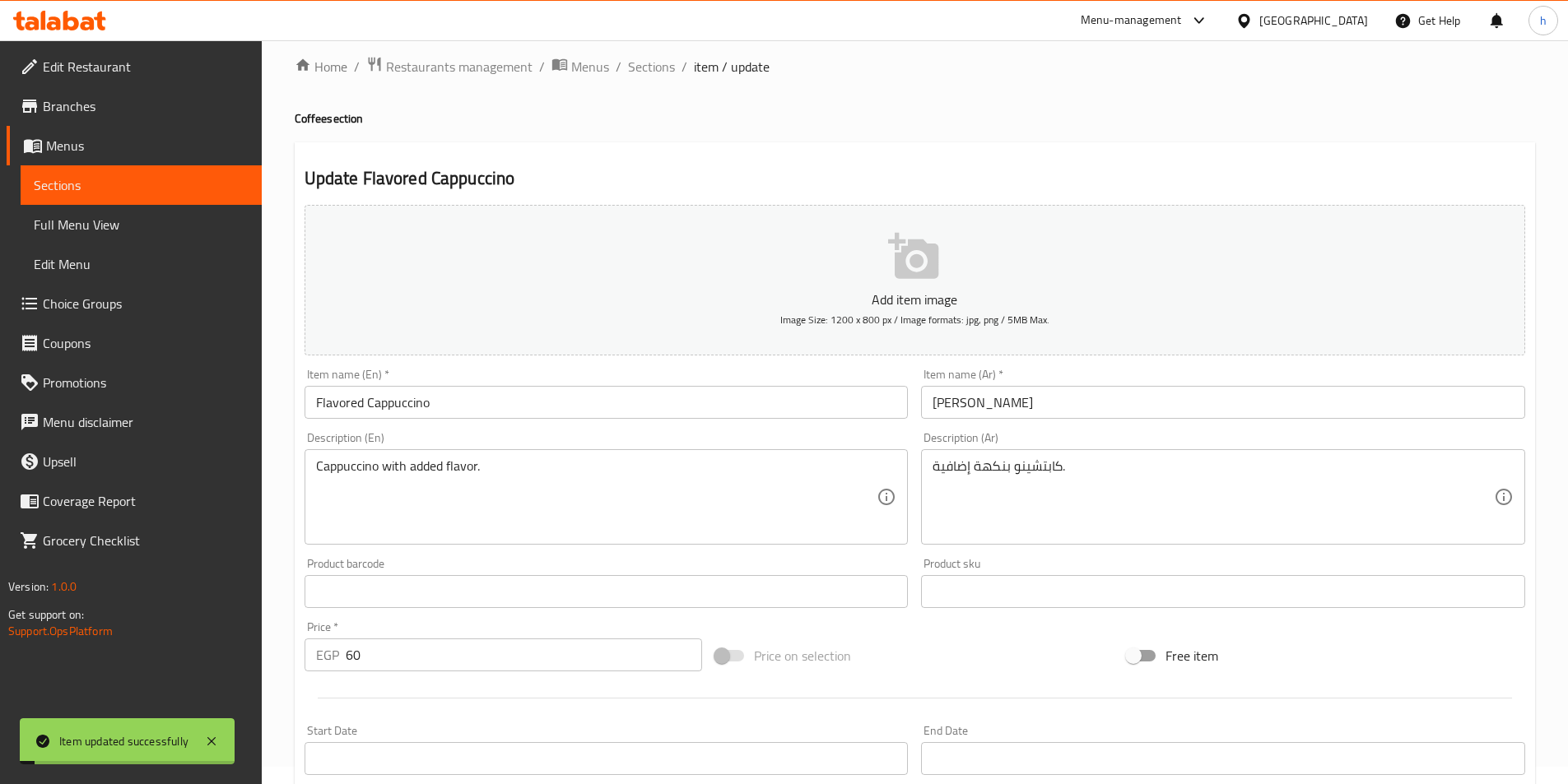
scroll to position [0, 0]
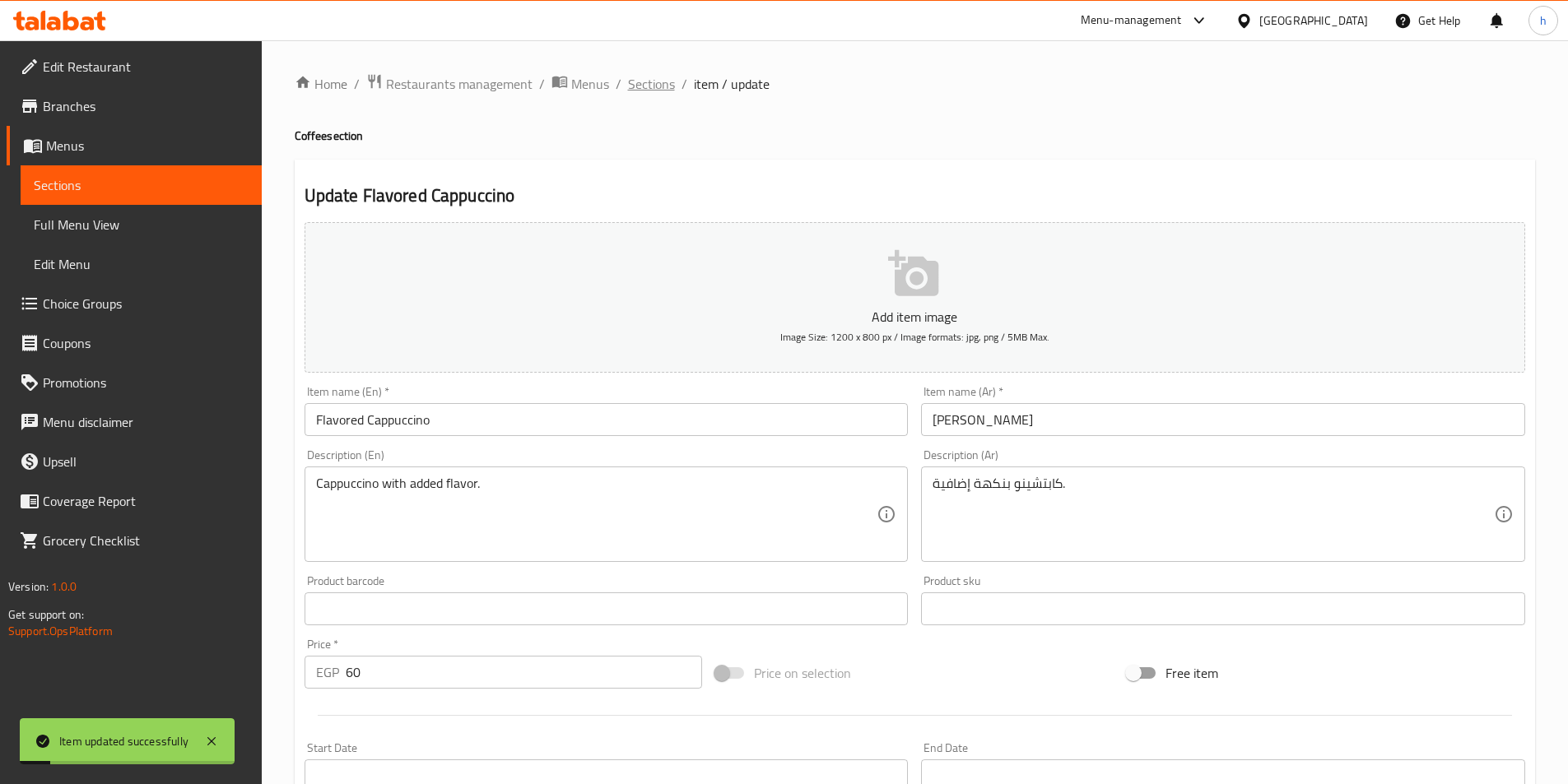
click at [661, 75] on span "Sections" at bounding box center [652, 84] width 47 height 20
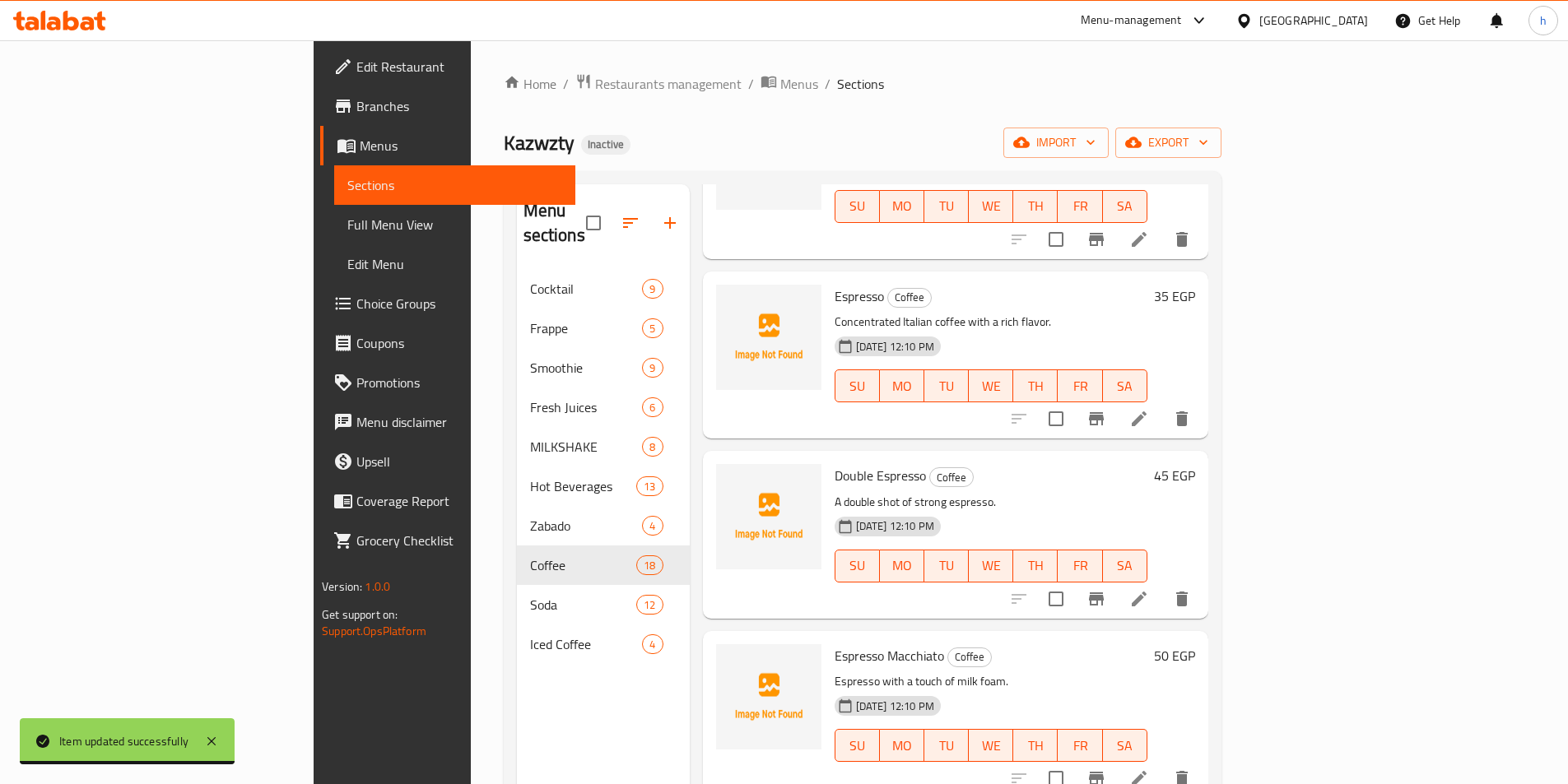
scroll to position [1151, 0]
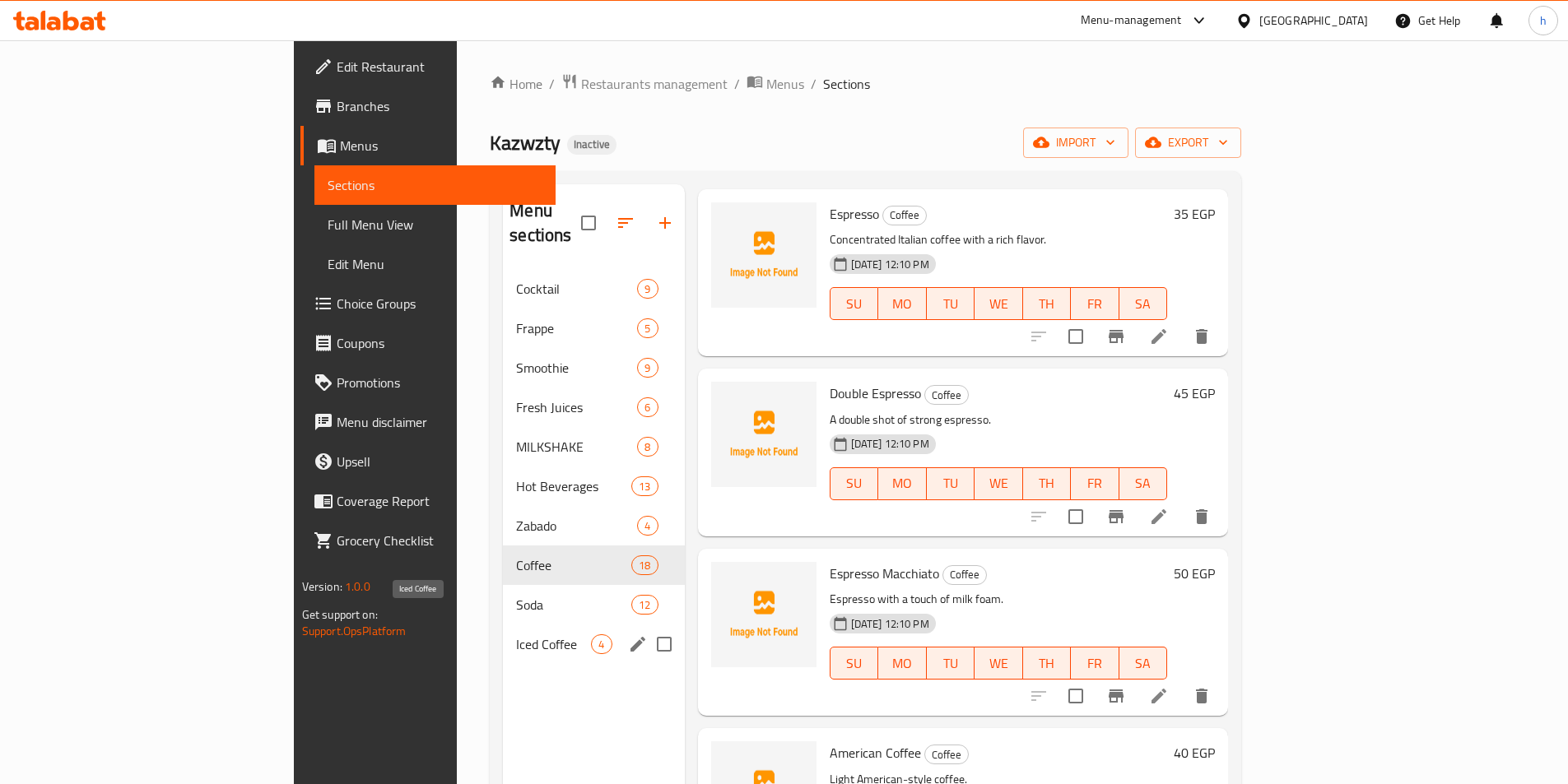
click at [516, 634] on span "Iced Coffee" at bounding box center [553, 644] width 75 height 20
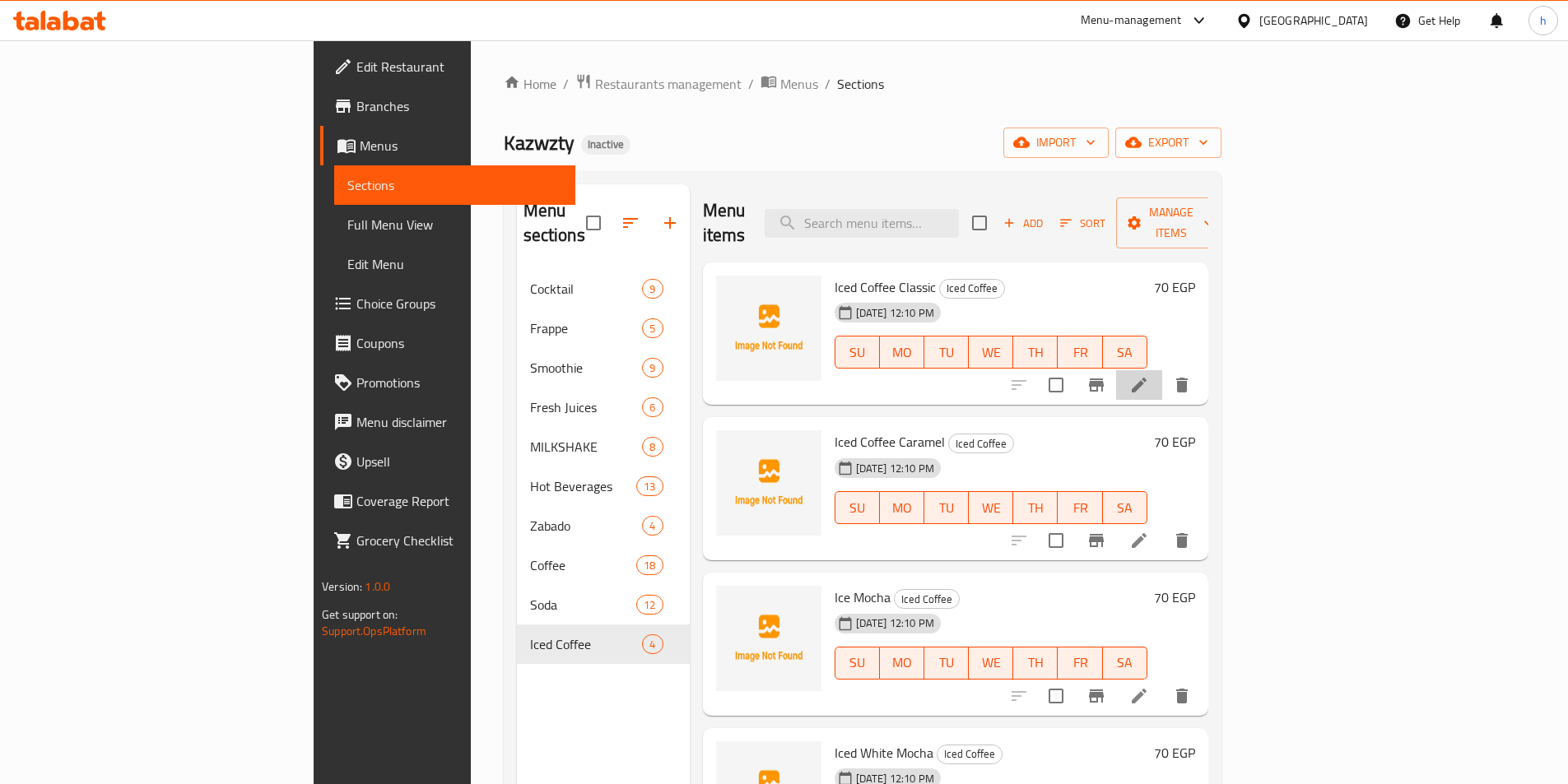
click at [1162, 370] on li at bounding box center [1139, 385] width 46 height 30
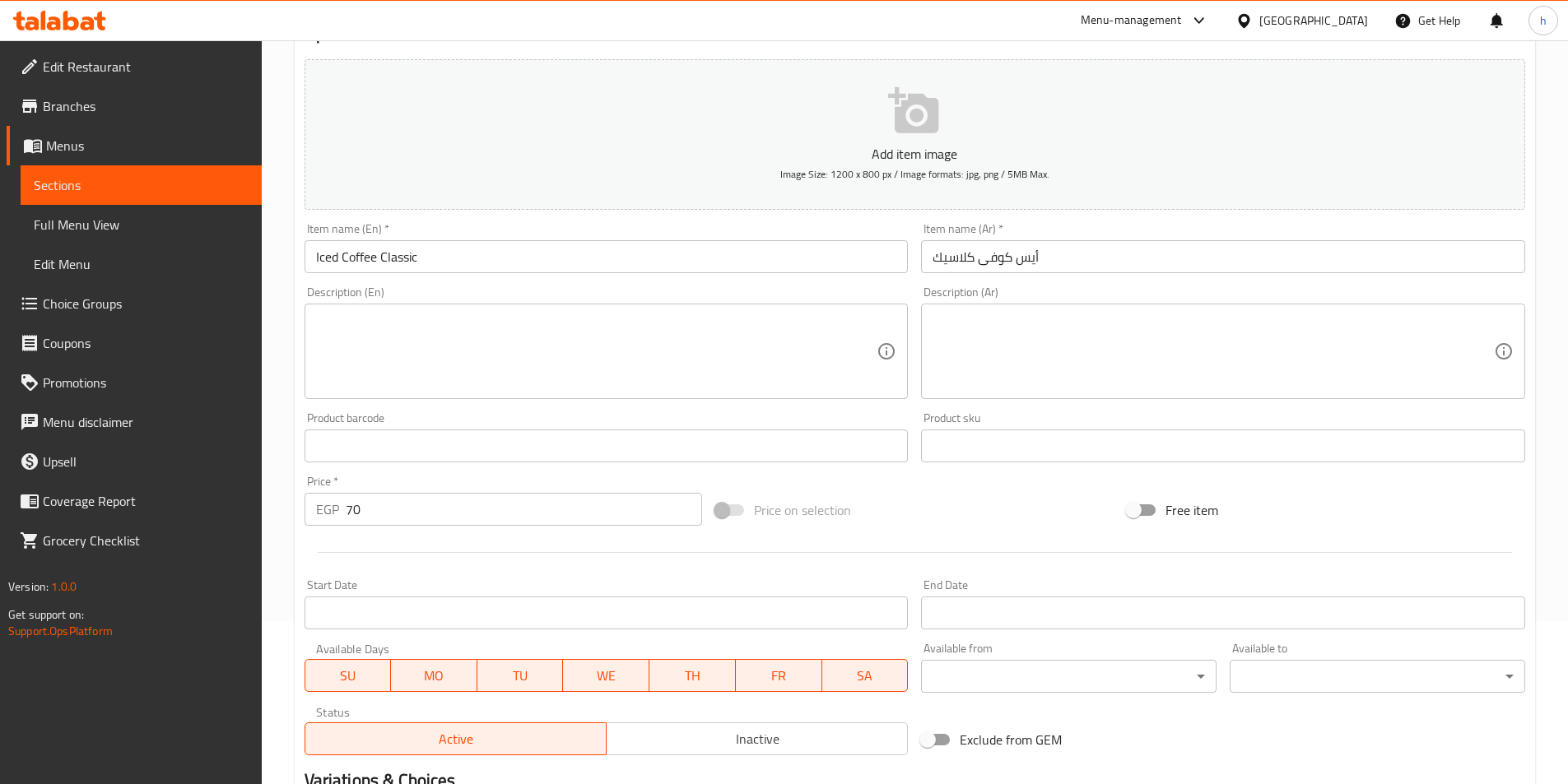
scroll to position [165, 0]
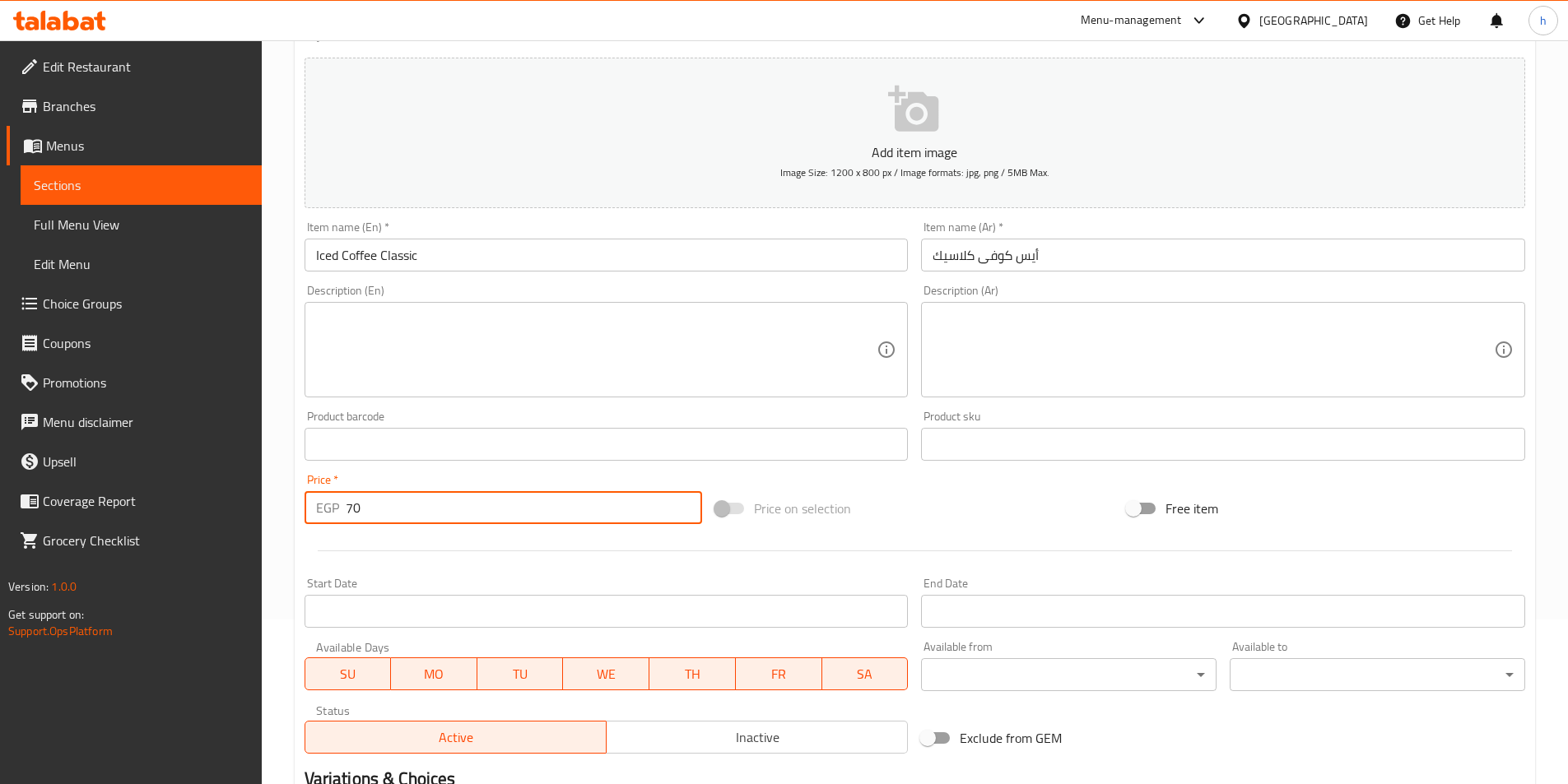
drag, startPoint x: 355, startPoint y: 515, endPoint x: 368, endPoint y: 502, distance: 18.4
click at [368, 502] on input "70" at bounding box center [524, 508] width 357 height 33
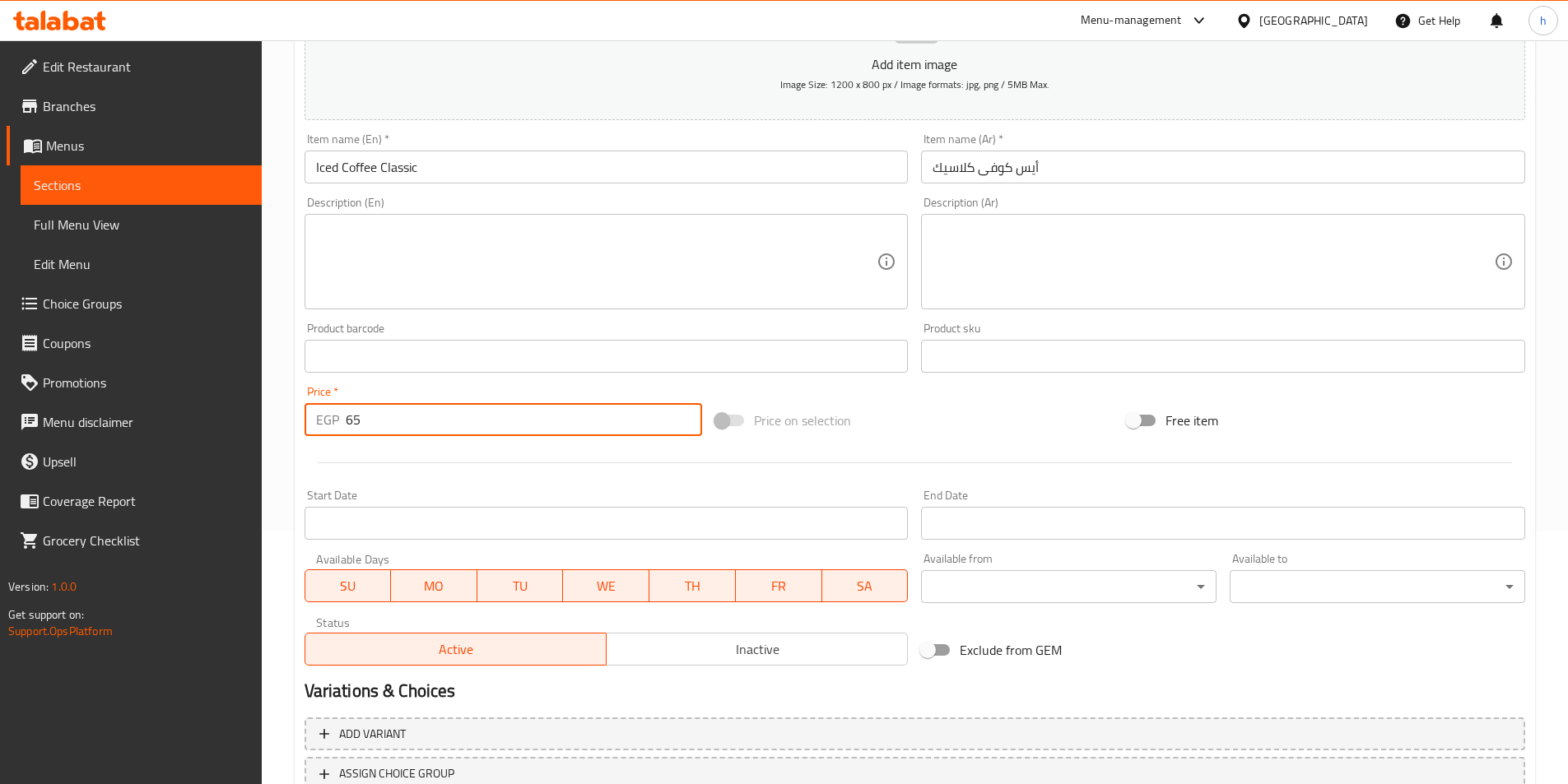
scroll to position [378, 0]
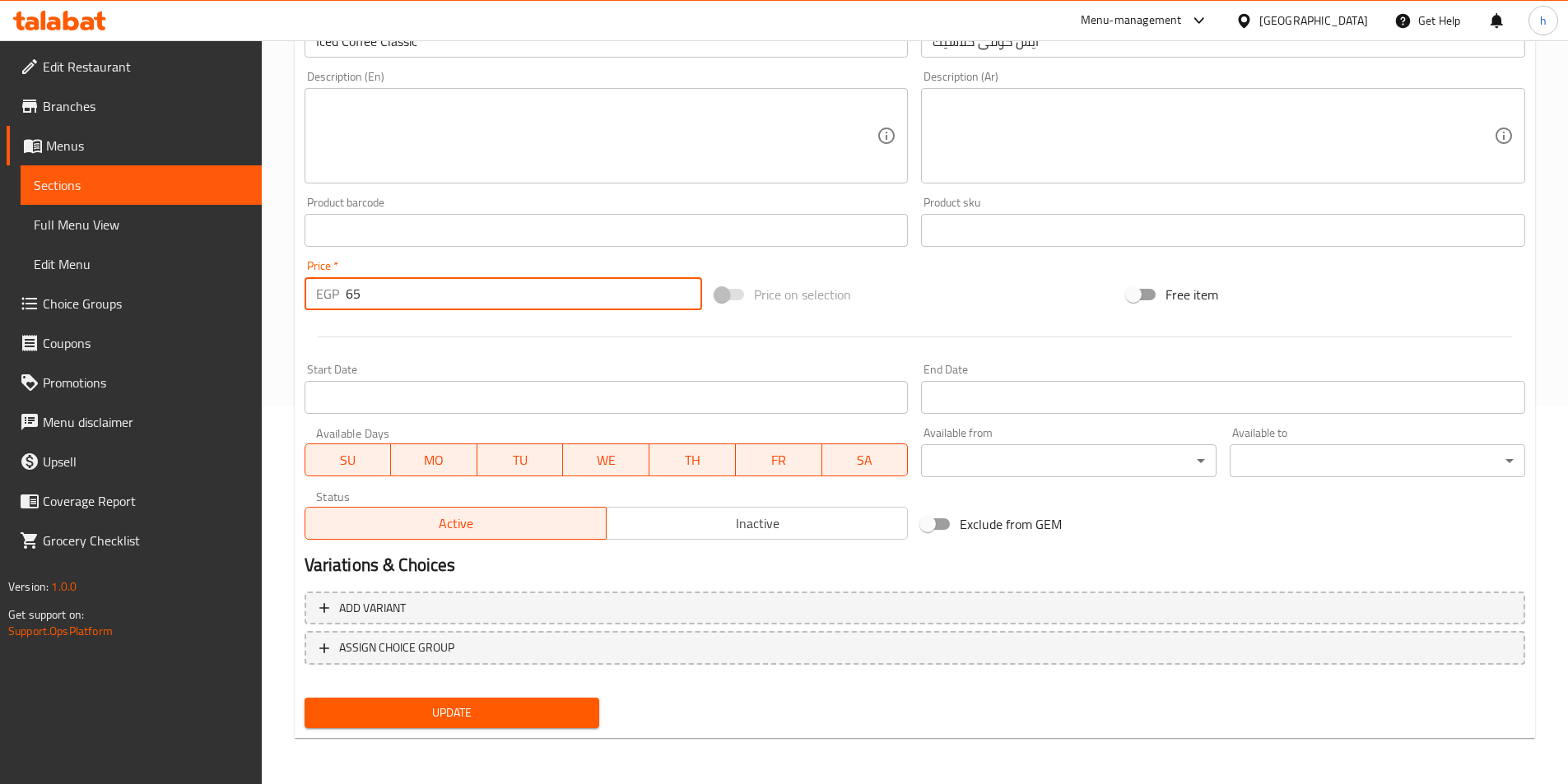
type input "65"
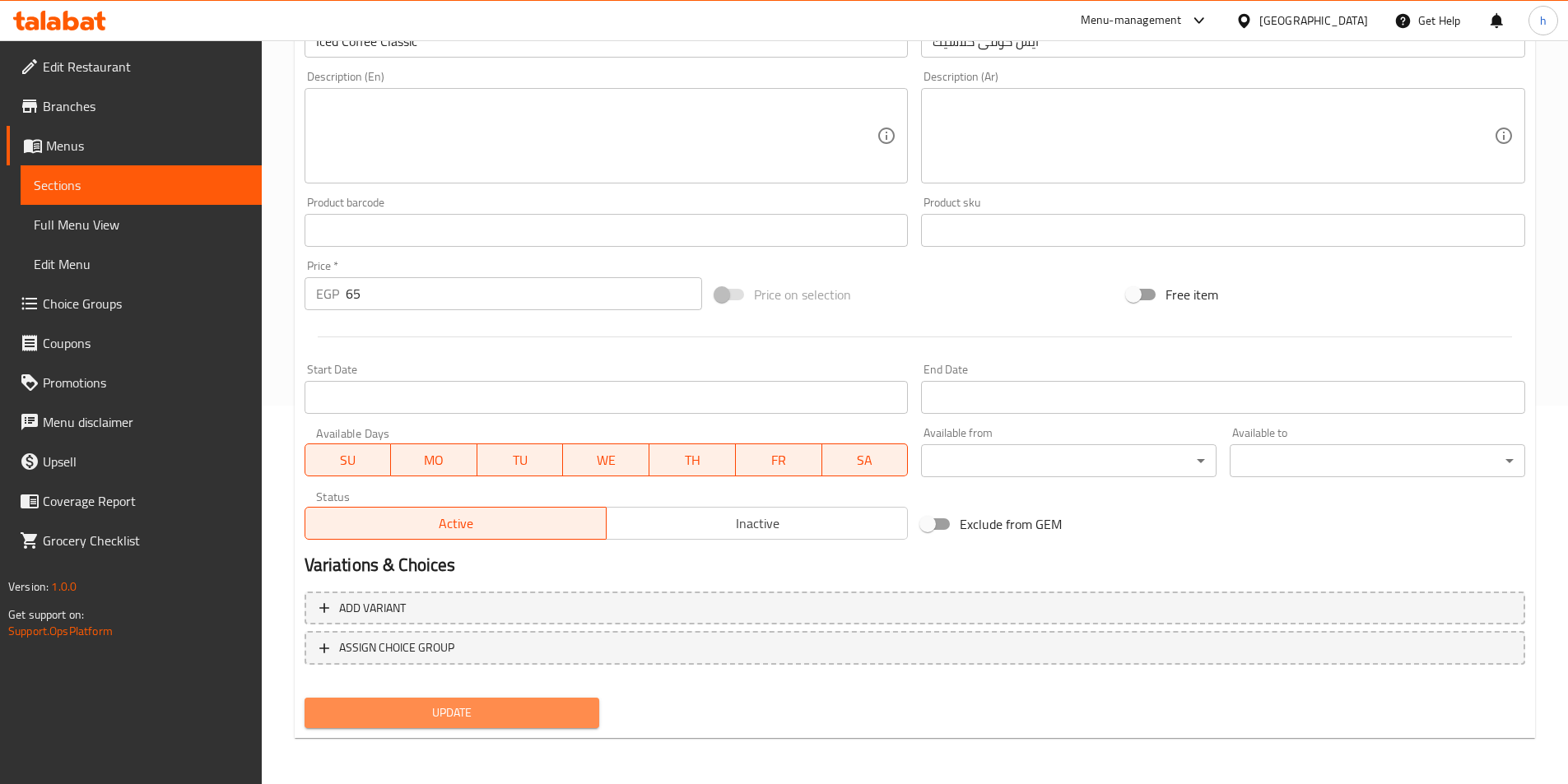
click at [547, 706] on span "Update" at bounding box center [452, 712] width 269 height 21
click at [576, 733] on div "Update" at bounding box center [452, 712] width 309 height 44
click at [578, 725] on button "Update" at bounding box center [452, 712] width 296 height 31
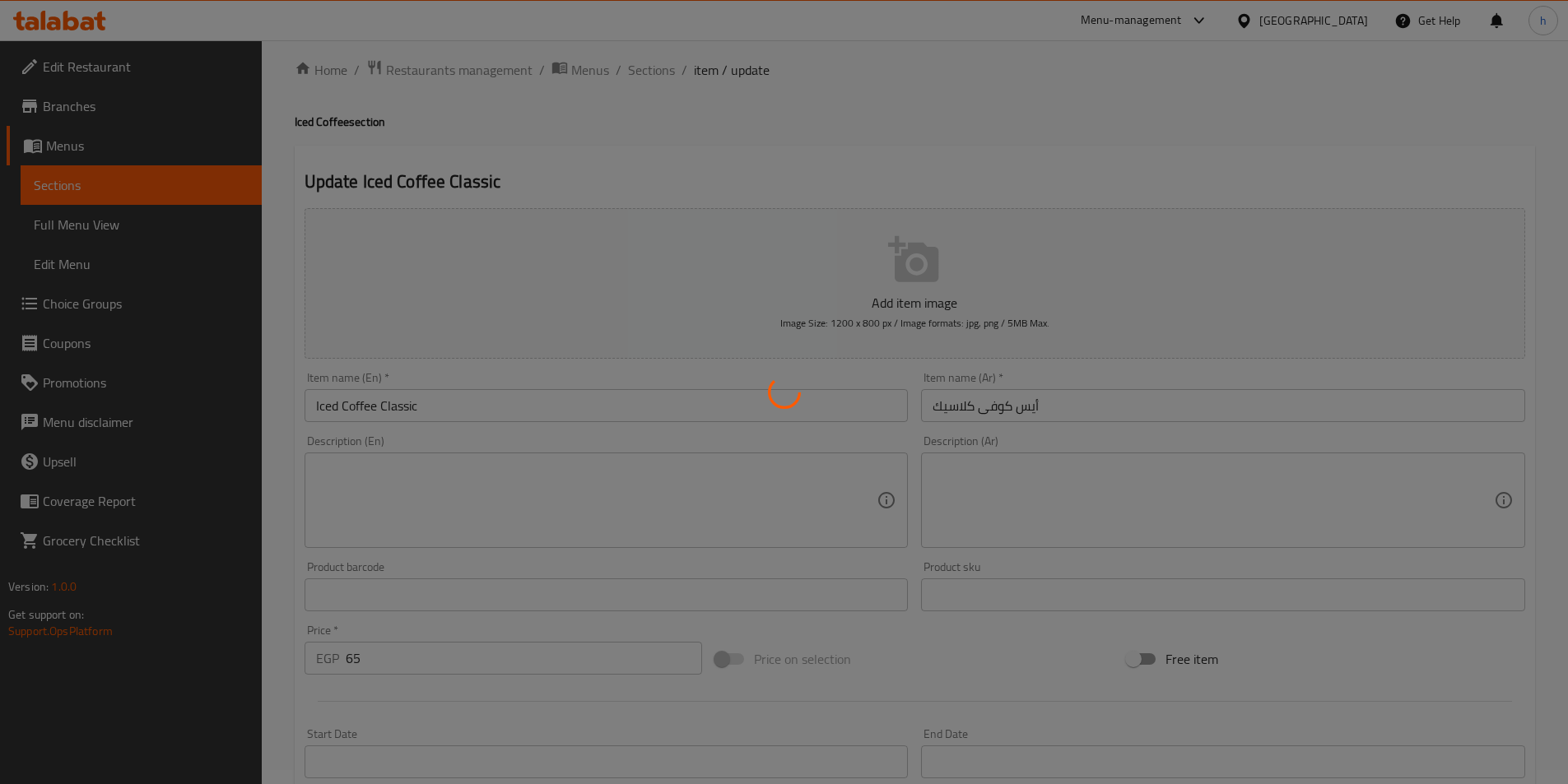
scroll to position [0, 0]
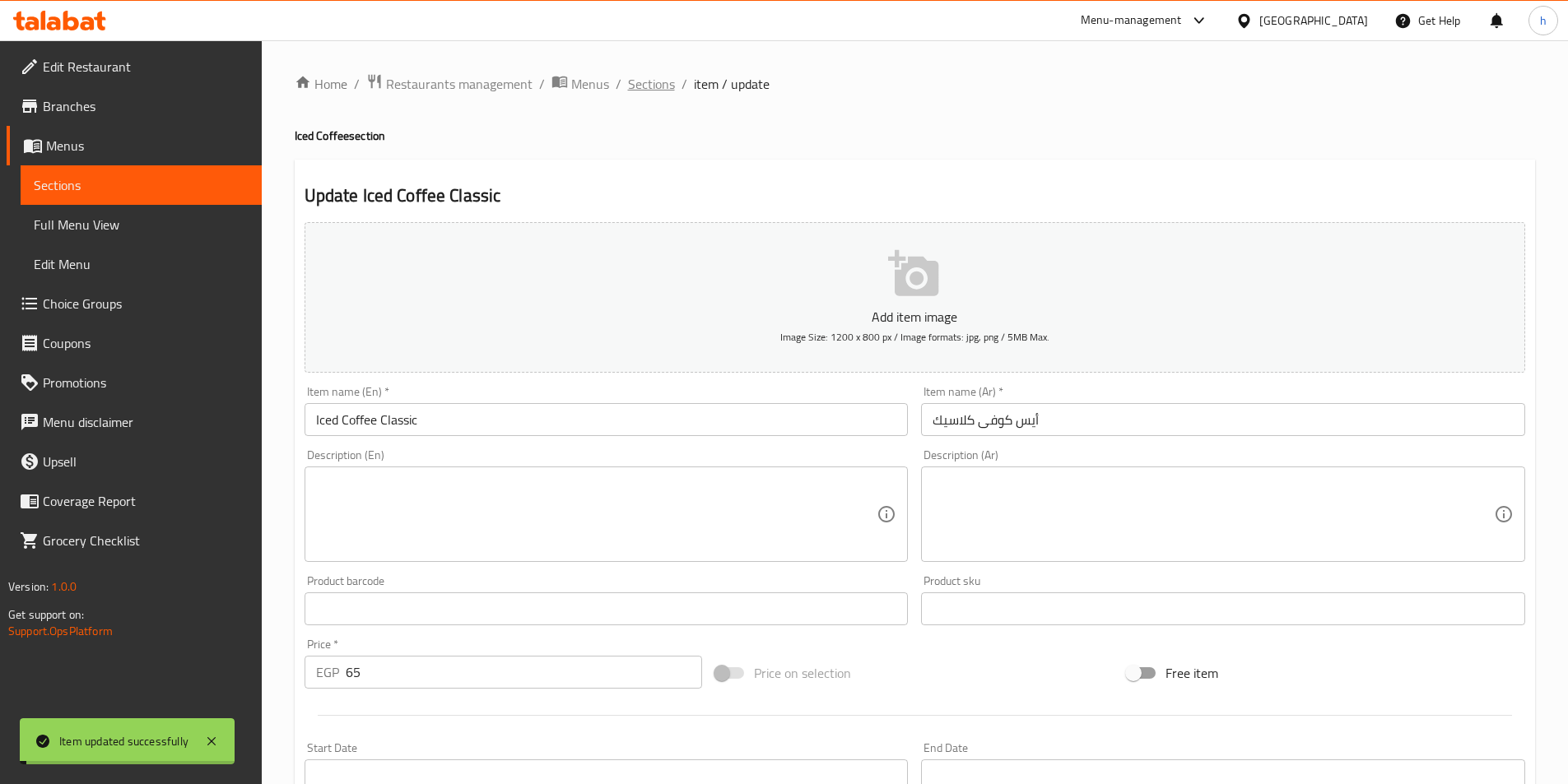
click at [646, 90] on span "Sections" at bounding box center [652, 84] width 47 height 20
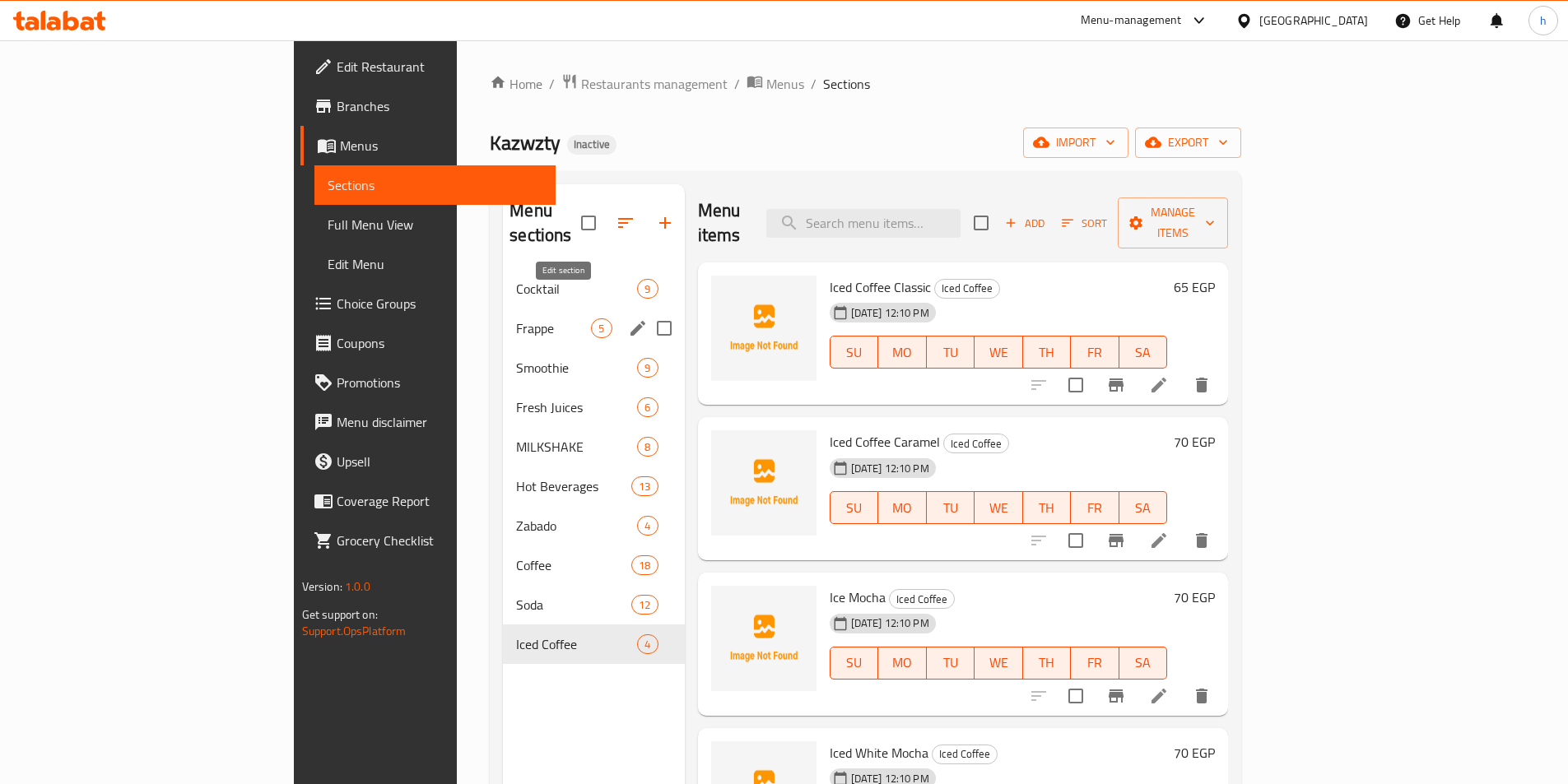
click at [630, 321] on icon "edit" at bounding box center [637, 328] width 15 height 15
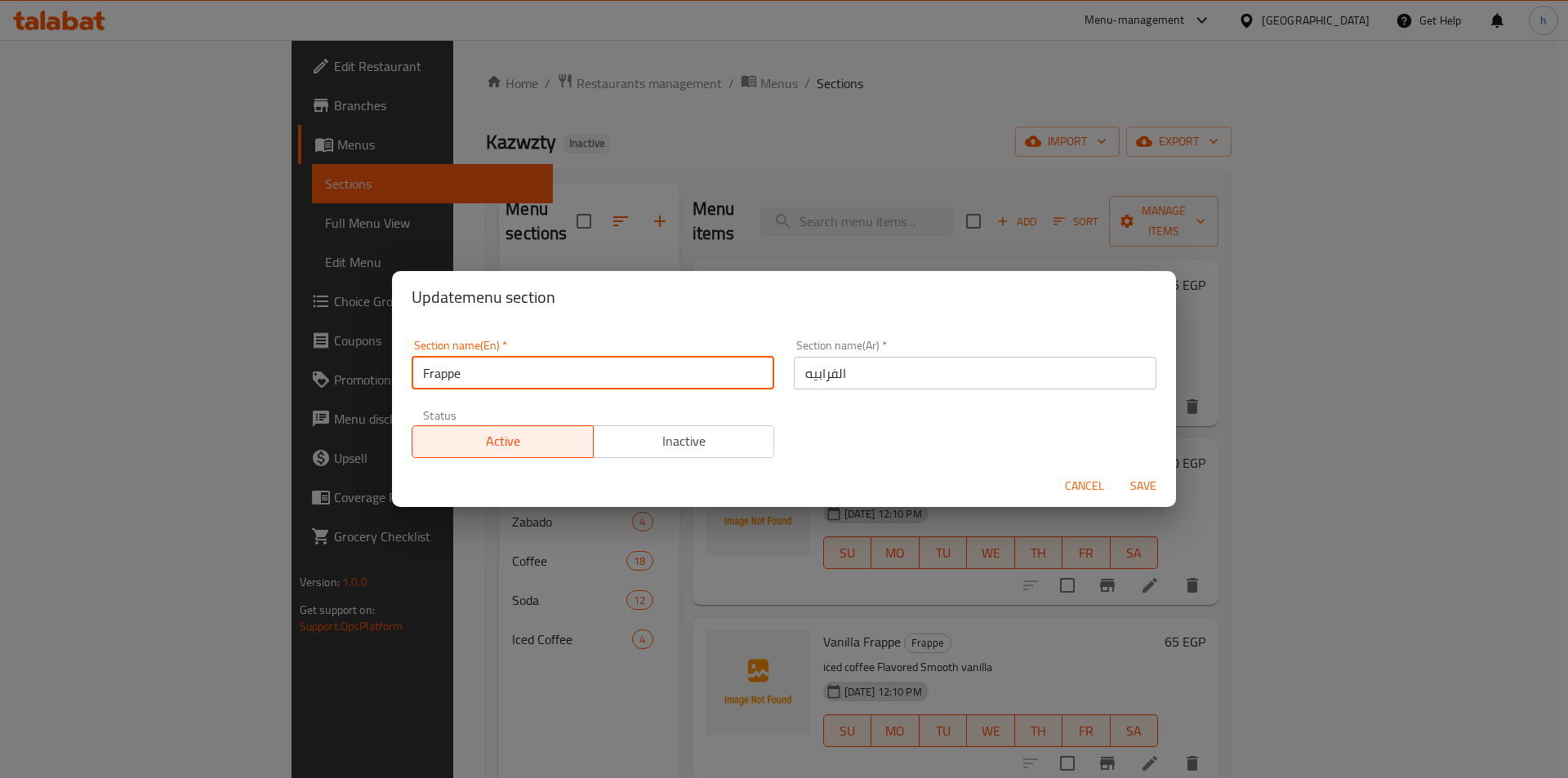
click at [592, 383] on input "Frappe" at bounding box center [592, 373] width 363 height 33
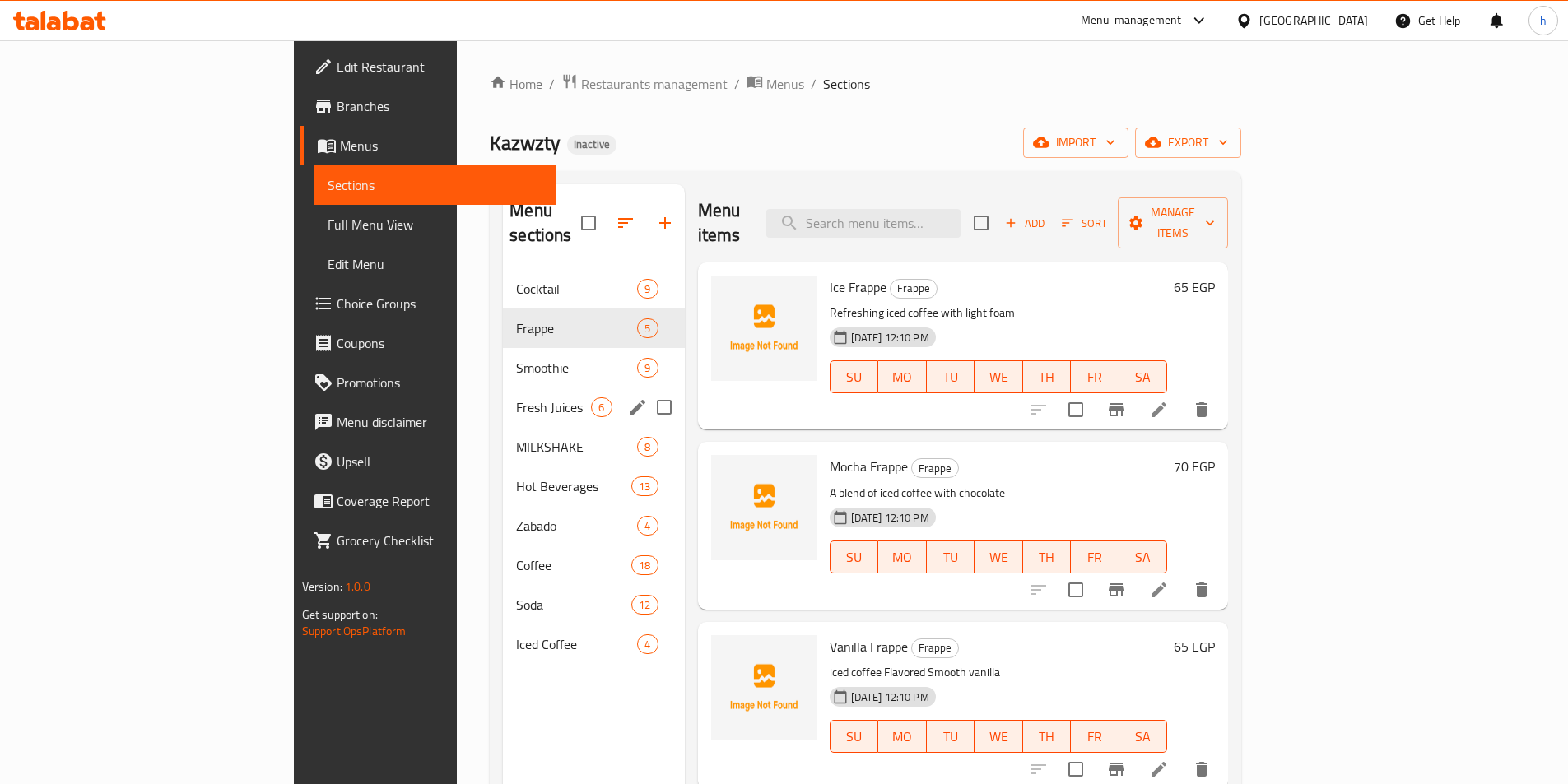
click at [630, 399] on icon "edit" at bounding box center [637, 406] width 15 height 15
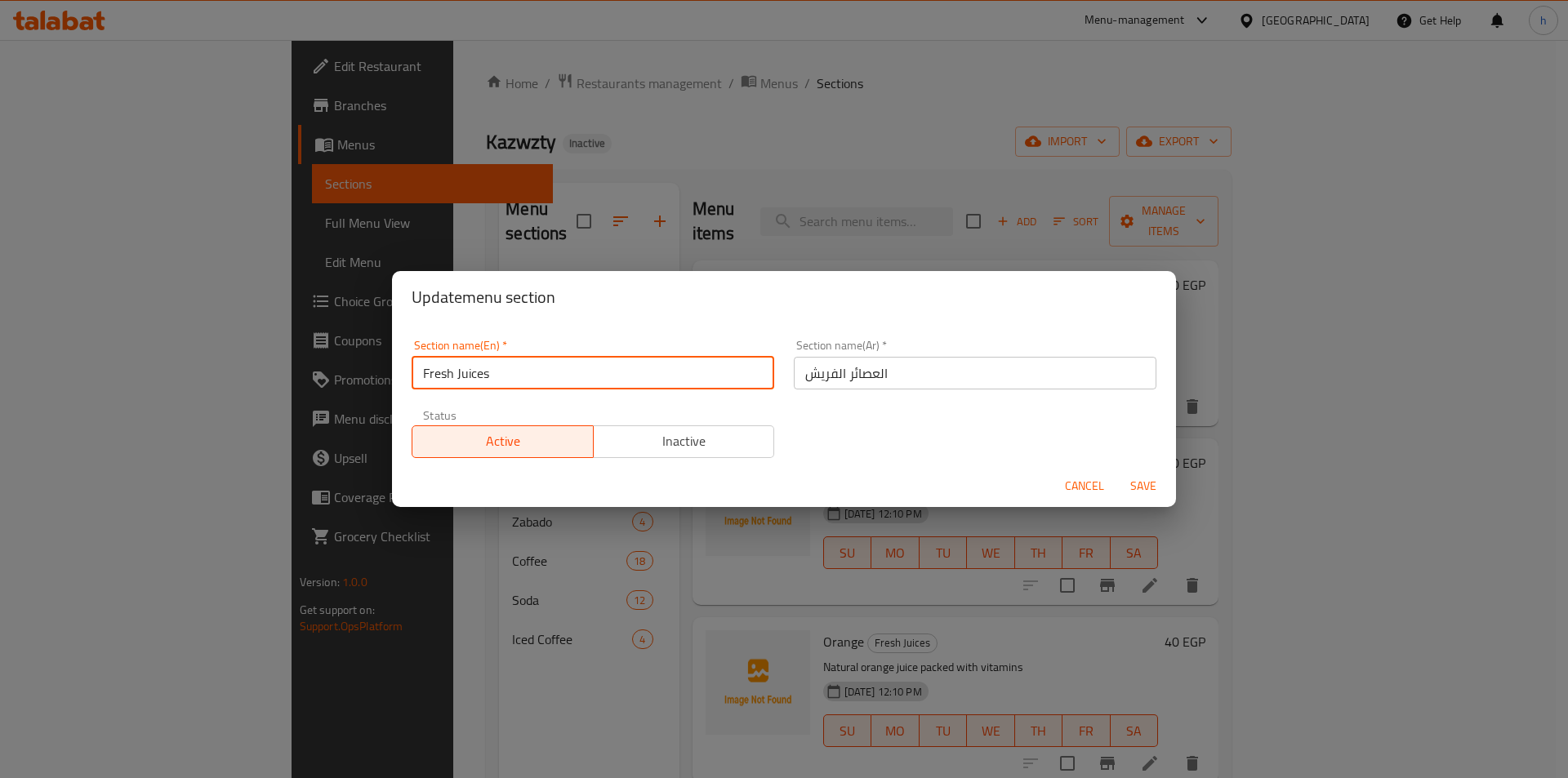
click at [633, 373] on input "Fresh Juices" at bounding box center [592, 373] width 363 height 33
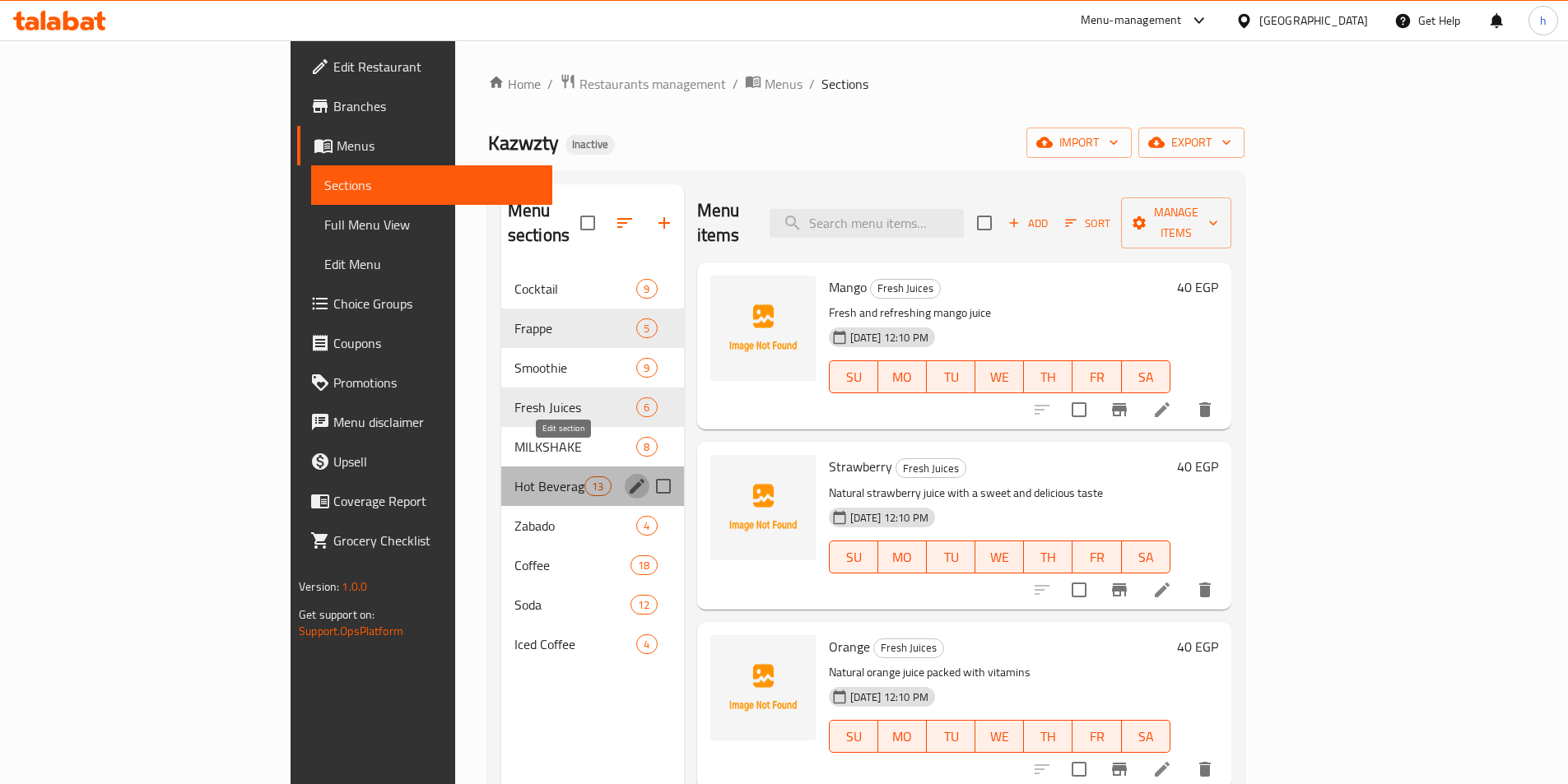
click at [625, 474] on button "edit" at bounding box center [637, 486] width 24 height 24
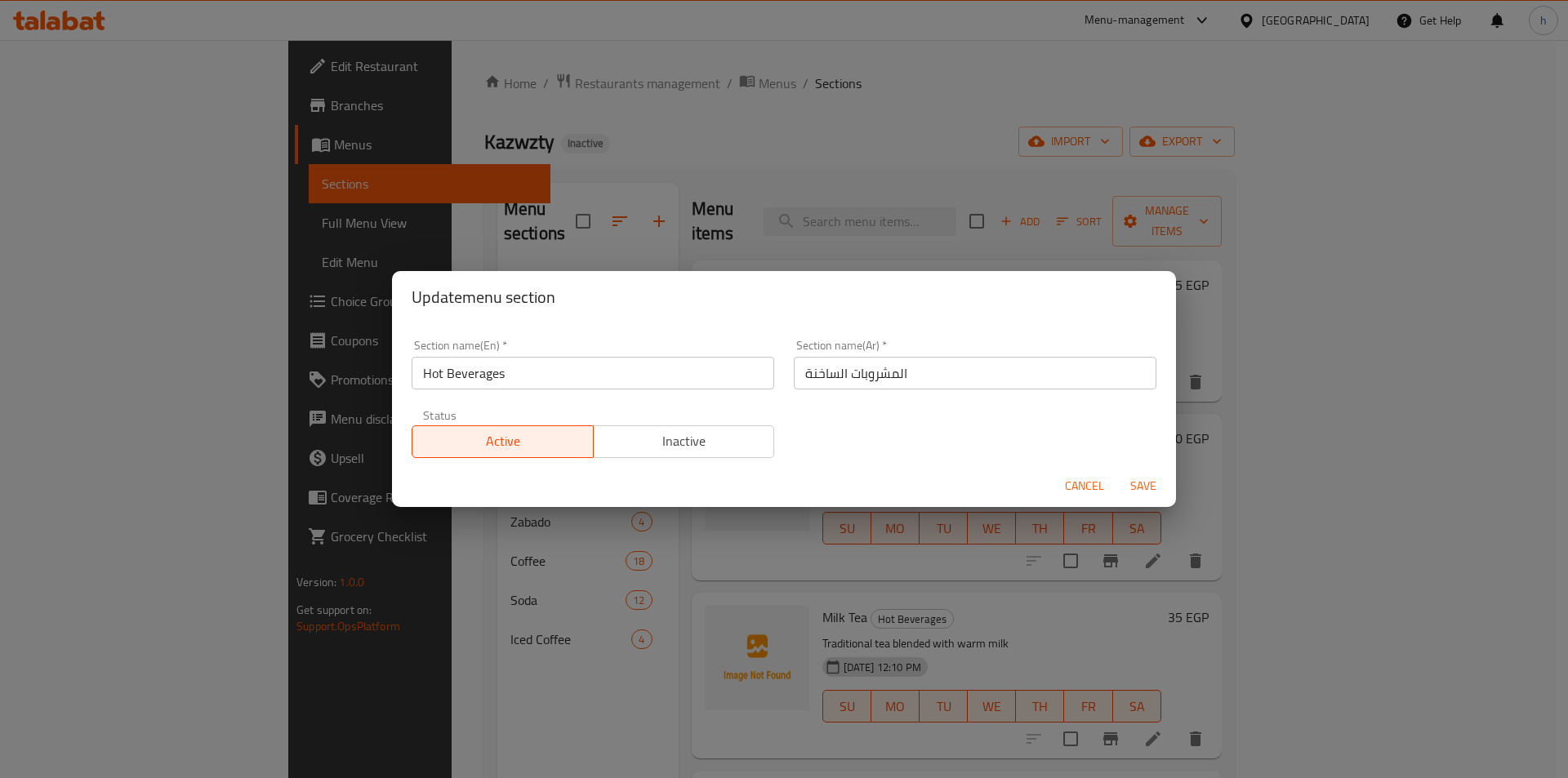
click at [630, 386] on input "Hot Beverages" at bounding box center [592, 373] width 363 height 33
click at [1083, 473] on button "Cancel" at bounding box center [1084, 485] width 52 height 30
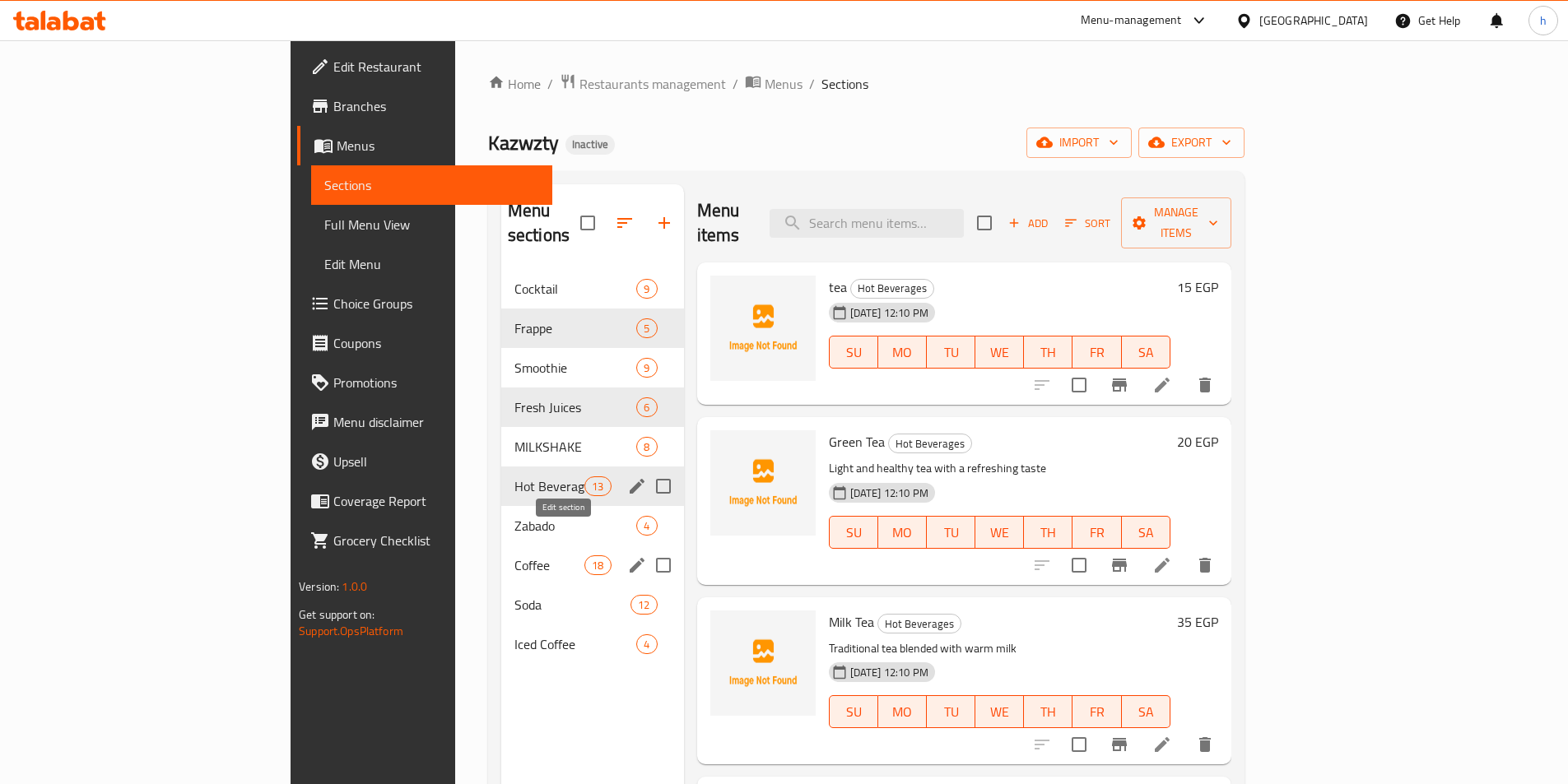
click at [629, 557] on icon "edit" at bounding box center [636, 564] width 15 height 15
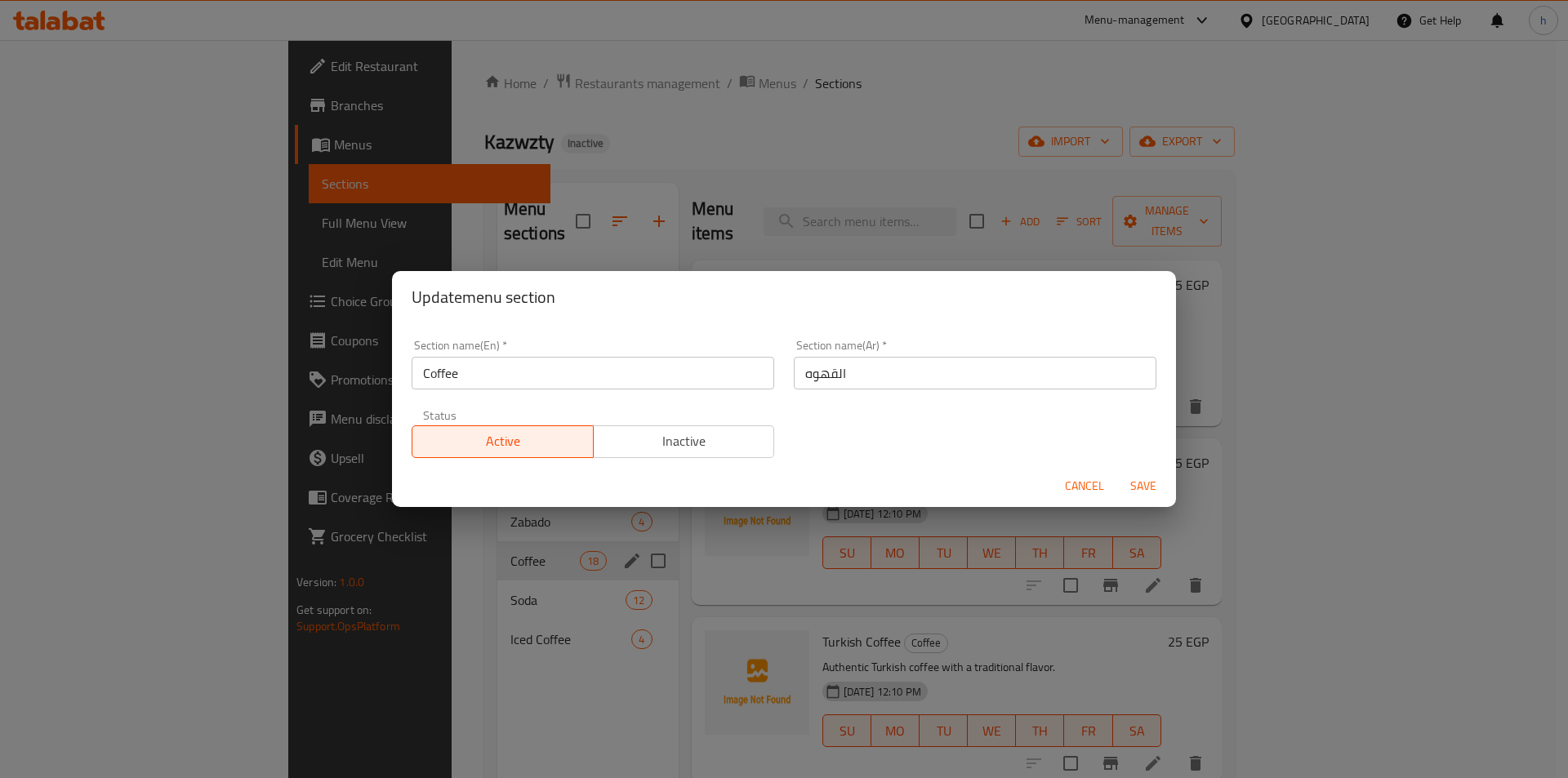
click at [623, 393] on div "Section name(En)   * Coffee Section name(En) *" at bounding box center [592, 364] width 382 height 69
click at [623, 385] on input "Coffee" at bounding box center [592, 373] width 363 height 33
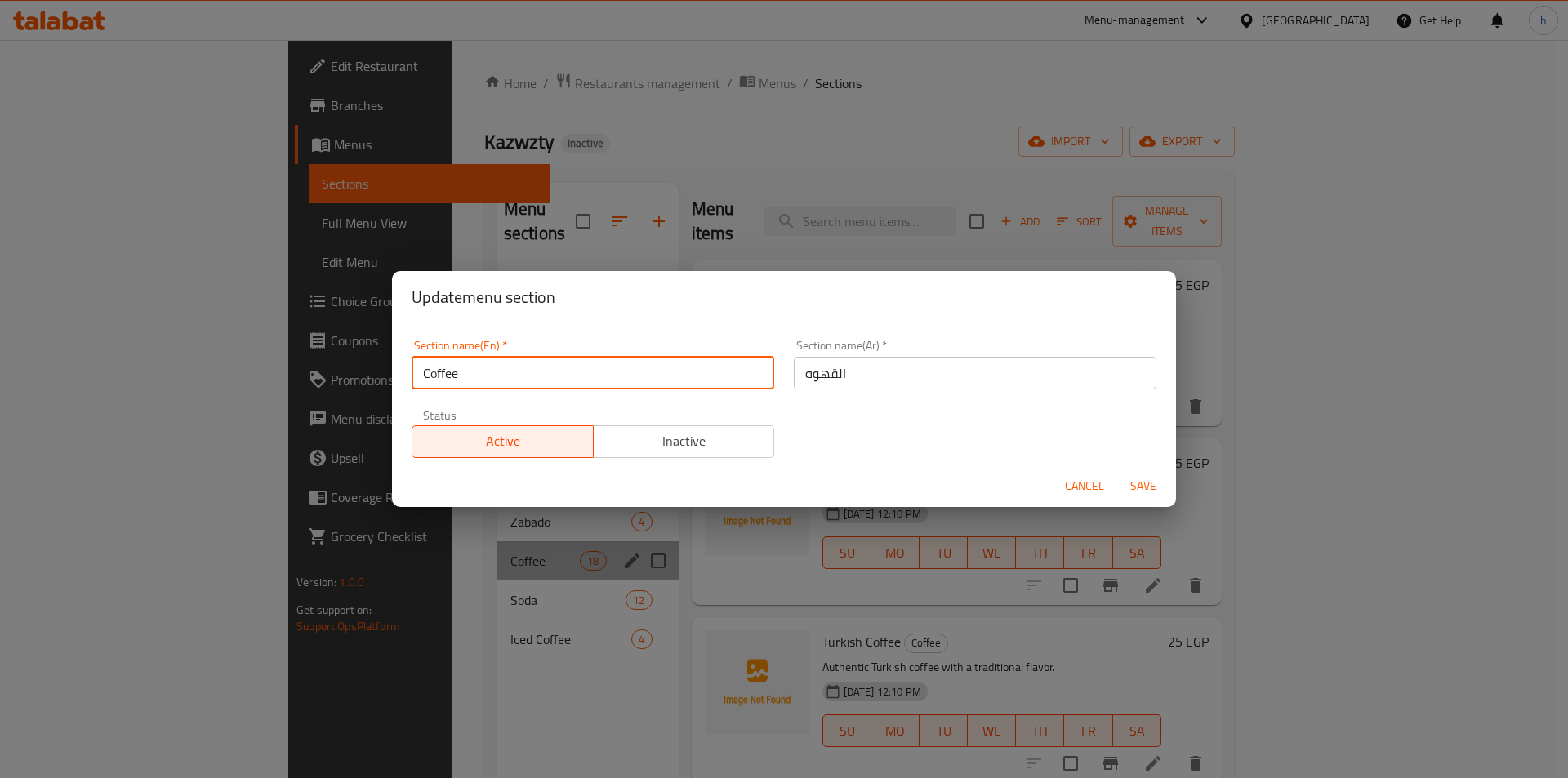
click at [623, 385] on input "Coffee" at bounding box center [592, 373] width 363 height 33
click at [1075, 488] on span "Cancel" at bounding box center [1084, 486] width 39 height 21
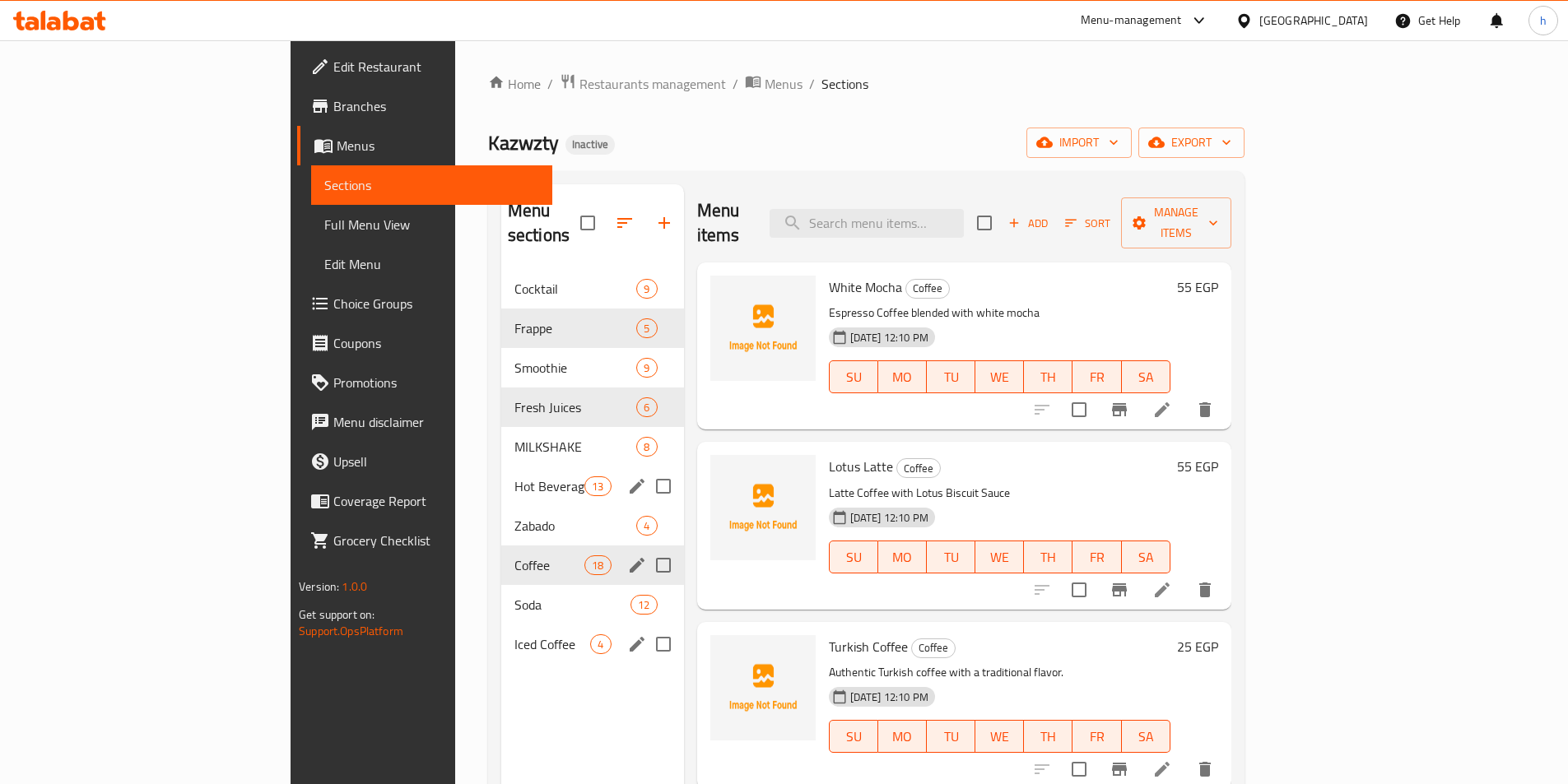
click at [625, 631] on button "edit" at bounding box center [637, 644] width 24 height 24
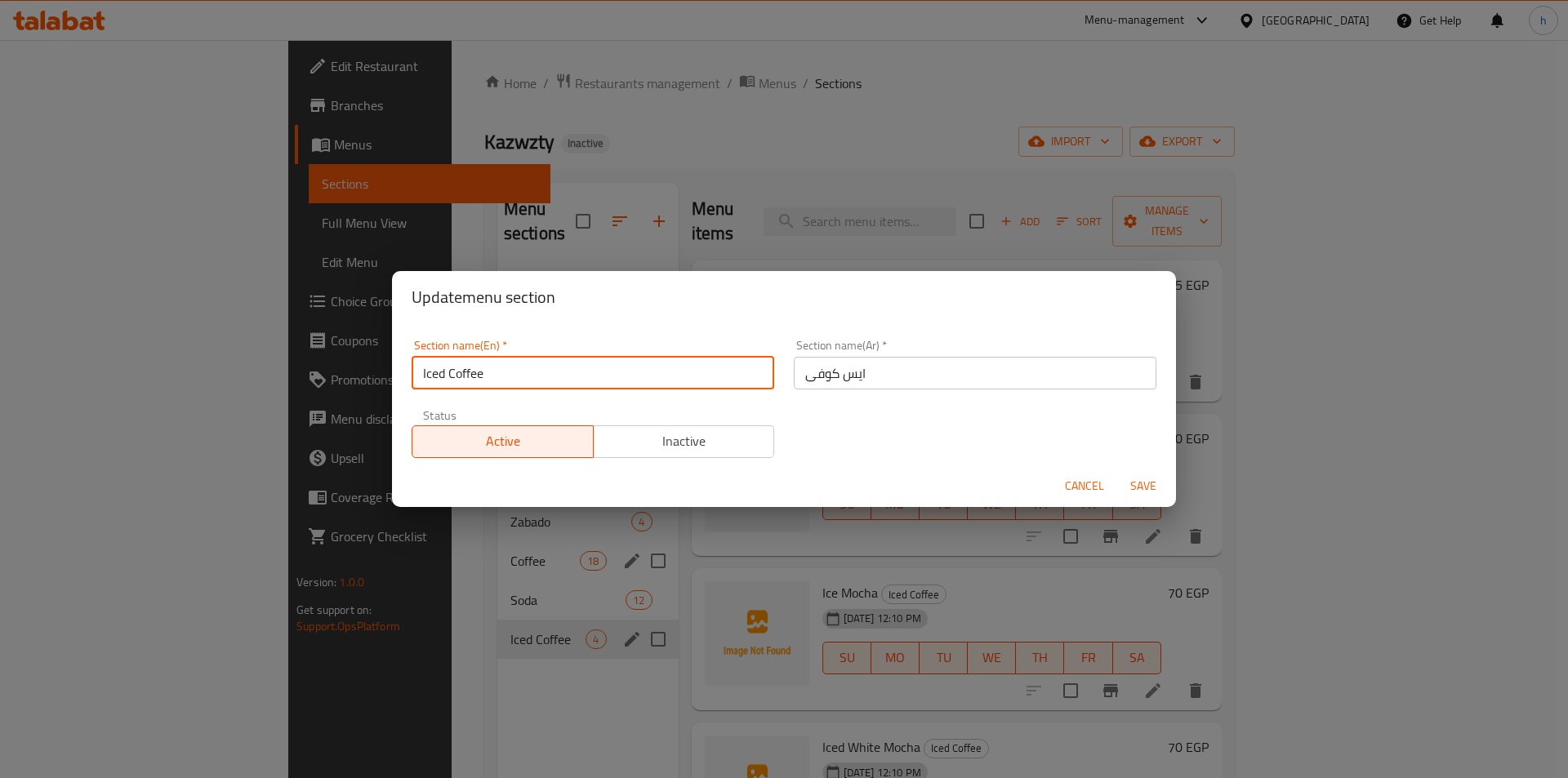
click at [507, 383] on input "Iced Coffee" at bounding box center [592, 373] width 363 height 33
click at [1086, 488] on span "Cancel" at bounding box center [1084, 486] width 39 height 21
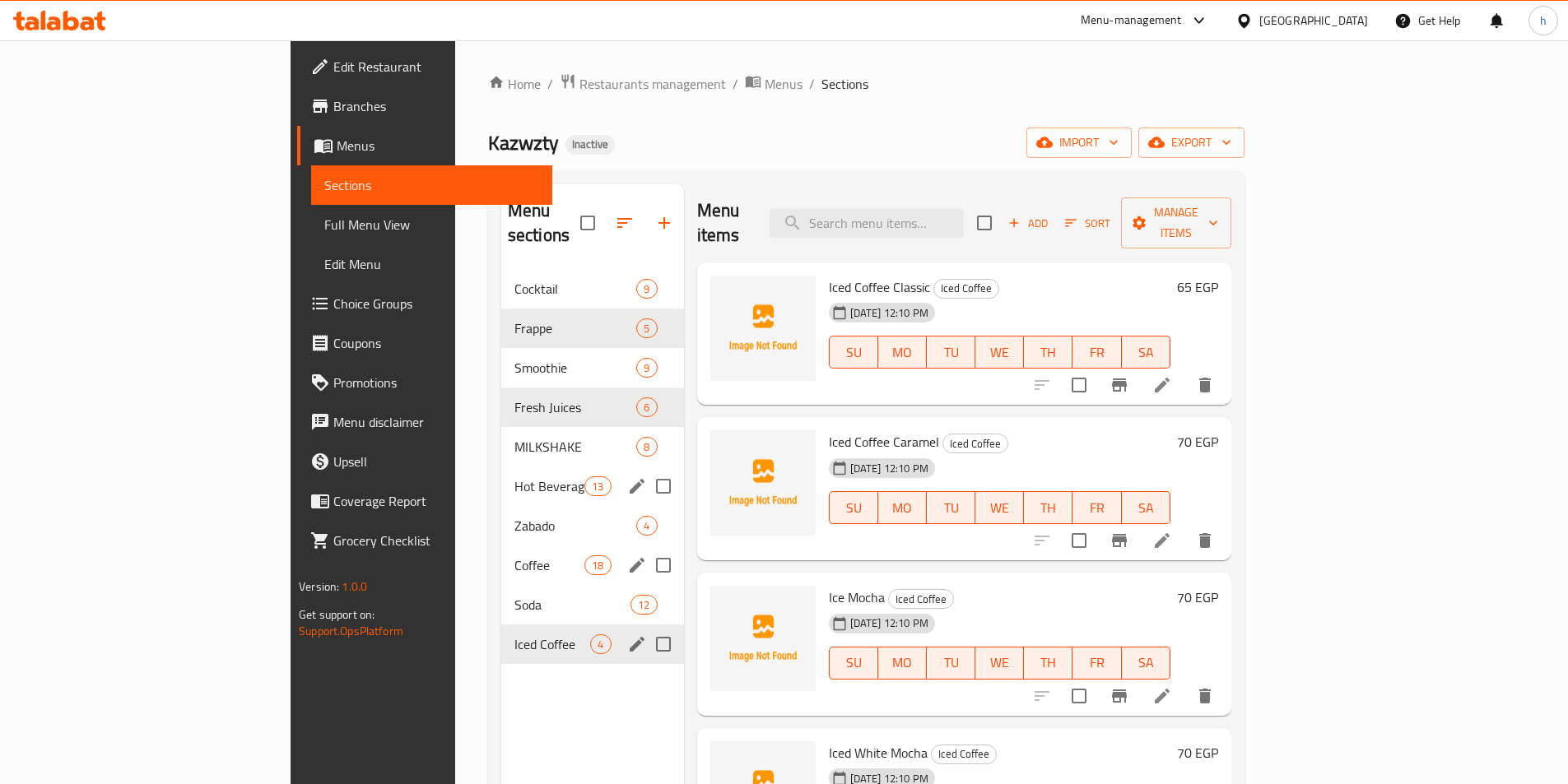
click at [950, 85] on ol "Home / Restaurants management / Menus / Sections" at bounding box center [866, 84] width 757 height 22
click at [311, 235] on link "Full Menu View" at bounding box center [431, 224] width 241 height 39
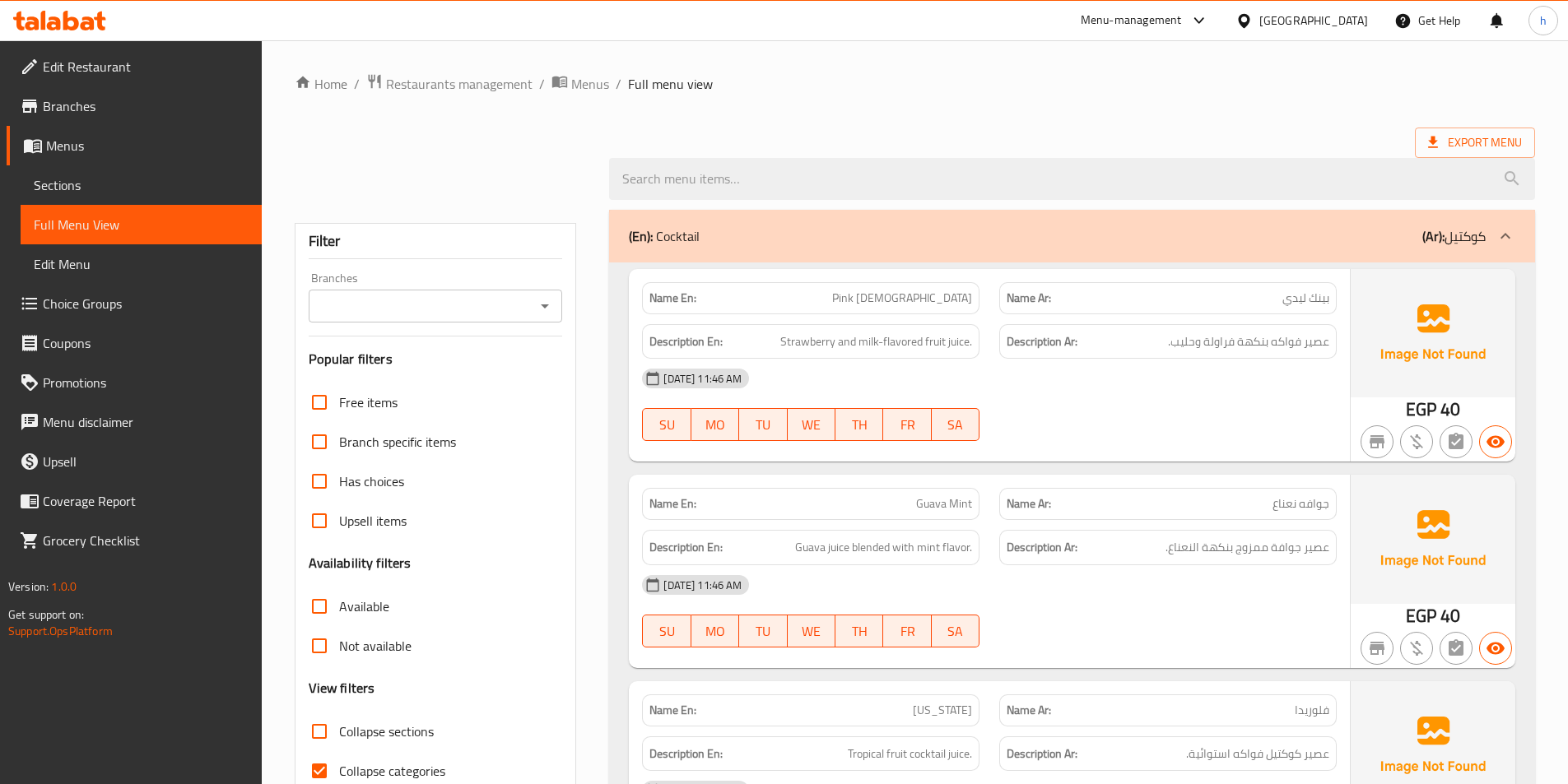
scroll to position [82, 0]
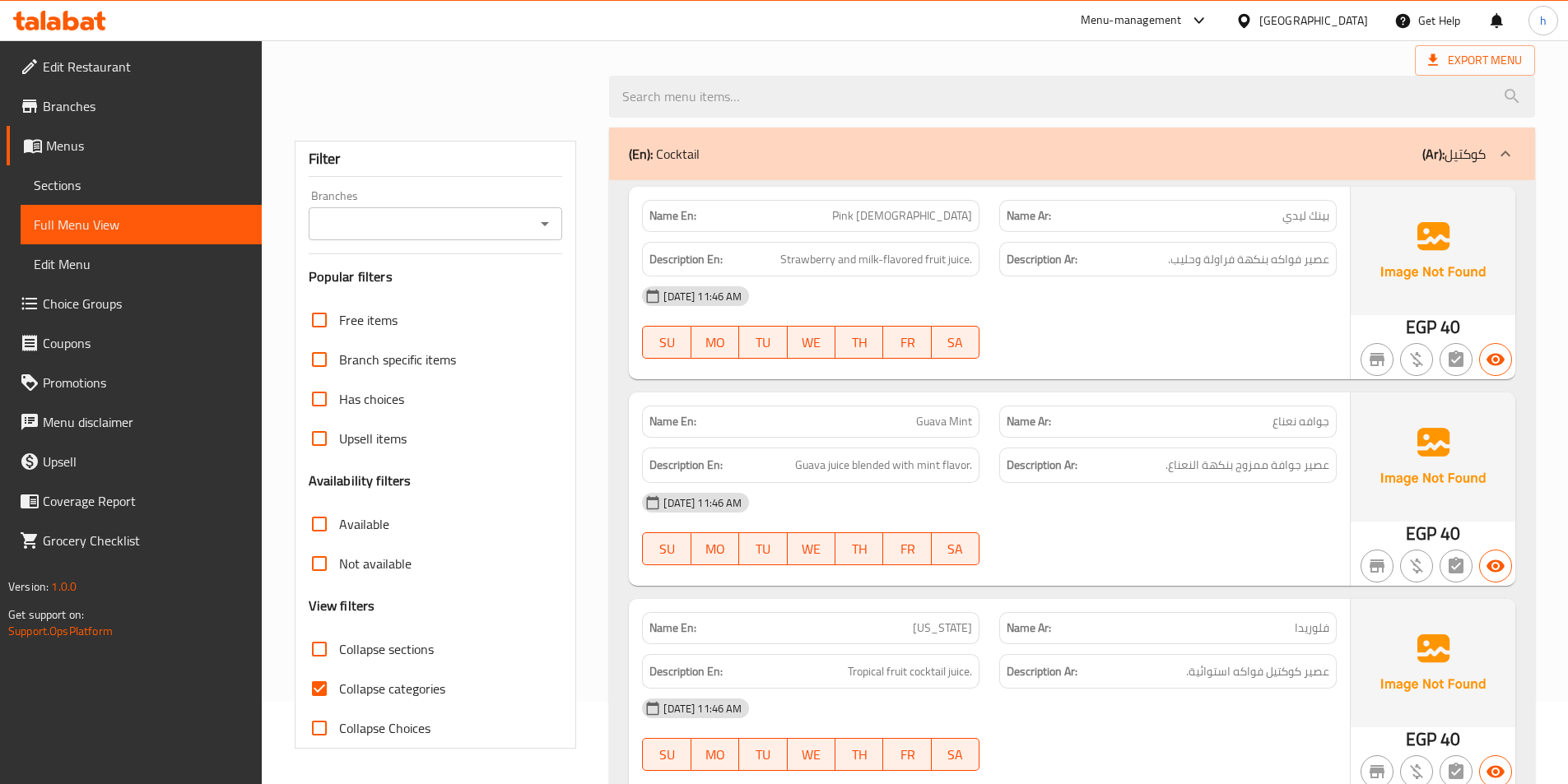
click at [310, 685] on input "Collapse categories" at bounding box center [318, 688] width 39 height 39
checkbox input "false"
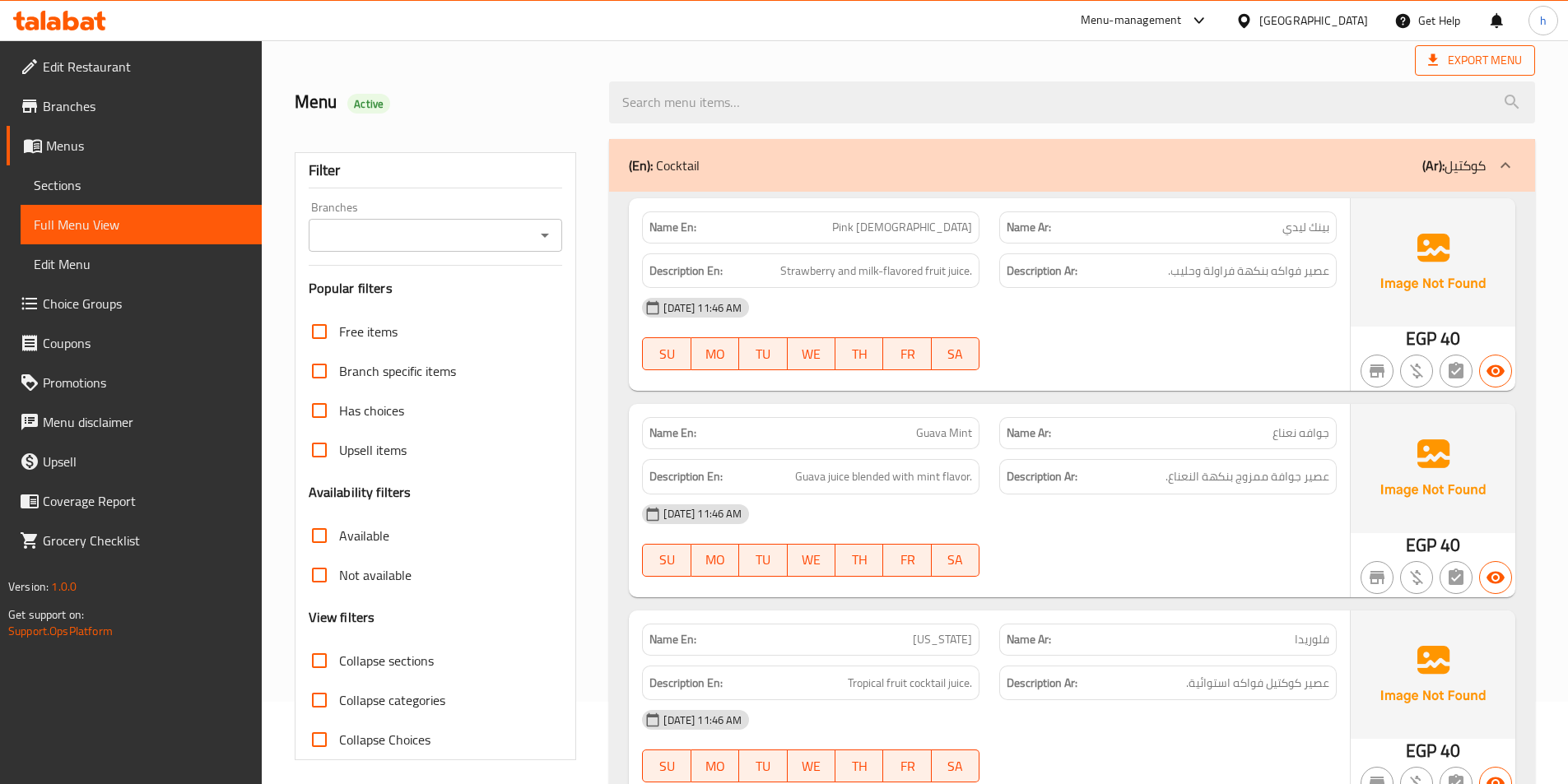
click at [1482, 55] on span "Export Menu" at bounding box center [1475, 61] width 94 height 21
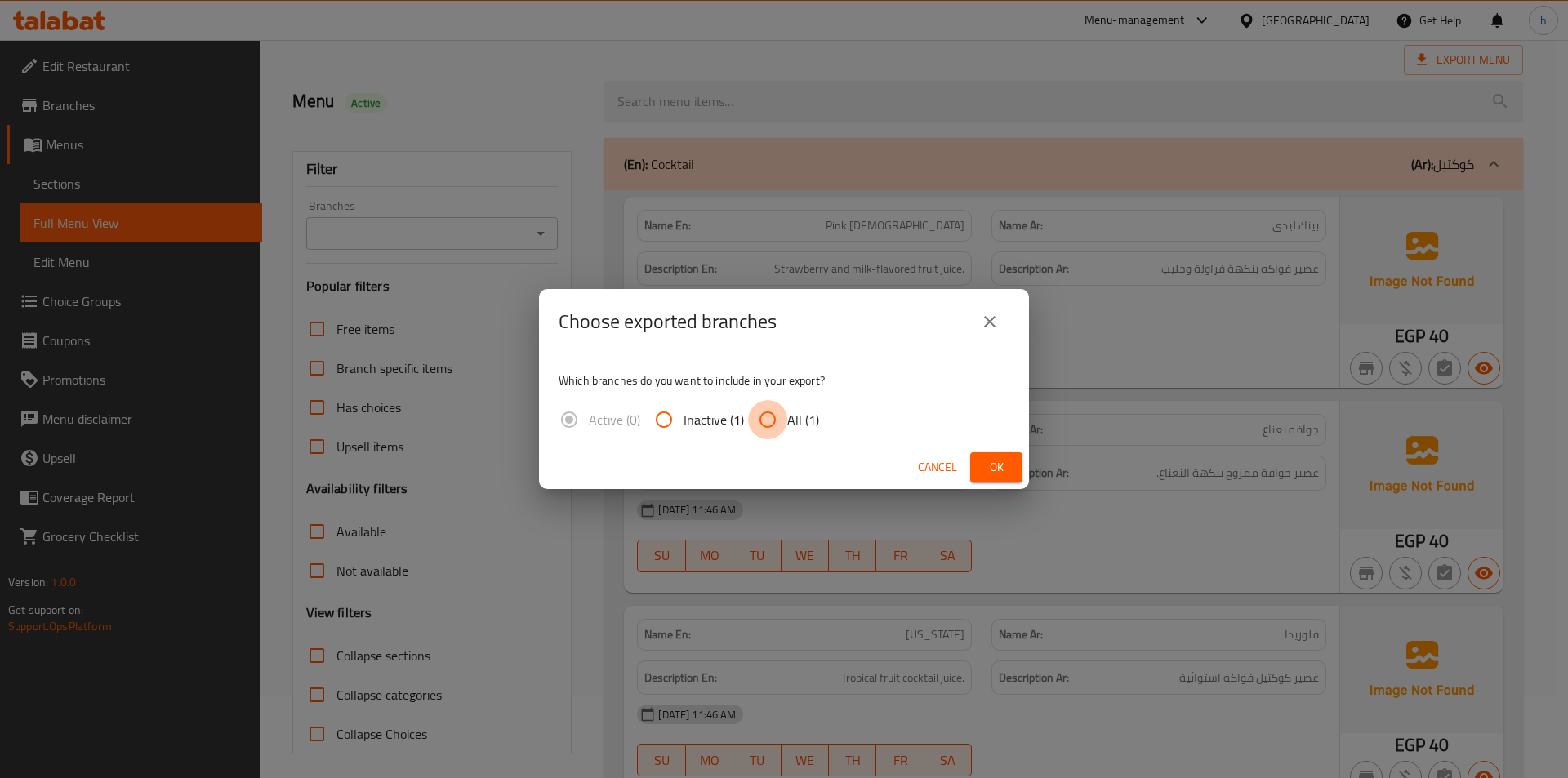
click at [765, 422] on input "All (1)" at bounding box center [767, 419] width 39 height 39
radio input "true"
click at [1019, 472] on button "Ok" at bounding box center [996, 466] width 52 height 30
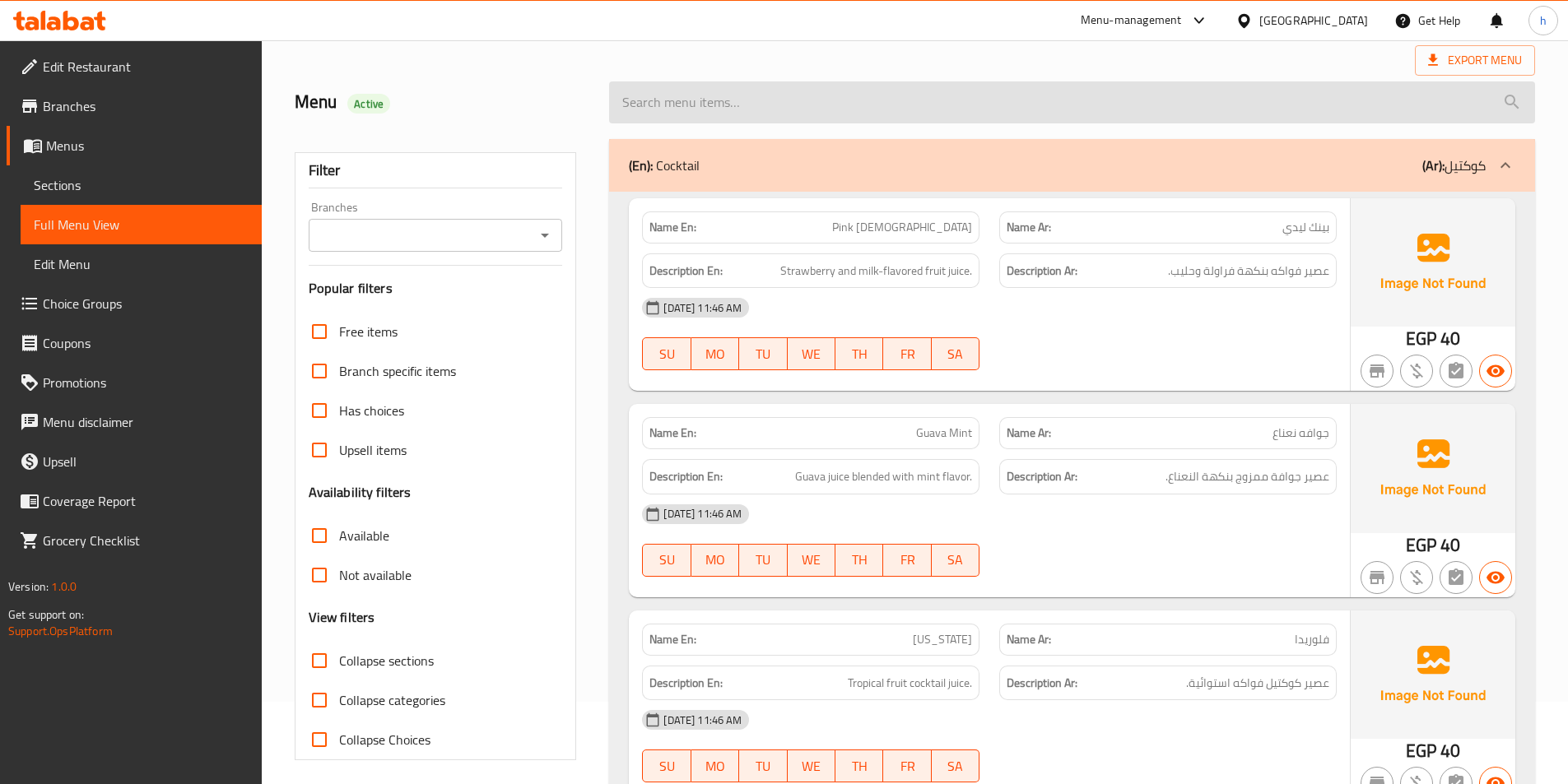
click at [1033, 87] on input "search" at bounding box center [1072, 102] width 926 height 42
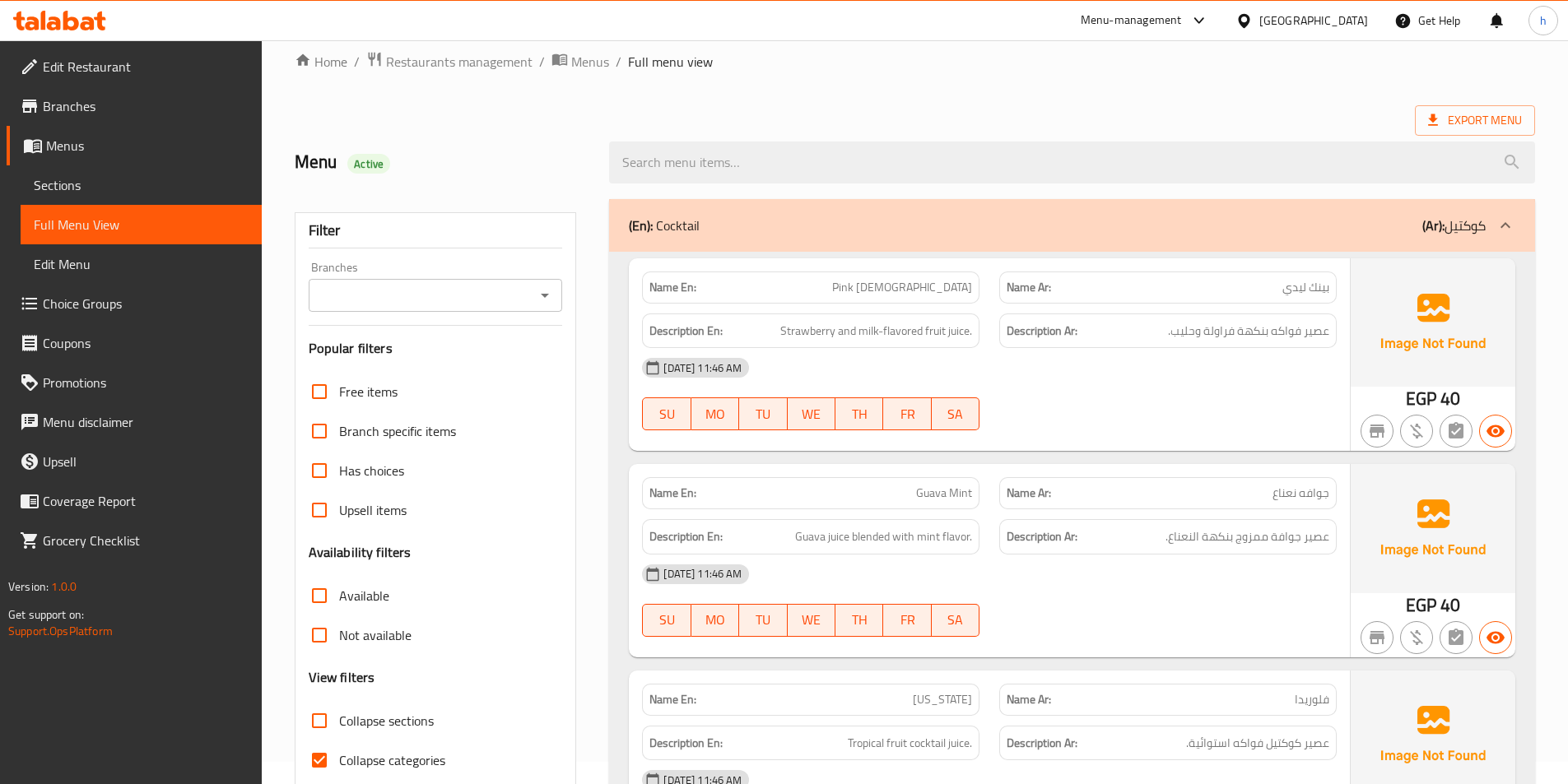
scroll to position [165, 0]
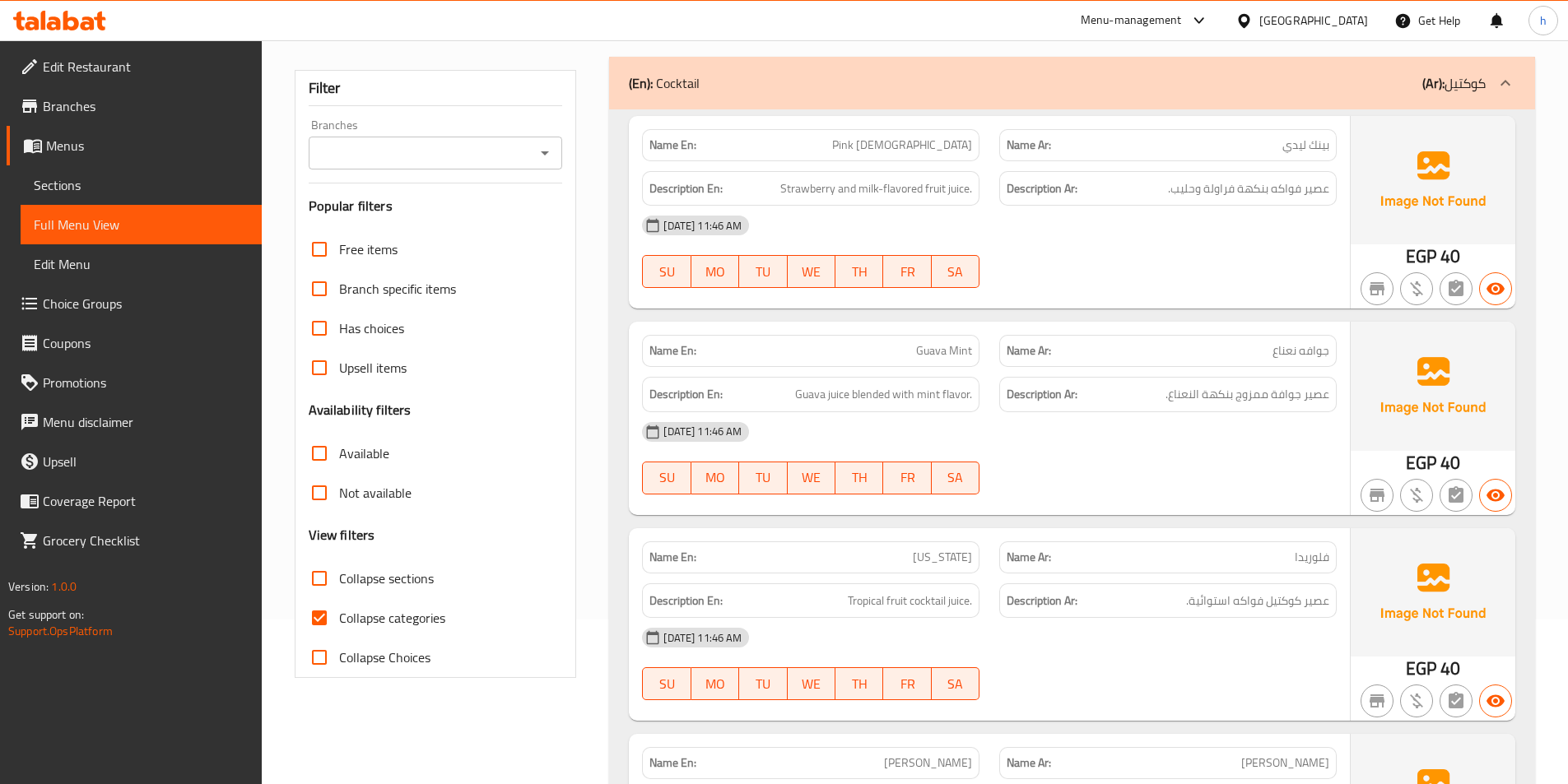
click at [322, 614] on input "Collapse categories" at bounding box center [318, 617] width 39 height 39
checkbox input "false"
click at [329, 570] on input "Collapse sections" at bounding box center [318, 577] width 39 height 39
checkbox input "true"
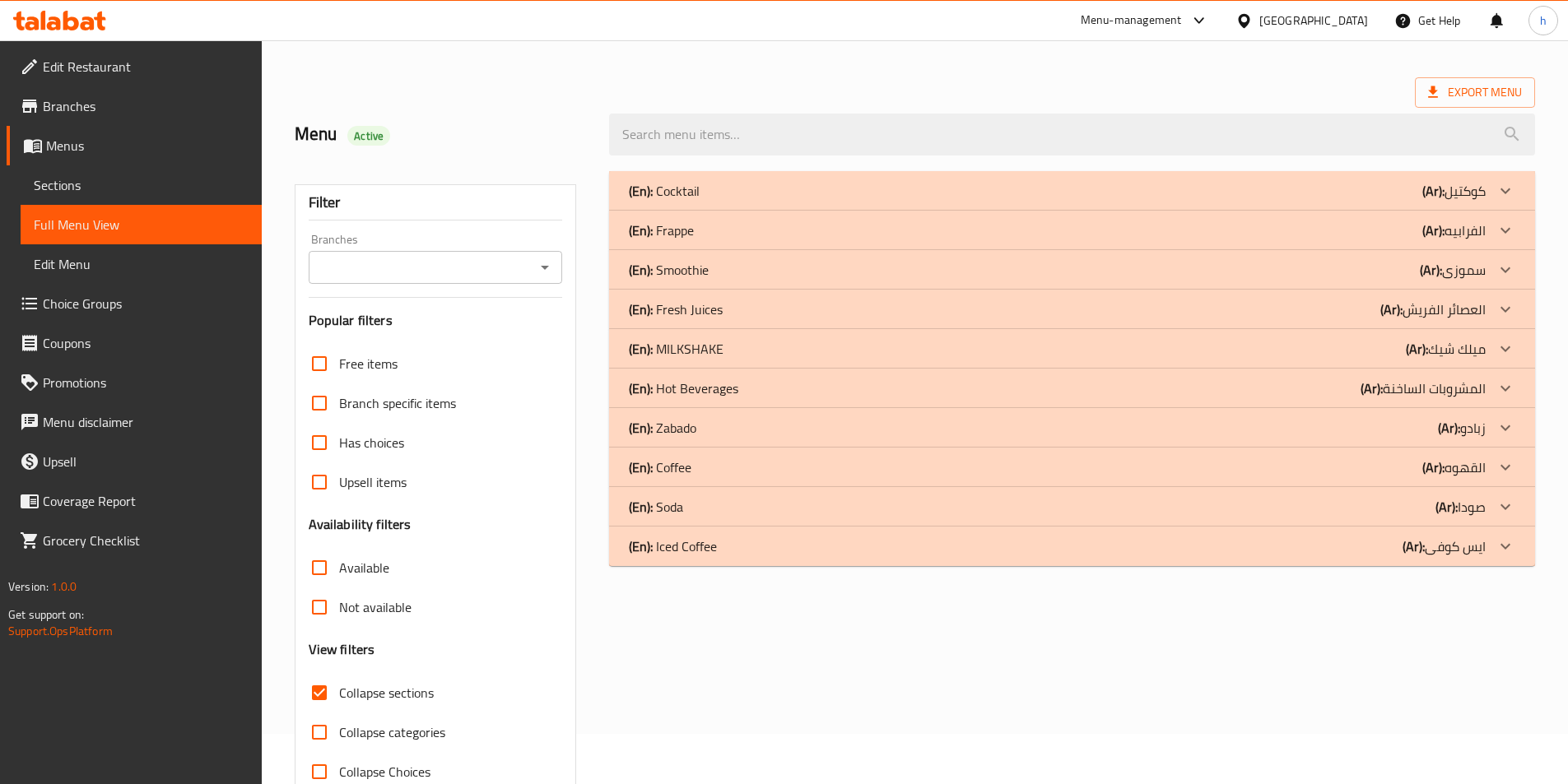
scroll to position [9, 0]
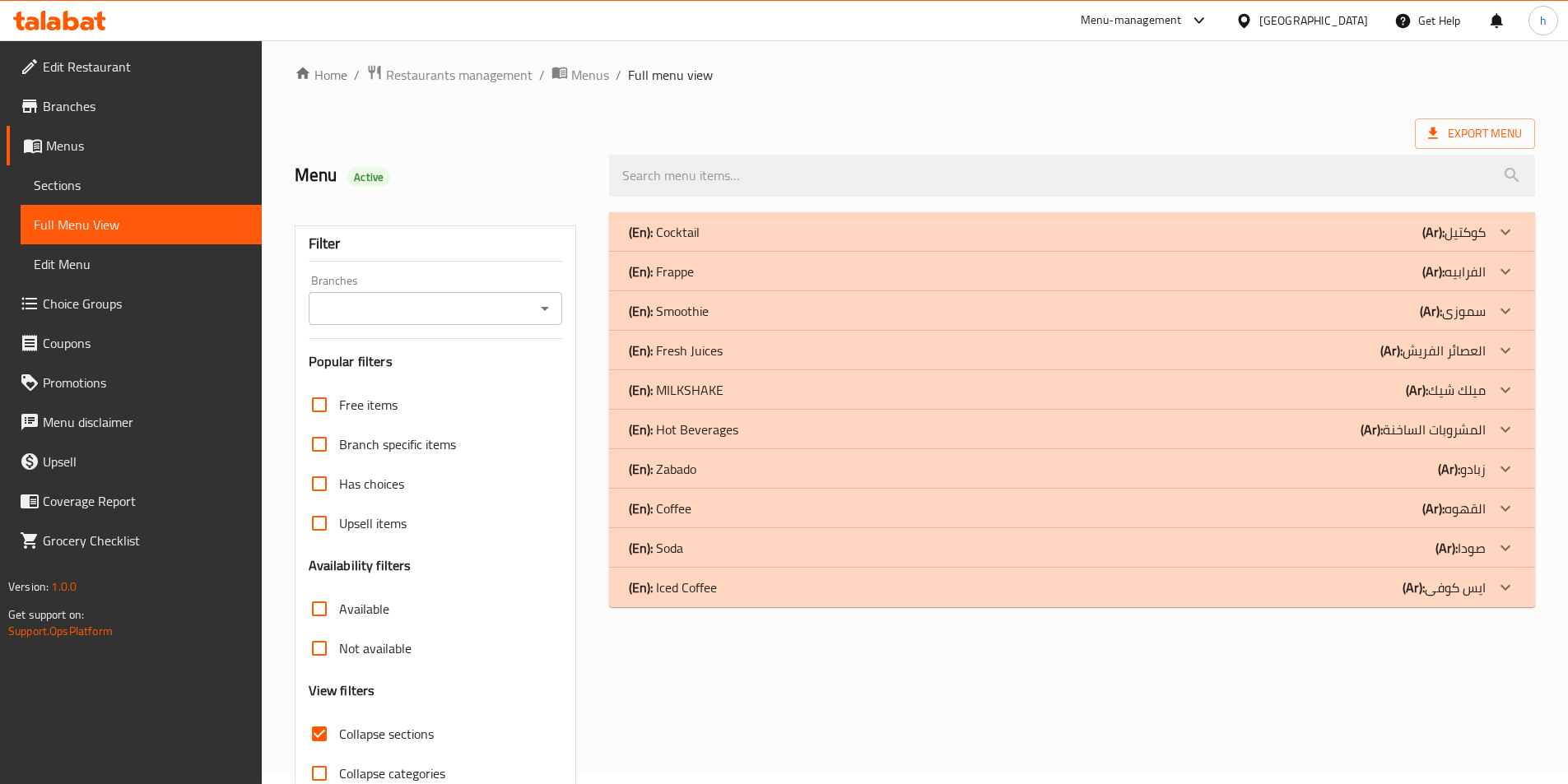
click at [725, 242] on div "(En): Iced Coffee (Ar): ايس كوفى" at bounding box center [1058, 232] width 857 height 20
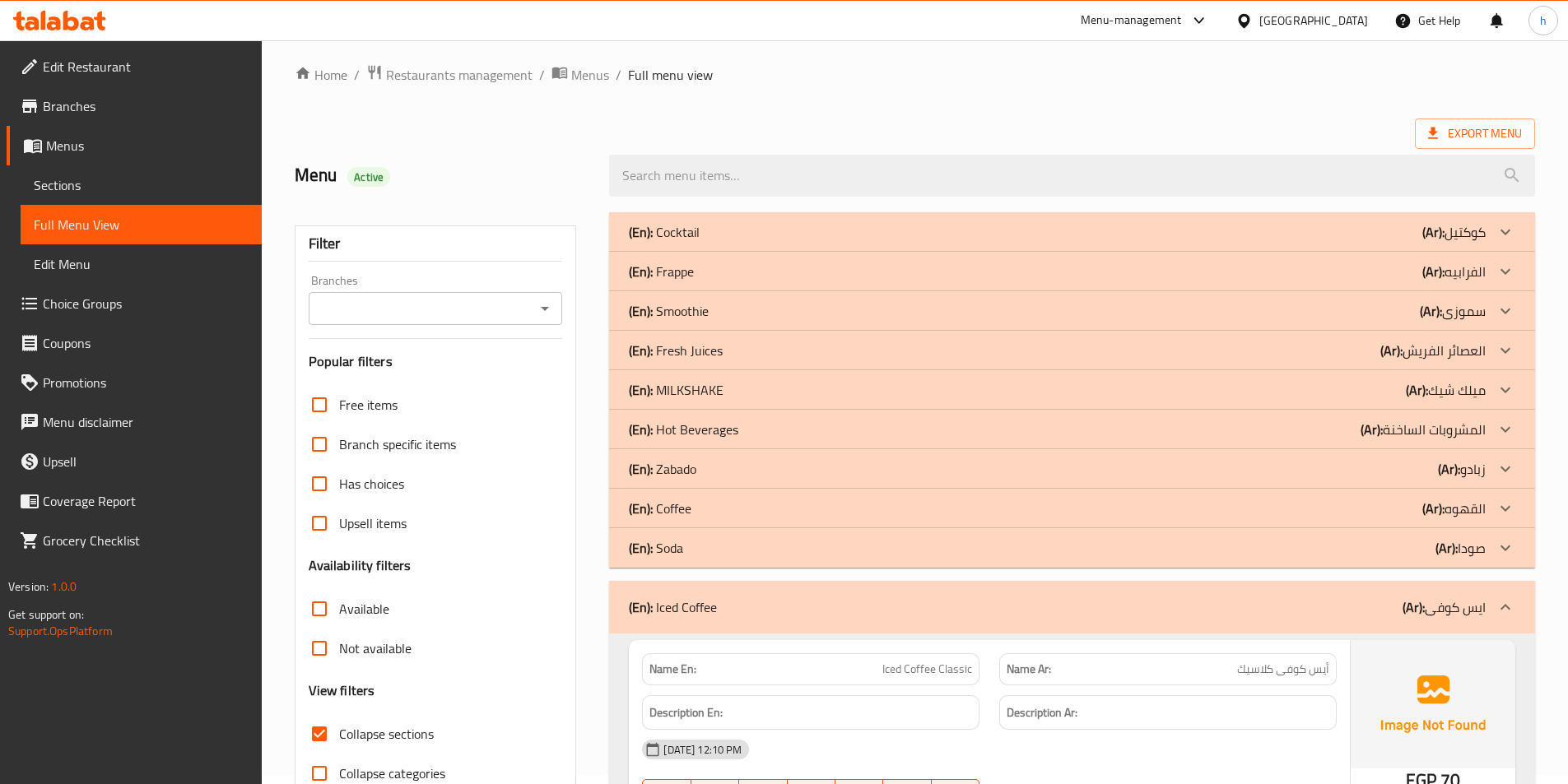
click at [855, 242] on div "(En): Coffee (Ar): القهوه" at bounding box center [1058, 232] width 857 height 20
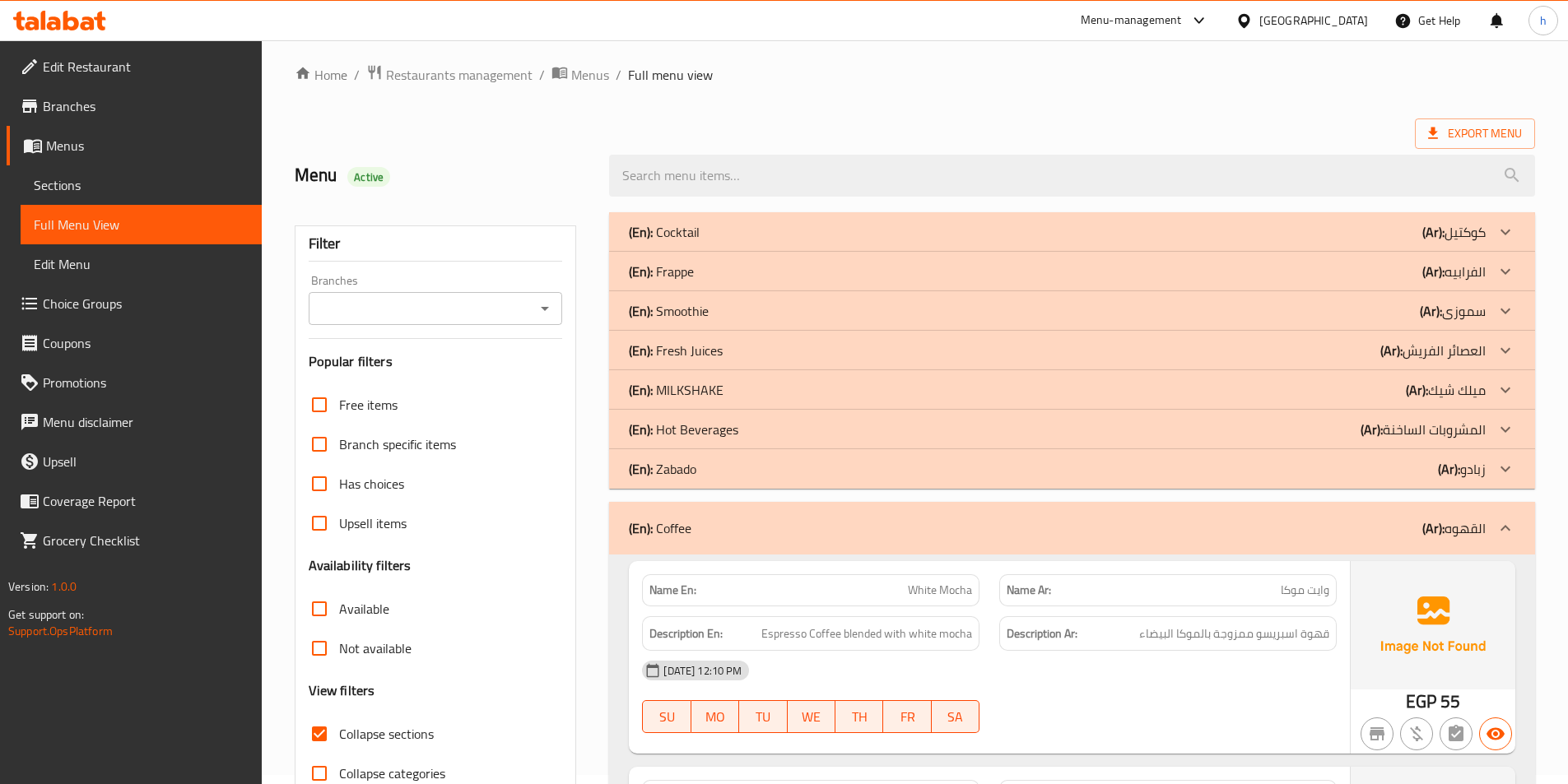
click at [791, 242] on div "(En): Hot Beverages (Ar): المشروبات الساخنة" at bounding box center [1058, 232] width 857 height 20
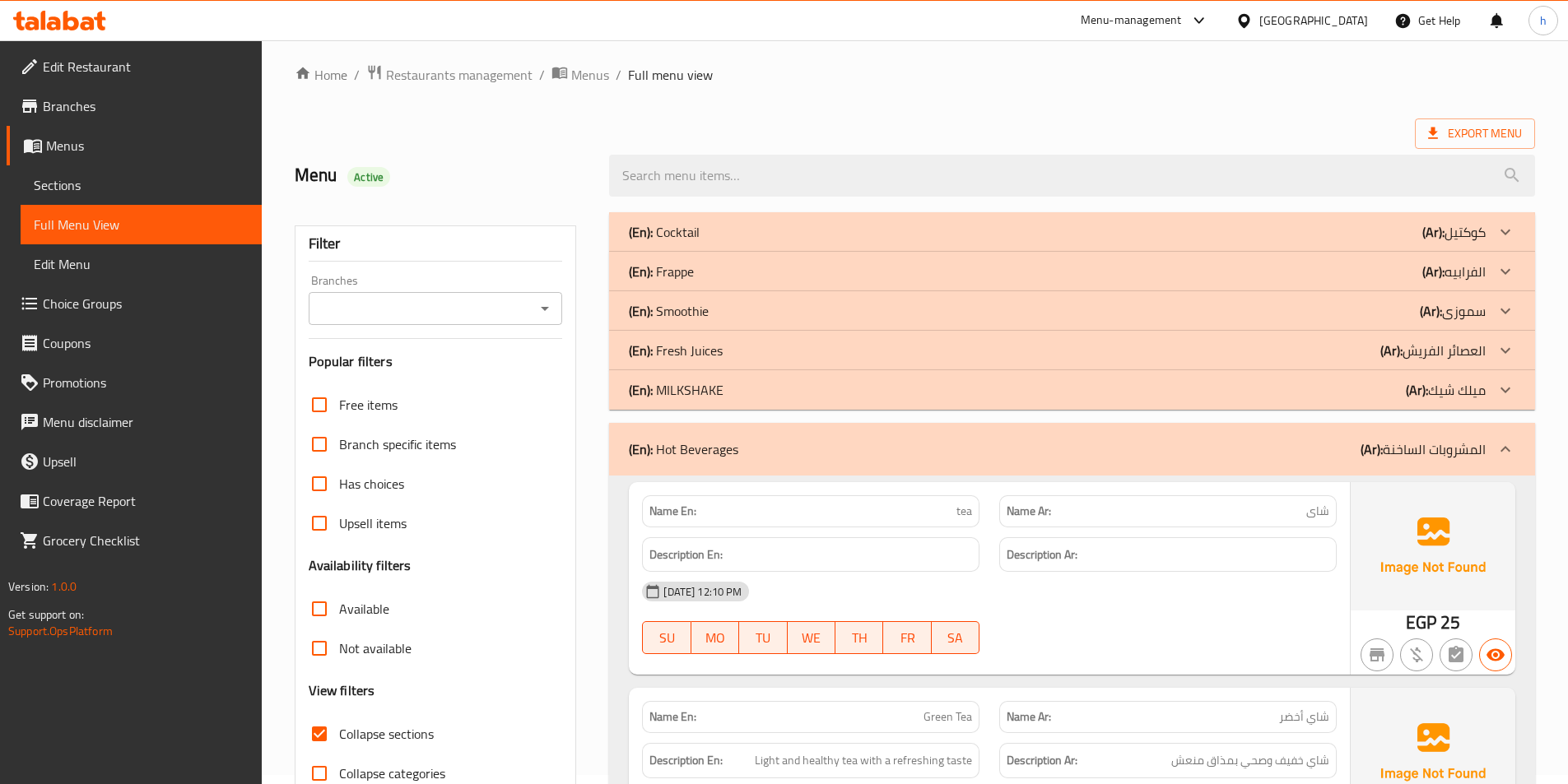
click at [771, 242] on div "(En): Fresh Juices (Ar): العصائر الفريش" at bounding box center [1058, 232] width 857 height 20
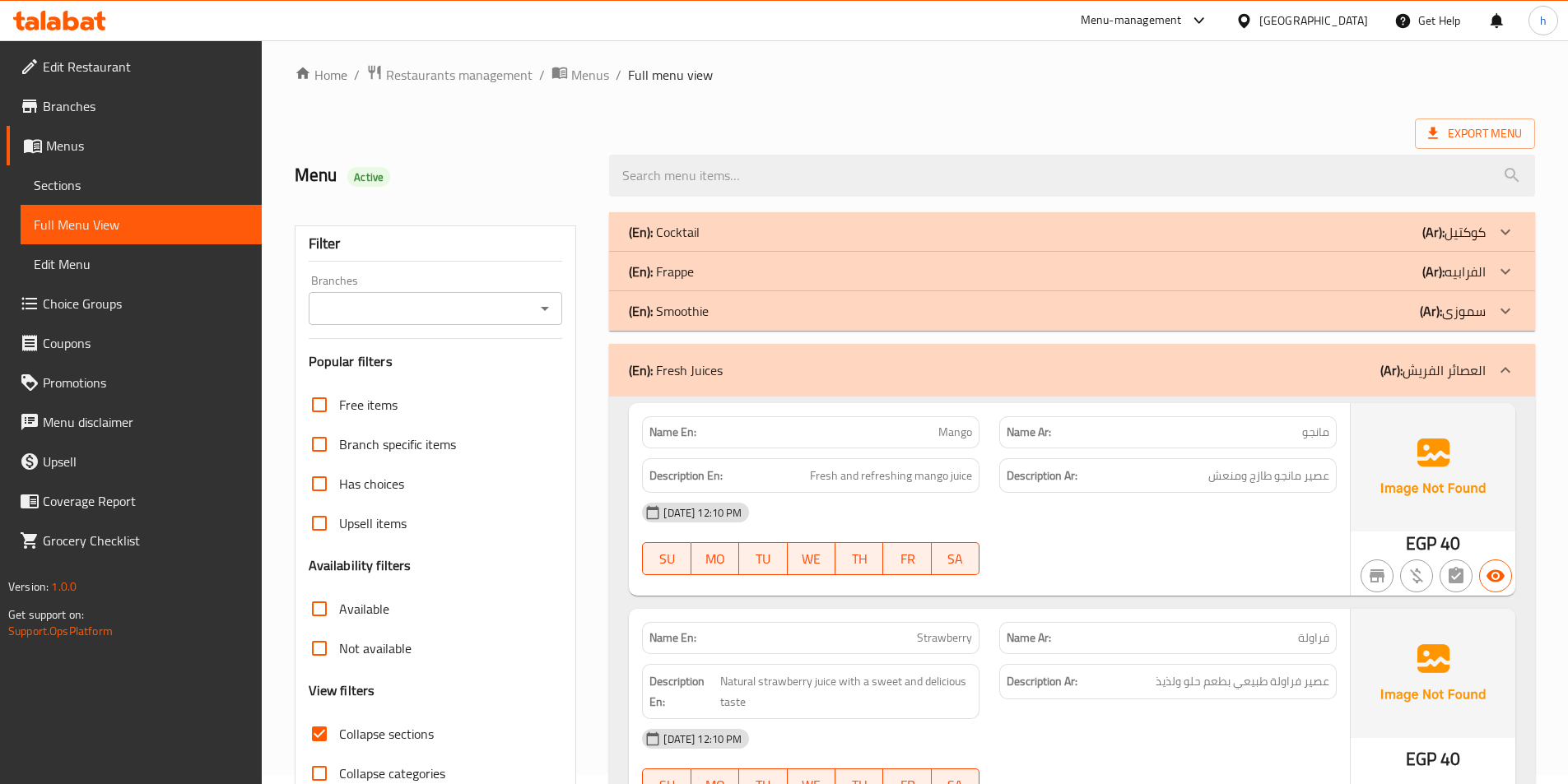
click at [727, 242] on div "(En): Frappe (Ar): الفرابيه" at bounding box center [1058, 232] width 857 height 20
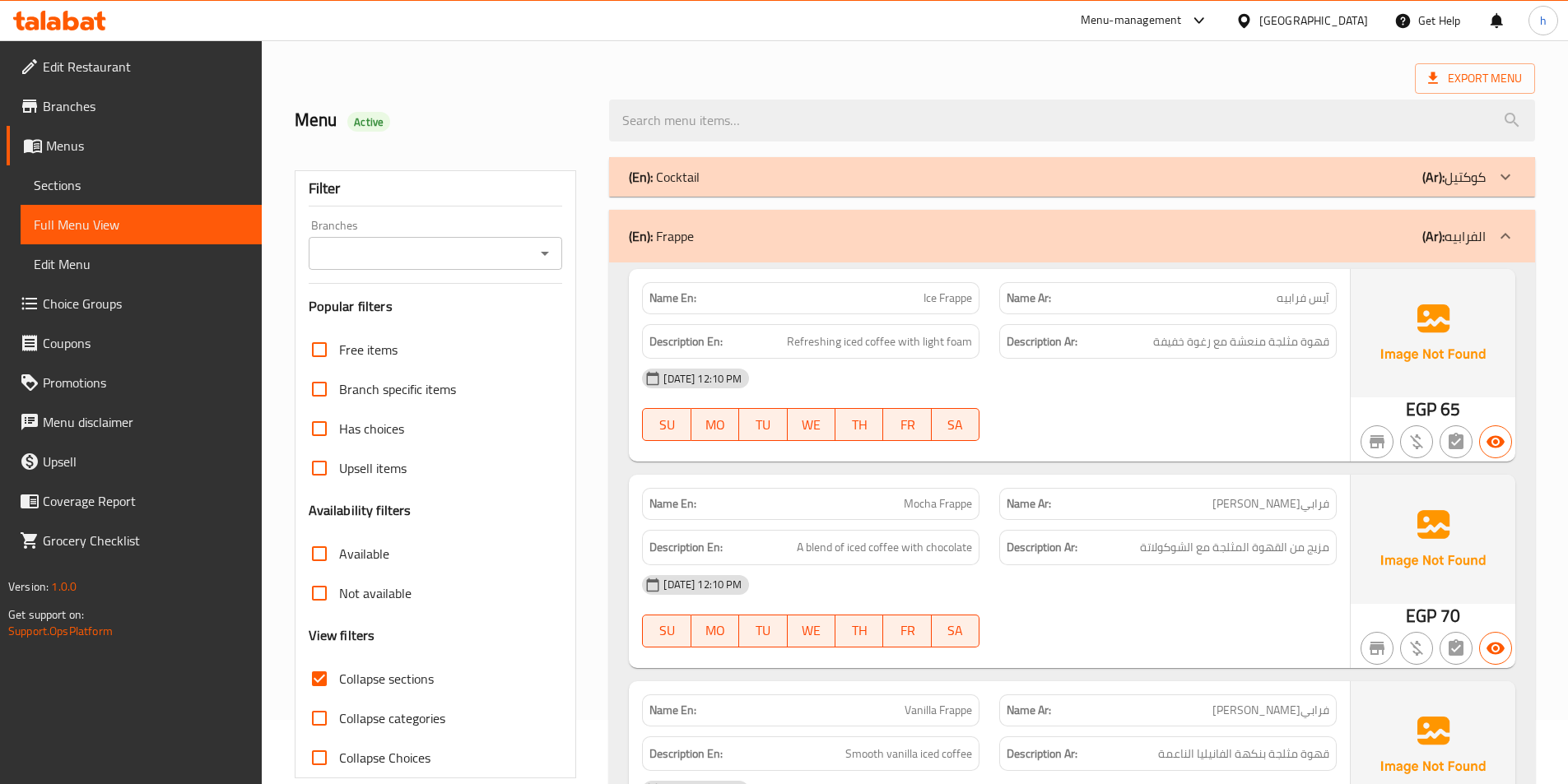
scroll to position [92, 0]
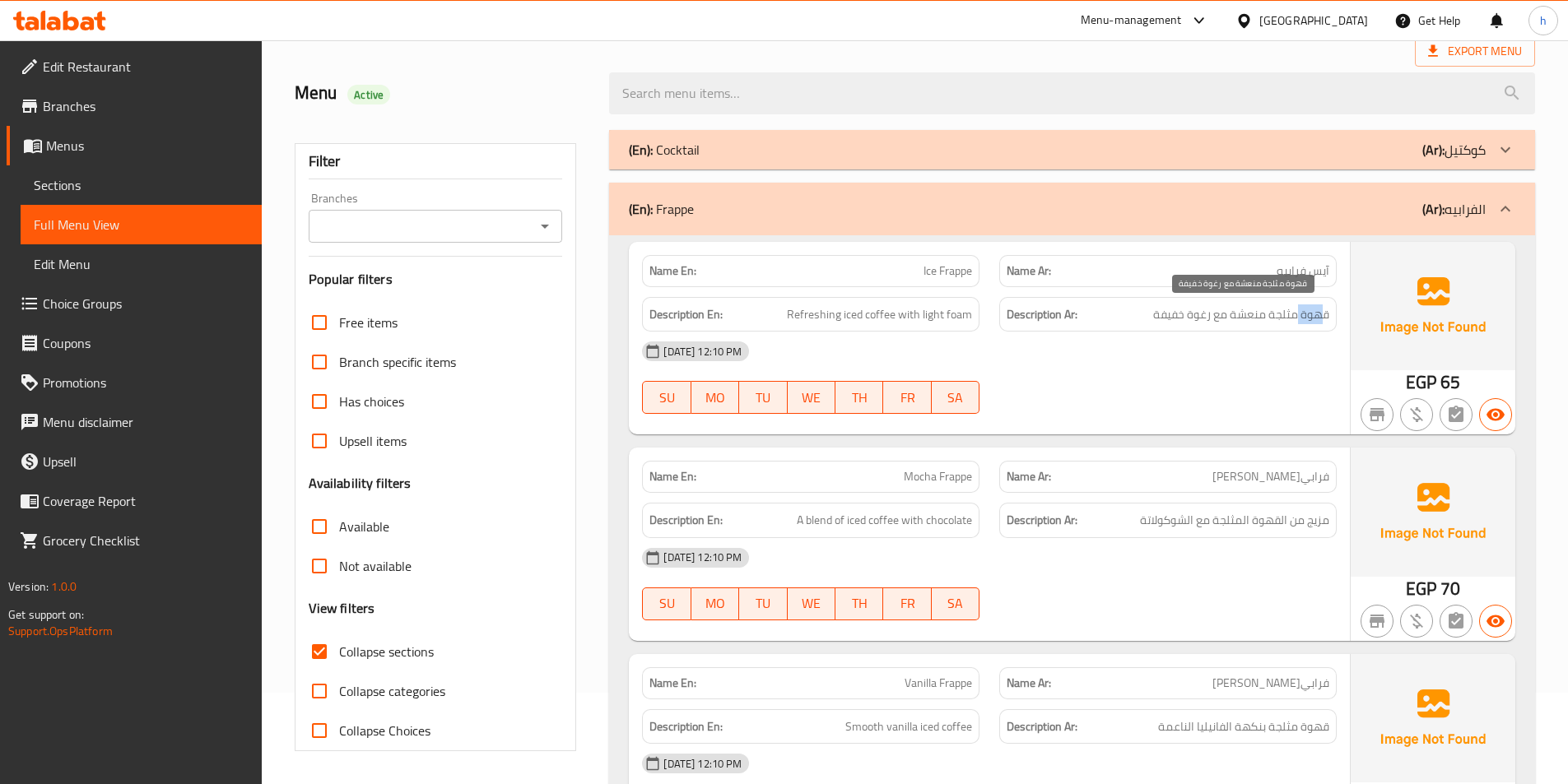
drag, startPoint x: 1298, startPoint y: 316, endPoint x: 1323, endPoint y: 324, distance: 26.2
click at [1323, 324] on span "قهوة مثلجة منعشة مع رغوة خفيفة" at bounding box center [1241, 315] width 176 height 21
drag, startPoint x: 1330, startPoint y: 317, endPoint x: 1288, endPoint y: 319, distance: 42.0
click at [1288, 319] on div "Description Ar: قهوة مثلجة منعشة مع رغوة خفيفة" at bounding box center [1167, 314] width 338 height 36
drag, startPoint x: 841, startPoint y: 314, endPoint x: 889, endPoint y: 326, distance: 49.5
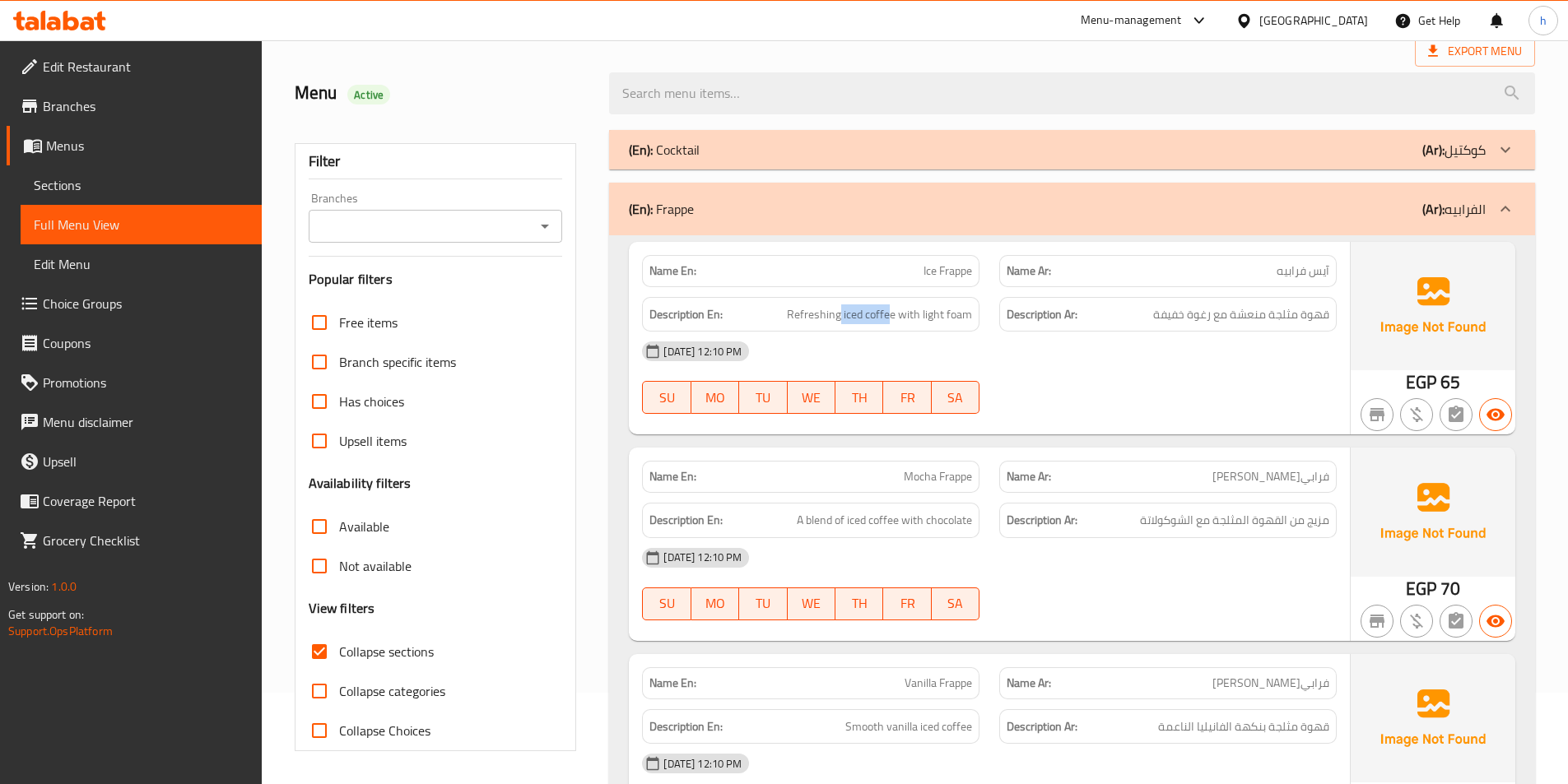
click at [889, 326] on div "Description En: Refreshing iced coffee with light foam" at bounding box center [811, 314] width 338 height 36
click at [801, 311] on span "Refreshing iced coffee with light foam" at bounding box center [880, 315] width 185 height 21
drag, startPoint x: 926, startPoint y: 312, endPoint x: 992, endPoint y: 330, distance: 68.4
click at [992, 330] on div "Description En: Refreshing iced coffee with light foam Description Ar: قهوة مثل…" at bounding box center [989, 314] width 715 height 55
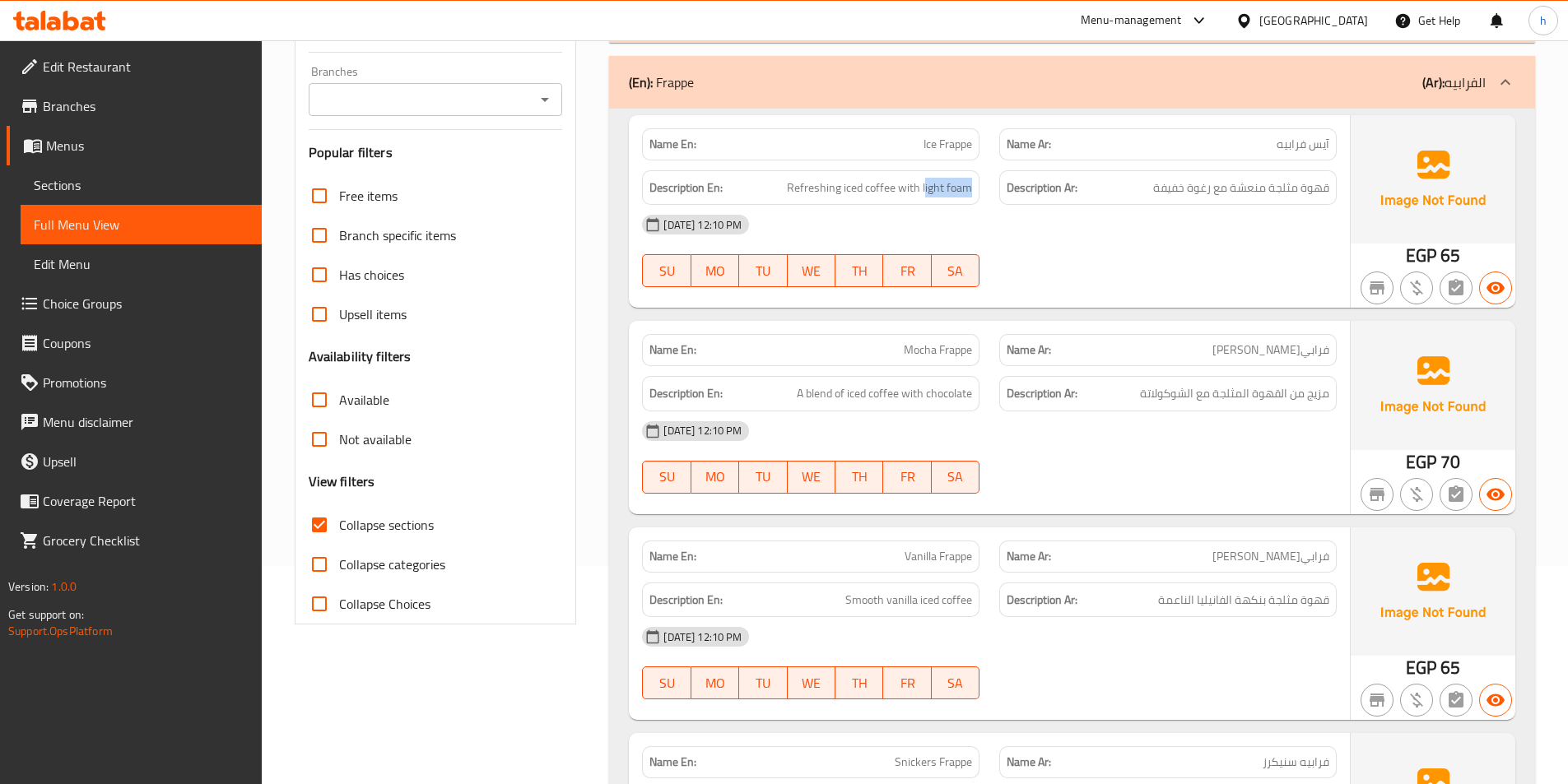
scroll to position [256, 0]
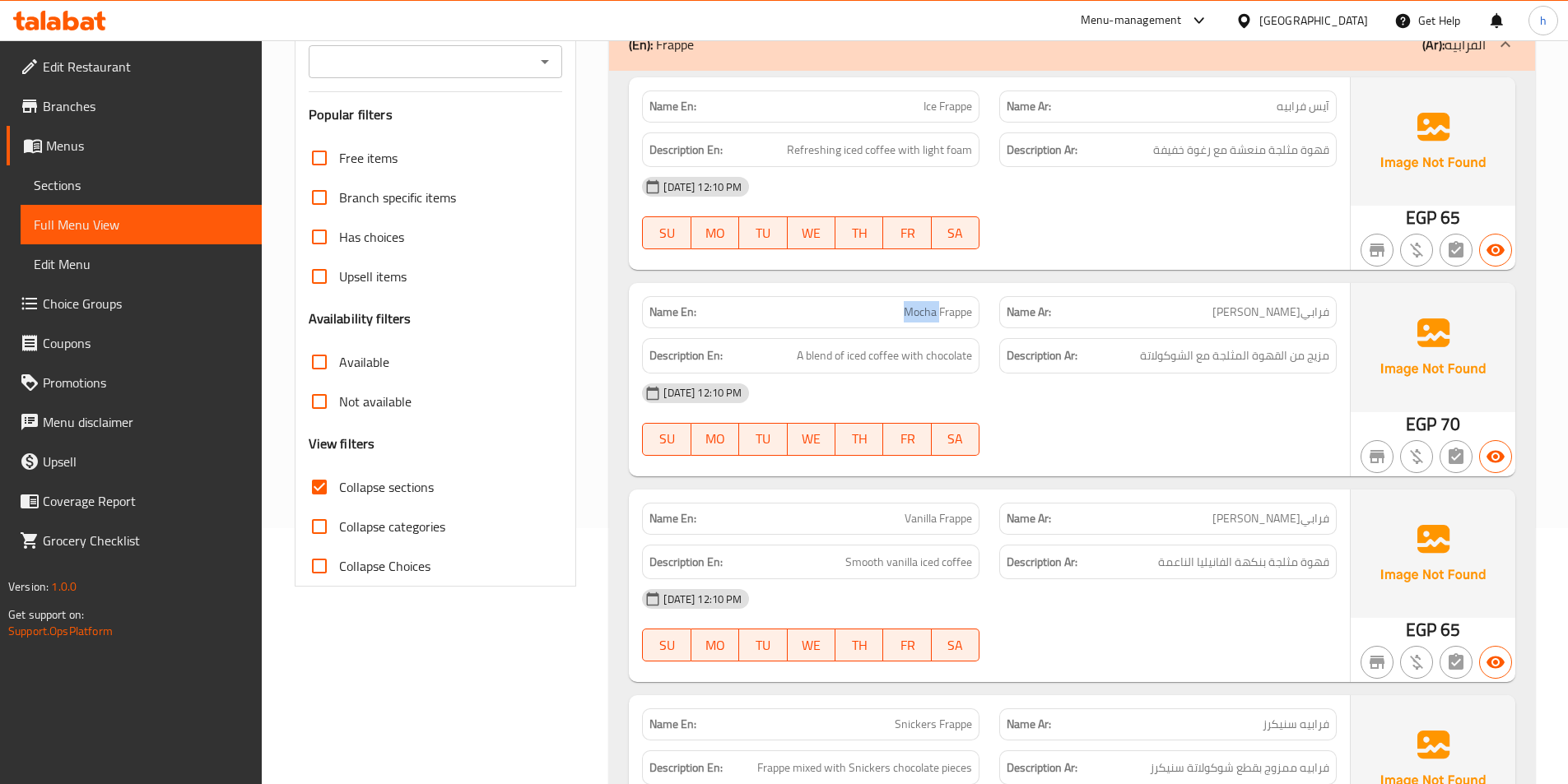
drag, startPoint x: 889, startPoint y: 310, endPoint x: 938, endPoint y: 316, distance: 49.4
click at [938, 316] on p "Name En: Mocha Frappe" at bounding box center [811, 312] width 323 height 17
drag, startPoint x: 953, startPoint y: 317, endPoint x: 995, endPoint y: 331, distance: 44.3
click at [995, 331] on div "Name En: Mocha Frappe Name Ar: فرابيه موكا Description En: A blend of iced coff…" at bounding box center [989, 378] width 721 height 193
click at [999, 353] on div "Description Ar: مزيج من القهوة المثلجة مع الشوكولاتة" at bounding box center [1167, 356] width 338 height 36
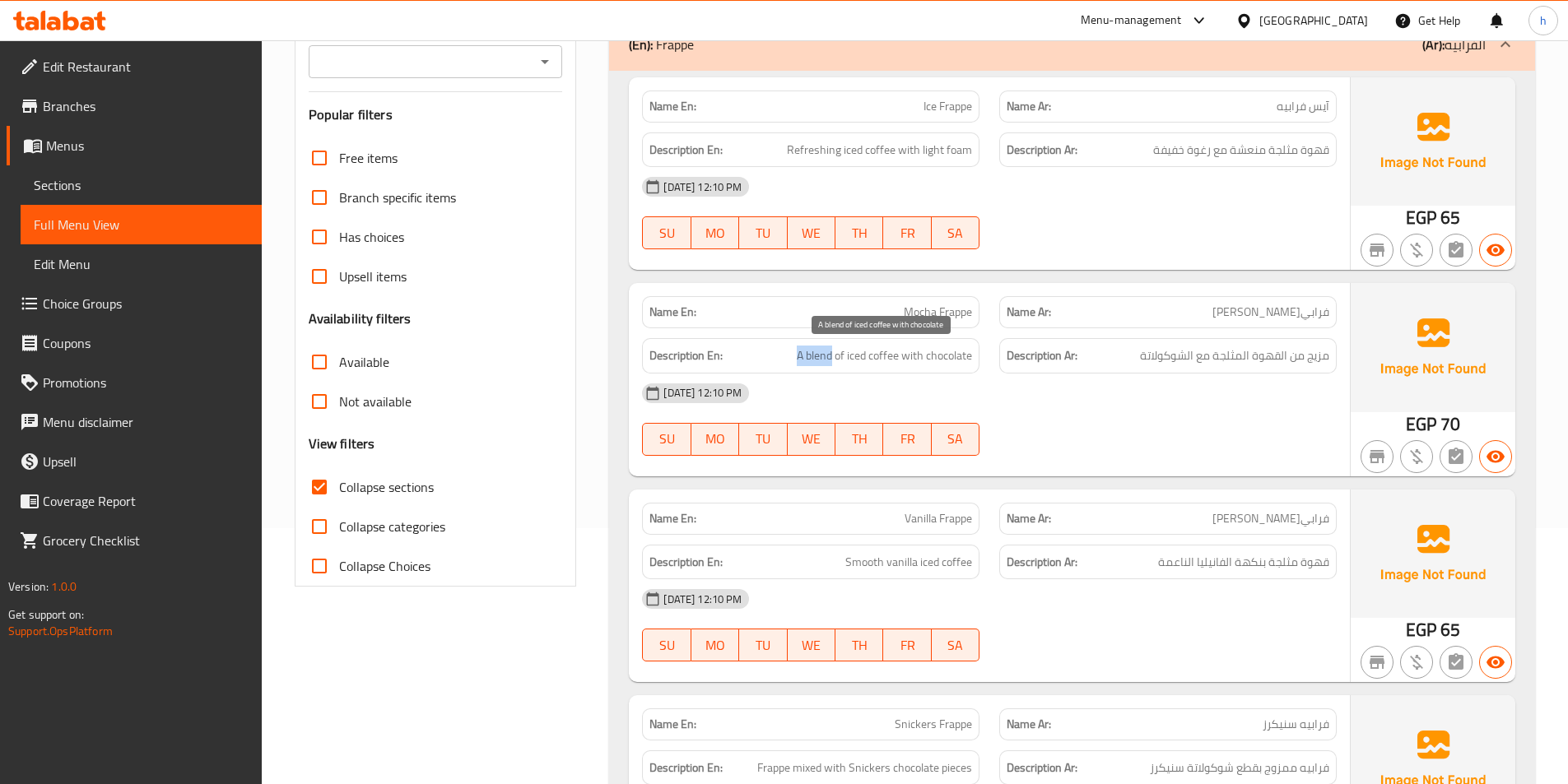
drag, startPoint x: 791, startPoint y: 351, endPoint x: 832, endPoint y: 358, distance: 41.6
click at [832, 358] on h6 "Description En: A blend of iced coffee with chocolate" at bounding box center [811, 356] width 323 height 21
drag, startPoint x: 854, startPoint y: 362, endPoint x: 893, endPoint y: 369, distance: 39.6
click at [893, 369] on div "Description En: A blend of iced coffee with chocolate" at bounding box center [811, 356] width 338 height 36
drag, startPoint x: 904, startPoint y: 366, endPoint x: 926, endPoint y: 365, distance: 22.0
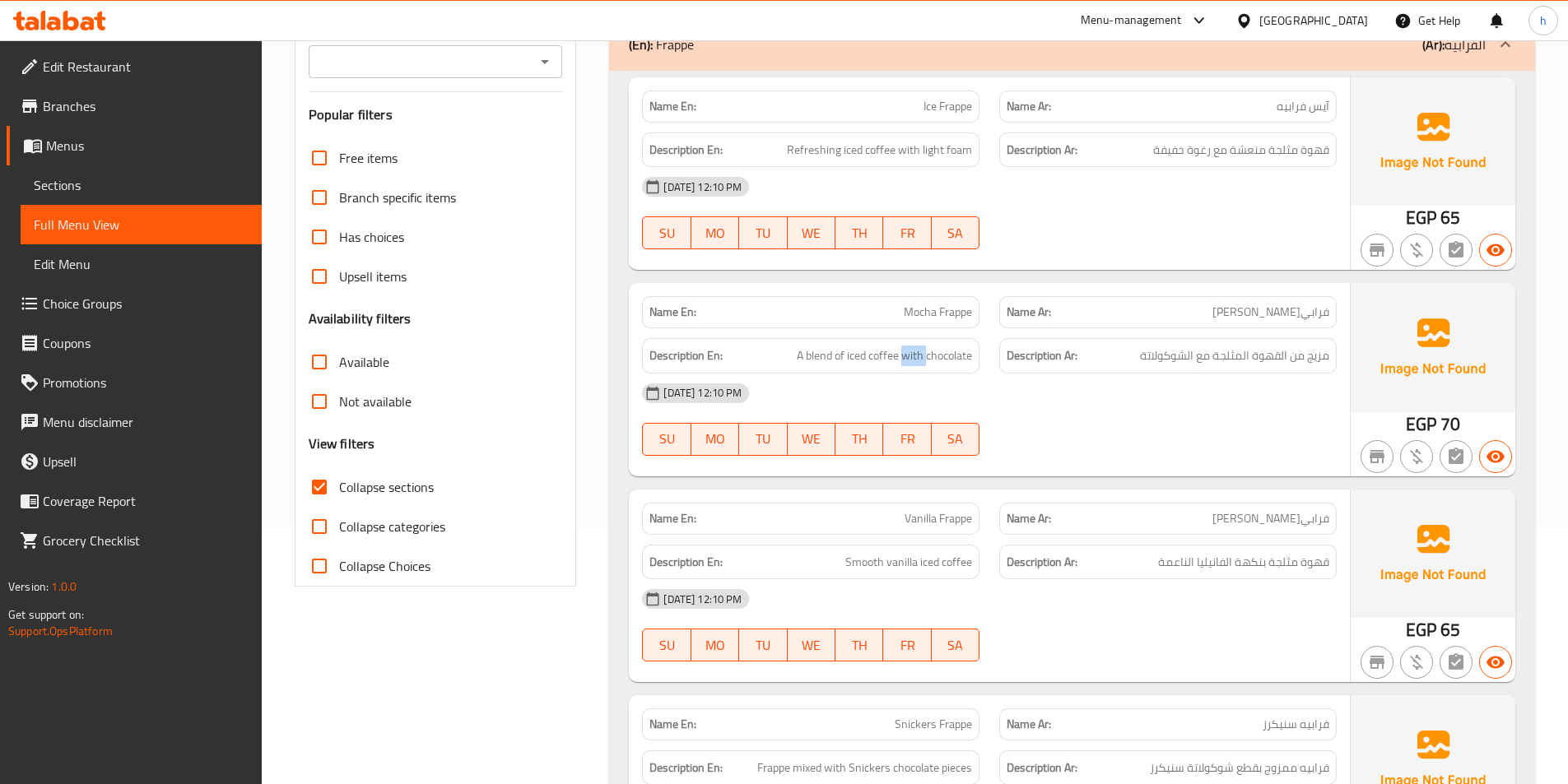
click at [926, 365] on div "Description En: A blend of iced coffee with chocolate" at bounding box center [811, 356] width 338 height 36
click at [973, 409] on div "[DATE] 12:10 PM" at bounding box center [989, 392] width 715 height 39
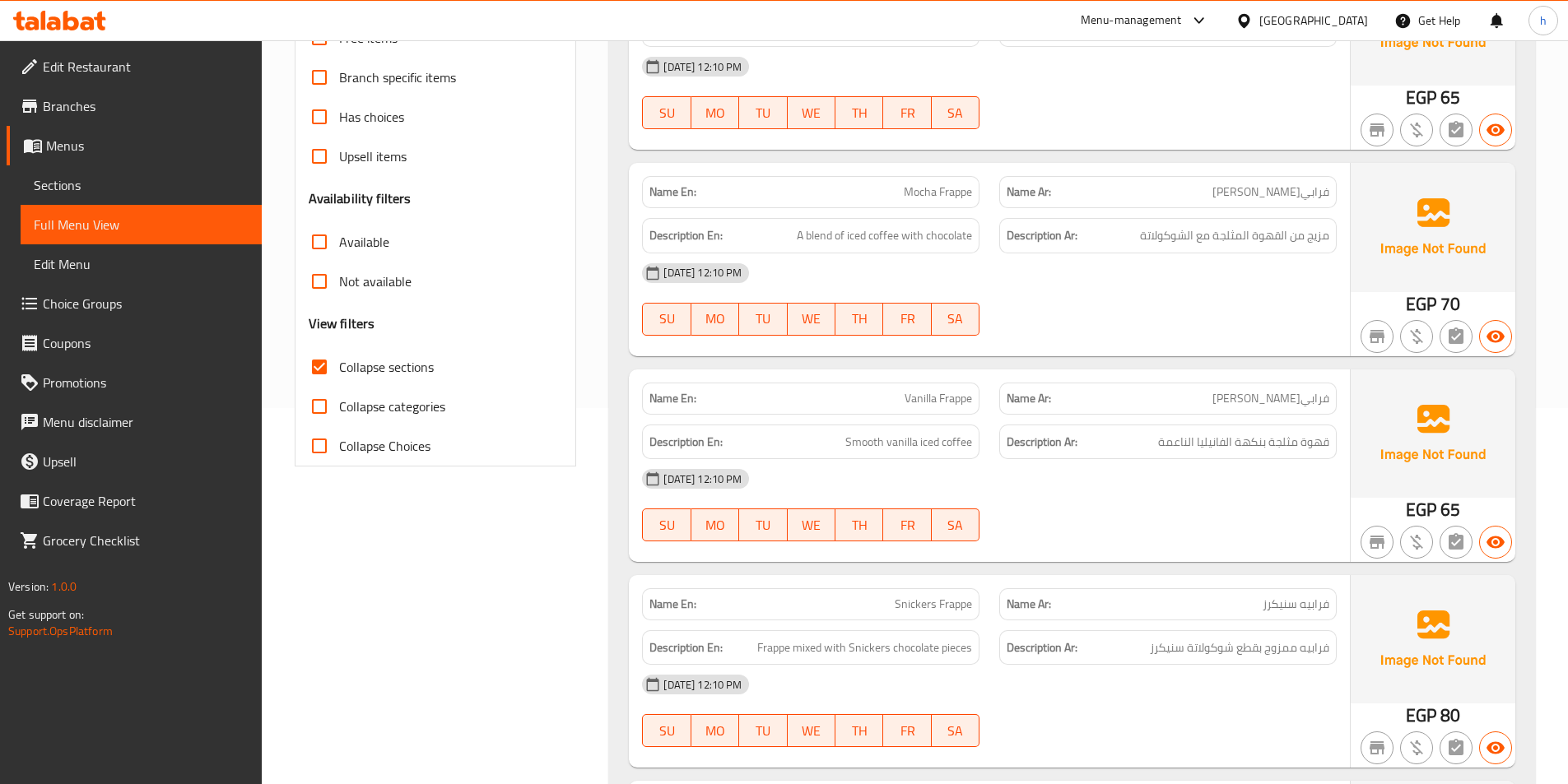
scroll to position [502, 0]
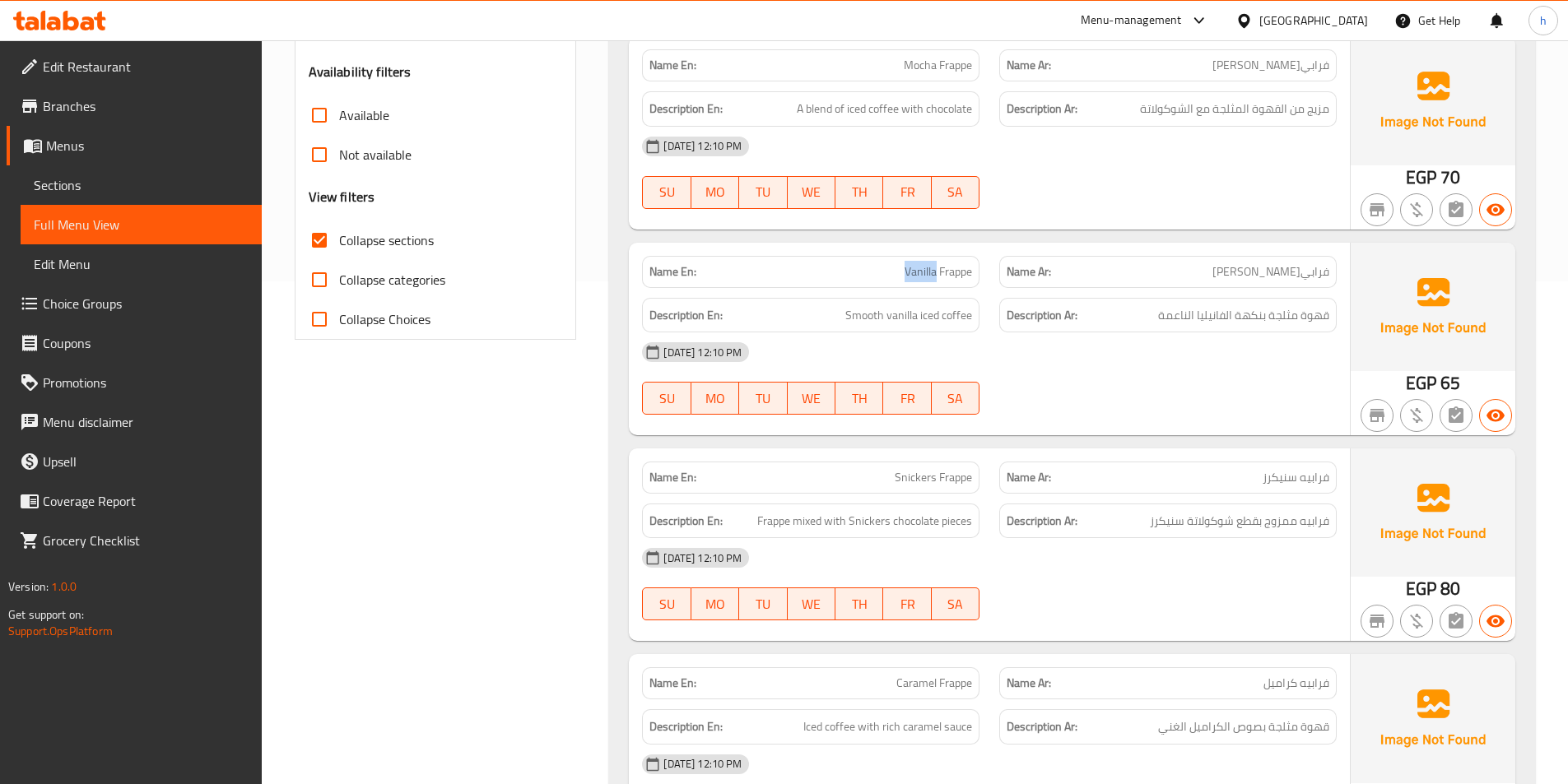
drag, startPoint x: 904, startPoint y: 274, endPoint x: 936, endPoint y: 282, distance: 33.0
click at [936, 281] on span "Vanilla Frappe" at bounding box center [937, 272] width 67 height 17
drag, startPoint x: 956, startPoint y: 276, endPoint x: 966, endPoint y: 281, distance: 11.2
click at [966, 281] on span "Vanilla Frappe" at bounding box center [937, 272] width 67 height 17
drag, startPoint x: 924, startPoint y: 311, endPoint x: 955, endPoint y: 324, distance: 33.6
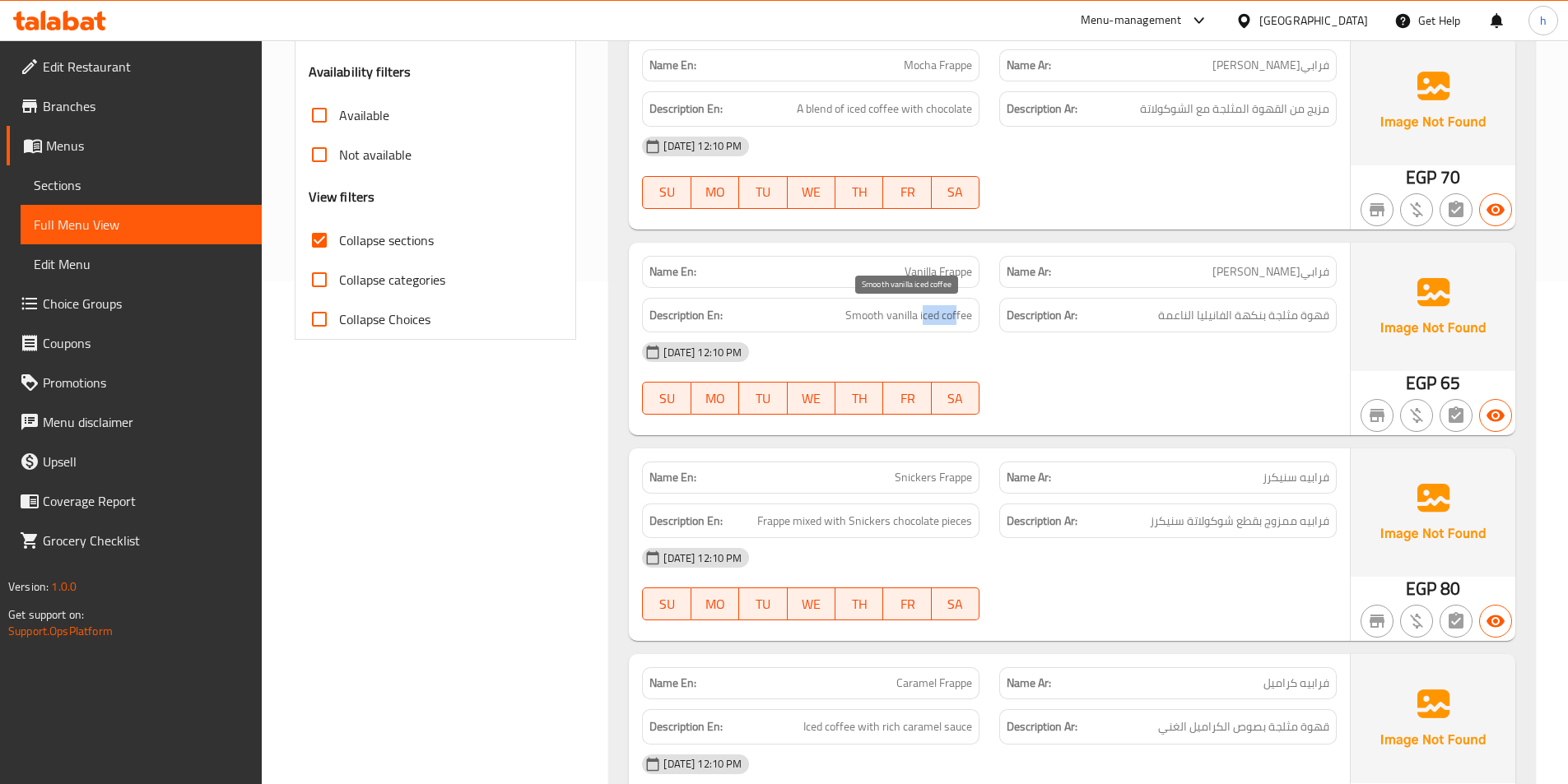
click at [955, 324] on span "Smooth vanilla iced coffee" at bounding box center [908, 316] width 127 height 21
drag, startPoint x: 862, startPoint y: 321, endPoint x: 886, endPoint y: 324, distance: 24.2
click at [886, 324] on span "Smooth vanilla iced coffee" at bounding box center [908, 316] width 127 height 21
click at [932, 327] on div "Description En: Smooth vanilla iced coffee" at bounding box center [811, 315] width 338 height 36
click at [1260, 320] on span "قهوة مثلجة بنكهة الفانيليا الناعمة" at bounding box center [1243, 316] width 171 height 21
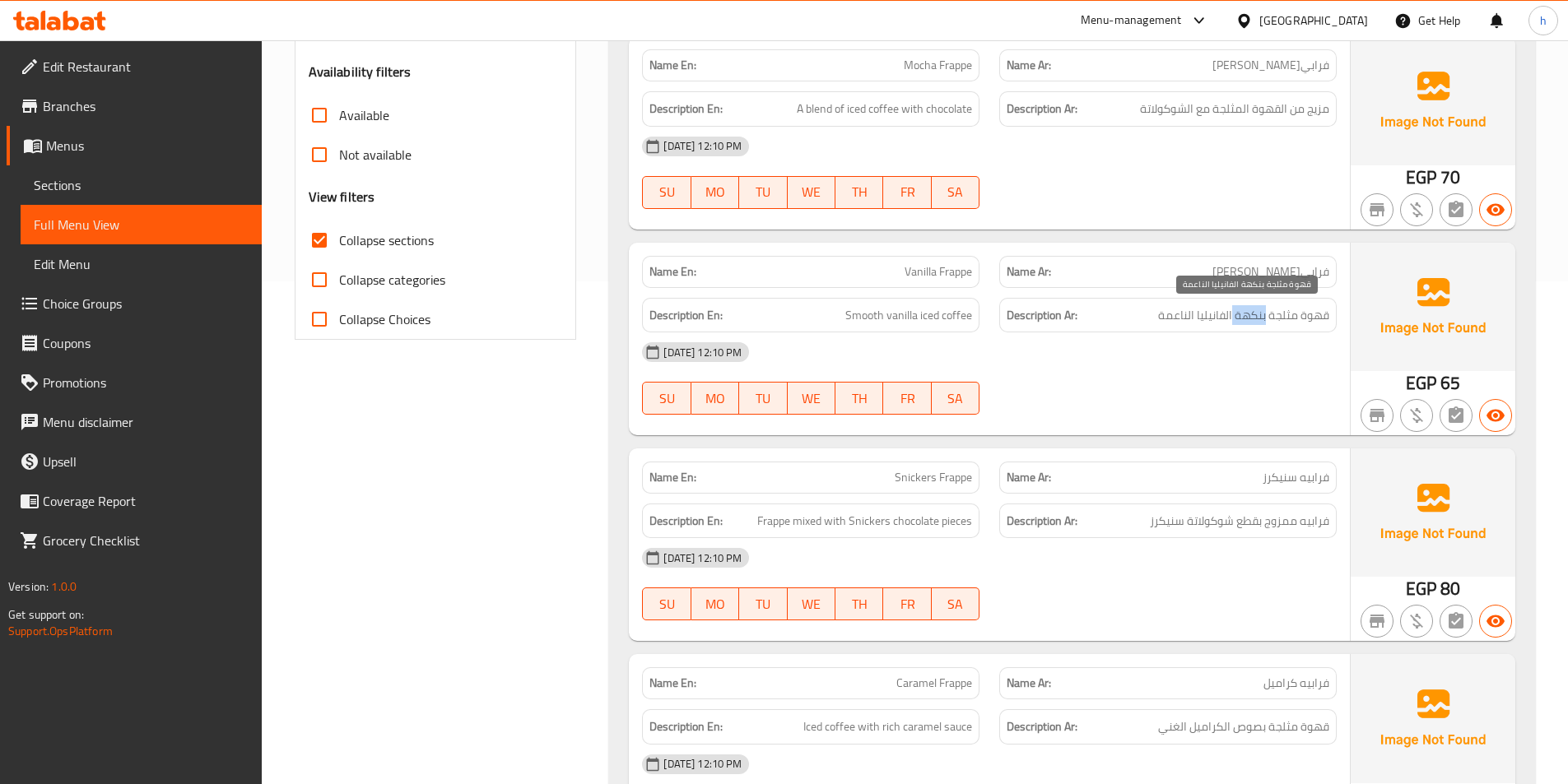
click at [1260, 320] on span "قهوة مثلجة بنكهة الفانيليا الناعمة" at bounding box center [1243, 316] width 171 height 21
copy span "بنكهة"
click at [1111, 372] on div "[DATE] 12:10 PM SU MO TU WE TH FR SA" at bounding box center [989, 378] width 715 height 92
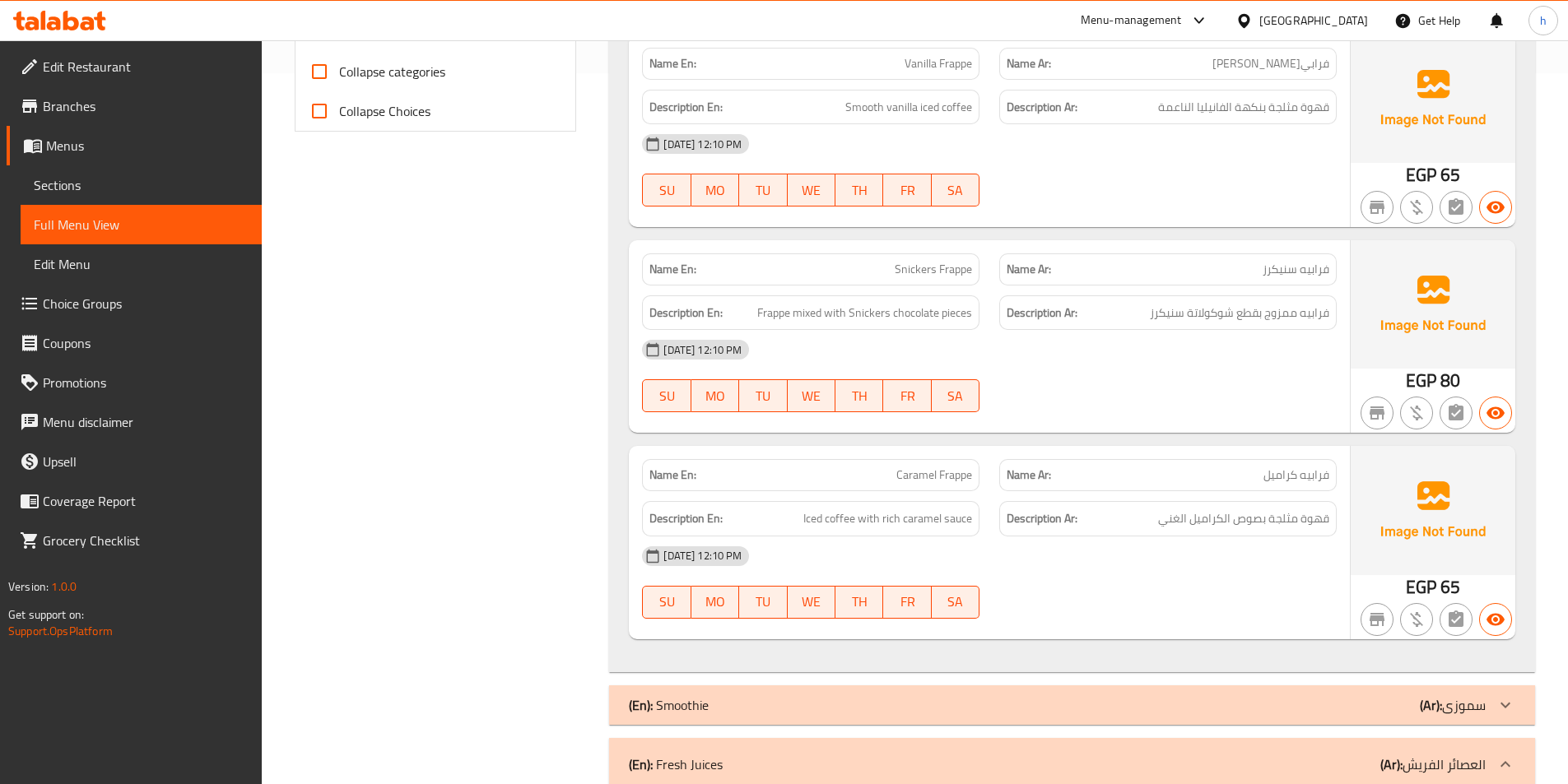
scroll to position [749, 0]
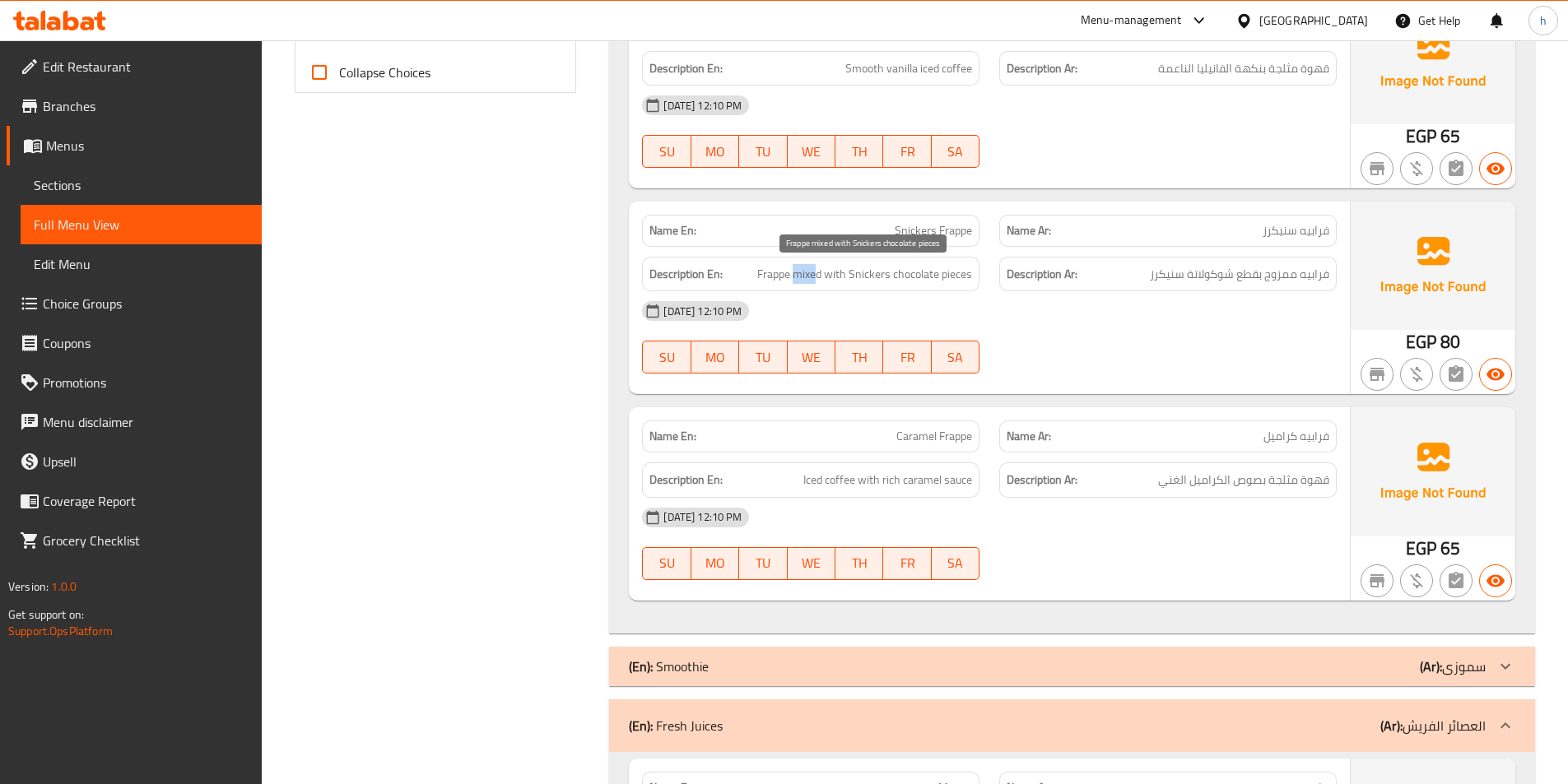
drag, startPoint x: 793, startPoint y: 270, endPoint x: 819, endPoint y: 275, distance: 26.5
click at [819, 275] on span "Frappe mixed with Snickers chocolate pieces" at bounding box center [865, 275] width 215 height 21
drag, startPoint x: 851, startPoint y: 272, endPoint x: 972, endPoint y: 289, distance: 122.2
click at [972, 289] on div "Description En: Frappe mixed with Snickers chocolate pieces" at bounding box center [811, 274] width 338 height 36
click at [1130, 339] on div "[DATE] 12:10 PM SU MO TU WE TH FR SA" at bounding box center [989, 337] width 715 height 92
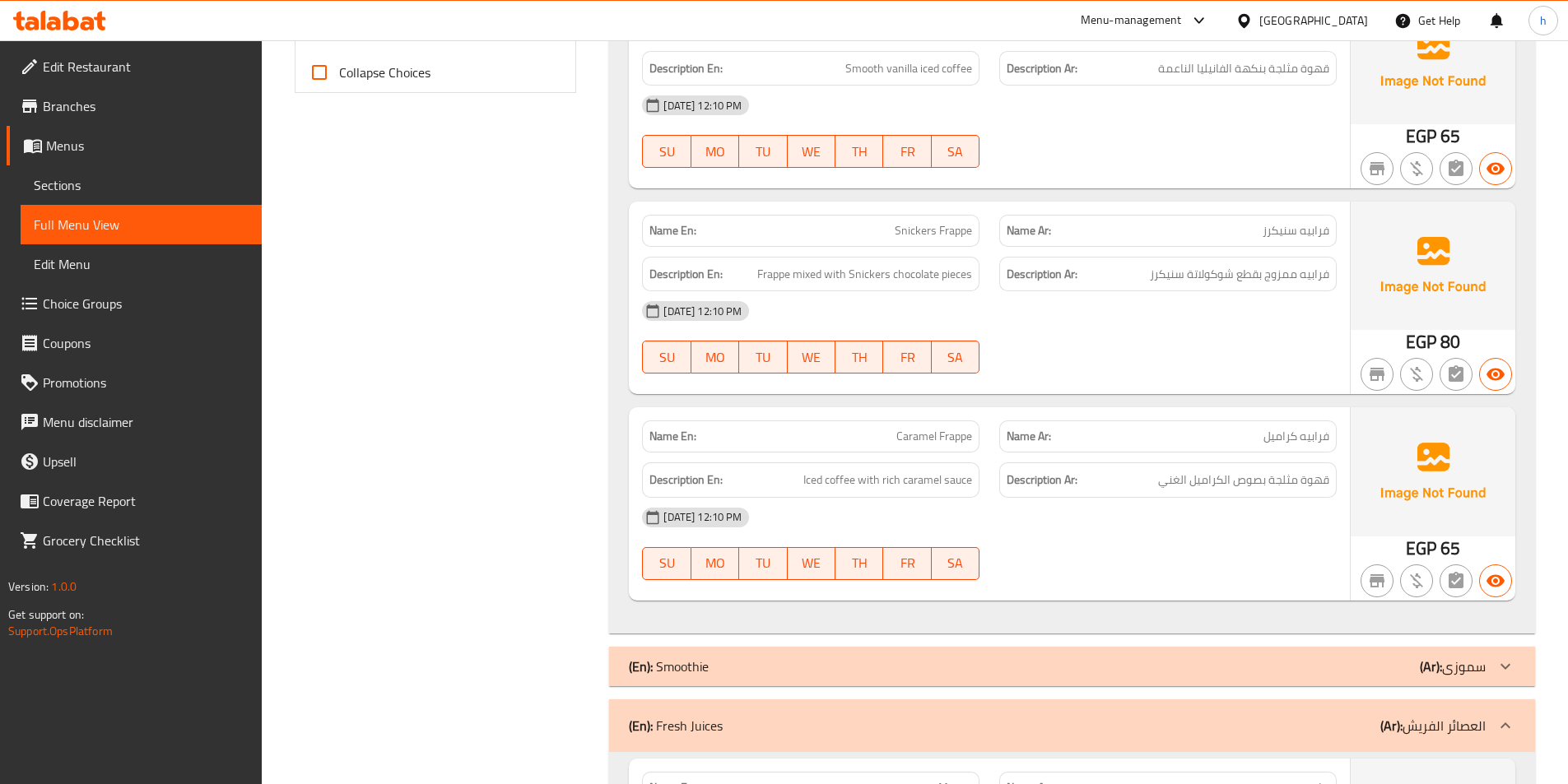
scroll to position [831, 0]
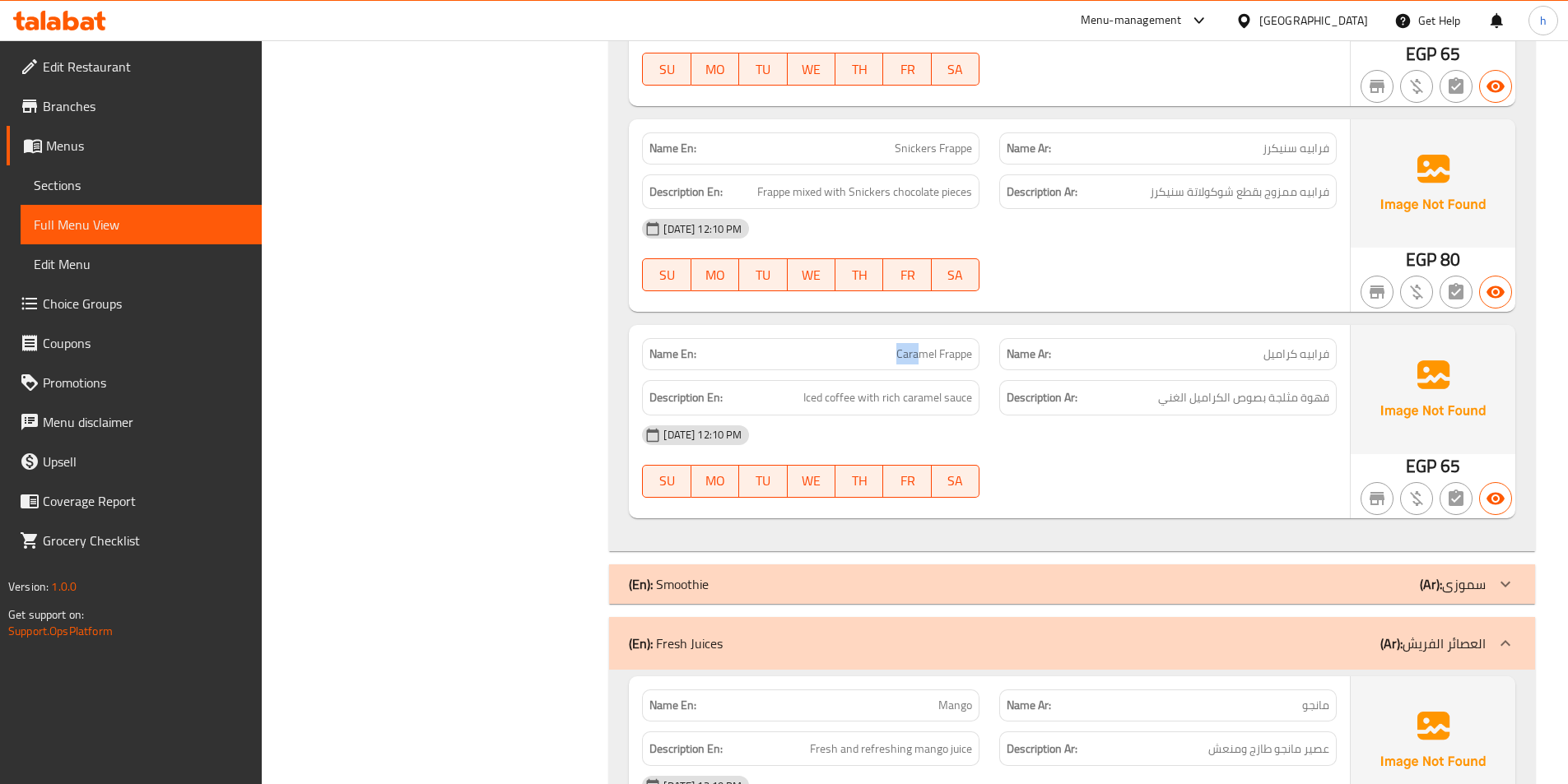
drag, startPoint x: 895, startPoint y: 358, endPoint x: 921, endPoint y: 358, distance: 26.0
click at [921, 358] on span "Caramel Frappe" at bounding box center [934, 354] width 76 height 17
drag, startPoint x: 949, startPoint y: 364, endPoint x: 968, endPoint y: 364, distance: 19.0
click at [968, 363] on span "Caramel Frappe" at bounding box center [934, 354] width 76 height 17
drag, startPoint x: 854, startPoint y: 398, endPoint x: 806, endPoint y: 398, distance: 48.0
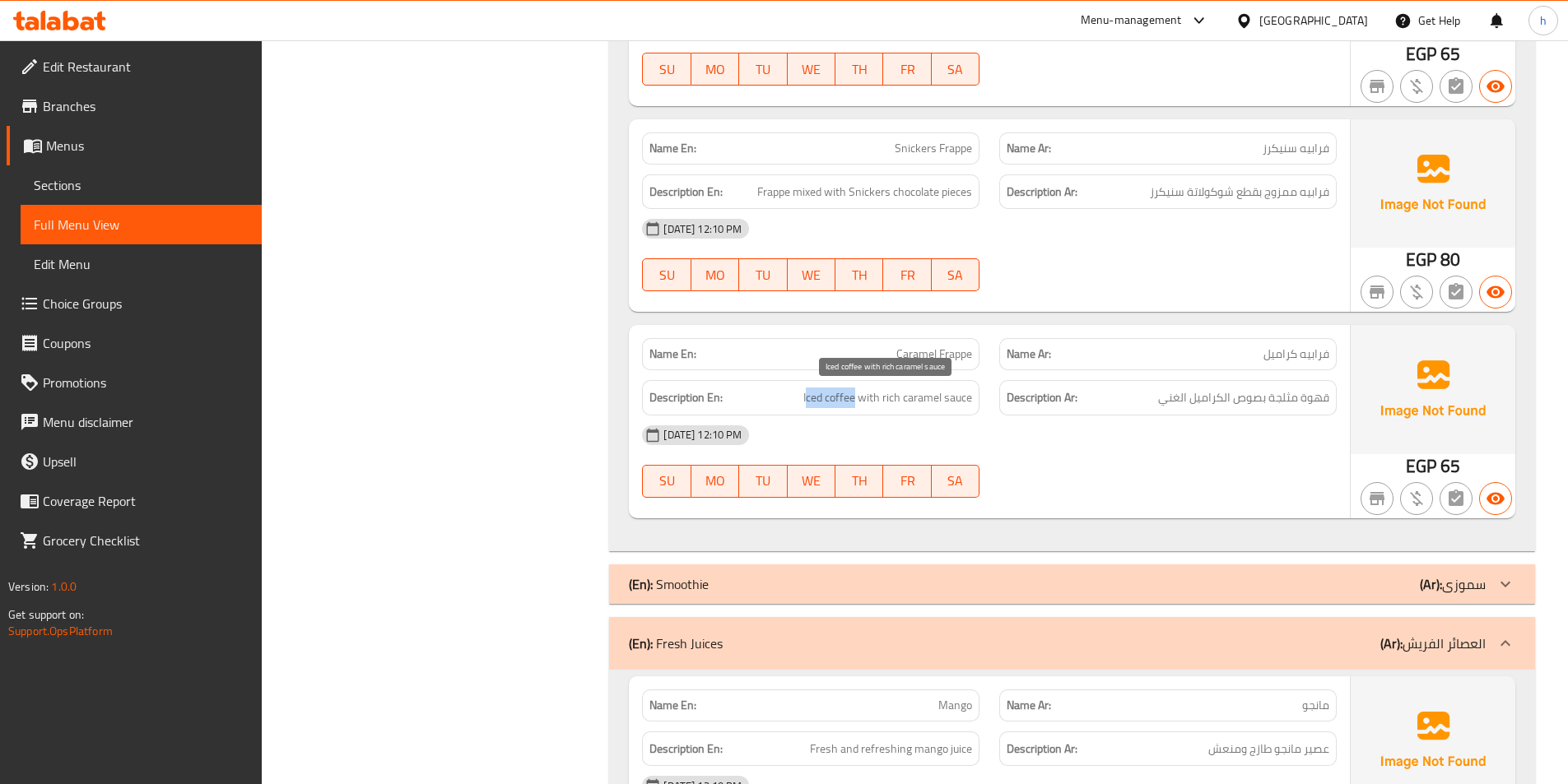
click at [806, 398] on span "Iced coffee with rich caramel sauce" at bounding box center [887, 398] width 168 height 21
drag, startPoint x: 889, startPoint y: 398, endPoint x: 999, endPoint y: 406, distance: 110.3
click at [999, 406] on div "Description En: Iced coffee with rich caramel sauce Description Ar: قهوة مثلجة …" at bounding box center [989, 397] width 715 height 55
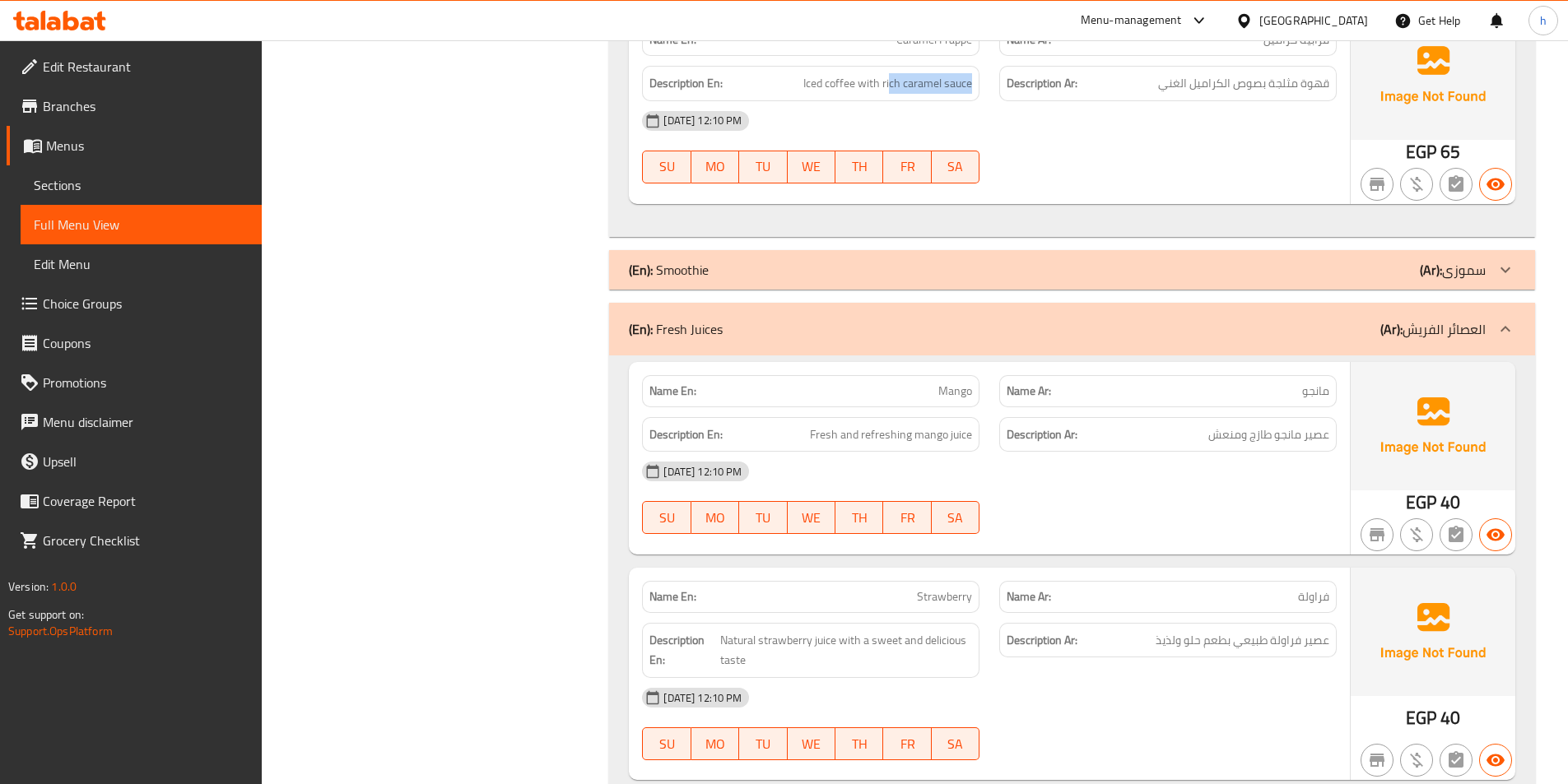
scroll to position [1243, 0]
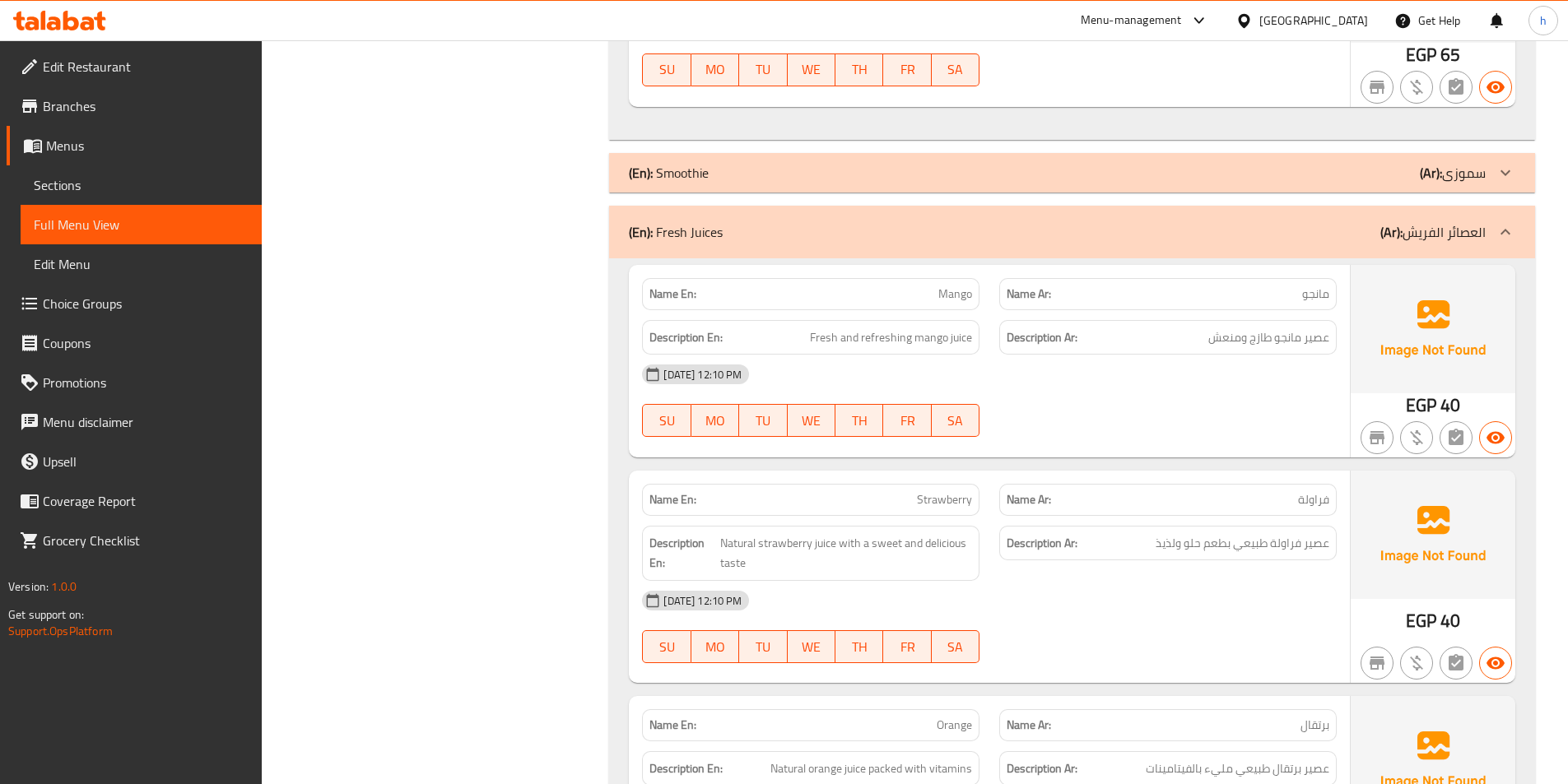
drag, startPoint x: 1166, startPoint y: 179, endPoint x: 1147, endPoint y: 460, distance: 281.6
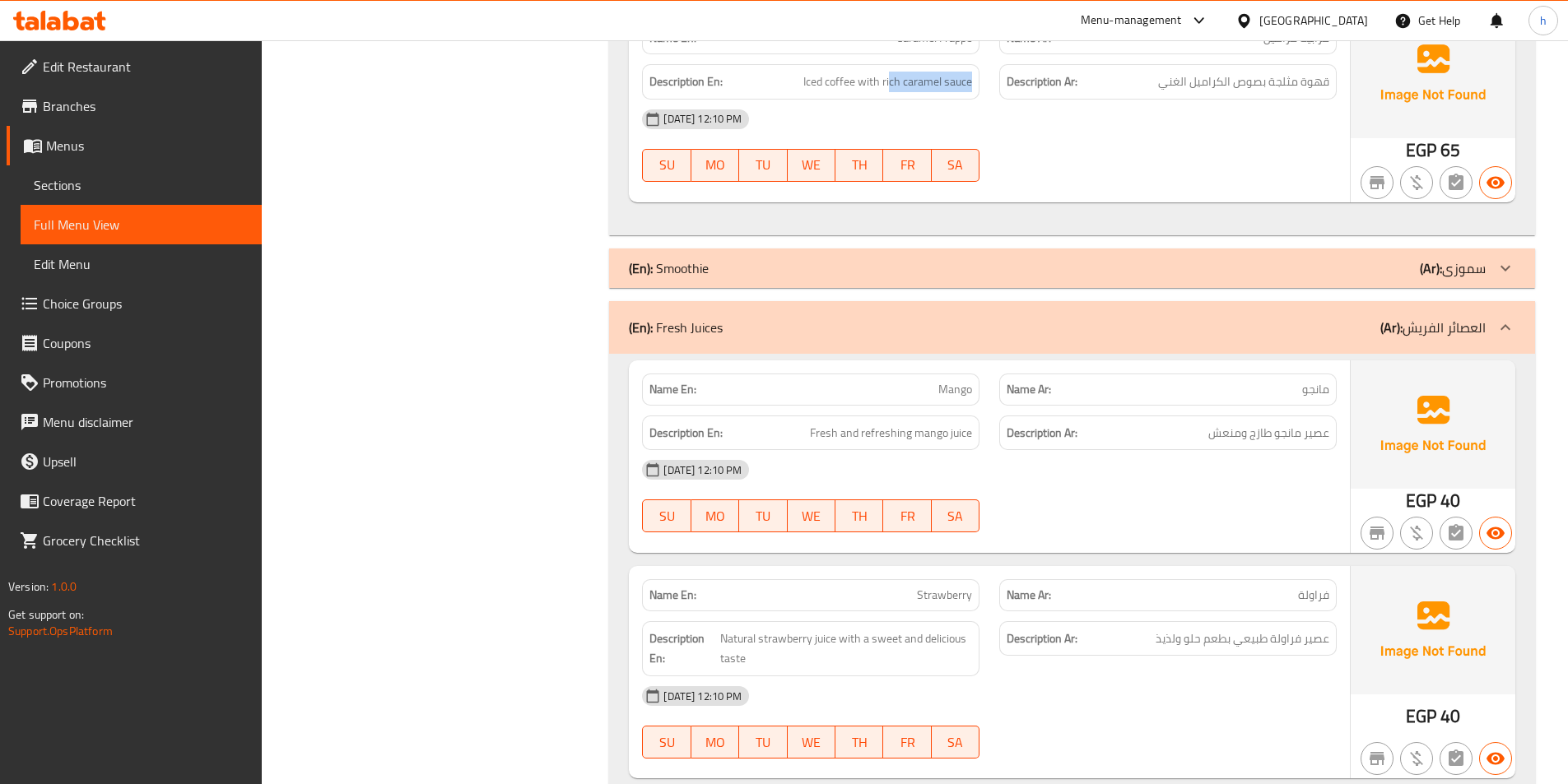
scroll to position [996, 0]
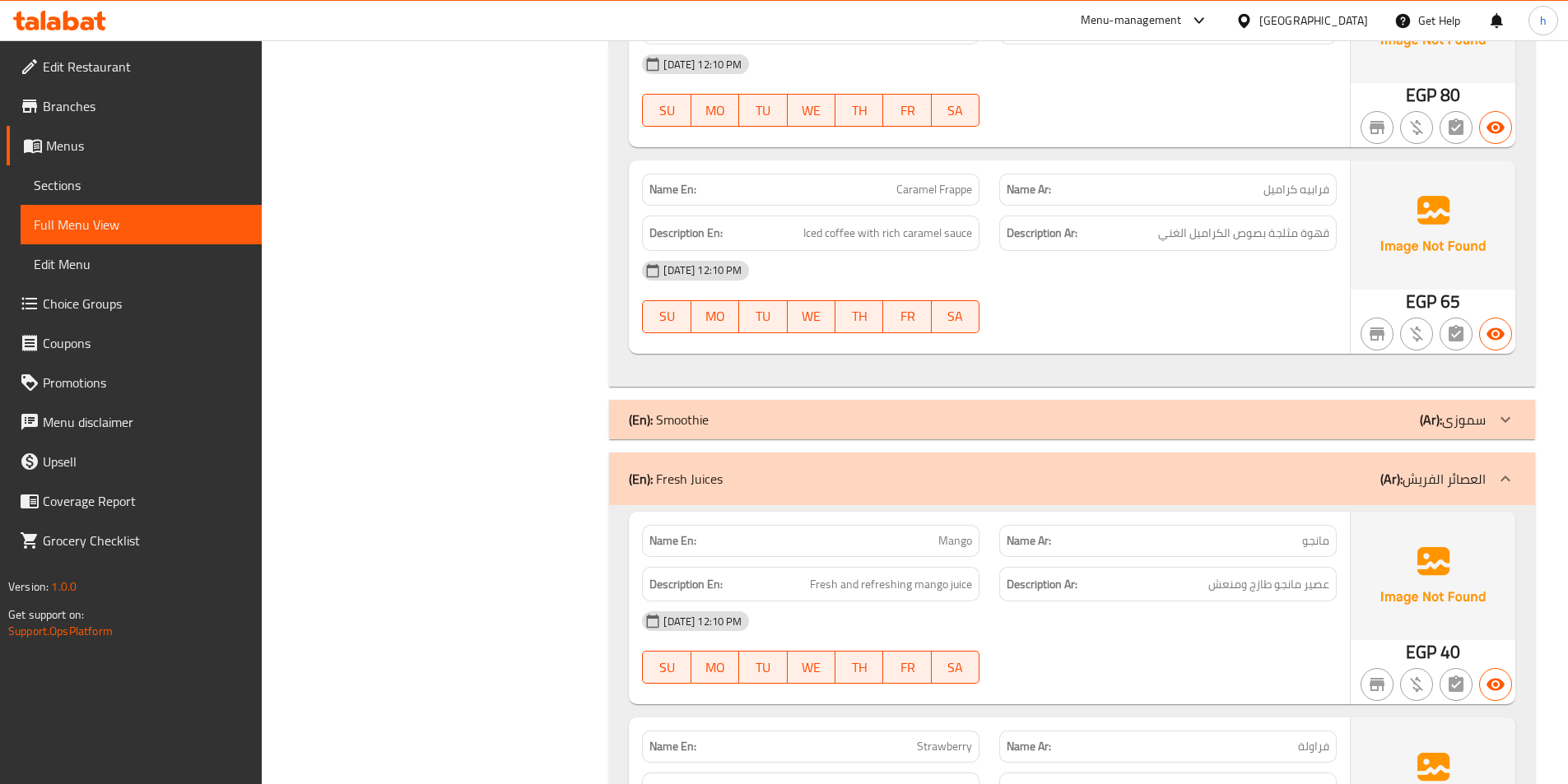
click at [1019, 275] on div "[DATE] 12:10 PM" at bounding box center [989, 270] width 715 height 39
drag, startPoint x: 887, startPoint y: 231, endPoint x: 899, endPoint y: 233, distance: 12.2
click at [899, 233] on span "Iced coffee with rich caramel sauce" at bounding box center [887, 234] width 168 height 21
drag, startPoint x: 1188, startPoint y: 225, endPoint x: 1133, endPoint y: 227, distance: 55.0
click at [1150, 225] on h6 "Description Ar: قهوة مثلجة بصوص الكراميل الغني" at bounding box center [1167, 234] width 323 height 21
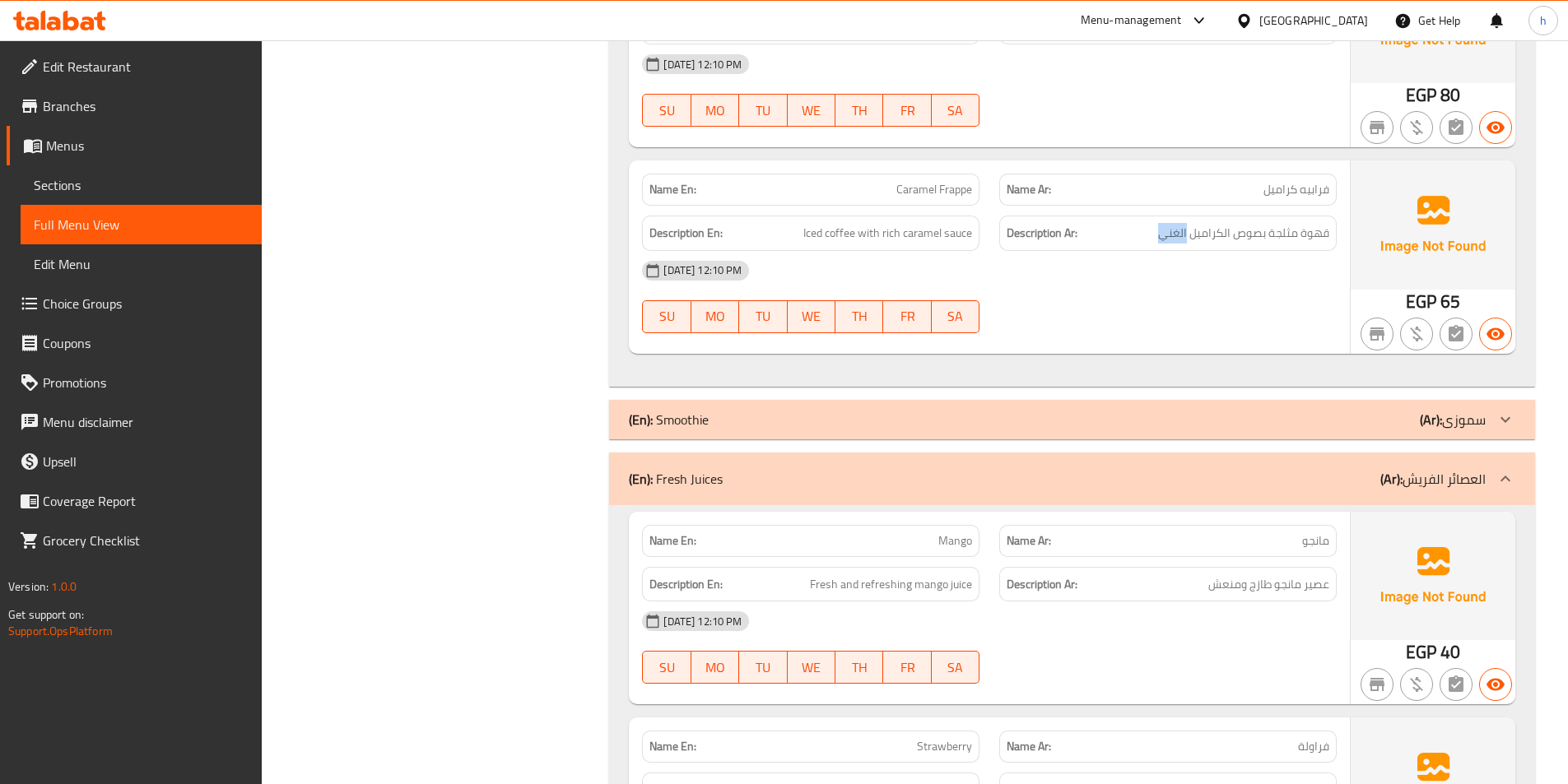
drag, startPoint x: 904, startPoint y: 240, endPoint x: 978, endPoint y: 253, distance: 75.1
click at [978, 253] on div "Name En: Caramel Frappe Name Ar: فرابيه كراميل Description En: Iced coffee with…" at bounding box center [989, 256] width 721 height 193
click at [980, 249] on div "Description En: Iced coffee with rich caramel sauce" at bounding box center [810, 233] width 357 height 55
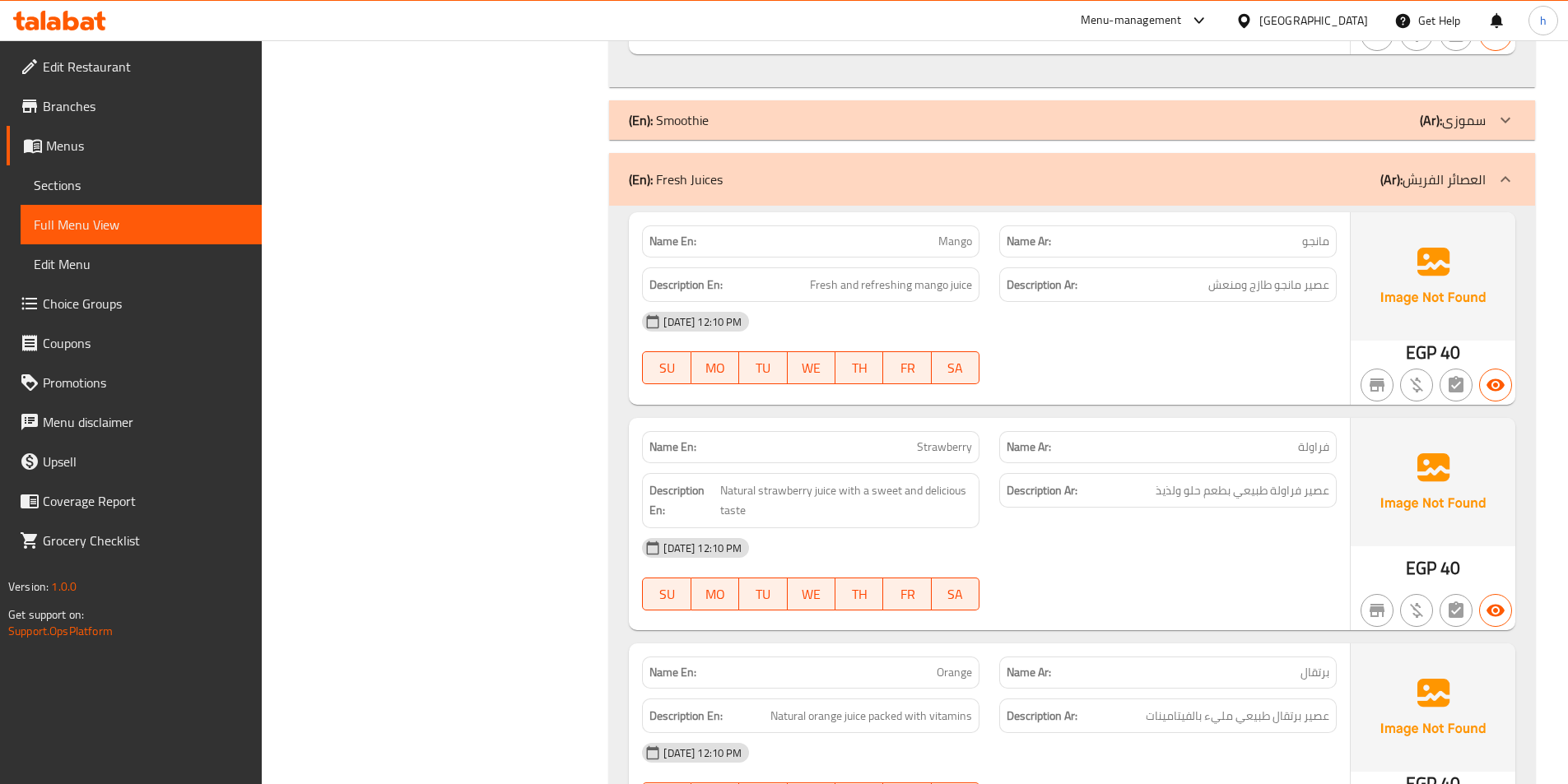
scroll to position [1325, 0]
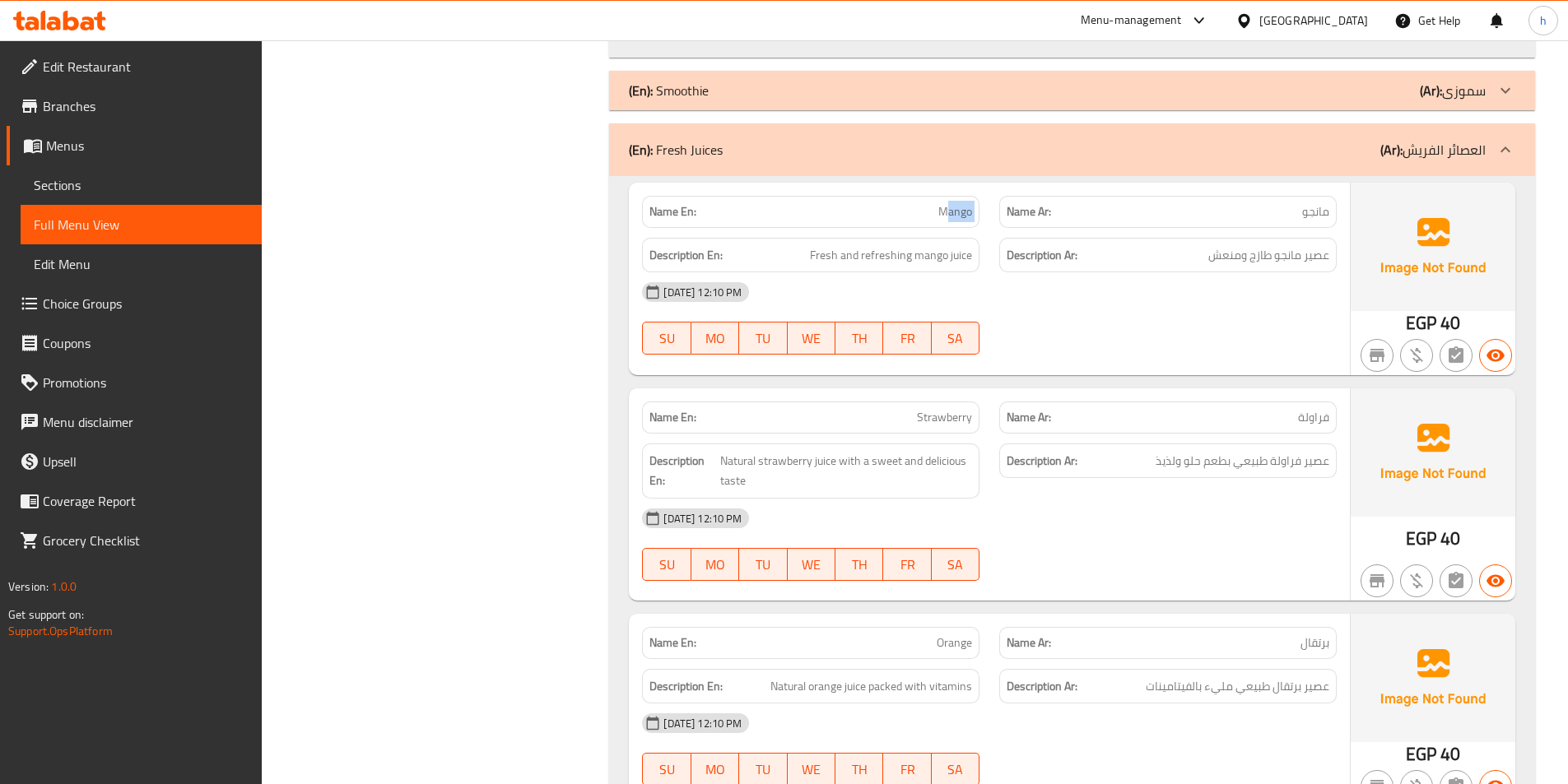
drag, startPoint x: 945, startPoint y: 209, endPoint x: 990, endPoint y: 226, distance: 48.1
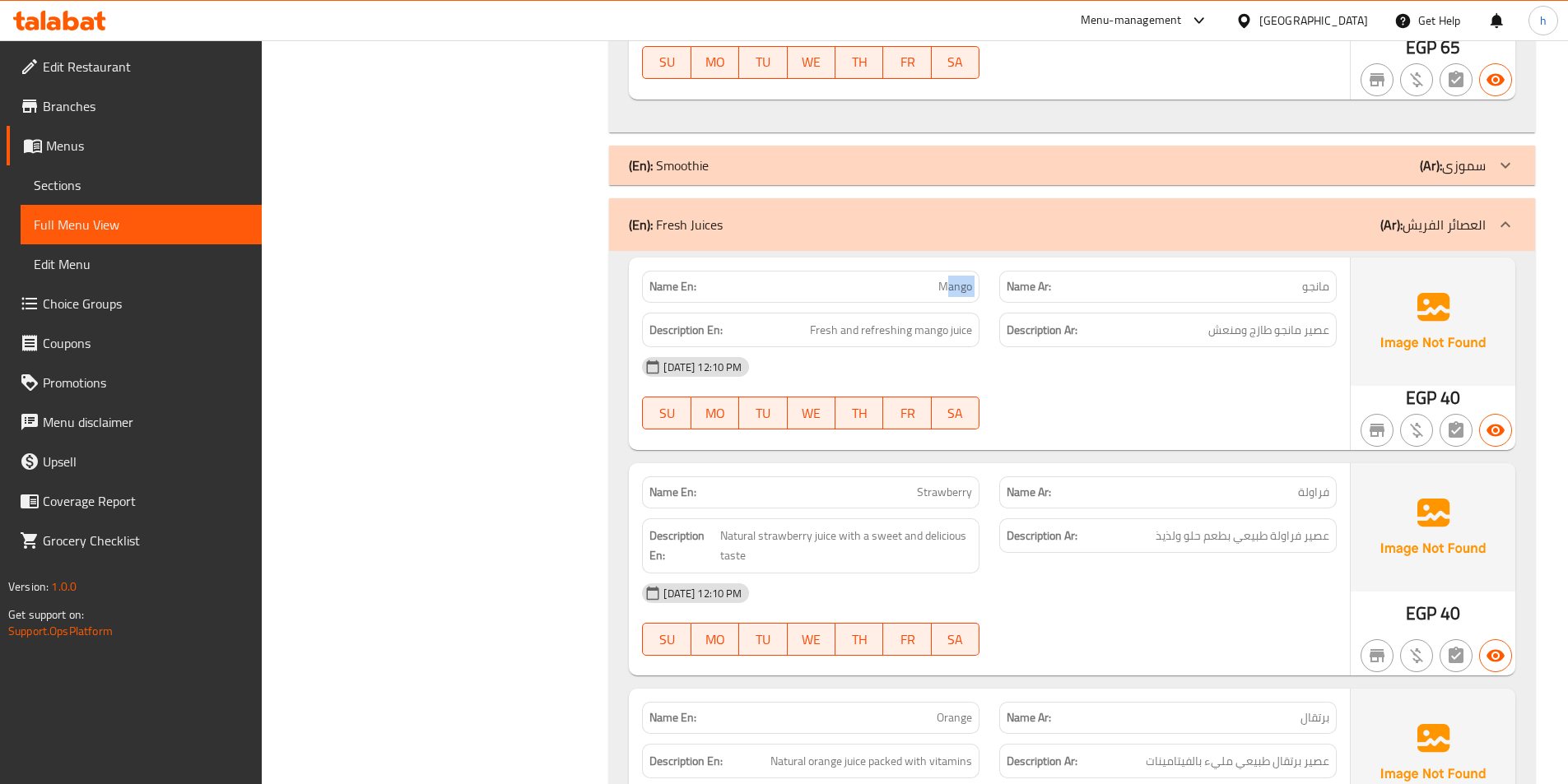
scroll to position [1243, 0]
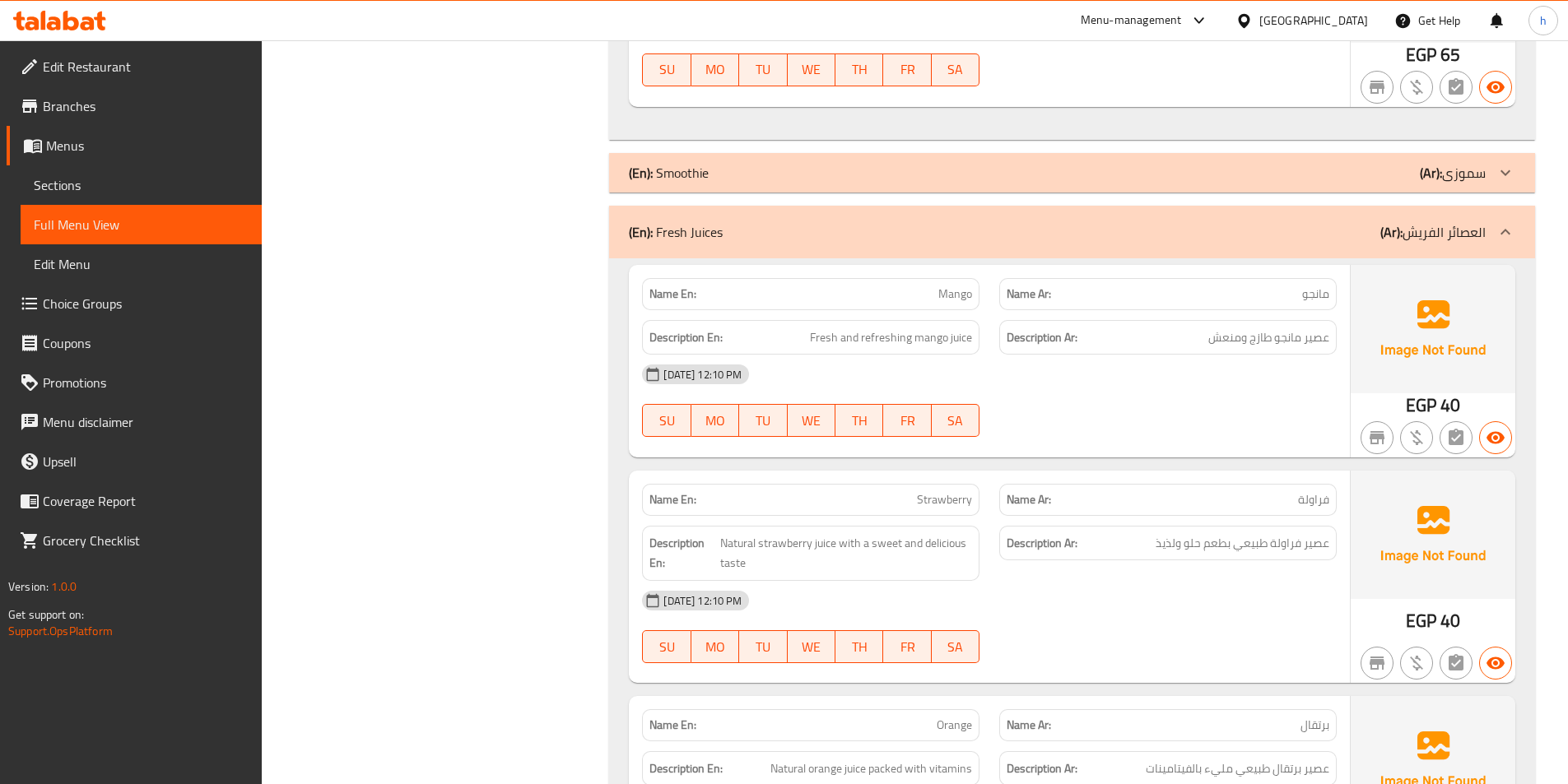
drag, startPoint x: 968, startPoint y: 339, endPoint x: 937, endPoint y: 332, distance: 31.8
click at [937, 332] on span "Fresh and refreshing mango juice" at bounding box center [891, 337] width 162 height 21
click at [825, 339] on span "Fresh and refreshing mango juice" at bounding box center [891, 337] width 162 height 21
drag, startPoint x: 856, startPoint y: 340, endPoint x: 911, endPoint y: 340, distance: 55.0
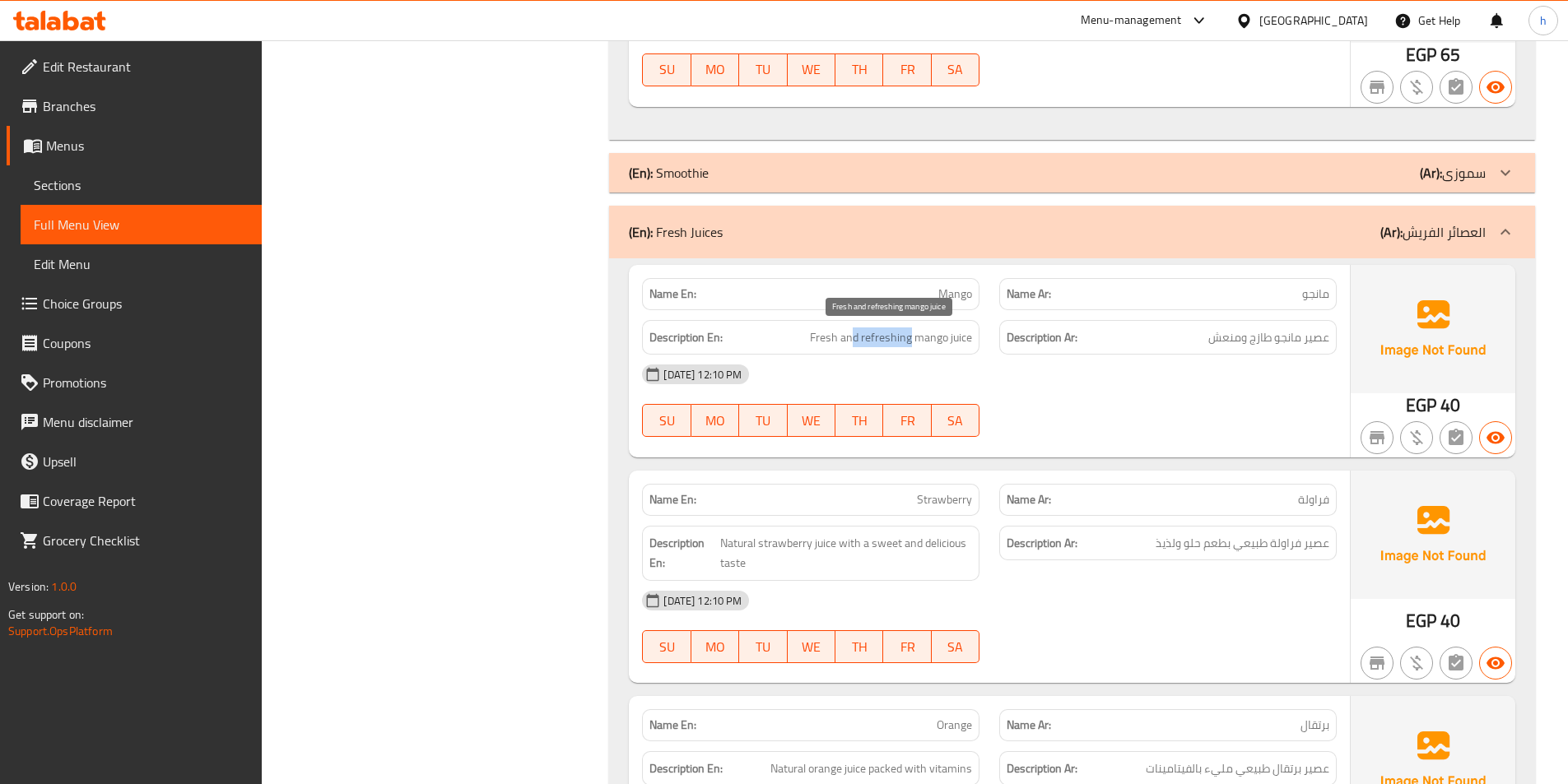
click at [911, 340] on span "Fresh and refreshing mango juice" at bounding box center [891, 337] width 162 height 21
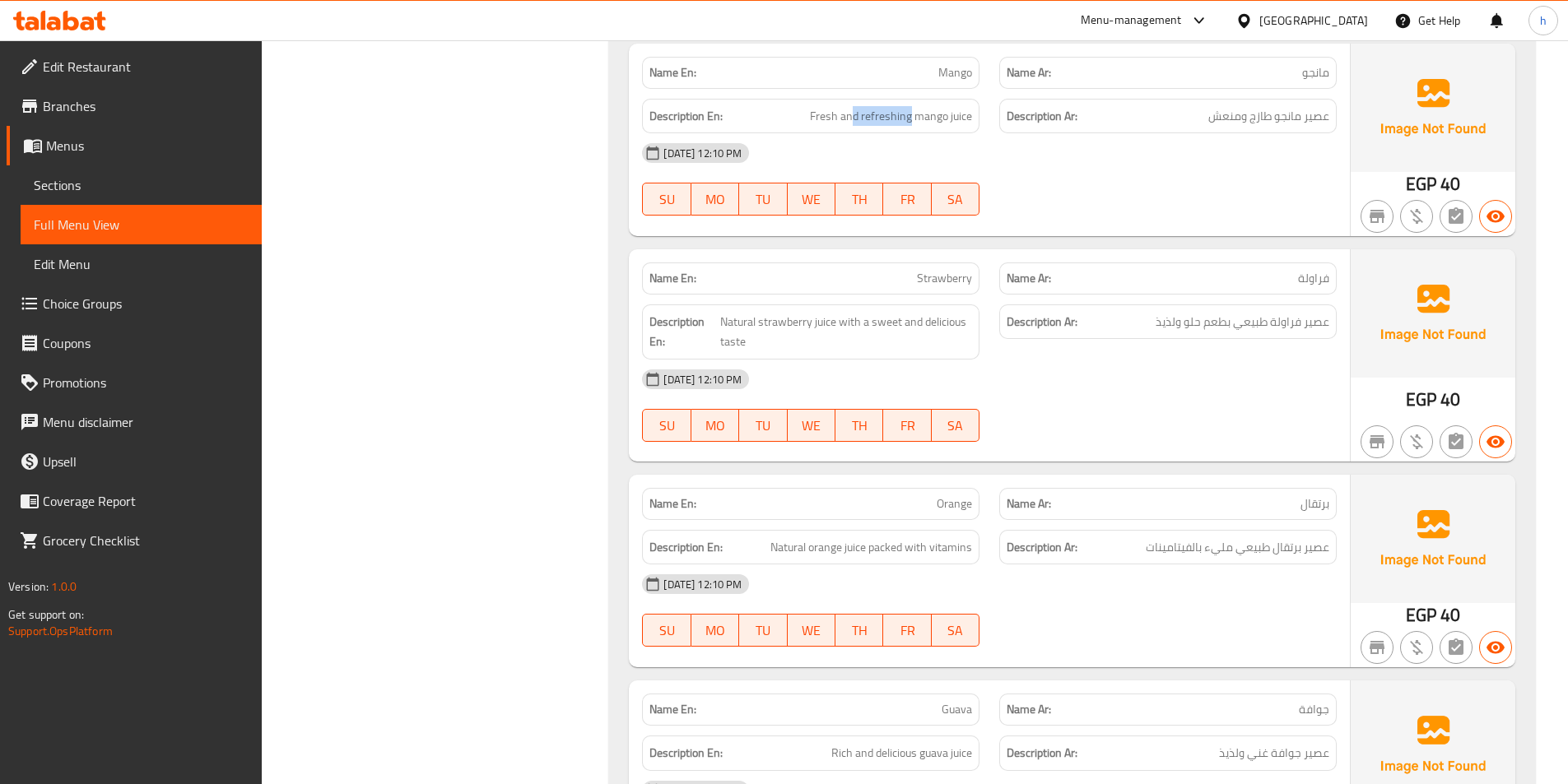
scroll to position [1490, 0]
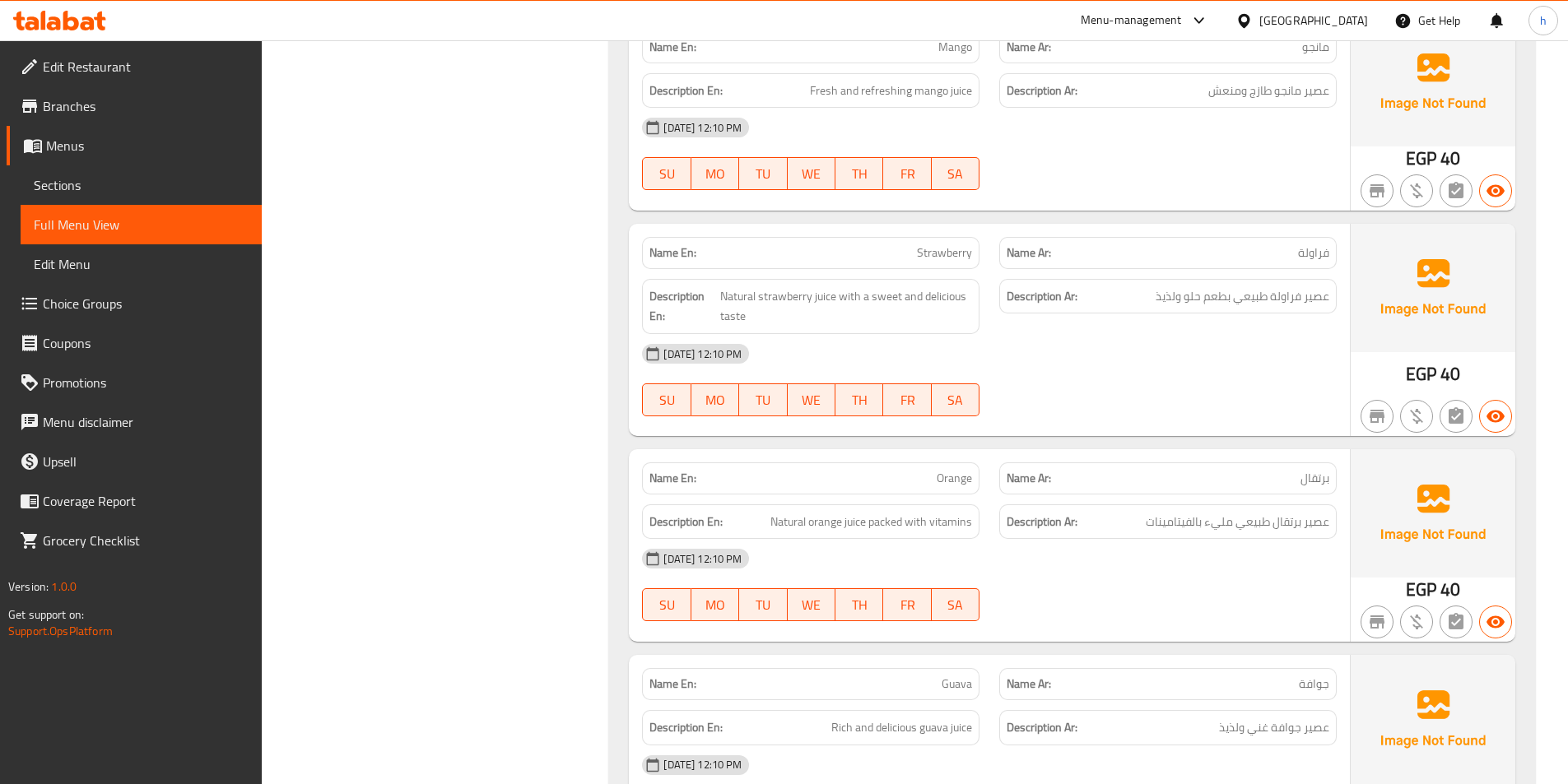
drag, startPoint x: 910, startPoint y: 249, endPoint x: 989, endPoint y: 253, distance: 79.1
click at [1220, 304] on span "عصير فراولة طبيعي بطعم حلو ولذيذ" at bounding box center [1242, 297] width 174 height 21
drag, startPoint x: 784, startPoint y: 296, endPoint x: 826, endPoint y: 288, distance: 42.8
click at [826, 288] on span "Natural strawberry juice with a sweet and delicious taste" at bounding box center [846, 306] width 252 height 40
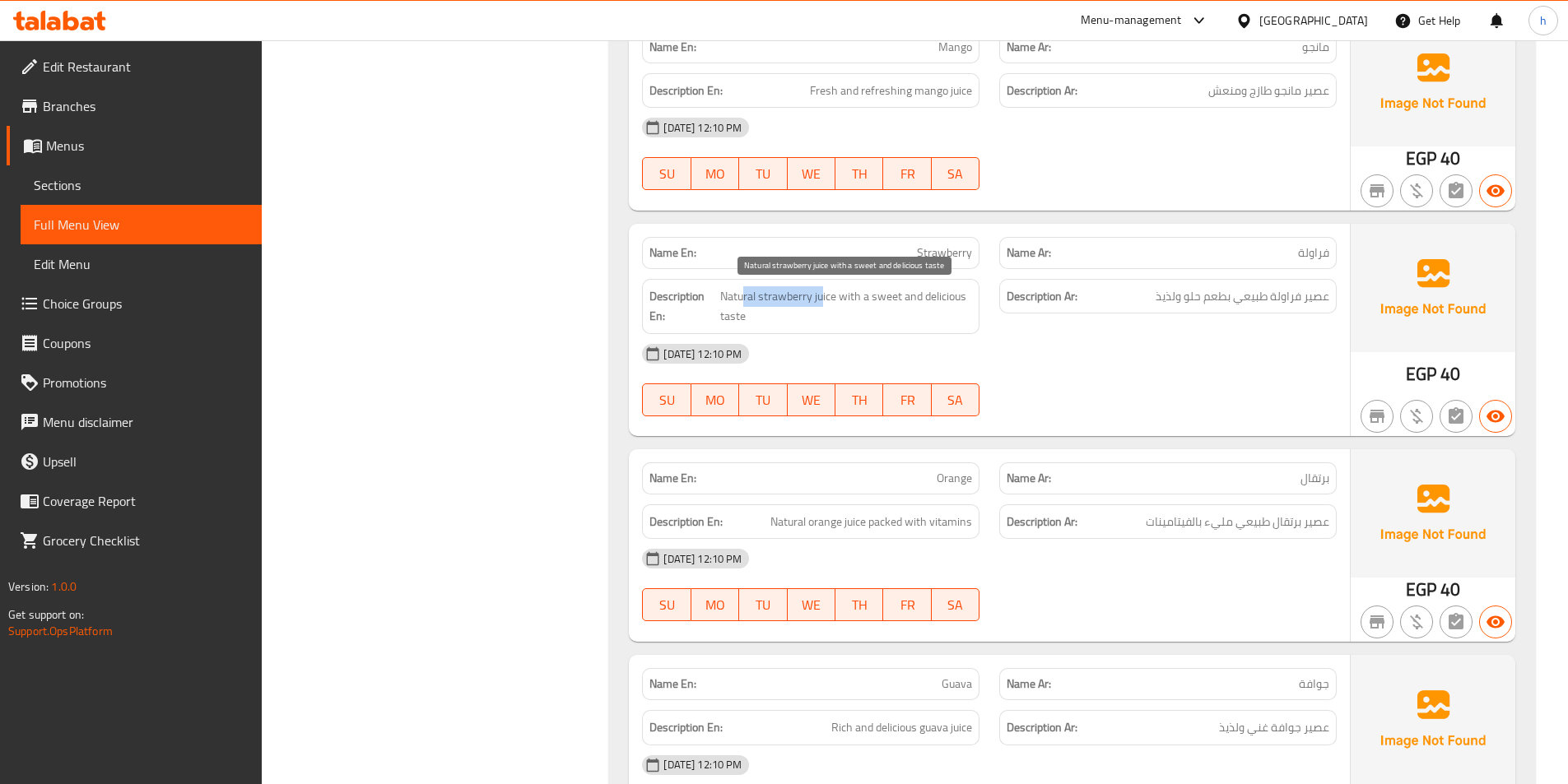
drag, startPoint x: 743, startPoint y: 291, endPoint x: 824, endPoint y: 295, distance: 81.1
click at [824, 295] on span "Natural strawberry juice with a sweet and delicious taste" at bounding box center [846, 306] width 252 height 40
drag, startPoint x: 1201, startPoint y: 297, endPoint x: 1190, endPoint y: 293, distance: 11.7
click at [1190, 293] on span "عصير فراولة طبيعي بطعم حلو ولذيذ" at bounding box center [1242, 297] width 174 height 21
drag, startPoint x: 1175, startPoint y: 295, endPoint x: 1142, endPoint y: 296, distance: 33.0
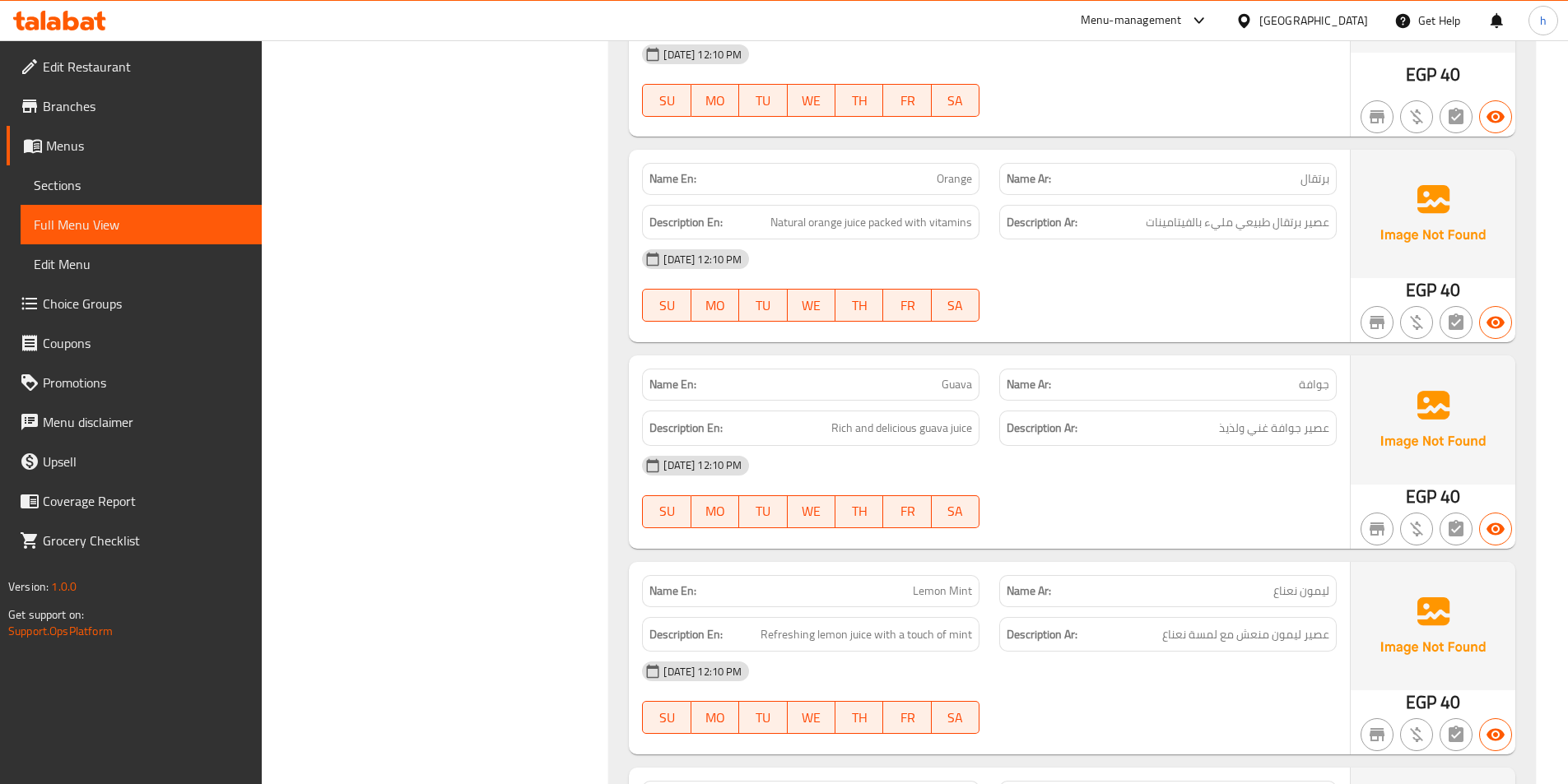
scroll to position [1818, 0]
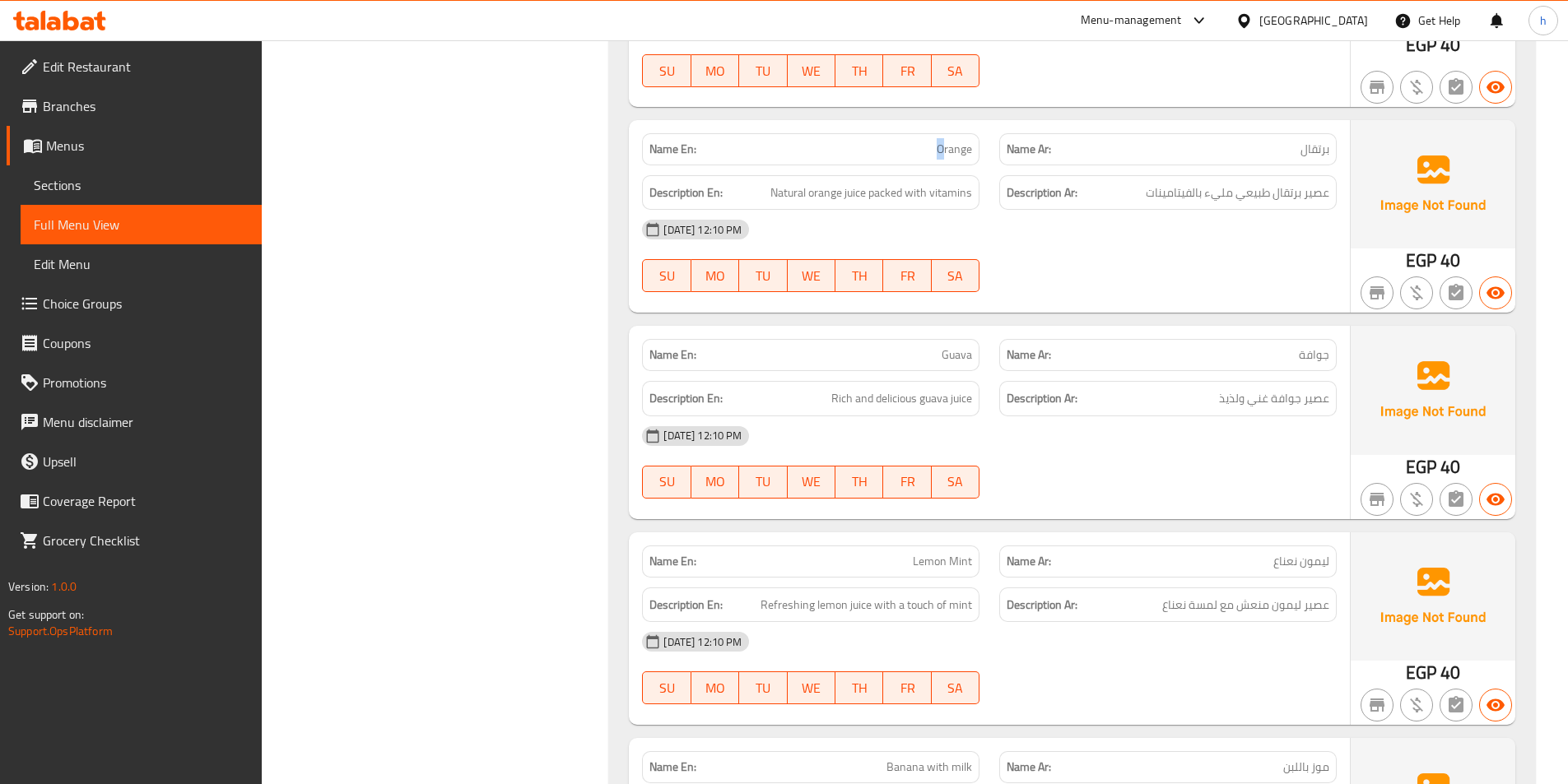
drag, startPoint x: 924, startPoint y: 149, endPoint x: 941, endPoint y: 152, distance: 17.3
drag, startPoint x: 836, startPoint y: 190, endPoint x: 866, endPoint y: 190, distance: 30.0
click at [866, 190] on span "Natural orange juice packed with vitamins" at bounding box center [871, 193] width 202 height 21
click at [796, 198] on span "Natural orange juice packed with vitamins" at bounding box center [871, 193] width 202 height 21
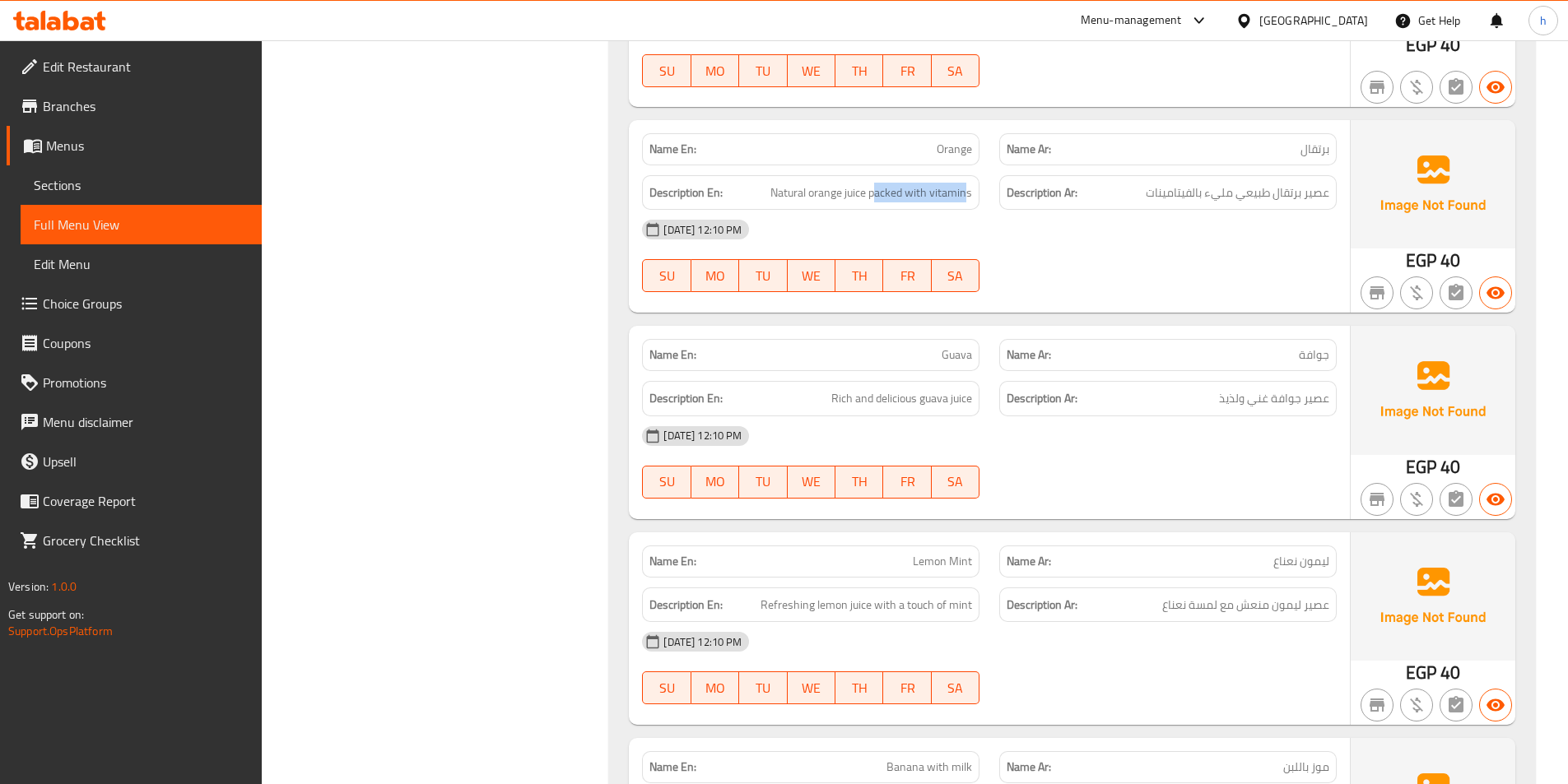
drag, startPoint x: 874, startPoint y: 198, endPoint x: 967, endPoint y: 203, distance: 93.1
click at [941, 194] on span "Natural orange juice packed with vitamins" at bounding box center [871, 193] width 202 height 21
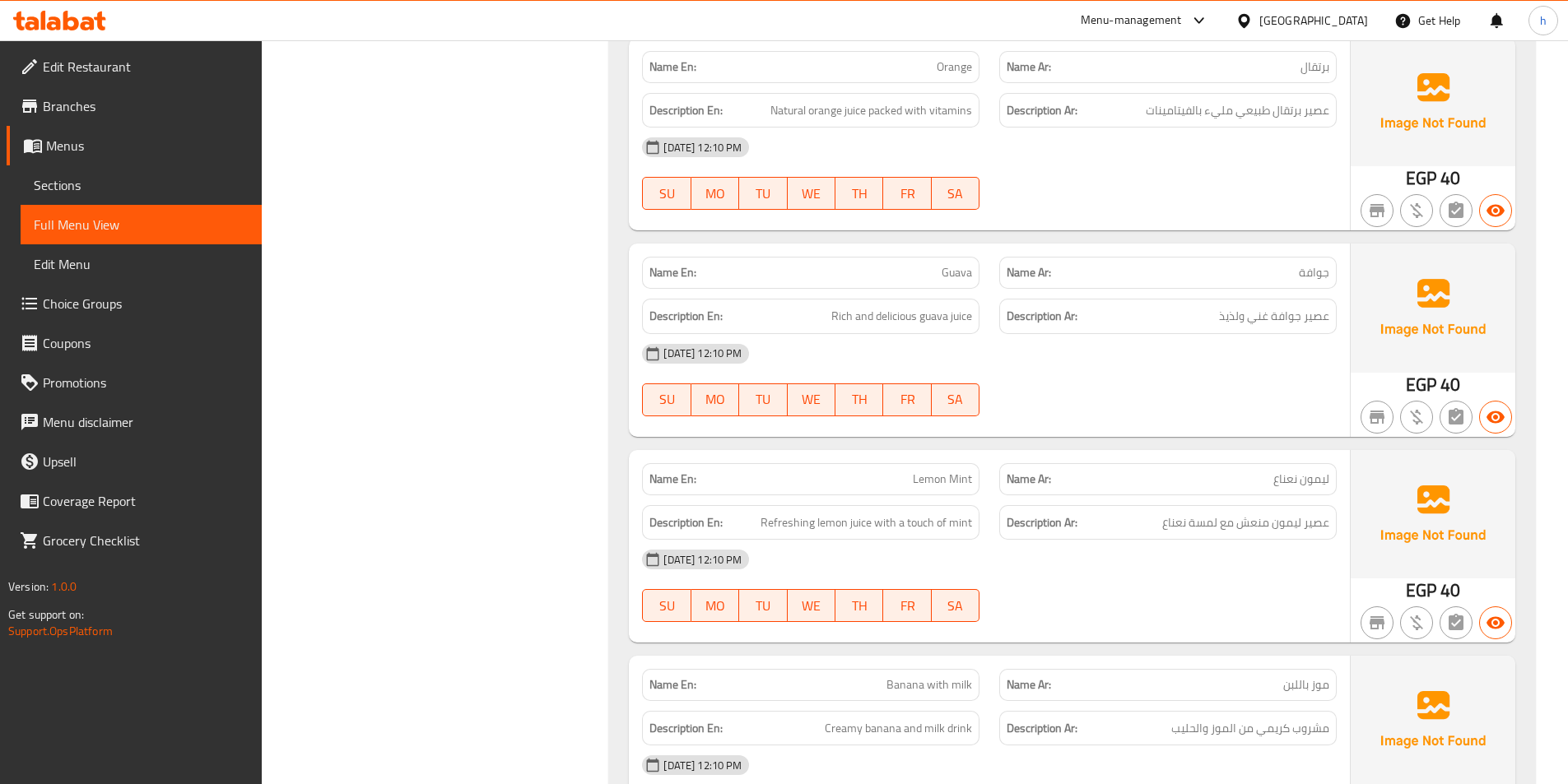
scroll to position [1983, 0]
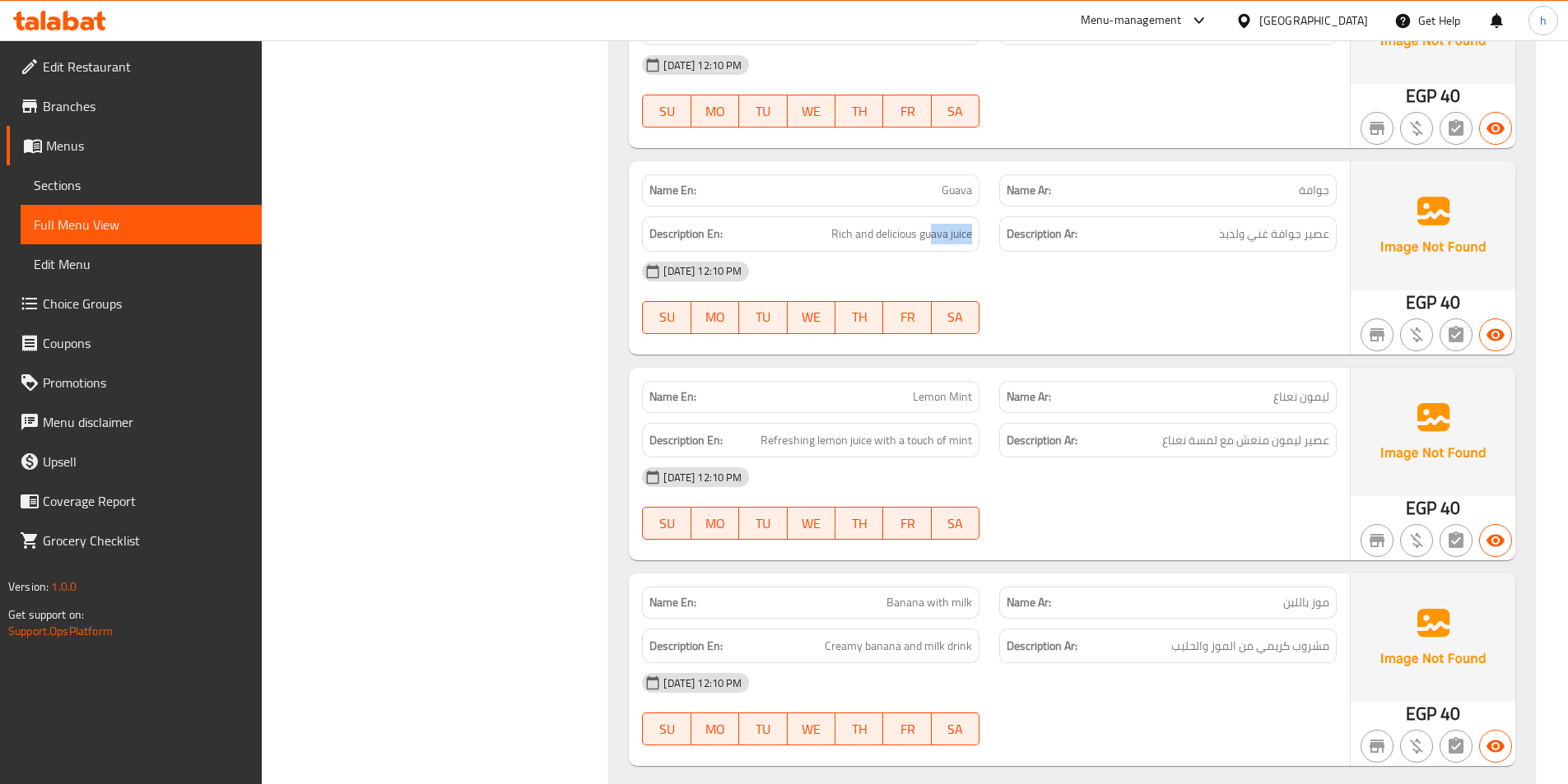
drag, startPoint x: 930, startPoint y: 235, endPoint x: 975, endPoint y: 238, distance: 45.1
drag, startPoint x: 835, startPoint y: 232, endPoint x: 848, endPoint y: 235, distance: 13.3
click at [848, 235] on span "Rich and delicious guava juice" at bounding box center [901, 235] width 140 height 21
drag, startPoint x: 884, startPoint y: 230, endPoint x: 904, endPoint y: 233, distance: 20.2
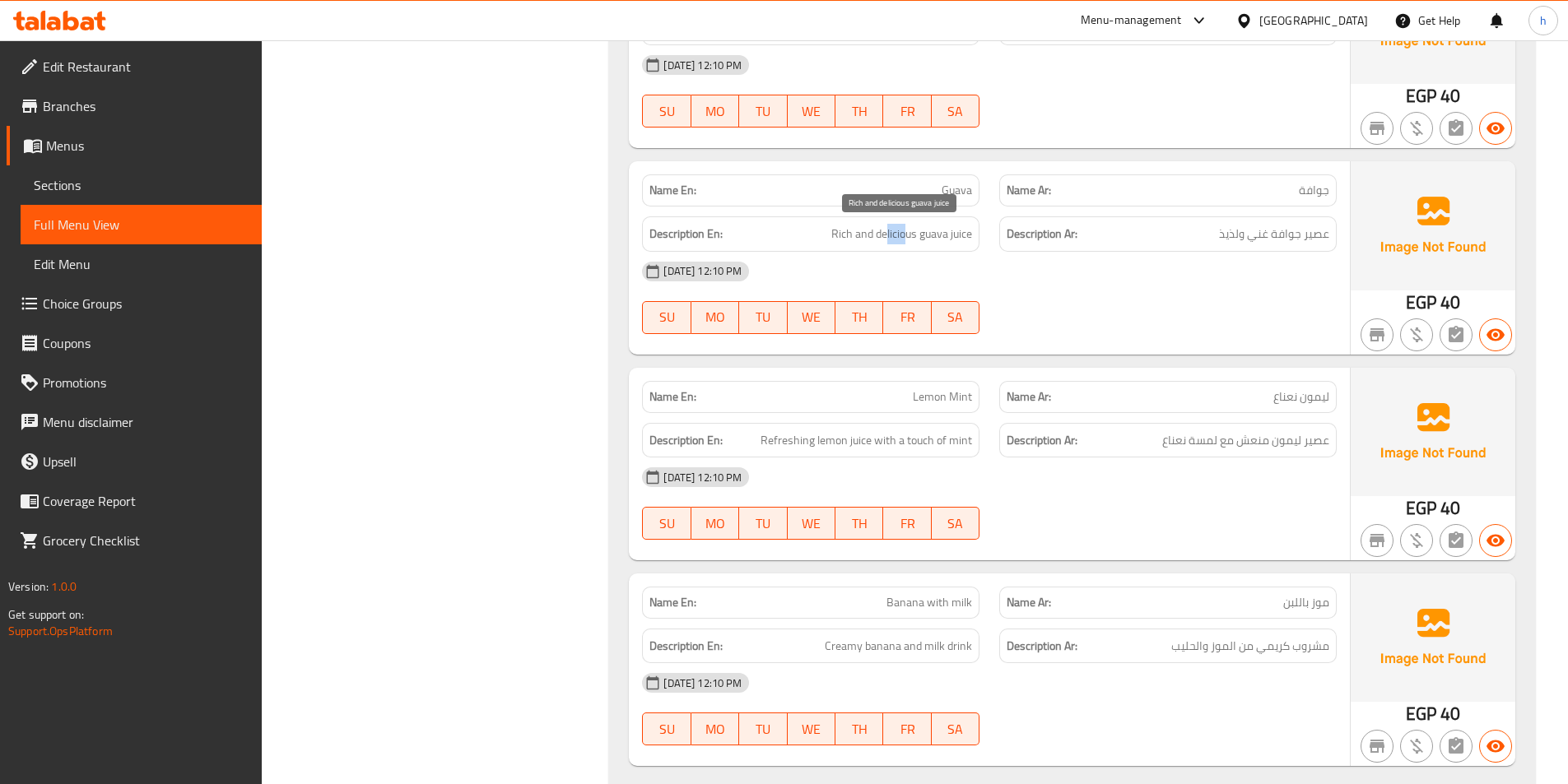
click at [904, 233] on span "Rich and delicious guava juice" at bounding box center [901, 235] width 140 height 21
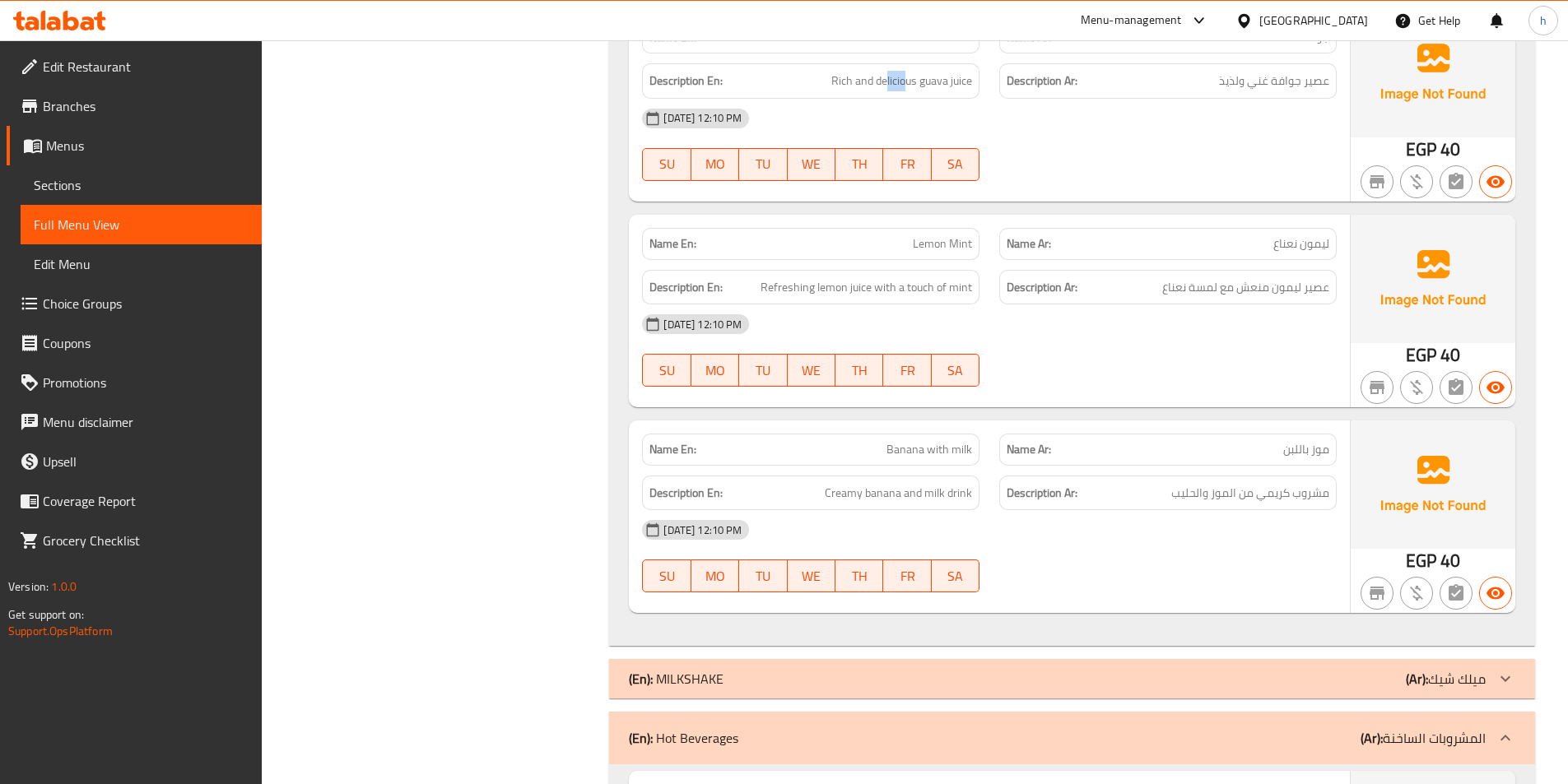
scroll to position [2147, 0]
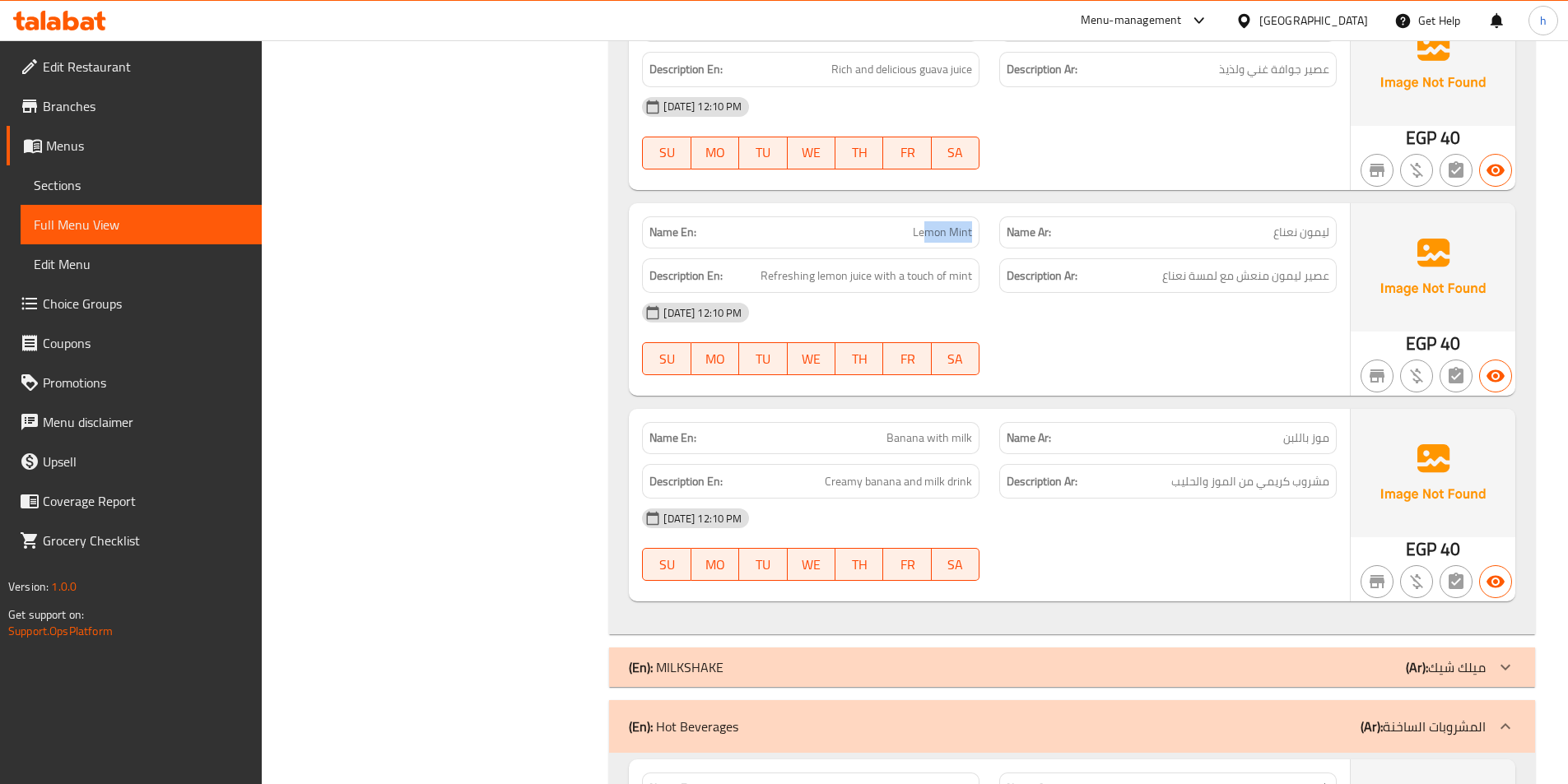
drag, startPoint x: 925, startPoint y: 233, endPoint x: 975, endPoint y: 241, distance: 50.6
drag, startPoint x: 832, startPoint y: 273, endPoint x: 871, endPoint y: 282, distance: 40.0
click at [871, 282] on span "Refreshing lemon juice with a touch of mint" at bounding box center [866, 276] width 211 height 21
drag, startPoint x: 772, startPoint y: 277, endPoint x: 873, endPoint y: 282, distance: 101.1
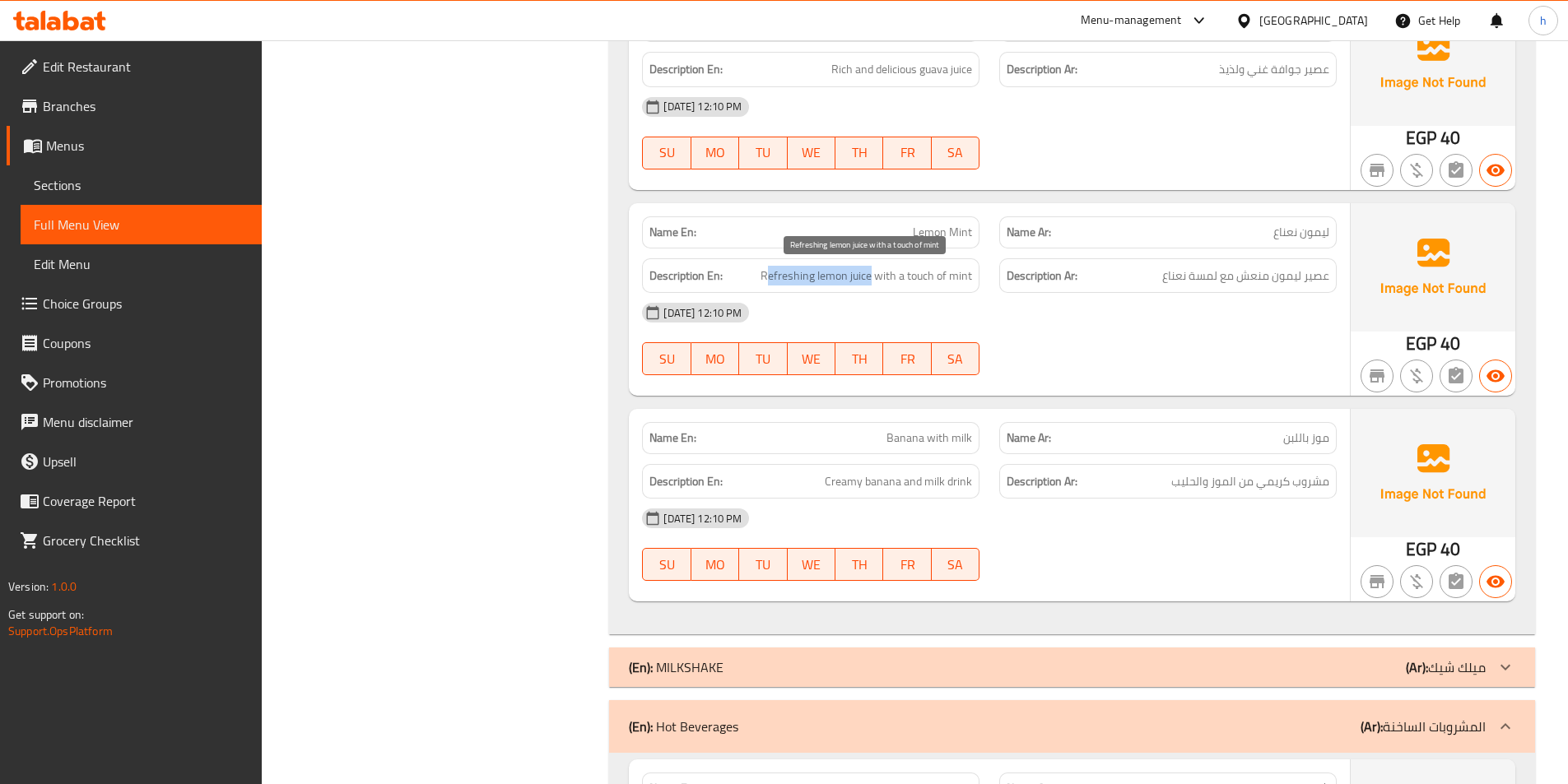
click at [873, 282] on span "Refreshing lemon juice with a touch of mint" at bounding box center [866, 276] width 211 height 21
drag, startPoint x: 923, startPoint y: 280, endPoint x: 994, endPoint y: 291, distance: 71.8
click at [946, 273] on span "Refreshing lemon juice with a touch of mint" at bounding box center [866, 276] width 211 height 21
drag, startPoint x: 895, startPoint y: 272, endPoint x: 994, endPoint y: 276, distance: 99.1
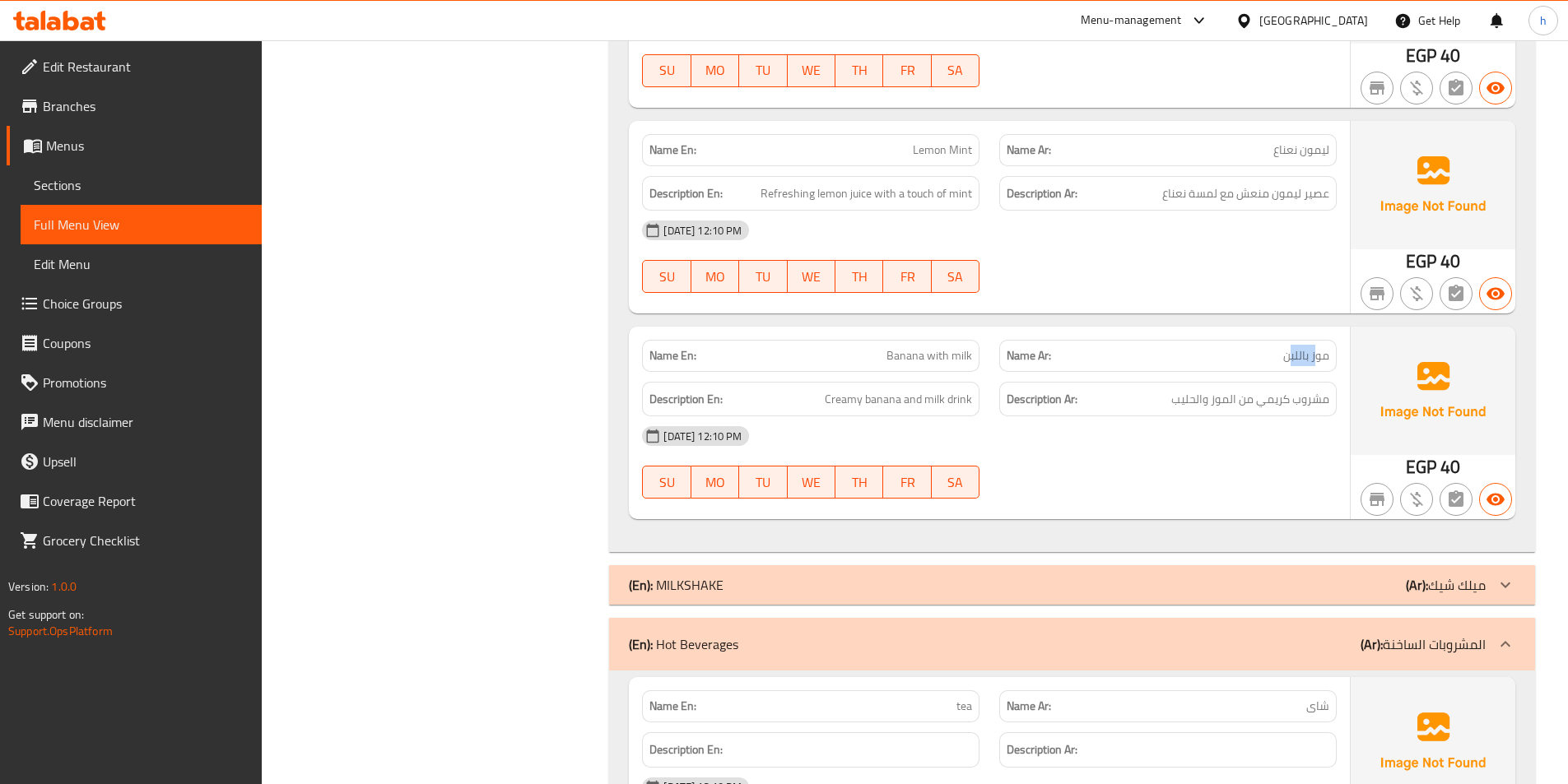
drag, startPoint x: 1291, startPoint y: 359, endPoint x: 1318, endPoint y: 361, distance: 27.1
click at [1318, 361] on span "موز باللبن" at bounding box center [1305, 356] width 46 height 17
drag, startPoint x: 1435, startPoint y: 467, endPoint x: 1449, endPoint y: 467, distance: 14.0
click at [1449, 467] on div "EGP 40" at bounding box center [1433, 467] width 54 height 24
click at [1321, 416] on div "[DATE] 12:10 PM" at bounding box center [989, 435] width 715 height 39
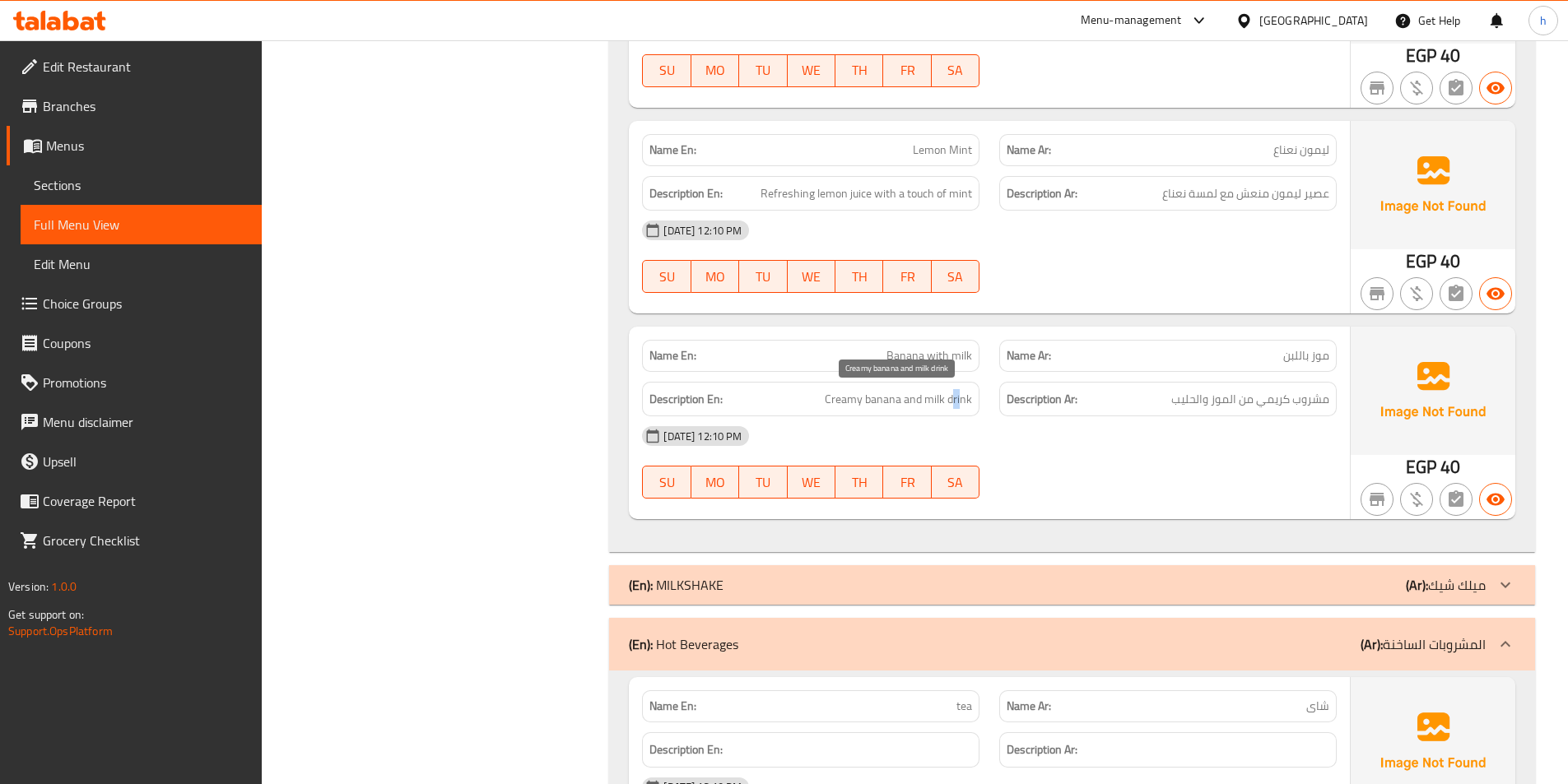
drag, startPoint x: 962, startPoint y: 397, endPoint x: 949, endPoint y: 397, distance: 13.0
click at [951, 397] on span "Creamy banana and milk drink" at bounding box center [898, 399] width 147 height 21
drag, startPoint x: 849, startPoint y: 400, endPoint x: 839, endPoint y: 399, distance: 10.0
click at [839, 399] on span "Creamy banana and milk drink" at bounding box center [898, 399] width 147 height 21
drag, startPoint x: 872, startPoint y: 393, endPoint x: 941, endPoint y: 397, distance: 69.1
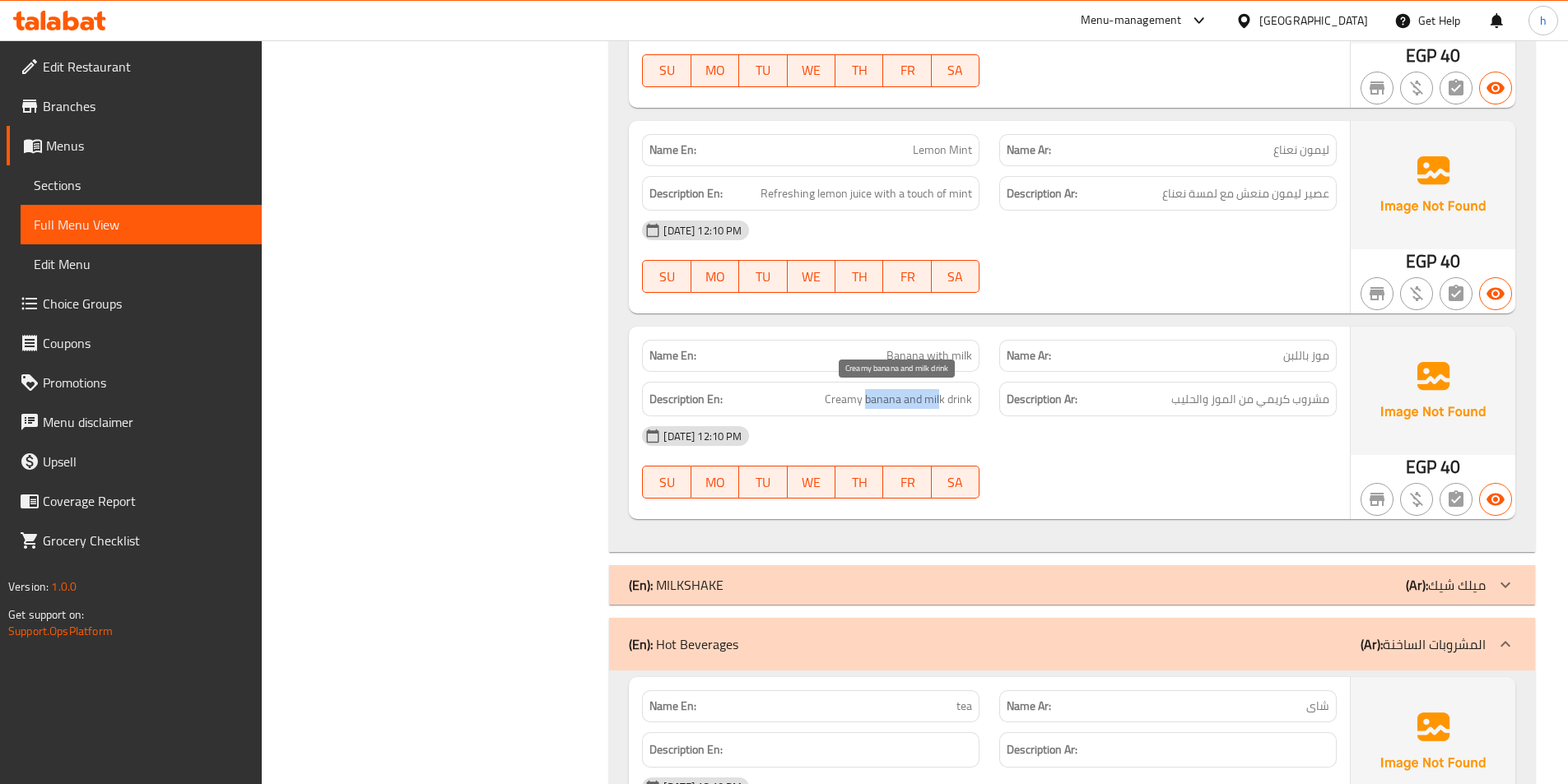
click at [941, 397] on span "Creamy banana and milk drink" at bounding box center [898, 399] width 147 height 21
click at [1201, 426] on div "[DATE] 12:10 PM" at bounding box center [989, 435] width 715 height 39
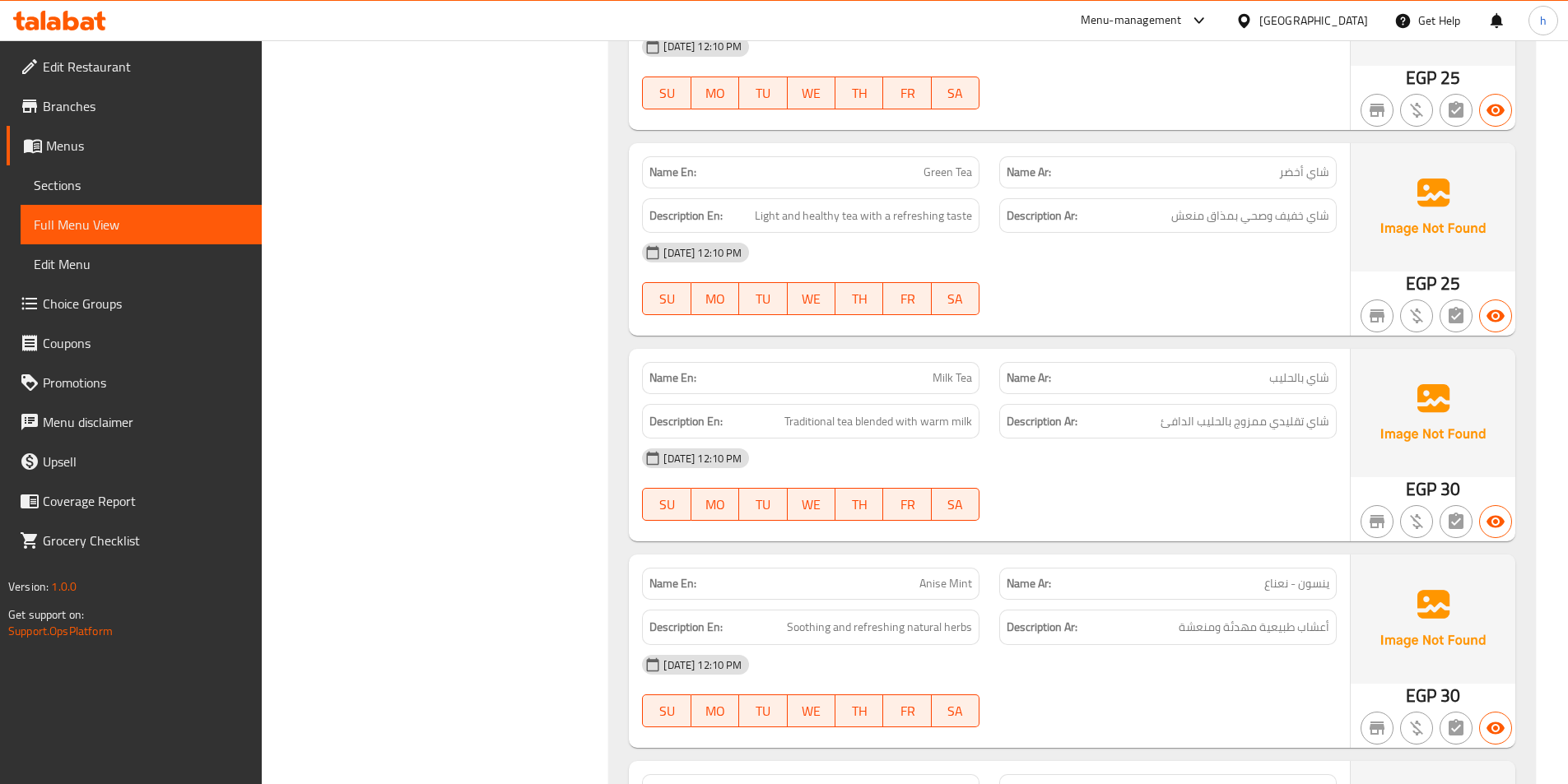
scroll to position [3052, 0]
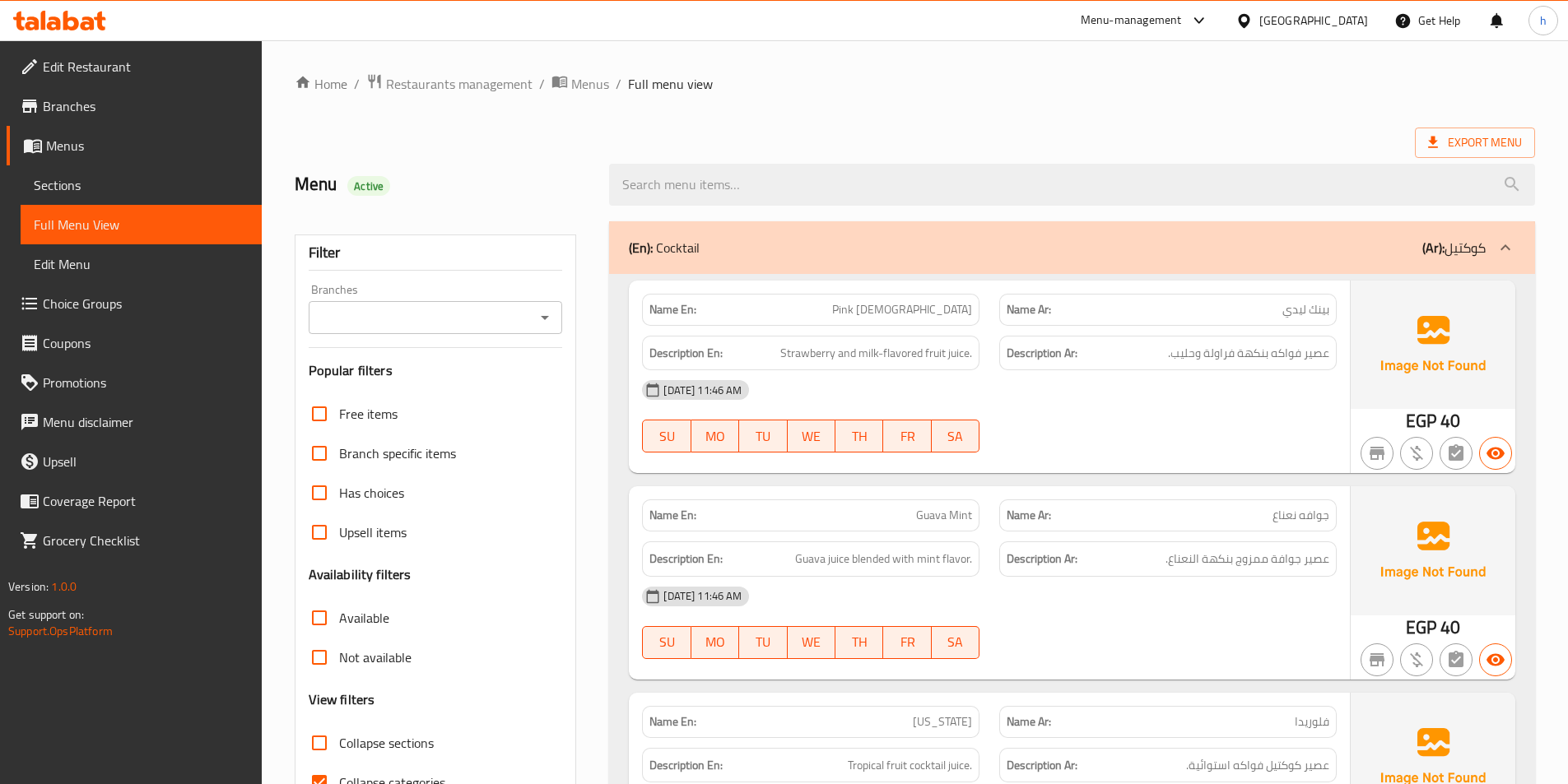
scroll to position [92, 0]
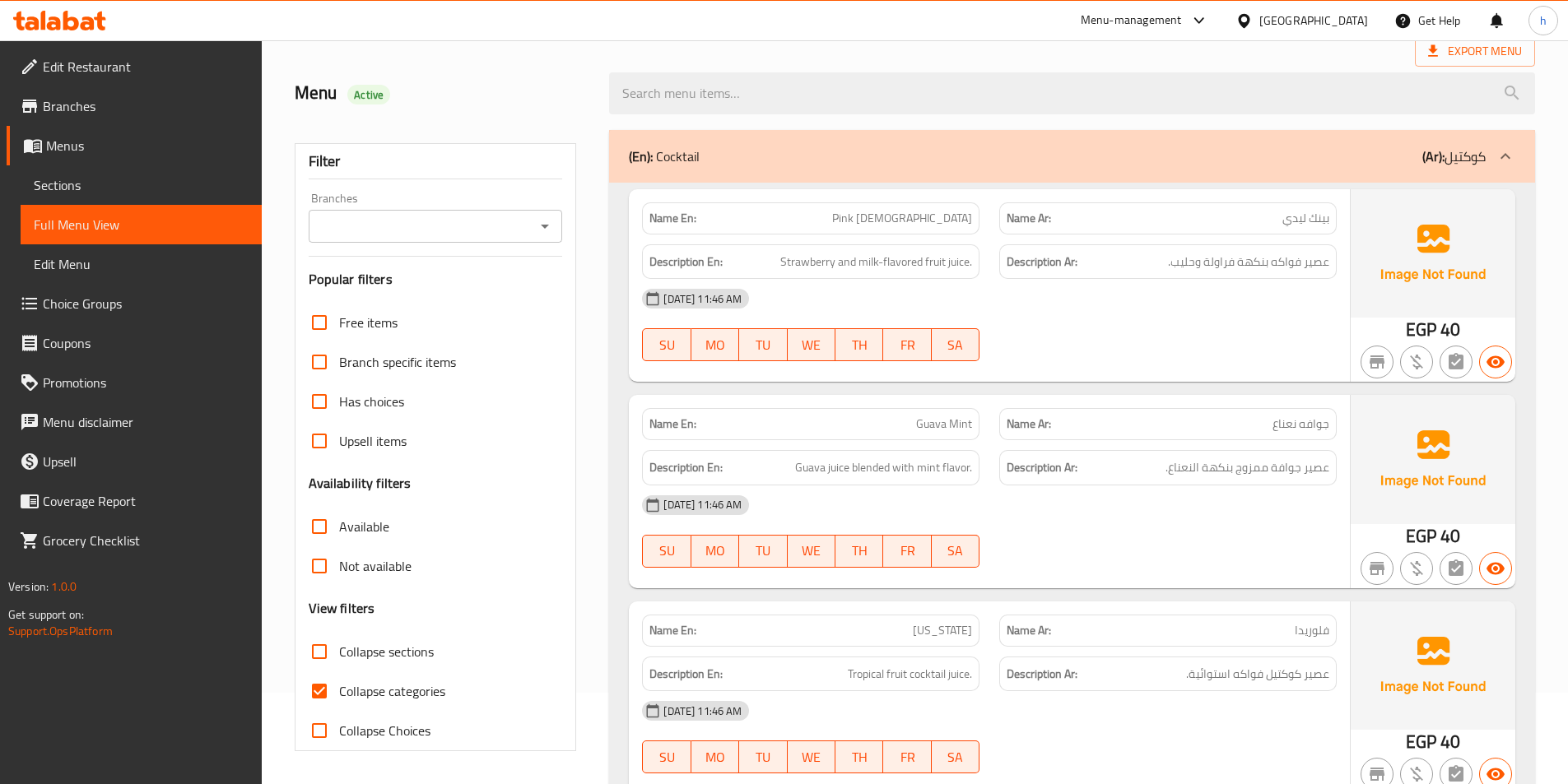
click at [315, 693] on input "Collapse categories" at bounding box center [318, 691] width 39 height 39
checkbox input "false"
click at [310, 636] on input "Collapse sections" at bounding box center [318, 651] width 39 height 39
checkbox input "true"
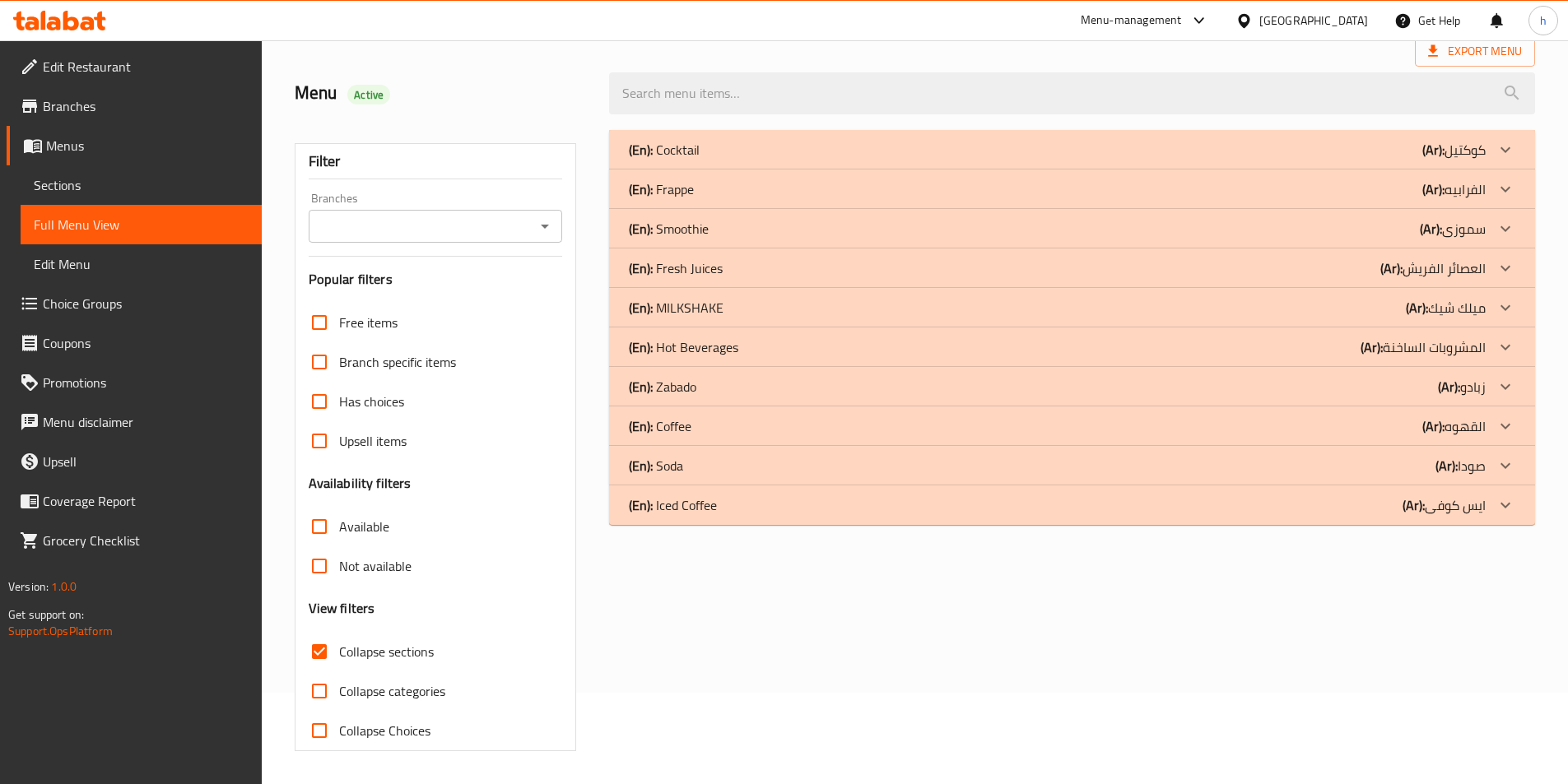
click at [1381, 169] on div "(En): Iced Coffee (Ar): [PERSON_NAME]" at bounding box center [1072, 149] width 926 height 39
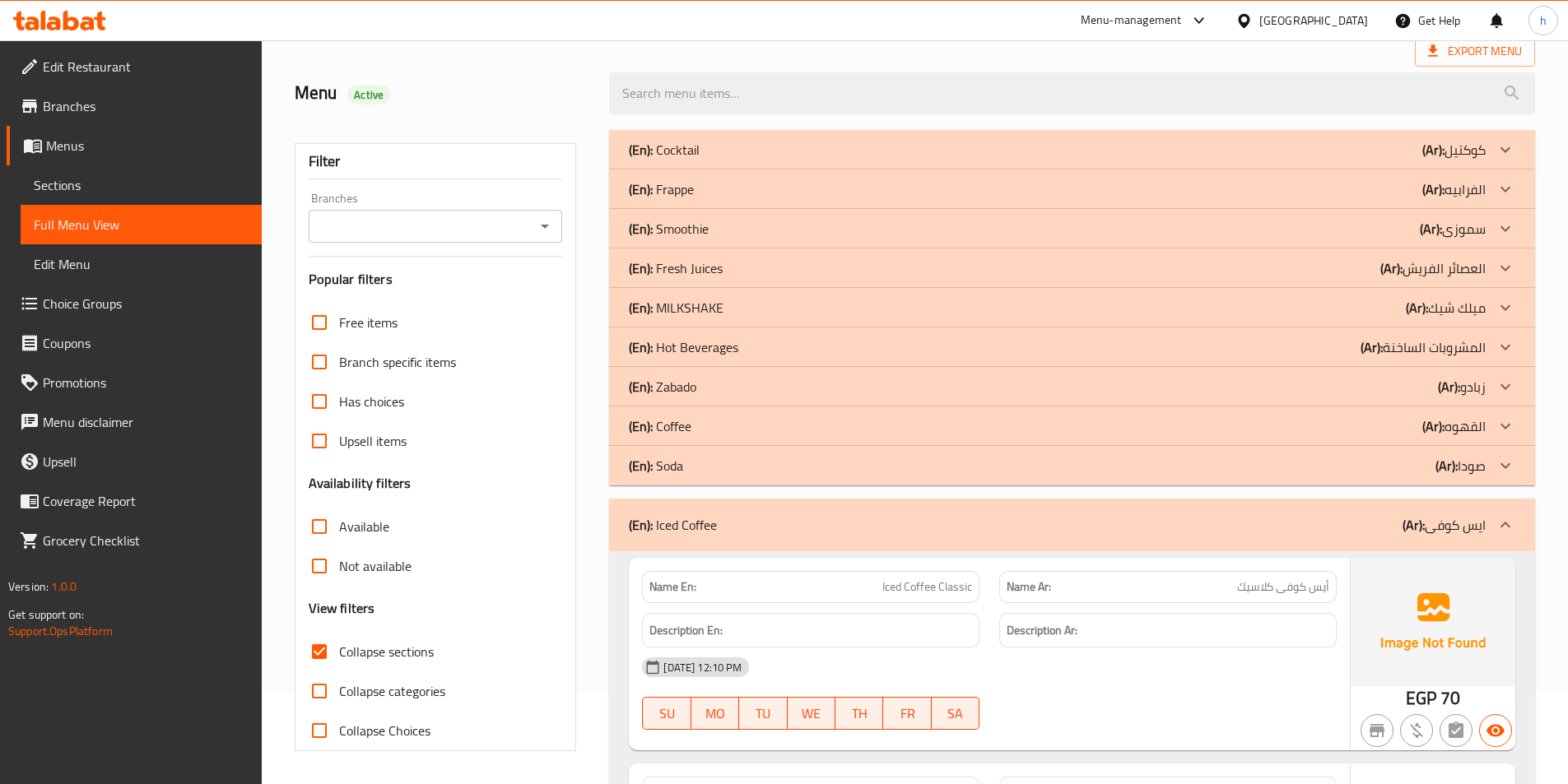
click at [1445, 160] on p "(Ar): القهوه" at bounding box center [1454, 149] width 64 height 20
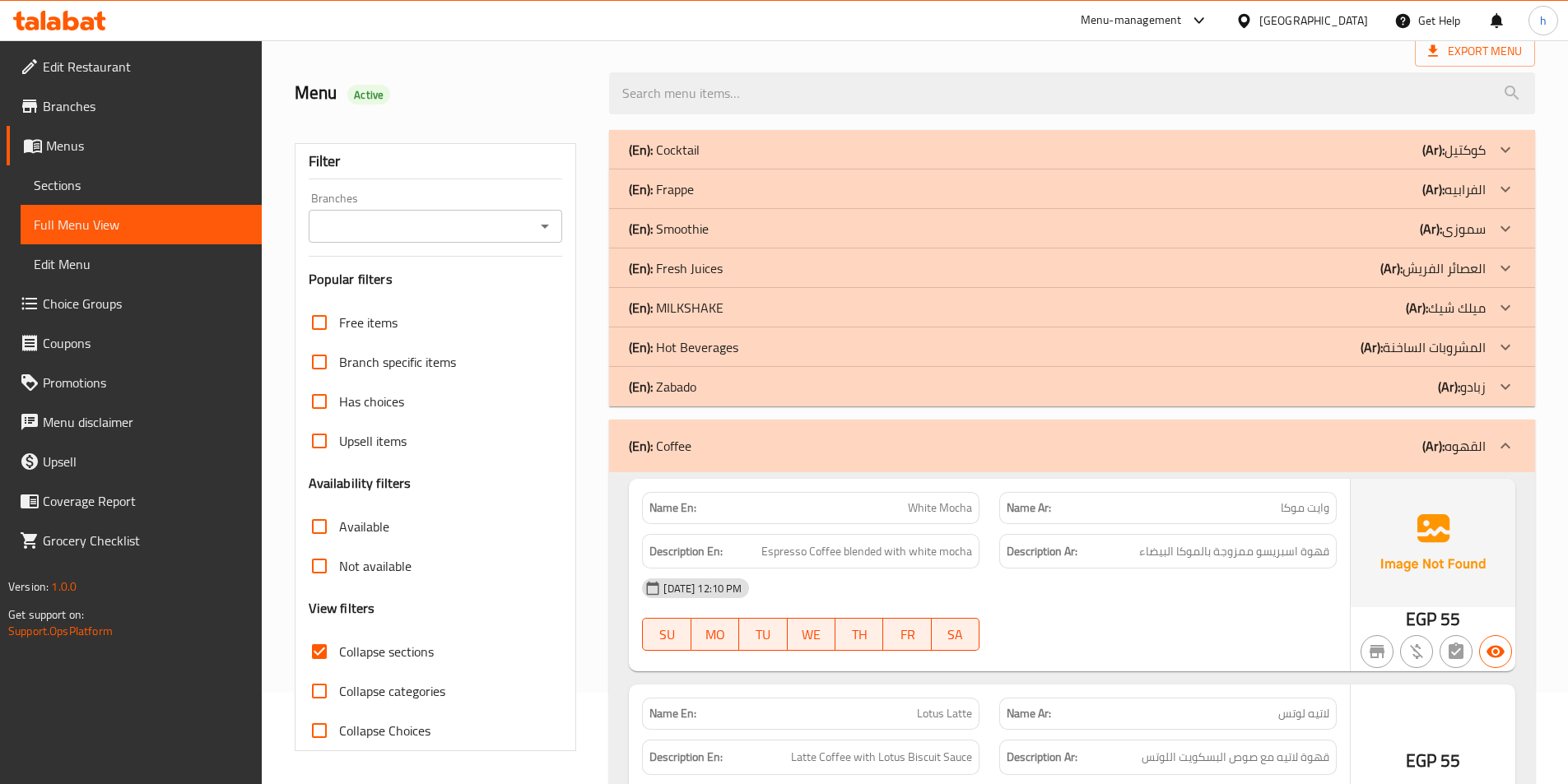
click at [1431, 160] on p "(Ar): المشروبات الساخنة" at bounding box center [1454, 149] width 64 height 20
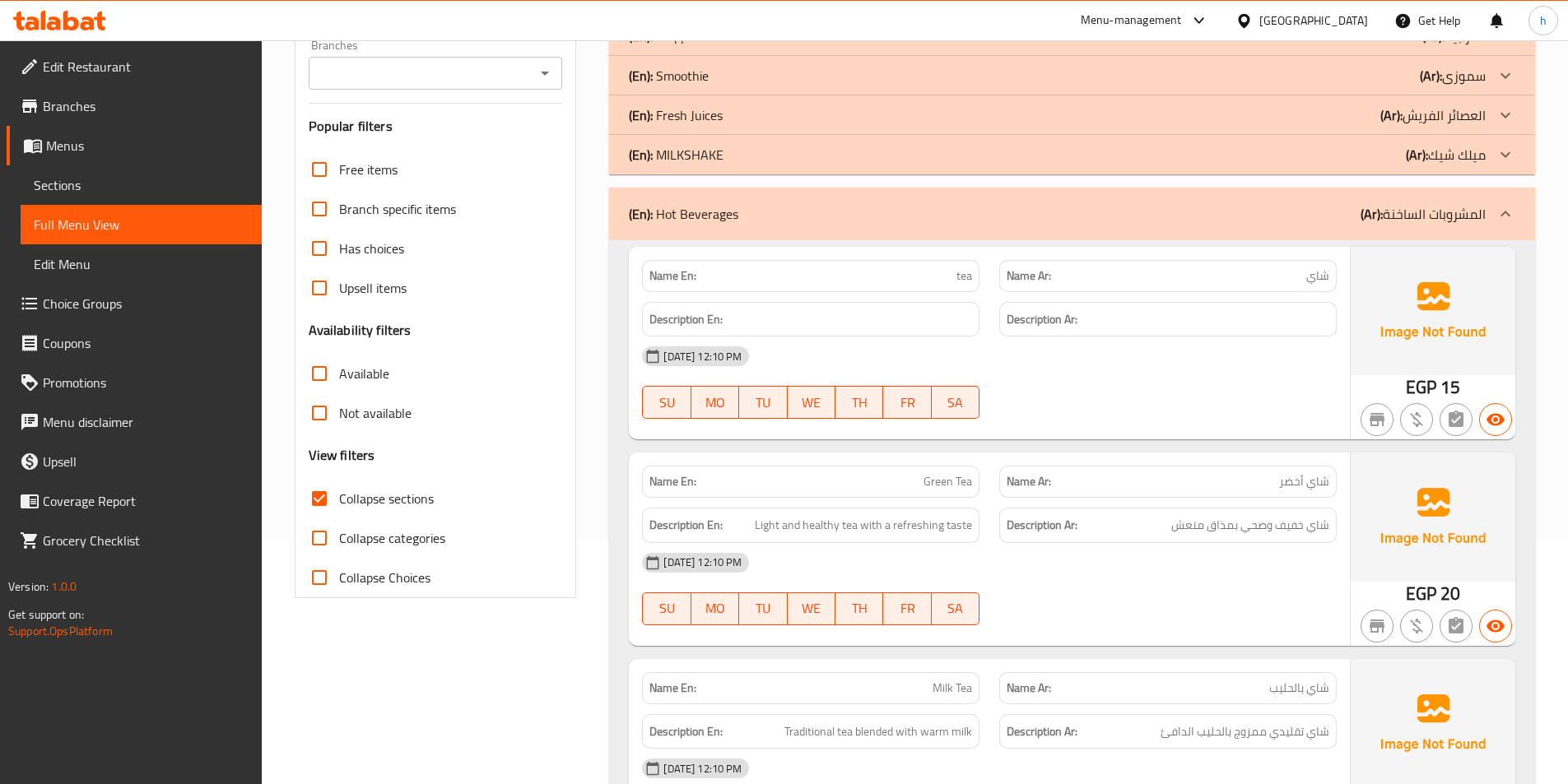
scroll to position [338, 0]
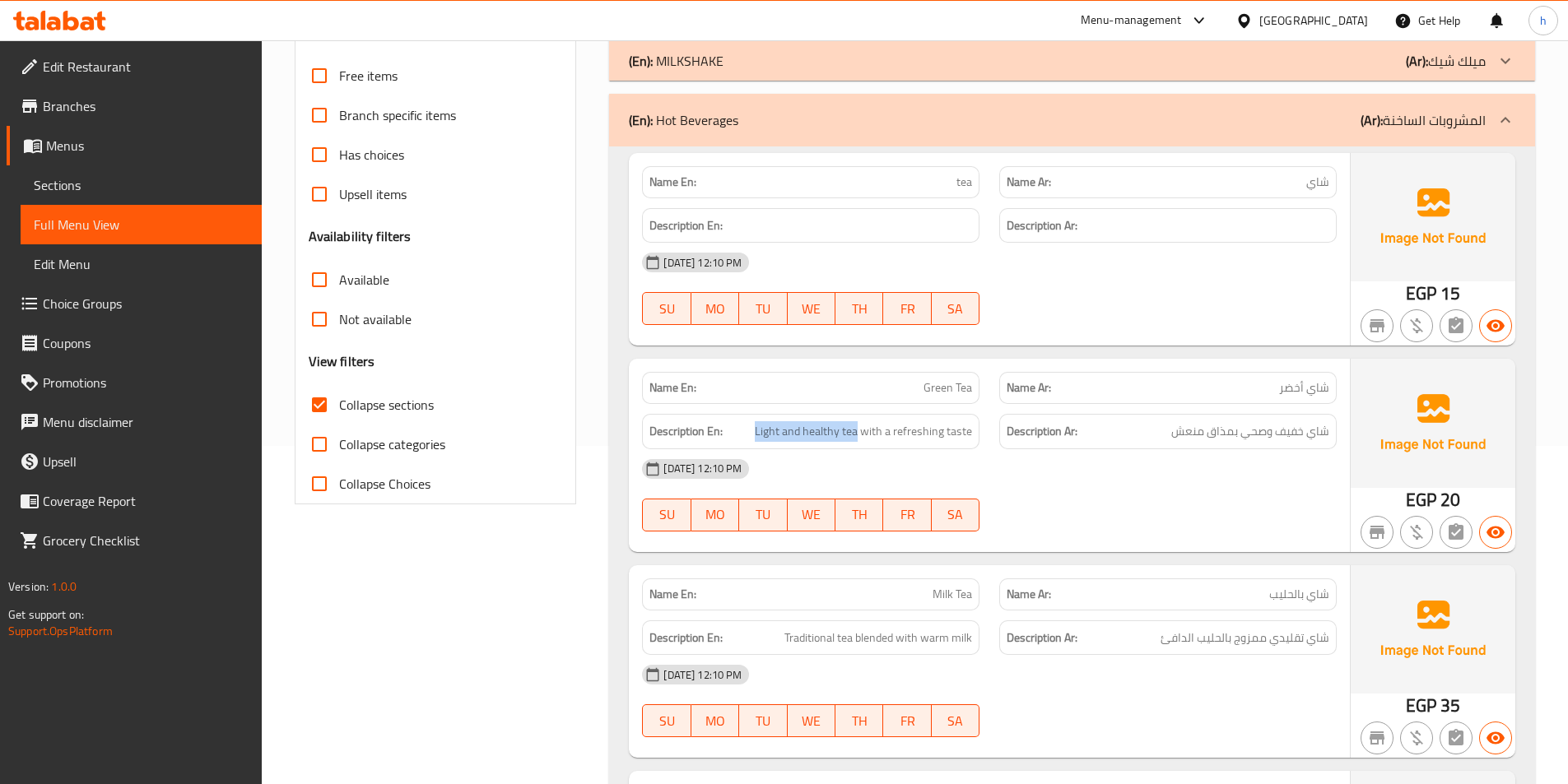
drag, startPoint x: 859, startPoint y: 434, endPoint x: 754, endPoint y: 436, distance: 105.0
click at [754, 436] on h6 "Description En: Light and healthy tea with a refreshing taste" at bounding box center [811, 432] width 323 height 21
drag, startPoint x: 914, startPoint y: 436, endPoint x: 966, endPoint y: 442, distance: 52.3
click at [966, 442] on div "Description En: Light and healthy tea with a refreshing taste" at bounding box center [811, 431] width 338 height 36
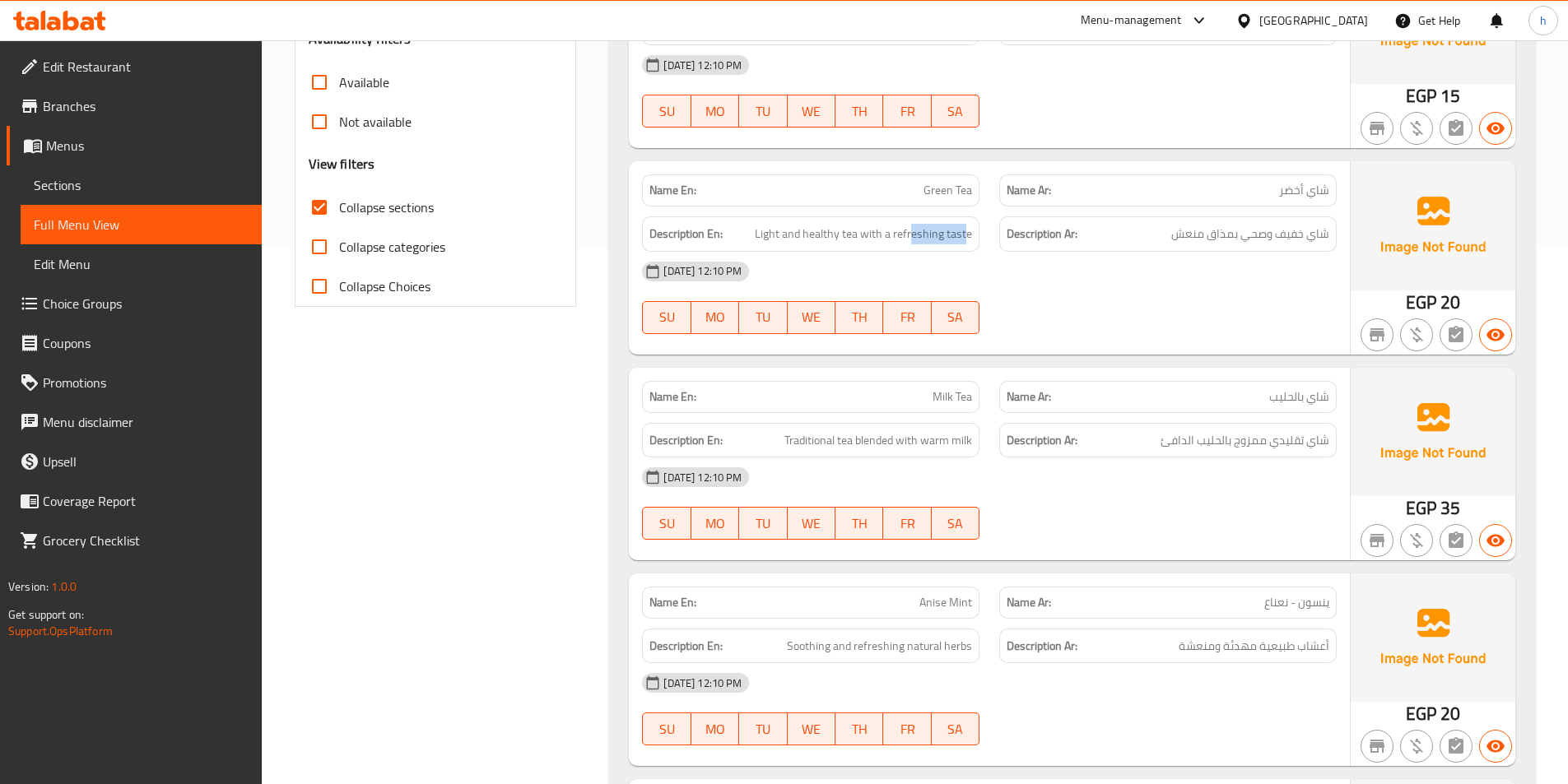
scroll to position [585, 0]
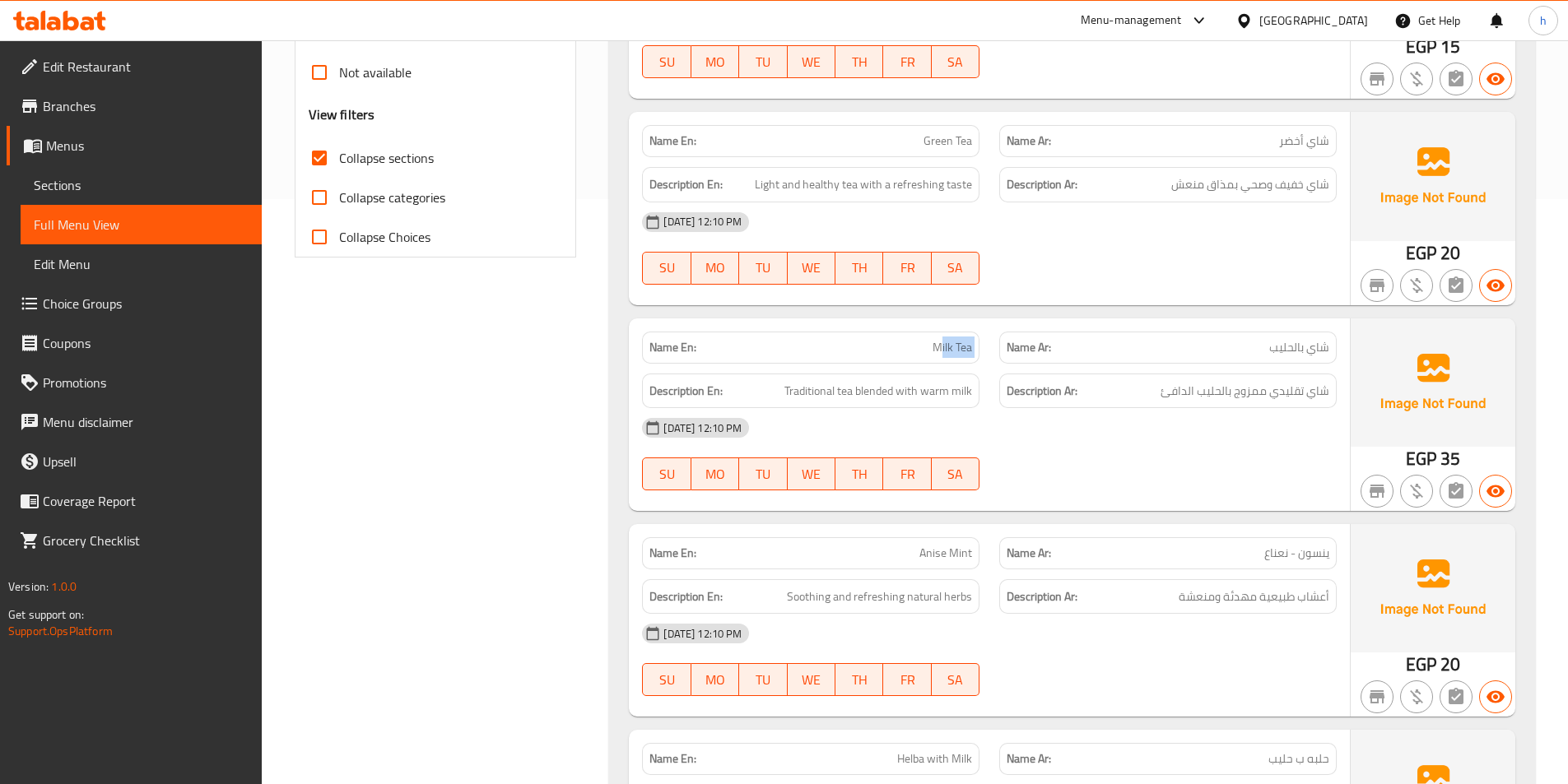
drag, startPoint x: 939, startPoint y: 347, endPoint x: 991, endPoint y: 343, distance: 52.2
click at [991, 343] on div "Name En: Milk Tea Name Ar: شاي بالحليب" at bounding box center [989, 347] width 715 height 51
drag, startPoint x: 803, startPoint y: 392, endPoint x: 847, endPoint y: 392, distance: 44.0
click at [847, 392] on span "Traditional tea blended with warm milk" at bounding box center [878, 392] width 188 height 21
click at [880, 389] on span "Traditional tea blended with warm milk" at bounding box center [878, 392] width 188 height 21
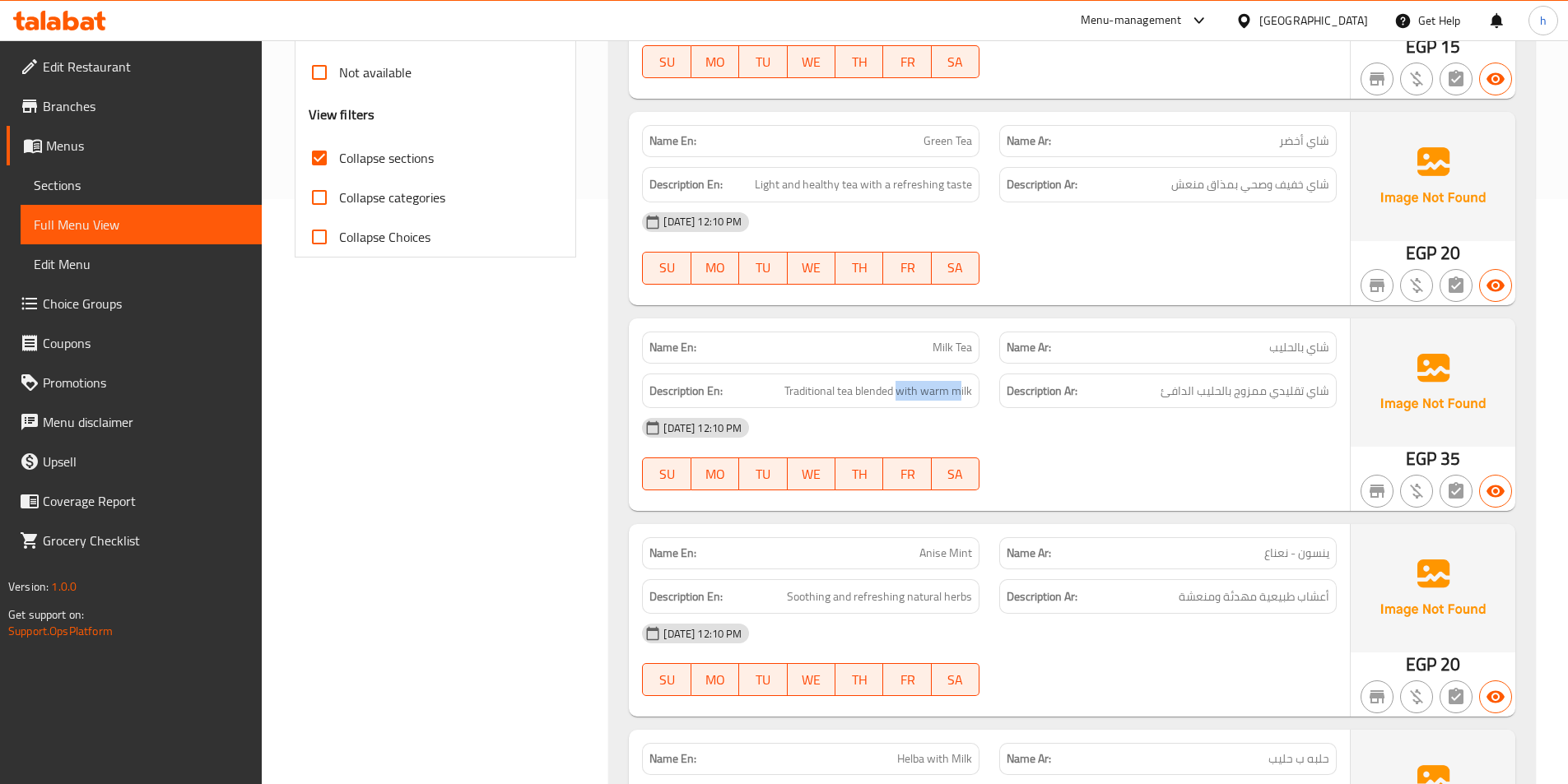
drag, startPoint x: 901, startPoint y: 395, endPoint x: 957, endPoint y: 406, distance: 57.1
click at [957, 406] on div "Description En: Traditional tea blended with warm milk" at bounding box center [811, 391] width 338 height 36
click at [948, 393] on span "Traditional tea blended with warm milk" at bounding box center [878, 392] width 188 height 21
drag, startPoint x: 1229, startPoint y: 391, endPoint x: 1155, endPoint y: 385, distance: 74.2
click at [1155, 385] on h6 "Description Ar: شاي تقليدي ممزوج بالحليب الدافئ" at bounding box center [1167, 392] width 323 height 21
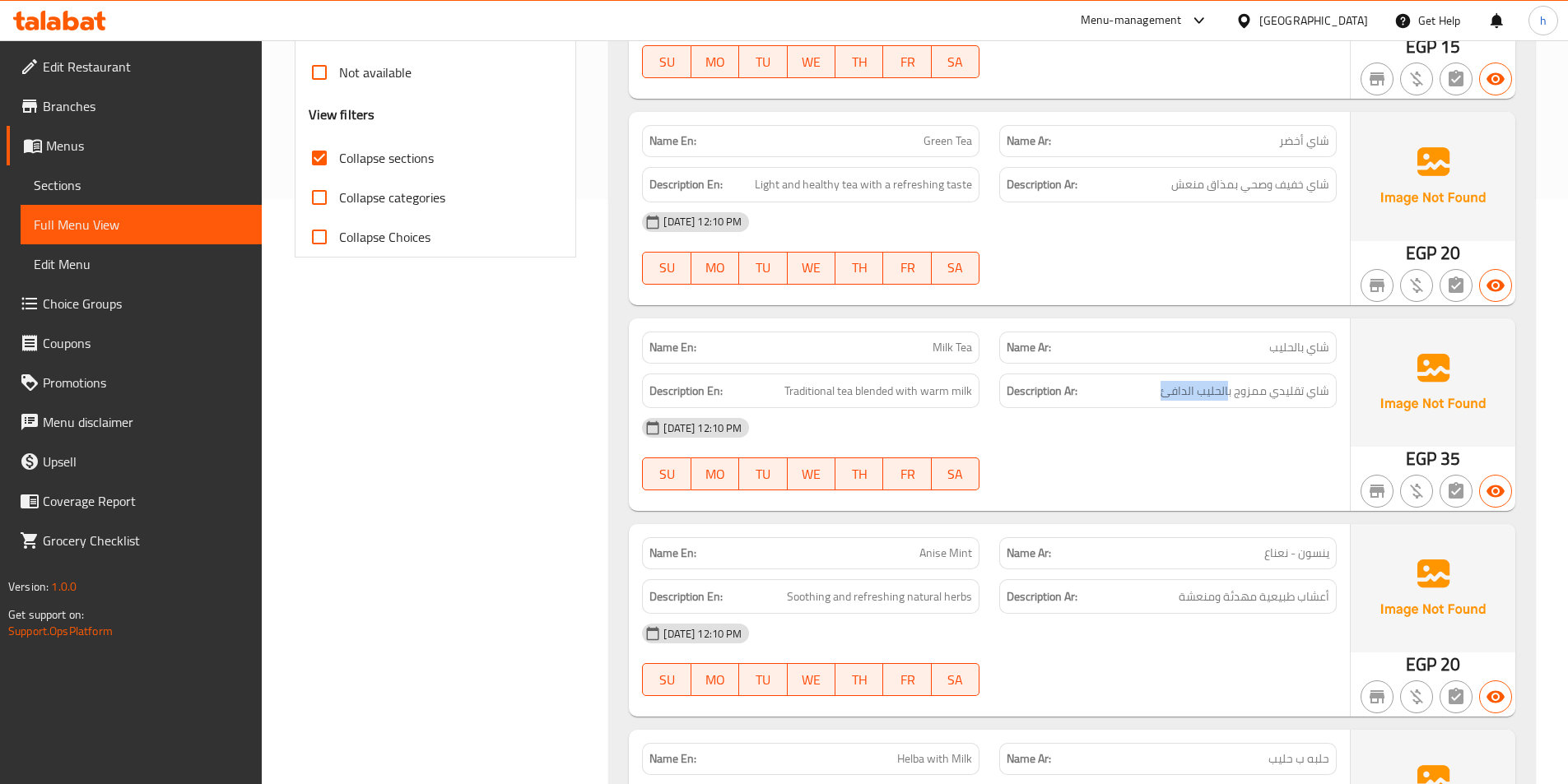
copy span "الحليب الدافئ"
click at [1241, 459] on div "[DATE] 12:10 PM SU MO TU WE TH FR SA" at bounding box center [989, 454] width 715 height 92
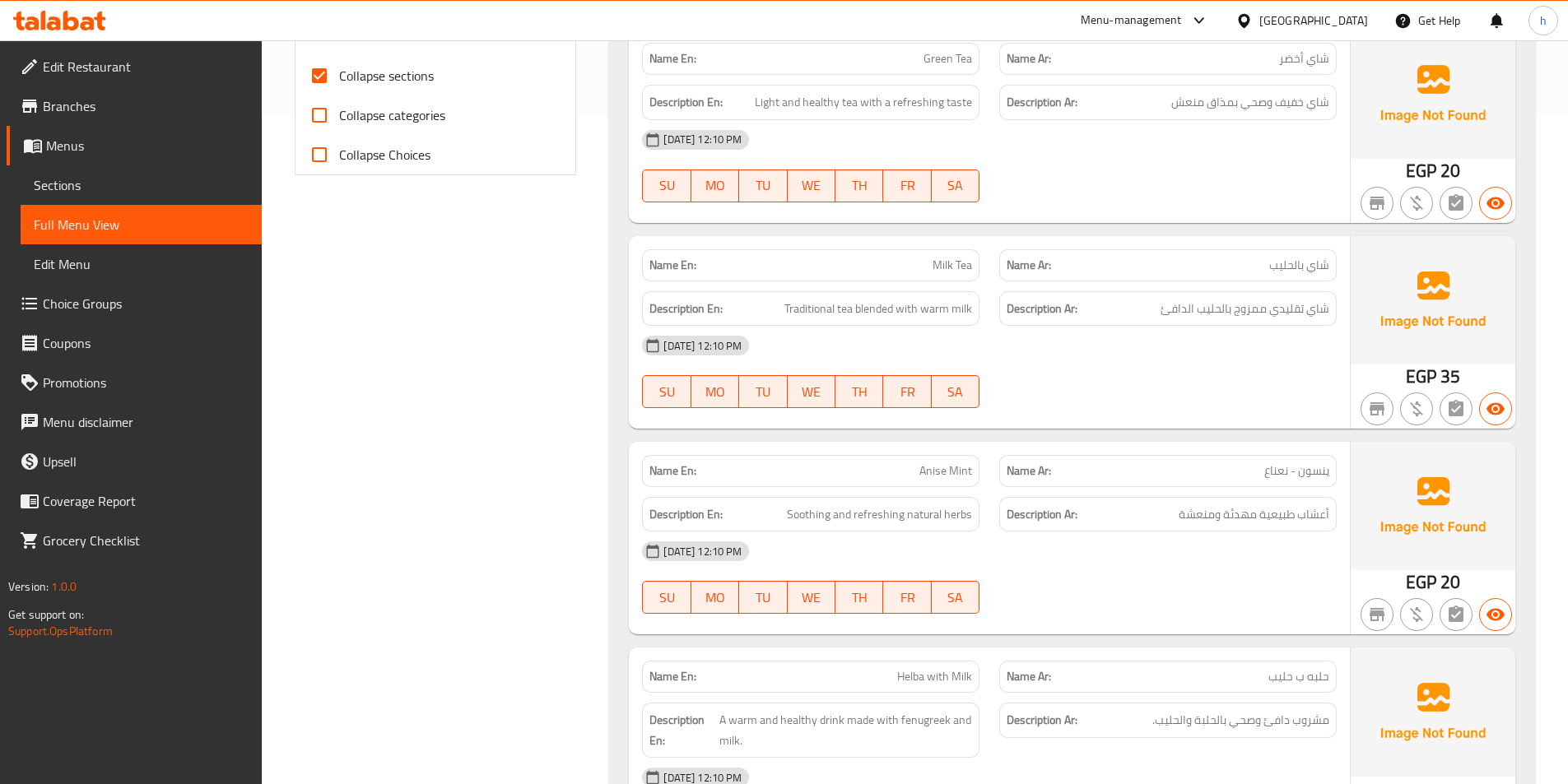
scroll to position [749, 0]
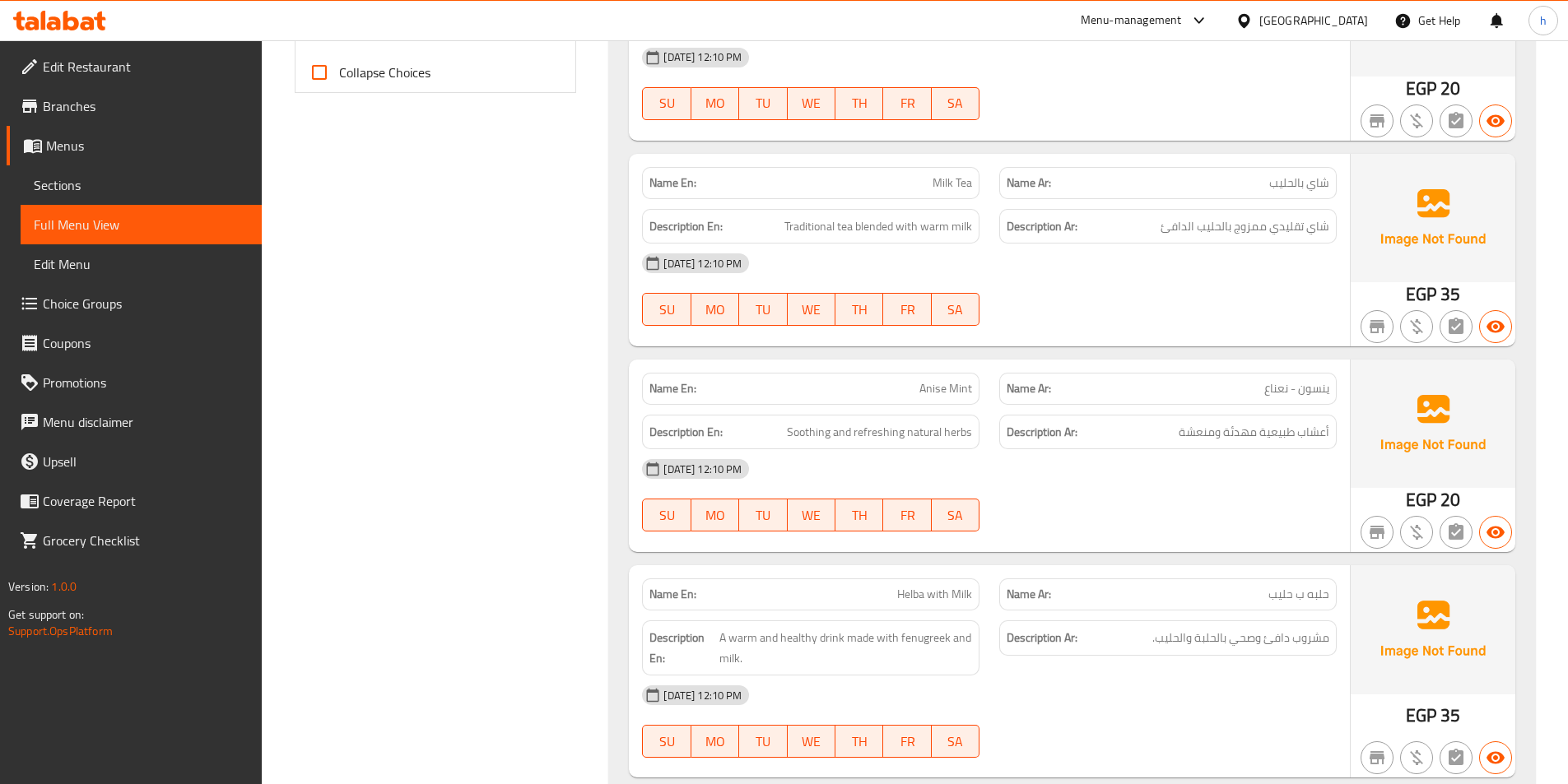
click at [935, 392] on span "Anise Mint" at bounding box center [945, 389] width 52 height 17
copy span "Anise"
click at [1323, 386] on span "ينسون - نعناع" at bounding box center [1297, 389] width 65 height 17
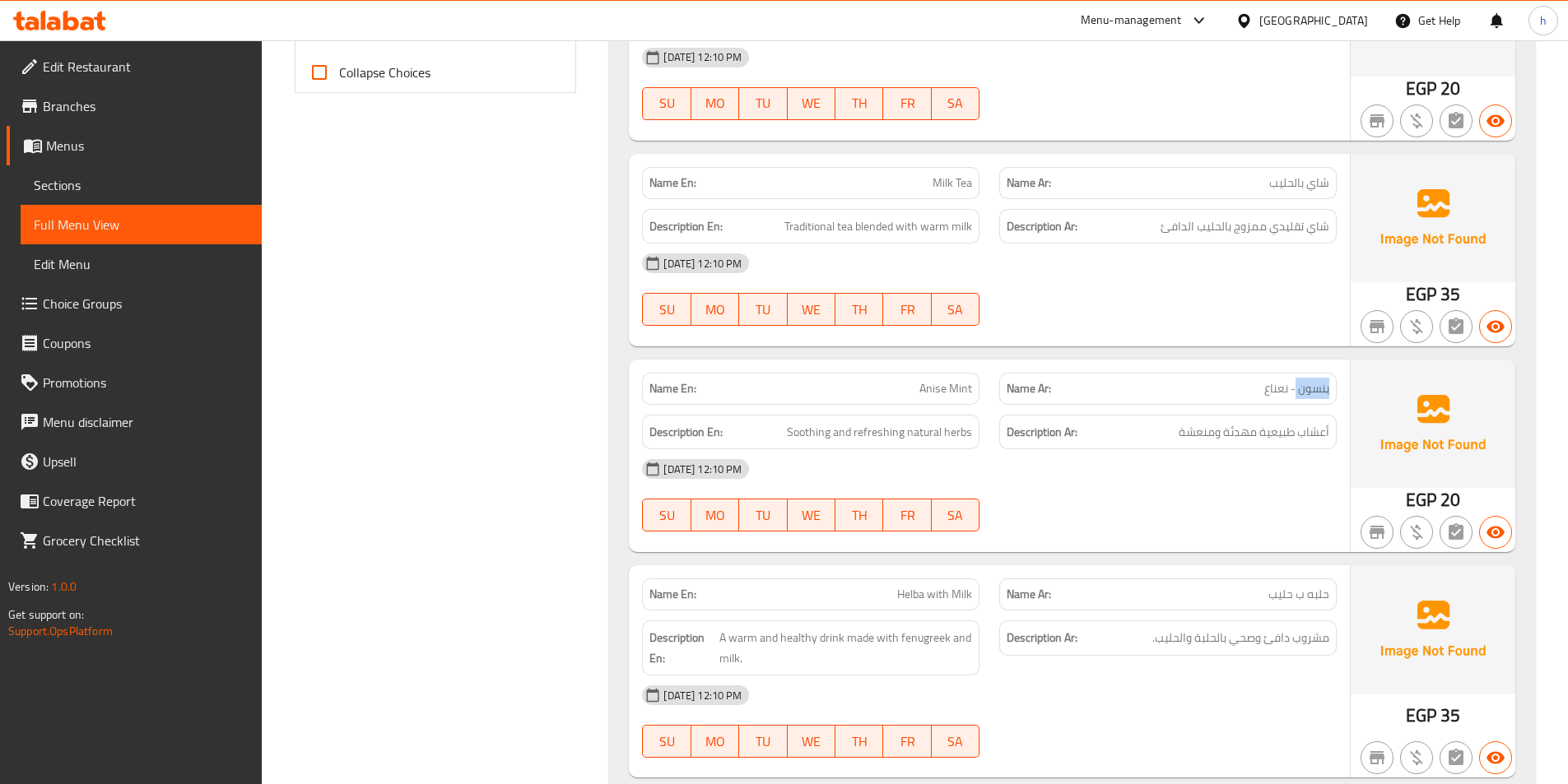
copy span "ينسون"
click at [962, 389] on span "Anise Mint" at bounding box center [945, 389] width 52 height 17
copy span "Mint"
click at [1281, 385] on span "ينسون - نعناع" at bounding box center [1297, 389] width 65 height 17
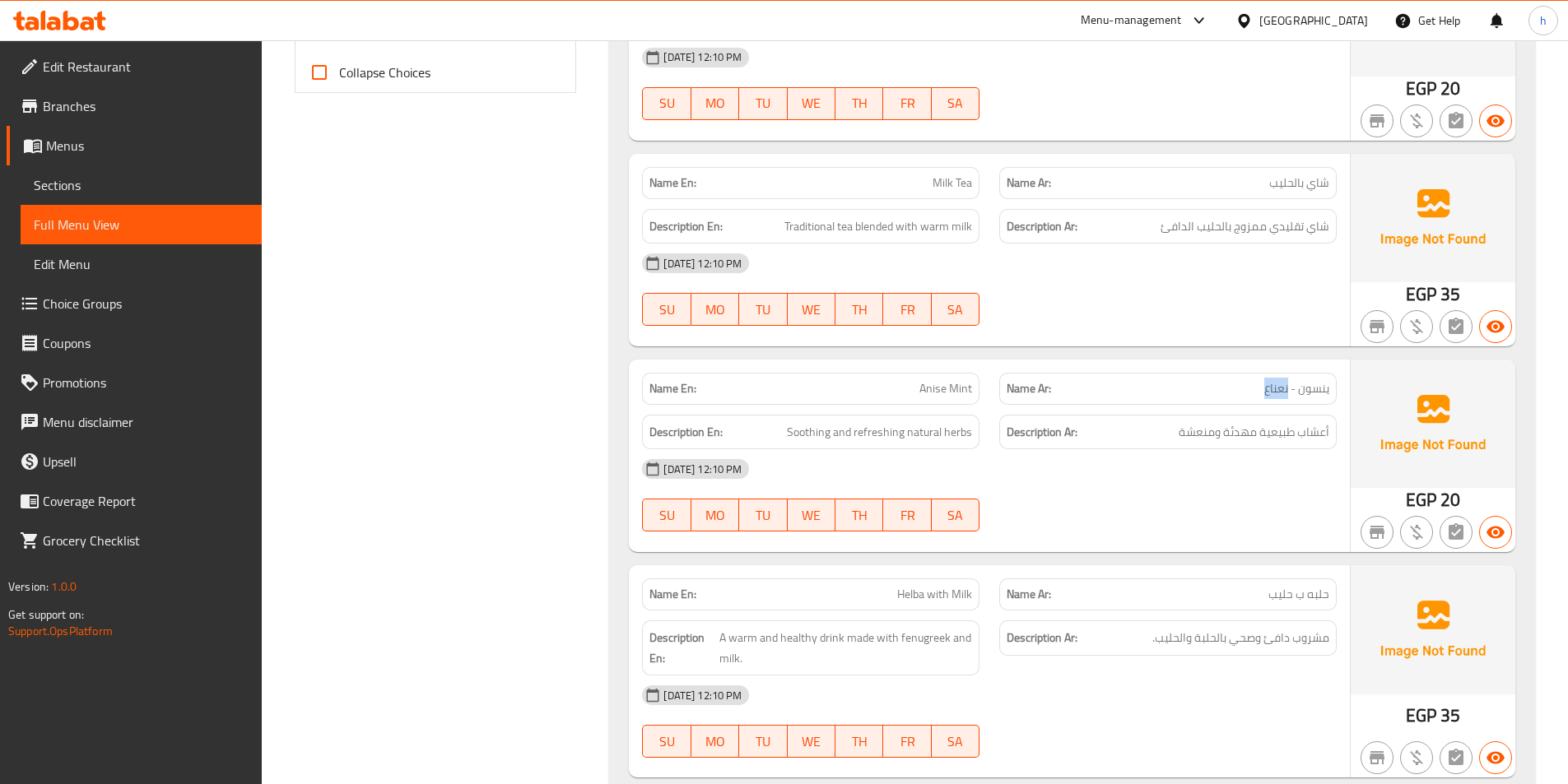
click at [1281, 385] on span "ينسون - نعناع" at bounding box center [1297, 389] width 65 height 17
copy span "نعناع"
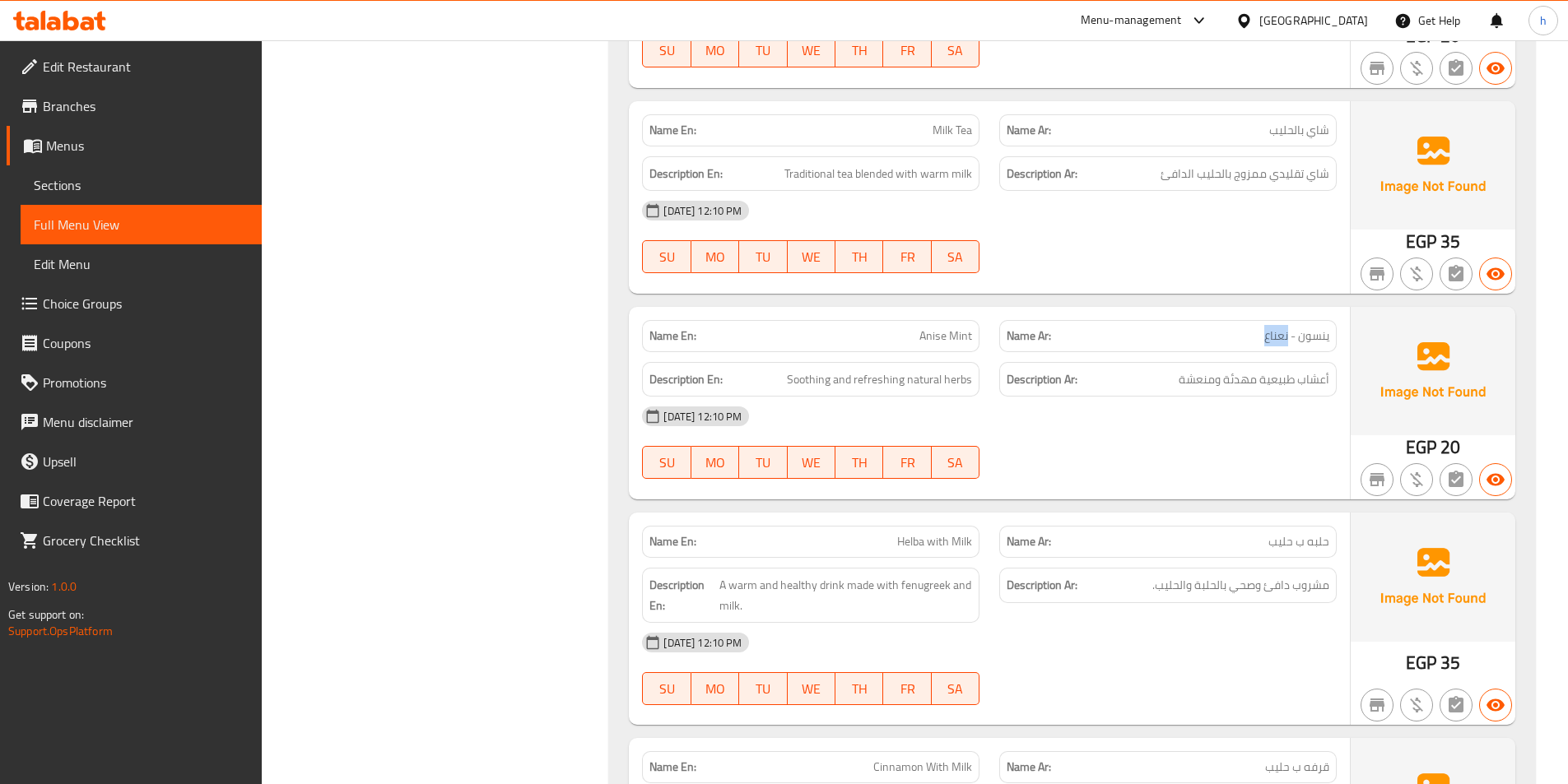
scroll to position [831, 0]
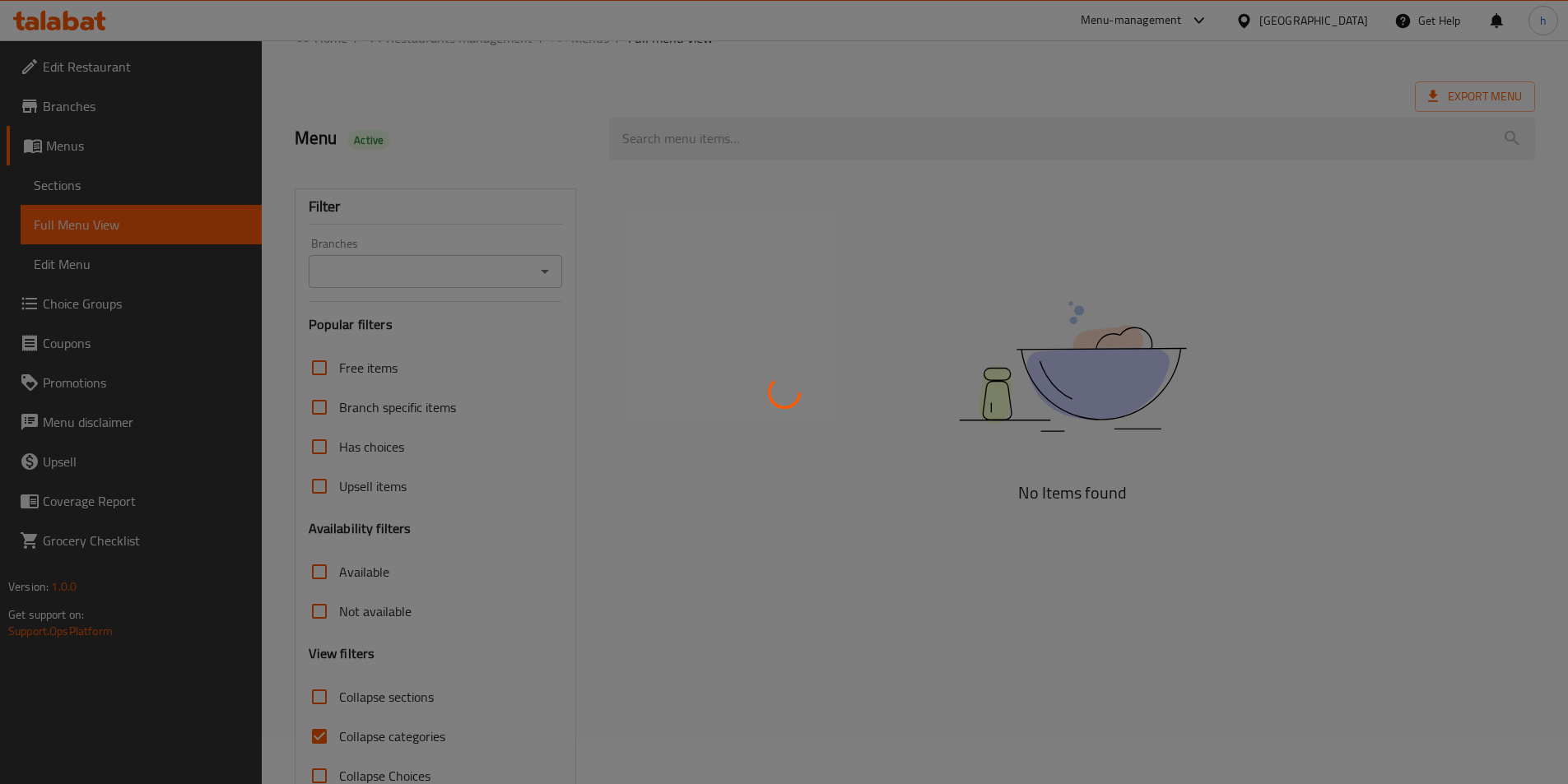
scroll to position [92, 0]
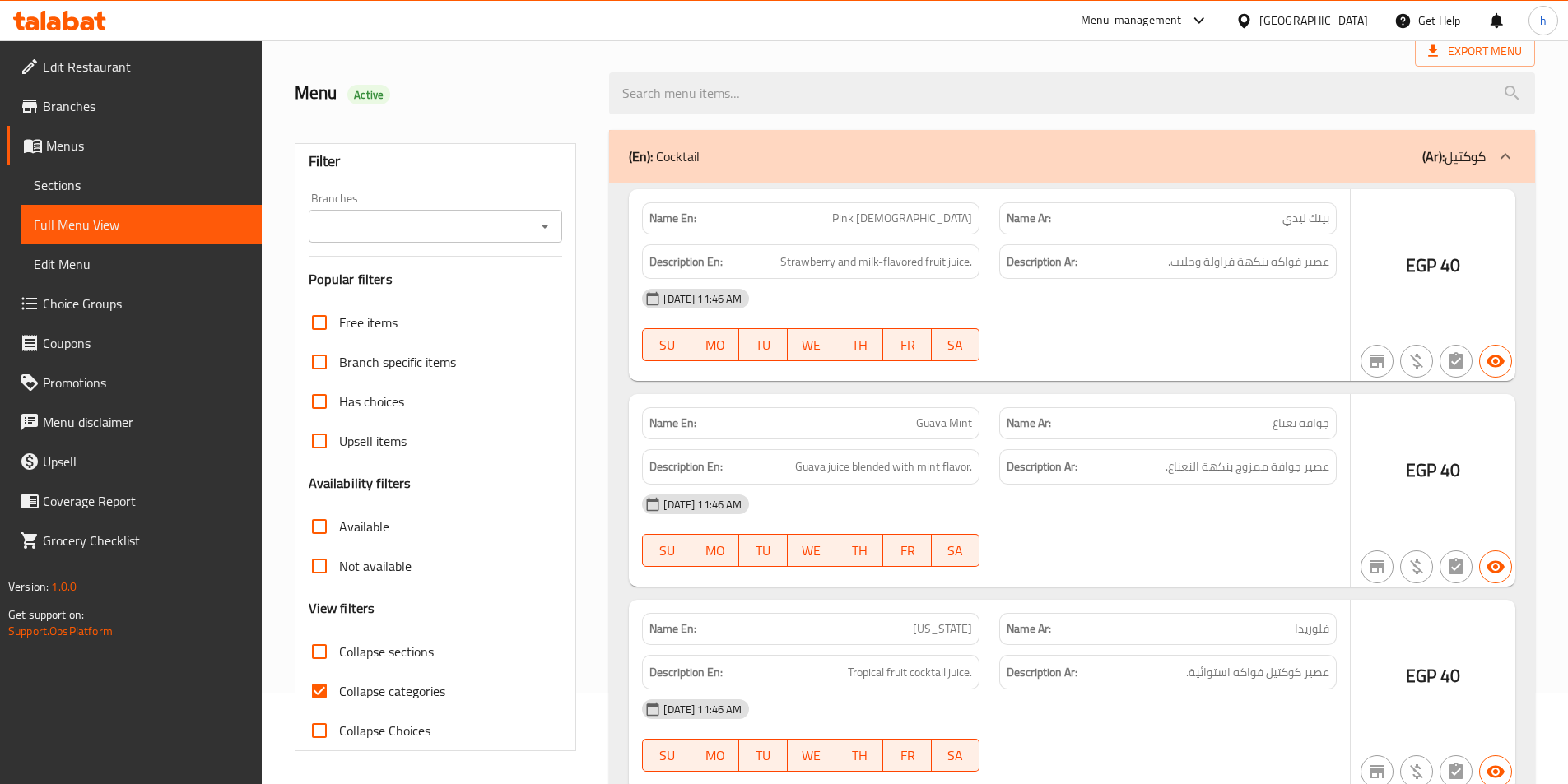
drag, startPoint x: 324, startPoint y: 657, endPoint x: 312, endPoint y: 699, distance: 43.7
click at [324, 658] on div at bounding box center [784, 392] width 1568 height 784
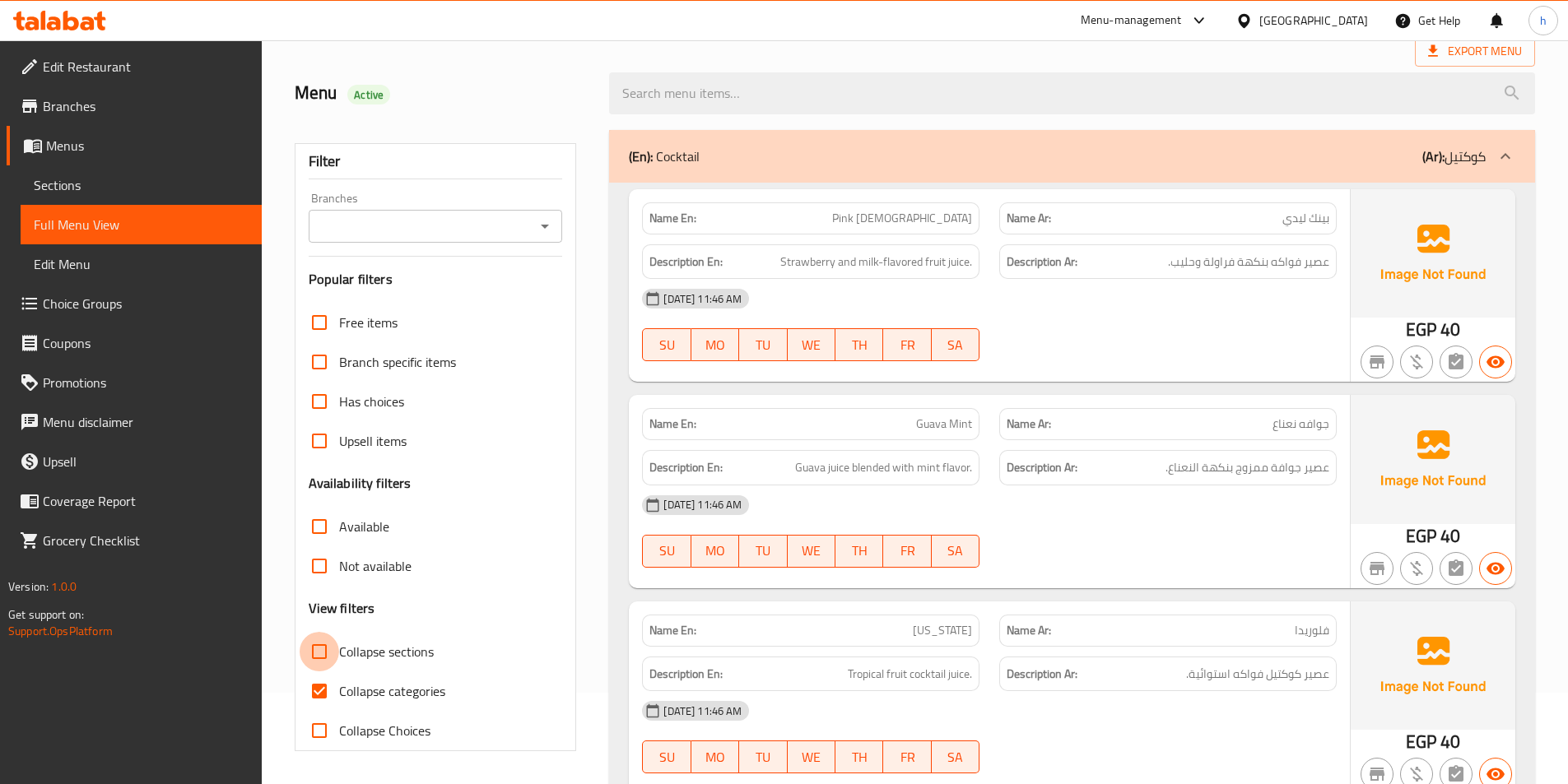
click at [325, 651] on input "Collapse sections" at bounding box center [318, 651] width 39 height 39
checkbox input "true"
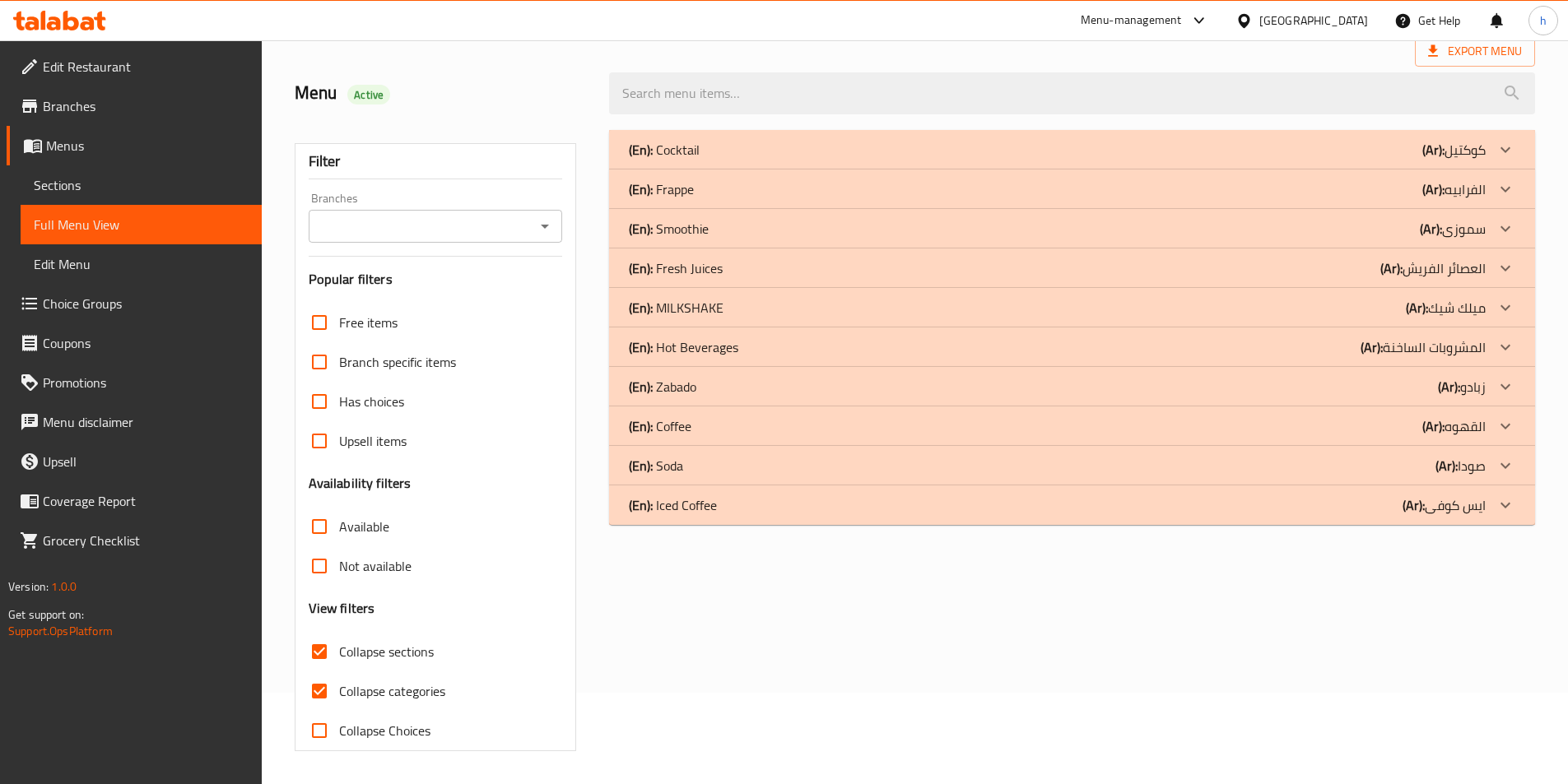
click at [326, 684] on input "Collapse categories" at bounding box center [318, 691] width 39 height 39
checkbox input "false"
click at [1211, 160] on div "(En): Iced Coffee (Ar): [PERSON_NAME]" at bounding box center [1058, 149] width 857 height 20
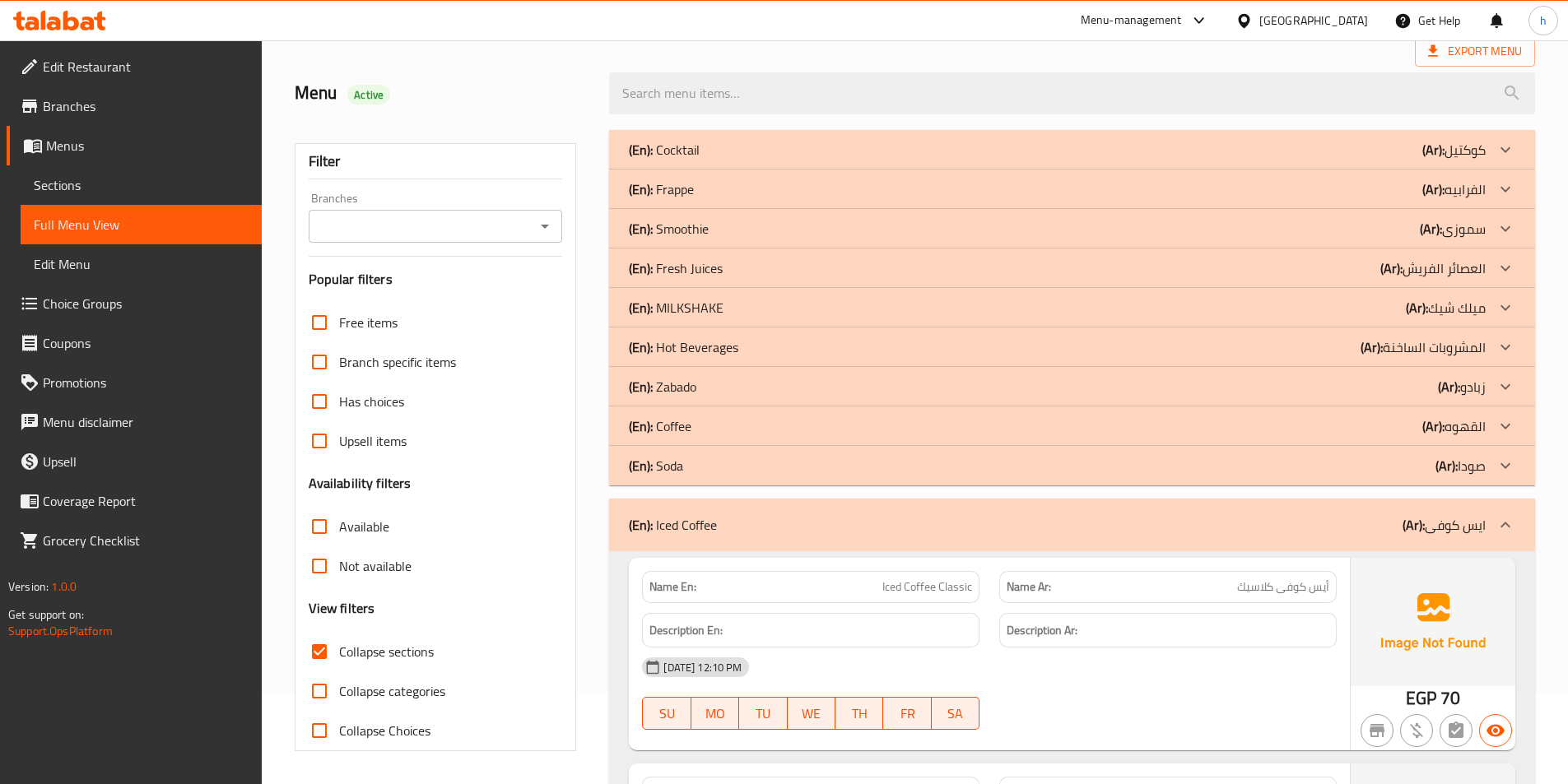
click at [1349, 160] on div "(En): Coffee (Ar): القهوه" at bounding box center [1058, 149] width 857 height 20
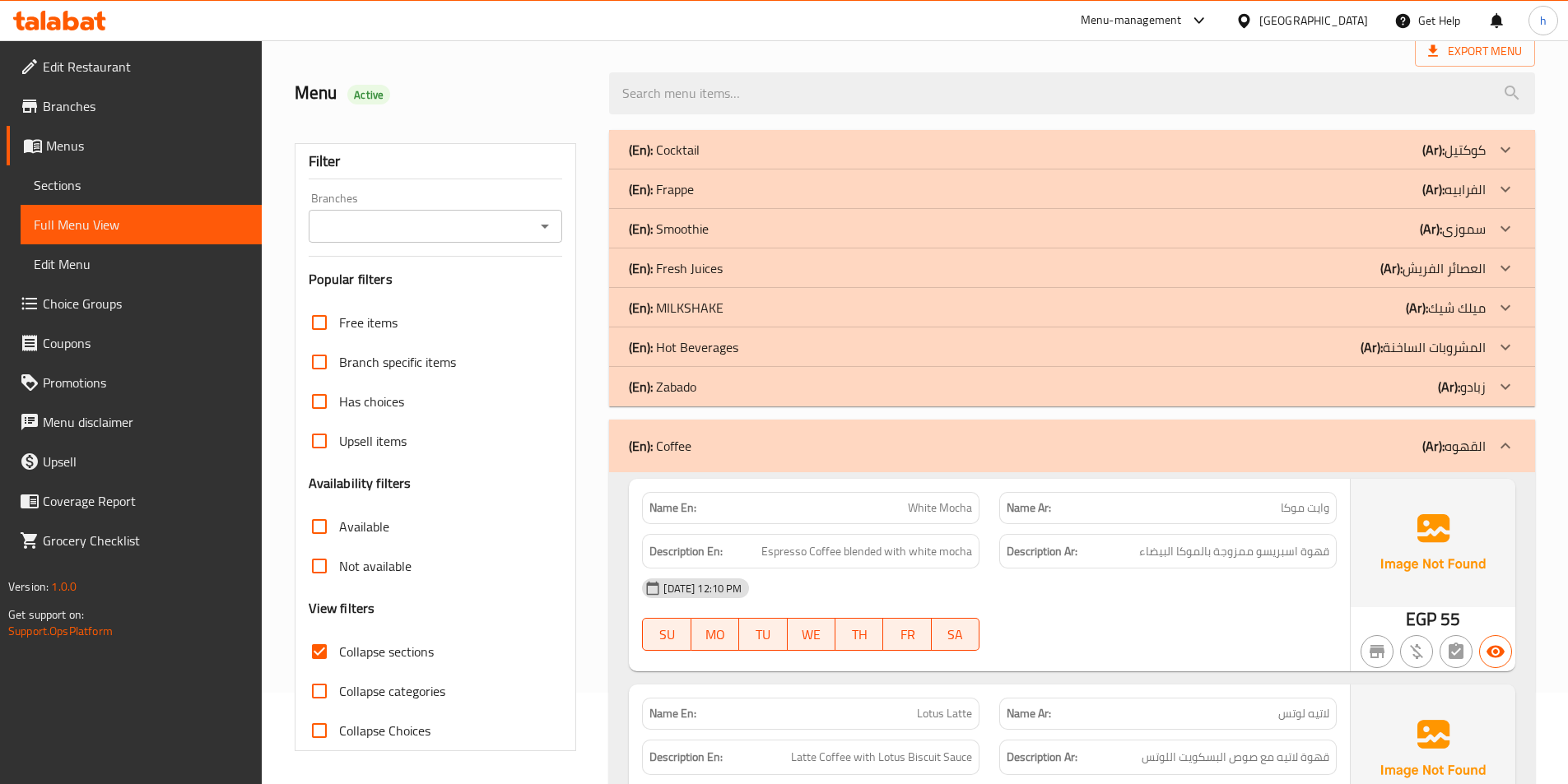
click at [1428, 160] on p "(Ar): المشروبات الساخنة" at bounding box center [1454, 149] width 64 height 20
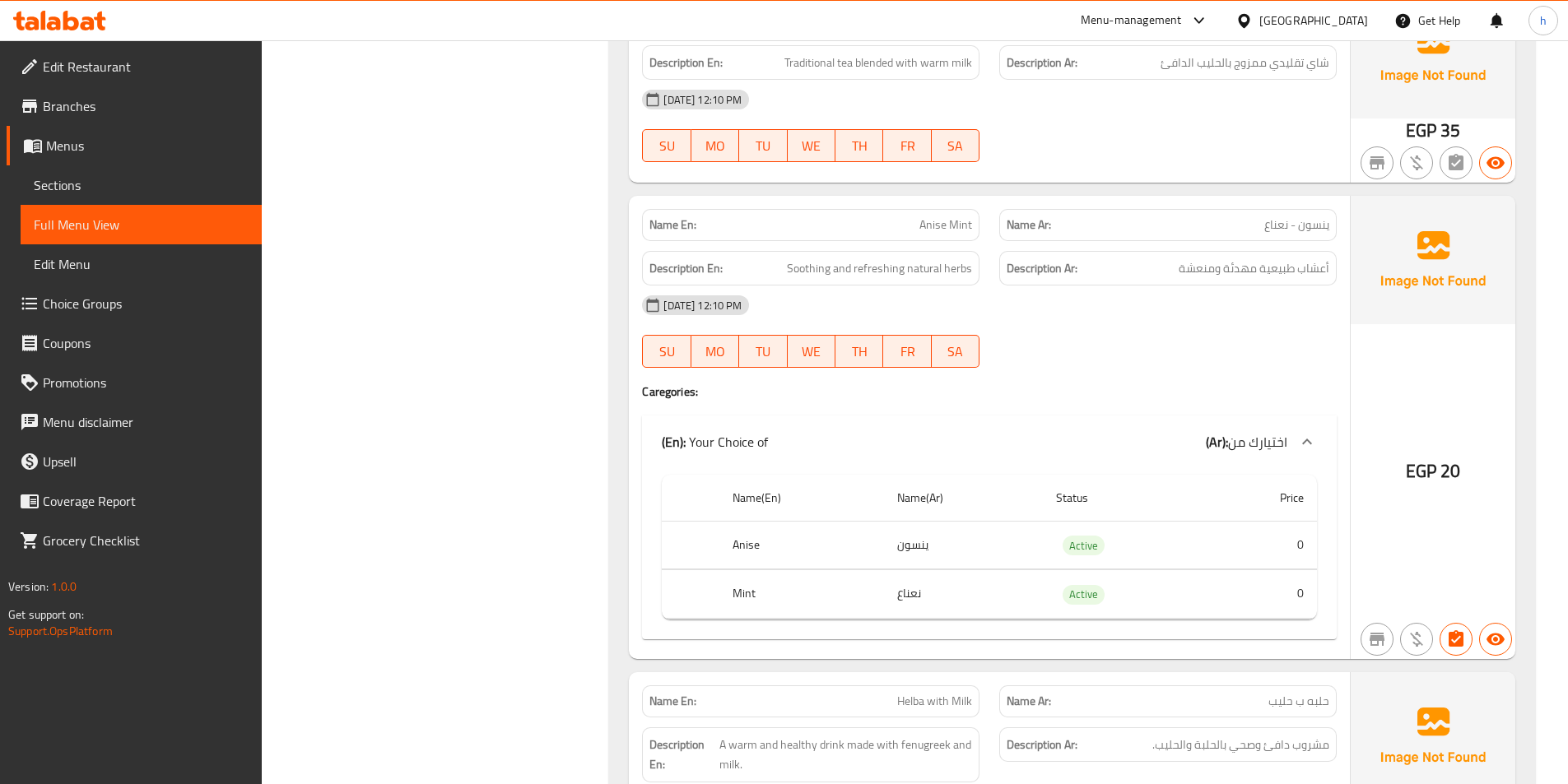
scroll to position [914, 0]
drag, startPoint x: 1256, startPoint y: 269, endPoint x: 1155, endPoint y: 273, distance: 101.1
click at [1155, 273] on h6 "Description Ar: أعشاب طبيعية مهدئة ومنعشة" at bounding box center [1167, 268] width 323 height 21
click at [1187, 331] on div "[DATE] 12:10 PM SU MO TU WE TH FR SA" at bounding box center [989, 331] width 715 height 92
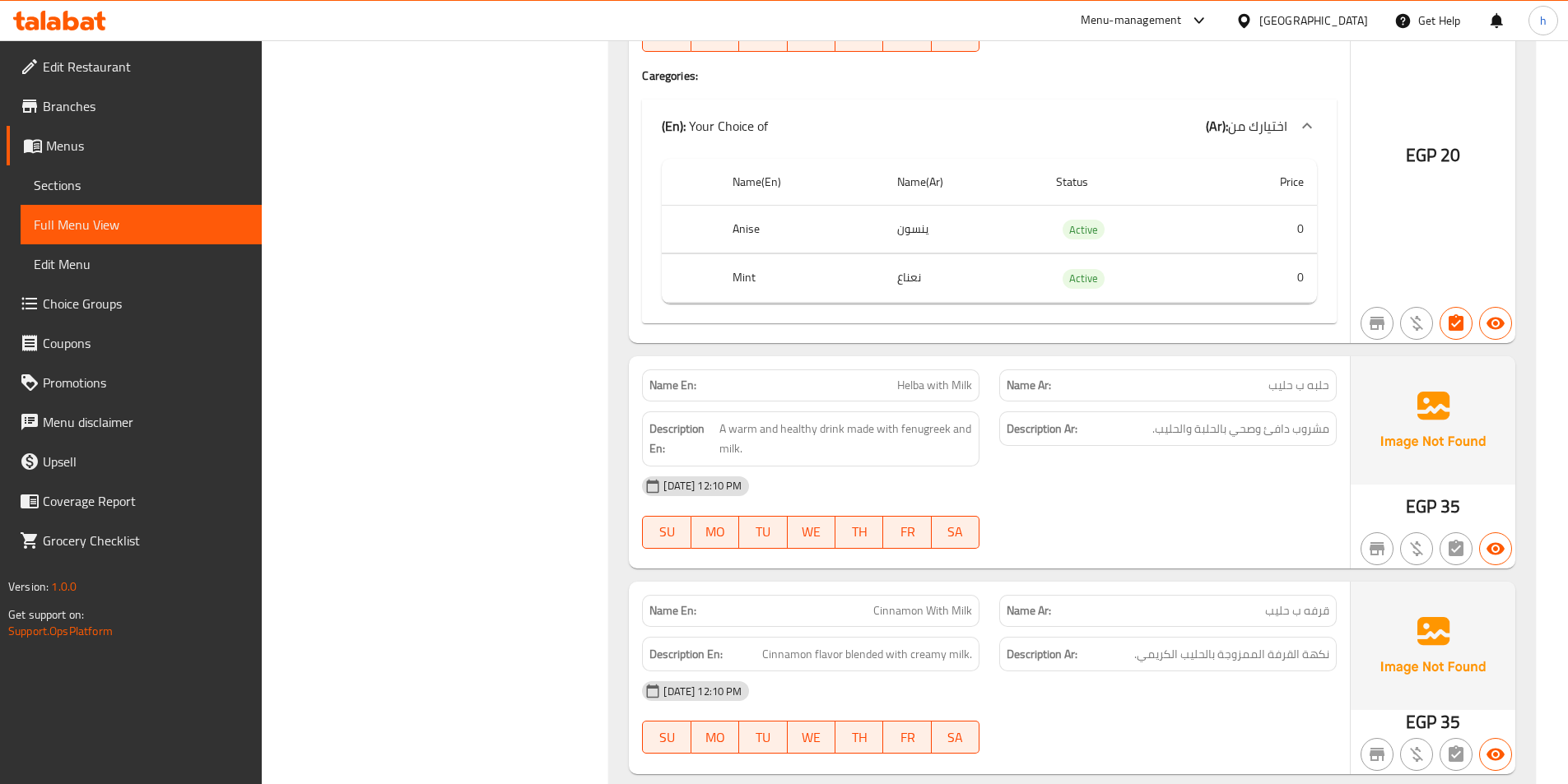
scroll to position [1243, 0]
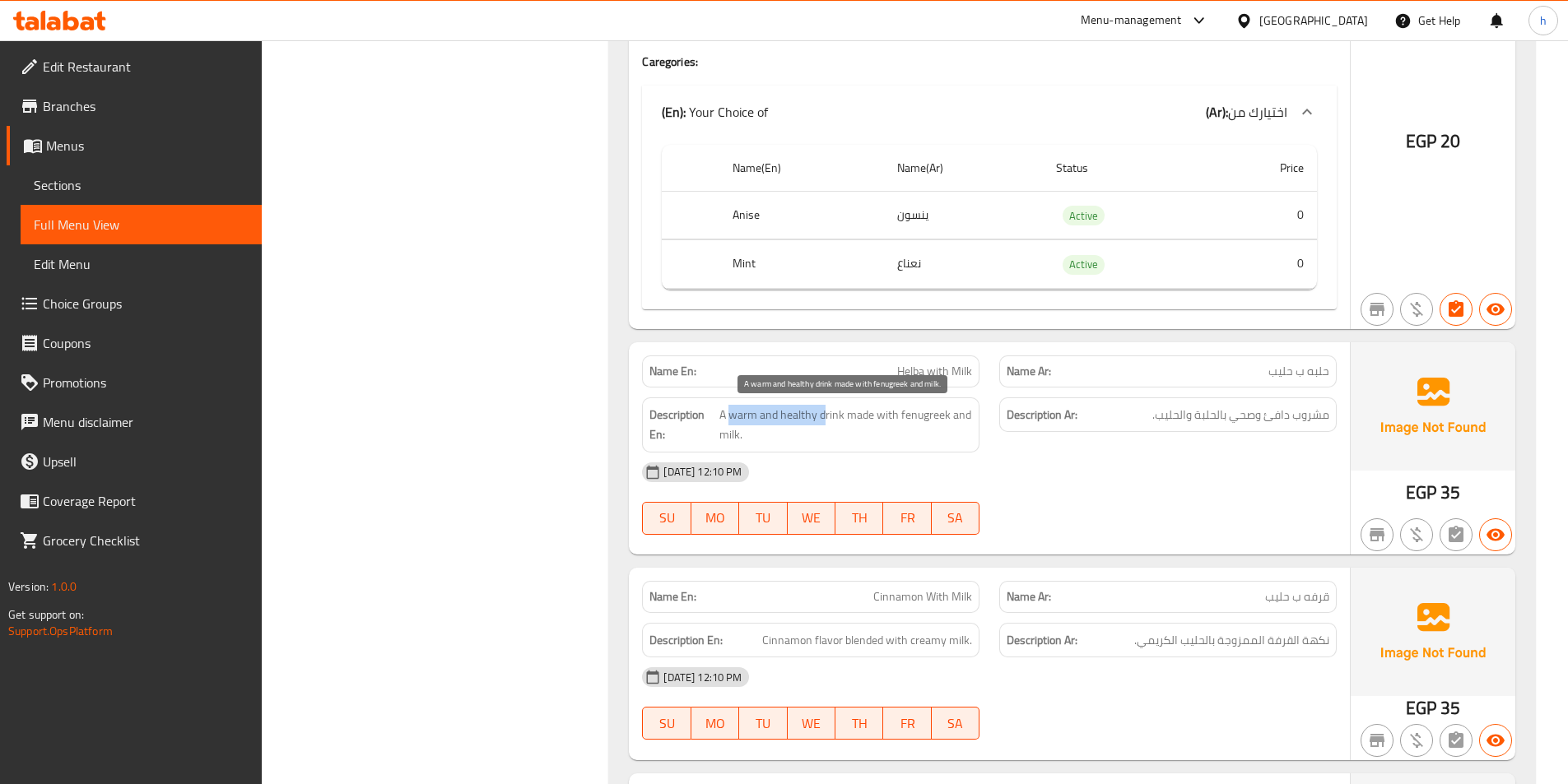
drag, startPoint x: 729, startPoint y: 415, endPoint x: 824, endPoint y: 415, distance: 95.0
click at [824, 415] on span "A warm and healthy drink made with fenugreek and milk." at bounding box center [846, 425] width 253 height 40
drag, startPoint x: 863, startPoint y: 416, endPoint x: 950, endPoint y: 429, distance: 88.0
click at [950, 429] on span "A warm and healthy drink made with fenugreek and milk." at bounding box center [846, 425] width 253 height 40
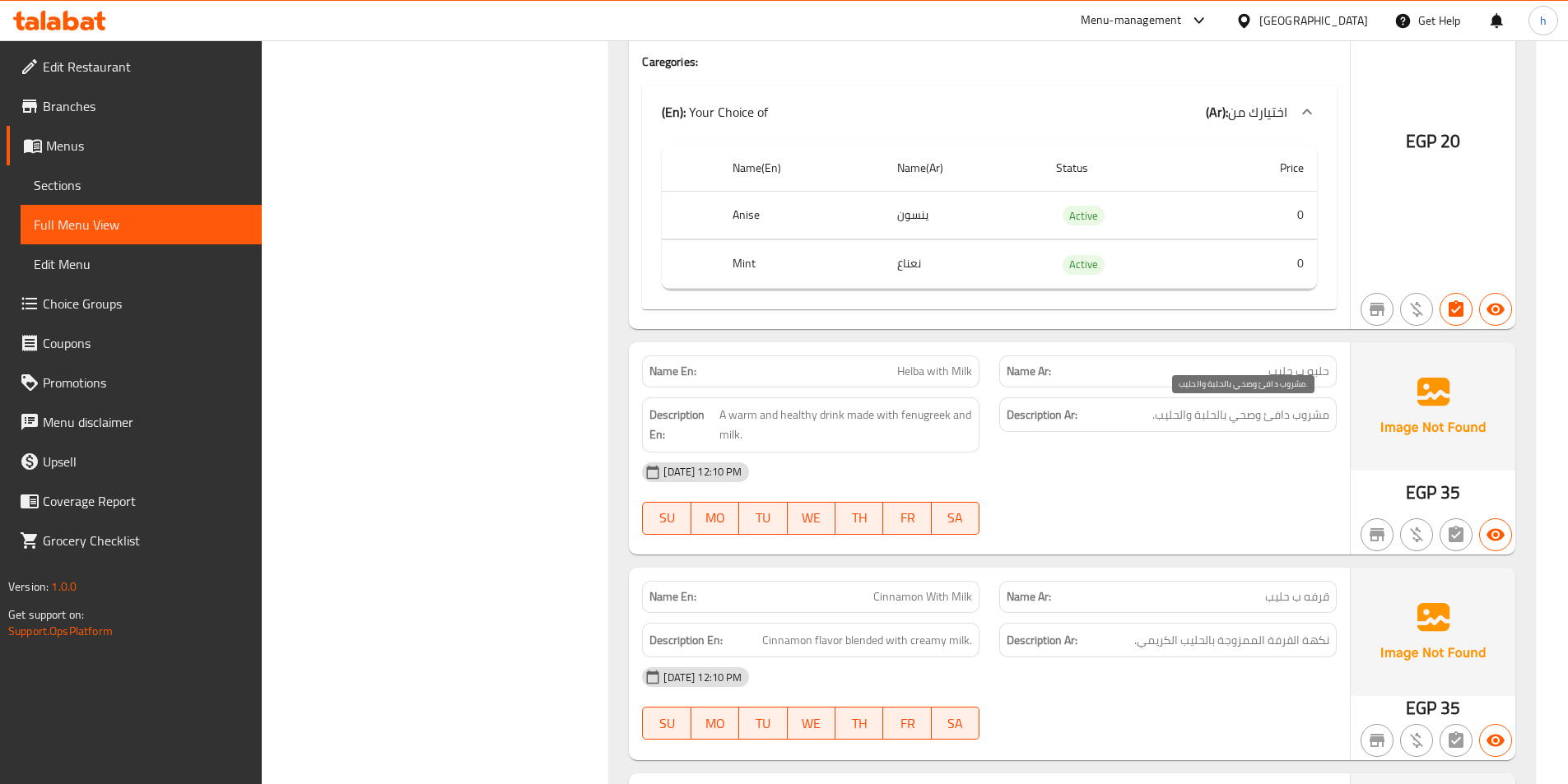
click at [1209, 411] on span "مشروب دافئ وصحي بالحلبة والحليب." at bounding box center [1240, 415] width 177 height 21
click at [1330, 369] on div "Name Ar: حلبه ب حليب" at bounding box center [1167, 371] width 338 height 32
copy span "حلبه"
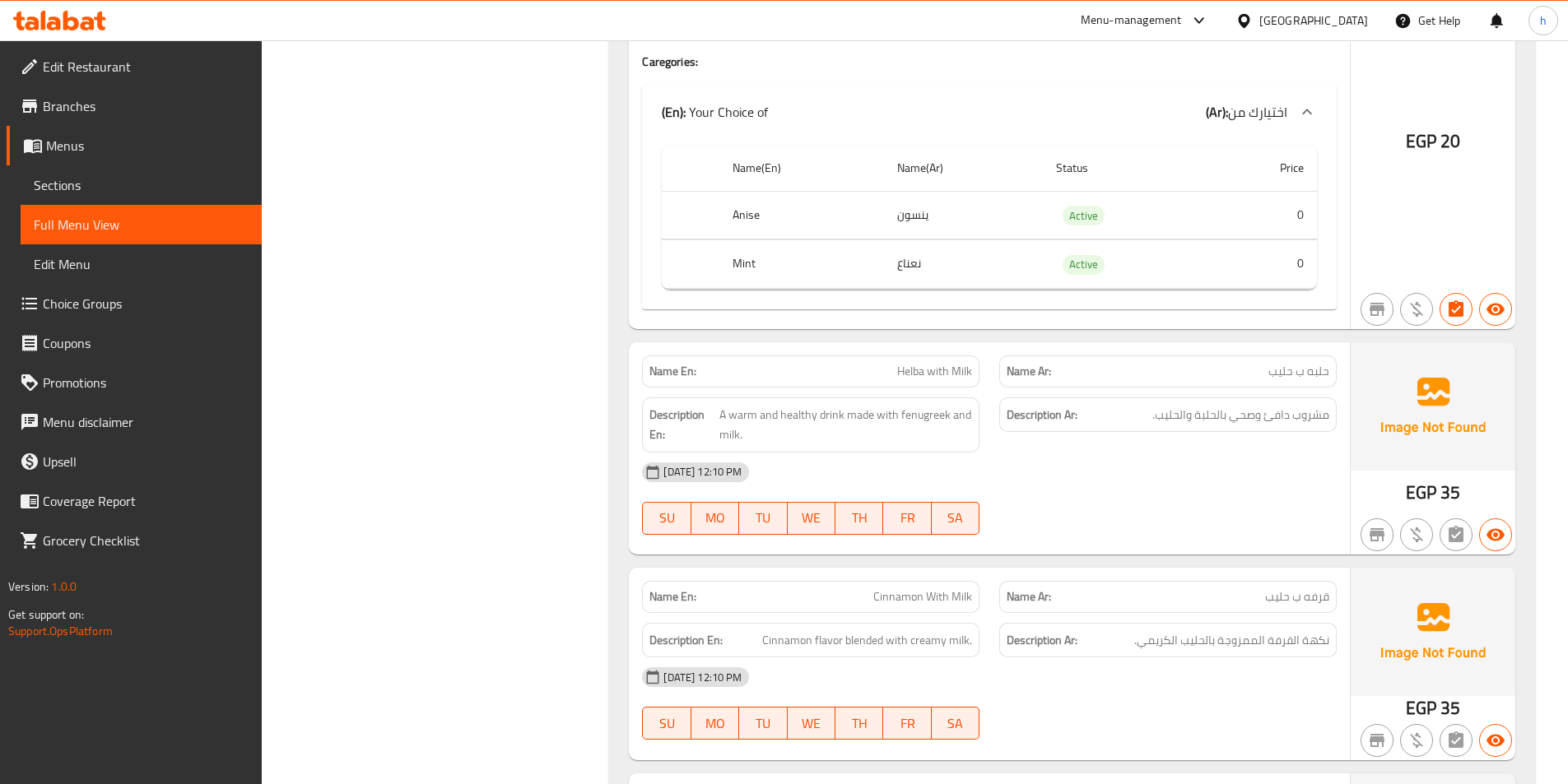
click at [1220, 519] on div "[DATE] 12:10 PM SU MO TU WE TH FR SA" at bounding box center [989, 499] width 715 height 92
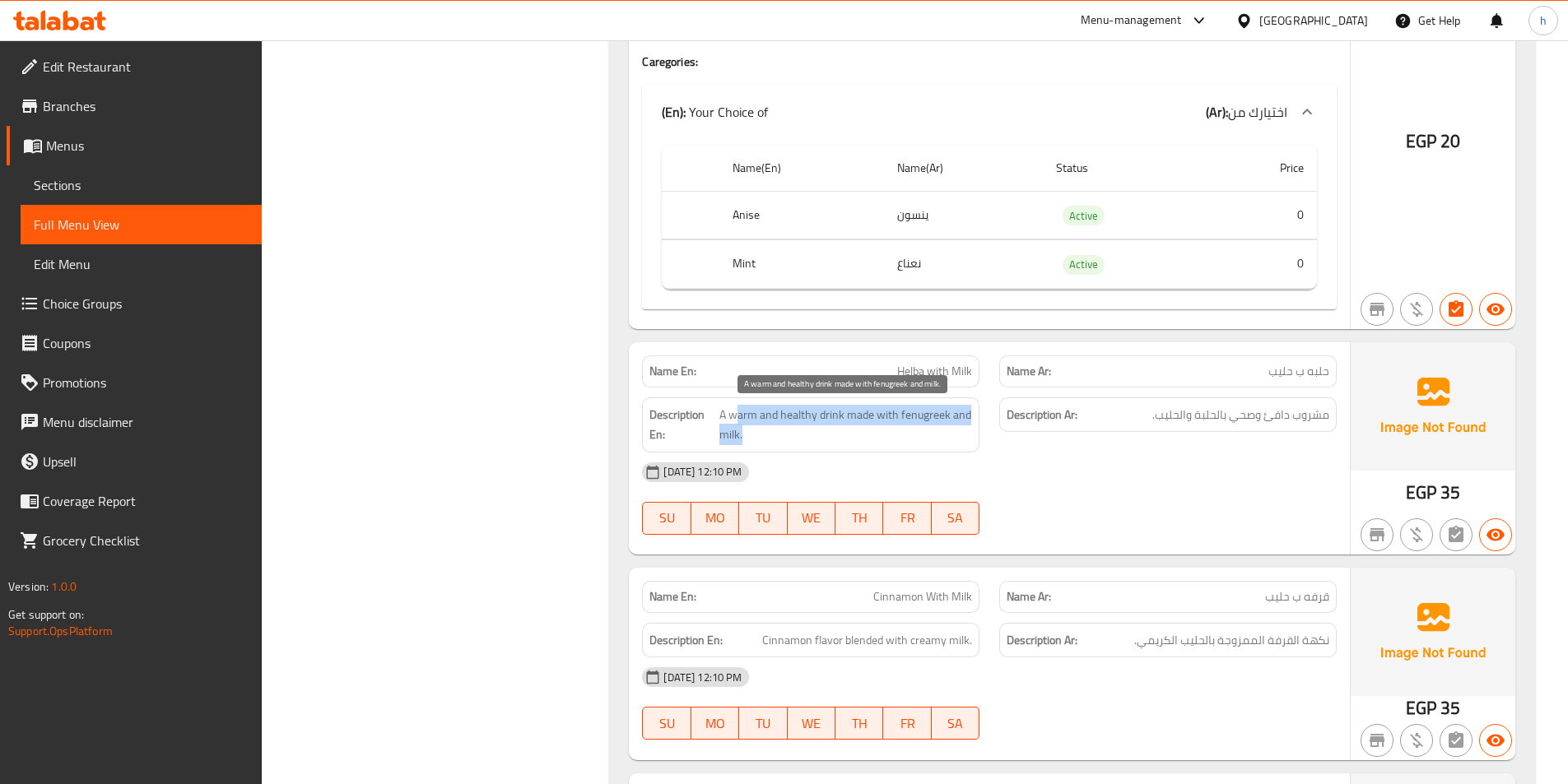
drag, startPoint x: 735, startPoint y: 419, endPoint x: 959, endPoint y: 435, distance: 224.6
click at [959, 435] on span "A warm and healthy drink made with fenugreek and milk." at bounding box center [846, 425] width 253 height 40
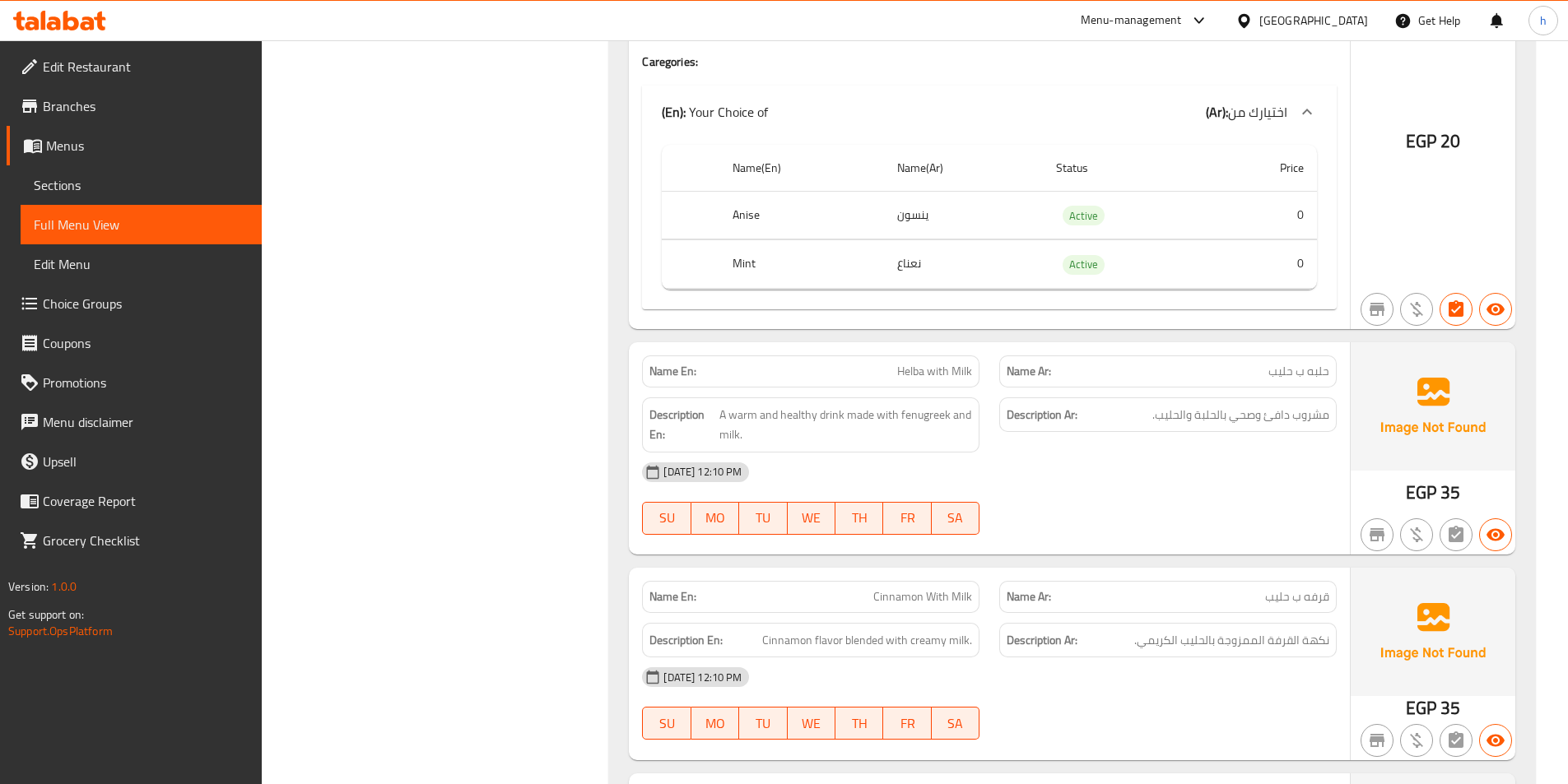
click at [1017, 453] on div "[DATE] 12:10 PM" at bounding box center [989, 472] width 715 height 39
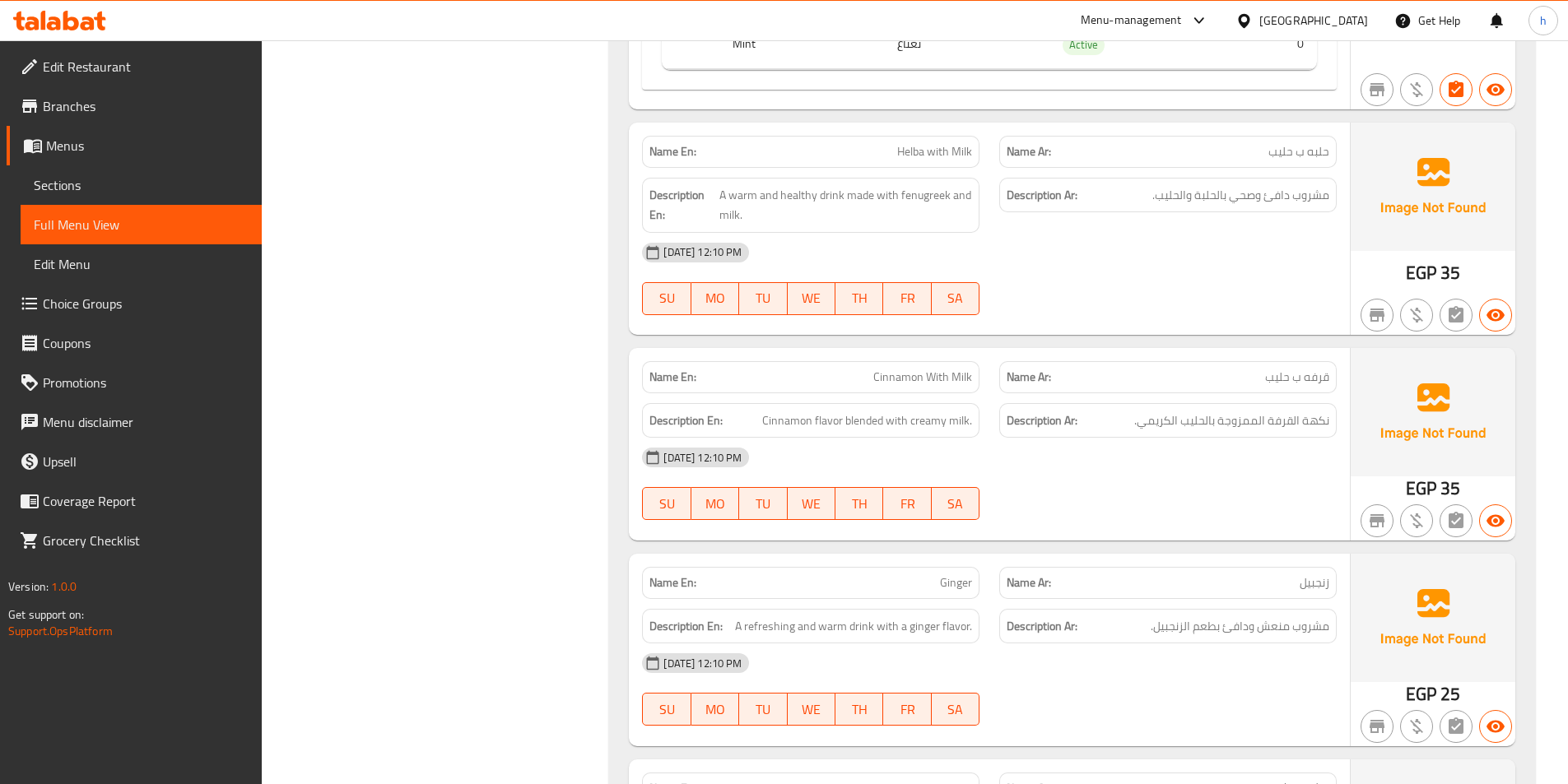
scroll to position [1571, 0]
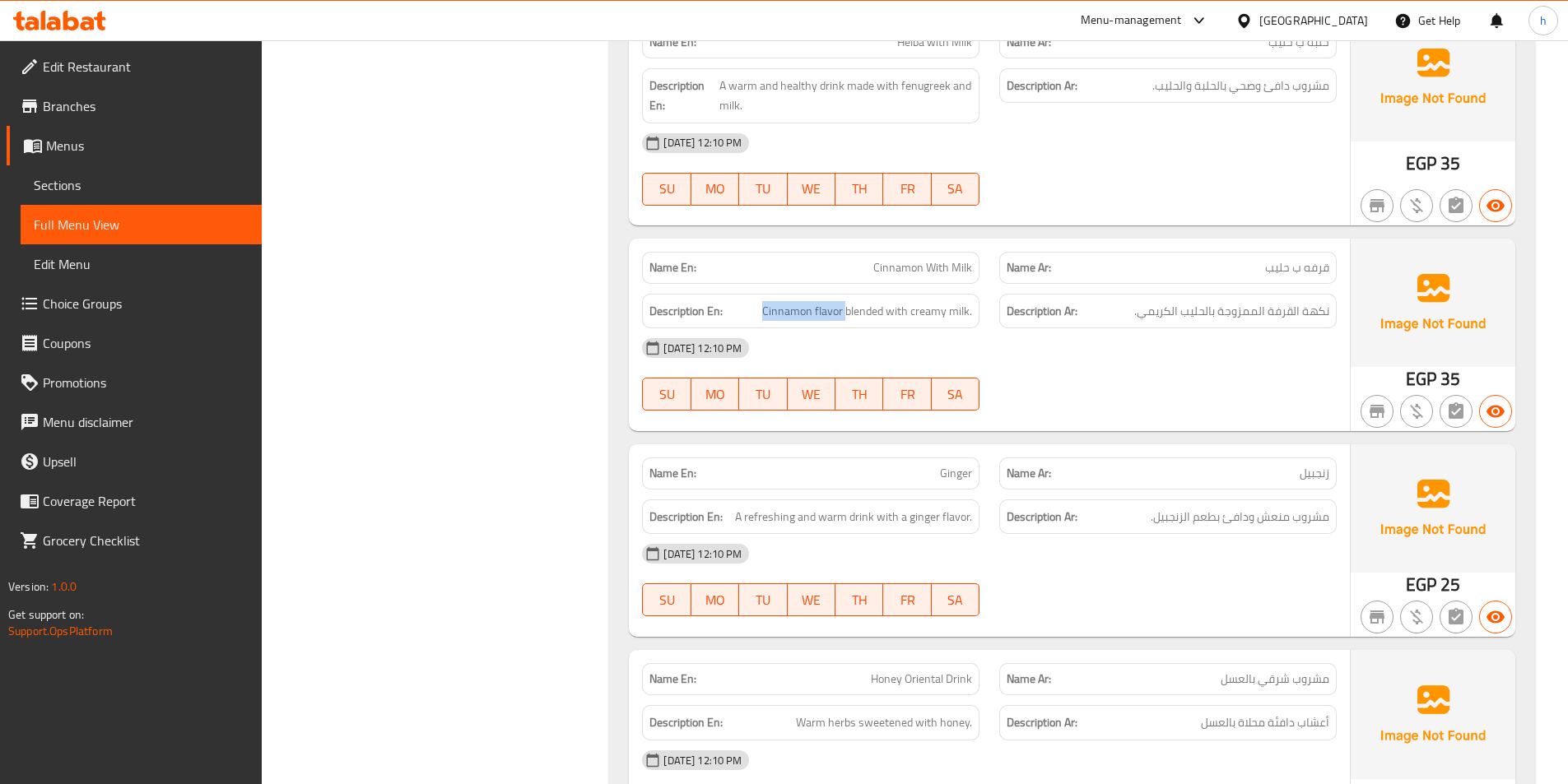
drag, startPoint x: 840, startPoint y: 315, endPoint x: 759, endPoint y: 313, distance: 81.0
click at [759, 313] on h6 "Description En: Cinnamon flavor blended with creamy milk." at bounding box center [811, 311] width 323 height 21
drag, startPoint x: 872, startPoint y: 309, endPoint x: 1029, endPoint y: 313, distance: 157.1
click at [1029, 313] on div "Description En: Cinnamon flavor blended with creamy milk. Description Ar: نكهة …" at bounding box center [989, 310] width 715 height 55
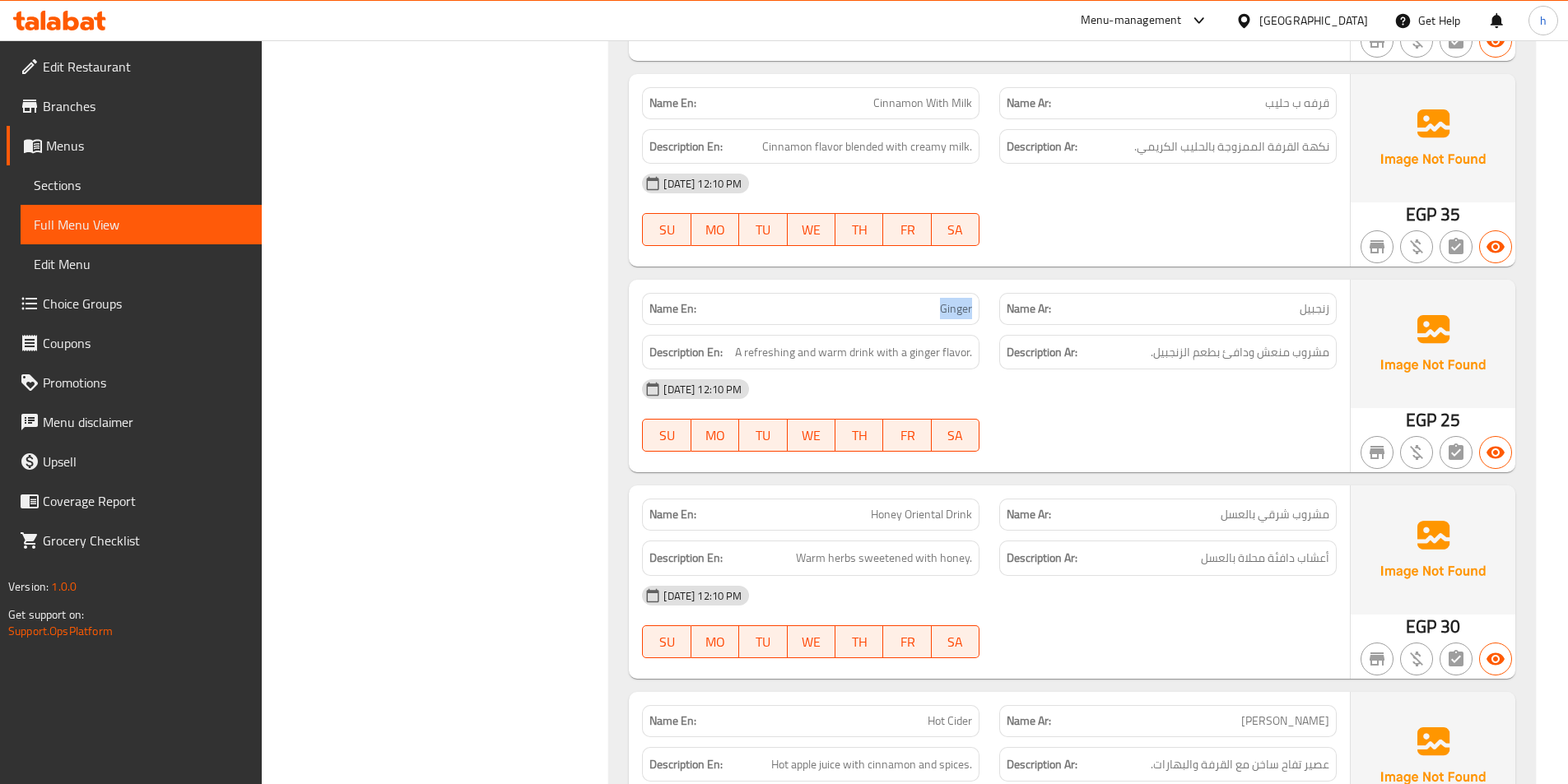
drag, startPoint x: 899, startPoint y: 300, endPoint x: 983, endPoint y: 315, distance: 85.3
click at [983, 315] on div "Name En: [PERSON_NAME]" at bounding box center [810, 308] width 357 height 51
click at [901, 353] on span "A refreshing and warm drink with a ginger flavor." at bounding box center [853, 352] width 237 height 21
drag, startPoint x: 743, startPoint y: 360, endPoint x: 852, endPoint y: 368, distance: 109.3
click at [852, 368] on div "Description En: A refreshing and warm drink with a ginger flavor." at bounding box center [811, 352] width 338 height 36
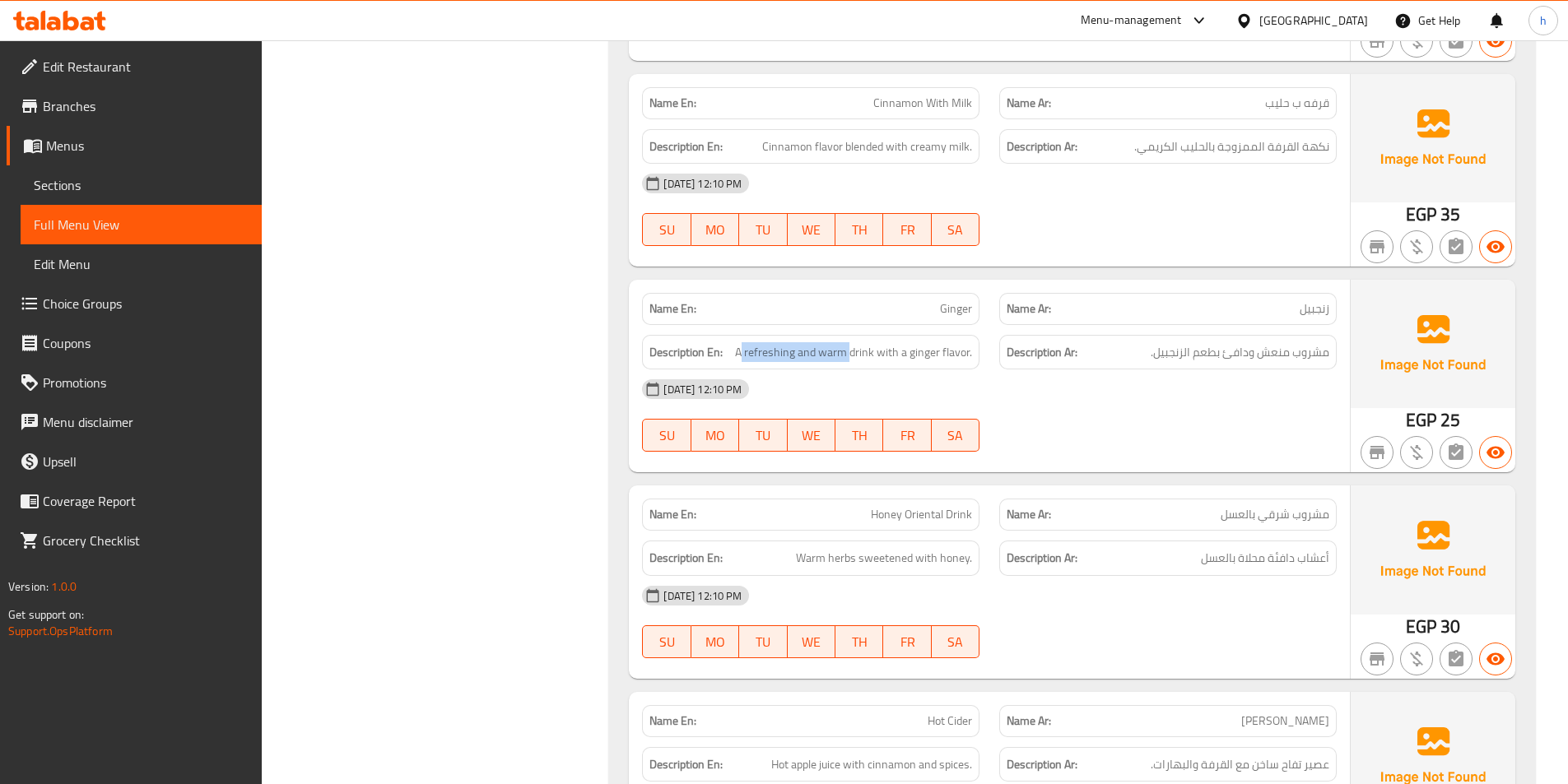
drag, startPoint x: 879, startPoint y: 358, endPoint x: 972, endPoint y: 372, distance: 94.0
click at [972, 372] on div "Name En: Ginger Name Ar: زنجبيل Description En: A refreshing and warm drink wit…" at bounding box center [989, 376] width 721 height 193
click at [1187, 394] on div "[DATE] 12:10 PM" at bounding box center [989, 388] width 715 height 39
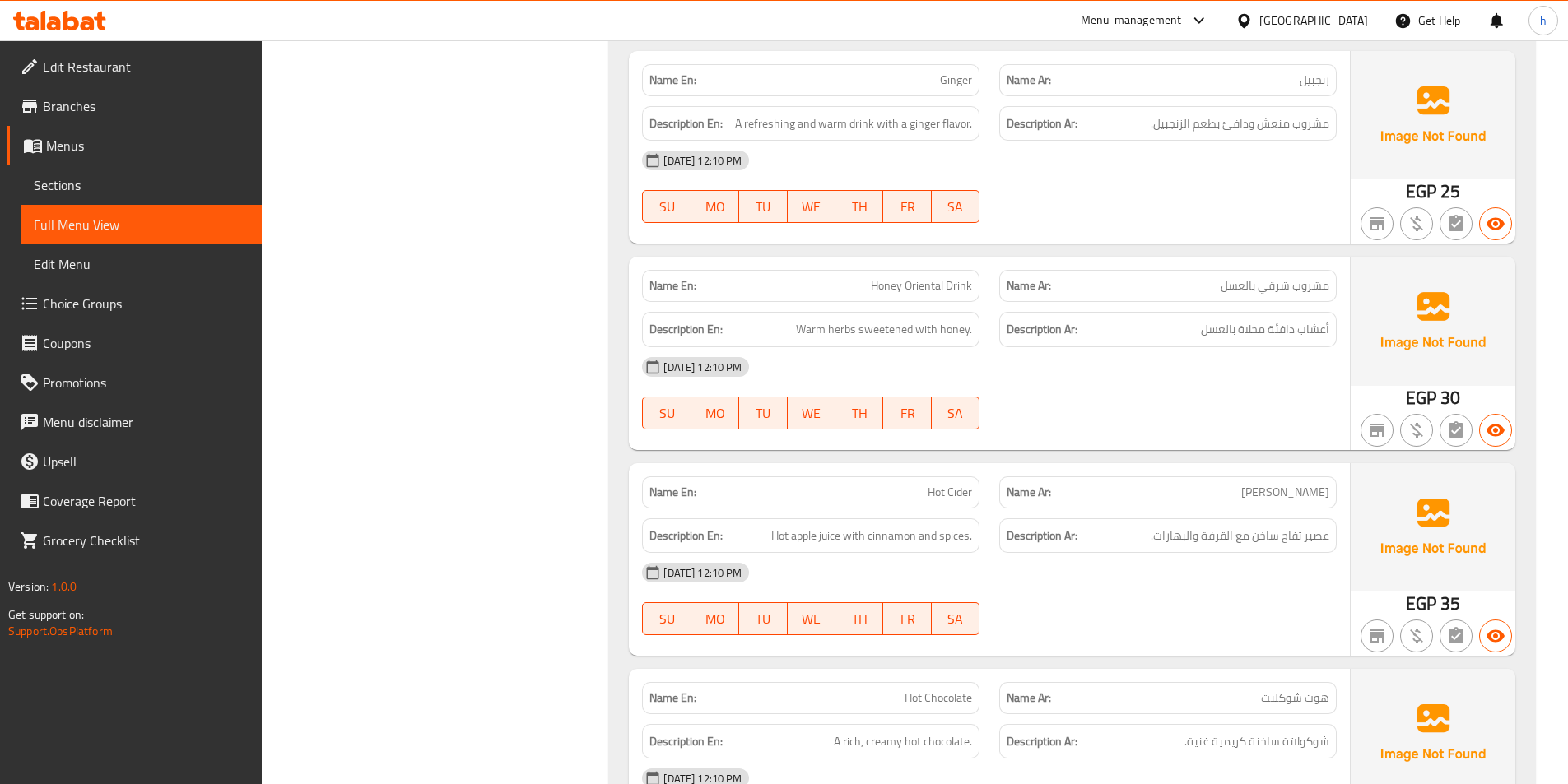
scroll to position [1983, 0]
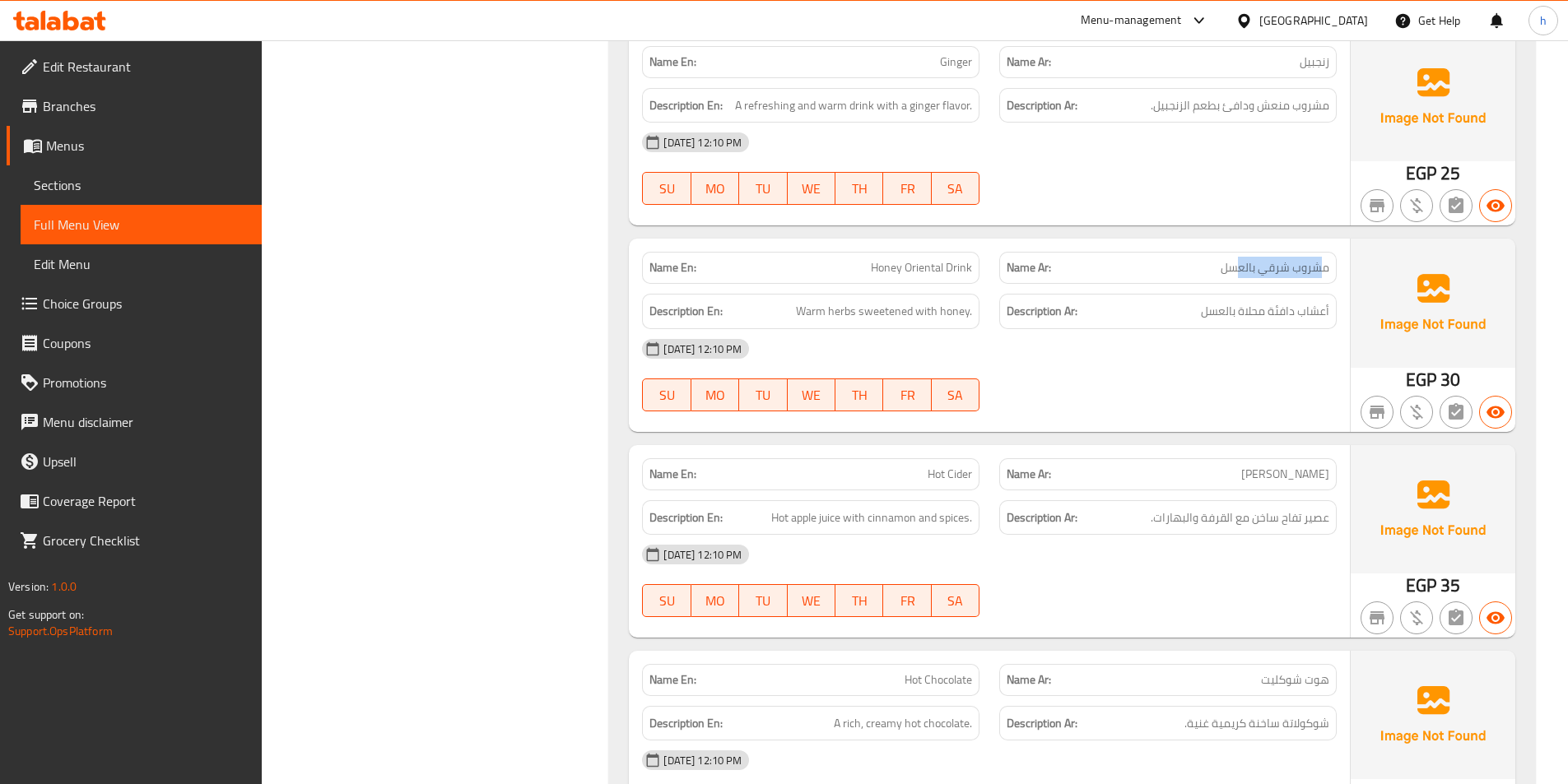
drag, startPoint x: 1320, startPoint y: 268, endPoint x: 1241, endPoint y: 267, distance: 79.0
click at [1241, 267] on span "مشروب شرقي بالعسل" at bounding box center [1275, 268] width 108 height 17
drag, startPoint x: 877, startPoint y: 256, endPoint x: 962, endPoint y: 274, distance: 86.9
click at [962, 274] on div "Name En: Honey Oriental Drink" at bounding box center [811, 268] width 338 height 32
click at [939, 265] on span "Honey Oriental Drink" at bounding box center [921, 268] width 101 height 17
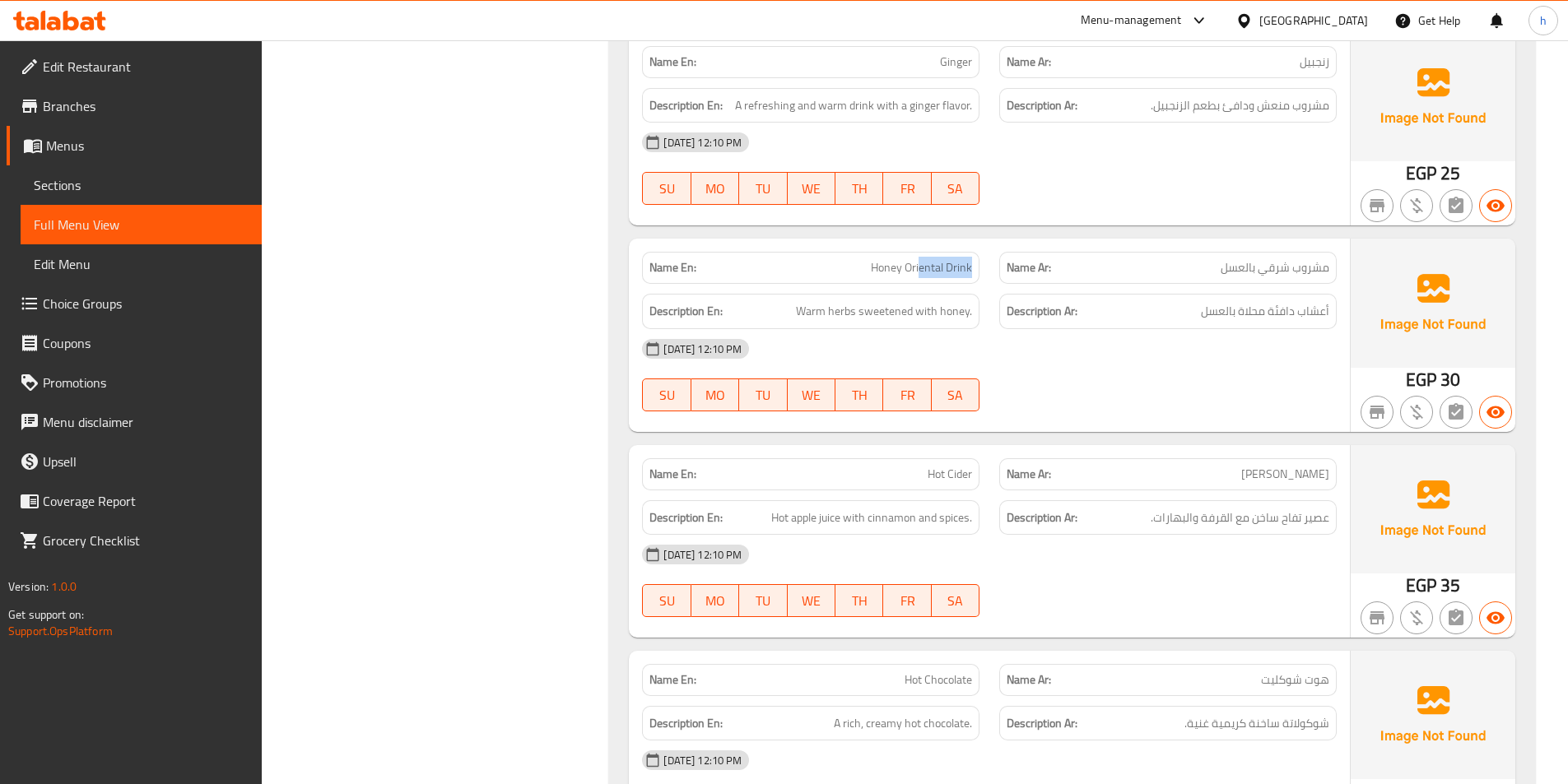
drag, startPoint x: 918, startPoint y: 262, endPoint x: 988, endPoint y: 271, distance: 70.6
click at [988, 271] on div "Name En: Honey Oriental Drink" at bounding box center [810, 267] width 357 height 51
click at [884, 276] on span "Honey Oriental Drink" at bounding box center [921, 268] width 101 height 17
drag, startPoint x: 815, startPoint y: 312, endPoint x: 842, endPoint y: 316, distance: 27.3
click at [842, 316] on span "Warm herbs sweetened with honey." at bounding box center [884, 311] width 176 height 21
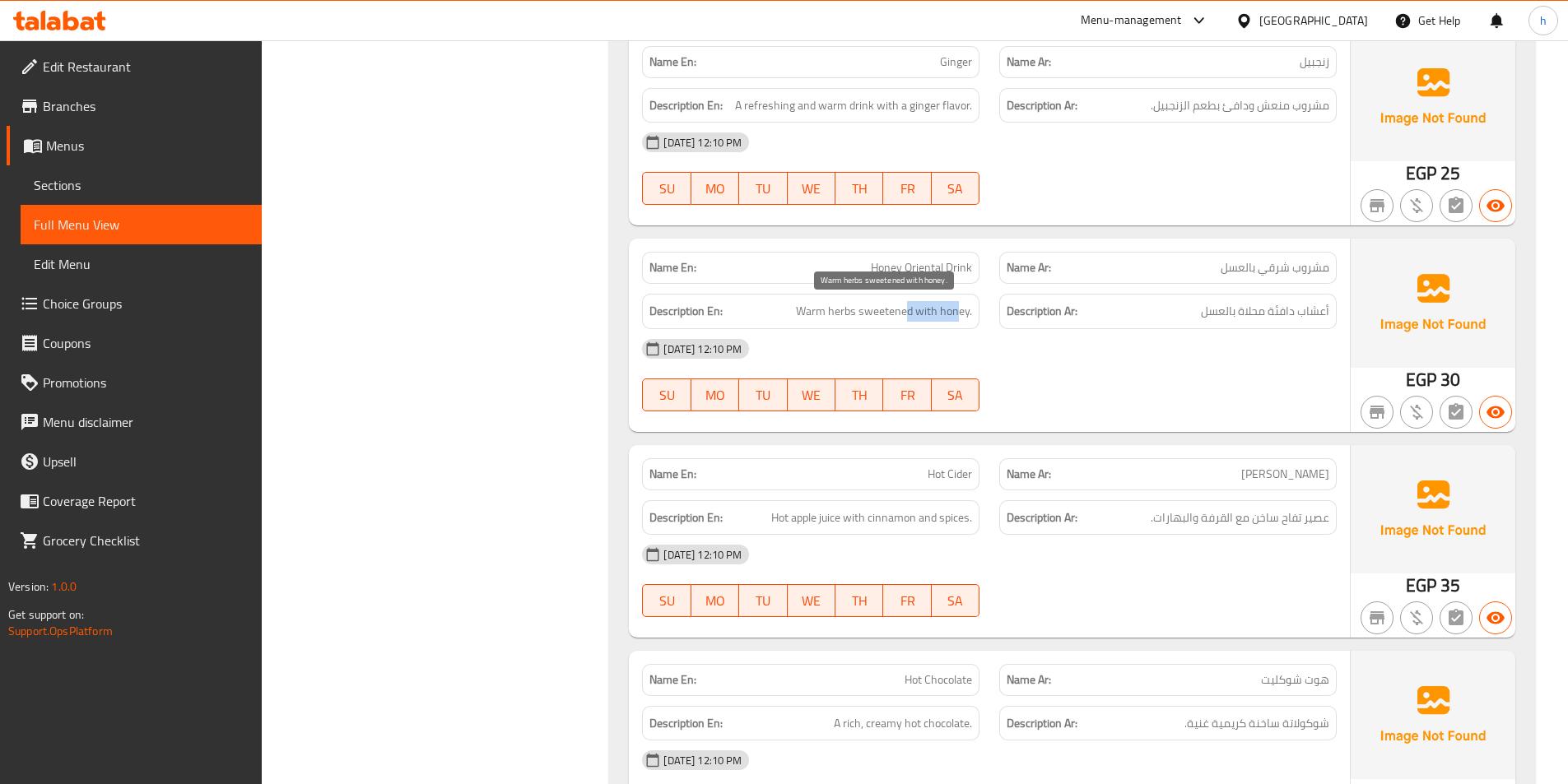
drag, startPoint x: 907, startPoint y: 317, endPoint x: 960, endPoint y: 317, distance: 53.0
click at [960, 317] on span "Warm herbs sweetened with honey." at bounding box center [884, 311] width 176 height 21
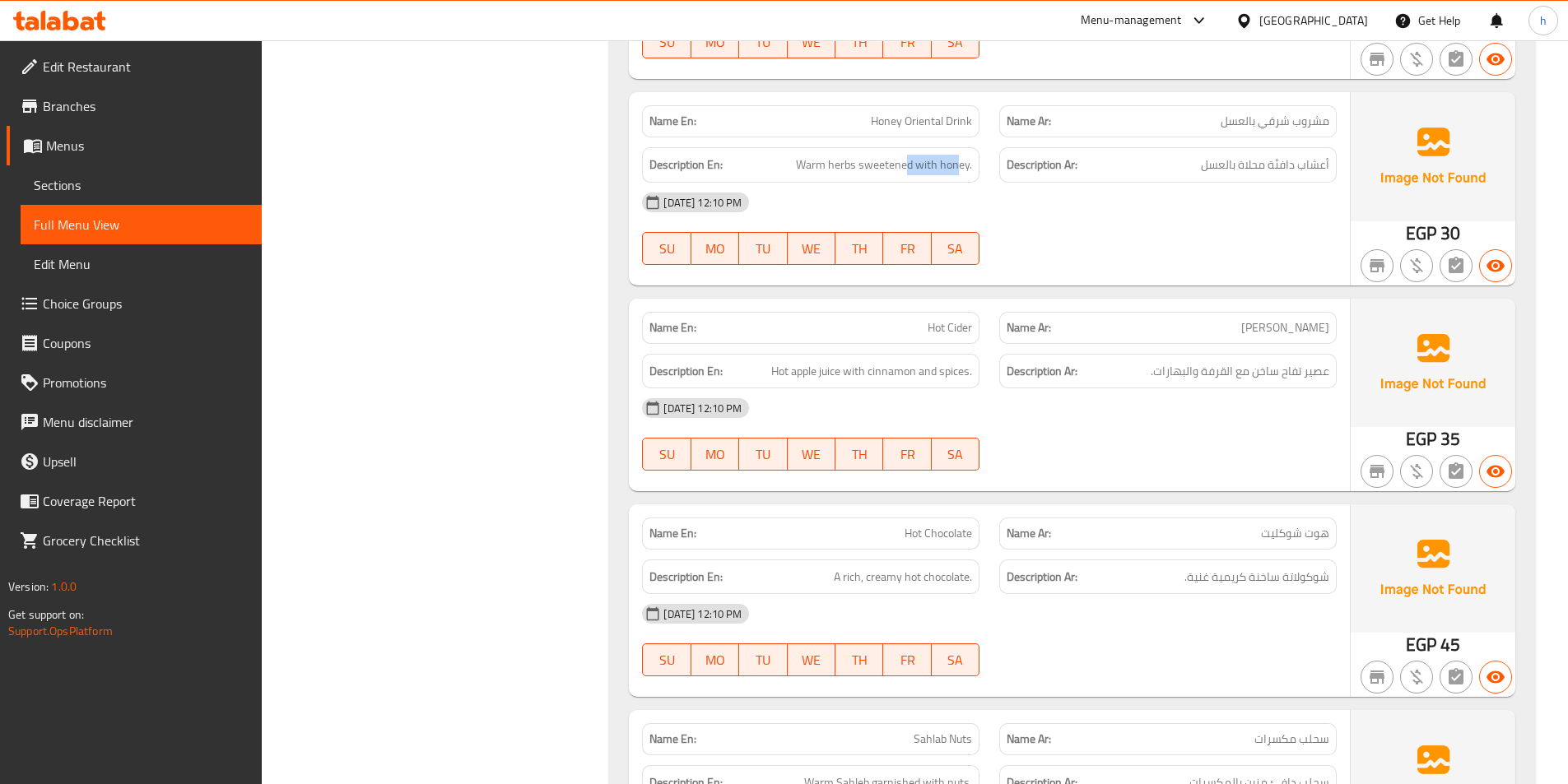
scroll to position [2230, 0]
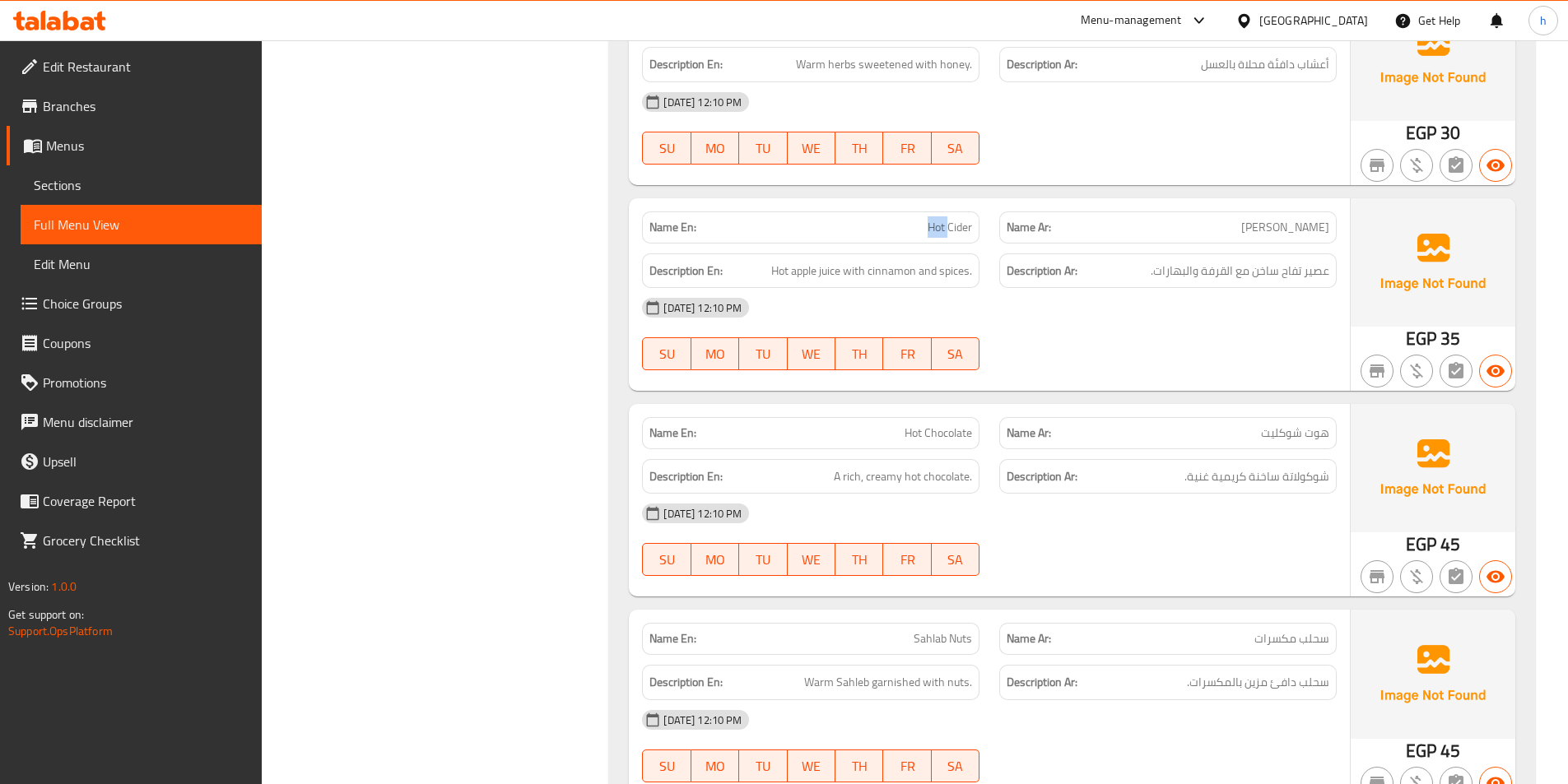
drag, startPoint x: 916, startPoint y: 228, endPoint x: 948, endPoint y: 228, distance: 32.0
click at [948, 228] on p "Name En: Hot Cider" at bounding box center [811, 228] width 323 height 17
drag, startPoint x: 838, startPoint y: 269, endPoint x: 778, endPoint y: 273, distance: 60.1
click at [778, 273] on span "Hot apple juice with cinnamon and spices." at bounding box center [872, 271] width 201 height 21
drag, startPoint x: 860, startPoint y: 268, endPoint x: 948, endPoint y: 279, distance: 88.7
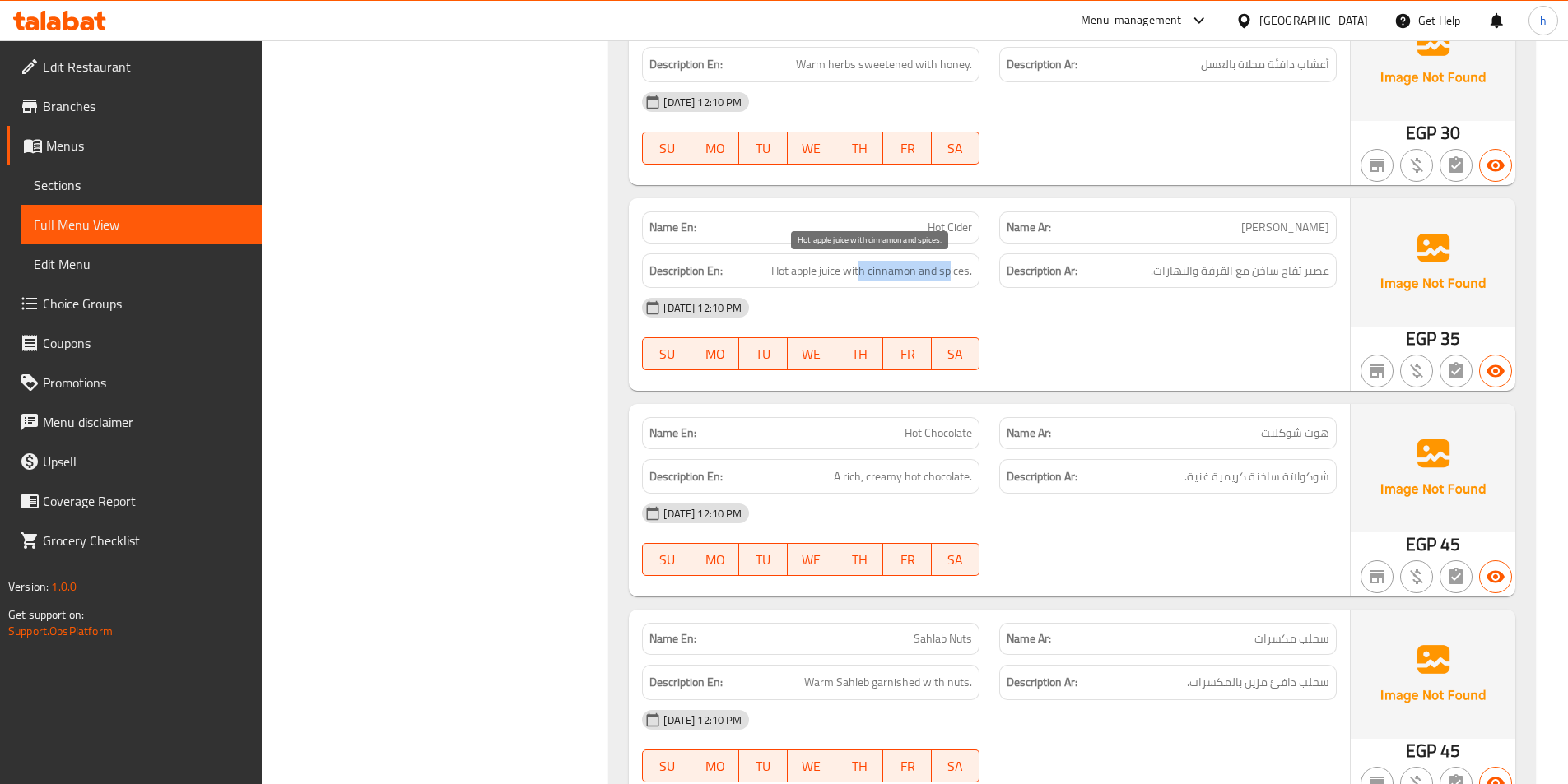
click at [948, 279] on span "Hot apple juice with cinnamon and spices." at bounding box center [872, 271] width 201 height 21
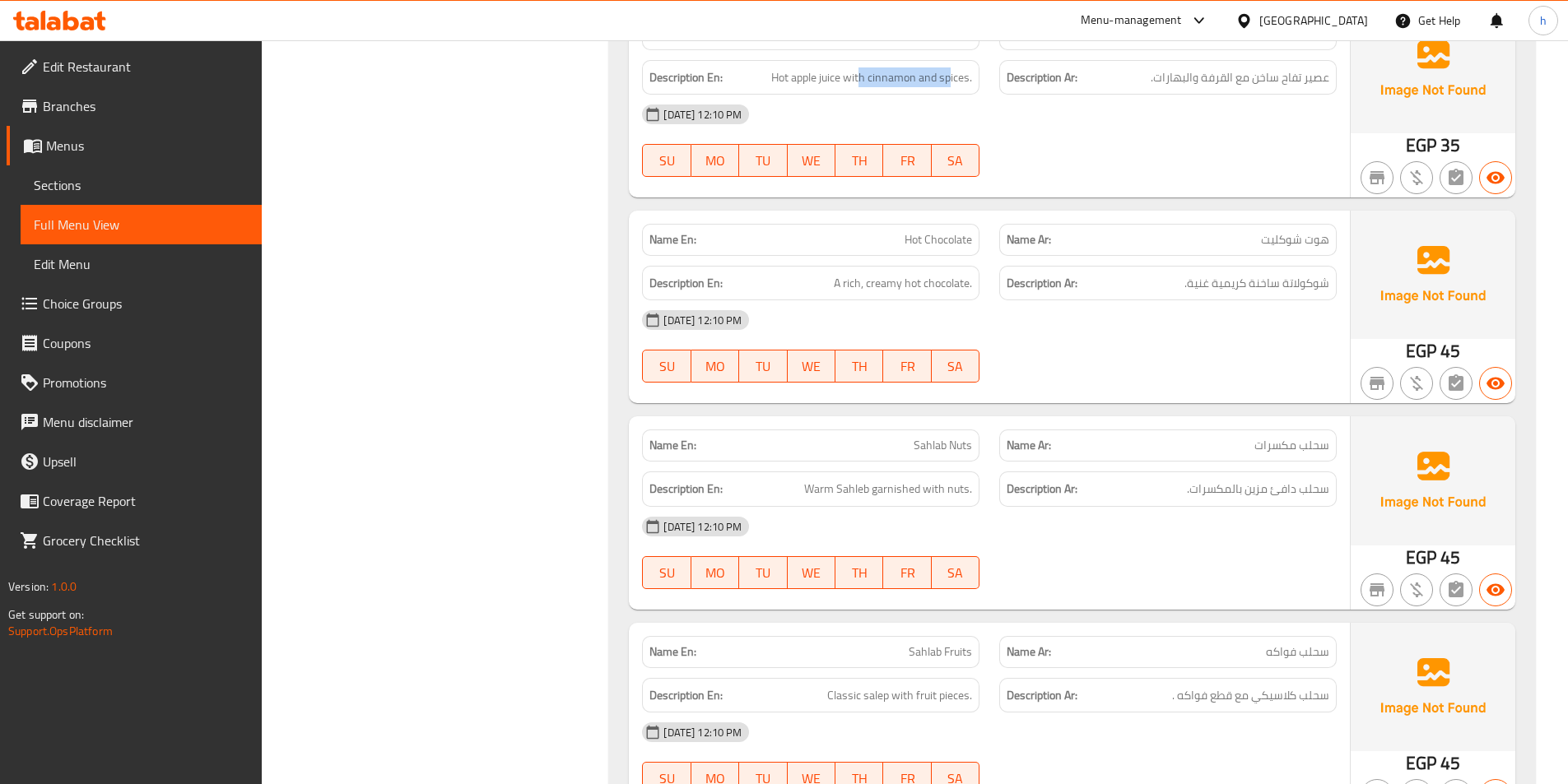
scroll to position [2394, 0]
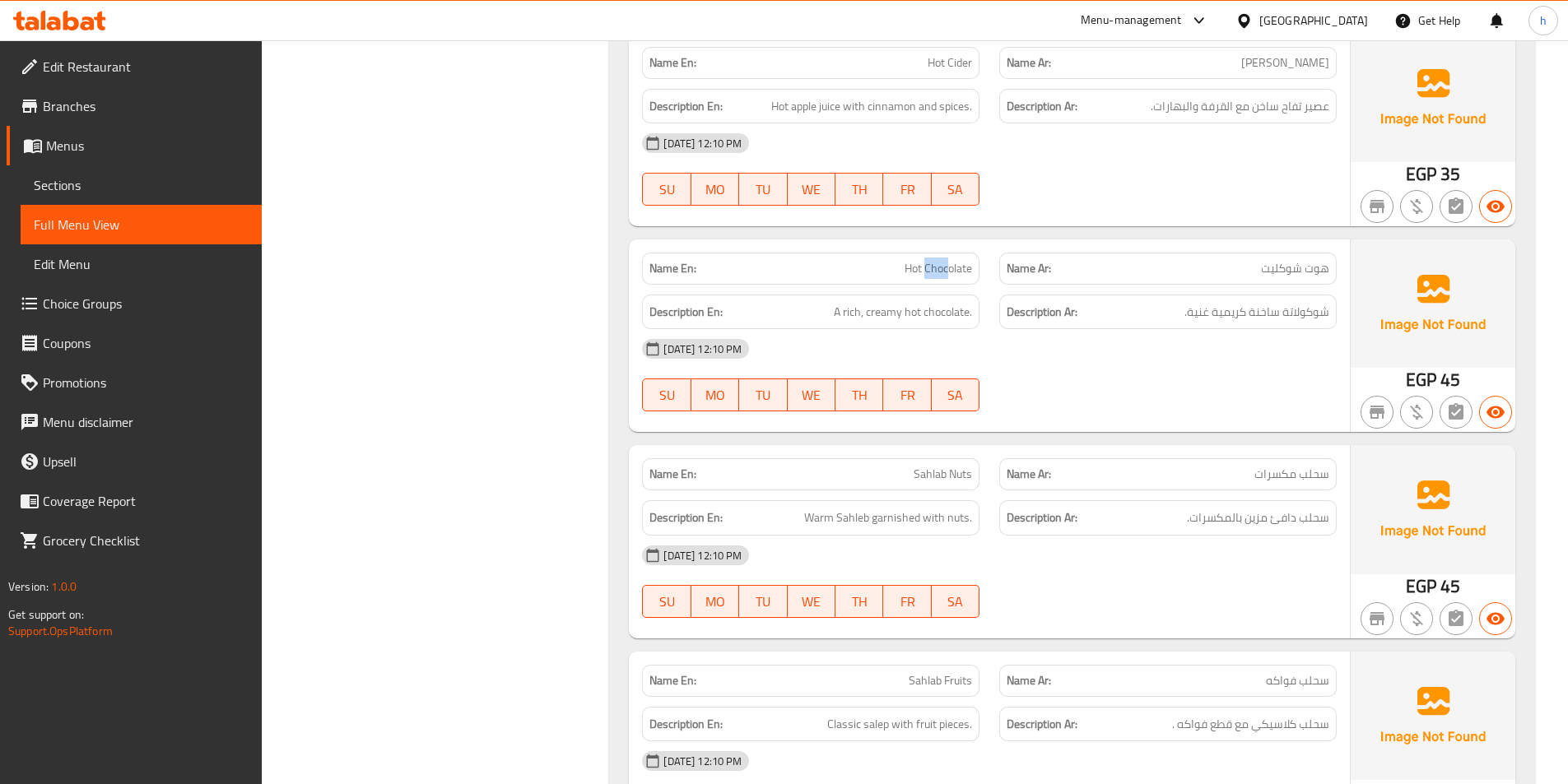
drag, startPoint x: 924, startPoint y: 270, endPoint x: 950, endPoint y: 268, distance: 26.1
click at [950, 268] on span "Hot Chocolate" at bounding box center [937, 269] width 67 height 17
click at [972, 292] on div "Description En: A rich, creamy hot chocolate." at bounding box center [810, 311] width 357 height 55
drag, startPoint x: 915, startPoint y: 310, endPoint x: 974, endPoint y: 320, distance: 59.8
click at [974, 320] on div "Description En: A rich, creamy hot chocolate." at bounding box center [811, 312] width 338 height 36
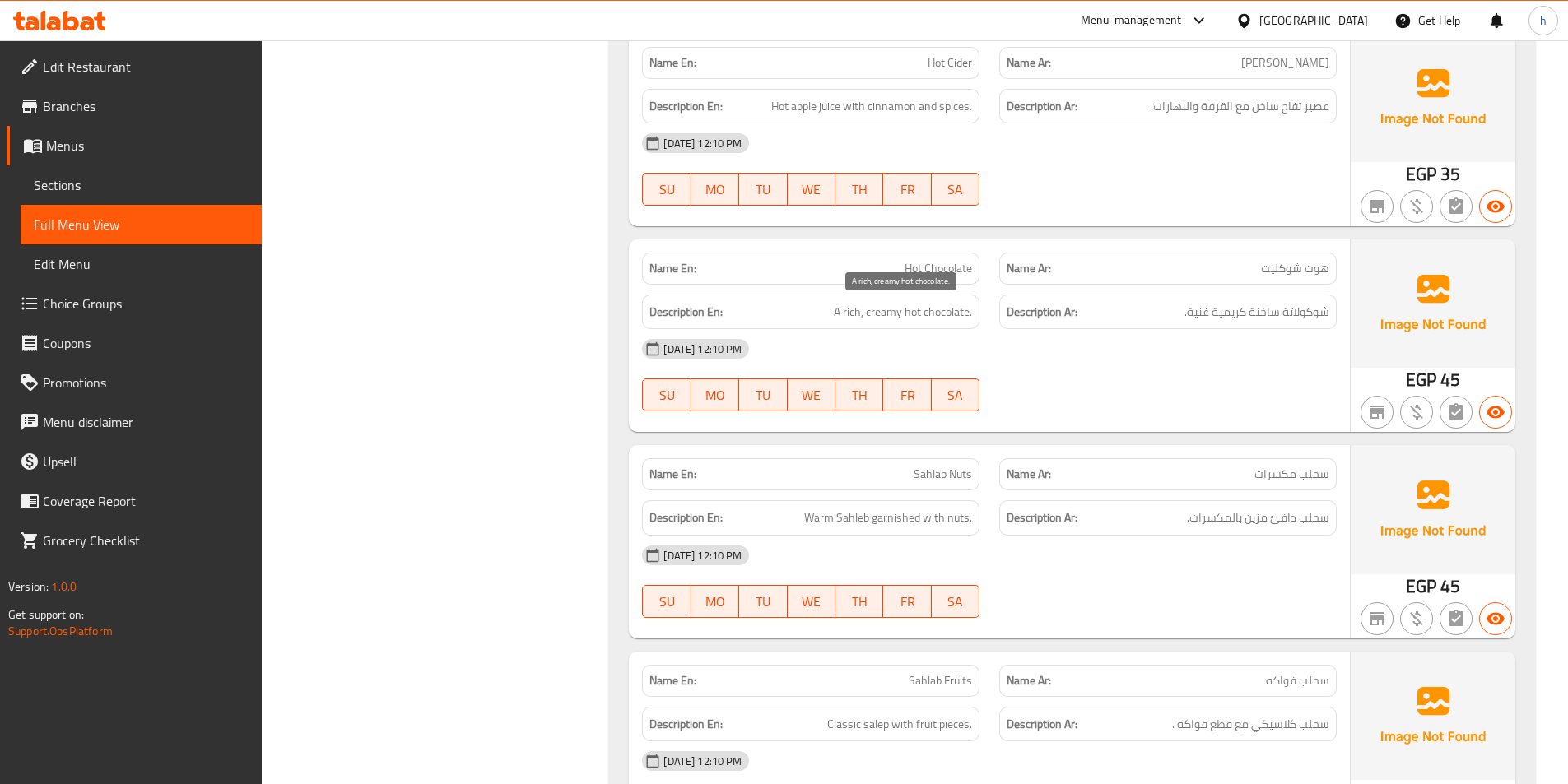
click at [881, 308] on span "A rich, creamy hot chocolate." at bounding box center [902, 312] width 138 height 21
click at [855, 310] on span "A rich, creamy hot chocolate." at bounding box center [902, 312] width 138 height 21
click at [865, 319] on span "A rich, creamy hot chocolate." at bounding box center [902, 312] width 138 height 21
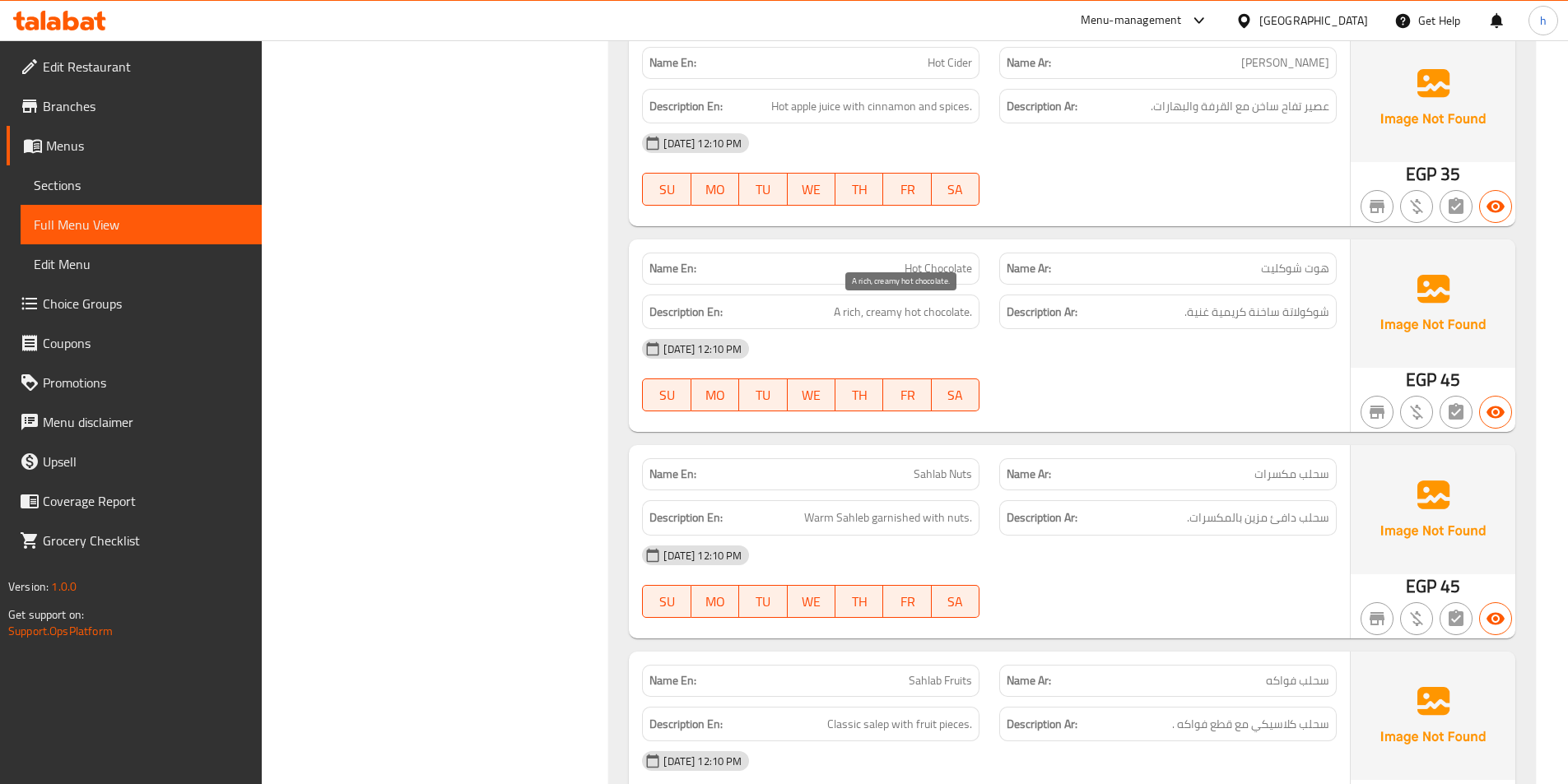
click at [862, 316] on span "A rich, creamy hot chocolate." at bounding box center [902, 312] width 138 height 21
click at [1332, 387] on div "03-09-2025 12:10 PM SU MO TU WE TH FR SA" at bounding box center [989, 375] width 715 height 92
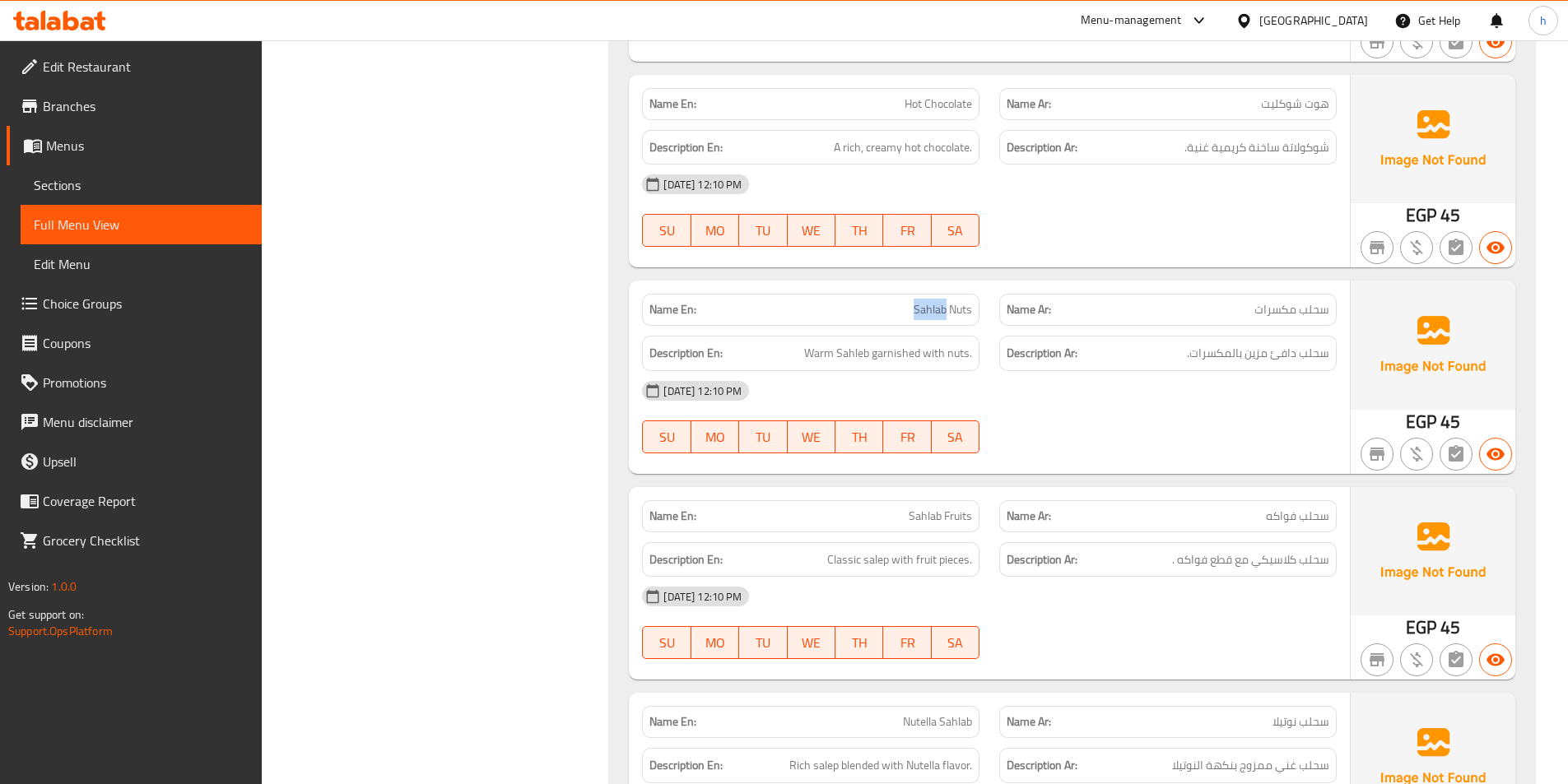
drag, startPoint x: 915, startPoint y: 301, endPoint x: 945, endPoint y: 303, distance: 30.1
click at [945, 303] on span "Sahlab Nuts" at bounding box center [942, 310] width 58 height 17
drag, startPoint x: 854, startPoint y: 353, endPoint x: 827, endPoint y: 351, distance: 27.1
click at [827, 351] on span "Warm Sahleb garnished with nuts." at bounding box center [887, 353] width 168 height 21
drag, startPoint x: 890, startPoint y: 351, endPoint x: 913, endPoint y: 350, distance: 23.0
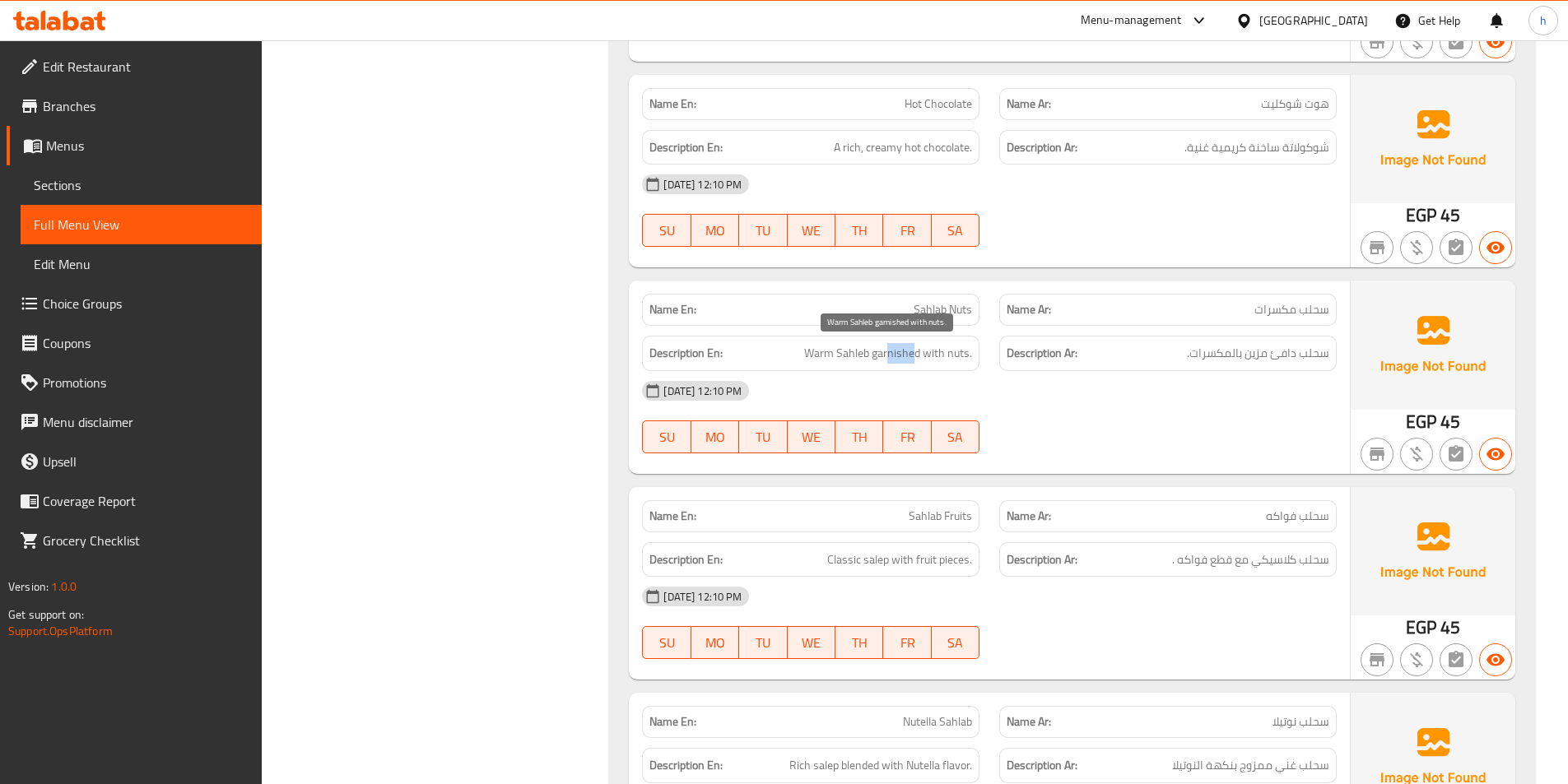
click at [913, 350] on span "Warm Sahleb garnished with nuts." at bounding box center [887, 353] width 168 height 21
drag, startPoint x: 934, startPoint y: 358, endPoint x: 974, endPoint y: 359, distance: 40.0
click at [974, 359] on div "Description En: Warm Sahleb garnished with nuts." at bounding box center [811, 353] width 338 height 36
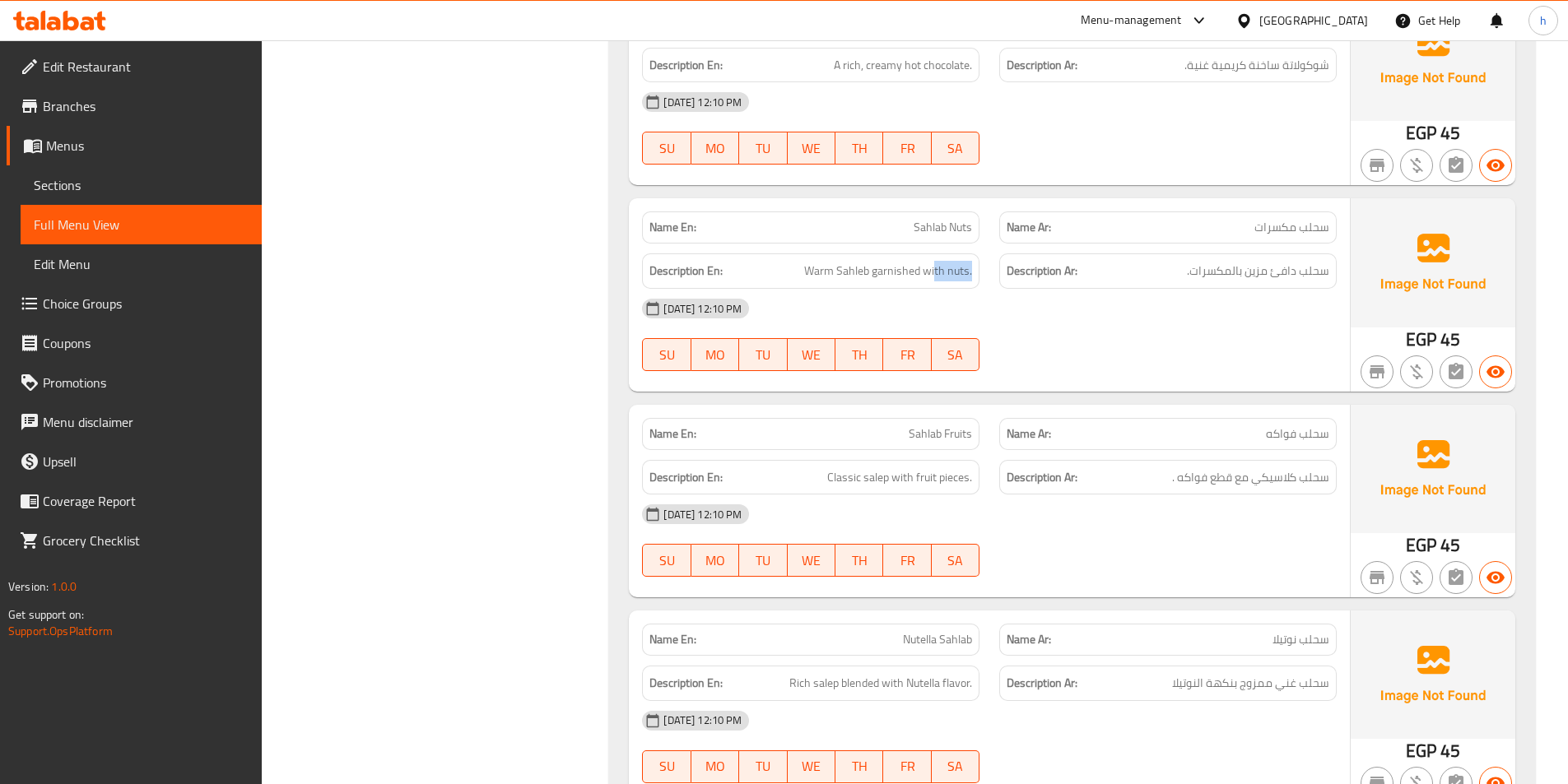
scroll to position [2724, 0]
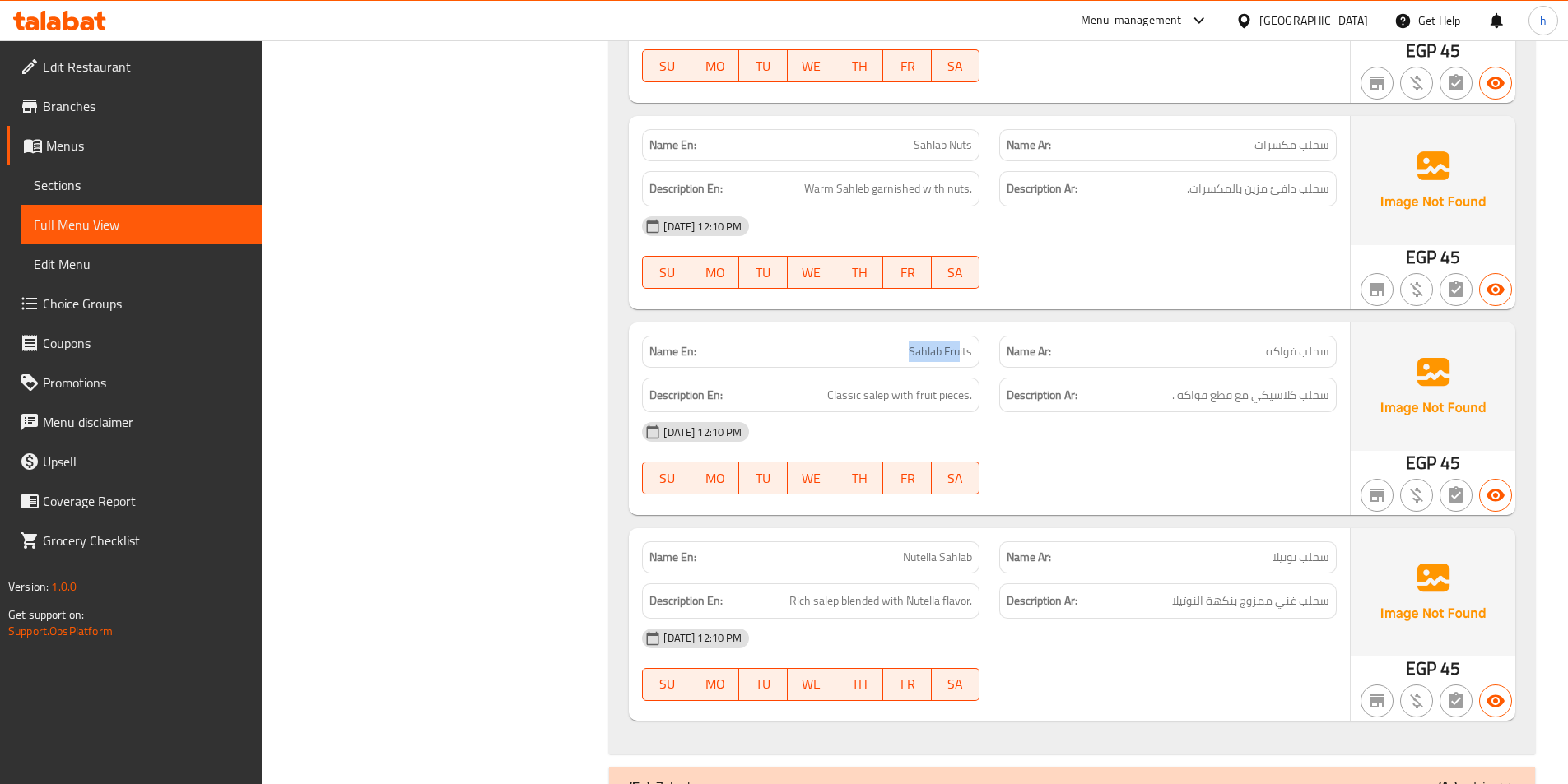
drag, startPoint x: 904, startPoint y: 355, endPoint x: 958, endPoint y: 353, distance: 54.0
click at [958, 353] on p "Name En: Sahlab Fruits" at bounding box center [811, 351] width 323 height 17
drag, startPoint x: 839, startPoint y: 406, endPoint x: 898, endPoint y: 408, distance: 59.0
click at [898, 408] on div "Description En: Classic salep with fruit pieces." at bounding box center [811, 395] width 338 height 36
drag, startPoint x: 924, startPoint y: 408, endPoint x: 990, endPoint y: 418, distance: 66.8
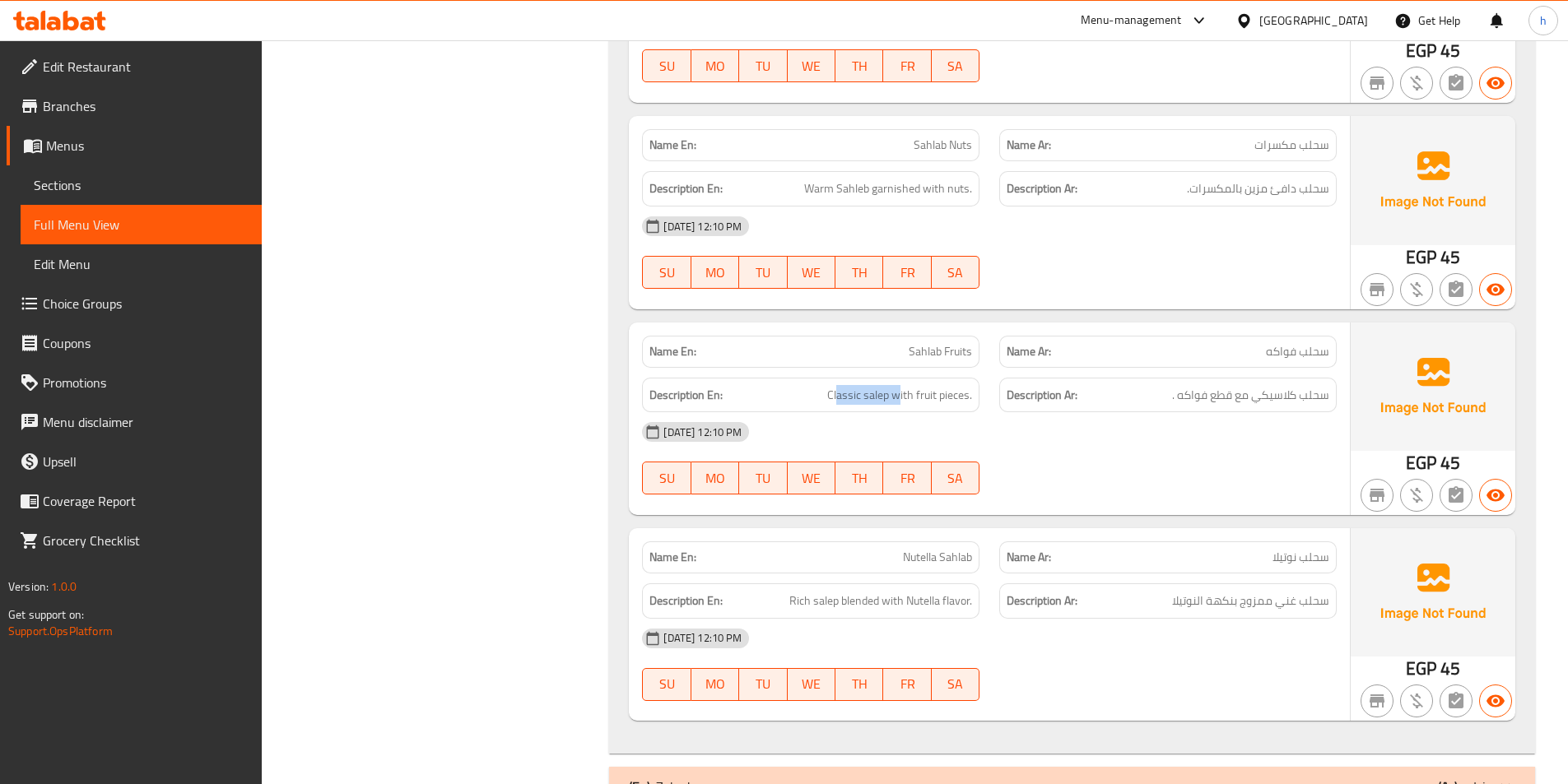
click at [990, 418] on div "Name En: Sahlab Fruits Name Ar: سحلب فواكه Description En: Classic salep with f…" at bounding box center [989, 419] width 721 height 193
click at [880, 403] on span "Classic salep with fruit pieces." at bounding box center [900, 395] width 145 height 21
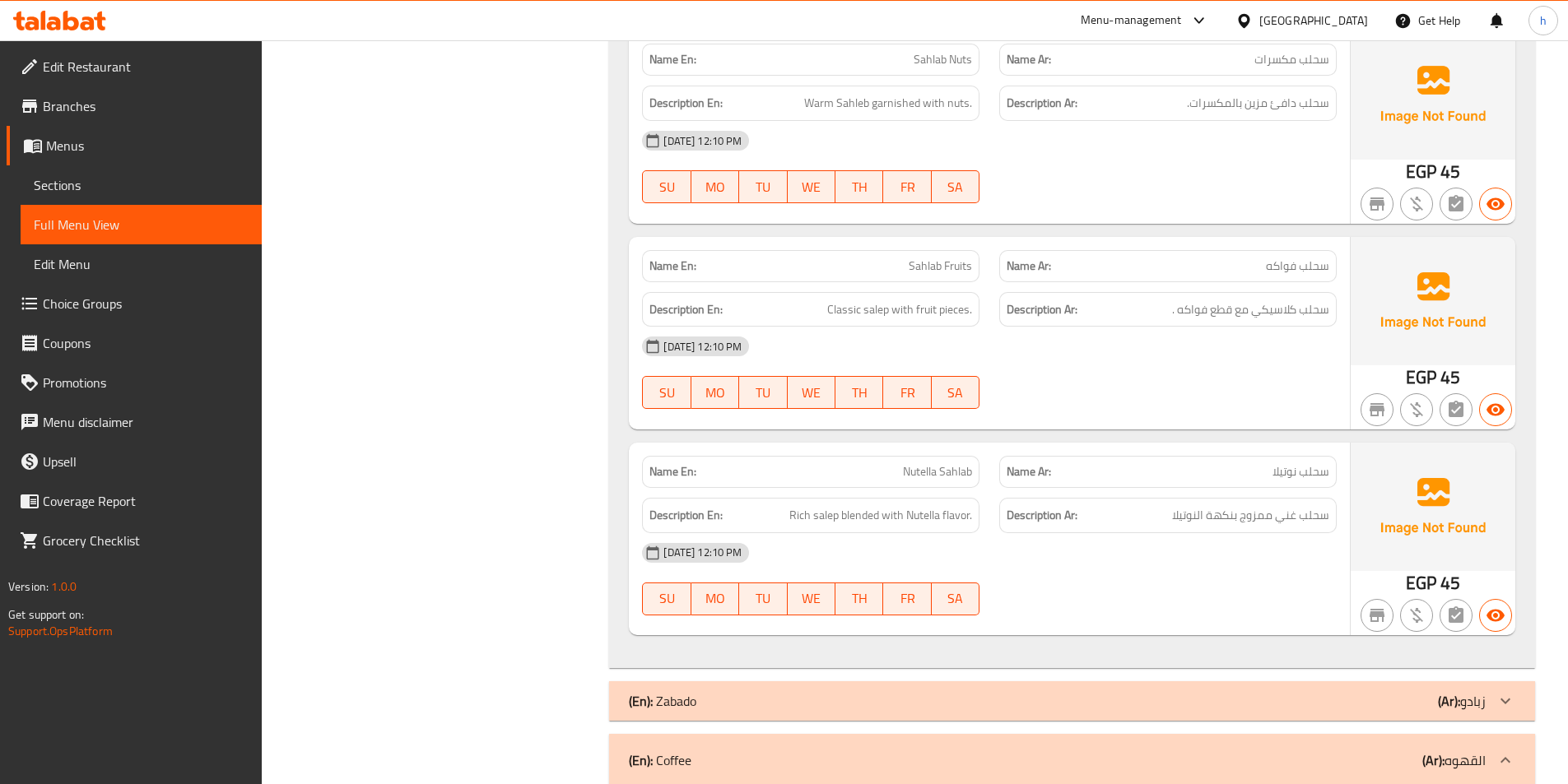
scroll to position [2887, 0]
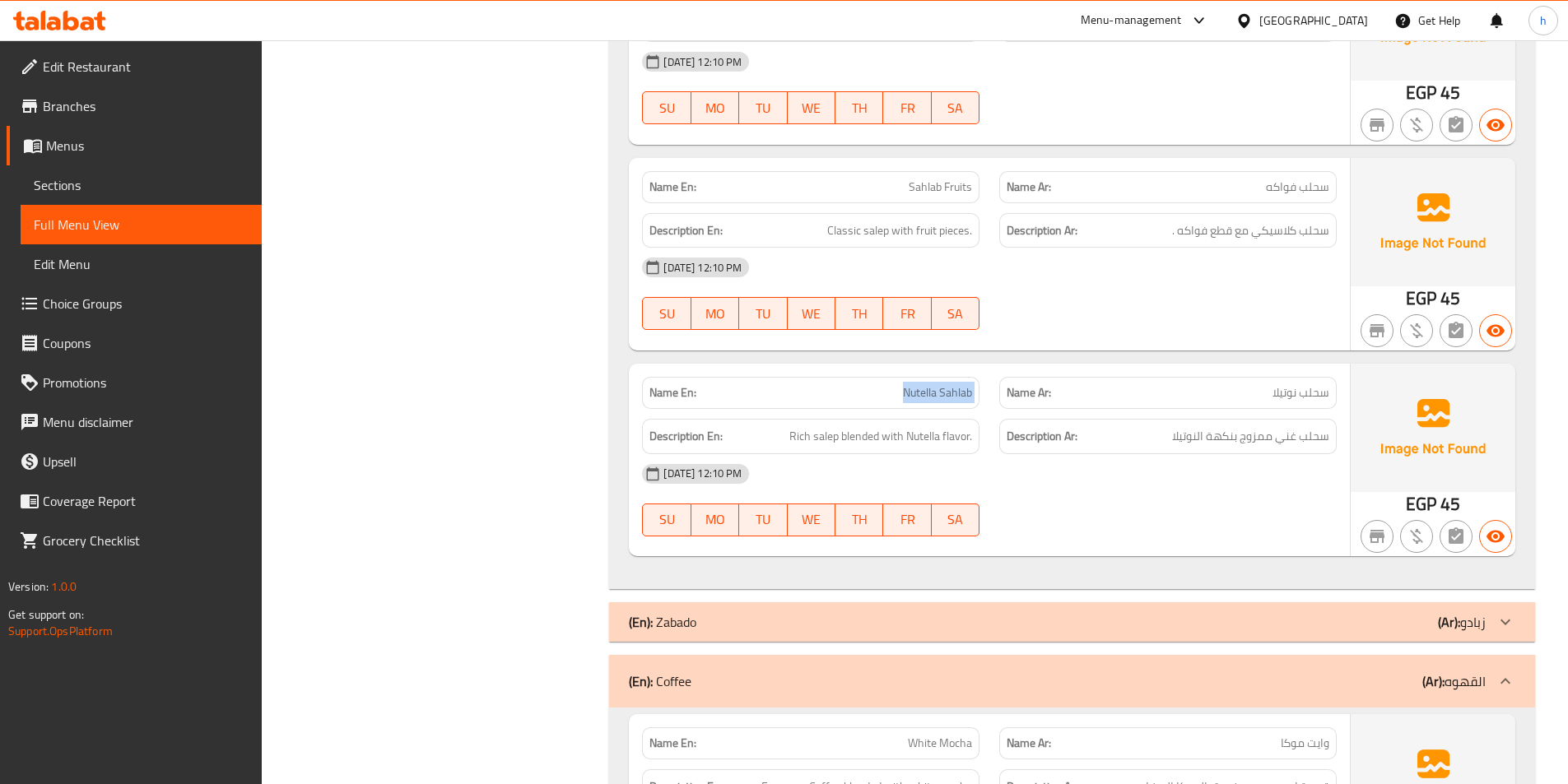
drag, startPoint x: 873, startPoint y: 396, endPoint x: 1002, endPoint y: 399, distance: 129.0
click at [1002, 399] on div "Name En: Nutella Sahlab Name Ar: سحلب نوتيلا" at bounding box center [989, 392] width 715 height 51
drag, startPoint x: 959, startPoint y: 442, endPoint x: 918, endPoint y: 440, distance: 41.0
click at [958, 442] on span "Rich salep blended with Nutella flavor." at bounding box center [880, 437] width 182 height 21
drag, startPoint x: 796, startPoint y: 440, endPoint x: 828, endPoint y: 442, distance: 32.1
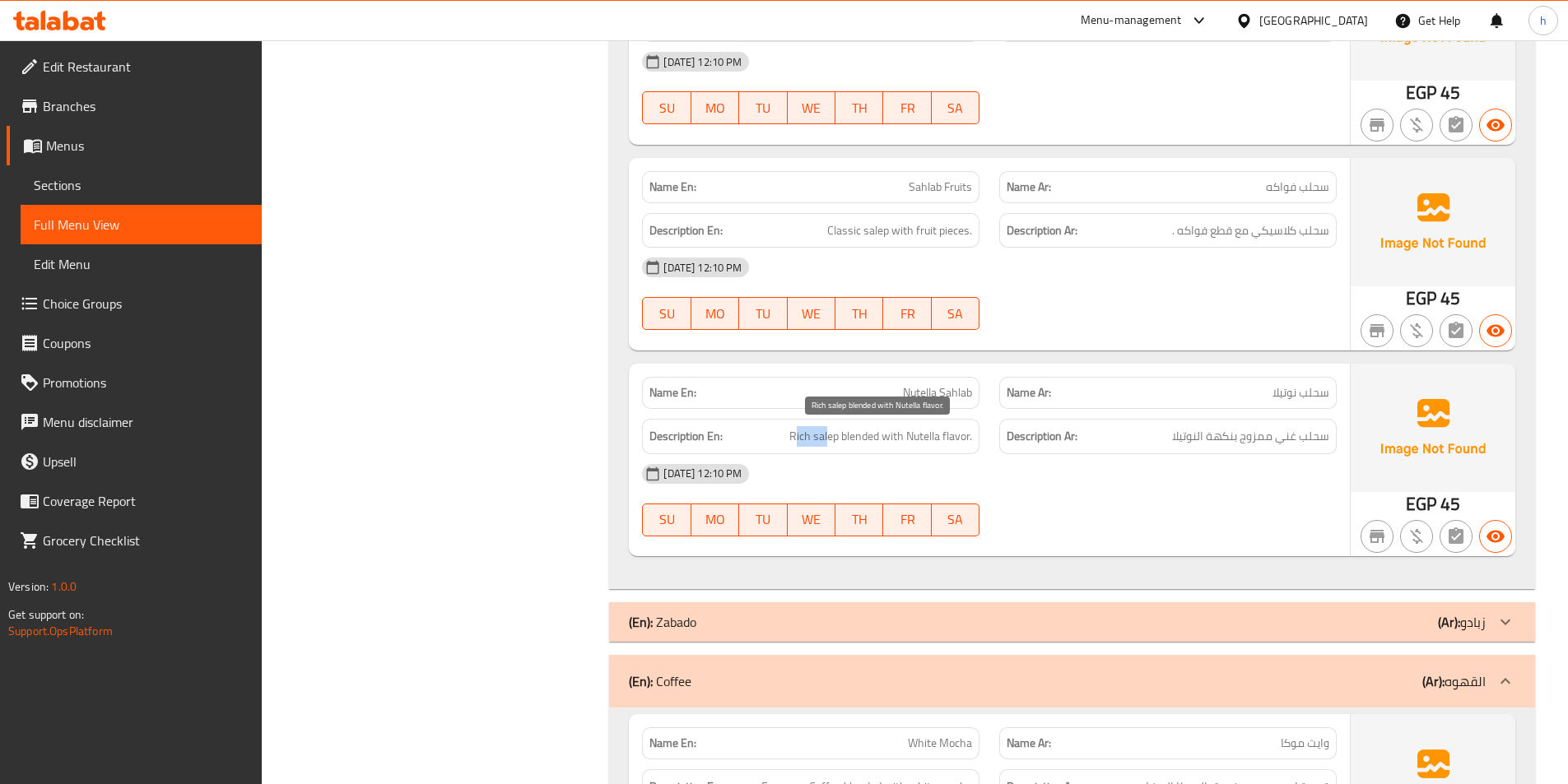
click at [828, 442] on span "Rich salep blended with Nutella flavor." at bounding box center [880, 437] width 182 height 21
drag, startPoint x: 860, startPoint y: 434, endPoint x: 871, endPoint y: 437, distance: 11.4
click at [871, 437] on span "Rich salep blended with Nutella flavor." at bounding box center [880, 437] width 182 height 21
drag, startPoint x: 907, startPoint y: 437, endPoint x: 1015, endPoint y: 443, distance: 108.2
click at [1015, 443] on div "Description En: Rich salep blended with Nutella flavor. Description Ar: سحلب غن…" at bounding box center [989, 436] width 715 height 55
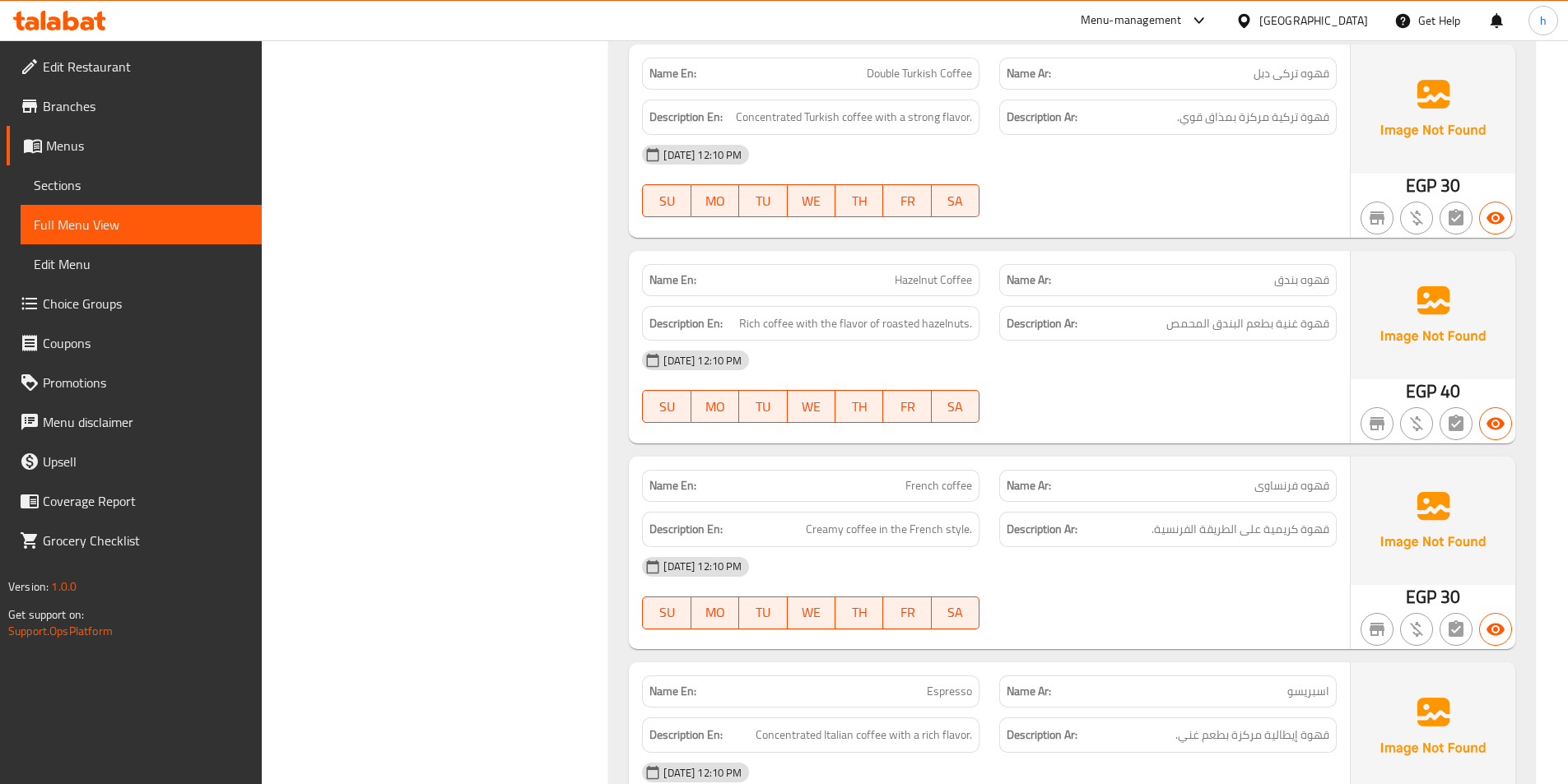
scroll to position [4368, 0]
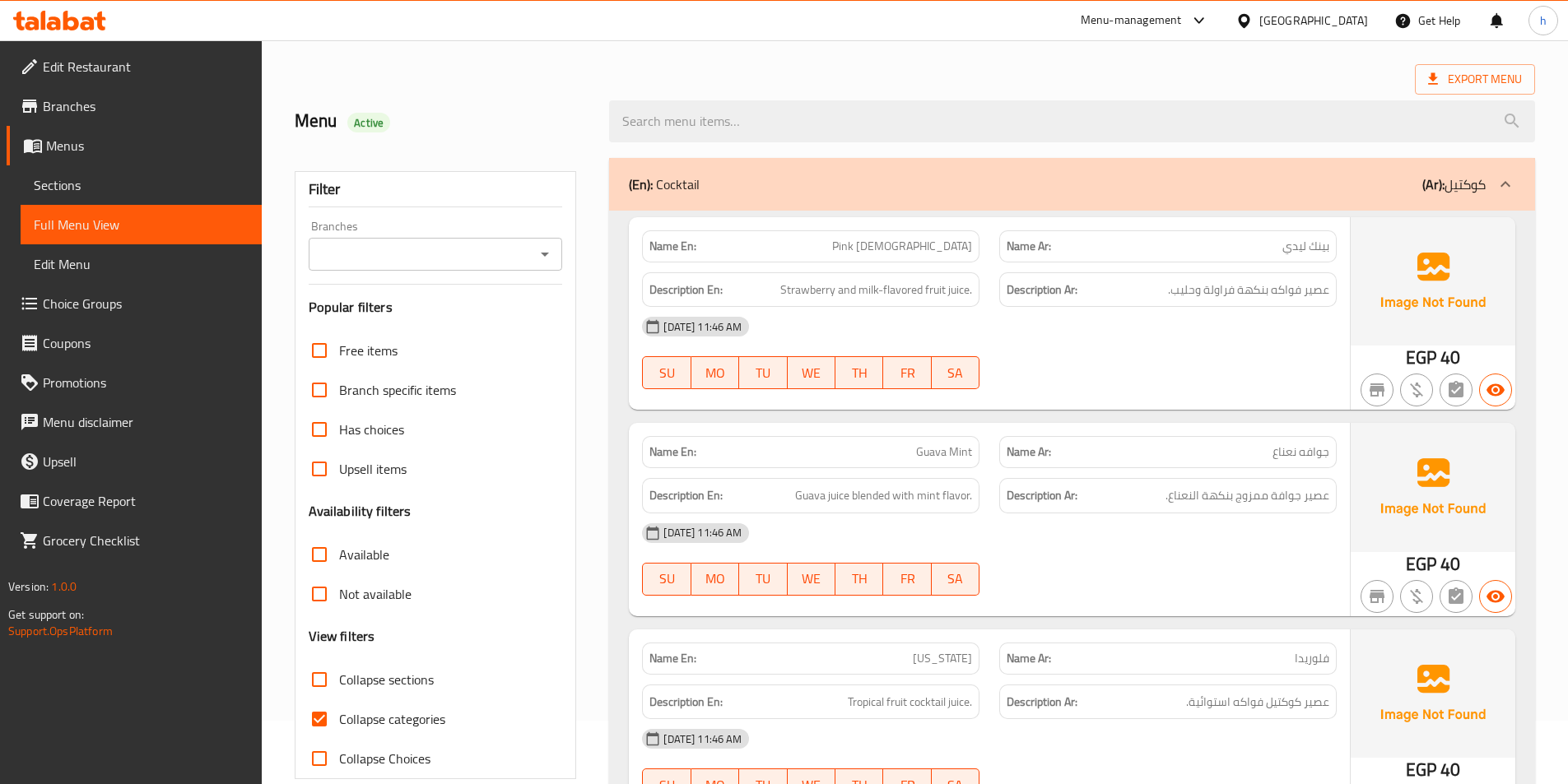
scroll to position [165, 0]
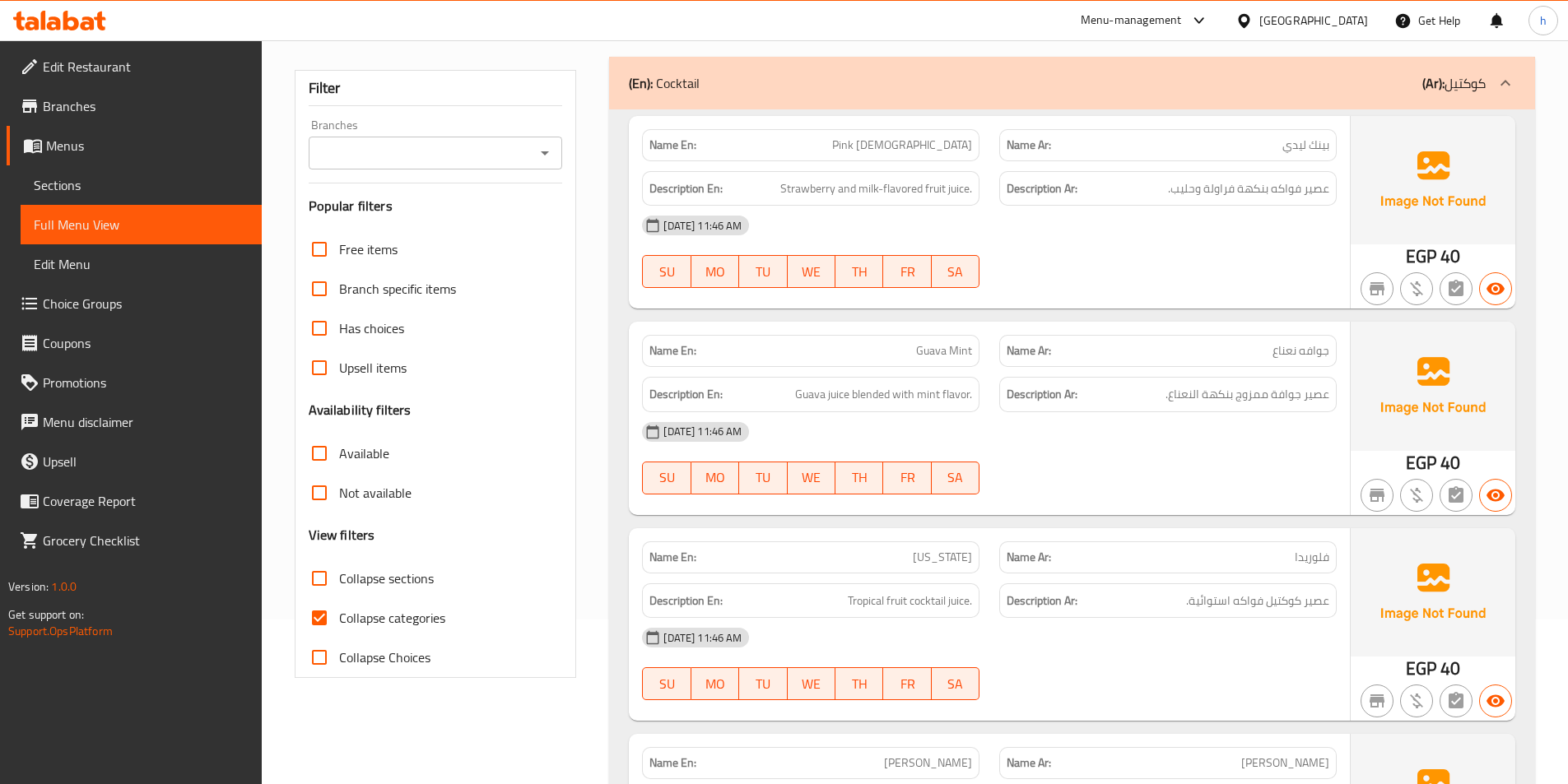
click at [329, 615] on input "Collapse categories" at bounding box center [318, 617] width 39 height 39
checkbox input "false"
click at [325, 587] on input "Collapse sections" at bounding box center [318, 577] width 39 height 39
checkbox input "true"
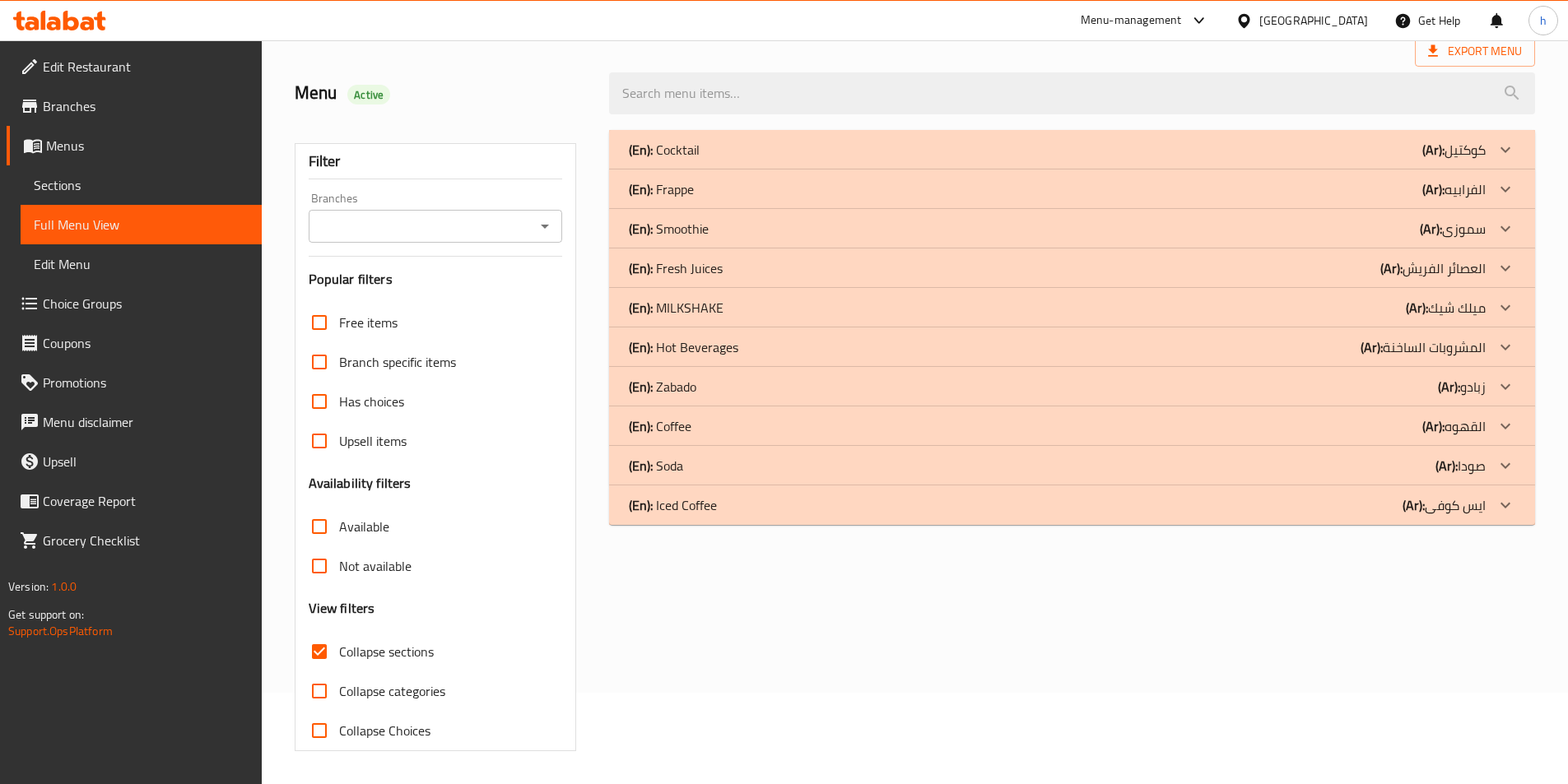
scroll to position [92, 0]
click at [1498, 160] on icon at bounding box center [1505, 149] width 20 height 20
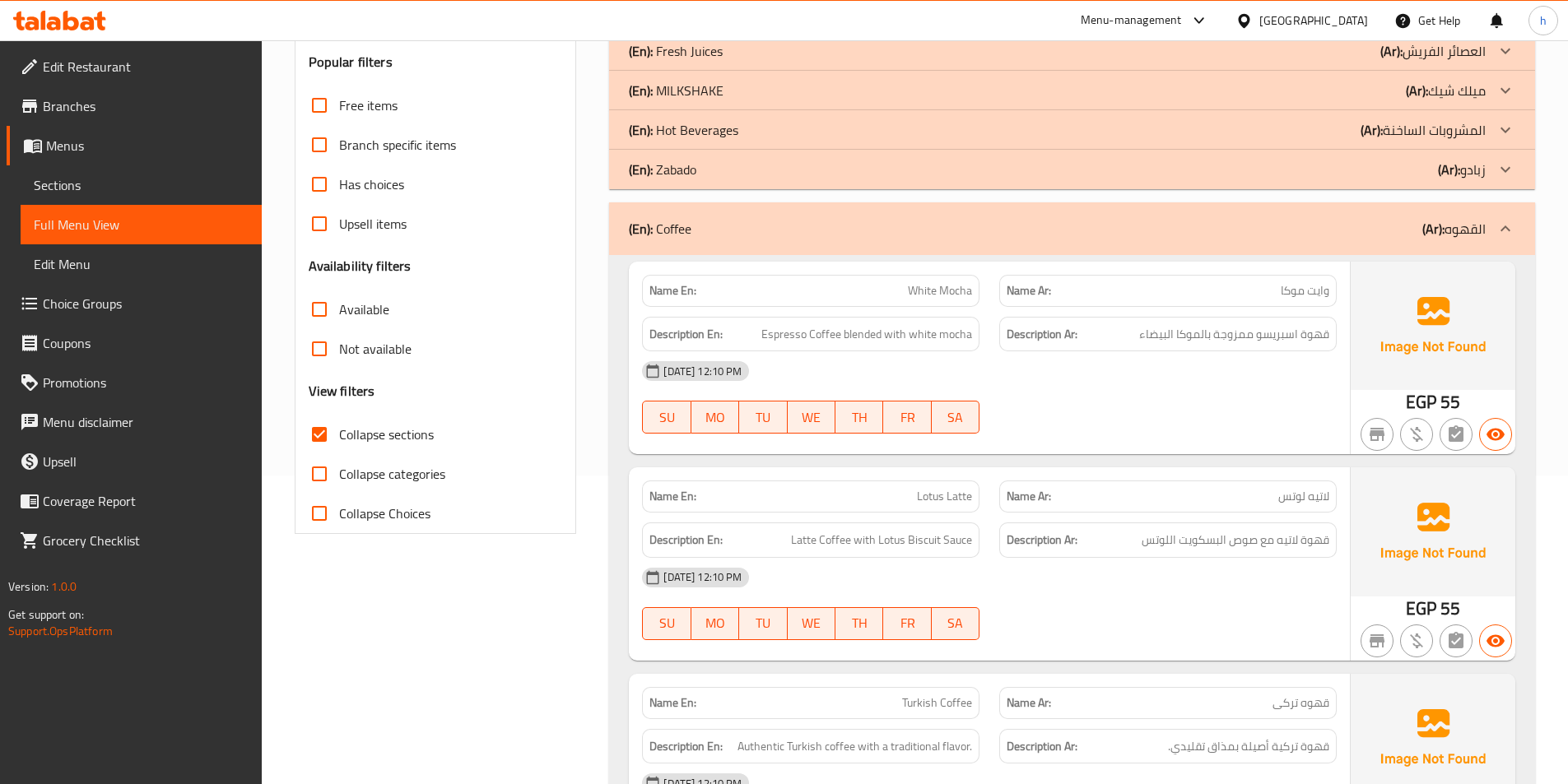
scroll to position [338, 0]
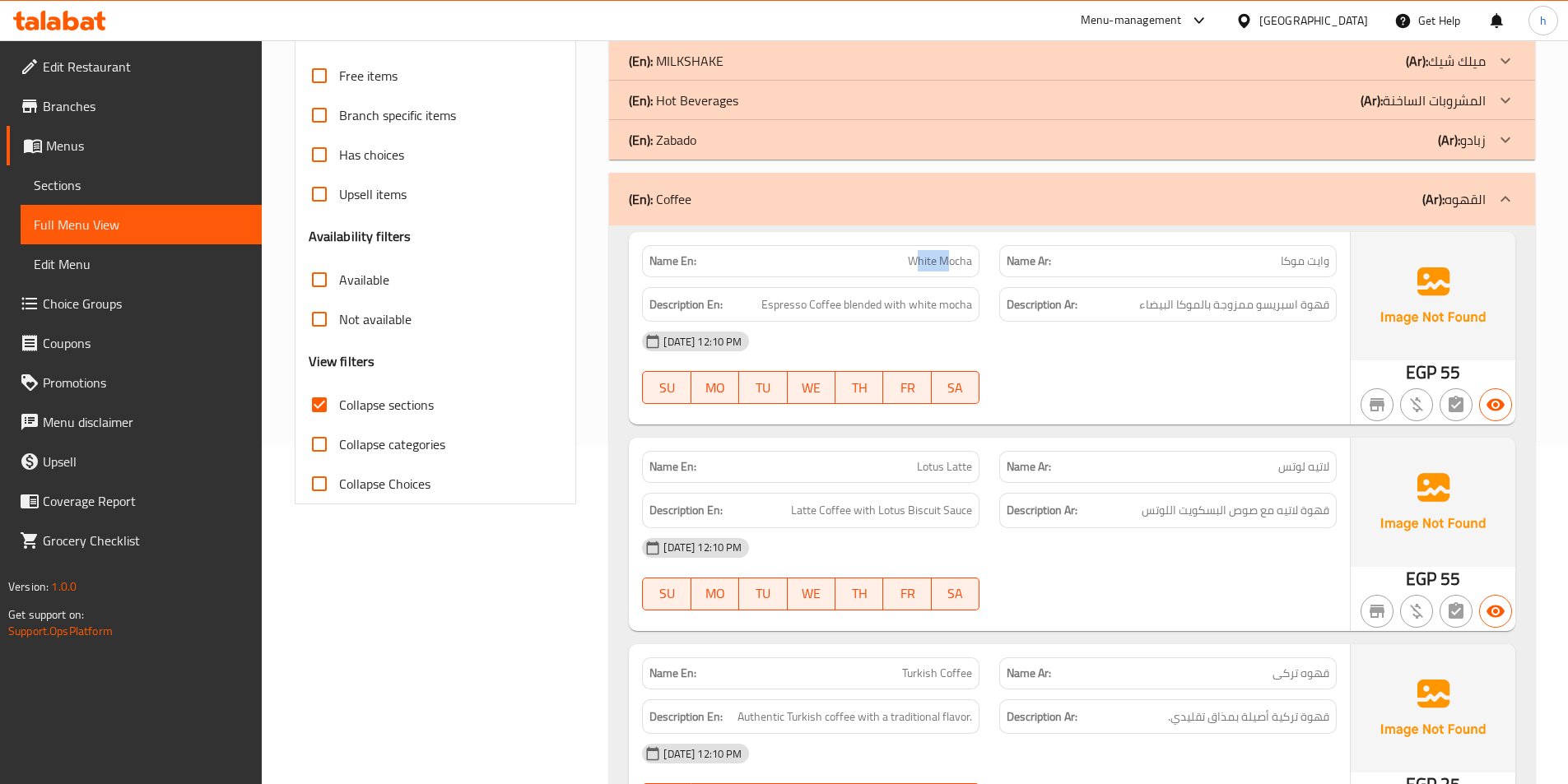
drag, startPoint x: 917, startPoint y: 262, endPoint x: 945, endPoint y: 262, distance: 28.0
click at [945, 262] on span "White Mocha" at bounding box center [940, 262] width 65 height 17
drag, startPoint x: 778, startPoint y: 308, endPoint x: 832, endPoint y: 308, distance: 54.0
click at [832, 308] on span "Espresso Coffee blended with white mocha" at bounding box center [866, 305] width 210 height 21
drag, startPoint x: 852, startPoint y: 308, endPoint x: 872, endPoint y: 310, distance: 20.1
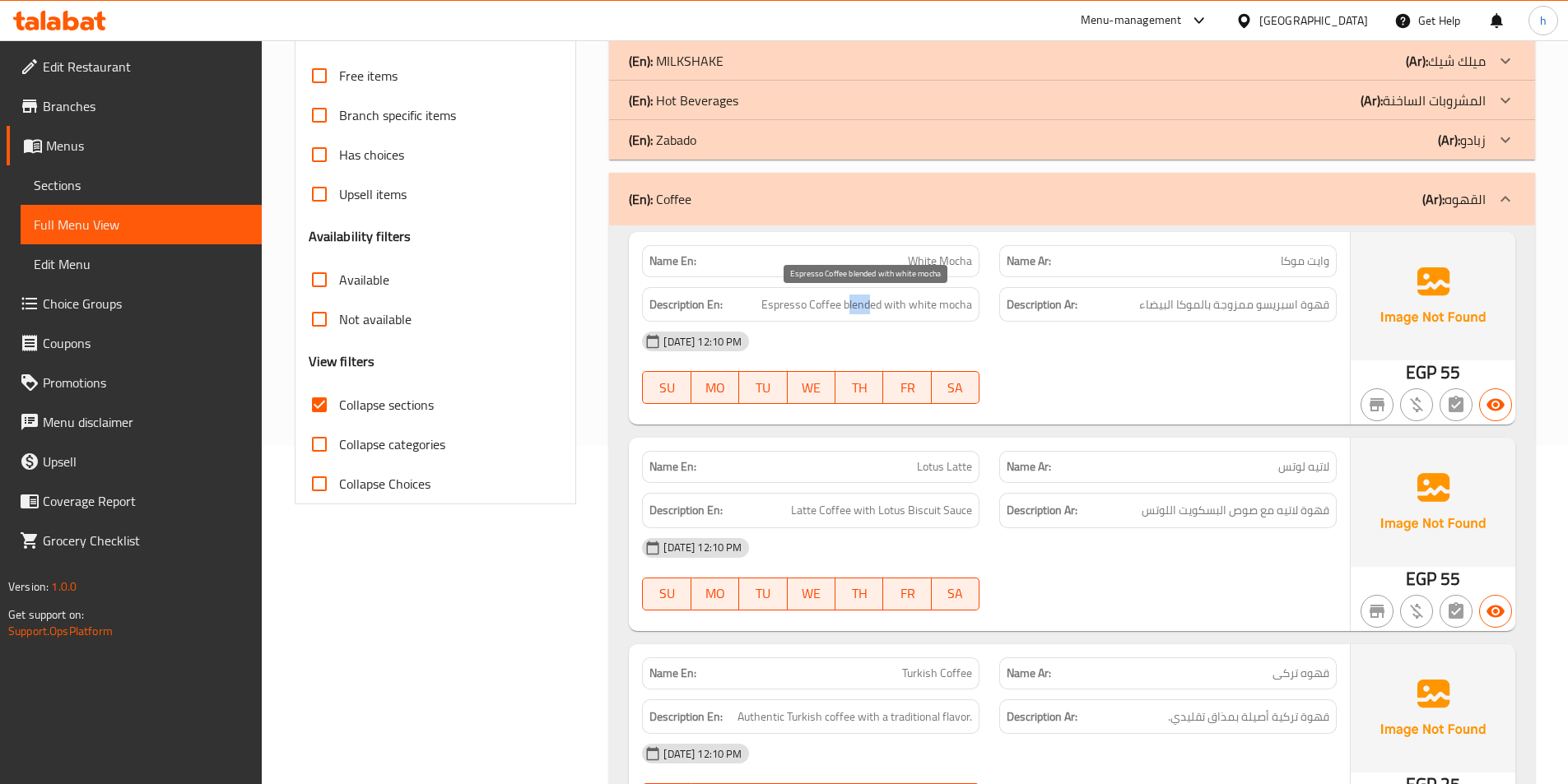
click at [872, 310] on span "Espresso Coffee blended with white mocha" at bounding box center [866, 305] width 210 height 21
drag, startPoint x: 912, startPoint y: 310, endPoint x: 990, endPoint y: 310, distance: 78.0
click at [990, 310] on div "Description En: Espresso Coffee blended with white mocha Description Ar: قهوة ا…" at bounding box center [989, 304] width 715 height 55
click at [990, 339] on div "[DATE] 12:10 PM" at bounding box center [989, 341] width 715 height 39
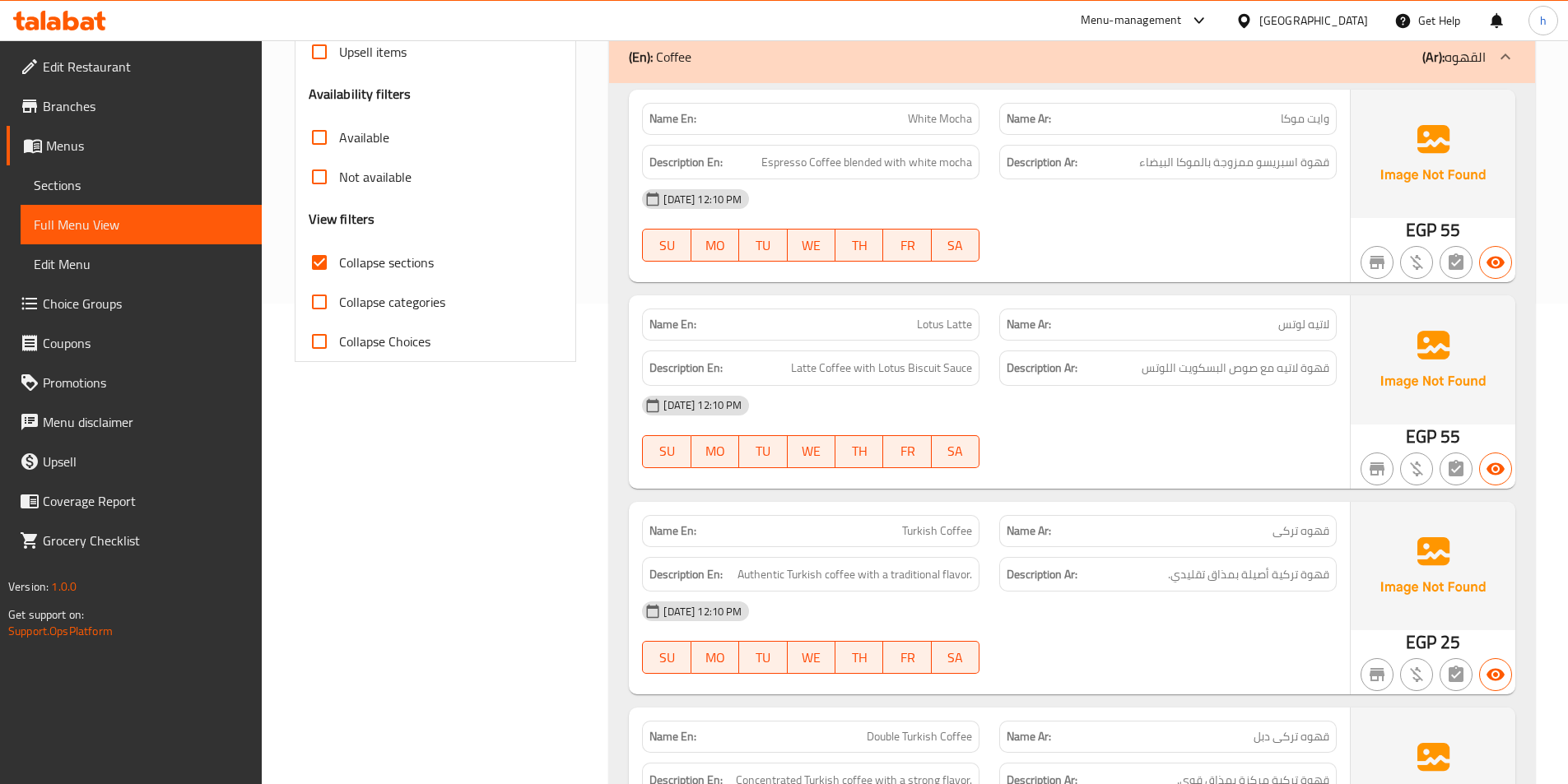
scroll to position [502, 0]
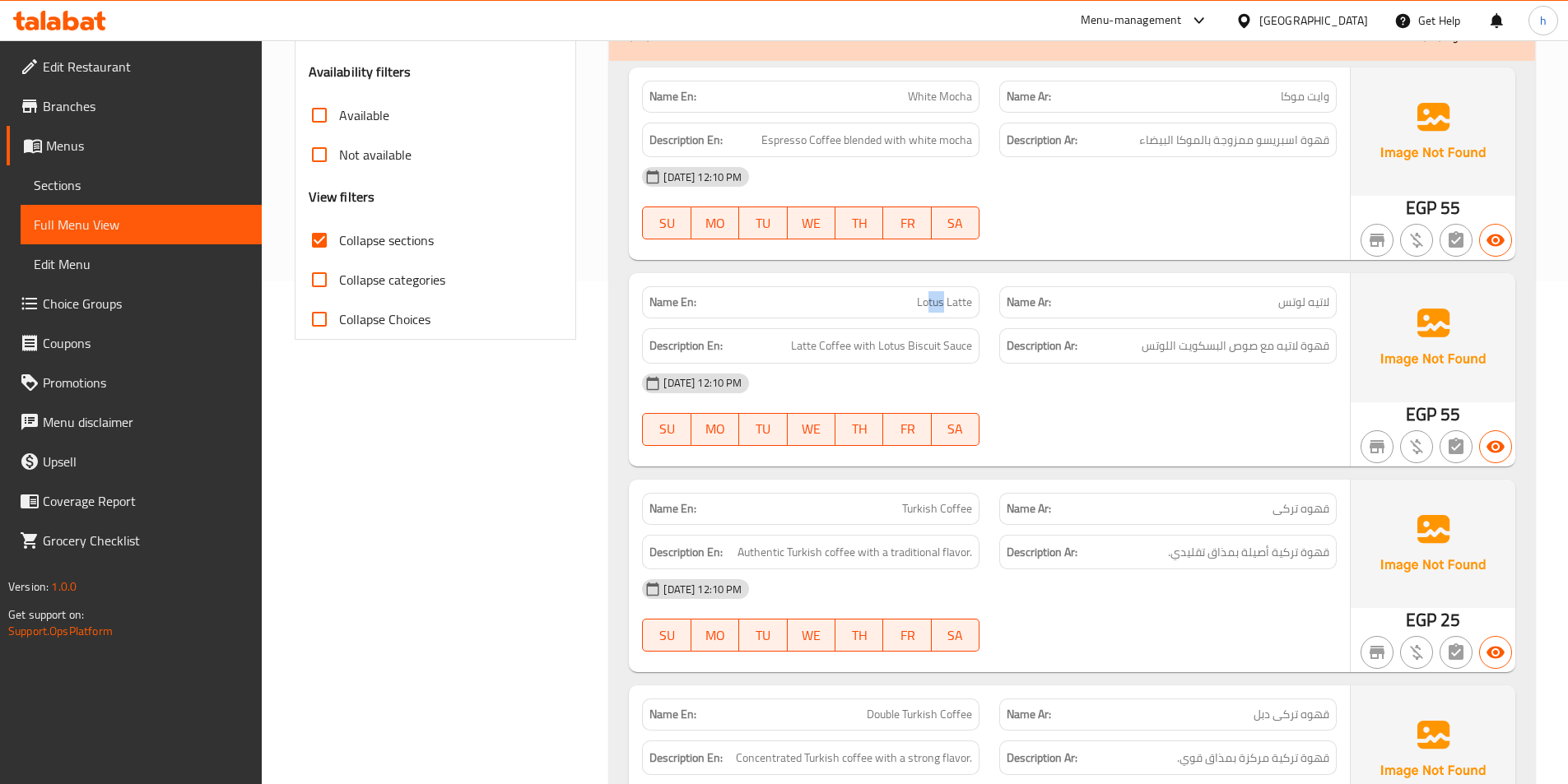
drag, startPoint x: 930, startPoint y: 308, endPoint x: 944, endPoint y: 310, distance: 14.1
click at [944, 310] on span "Lotus Latte" at bounding box center [944, 303] width 55 height 17
click at [974, 314] on div "Name En: Lotus Latte" at bounding box center [811, 302] width 338 height 32
drag, startPoint x: 839, startPoint y: 344, endPoint x: 806, endPoint y: 344, distance: 33.0
click at [806, 344] on span "Latte Coffee with Lotus Biscuit Sauce" at bounding box center [880, 346] width 181 height 21
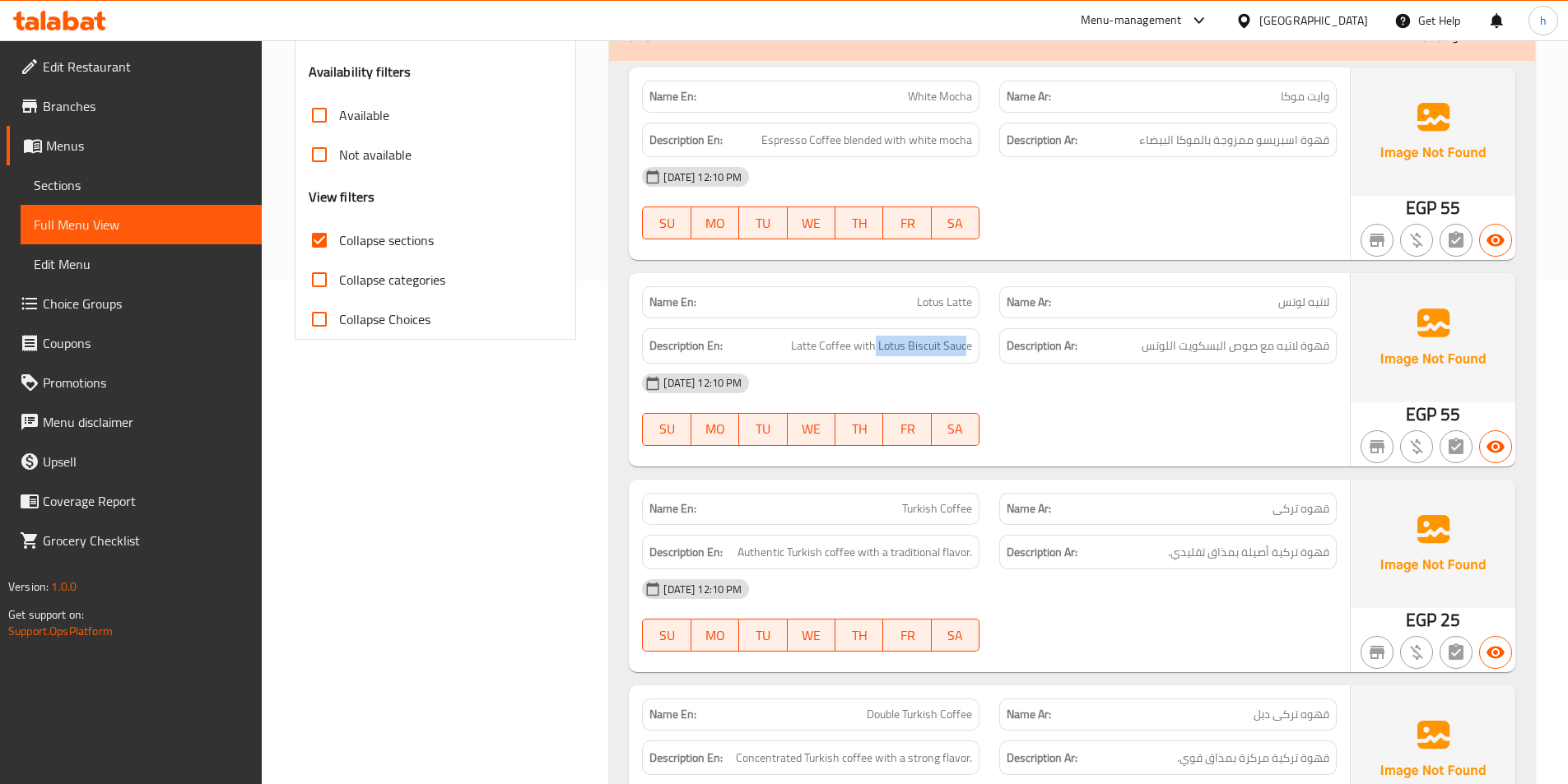
drag, startPoint x: 873, startPoint y: 351, endPoint x: 966, endPoint y: 360, distance: 93.4
click at [966, 360] on div "Description En: Latte Coffee with Lotus Biscuit Sauce" at bounding box center [811, 345] width 338 height 36
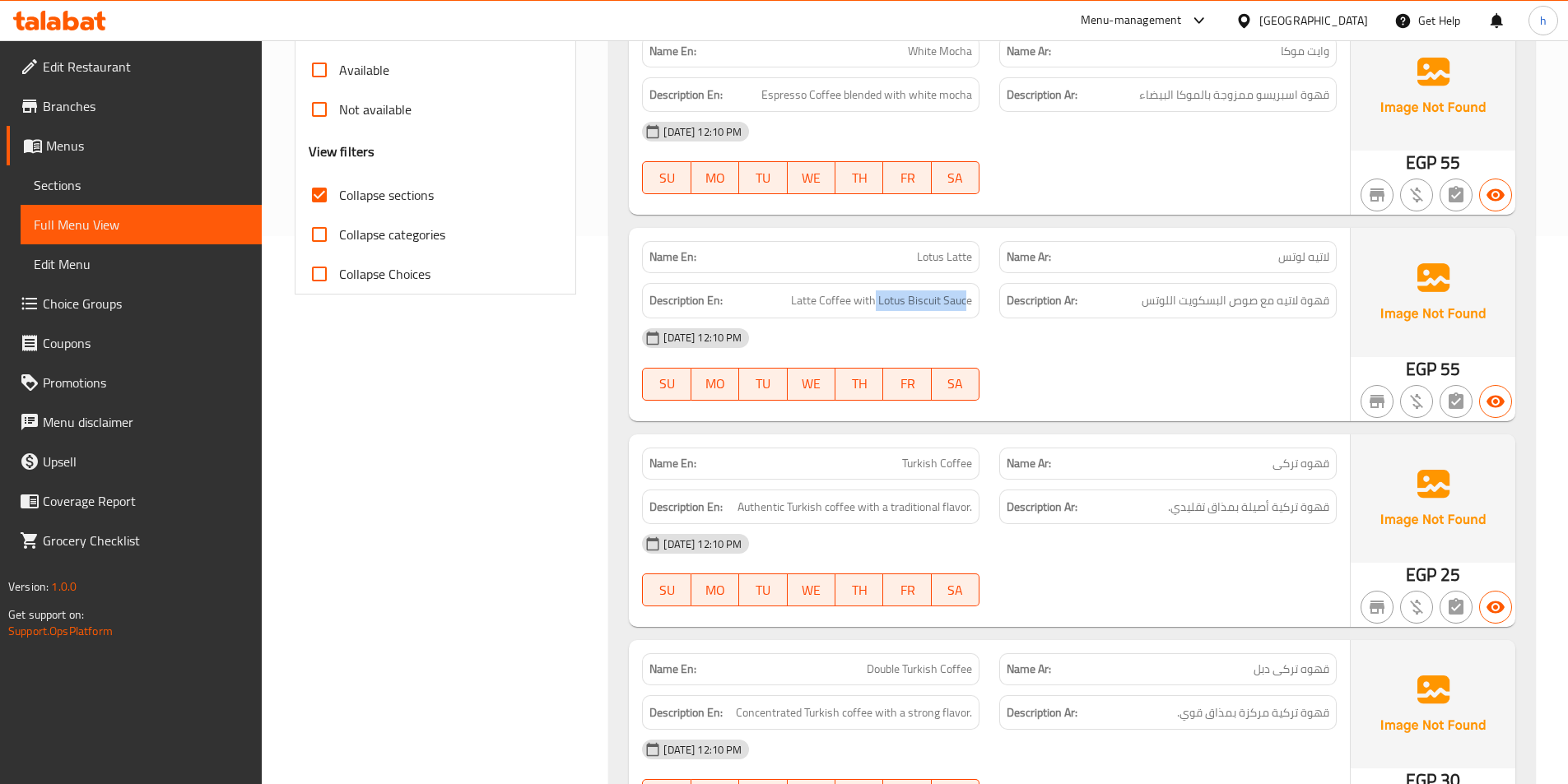
scroll to position [667, 0]
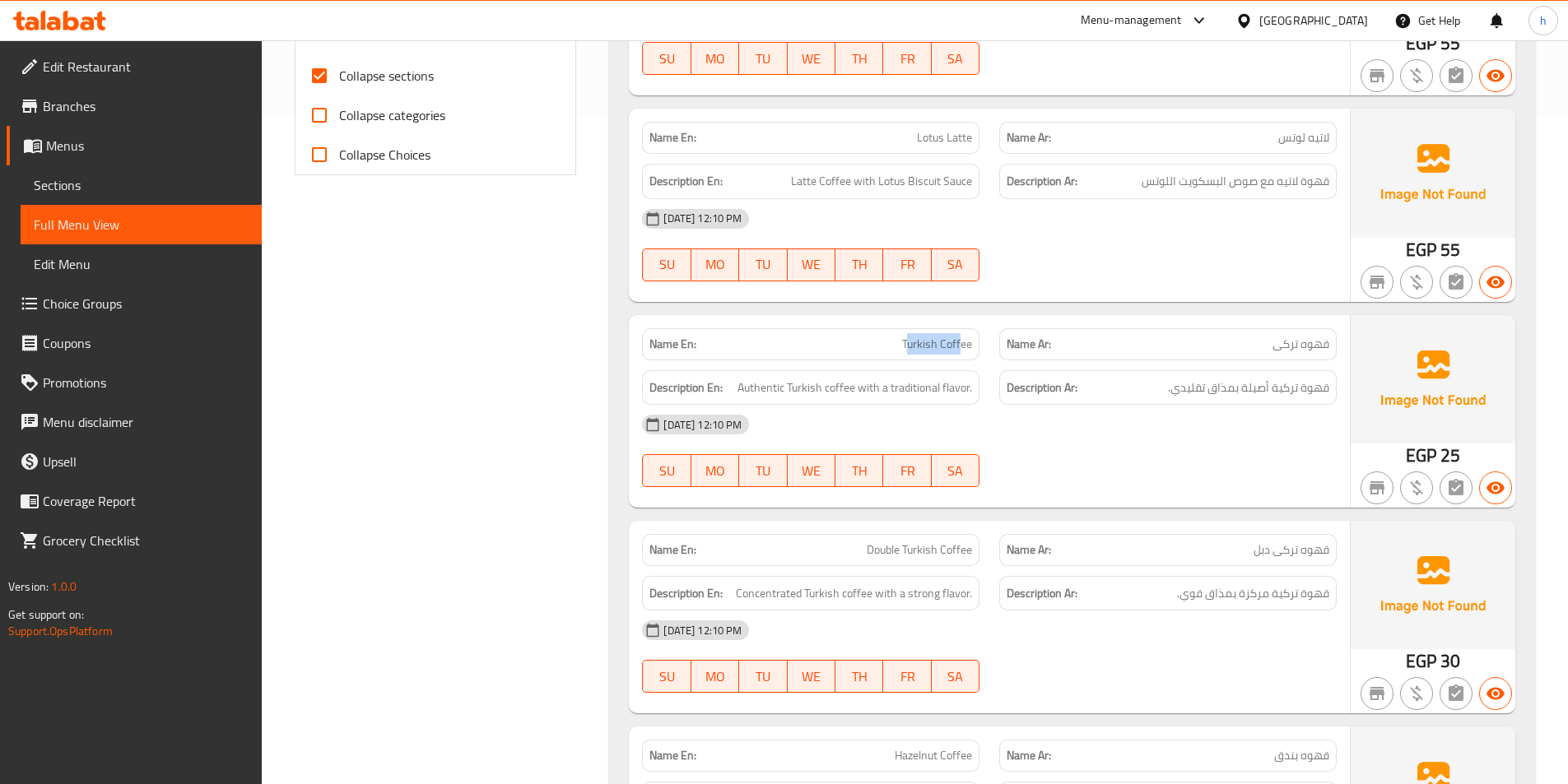
drag, startPoint x: 910, startPoint y: 344, endPoint x: 962, endPoint y: 351, distance: 52.5
click at [962, 351] on span "Turkish Coffee" at bounding box center [937, 344] width 70 height 17
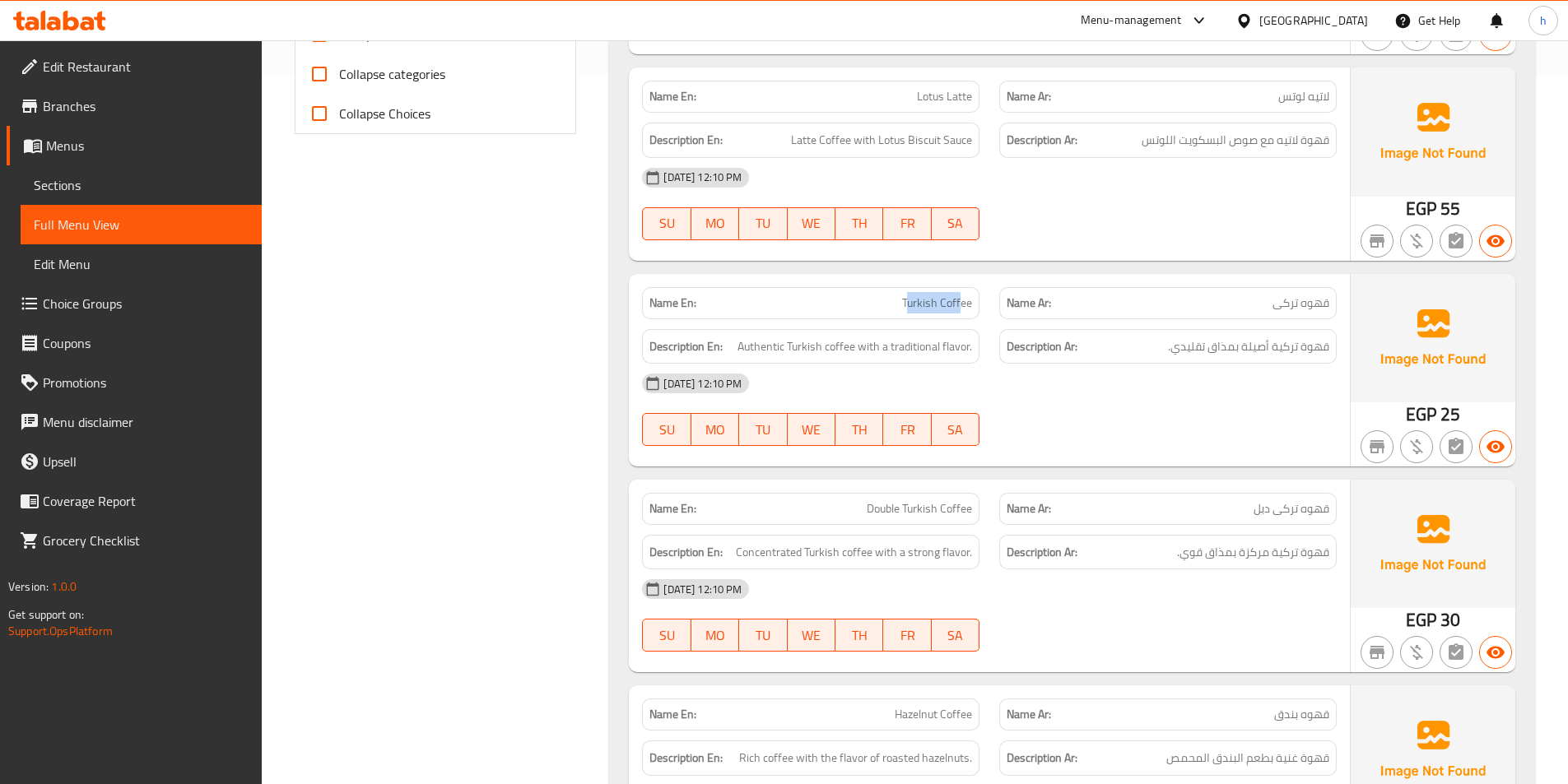
scroll to position [749, 0]
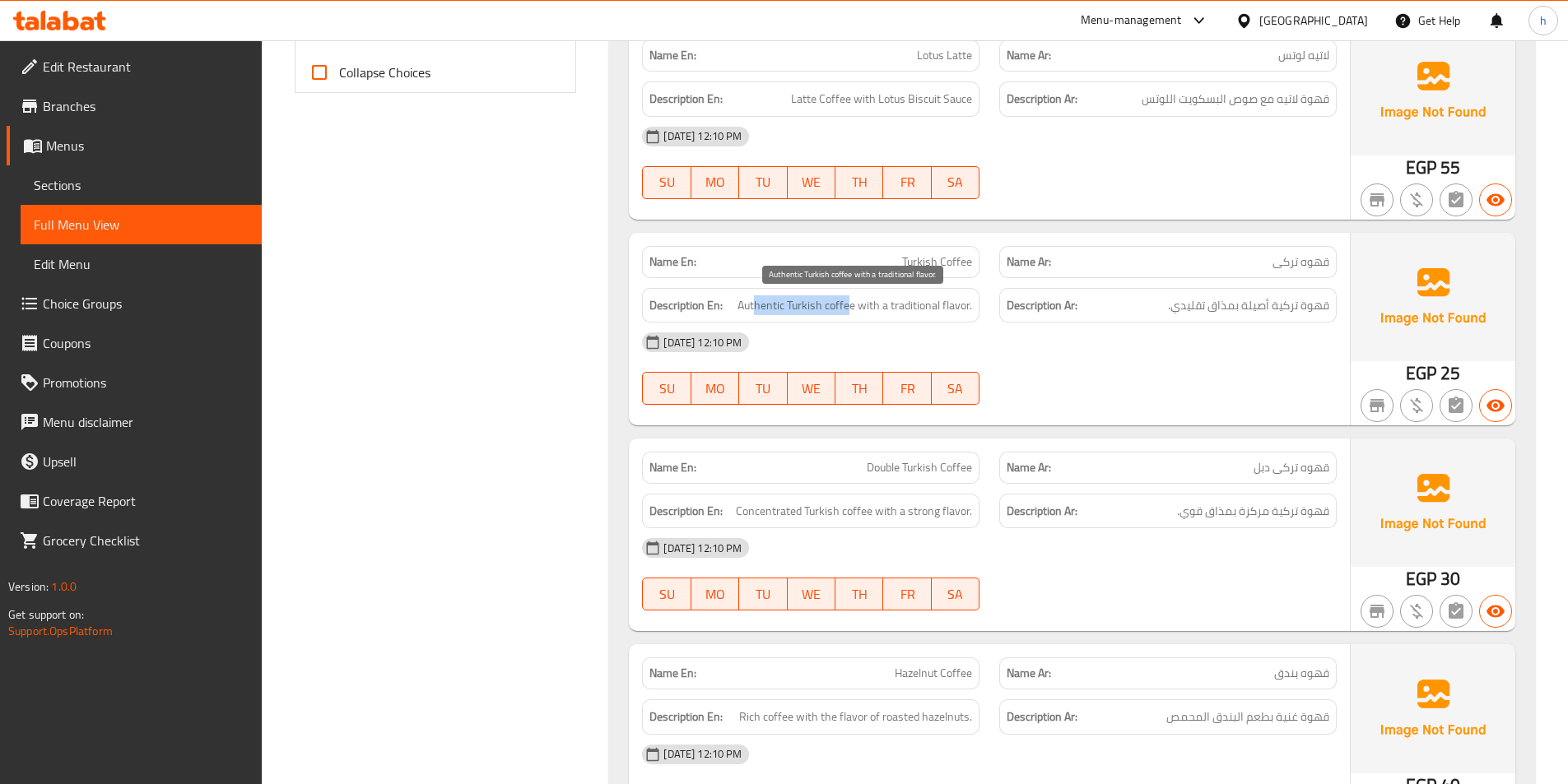
drag, startPoint x: 758, startPoint y: 306, endPoint x: 851, endPoint y: 310, distance: 93.1
click at [851, 310] on span "Authentic Turkish coffee with a traditional flavor." at bounding box center [854, 306] width 235 height 21
drag, startPoint x: 897, startPoint y: 308, endPoint x: 989, endPoint y: 317, distance: 92.4
click at [989, 317] on div "Description En: Authentic Turkish coffee with a traditional flavor. Description…" at bounding box center [989, 305] width 715 height 55
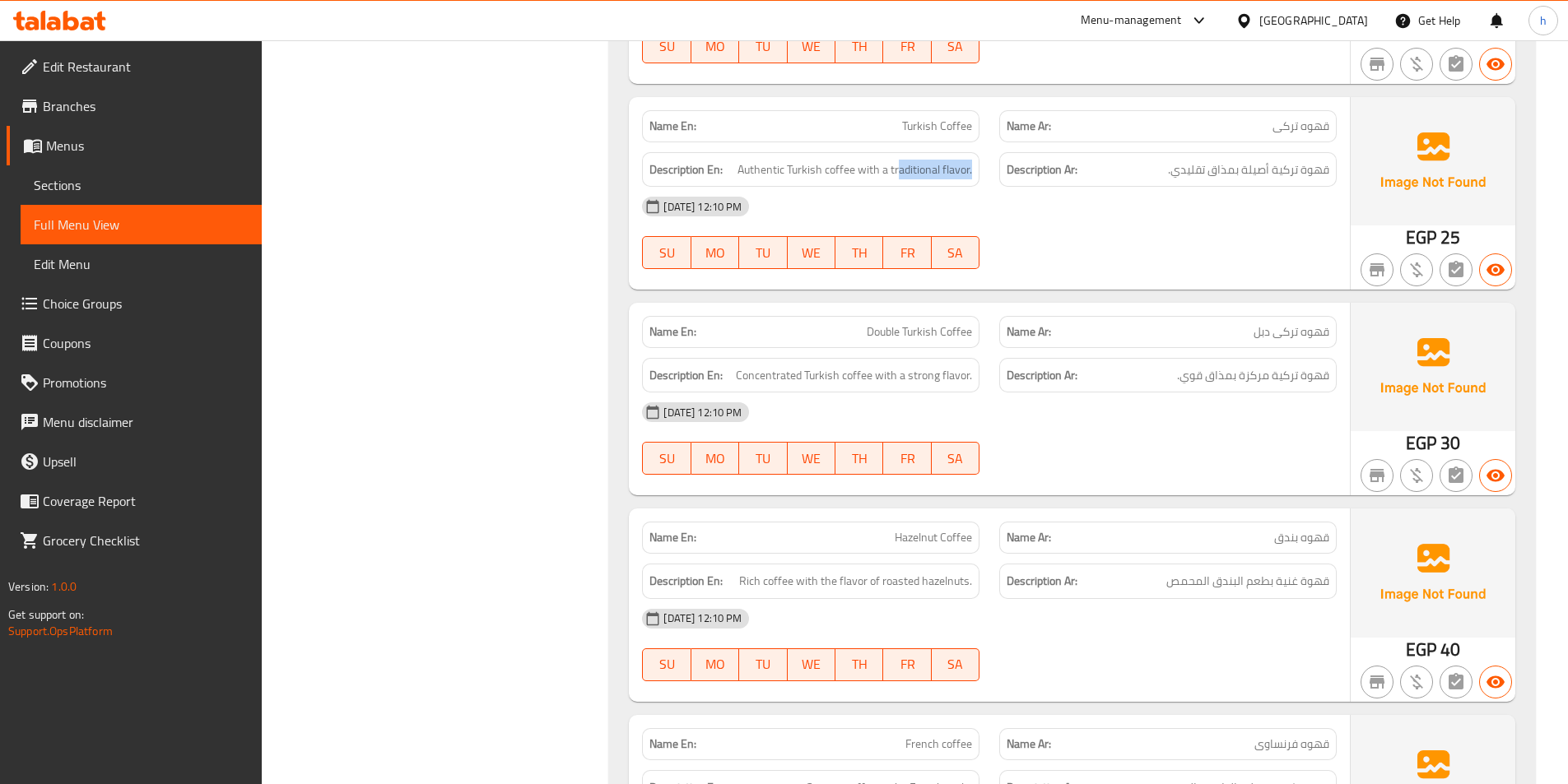
scroll to position [914, 0]
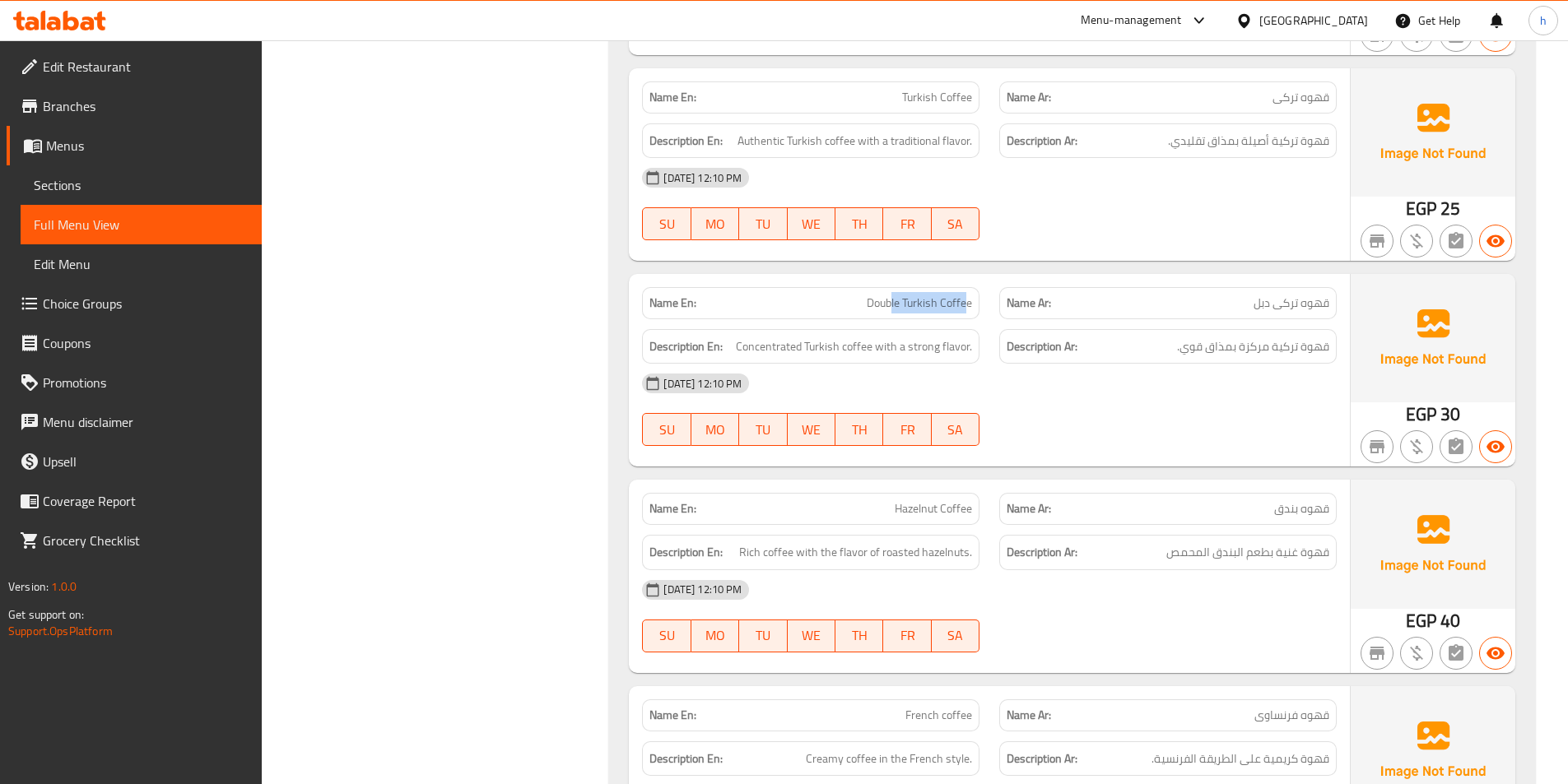
drag, startPoint x: 892, startPoint y: 305, endPoint x: 963, endPoint y: 305, distance: 71.0
click at [963, 305] on span "Double Turkish Coffee" at bounding box center [919, 303] width 106 height 17
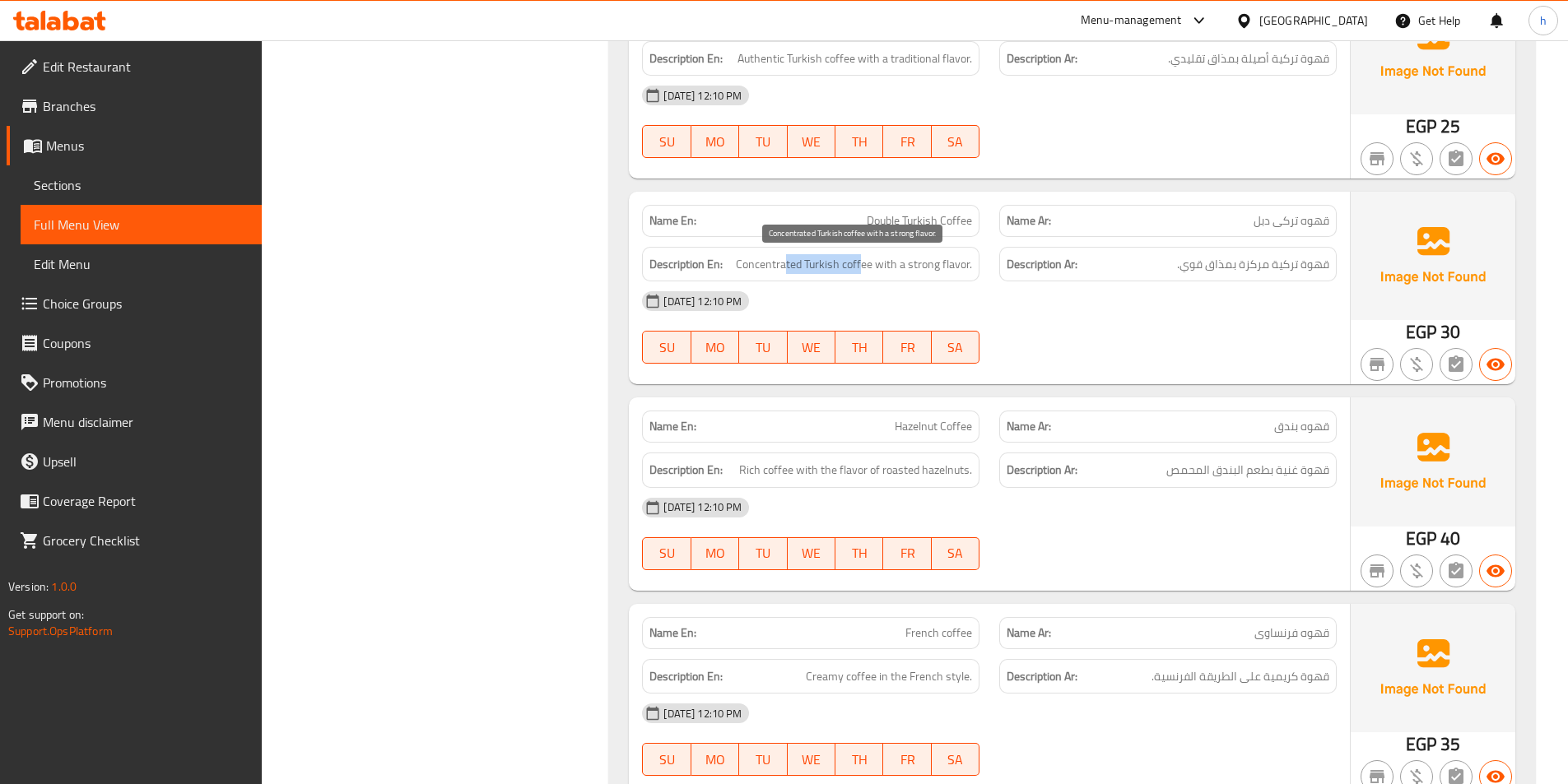
drag, startPoint x: 788, startPoint y: 267, endPoint x: 863, endPoint y: 271, distance: 75.1
click at [863, 271] on span "Concentrated Turkish coffee with a strong flavor." at bounding box center [853, 264] width 236 height 21
drag, startPoint x: 915, startPoint y: 266, endPoint x: 974, endPoint y: 266, distance: 59.0
click at [974, 266] on div "Description En: Concentrated Turkish coffee with a strong flavor." at bounding box center [811, 264] width 338 height 36
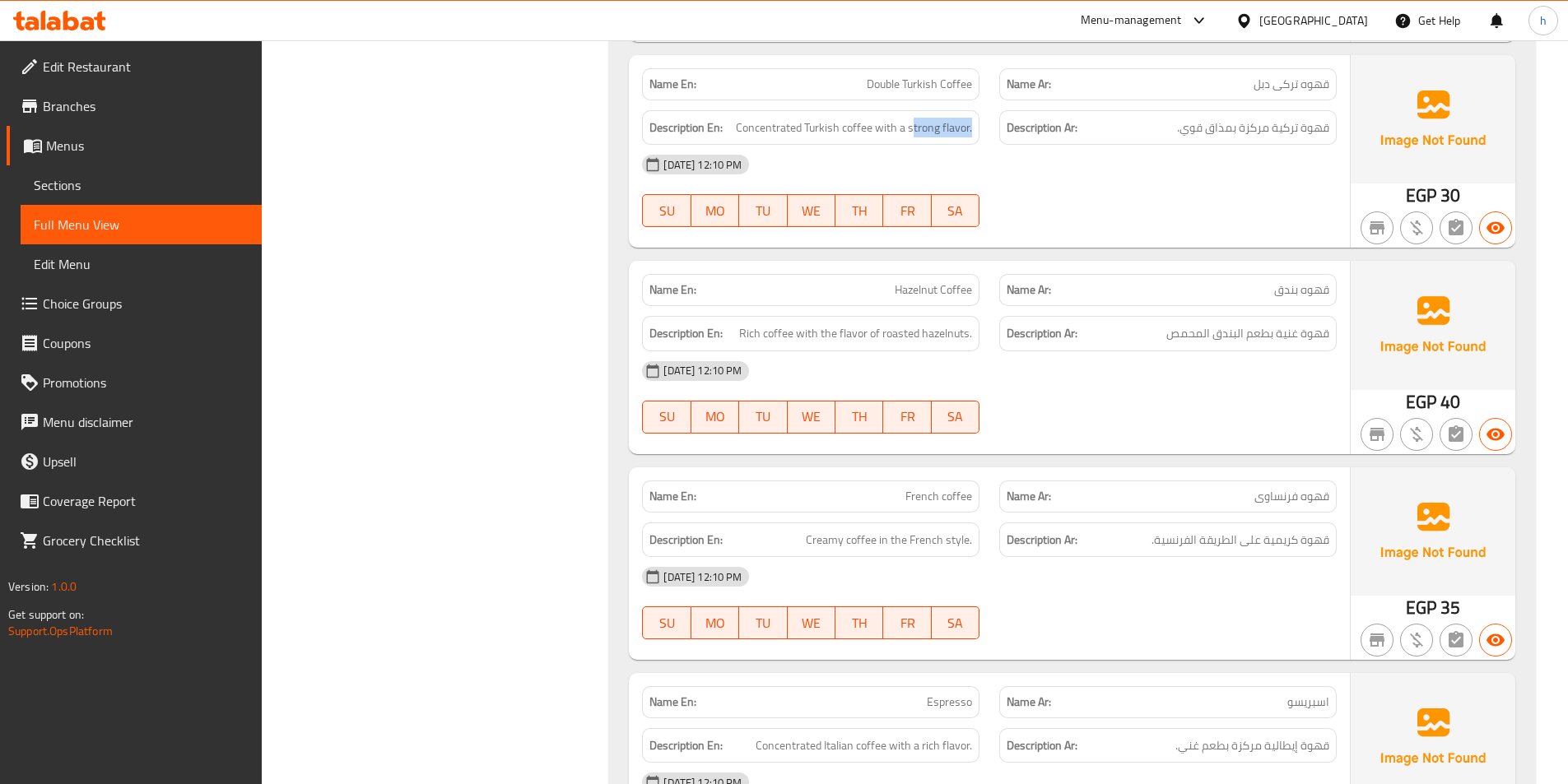
scroll to position [1161, 0]
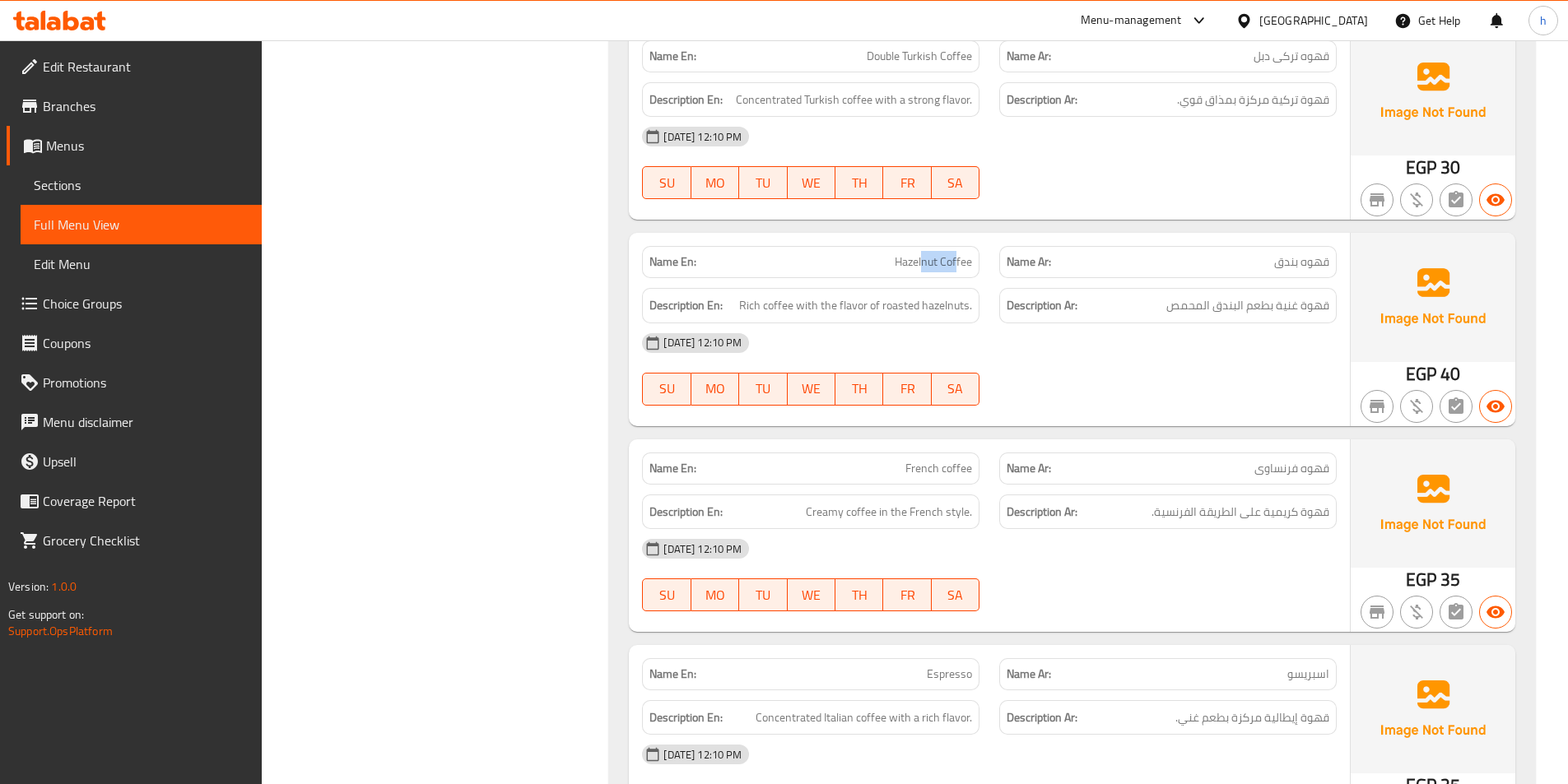
drag, startPoint x: 922, startPoint y: 263, endPoint x: 956, endPoint y: 263, distance: 34.0
click at [956, 263] on span "Hazelnut Coffee" at bounding box center [933, 262] width 78 height 17
drag, startPoint x: 750, startPoint y: 306, endPoint x: 796, endPoint y: 305, distance: 46.0
click at [796, 305] on span "Rich coffee with the flavor of roasted hazelnuts." at bounding box center [855, 306] width 233 height 21
click at [778, 311] on span "Rich coffee with the flavor of roasted hazelnuts." at bounding box center [855, 306] width 233 height 21
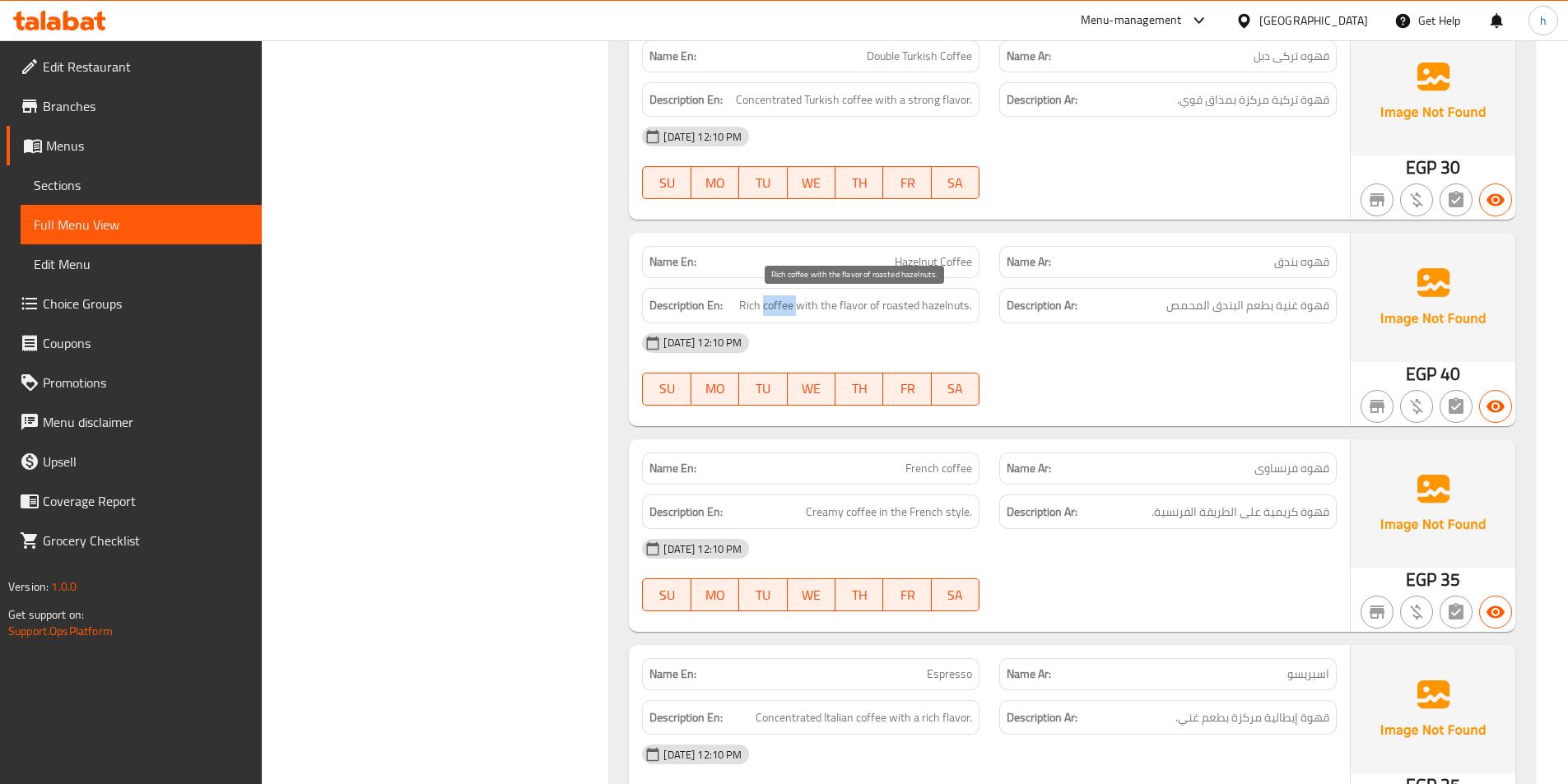
click at [778, 311] on span "Rich coffee with the flavor of roasted hazelnuts." at bounding box center [855, 306] width 233 height 21
click at [740, 307] on h6 "Description En: Rich coffee with the flavor of roasted hazelnuts." at bounding box center [811, 306] width 323 height 21
click at [789, 307] on span "Rich coffee with the flavor of roasted hazelnuts." at bounding box center [855, 306] width 233 height 21
drag, startPoint x: 802, startPoint y: 309, endPoint x: 864, endPoint y: 312, distance: 62.1
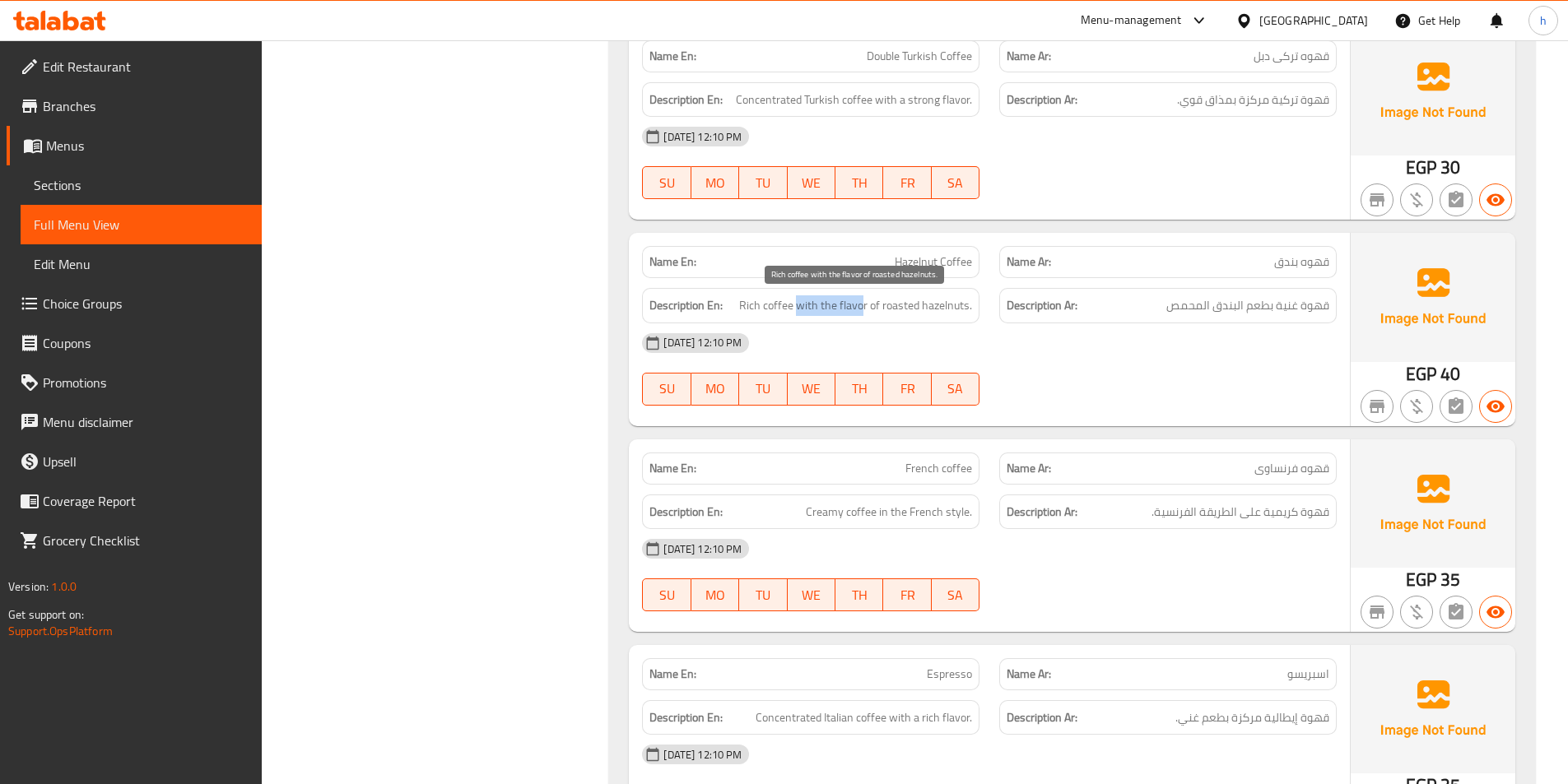
click at [864, 312] on span "Rich coffee with the flavor of roasted hazelnuts." at bounding box center [855, 306] width 233 height 21
drag, startPoint x: 886, startPoint y: 311, endPoint x: 969, endPoint y: 311, distance: 83.0
click at [969, 311] on span "Rich coffee with the flavor of roasted hazelnuts." at bounding box center [855, 306] width 233 height 21
click at [970, 332] on div "[DATE] 12:10 PM" at bounding box center [989, 343] width 715 height 39
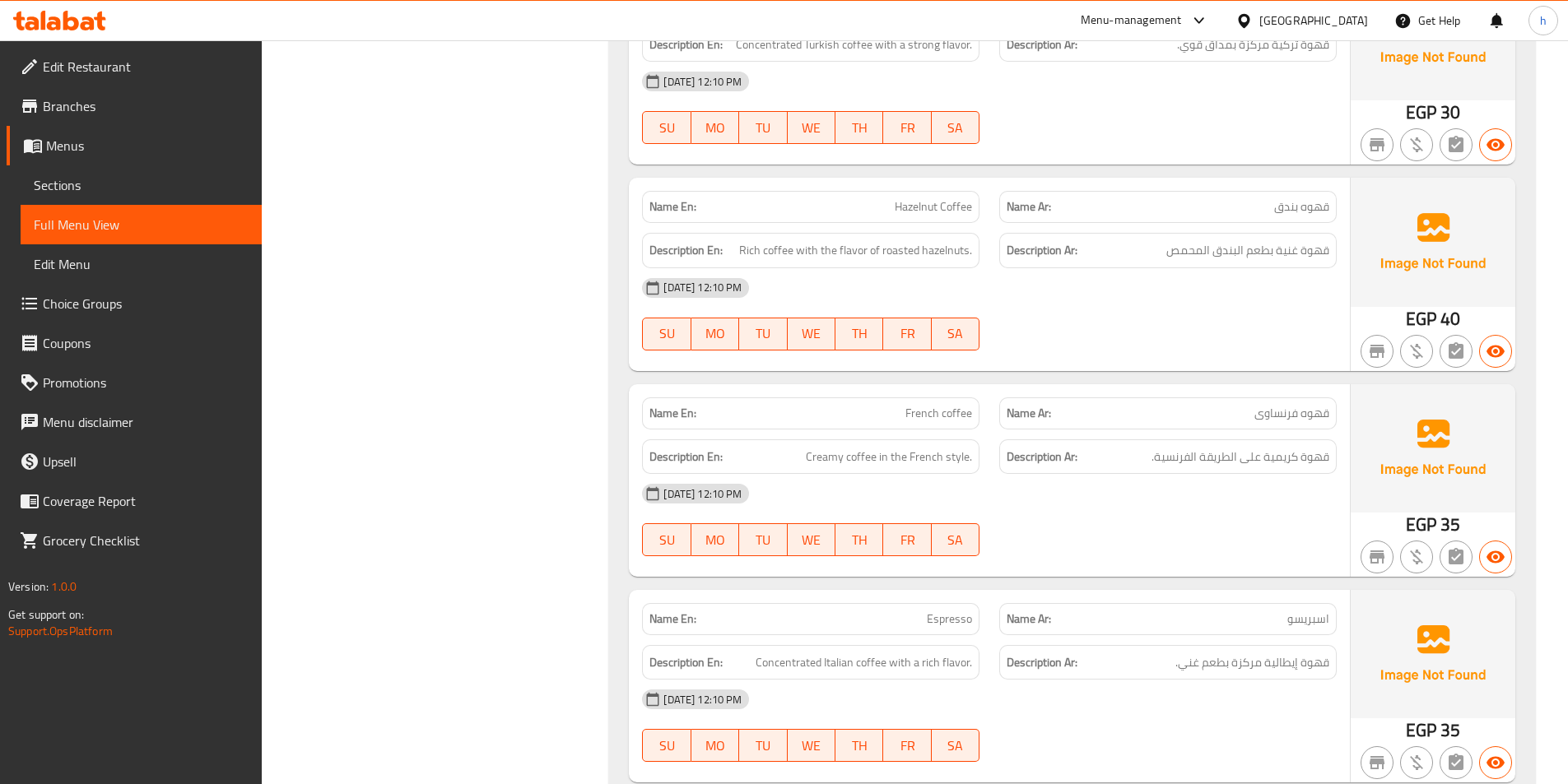
scroll to position [1243, 0]
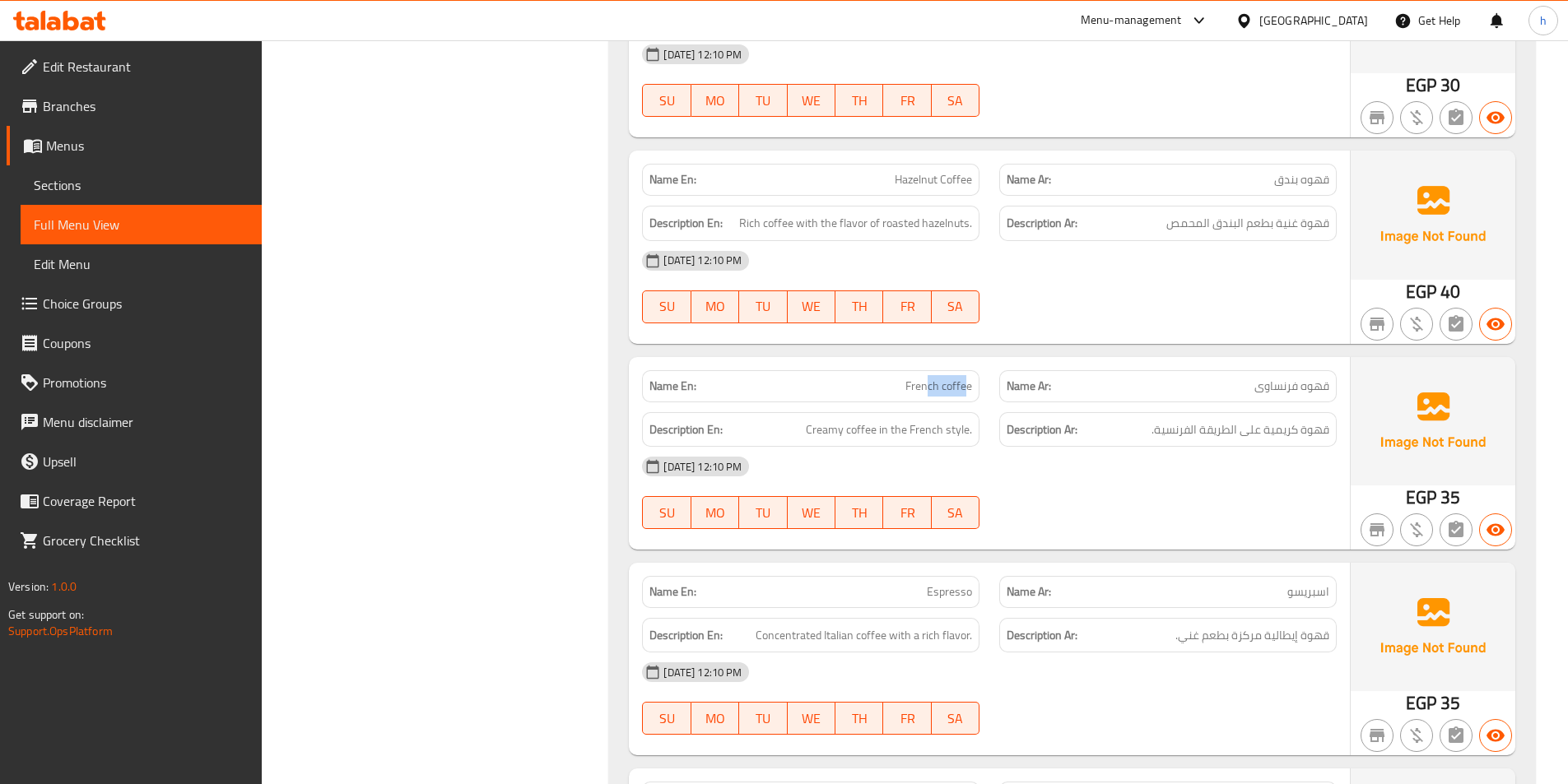
drag, startPoint x: 929, startPoint y: 376, endPoint x: 968, endPoint y: 378, distance: 39.1
click at [968, 378] on span "French coffee" at bounding box center [938, 386] width 66 height 17
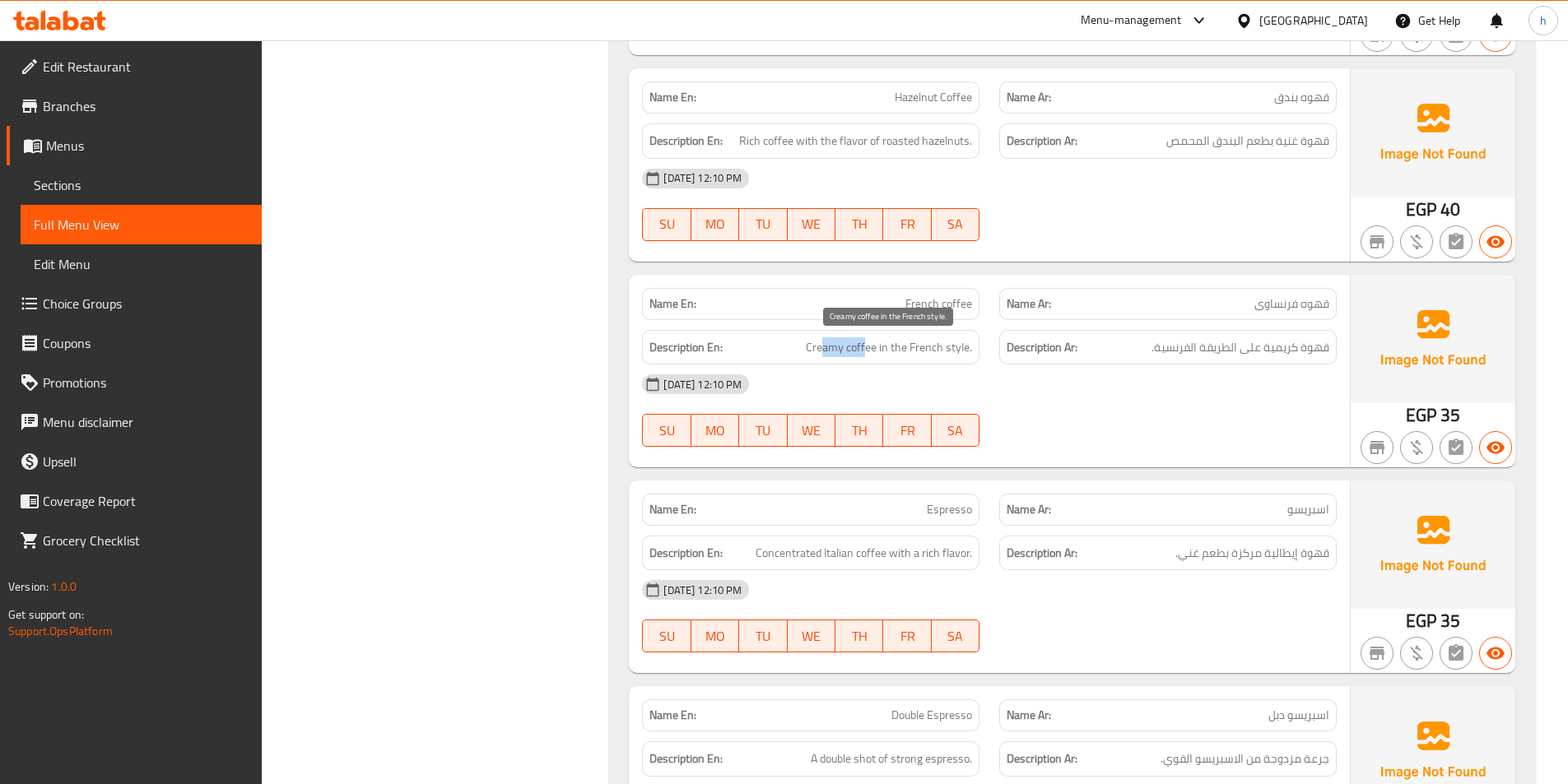
drag, startPoint x: 825, startPoint y: 351, endPoint x: 865, endPoint y: 351, distance: 40.0
click at [865, 351] on span "Creamy coffee in the French style." at bounding box center [888, 348] width 167 height 21
click at [902, 347] on span "Creamy coffee in the French style." at bounding box center [888, 348] width 167 height 21
click at [879, 342] on span "Creamy coffee in the French style." at bounding box center [888, 348] width 167 height 21
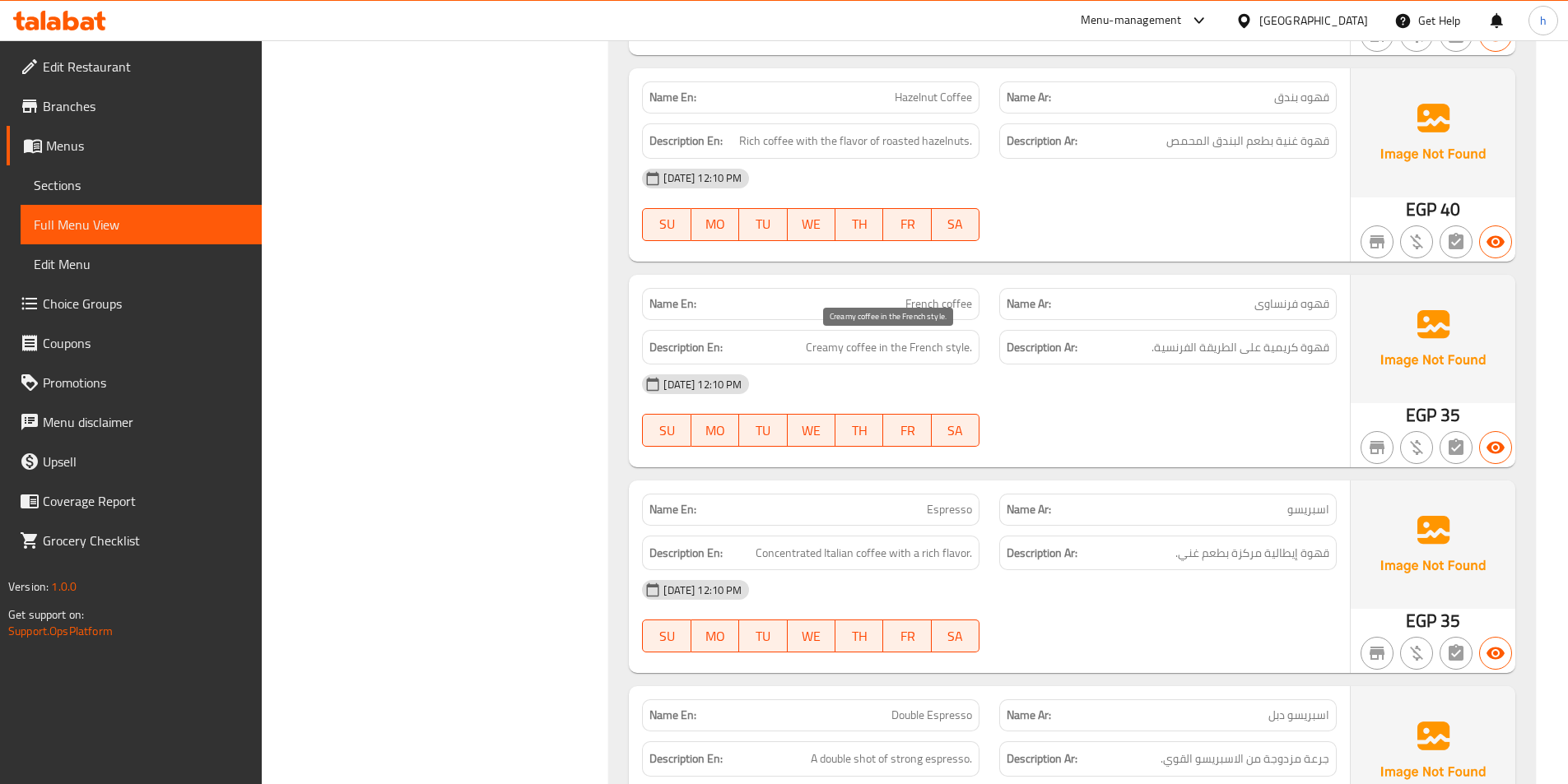
drag, startPoint x: 897, startPoint y: 354, endPoint x: 882, endPoint y: 354, distance: 15.0
click at [890, 355] on span "Creamy coffee in the French style." at bounding box center [888, 348] width 167 height 21
click at [882, 354] on span "Creamy coffee in the French style." at bounding box center [888, 348] width 167 height 21
drag, startPoint x: 820, startPoint y: 345, endPoint x: 869, endPoint y: 350, distance: 49.3
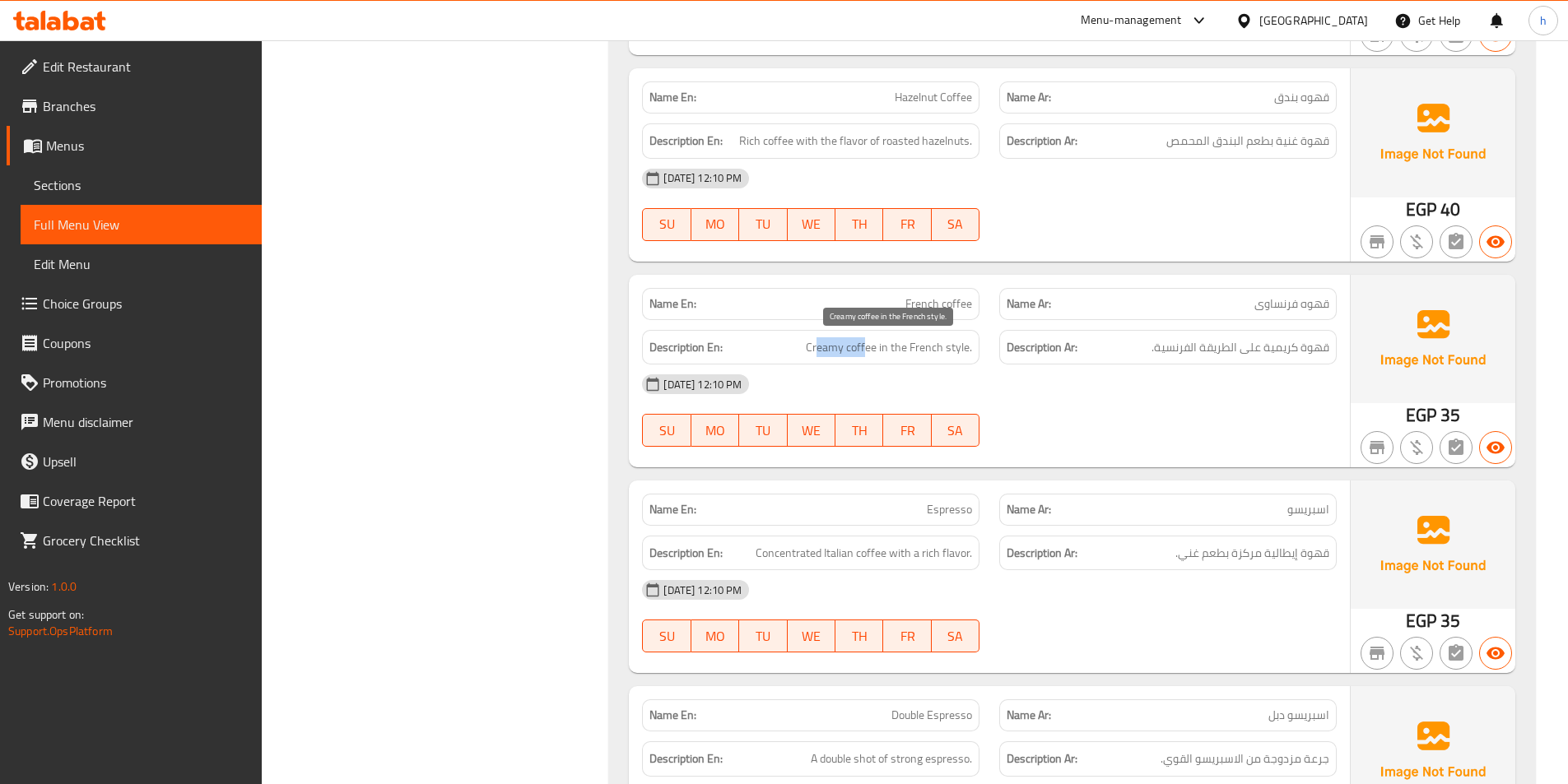
click at [869, 350] on span "Creamy coffee in the French style." at bounding box center [888, 348] width 167 height 21
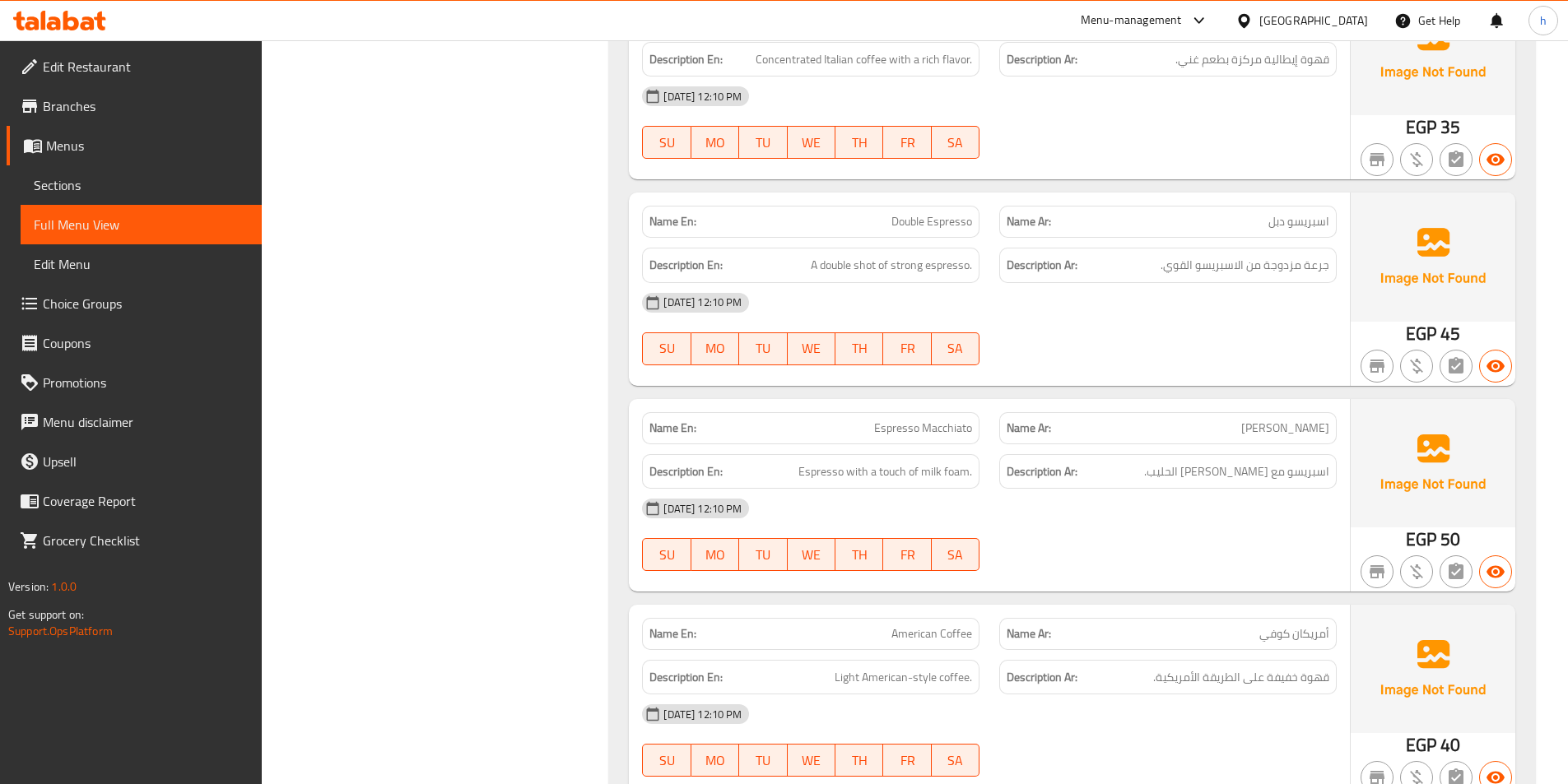
scroll to position [1571, 0]
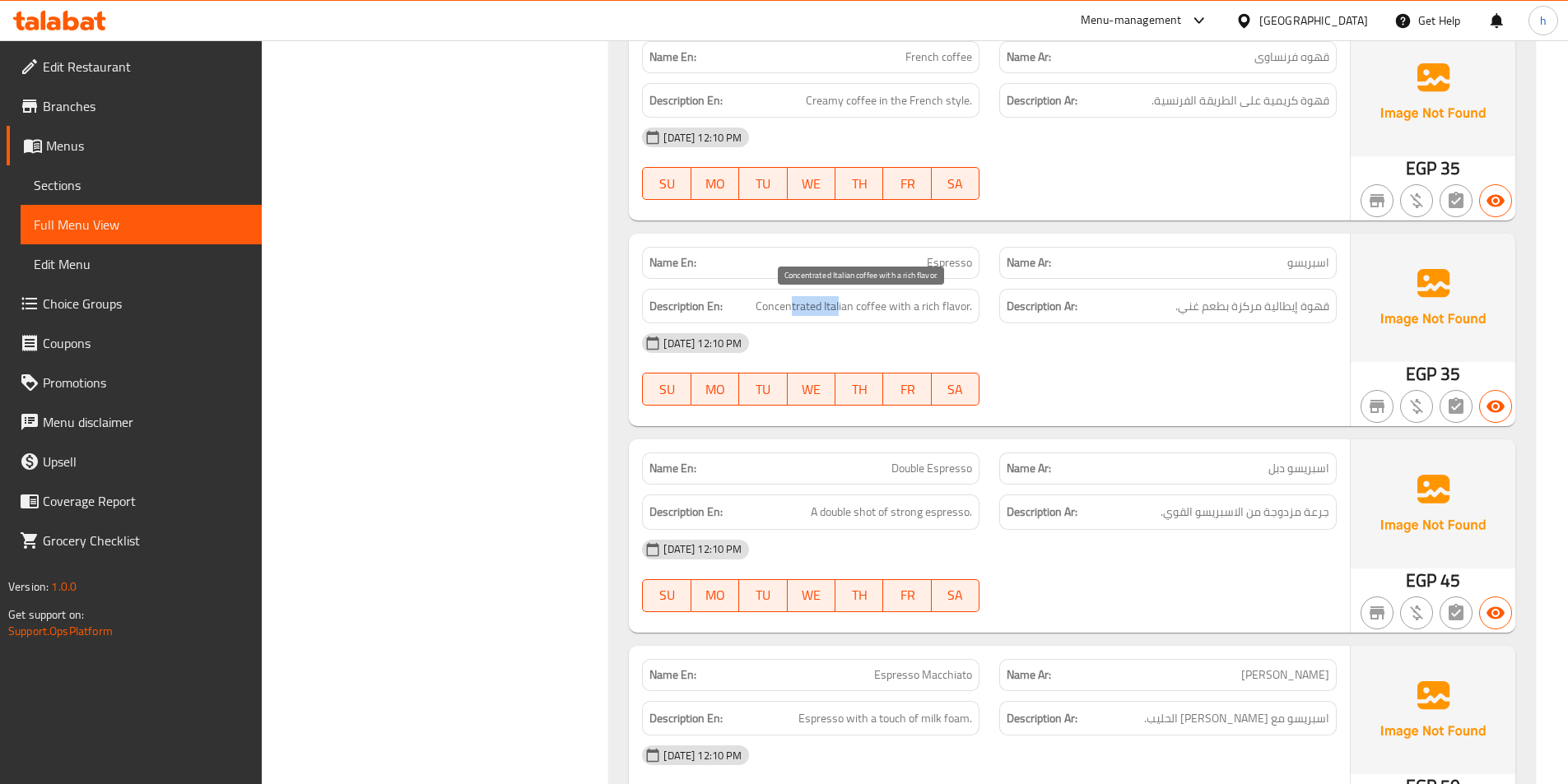
drag, startPoint x: 792, startPoint y: 310, endPoint x: 841, endPoint y: 310, distance: 49.0
click at [841, 310] on span "Concentrated Italian coffee with a rich flavor." at bounding box center [864, 307] width 216 height 21
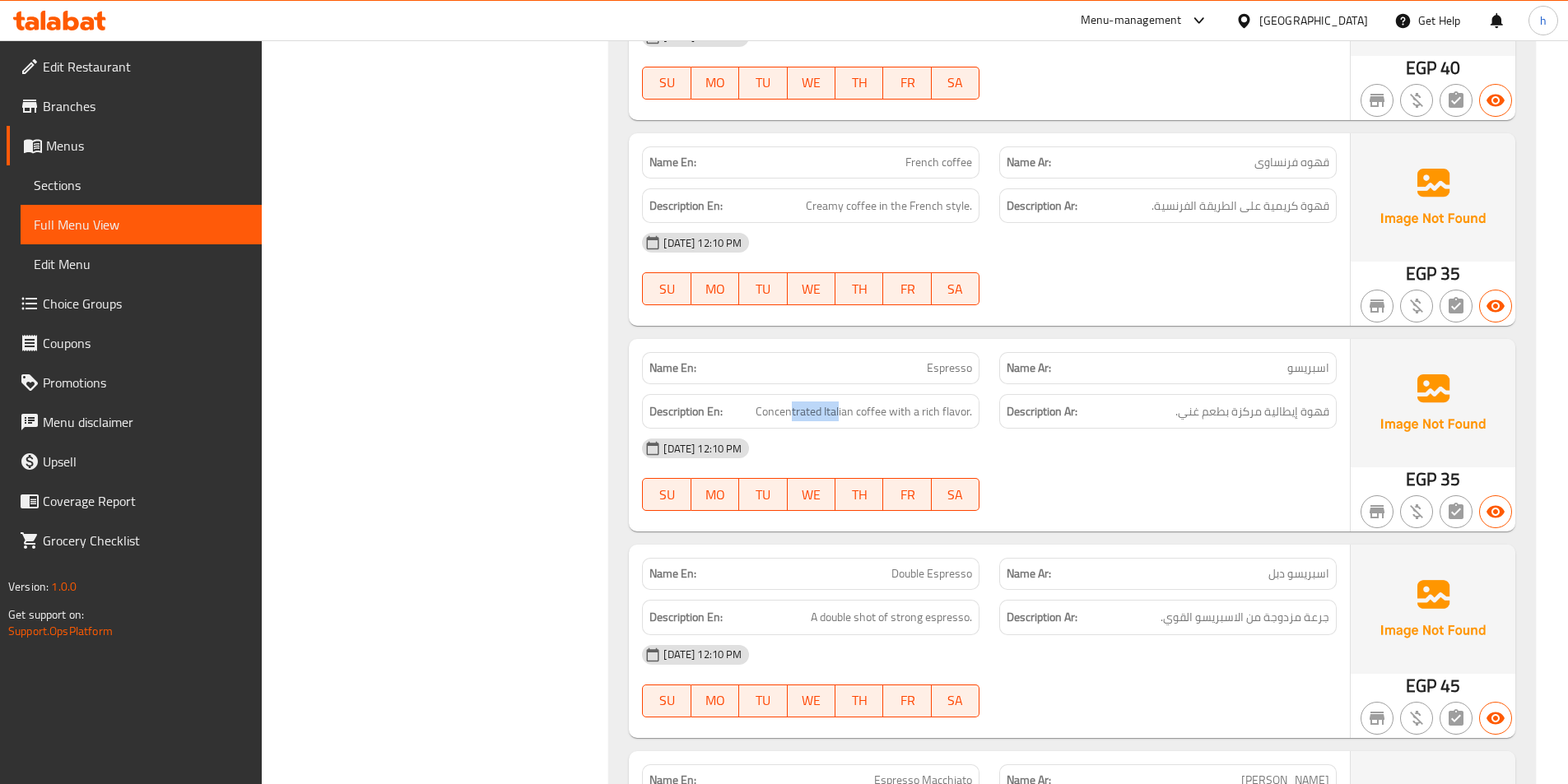
scroll to position [1325, 0]
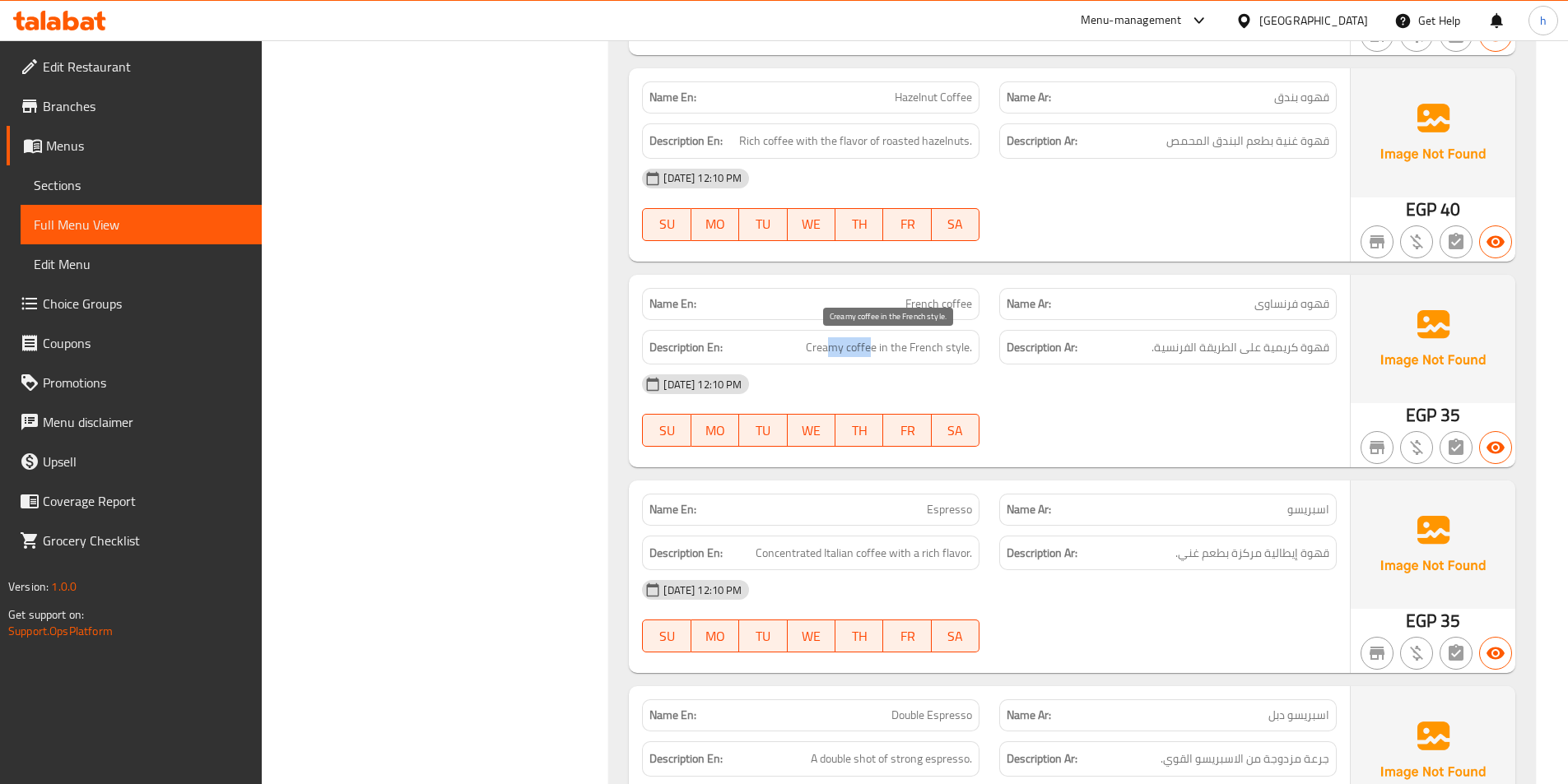
drag, startPoint x: 830, startPoint y: 348, endPoint x: 870, endPoint y: 354, distance: 40.4
click at [870, 354] on span "Creamy coffee in the French style." at bounding box center [888, 348] width 167 height 21
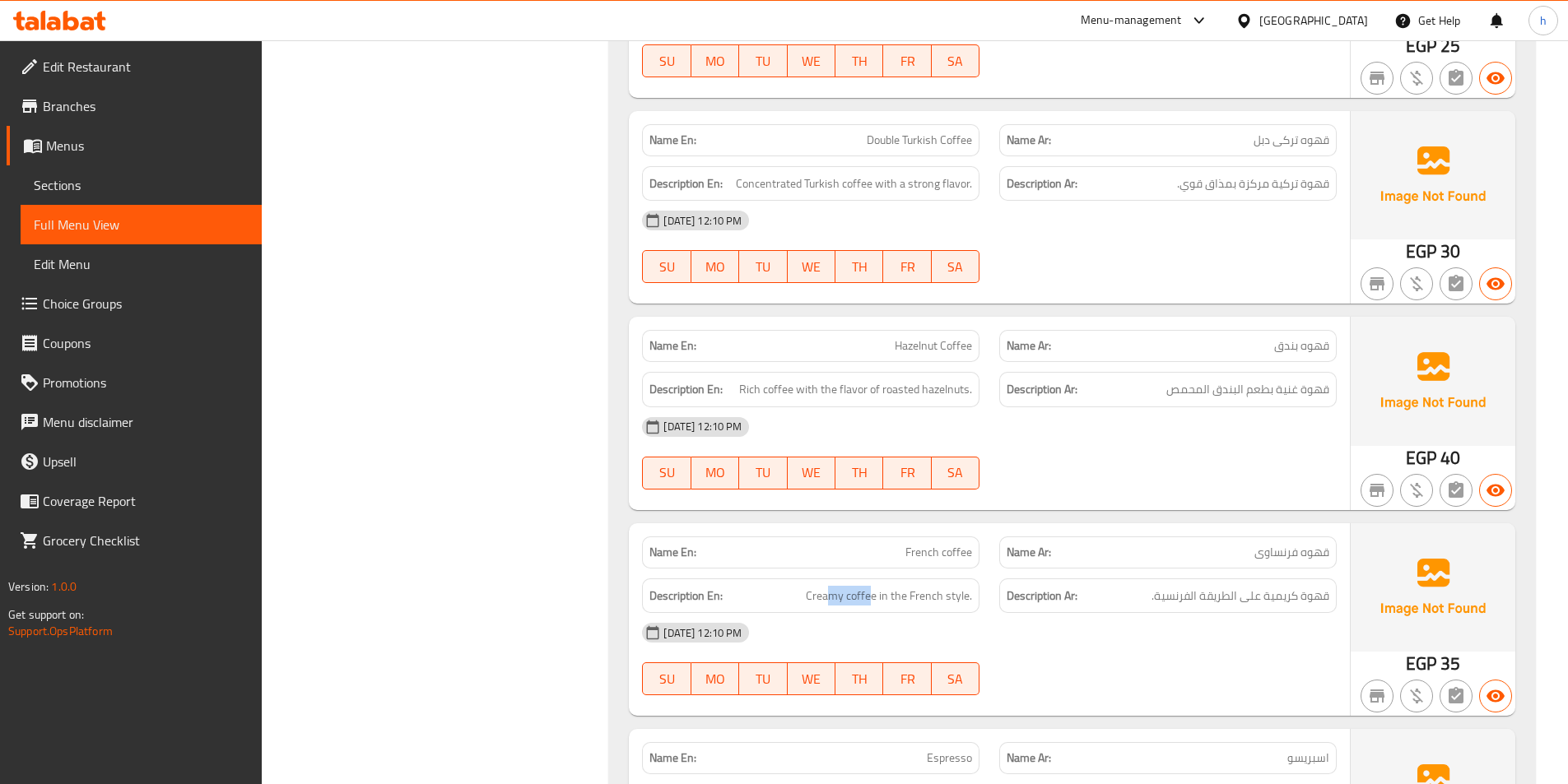
scroll to position [1078, 0]
drag, startPoint x: 754, startPoint y: 381, endPoint x: 808, endPoint y: 381, distance: 54.0
click at [808, 381] on span "Rich coffee with the flavor of roasted hazelnuts." at bounding box center [855, 388] width 233 height 21
click at [763, 390] on span "Rich coffee with the flavor of roasted hazelnuts." at bounding box center [855, 388] width 233 height 21
drag, startPoint x: 743, startPoint y: 385, endPoint x: 821, endPoint y: 396, distance: 78.8
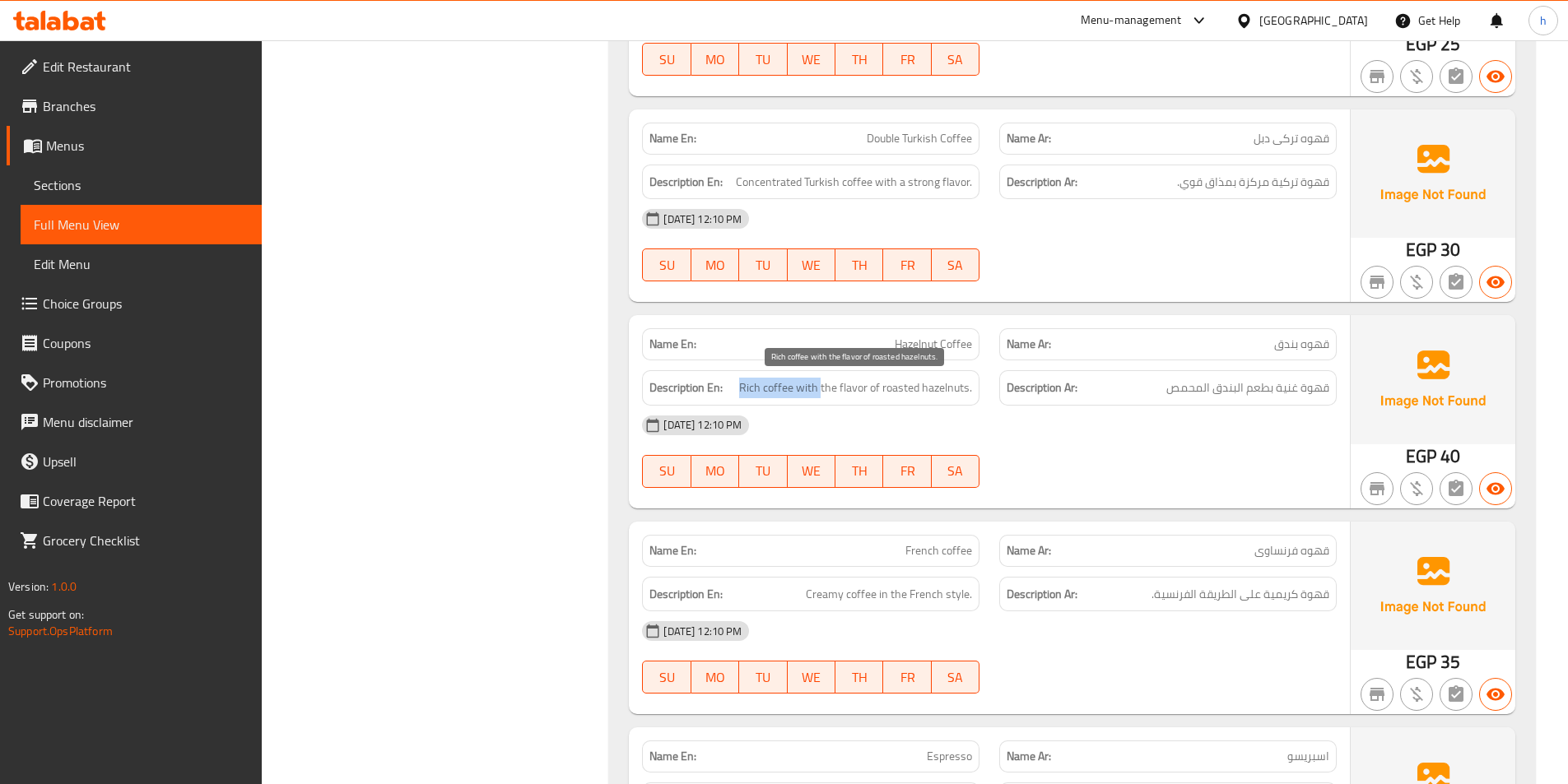
click at [821, 396] on span "Rich coffee with the flavor of roasted hazelnuts." at bounding box center [855, 388] width 233 height 21
drag, startPoint x: 840, startPoint y: 393, endPoint x: 962, endPoint y: 395, distance: 122.0
click at [962, 395] on span "Rich coffee with the flavor of roasted hazelnuts." at bounding box center [855, 388] width 233 height 21
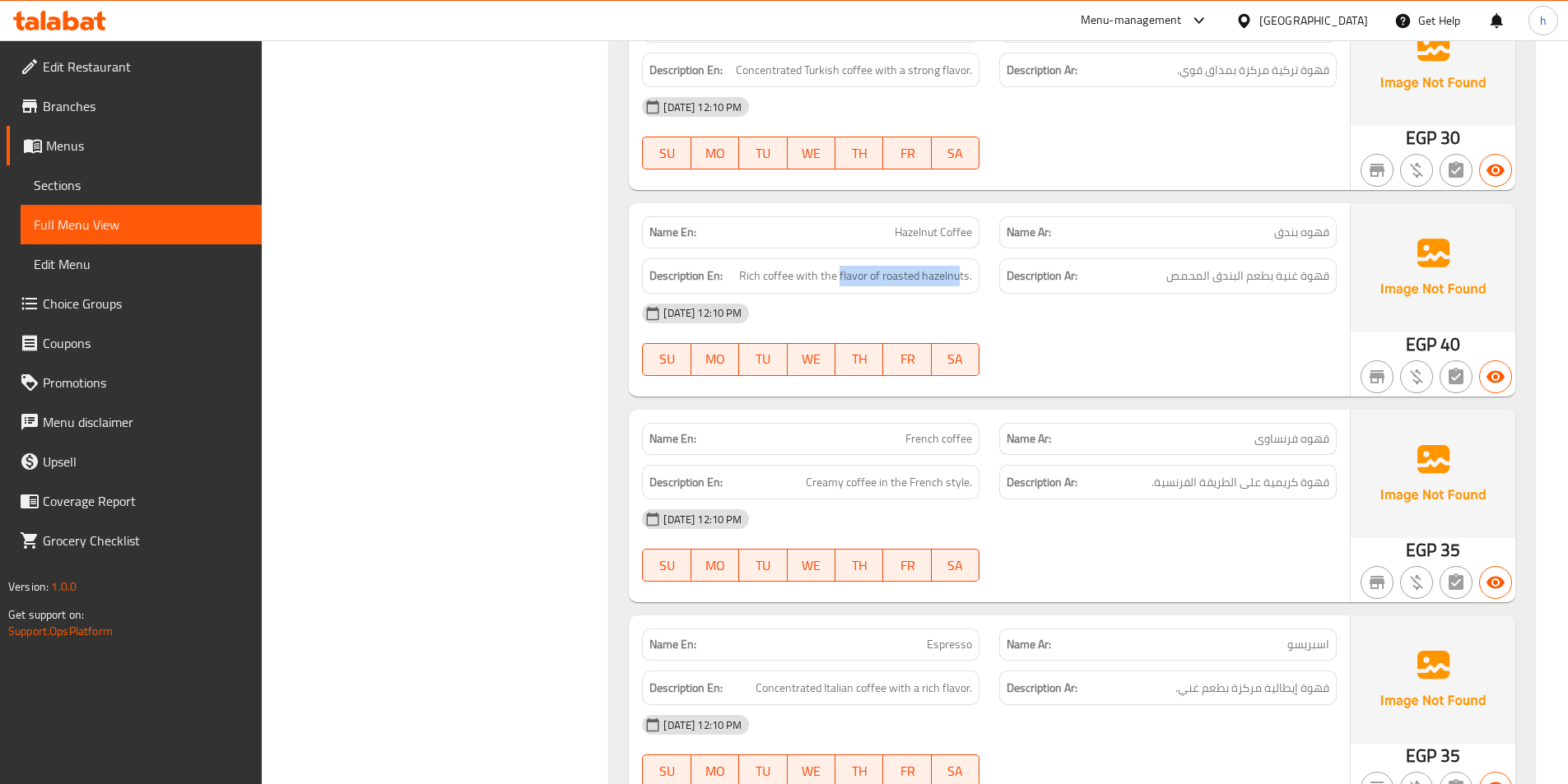
scroll to position [1243, 0]
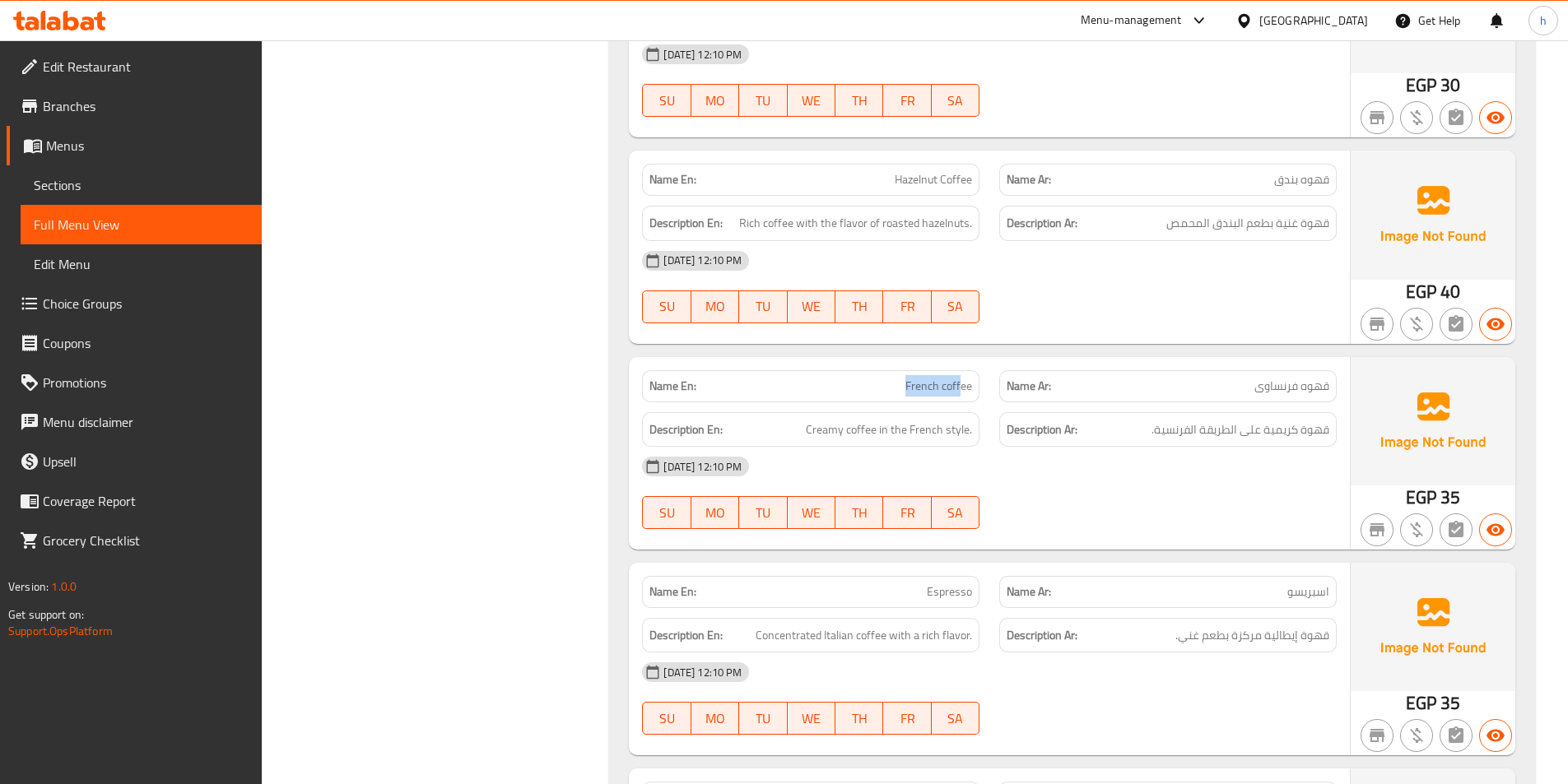
drag, startPoint x: 907, startPoint y: 391, endPoint x: 960, endPoint y: 392, distance: 53.0
click at [960, 392] on span "French coffee" at bounding box center [938, 386] width 66 height 17
drag, startPoint x: 842, startPoint y: 439, endPoint x: 877, endPoint y: 439, distance: 35.0
click at [877, 439] on span "Creamy coffee in the French style." at bounding box center [888, 430] width 167 height 21
drag, startPoint x: 918, startPoint y: 439, endPoint x: 963, endPoint y: 440, distance: 45.0
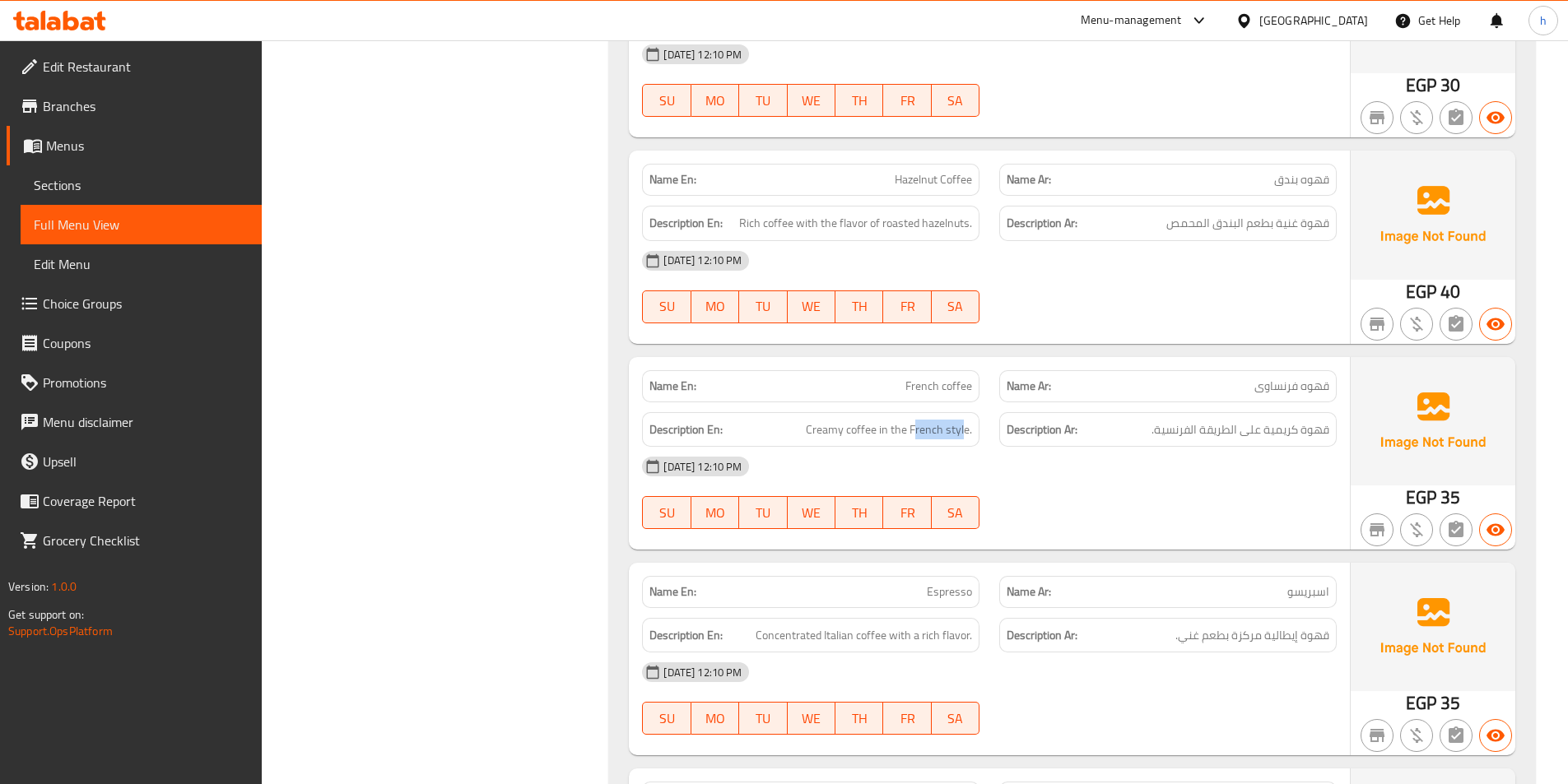
click at [963, 440] on div "Description En: Creamy coffee in the French style." at bounding box center [811, 429] width 338 height 36
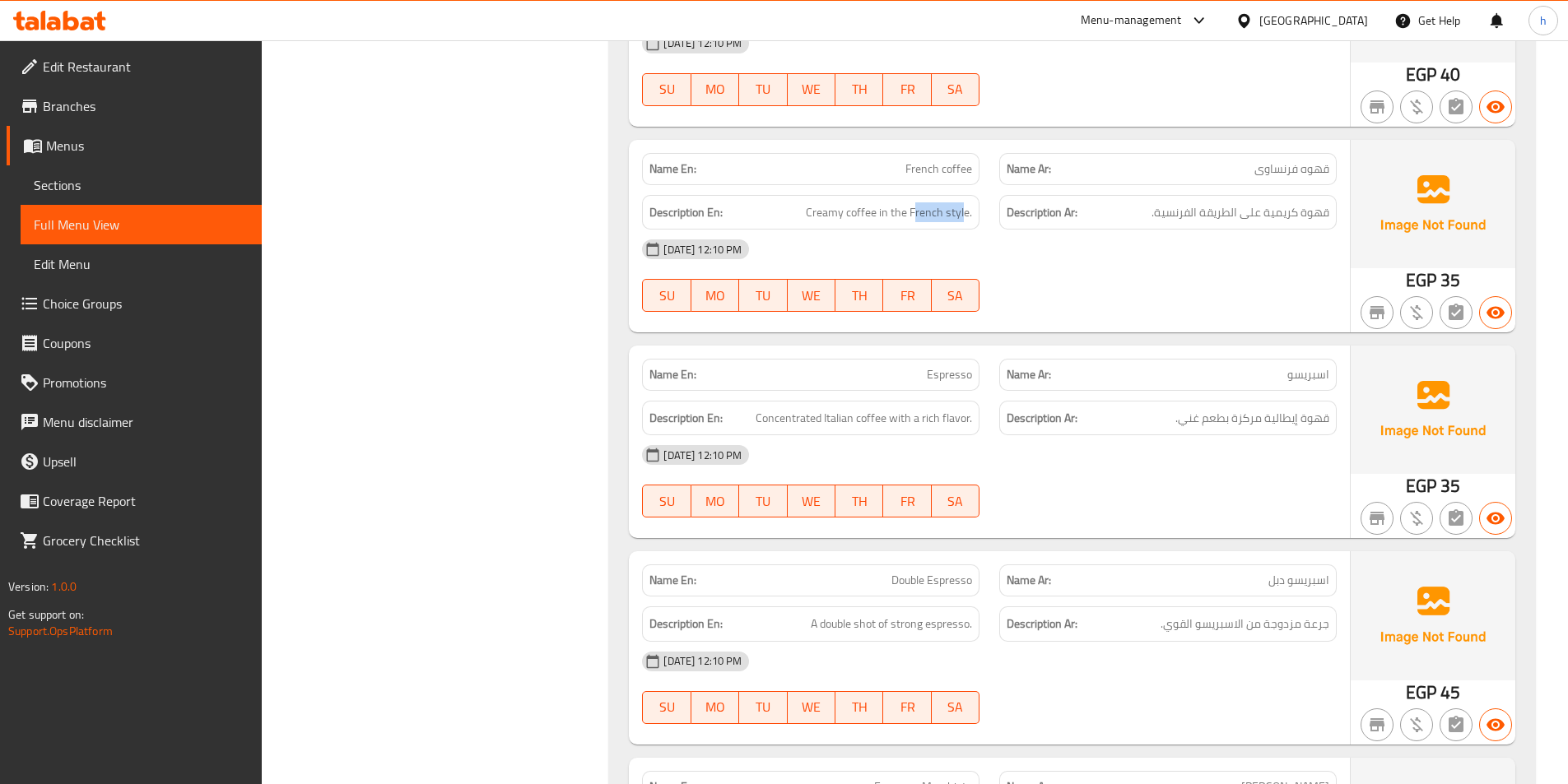
scroll to position [1490, 0]
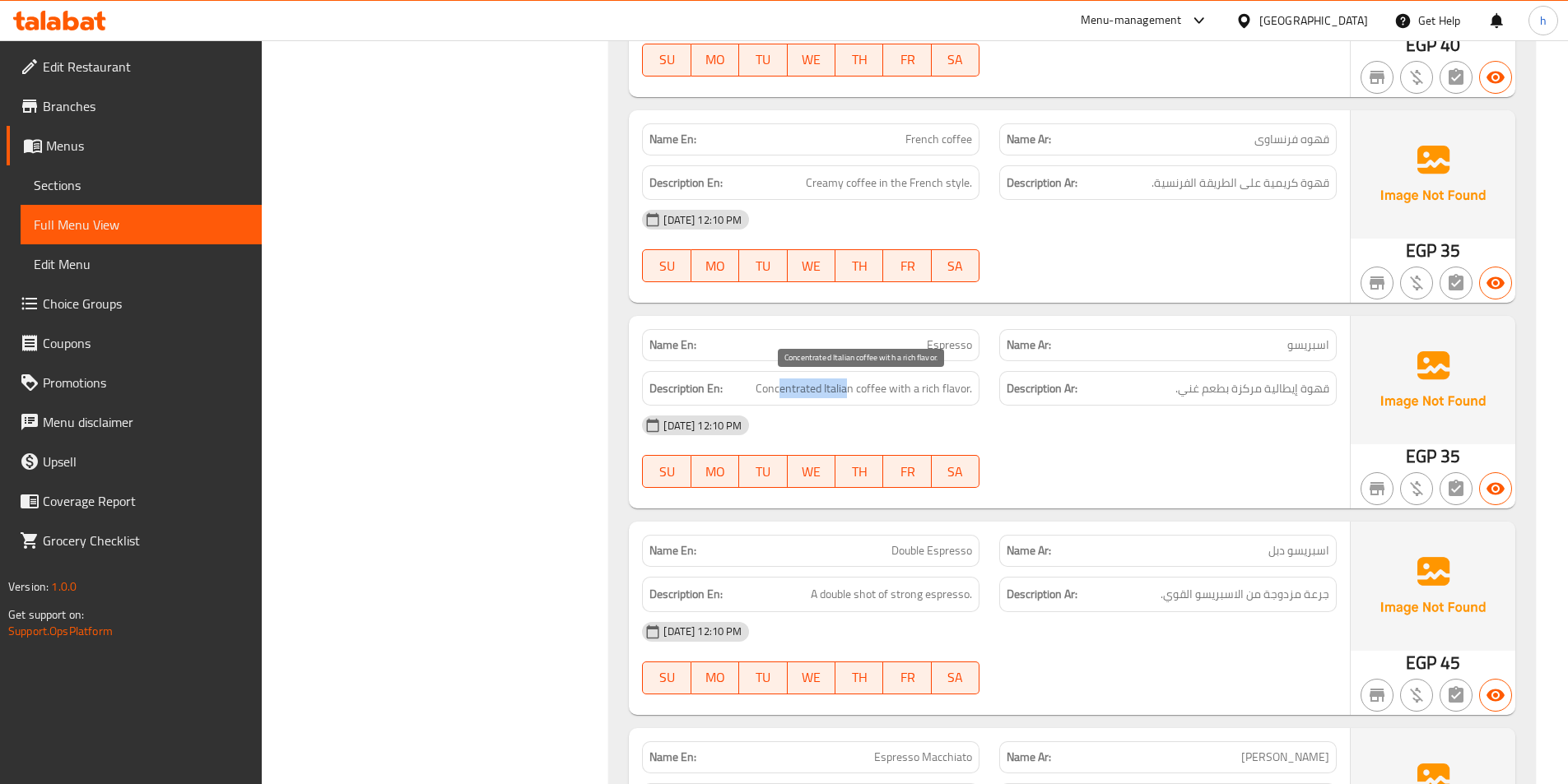
drag, startPoint x: 782, startPoint y: 390, endPoint x: 852, endPoint y: 398, distance: 70.5
click at [852, 398] on span "Concentrated Italian coffee with a rich flavor." at bounding box center [864, 389] width 216 height 21
click at [862, 399] on div "Description En: Concentrated Italian coffee with a rich flavor." at bounding box center [811, 388] width 338 height 36
drag, startPoint x: 930, startPoint y: 385, endPoint x: 987, endPoint y: 379, distance: 57.3
click at [987, 379] on div "Description En: Concentrated Italian coffee with a rich flavor." at bounding box center [810, 388] width 357 height 55
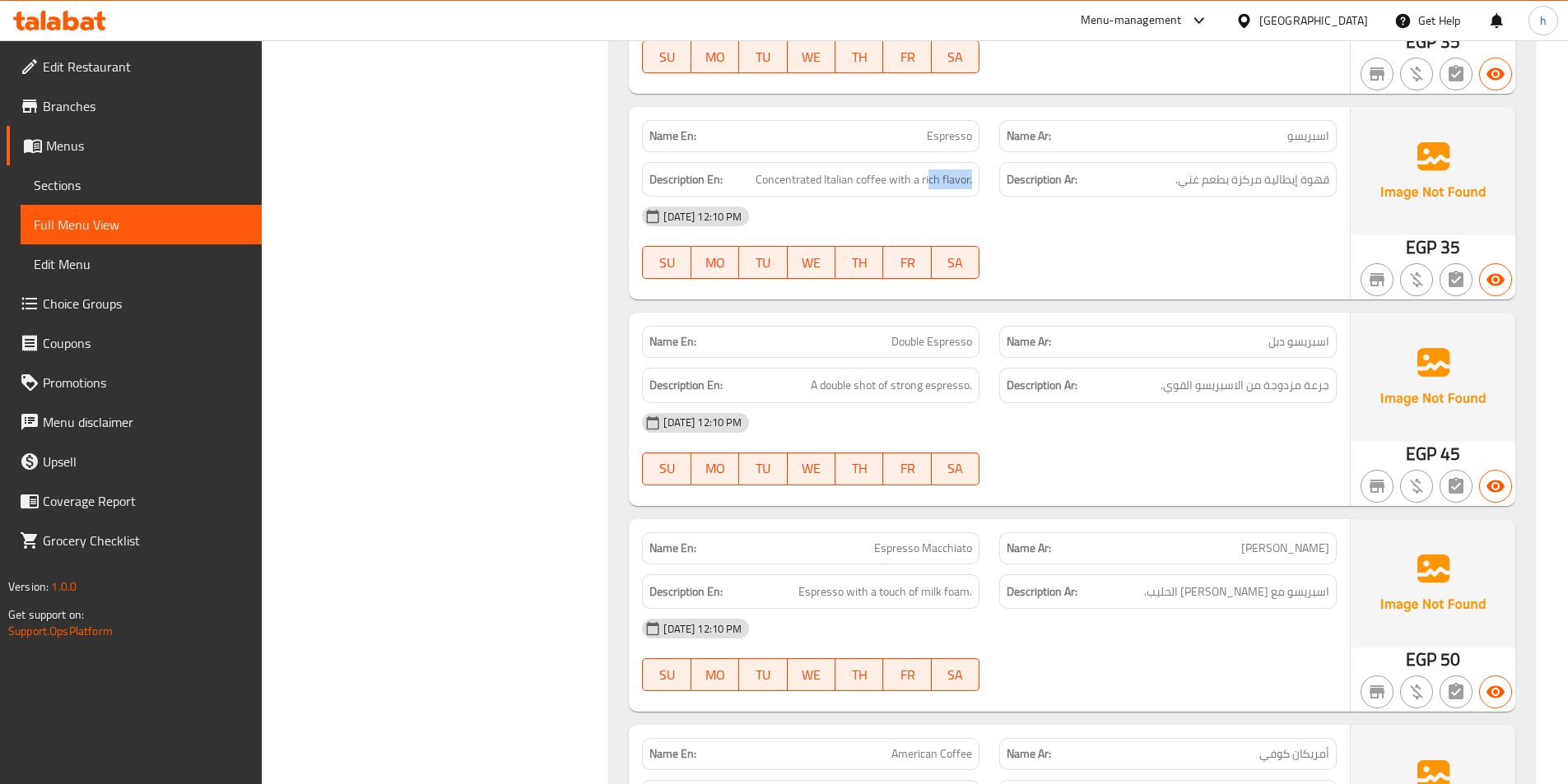
scroll to position [1736, 0]
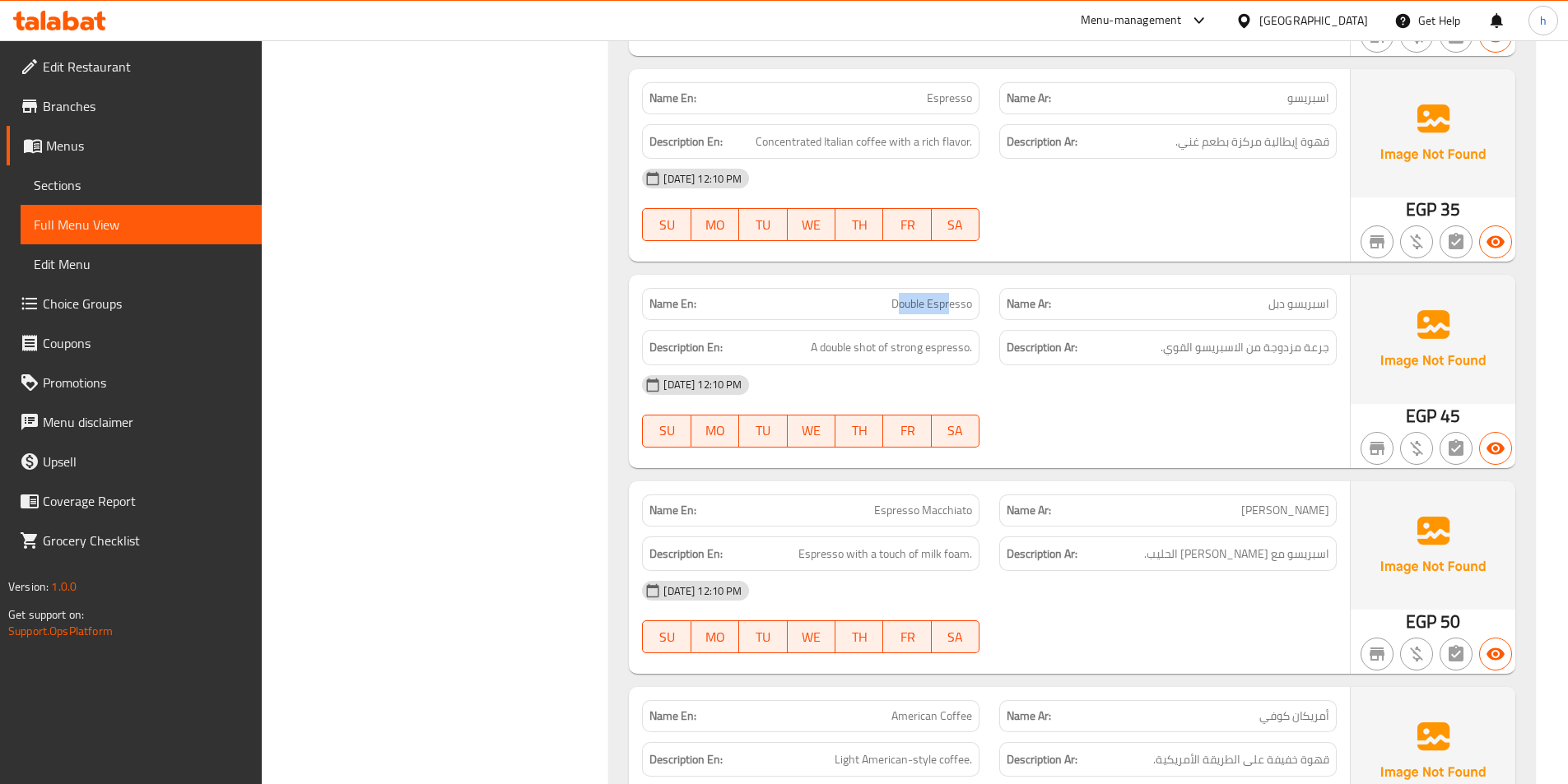
drag, startPoint x: 897, startPoint y: 306, endPoint x: 952, endPoint y: 310, distance: 55.1
click at [952, 310] on span "Double Espresso" at bounding box center [931, 304] width 80 height 17
drag, startPoint x: 917, startPoint y: 350, endPoint x: 886, endPoint y: 351, distance: 31.0
click at [886, 351] on span "A double shot of strong espresso." at bounding box center [891, 348] width 161 height 21
click at [892, 362] on div "Description En: A double shot of strong espresso." at bounding box center [811, 347] width 338 height 36
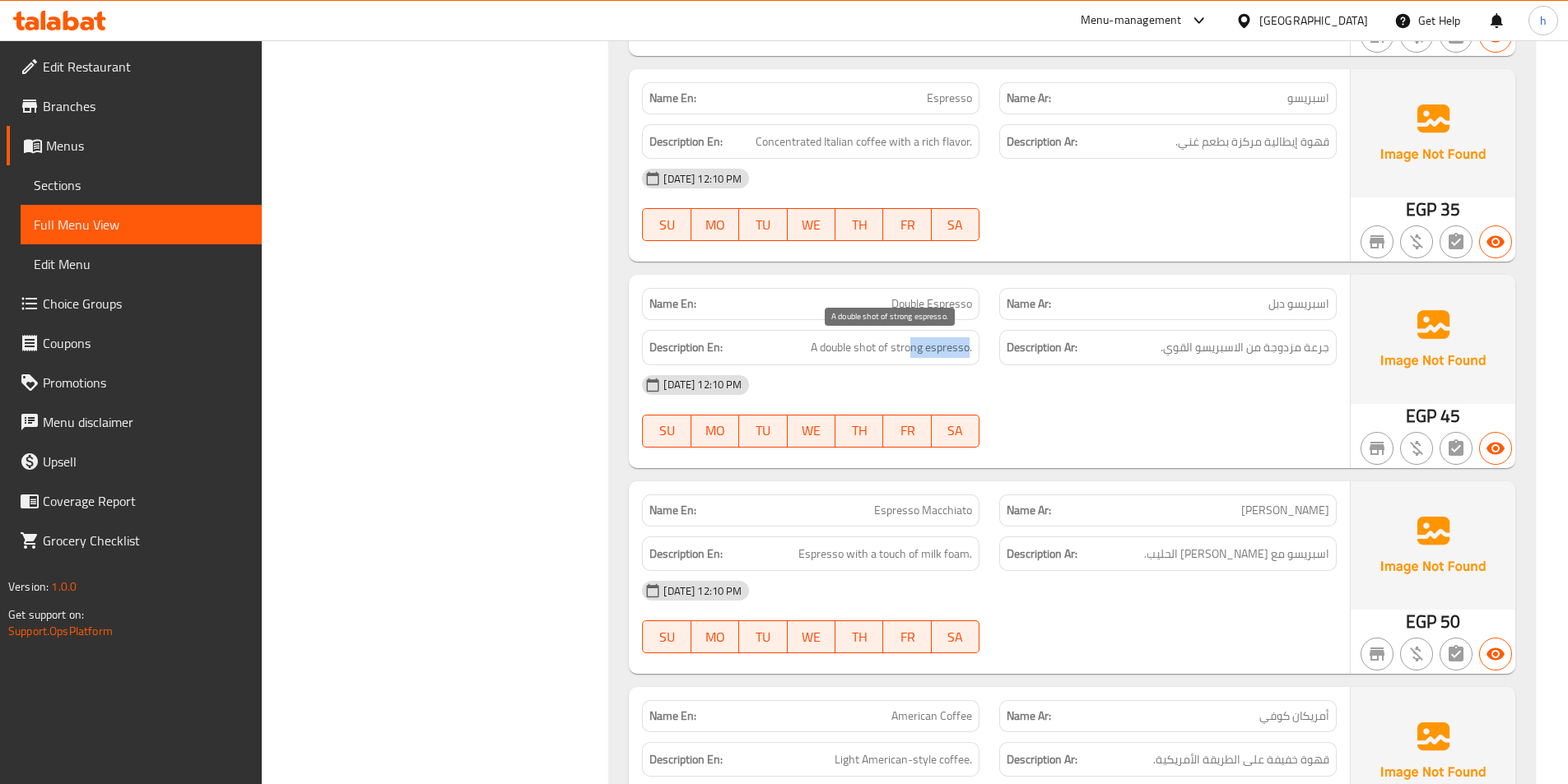
drag, startPoint x: 908, startPoint y: 344, endPoint x: 972, endPoint y: 353, distance: 64.6
click at [972, 353] on span "A double shot of strong espresso." at bounding box center [891, 348] width 161 height 21
click at [966, 392] on div "[DATE] 12:10 PM" at bounding box center [989, 385] width 715 height 39
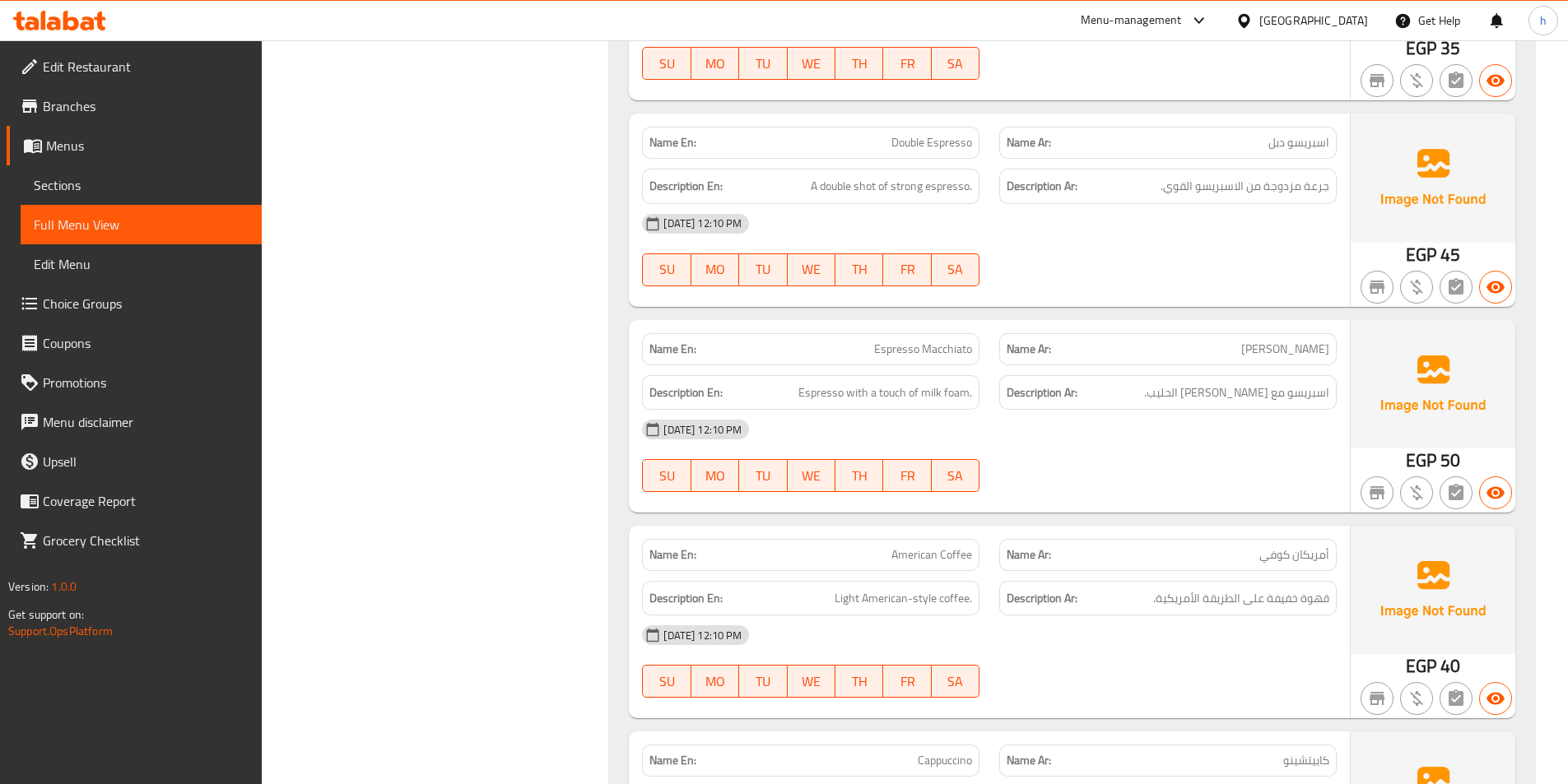
scroll to position [1900, 0]
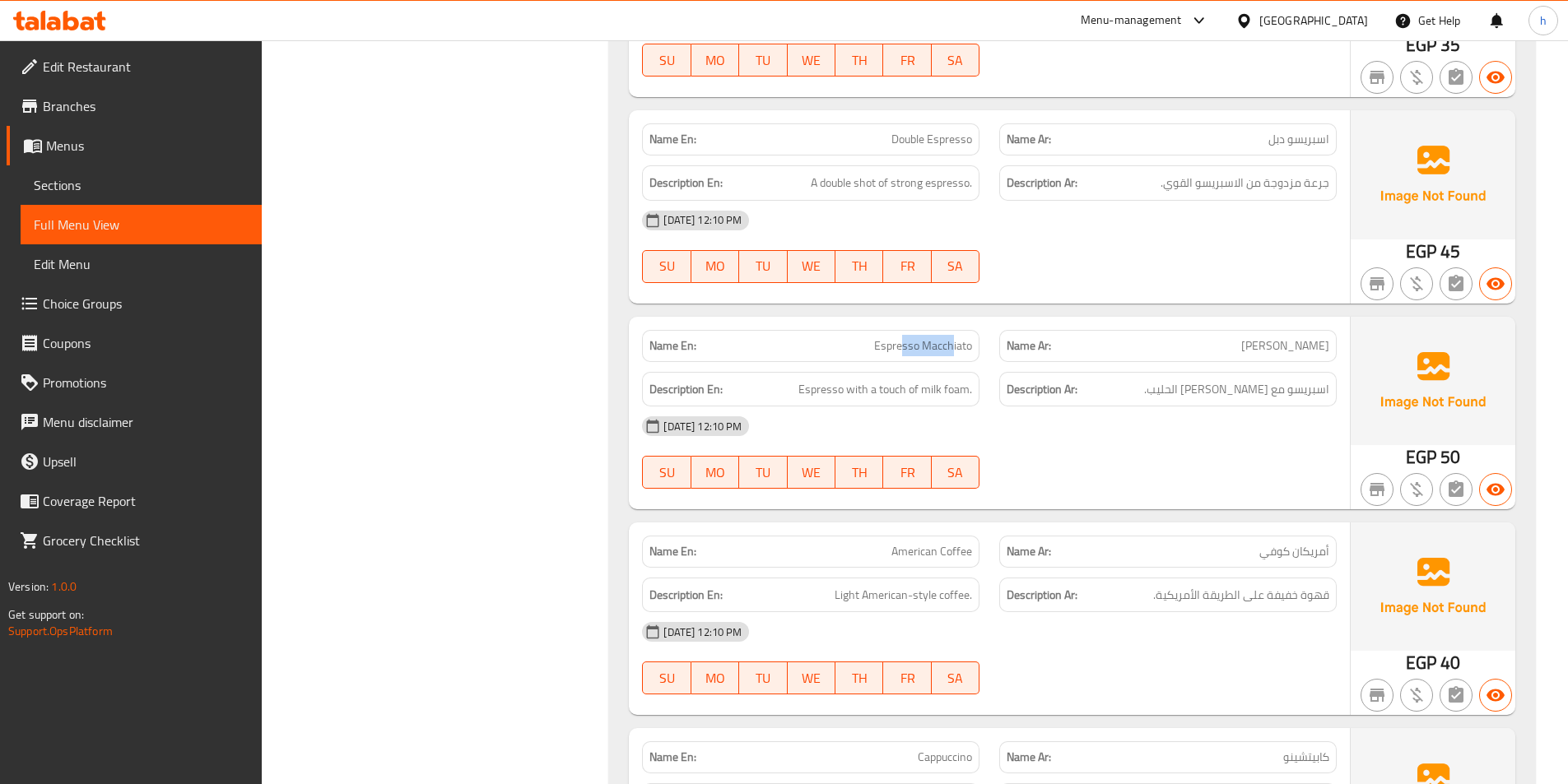
drag, startPoint x: 905, startPoint y: 346, endPoint x: 952, endPoint y: 354, distance: 47.7
click at [952, 354] on span "Espresso Macchiato" at bounding box center [923, 346] width 98 height 17
click at [919, 352] on span "Espresso Macchiato" at bounding box center [923, 346] width 98 height 17
drag, startPoint x: 876, startPoint y: 342, endPoint x: 966, endPoint y: 349, distance: 90.3
click at [966, 349] on span "Espresso Macchiato" at bounding box center [923, 346] width 98 height 17
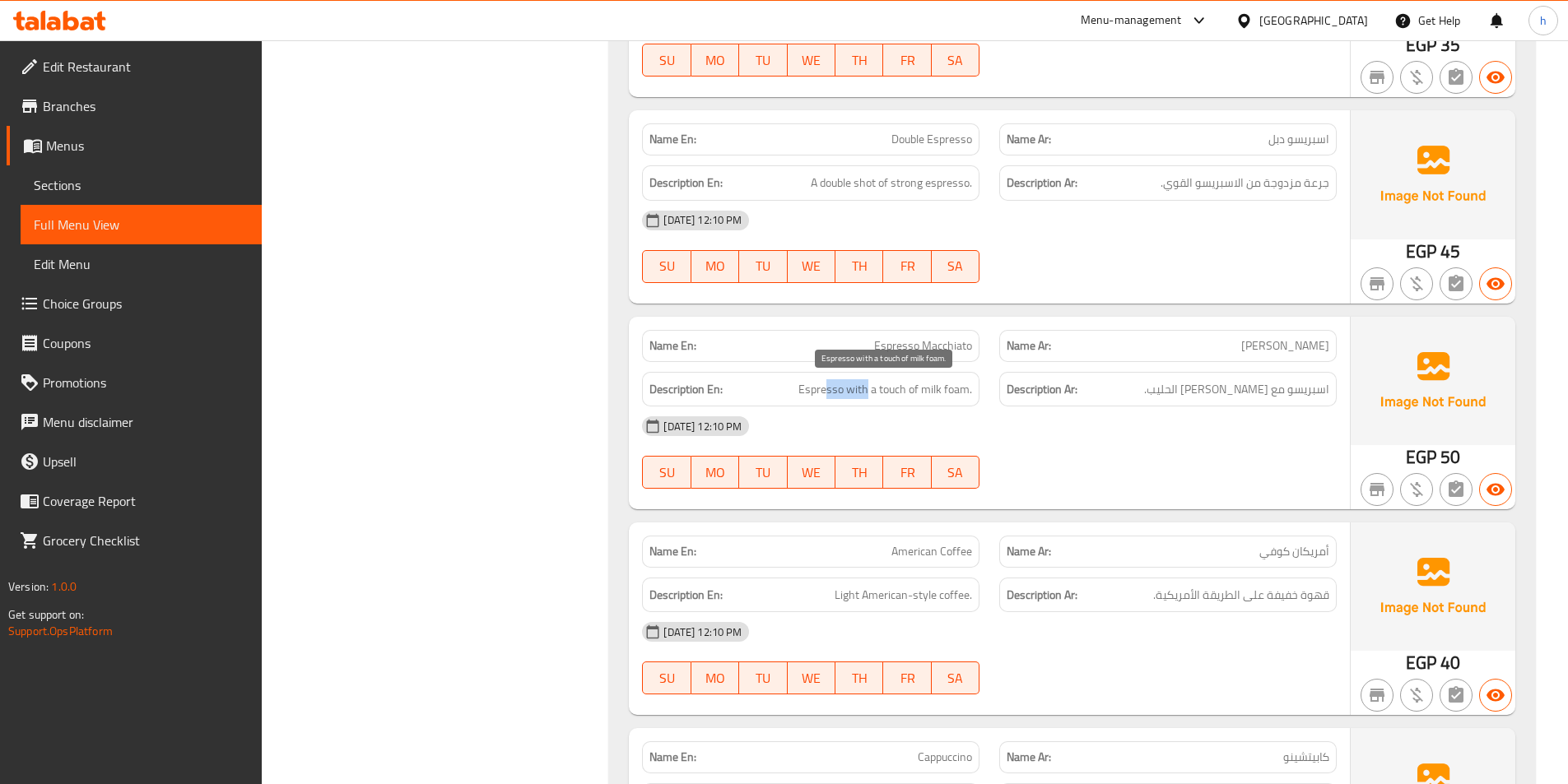
drag, startPoint x: 827, startPoint y: 388, endPoint x: 869, endPoint y: 390, distance: 42.0
click at [869, 390] on span "Espresso with a touch of milk foam." at bounding box center [885, 390] width 174 height 21
drag, startPoint x: 890, startPoint y: 390, endPoint x: 941, endPoint y: 390, distance: 51.0
click at [941, 390] on span "Espresso with a touch of milk foam." at bounding box center [885, 390] width 174 height 21
click at [947, 391] on span "Espresso with a touch of milk foam." at bounding box center [885, 390] width 174 height 21
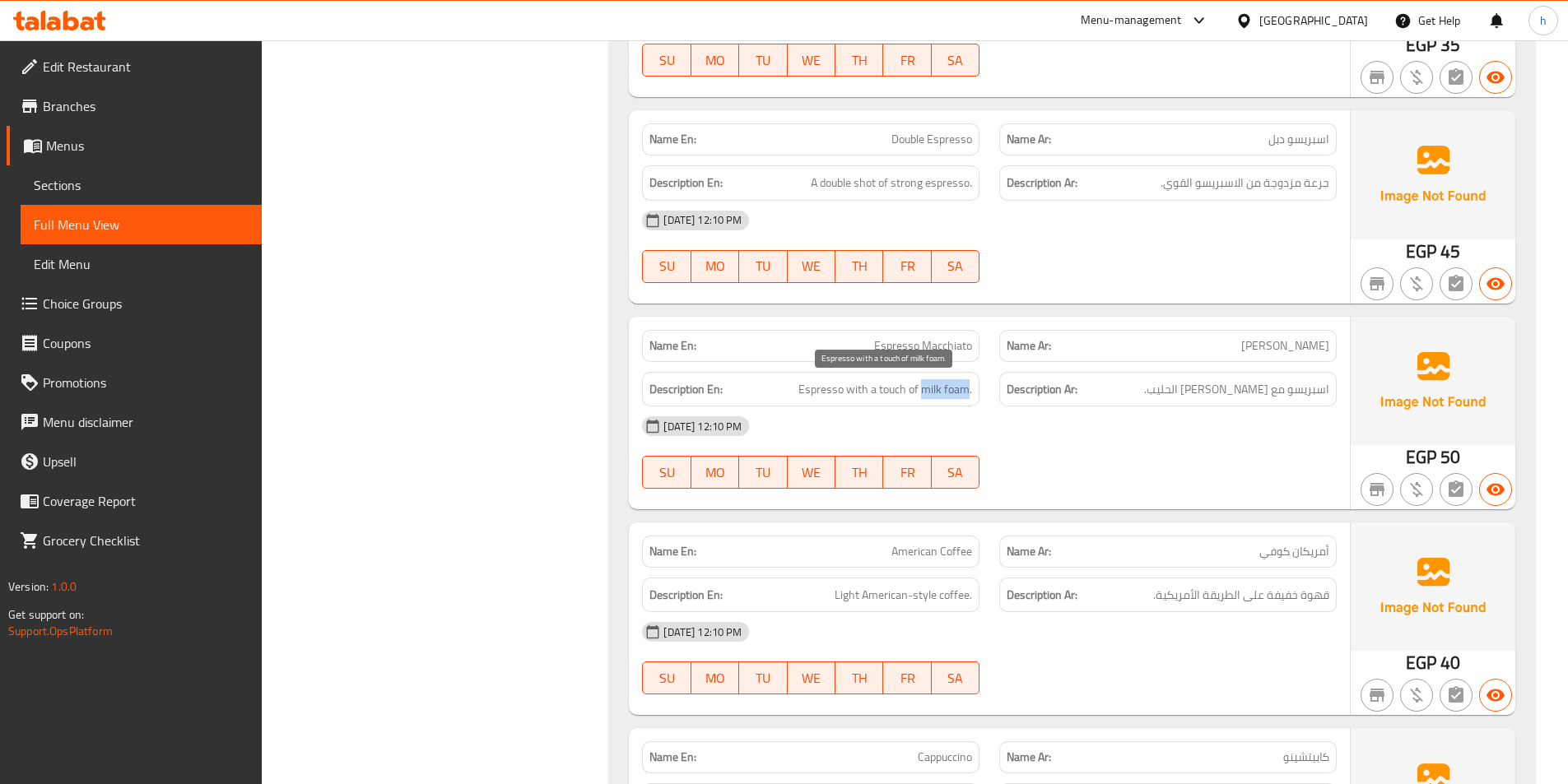
drag, startPoint x: 922, startPoint y: 390, endPoint x: 970, endPoint y: 394, distance: 48.2
click at [970, 394] on span "Espresso with a touch of milk foam." at bounding box center [885, 390] width 174 height 21
click at [962, 391] on span "Espresso with a touch of milk foam." at bounding box center [885, 390] width 174 height 21
click at [980, 412] on div "[DATE] 12:10 PM" at bounding box center [989, 426] width 715 height 39
click at [972, 388] on span "Espresso with a touch of milk foam." at bounding box center [885, 390] width 174 height 21
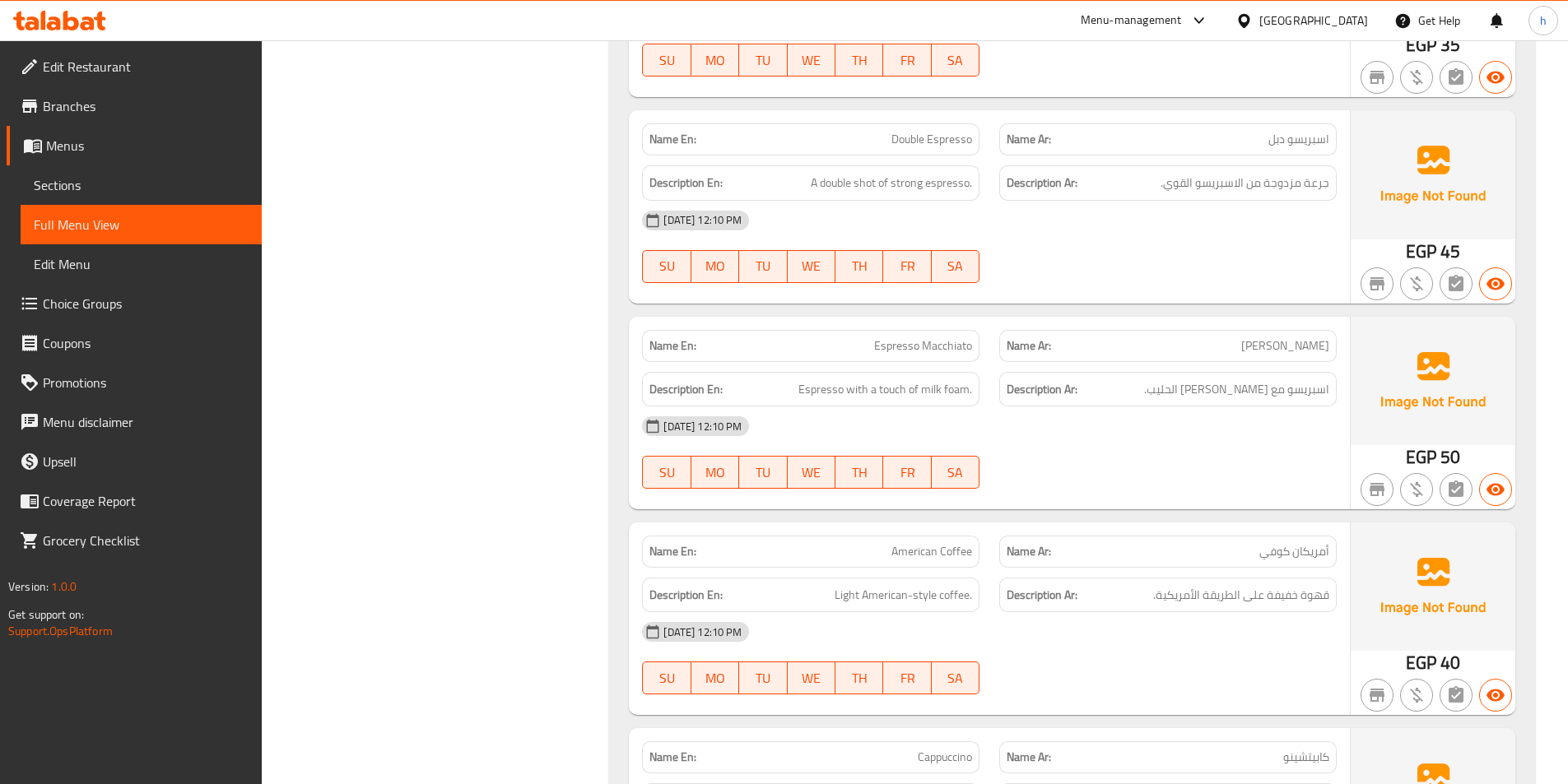
click at [989, 421] on div "[DATE] 12:10 PM" at bounding box center [989, 426] width 715 height 39
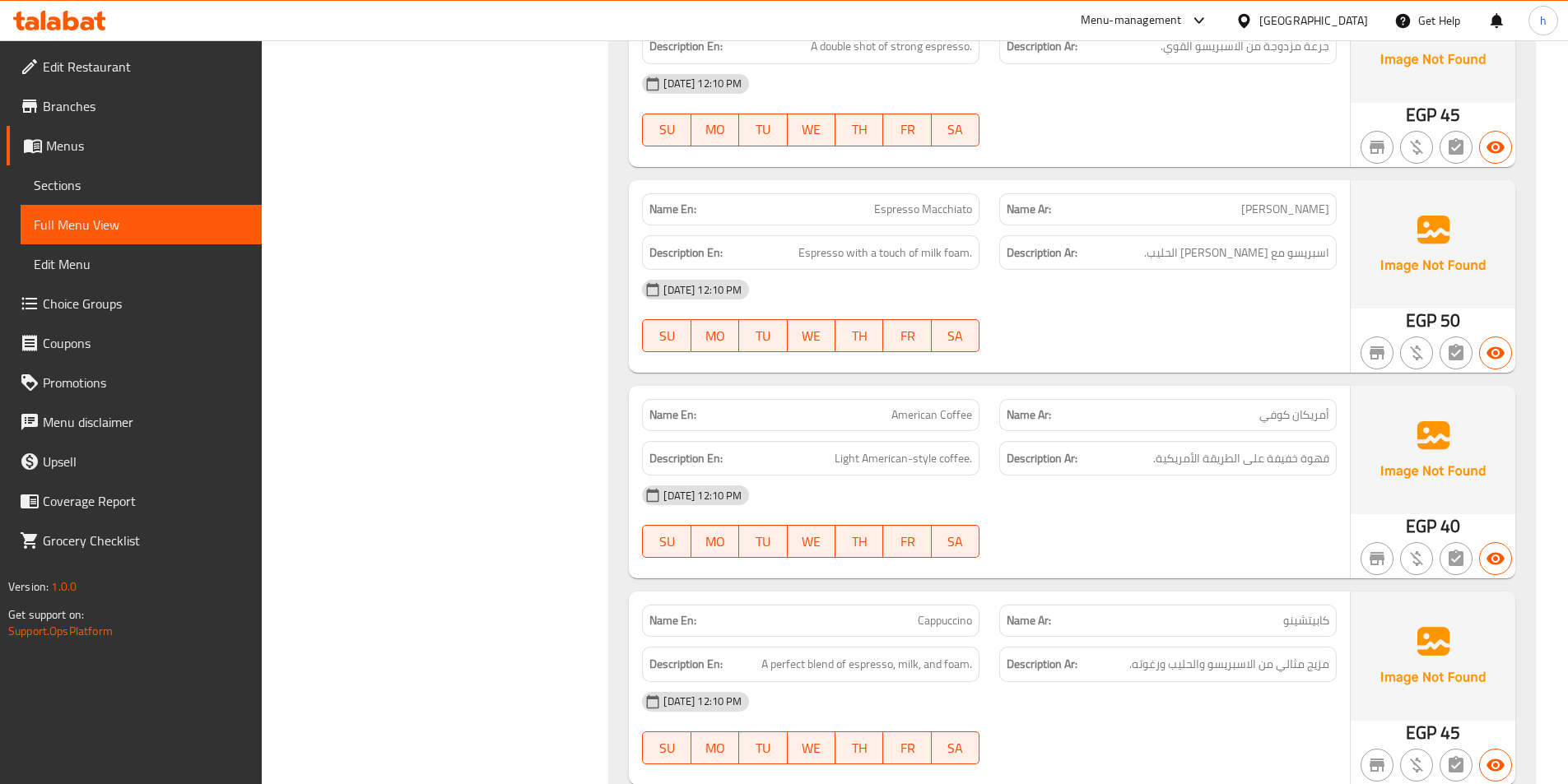
scroll to position [2065, 0]
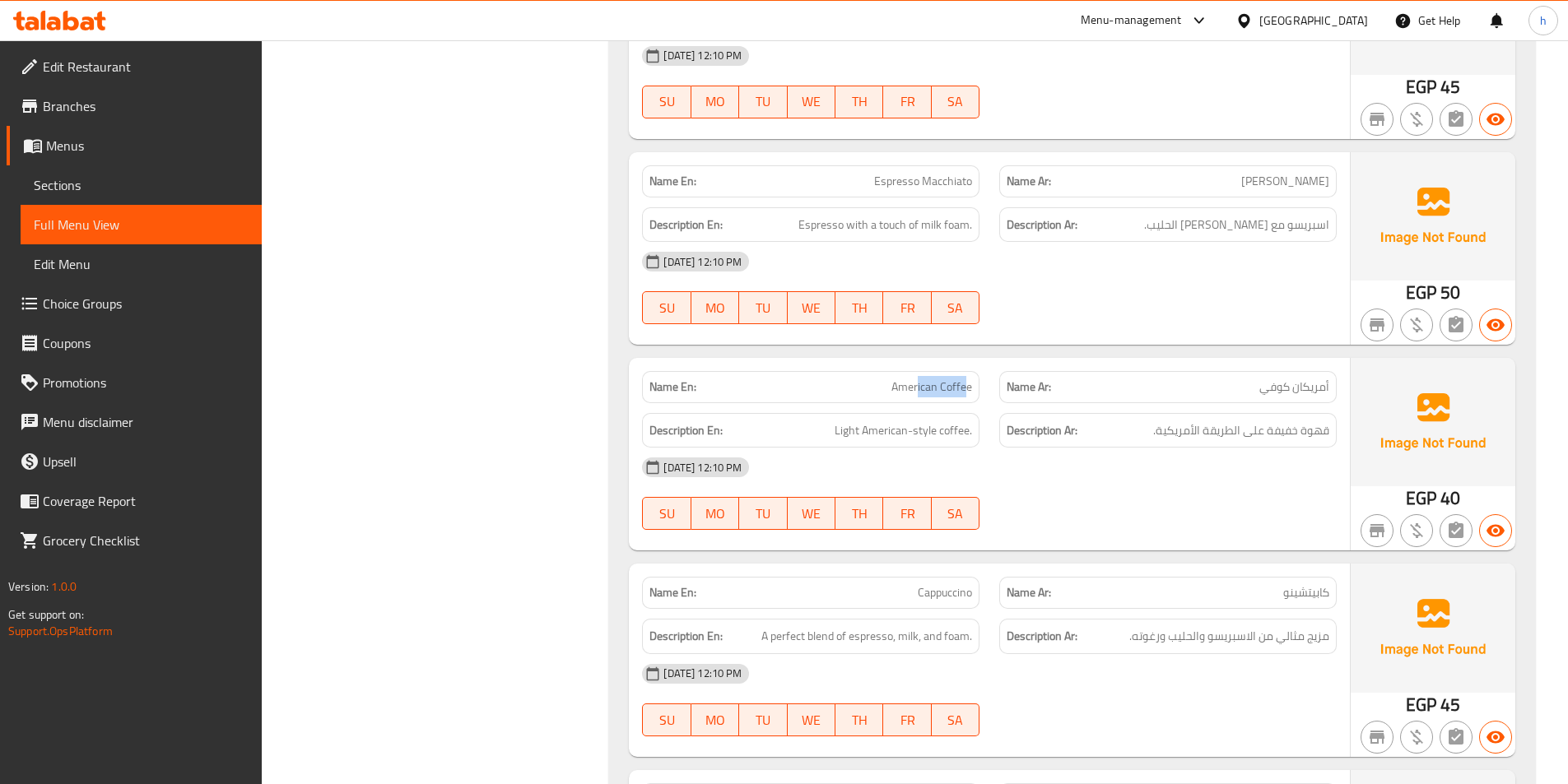
drag, startPoint x: 919, startPoint y: 390, endPoint x: 967, endPoint y: 390, distance: 48.0
click at [967, 390] on span "American Coffee" at bounding box center [931, 387] width 80 height 17
click at [948, 431] on span "Light American-style coffee." at bounding box center [902, 431] width 137 height 21
drag, startPoint x: 845, startPoint y: 433, endPoint x: 884, endPoint y: 433, distance: 39.0
click at [884, 433] on span "Light American-style coffee." at bounding box center [902, 431] width 137 height 21
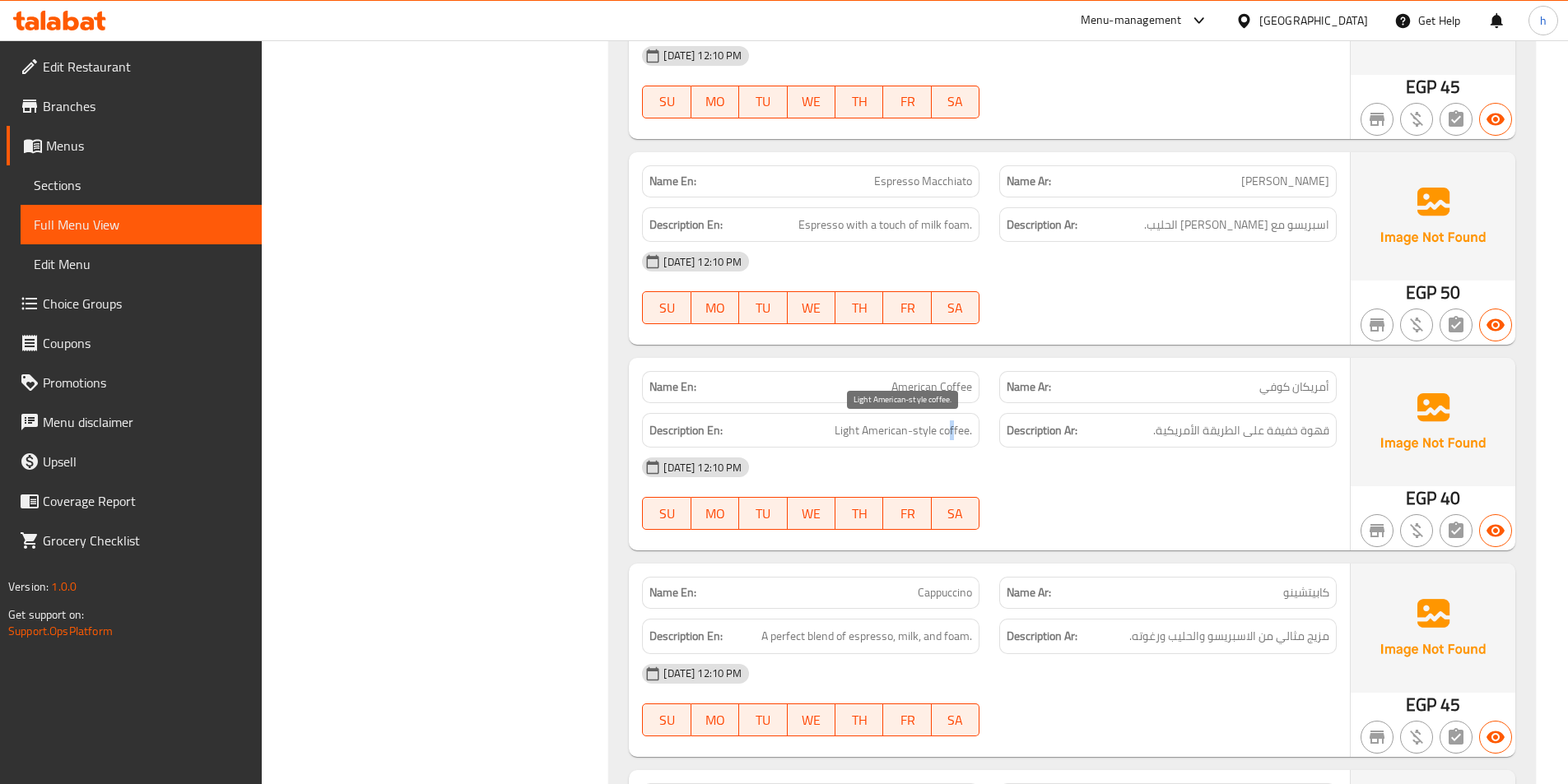
click at [955, 429] on span "Light American-style coffee." at bounding box center [902, 431] width 137 height 21
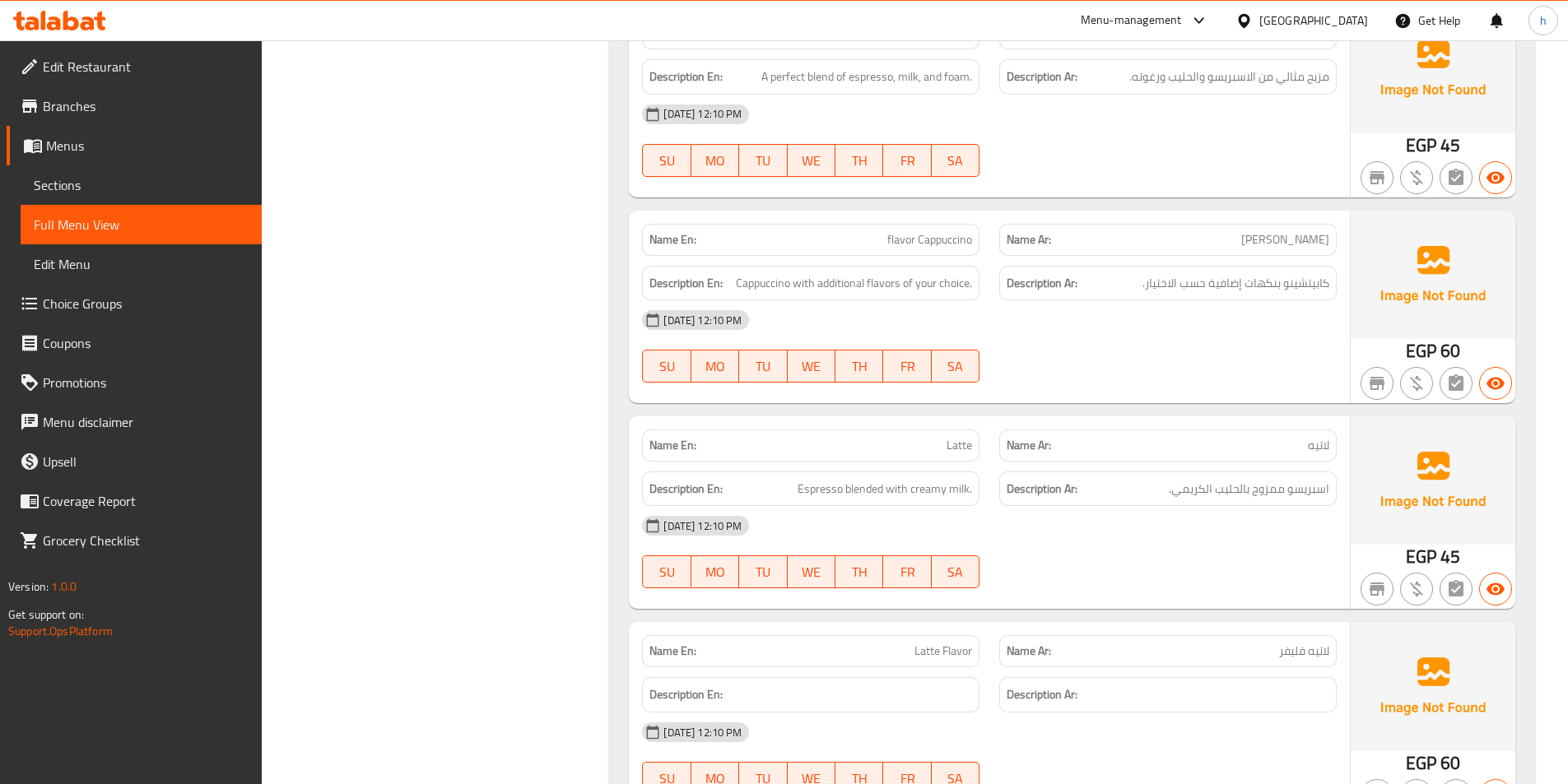
scroll to position [2724, 0]
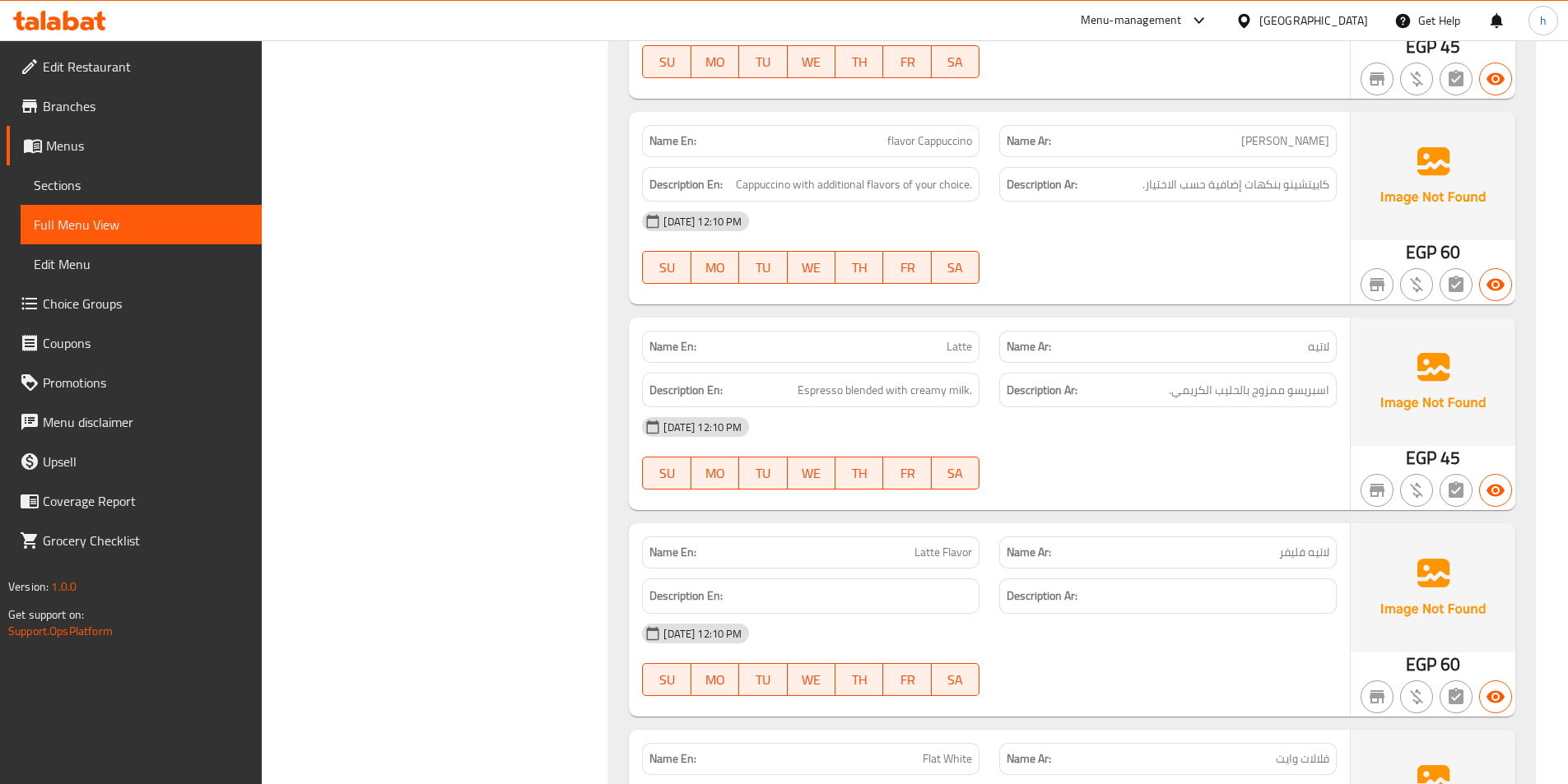
click at [967, 341] on span "Latte" at bounding box center [959, 347] width 25 height 17
click at [860, 397] on span "Espresso blended with creamy milk." at bounding box center [885, 391] width 175 height 21
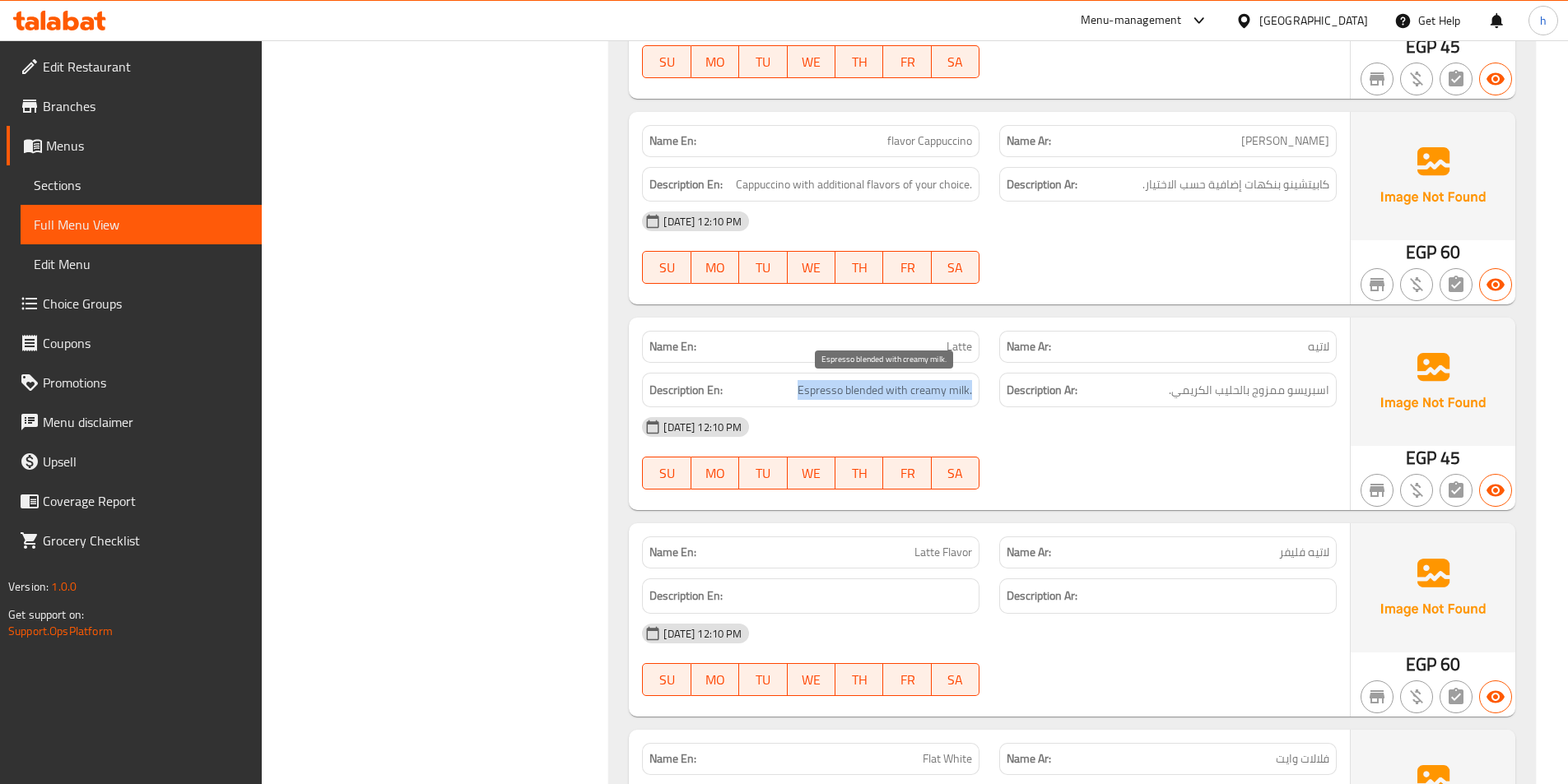
click at [860, 397] on span "Espresso blended with creamy milk." at bounding box center [885, 391] width 175 height 21
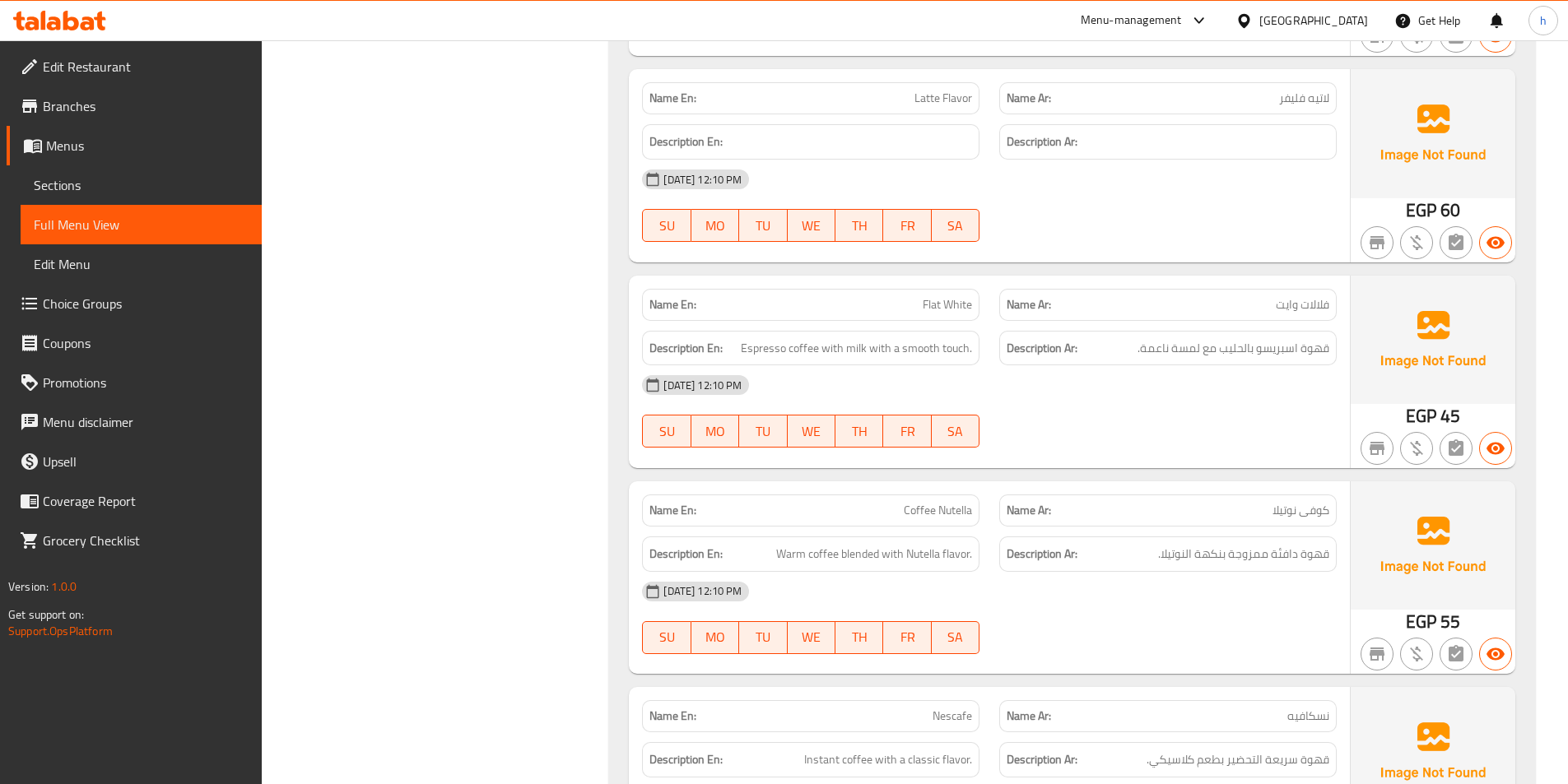
scroll to position [3216, 0]
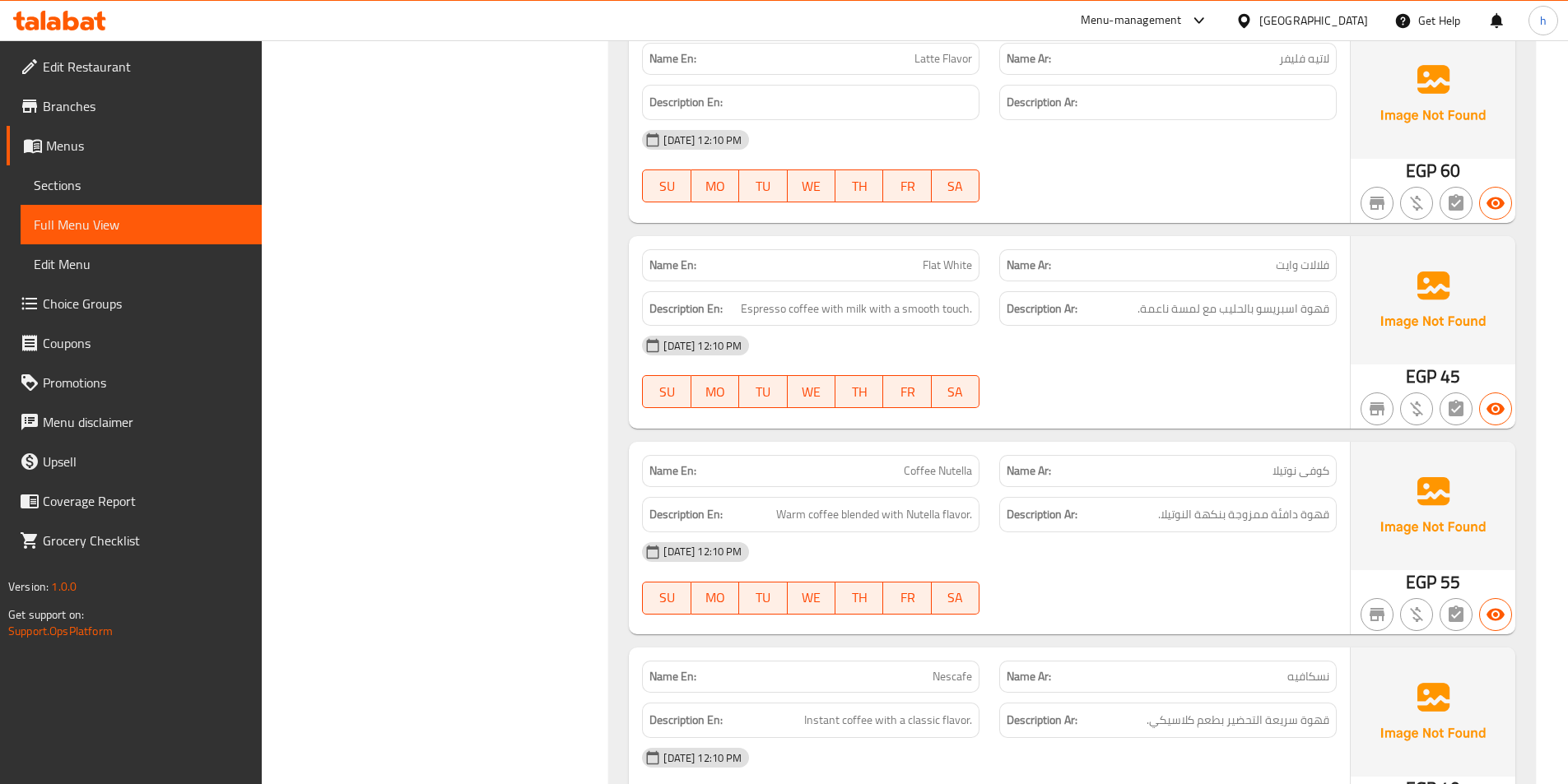
click at [950, 274] on span "Flat White" at bounding box center [947, 265] width 50 height 17
drag, startPoint x: 761, startPoint y: 310, endPoint x: 806, endPoint y: 310, distance: 45.0
click at [806, 310] on span "Espresso coffee with milk with a smooth touch." at bounding box center [856, 309] width 231 height 21
click at [811, 298] on span "Espresso coffee with milk with a smooth touch." at bounding box center [856, 309] width 231 height 21
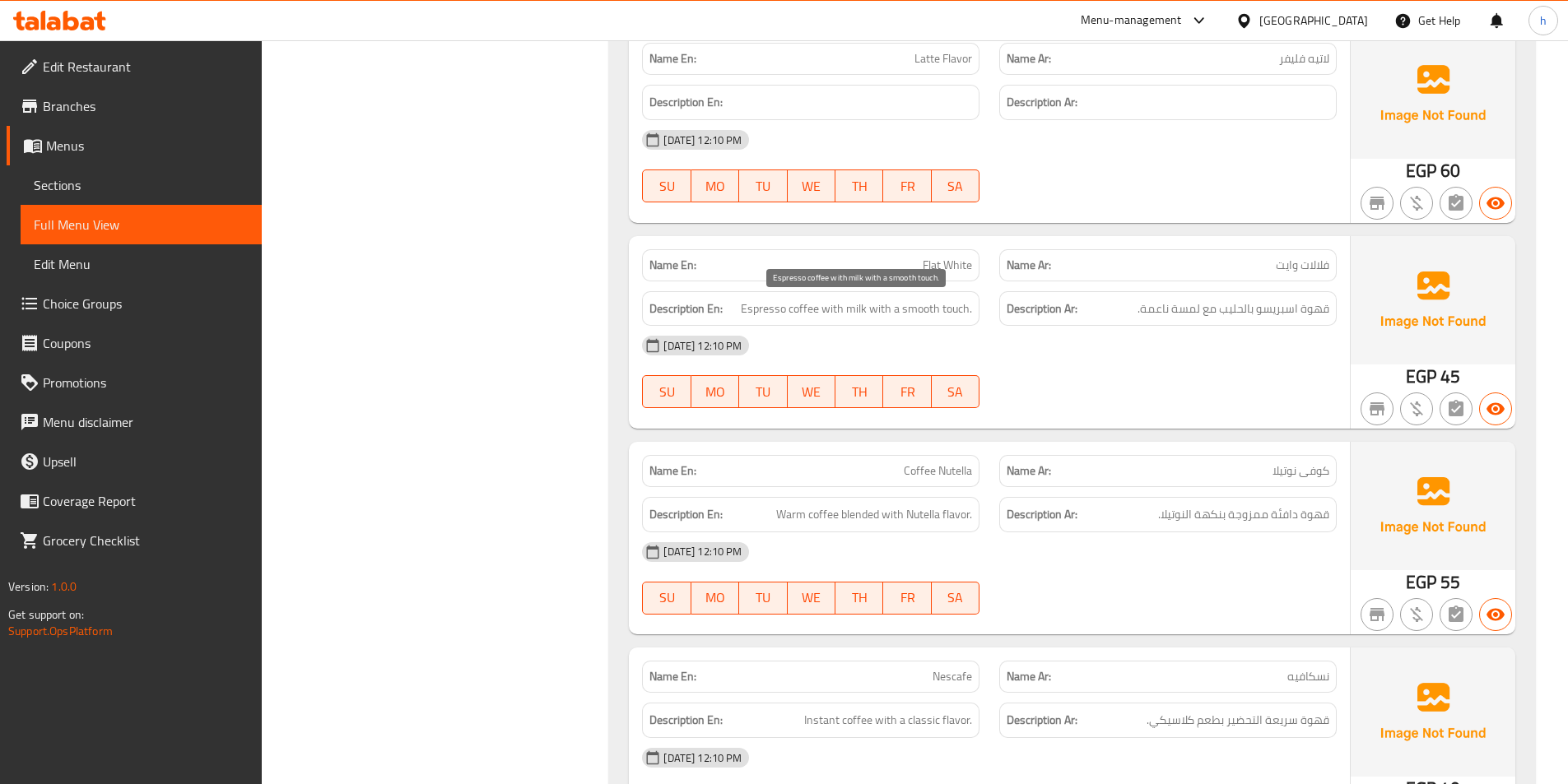
click at [811, 300] on span "Espresso coffee with milk with a smooth touch." at bounding box center [856, 309] width 231 height 21
drag, startPoint x: 859, startPoint y: 303, endPoint x: 881, endPoint y: 305, distance: 22.1
click at [881, 305] on span "Espresso coffee with milk with a smooth touch." at bounding box center [856, 309] width 231 height 21
drag, startPoint x: 894, startPoint y: 310, endPoint x: 961, endPoint y: 322, distance: 68.1
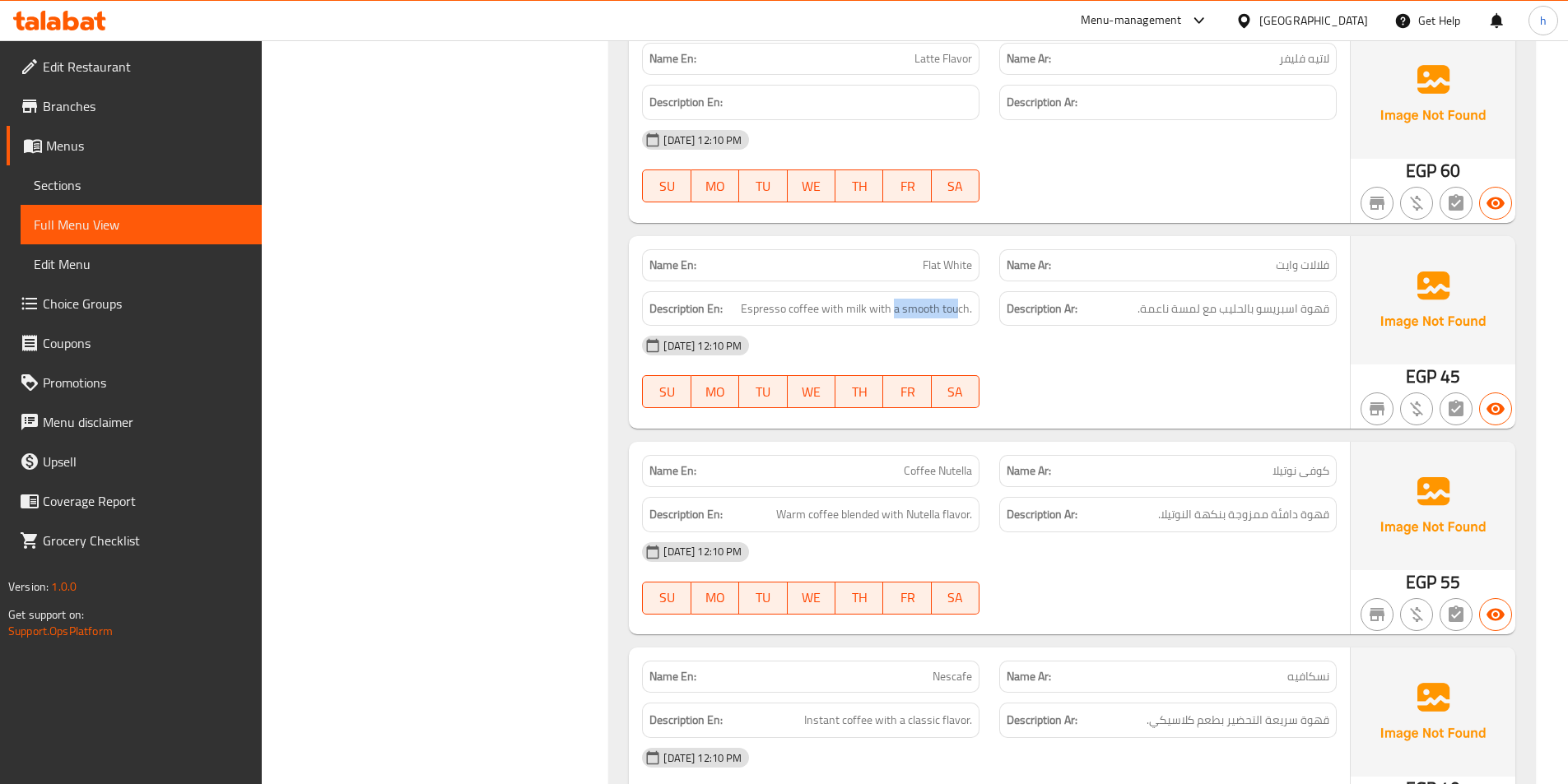
click at [961, 322] on div "Description En: Espresso coffee with milk with a smooth touch." at bounding box center [811, 309] width 338 height 36
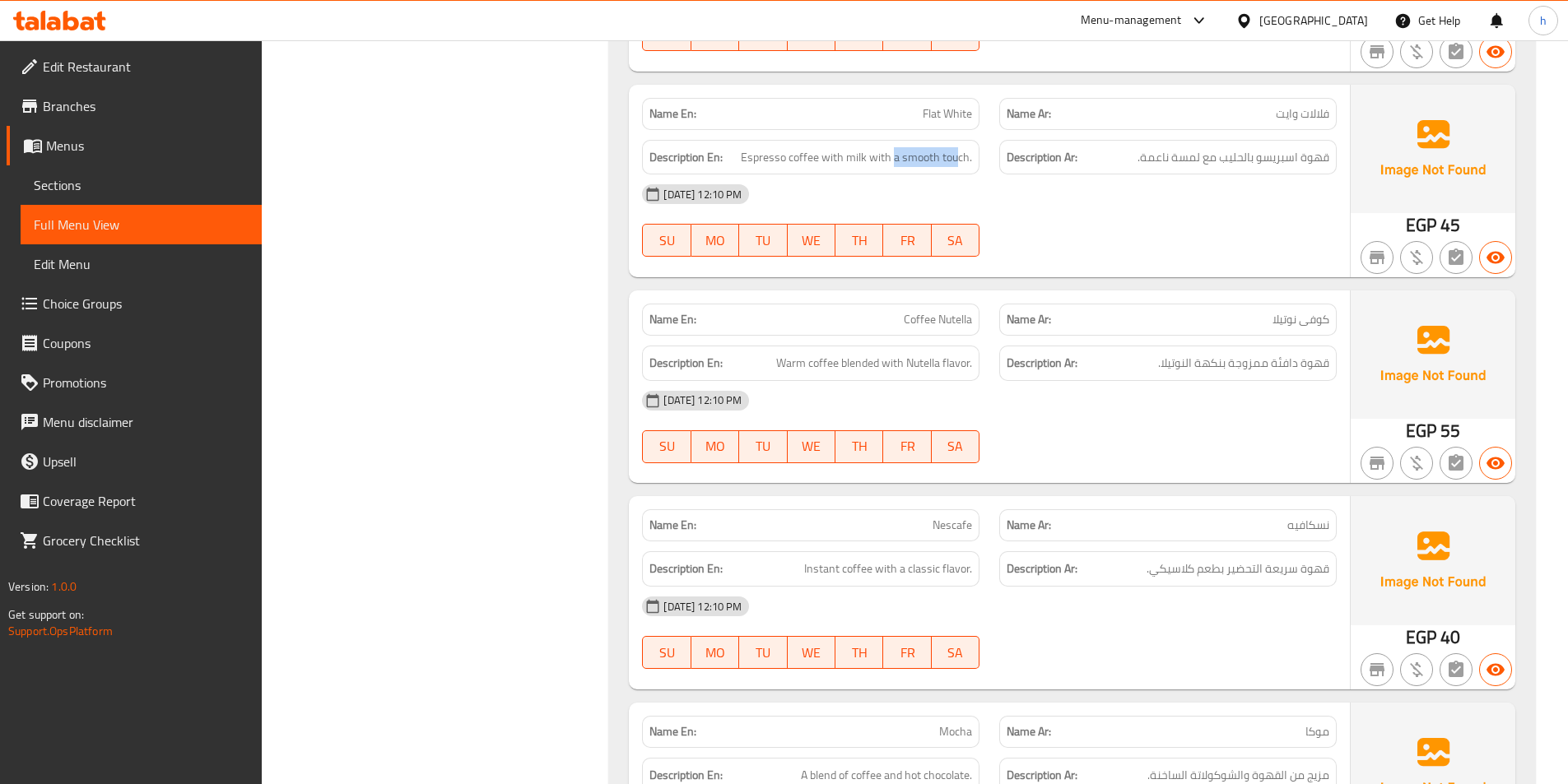
scroll to position [3381, 0]
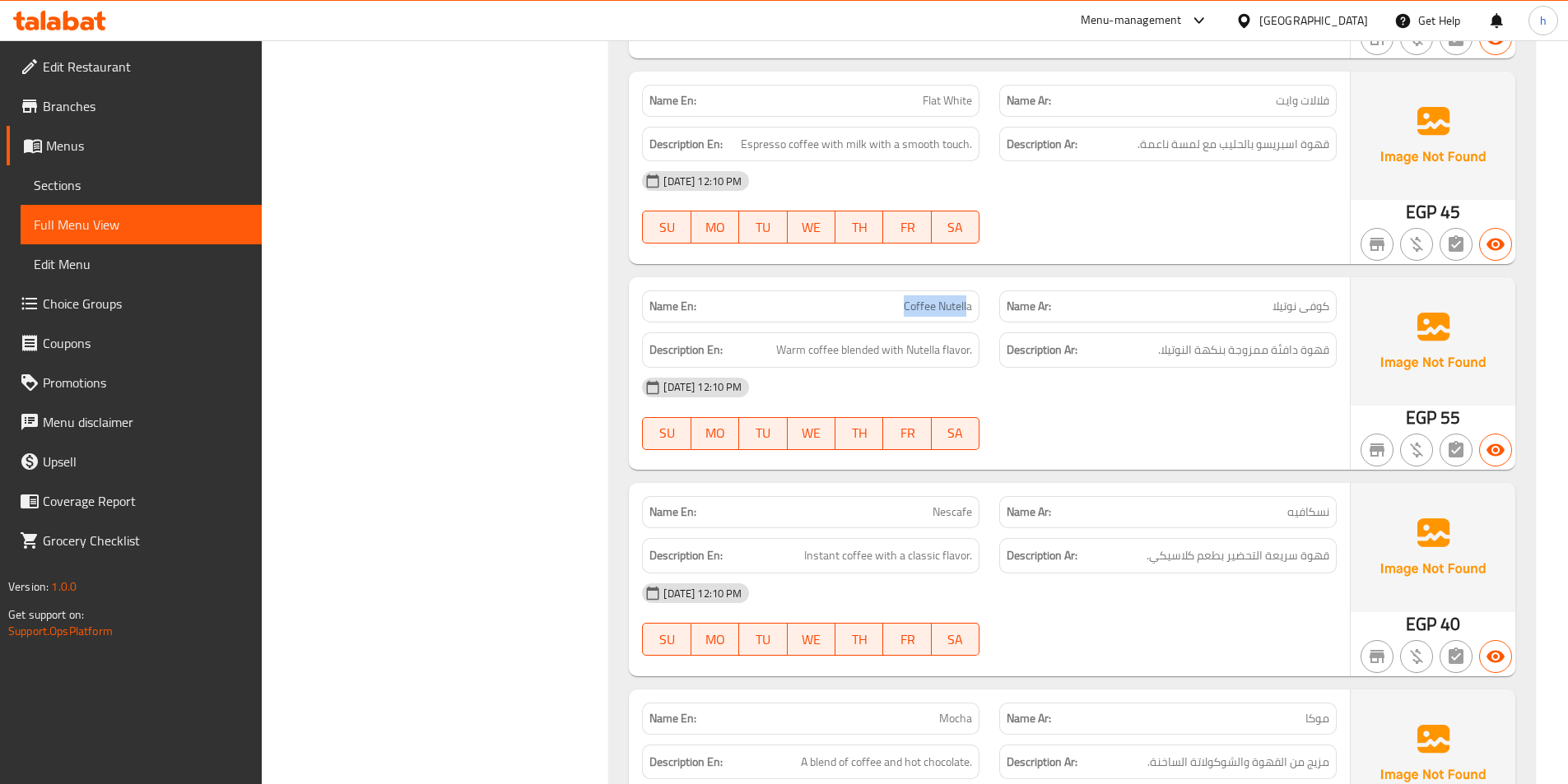
drag, startPoint x: 895, startPoint y: 313, endPoint x: 966, endPoint y: 315, distance: 71.0
click at [966, 315] on p "Name En: Coffee Nutella" at bounding box center [811, 306] width 323 height 17
click at [893, 338] on div "Description En: Warm coffee blended with Nutella flavor." at bounding box center [811, 350] width 338 height 36
drag, startPoint x: 791, startPoint y: 351, endPoint x: 844, endPoint y: 352, distance: 53.0
click at [844, 352] on span "Warm coffee blended with Nutella flavor." at bounding box center [873, 350] width 195 height 21
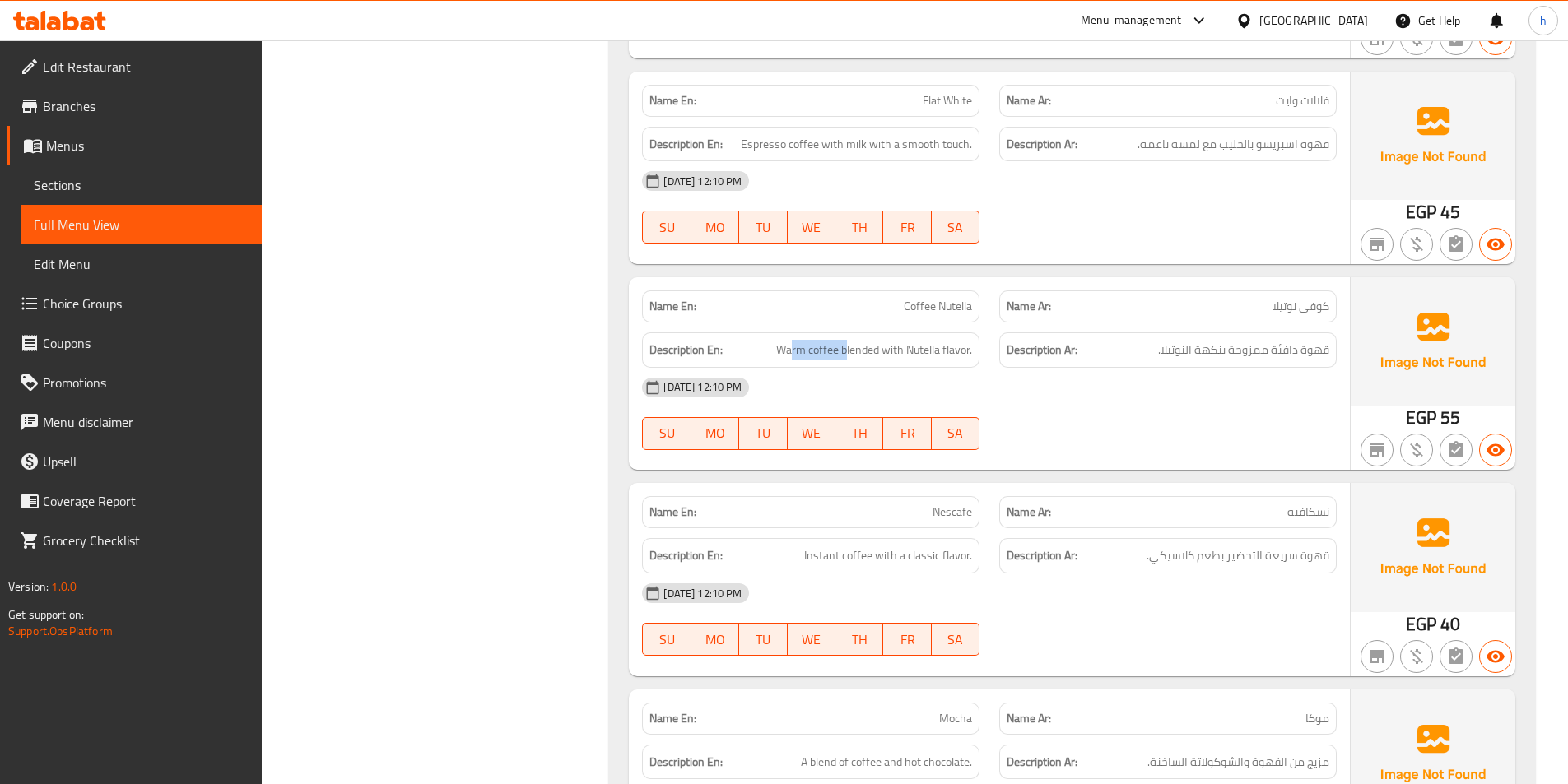
drag, startPoint x: 857, startPoint y: 352, endPoint x: 1021, endPoint y: 372, distance: 165.2
click at [1021, 372] on div "Name En: Coffee Nutella Name Ar: كوفى نوتيلا Description En: Warm coffee blende…" at bounding box center [989, 373] width 721 height 193
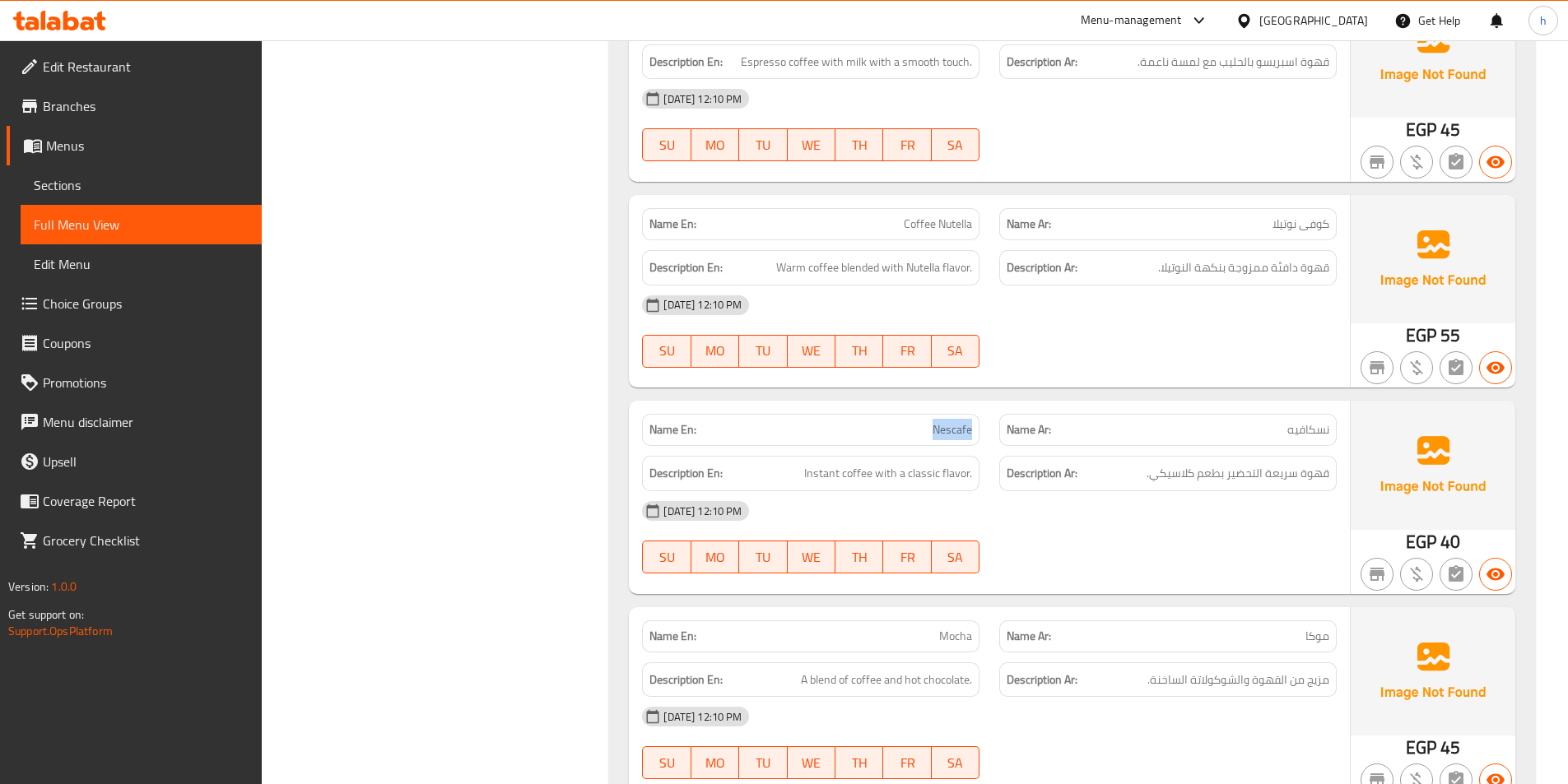
drag, startPoint x: 924, startPoint y: 426, endPoint x: 979, endPoint y: 426, distance: 55.0
click at [979, 426] on div "Name En: Nescafe" at bounding box center [811, 429] width 338 height 32
click at [888, 462] on div "Description En: Instant coffee with a classic flavor." at bounding box center [811, 473] width 338 height 36
drag, startPoint x: 810, startPoint y: 475, endPoint x: 862, endPoint y: 478, distance: 52.1
click at [862, 478] on span "Instant coffee with a classic flavor." at bounding box center [887, 474] width 168 height 21
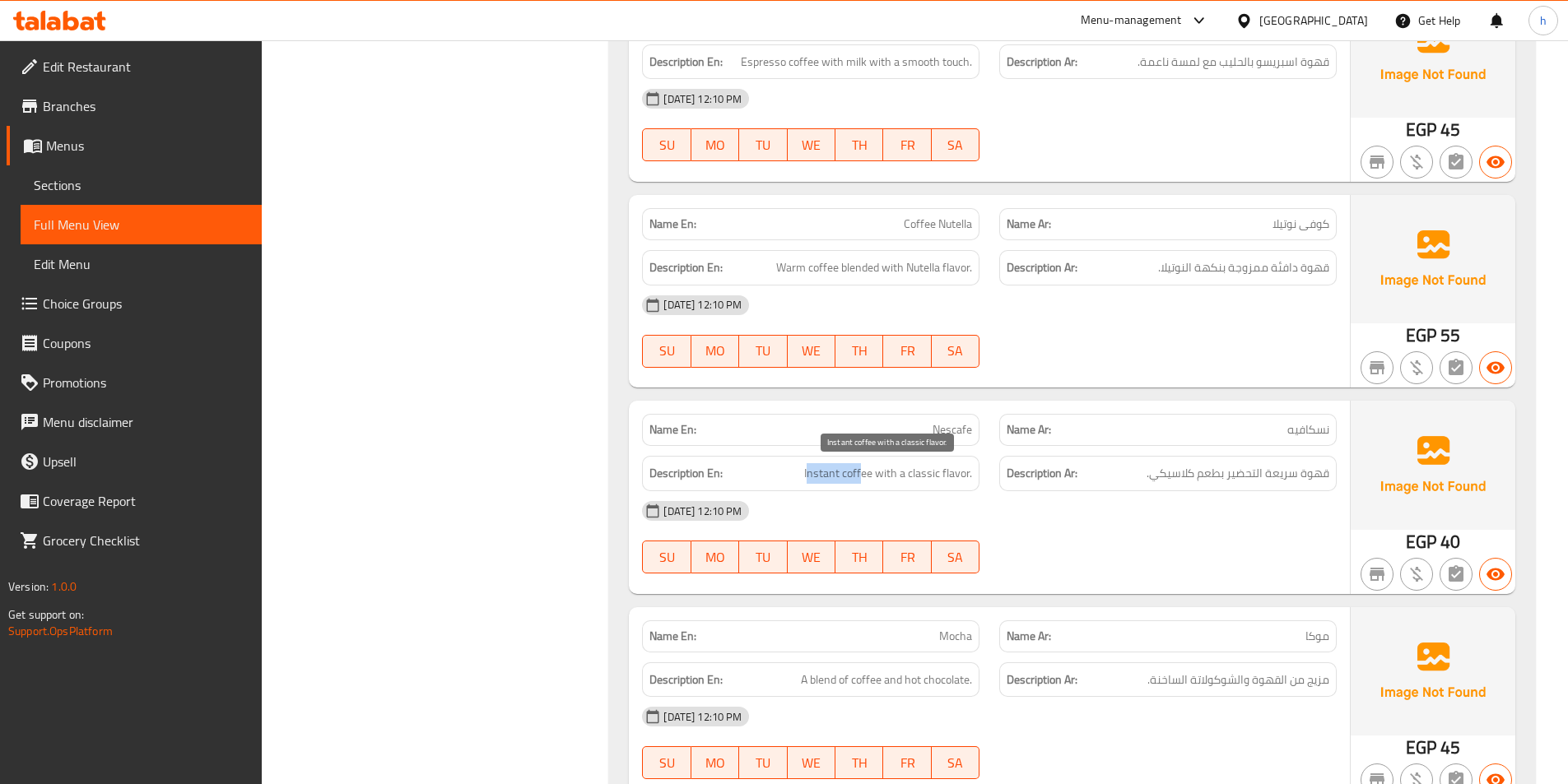
click at [832, 471] on span "Instant coffee with a classic flavor." at bounding box center [887, 474] width 168 height 21
click at [832, 483] on span "Instant coffee with a classic flavor." at bounding box center [887, 474] width 168 height 21
drag, startPoint x: 800, startPoint y: 474, endPoint x: 875, endPoint y: 480, distance: 75.2
click at [875, 480] on h6 "Description En: Instant coffee with a classic flavor." at bounding box center [811, 474] width 323 height 21
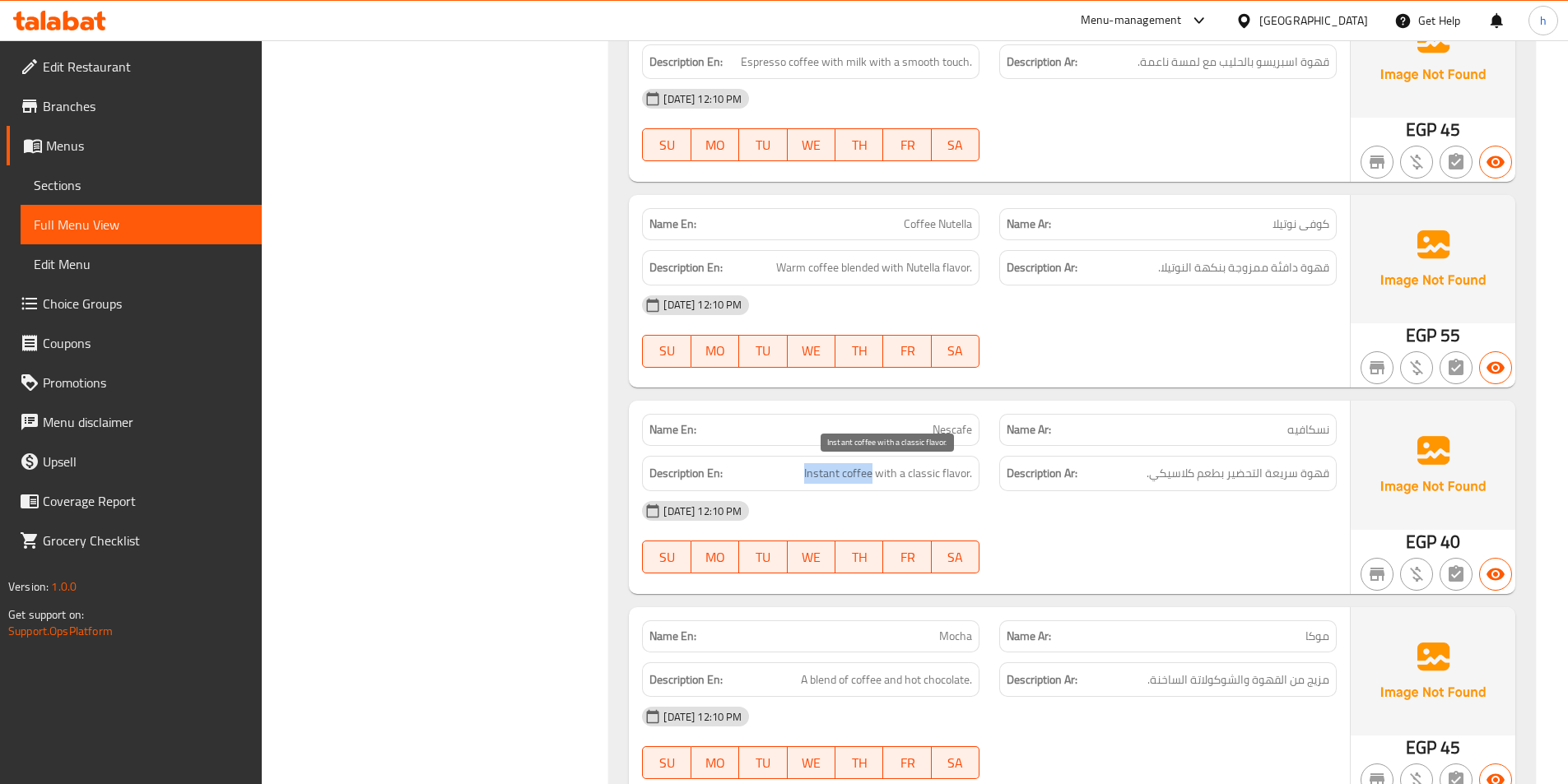
copy span "Instant coffee"
drag, startPoint x: 929, startPoint y: 484, endPoint x: 961, endPoint y: 476, distance: 33.0
click at [961, 476] on div "Description En: Instant coffee with a classic flavor." at bounding box center [811, 473] width 338 height 36
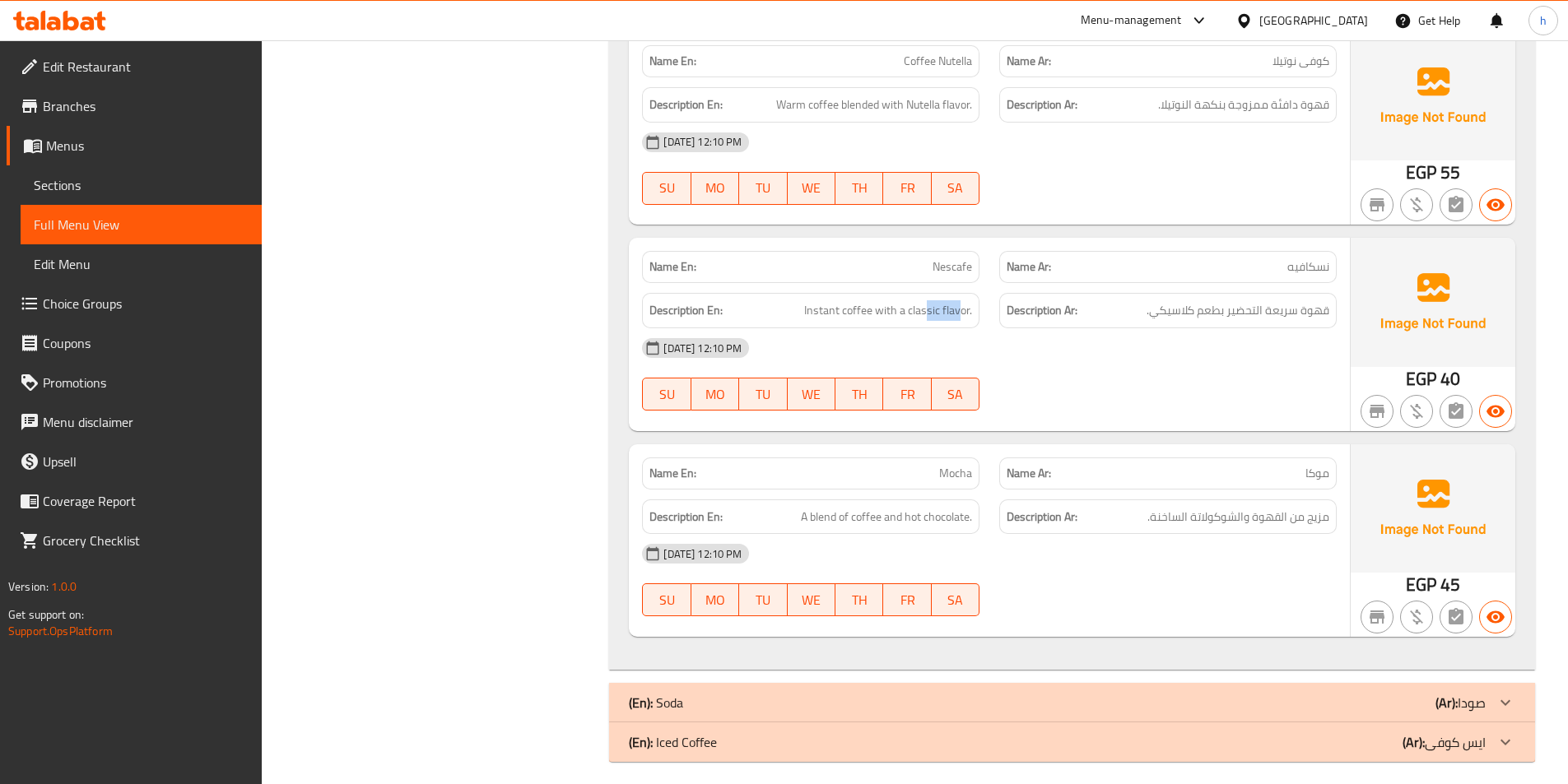
scroll to position [3628, 0]
drag, startPoint x: 819, startPoint y: 513, endPoint x: 948, endPoint y: 514, distance: 129.0
click at [948, 514] on span "A blend of coffee and hot chocolate." at bounding box center [887, 515] width 171 height 21
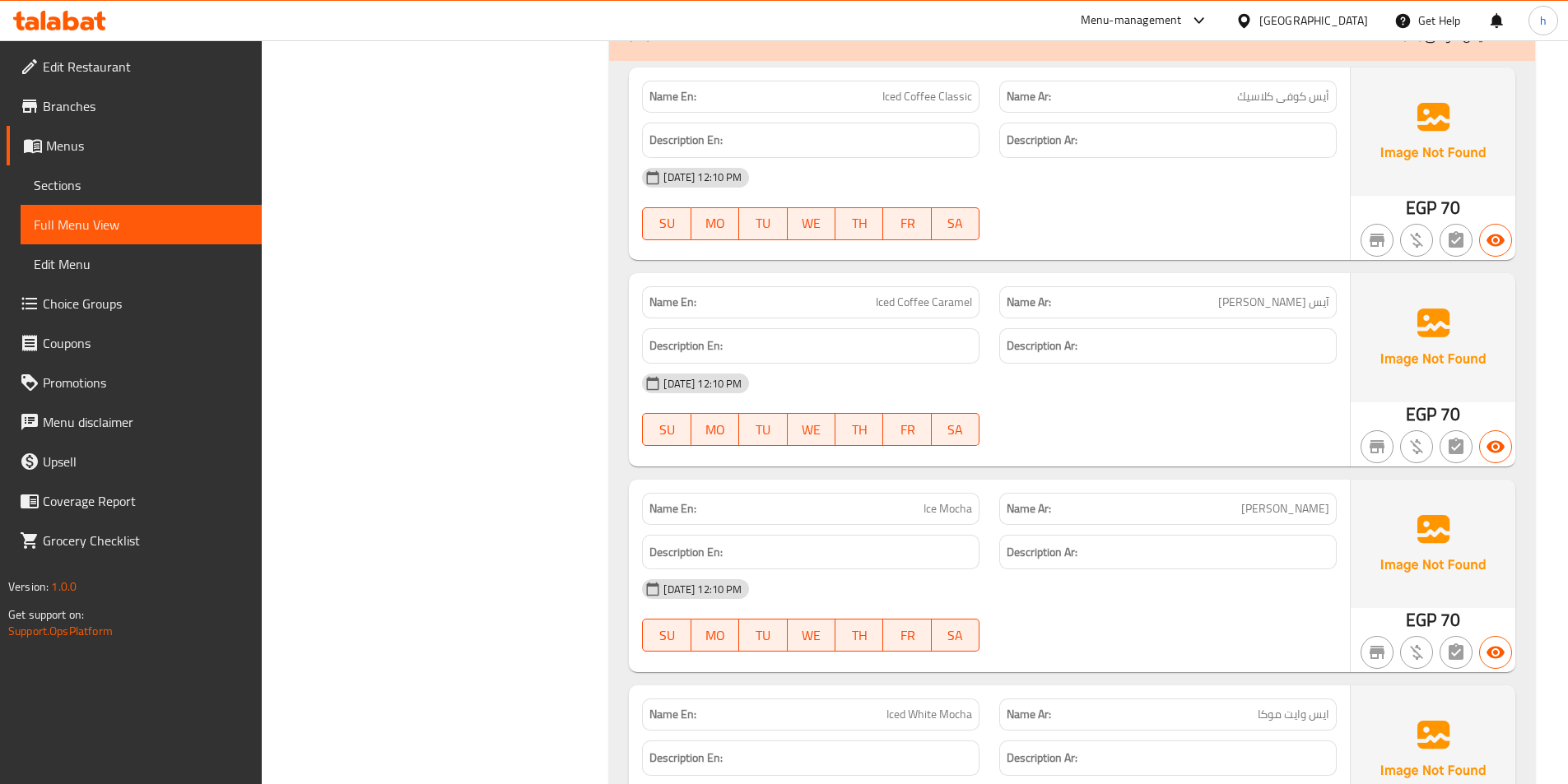
scroll to position [4266, 0]
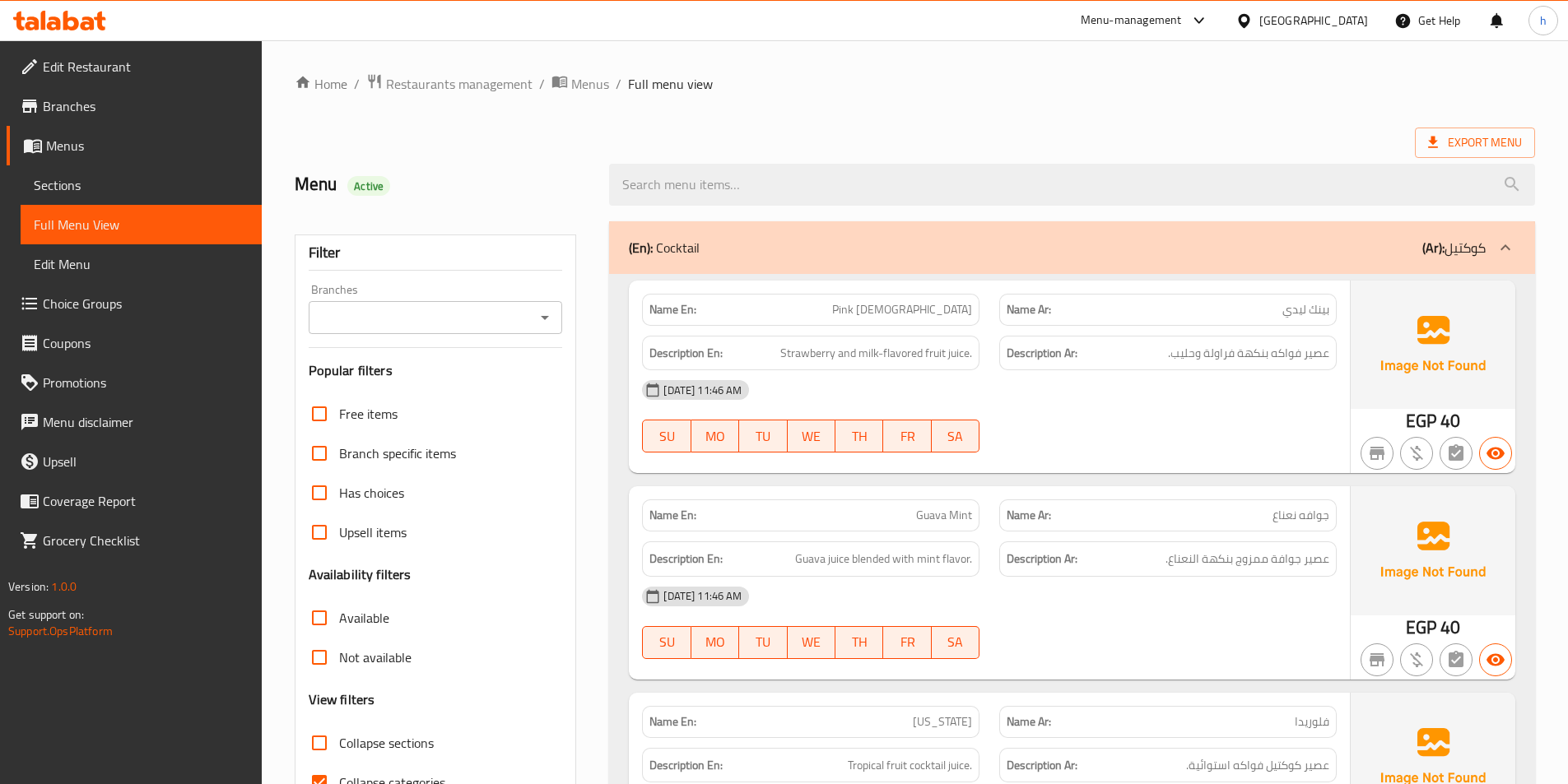
scroll to position [329, 0]
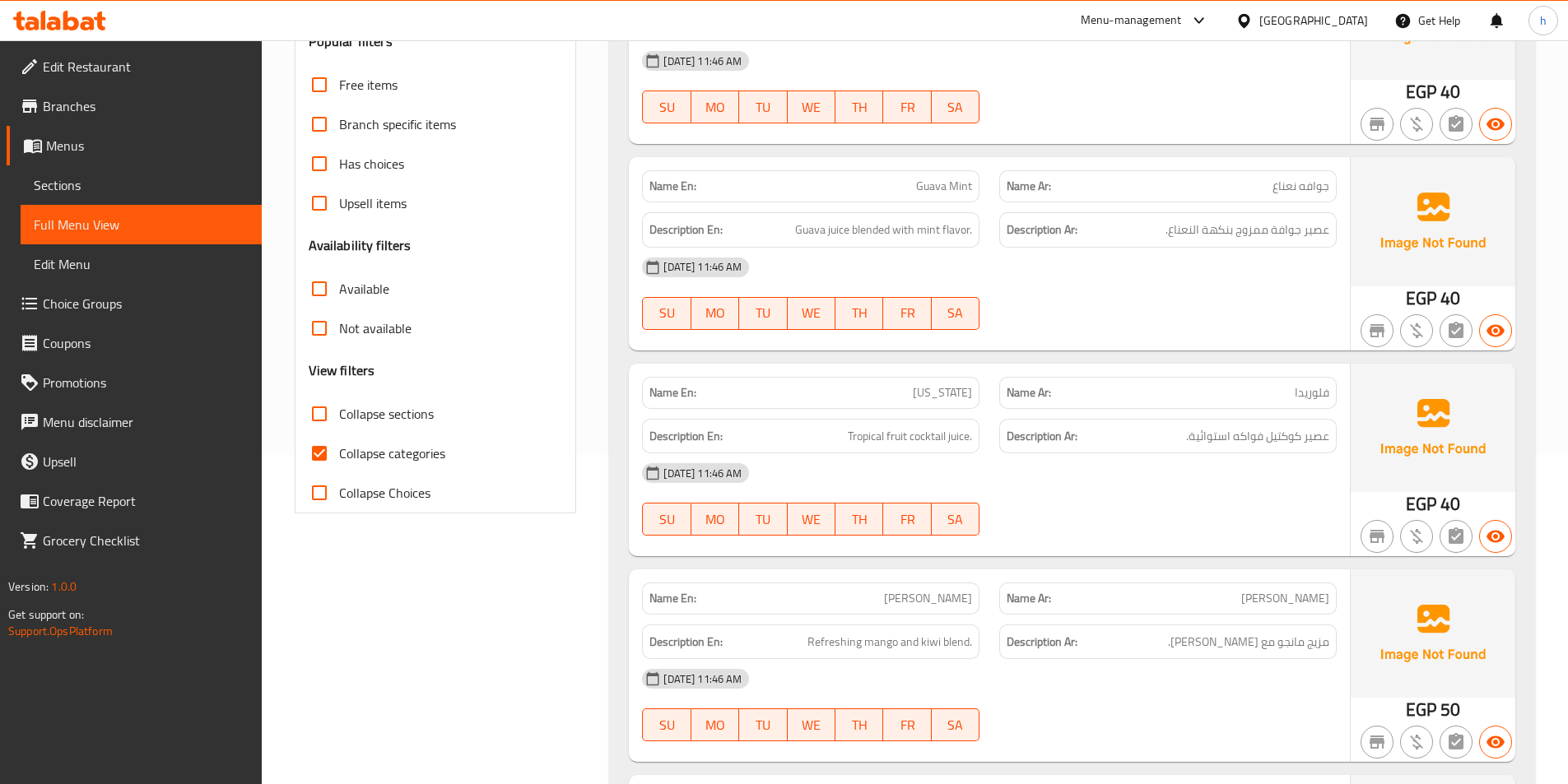
click at [314, 448] on input "Collapse categories" at bounding box center [318, 453] width 39 height 39
checkbox input "false"
click at [317, 411] on input "Collapse sections" at bounding box center [318, 413] width 39 height 39
checkbox input "true"
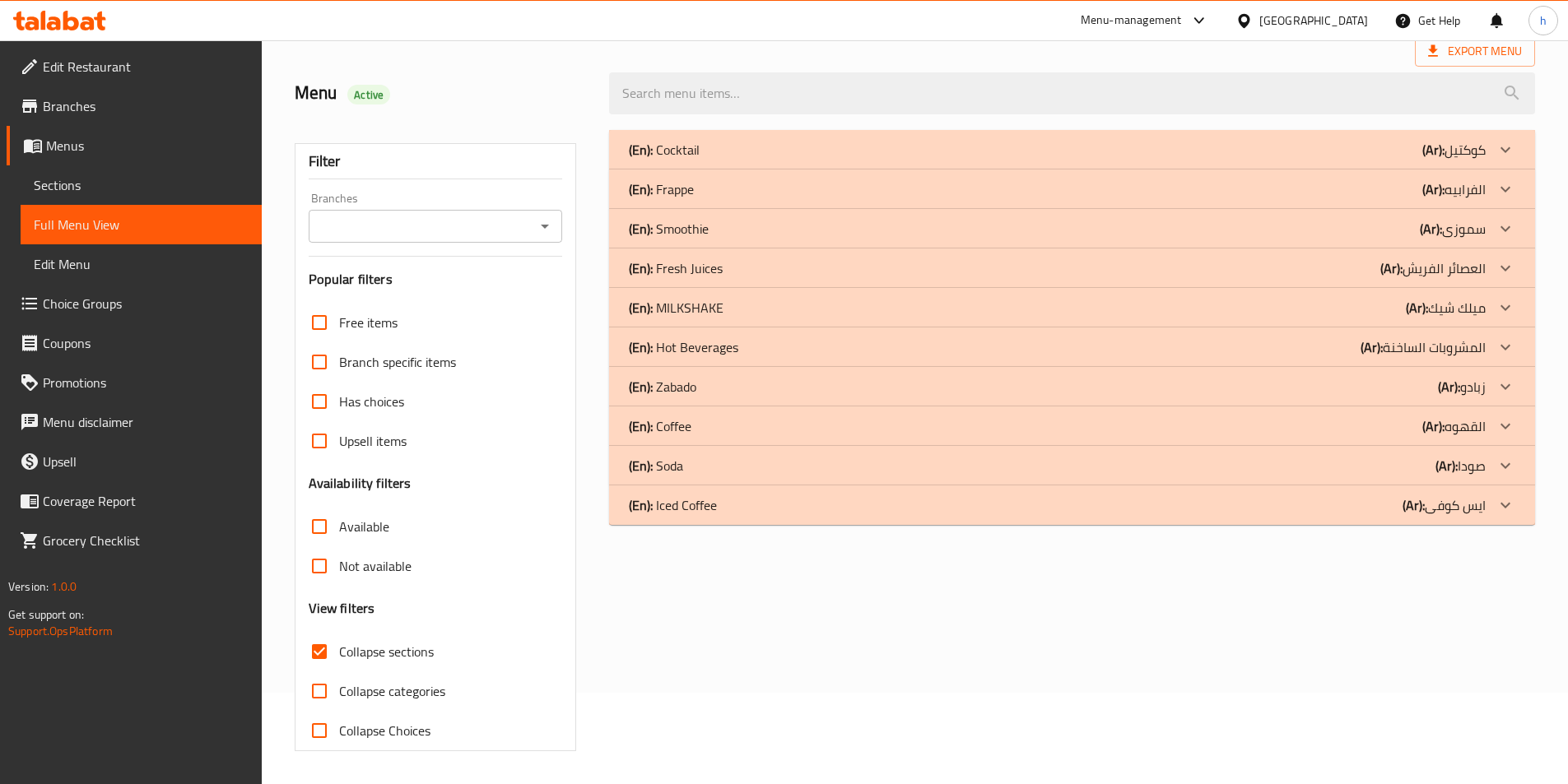
scroll to position [92, 0]
click at [1265, 169] on div "(En): Iced Coffee (Ar): [PERSON_NAME]" at bounding box center [1072, 149] width 926 height 39
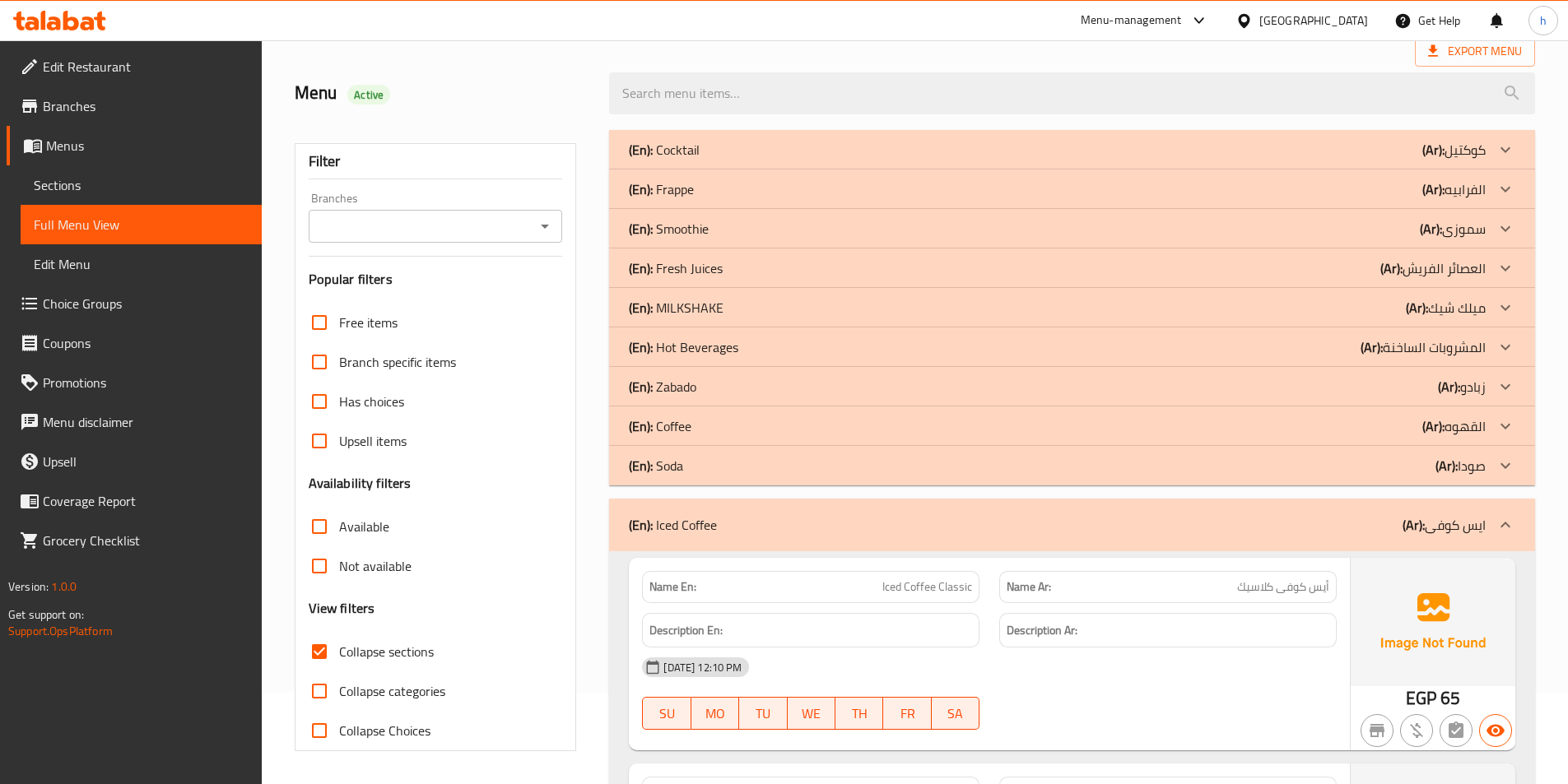
click at [1326, 160] on div "(En): Coffee (Ar): القهوه" at bounding box center [1058, 149] width 857 height 20
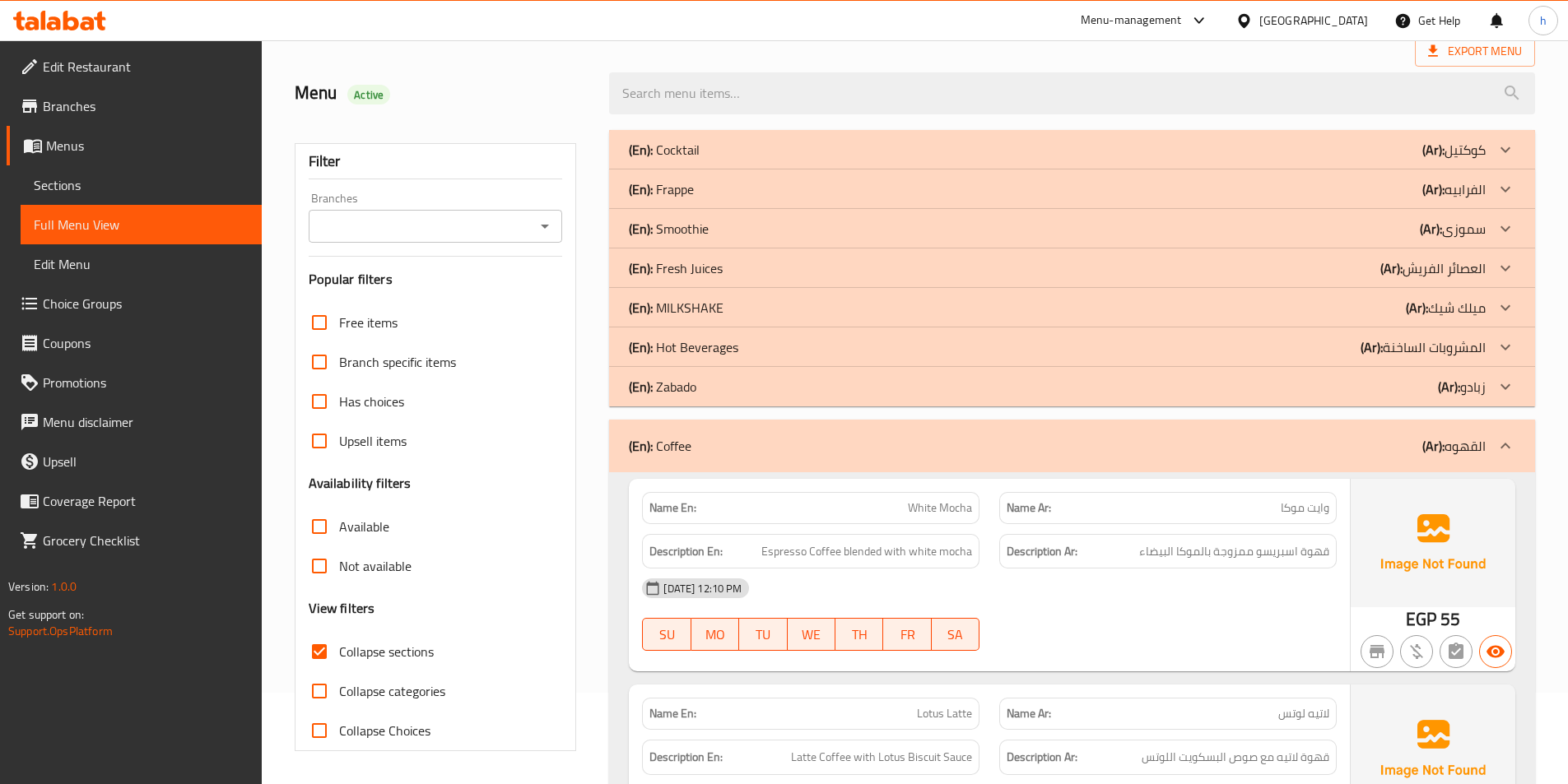
click at [1422, 160] on p "(Ar): المشروبات الساخنة" at bounding box center [1454, 149] width 64 height 20
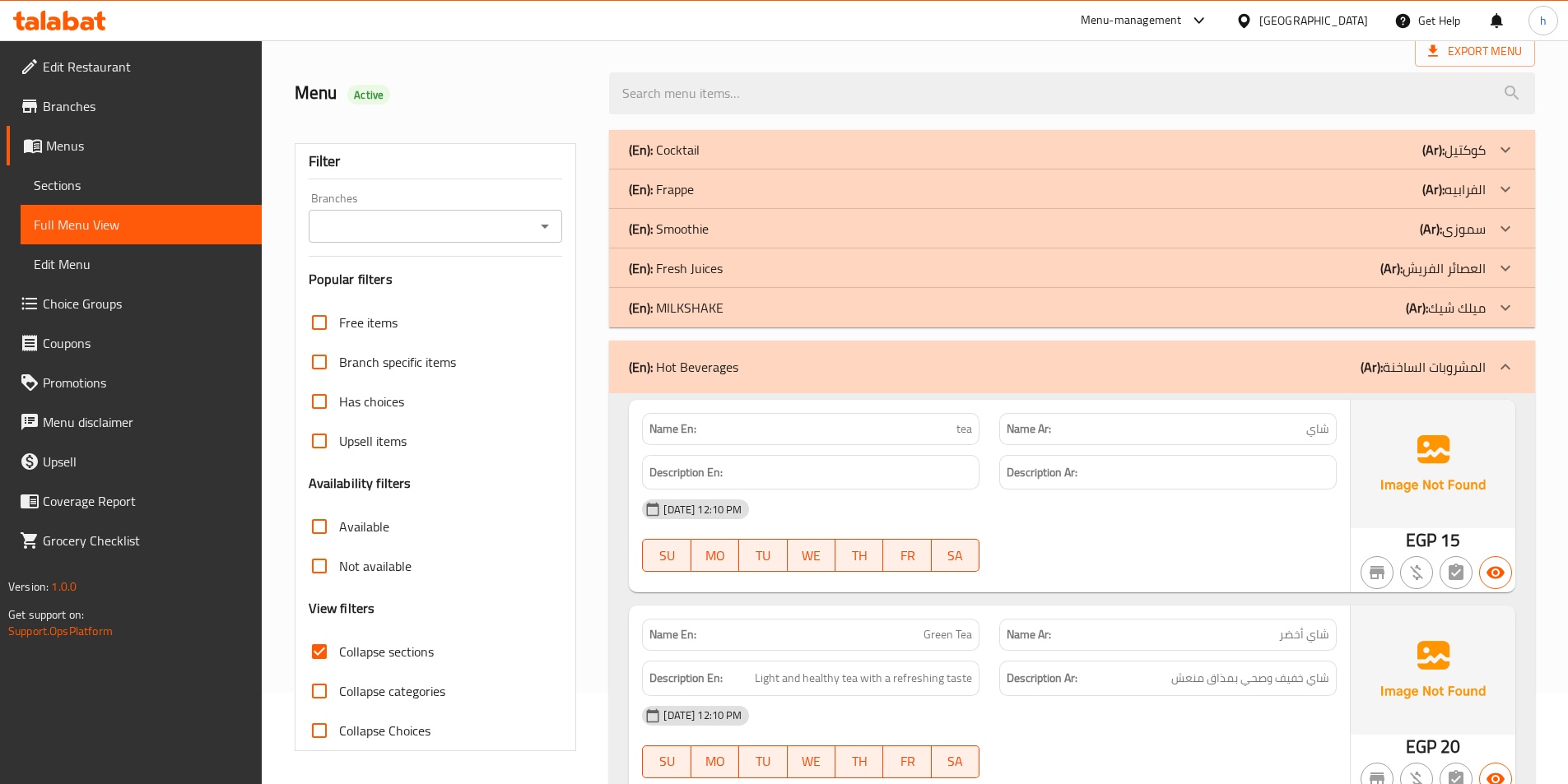
click at [1428, 160] on p "(Ar): العصائر الفريش" at bounding box center [1454, 149] width 64 height 20
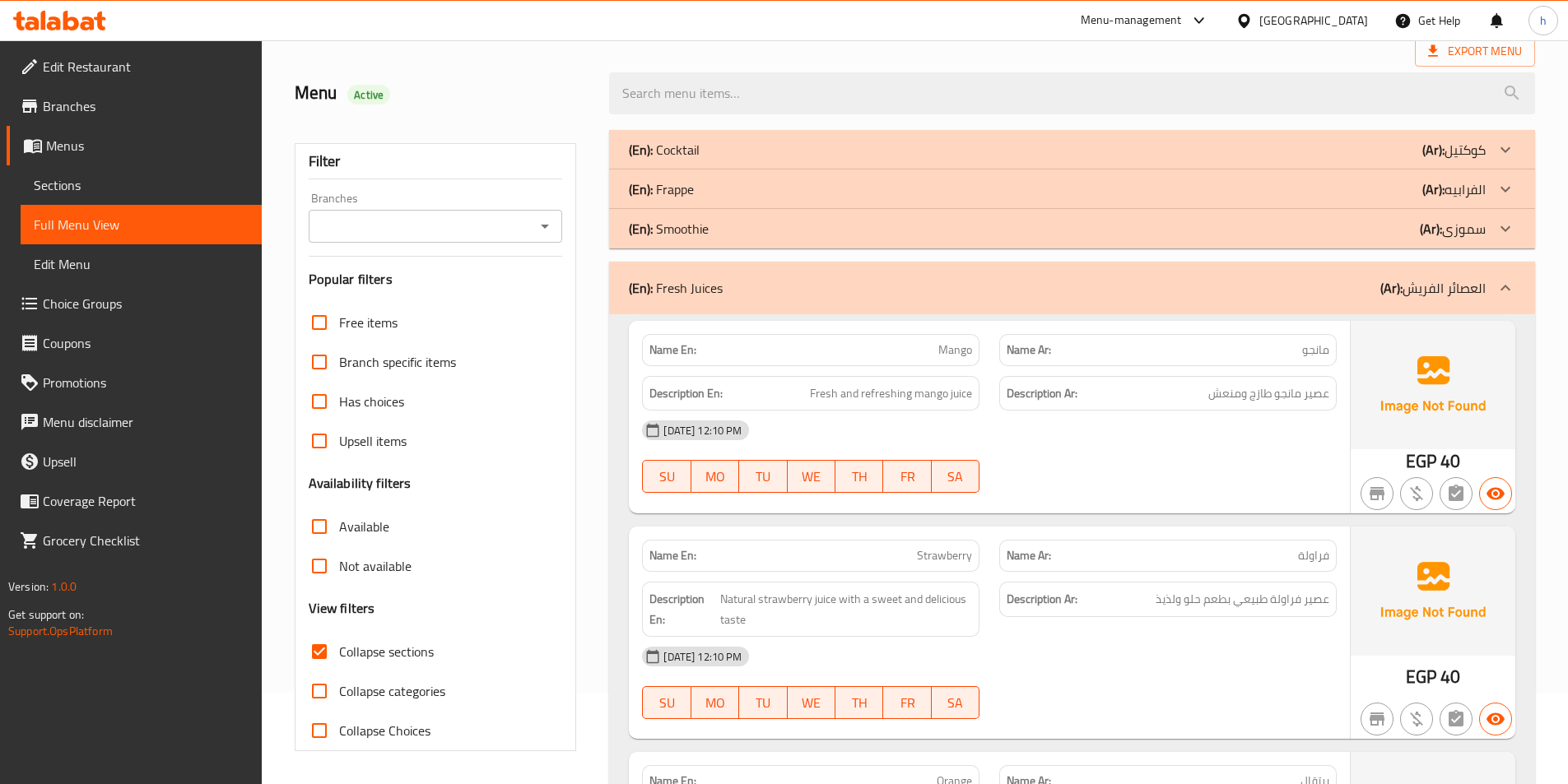
click at [1434, 162] on b "(Ar):" at bounding box center [1433, 149] width 22 height 24
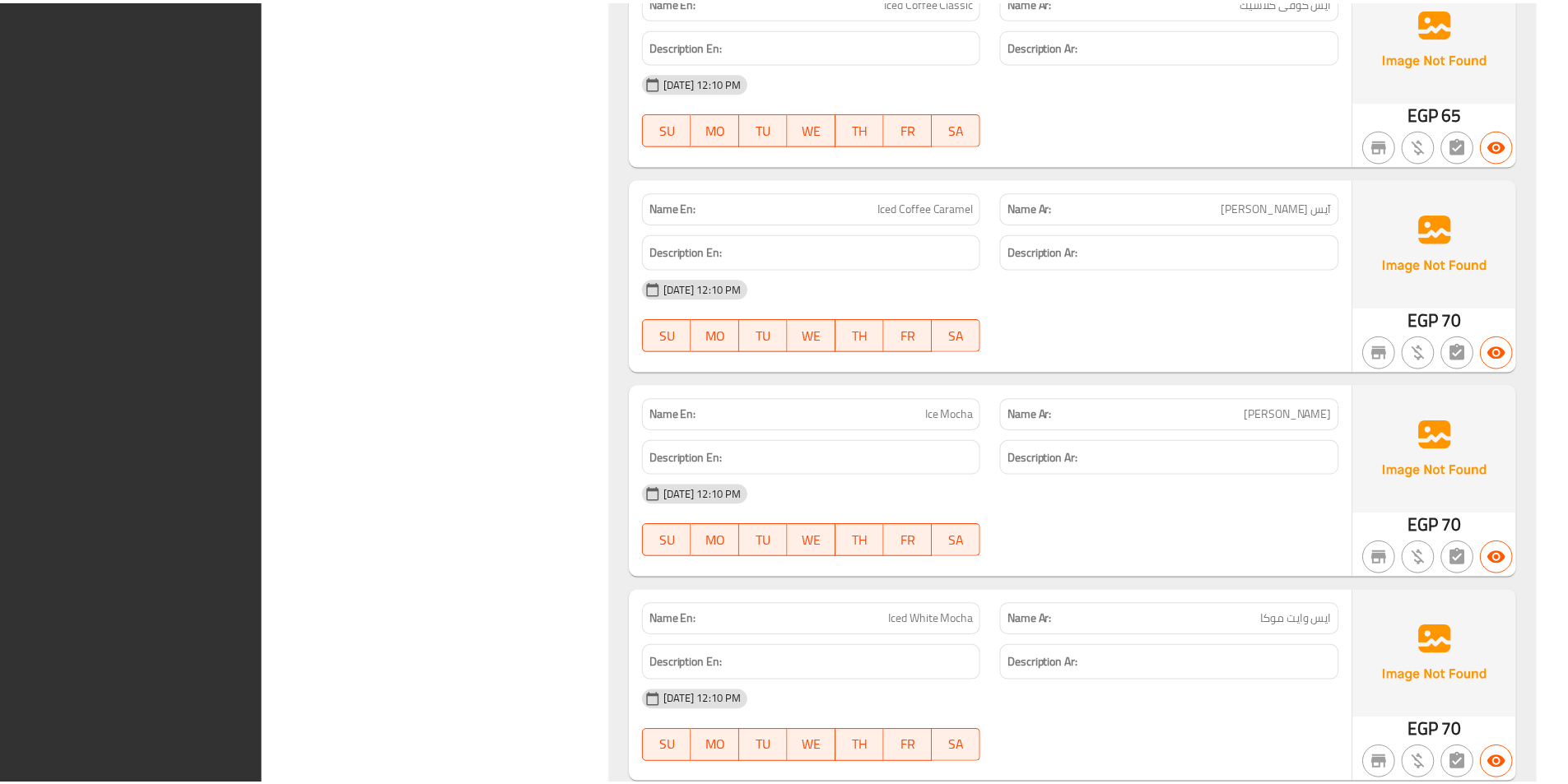
scroll to position [9961, 0]
